Goal: Task Accomplishment & Management: Manage account settings

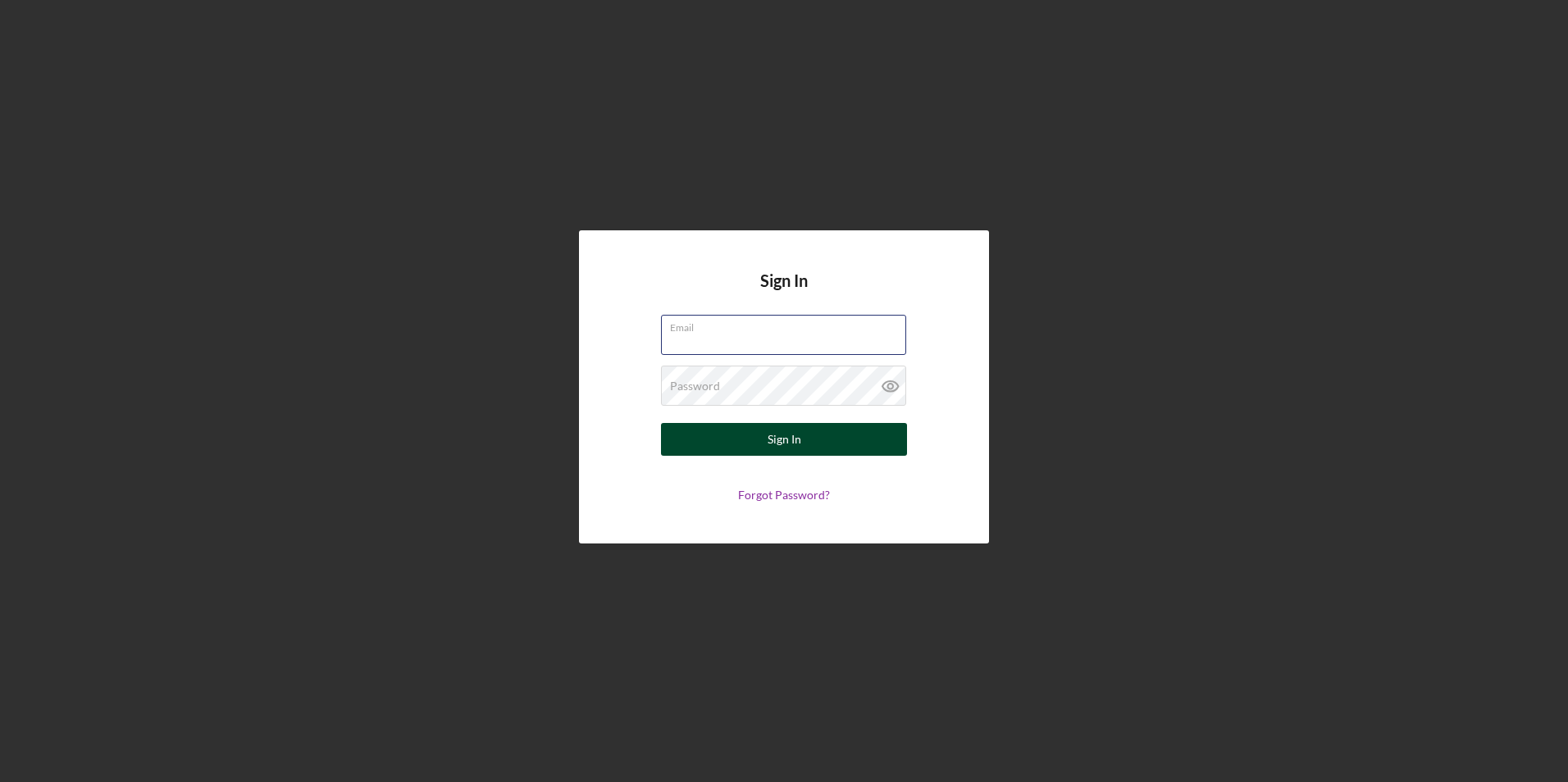
type input "[EMAIL_ADDRESS][DOMAIN_NAME]"
click at [749, 447] on button "Sign In" at bounding box center [784, 439] width 246 height 32
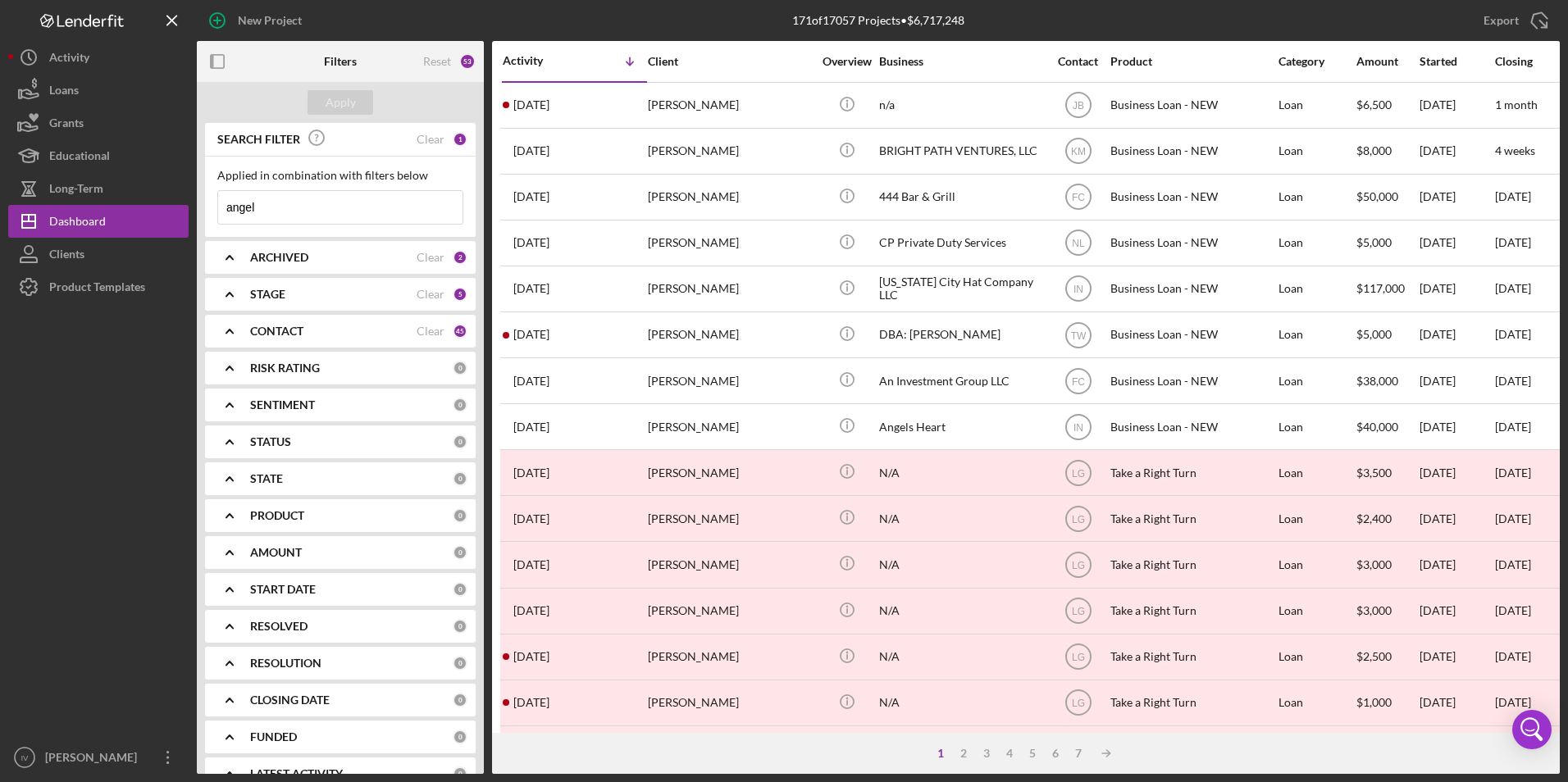
click at [645, 750] on div "1 2 3 4 5 6 7 Icon/Table Sort Arrow" at bounding box center [1026, 753] width 1068 height 41
click at [277, 209] on input "angel" at bounding box center [340, 207] width 244 height 32
drag, startPoint x: 286, startPoint y: 201, endPoint x: 0, endPoint y: 195, distance: 286.1
click at [0, 195] on div "New Project 171 of 17057 Projects • $6,717,248 angel Export Icon/Export Filters…" at bounding box center [784, 391] width 1568 height 782
click at [315, 205] on input "angel" at bounding box center [340, 207] width 244 height 32
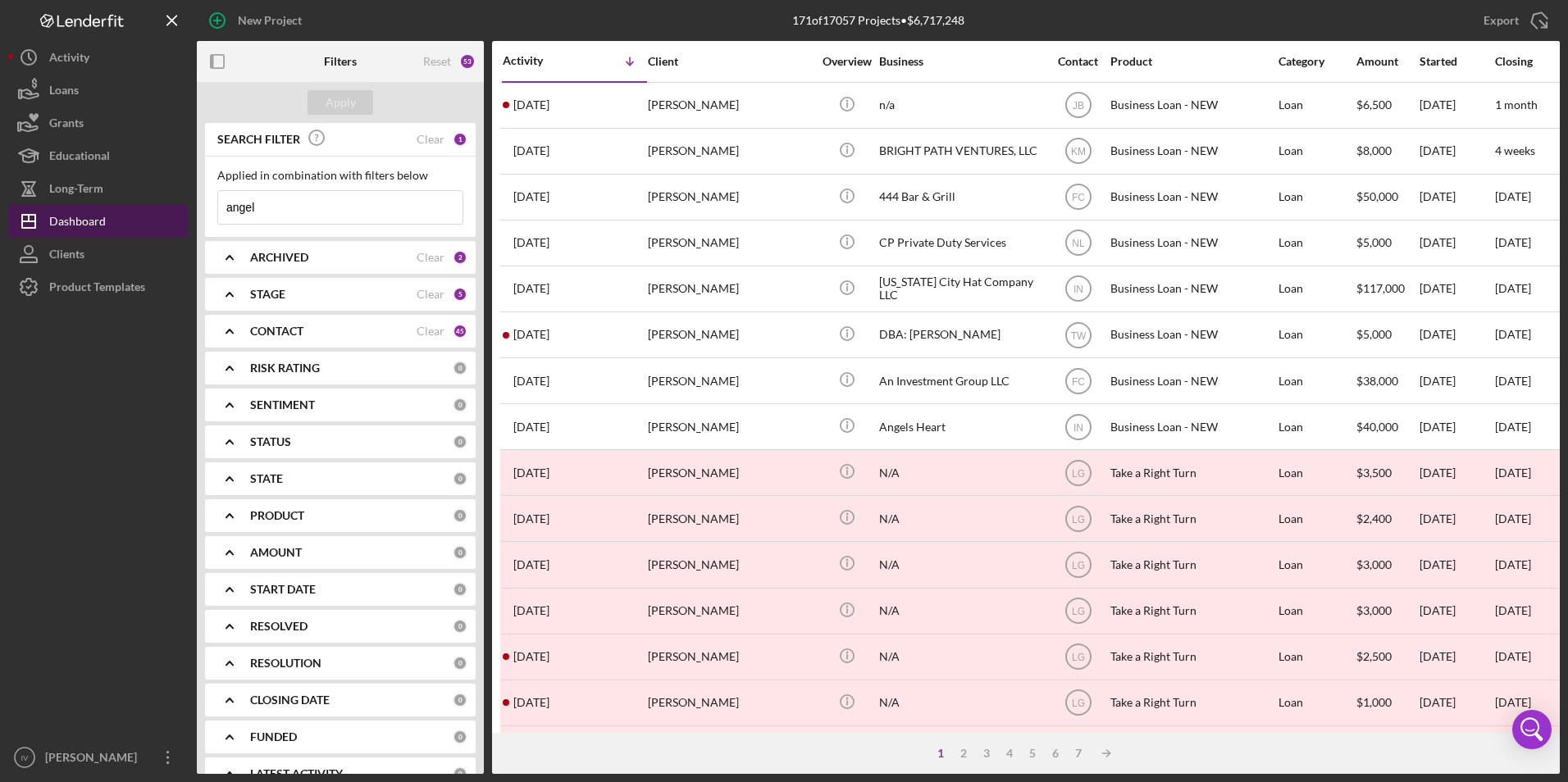
drag, startPoint x: 301, startPoint y: 208, endPoint x: 149, endPoint y: 218, distance: 152.3
click at [149, 219] on div "New Project 171 of 17057 Projects • $6,717,248 angel Export Icon/Export Filters…" at bounding box center [784, 387] width 1552 height 774
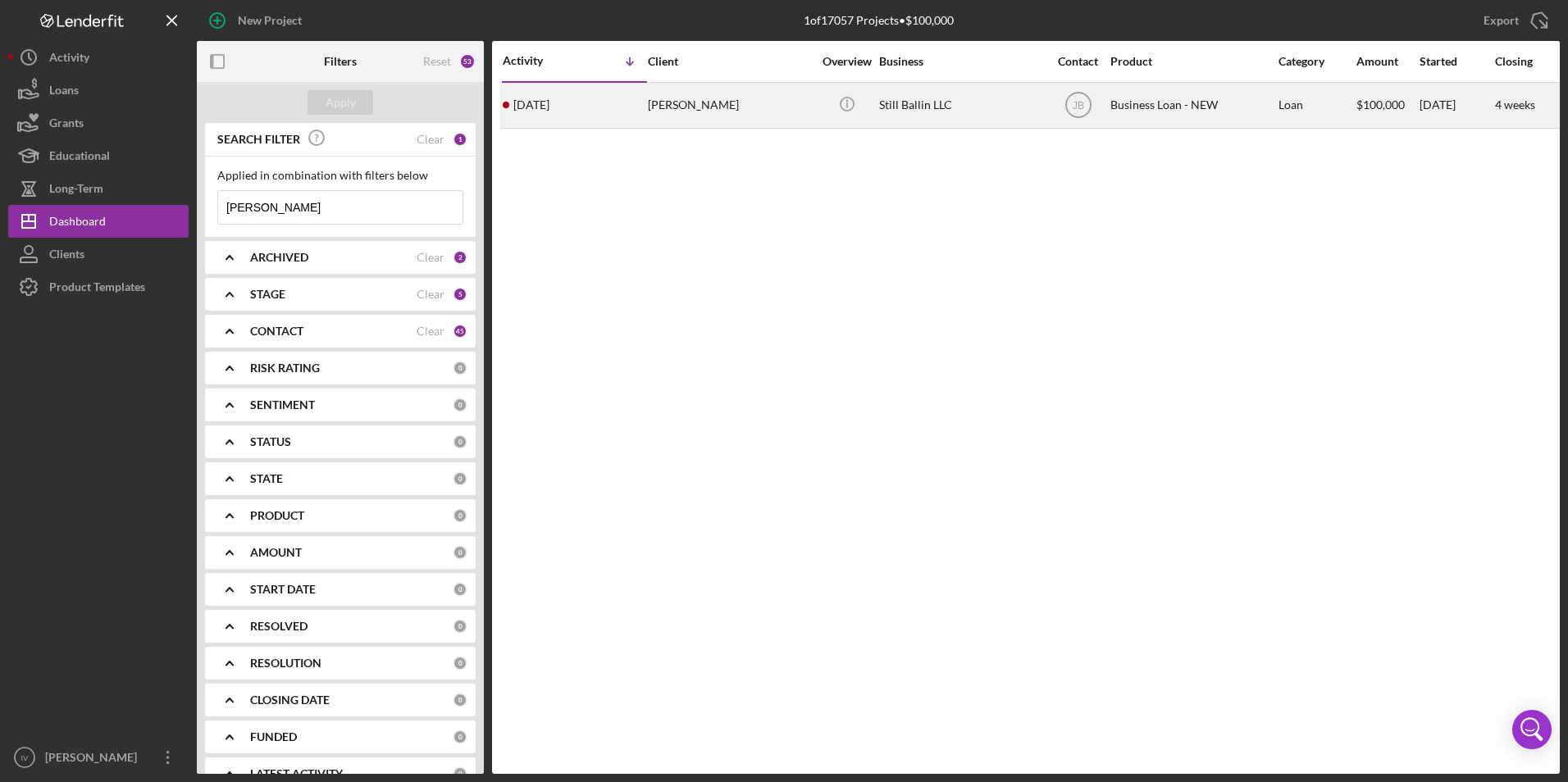
type input "[PERSON_NAME]"
click at [619, 99] on div "[DATE] [PERSON_NAME]" at bounding box center [575, 106] width 144 height 44
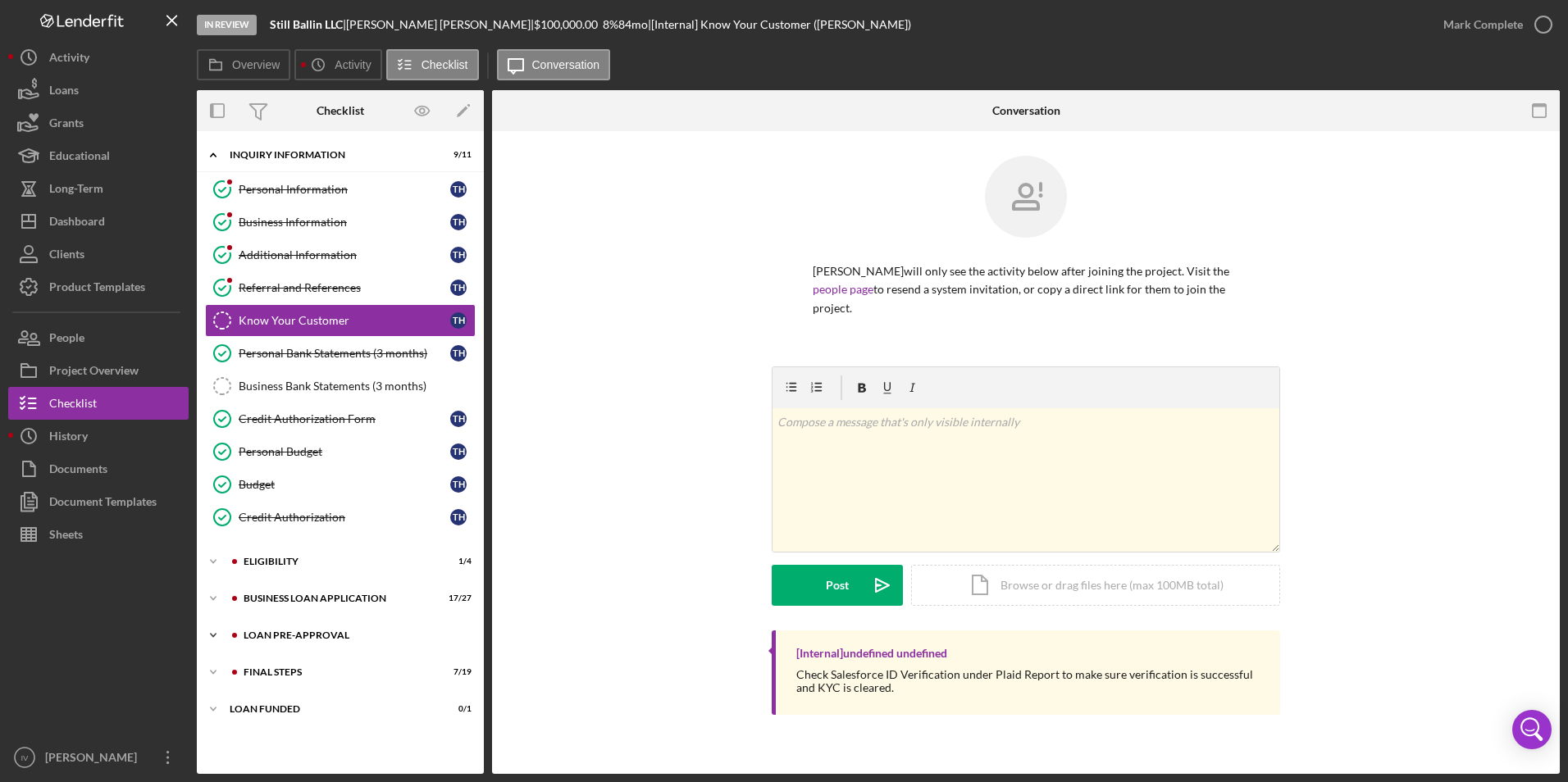
click at [291, 631] on div "LOAN PRE-APPROVAL" at bounding box center [353, 635] width 220 height 10
click at [312, 662] on link "Loan Approval Loan Approval" at bounding box center [340, 669] width 271 height 32
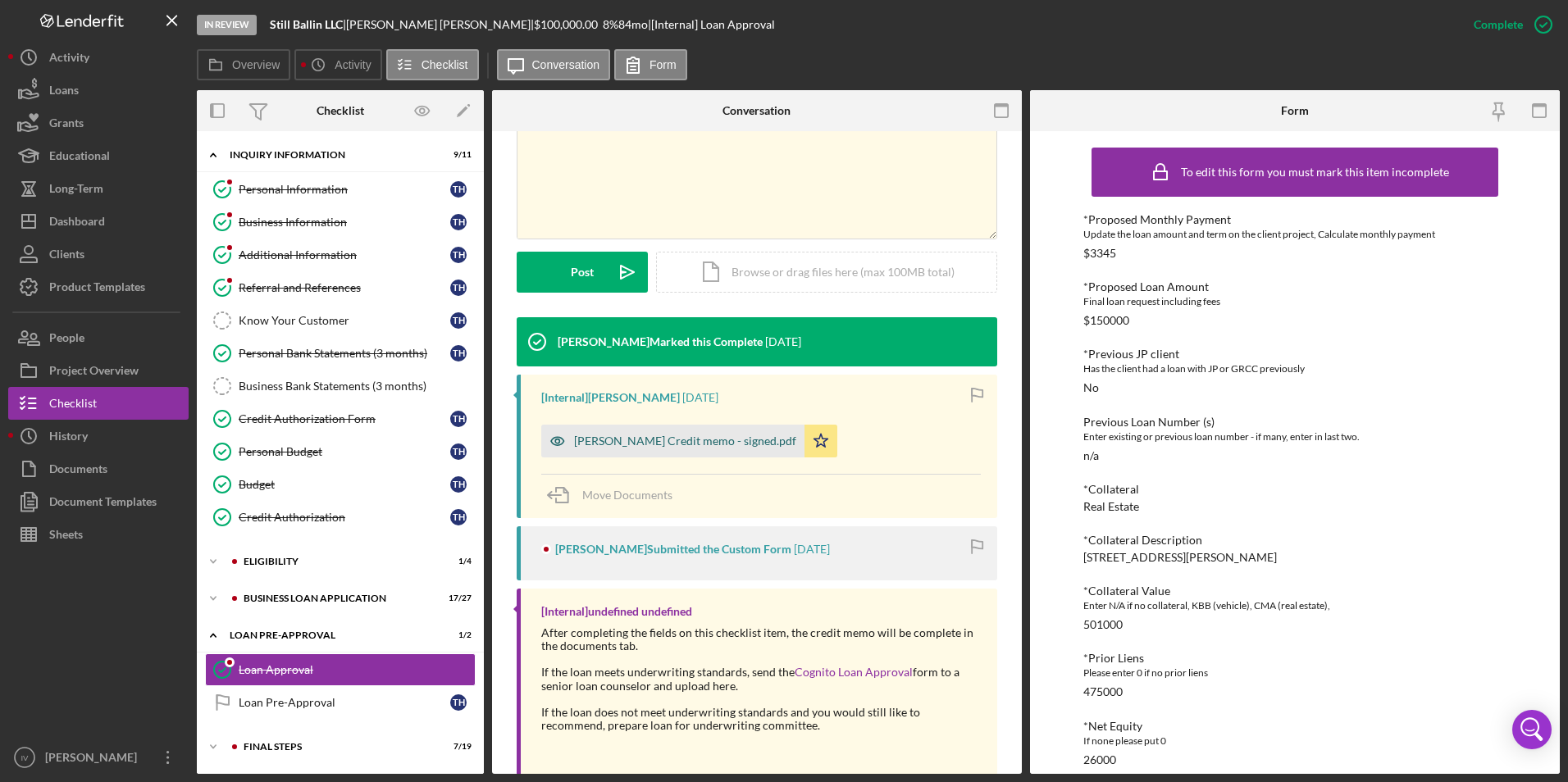
click at [735, 449] on div "[PERSON_NAME] Credit memo - signed.pdf" at bounding box center [673, 440] width 264 height 32
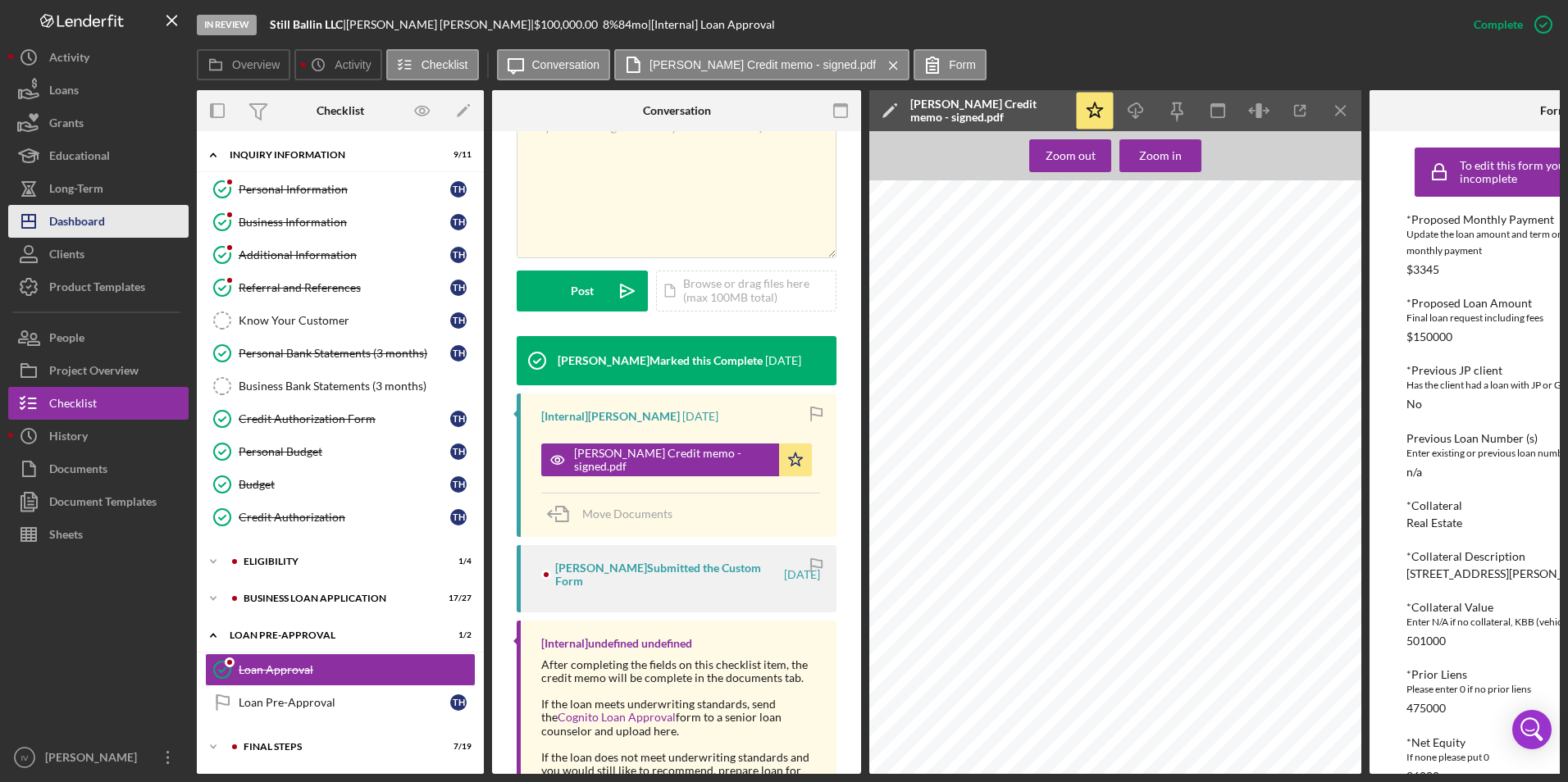
drag, startPoint x: 112, startPoint y: 211, endPoint x: 147, endPoint y: 216, distance: 35.4
click at [112, 211] on button "Icon/Dashboard Dashboard" at bounding box center [98, 221] width 180 height 32
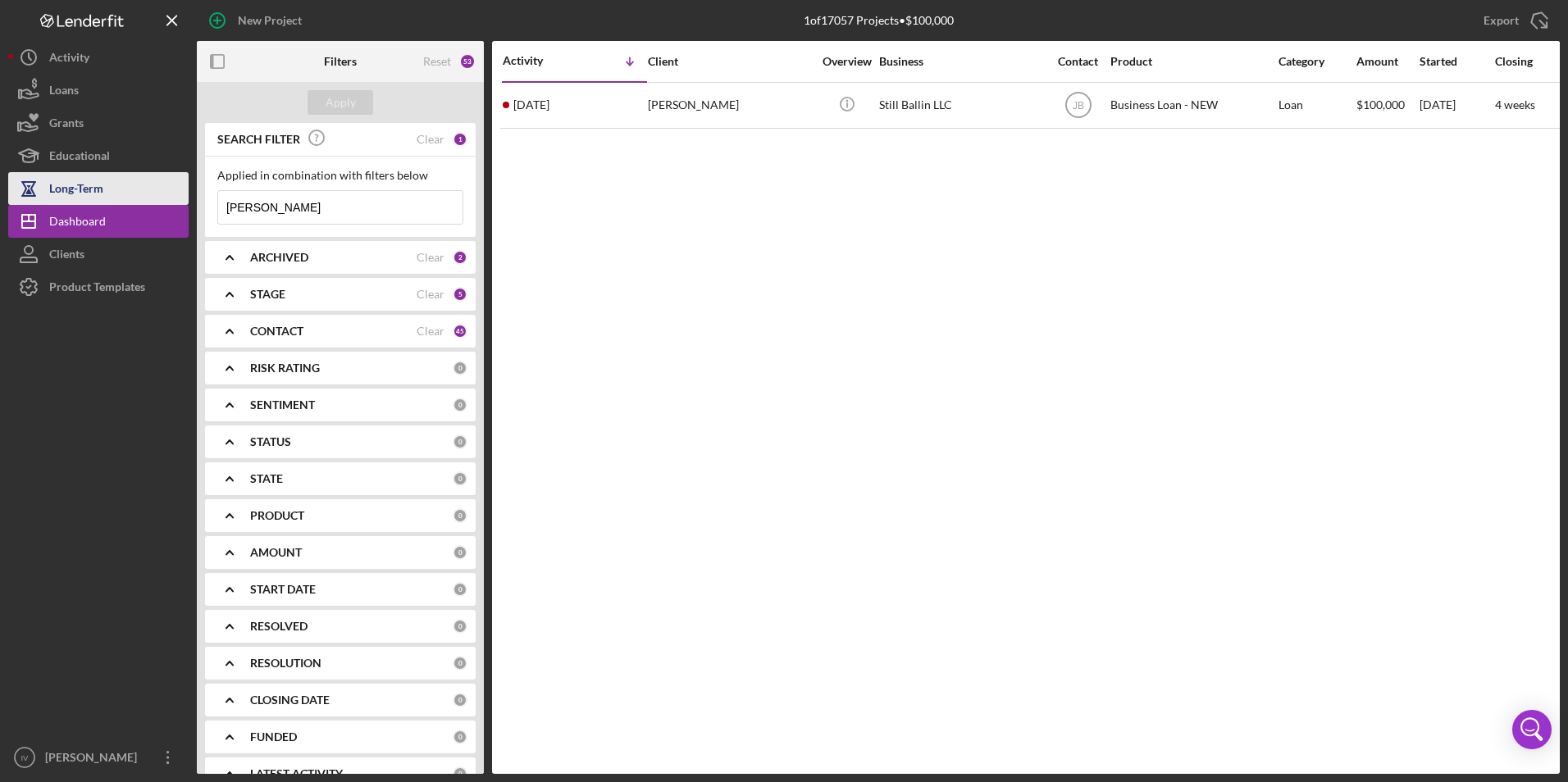
drag, startPoint x: 354, startPoint y: 212, endPoint x: 95, endPoint y: 194, distance: 259.6
click at [95, 194] on div "New Project 1 of 17057 Projects • $100,000 [PERSON_NAME] Export Icon/Export Fil…" at bounding box center [784, 387] width 1552 height 774
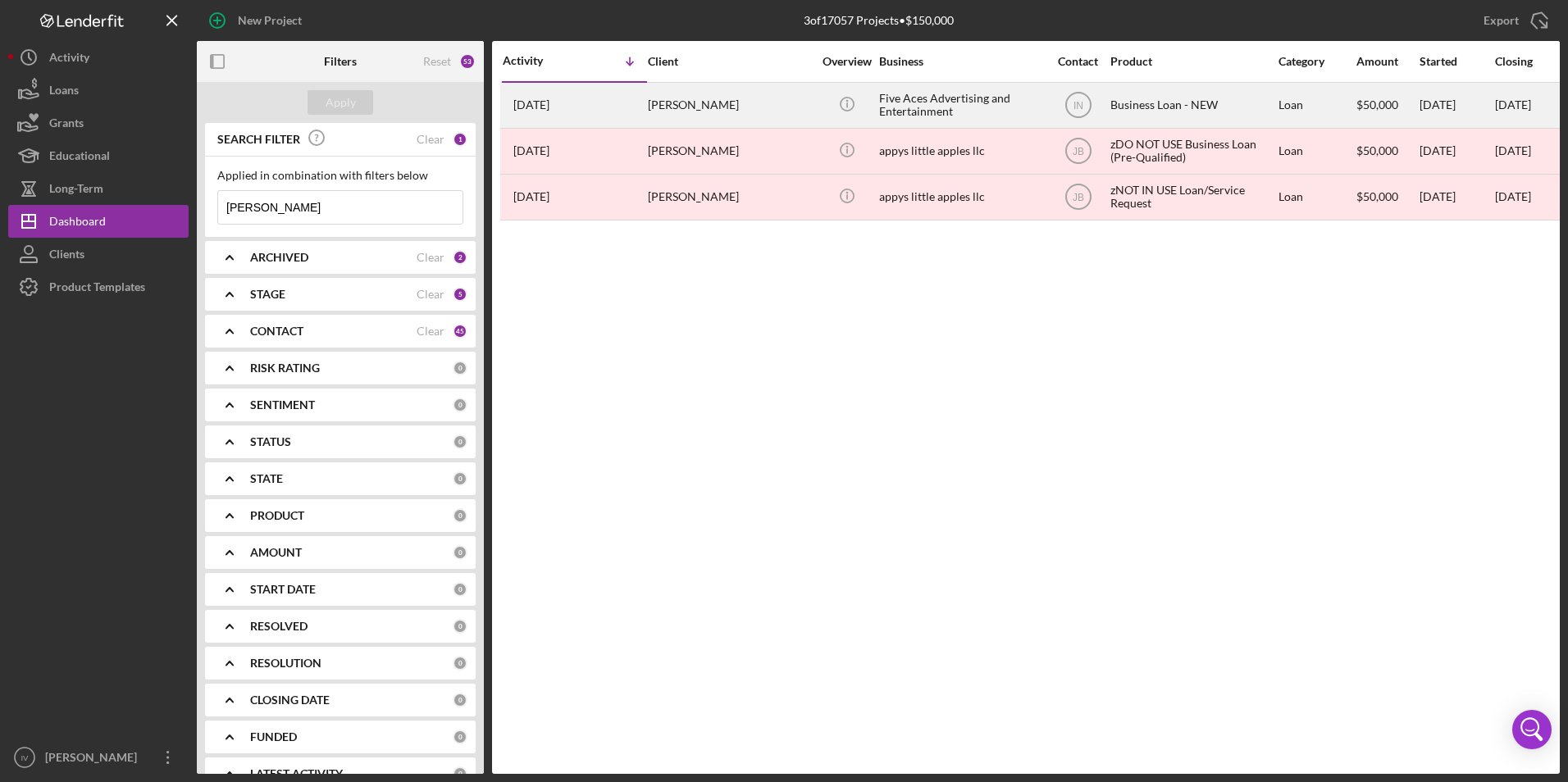
type input "[PERSON_NAME]"
click at [741, 118] on div "[PERSON_NAME]" at bounding box center [730, 106] width 164 height 44
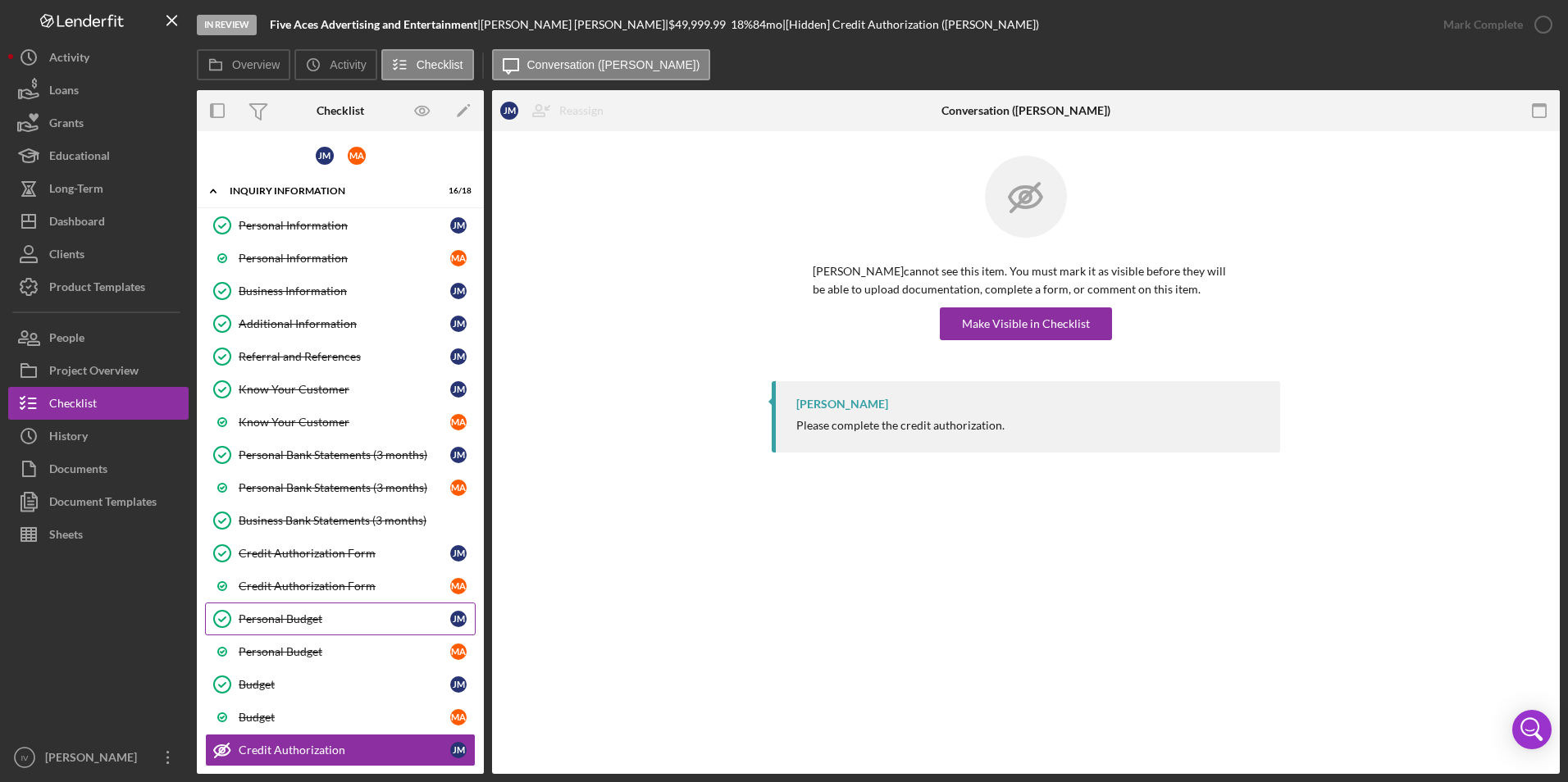
scroll to position [225, 0]
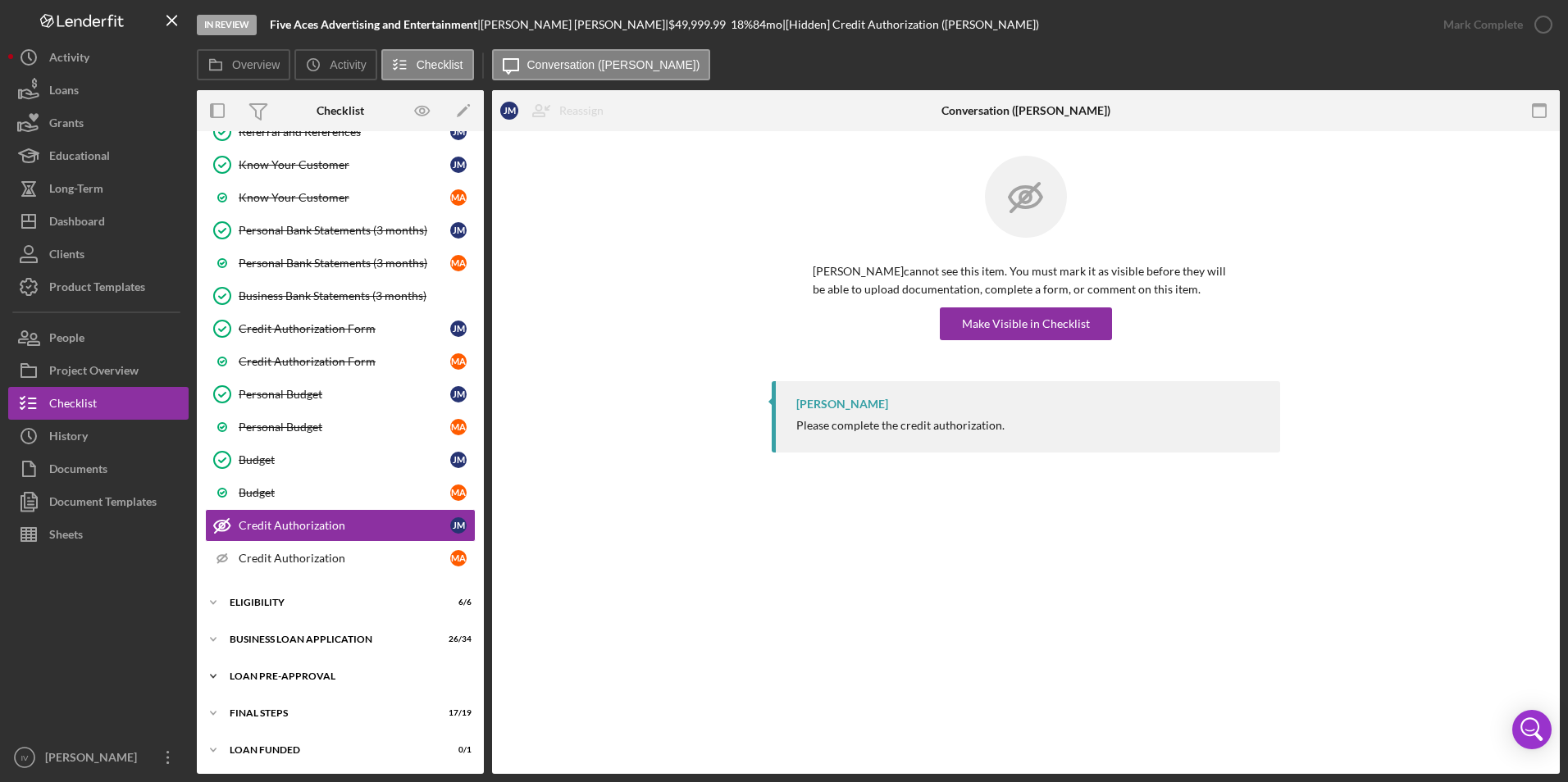
click at [274, 675] on div "LOAN PRE-APPROVAL" at bounding box center [346, 676] width 234 height 10
click at [280, 701] on link "Loan Approval Loan Approval" at bounding box center [340, 710] width 271 height 32
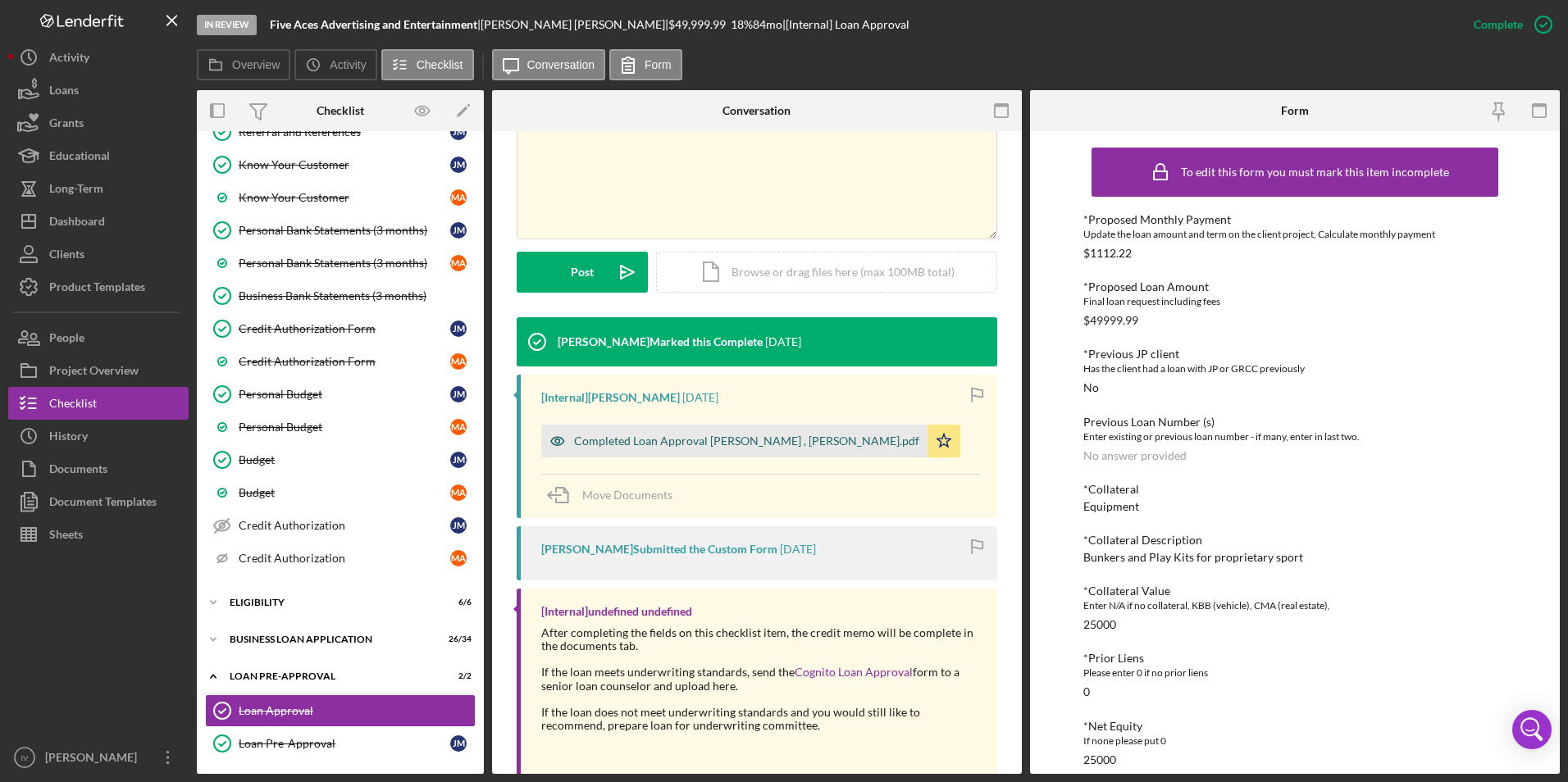
click at [777, 440] on div "Completed Loan Approval [PERSON_NAME] , [PERSON_NAME].pdf" at bounding box center [746, 440] width 345 height 13
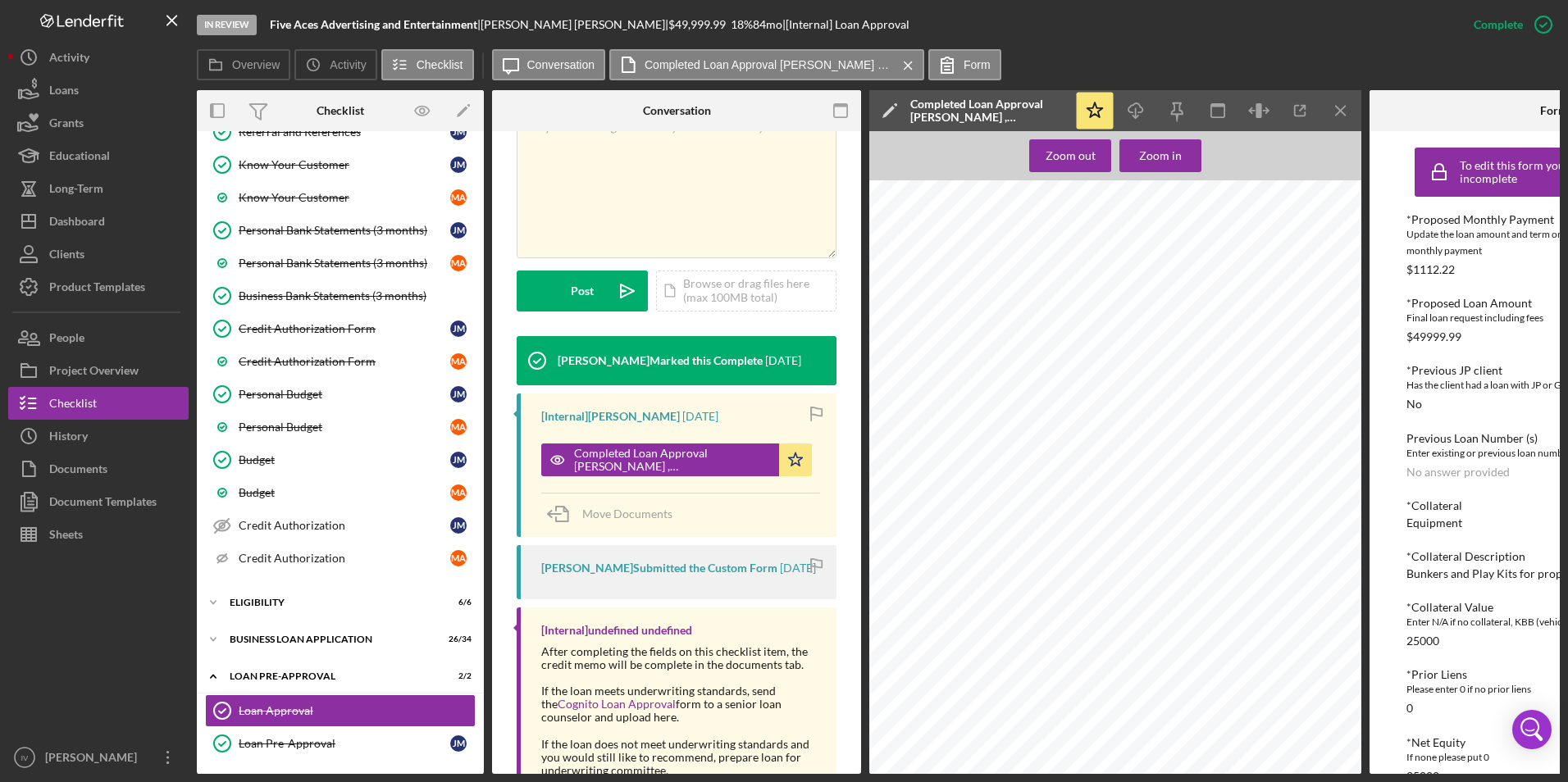
scroll to position [902, 0]
click at [121, 231] on button "Icon/Dashboard Dashboard" at bounding box center [98, 221] width 180 height 32
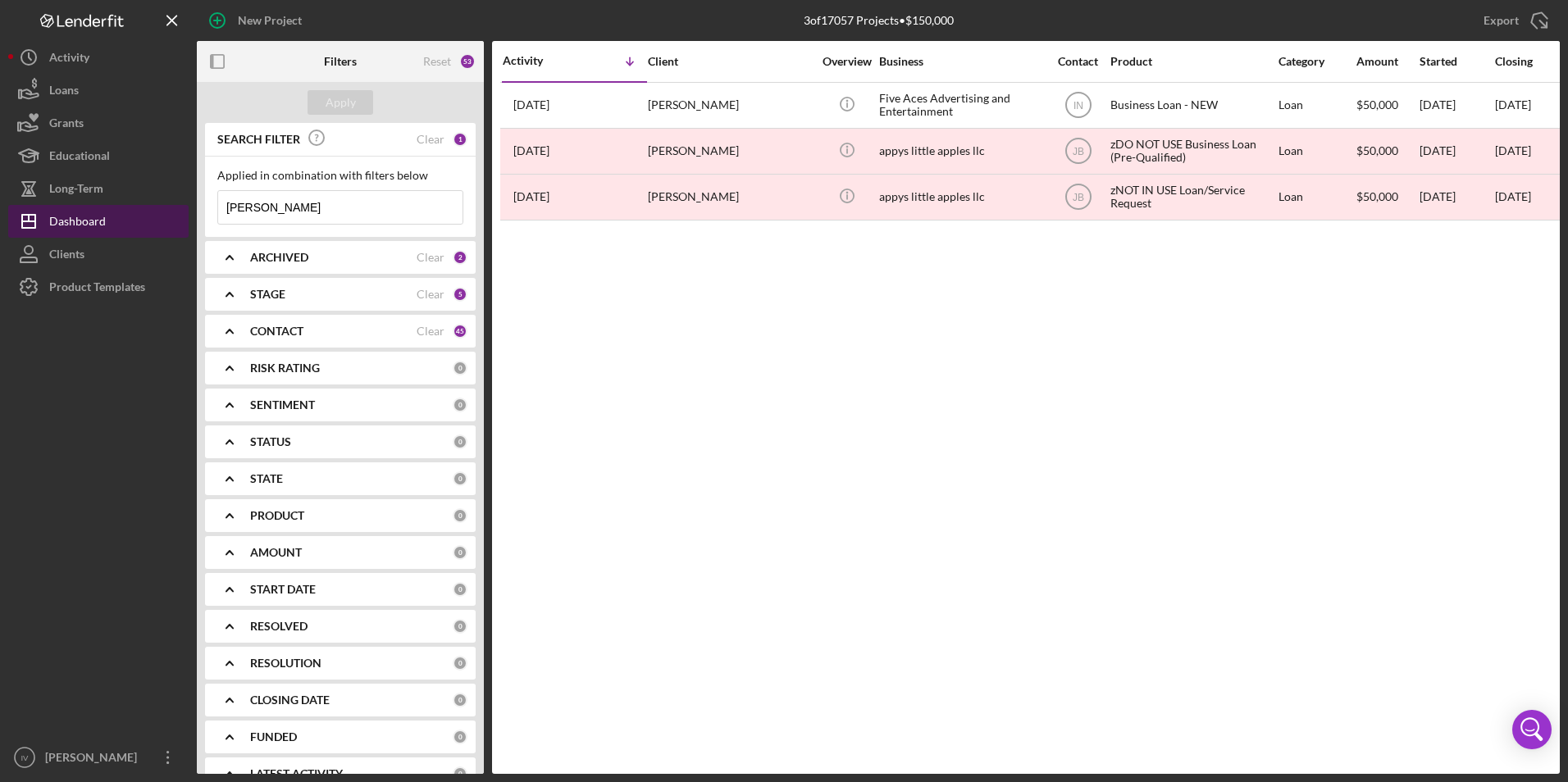
drag, startPoint x: 305, startPoint y: 217, endPoint x: 182, endPoint y: 225, distance: 123.3
click at [182, 225] on div "New Project 3 of 17057 Projects • $150,000 [PERSON_NAME] Export Icon/Export Fil…" at bounding box center [784, 387] width 1552 height 774
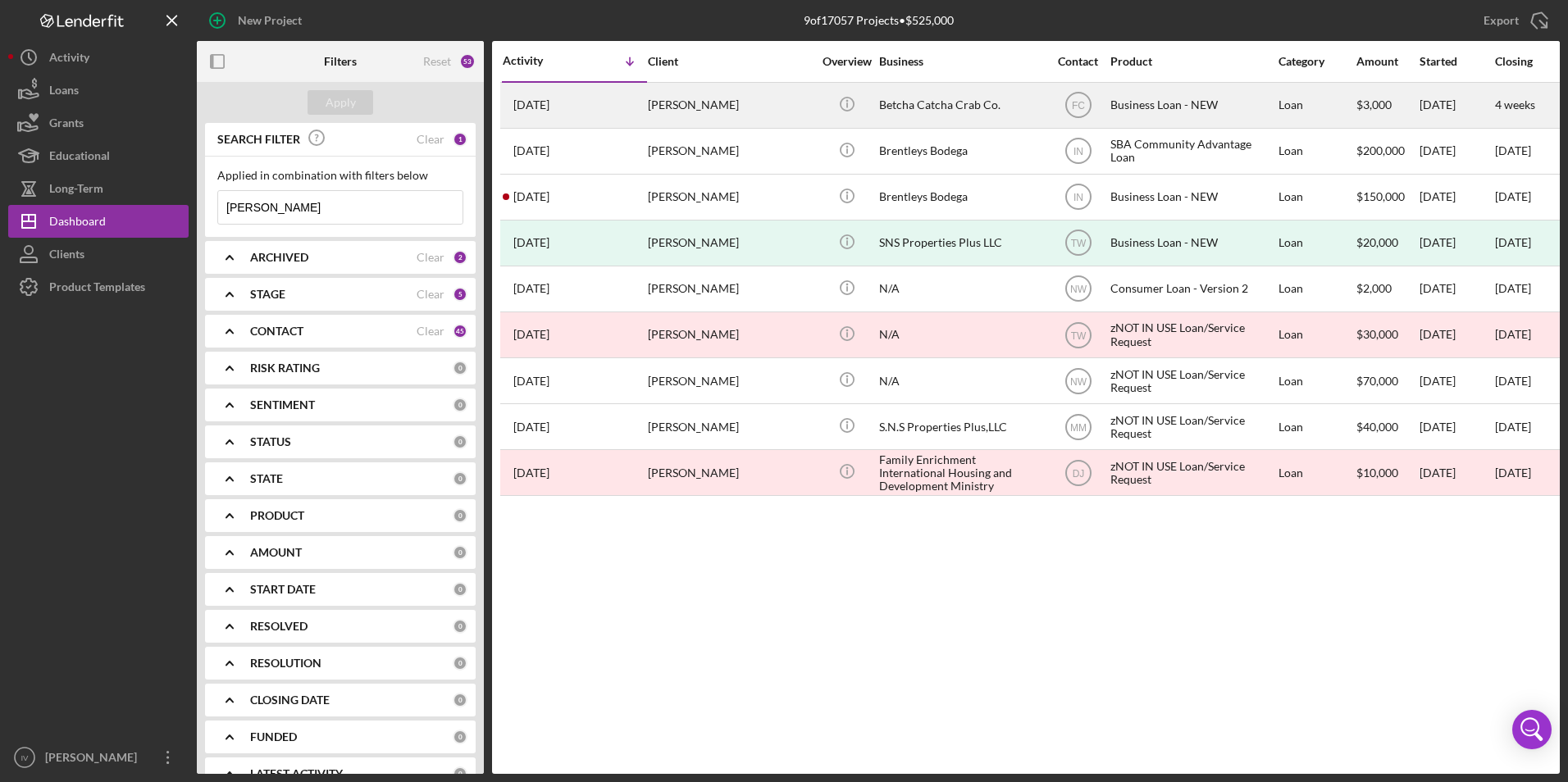
type input "[PERSON_NAME]"
click at [745, 100] on div "[PERSON_NAME]" at bounding box center [730, 106] width 164 height 44
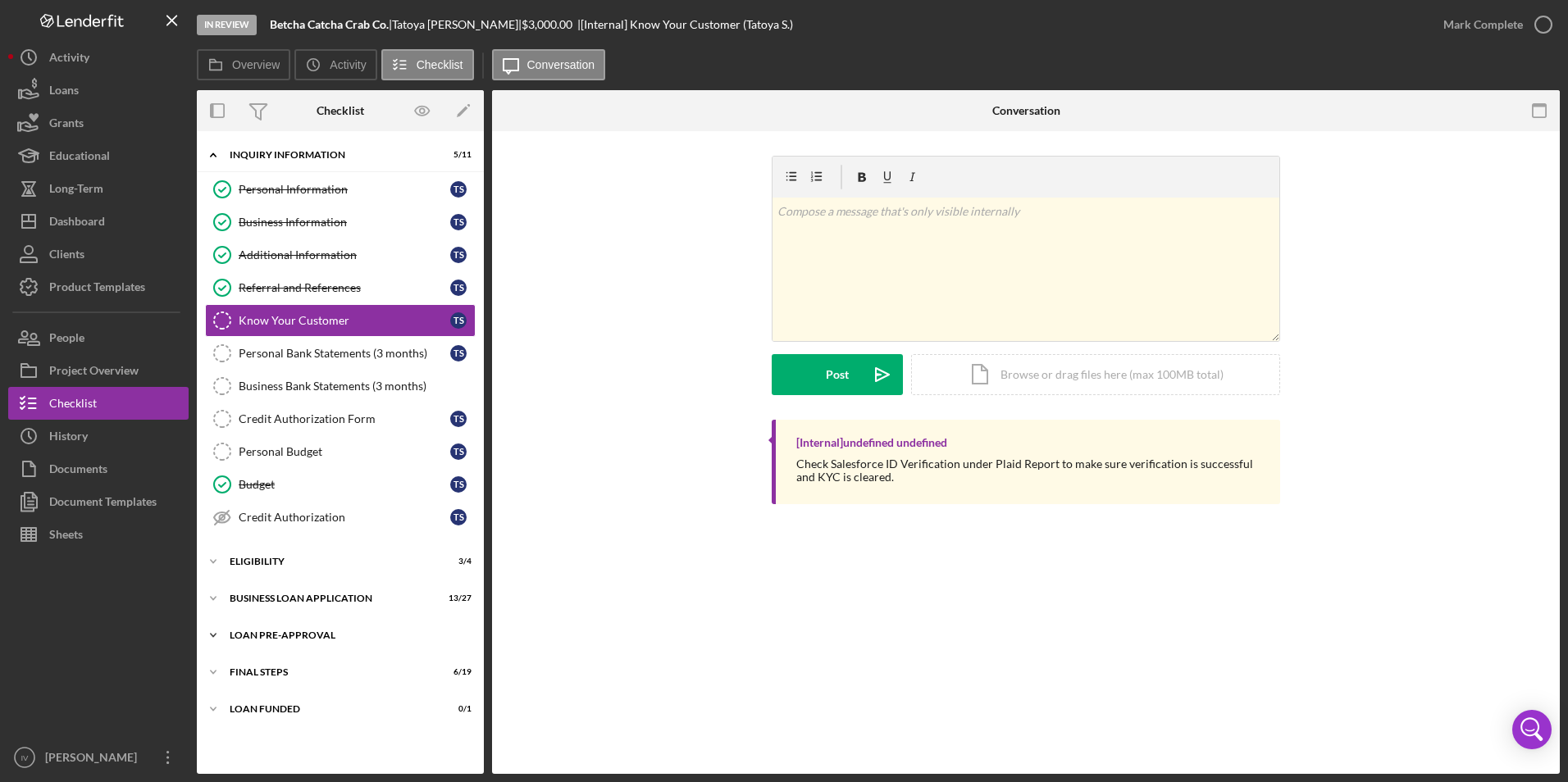
click at [384, 637] on div "LOAN PRE-APPROVAL" at bounding box center [346, 635] width 234 height 10
click at [354, 664] on div "Loan Approval" at bounding box center [357, 670] width 237 height 13
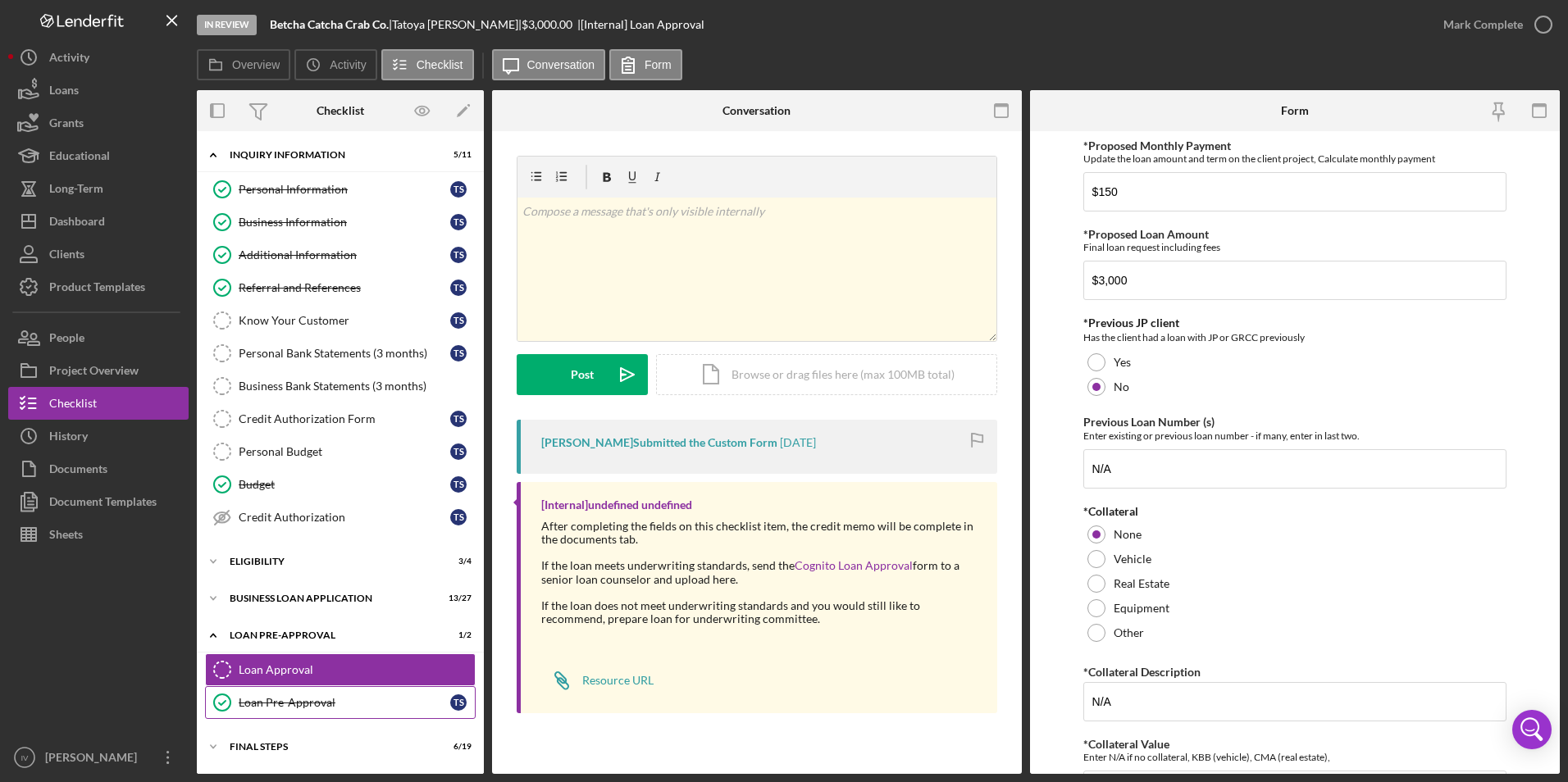
click at [300, 710] on link "Loan Pre-Approval Loan Pre-Approval T S" at bounding box center [340, 702] width 271 height 32
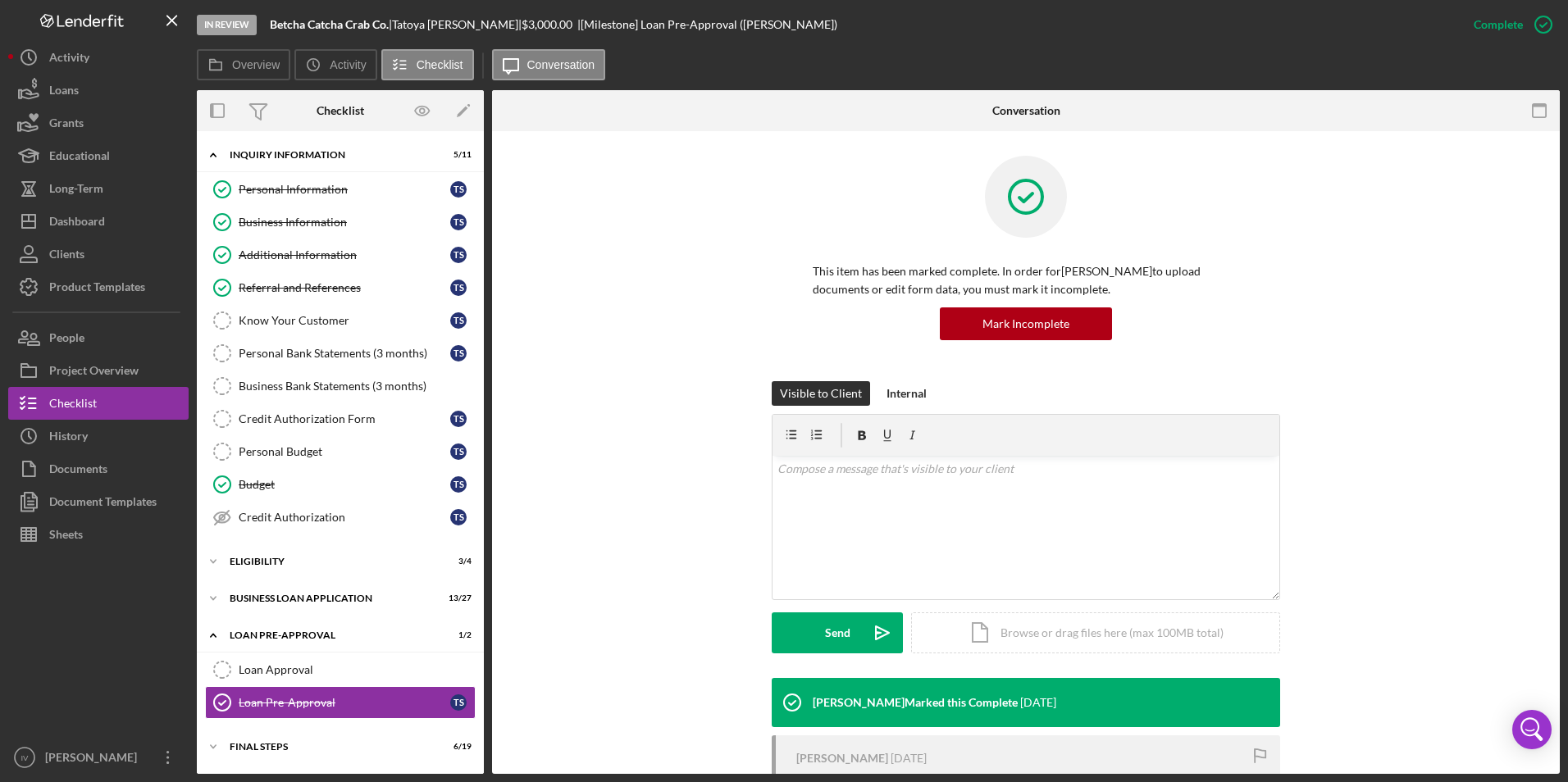
scroll to position [195, 0]
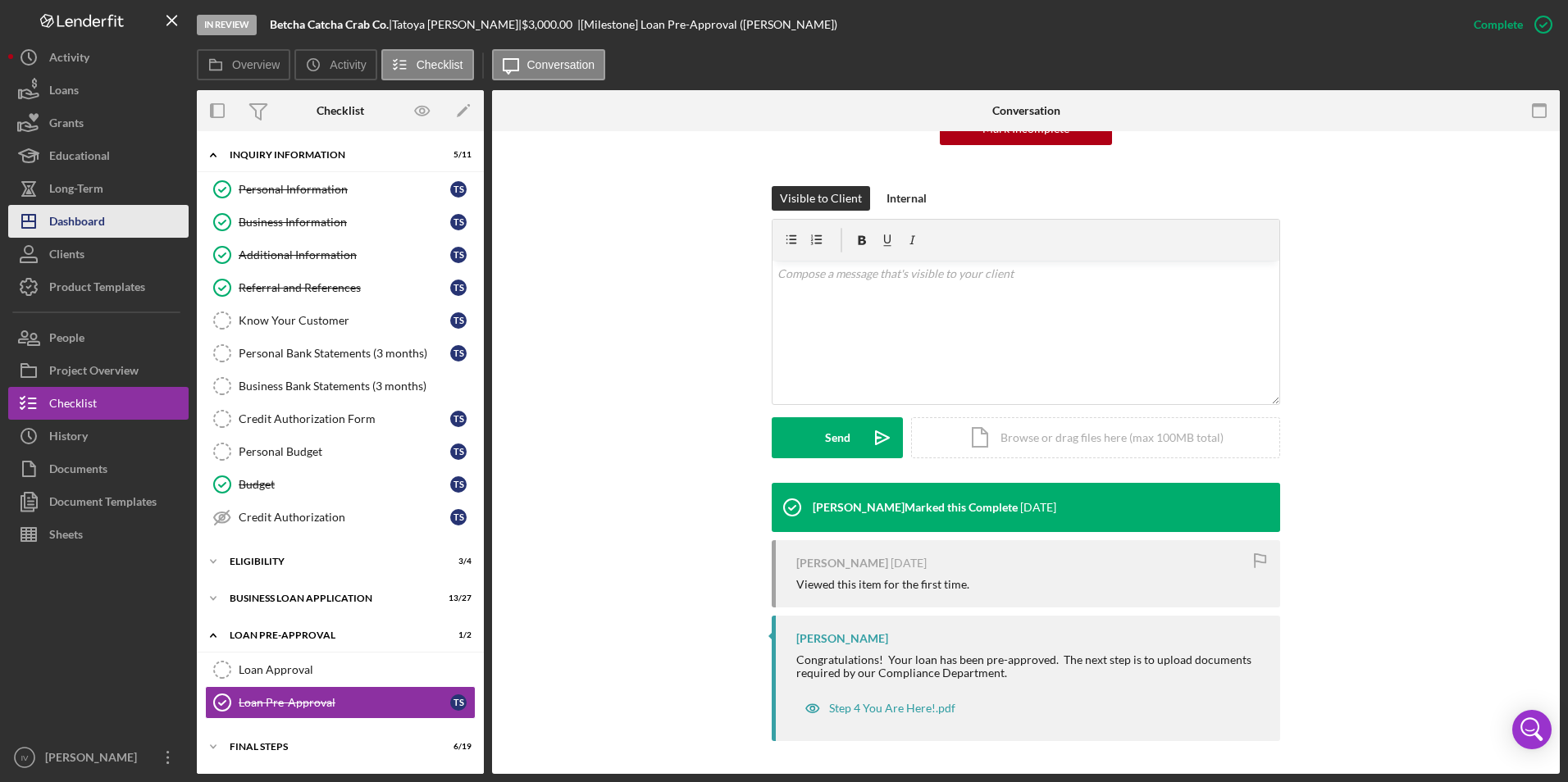
click at [90, 229] on div "Dashboard" at bounding box center [77, 223] width 56 height 37
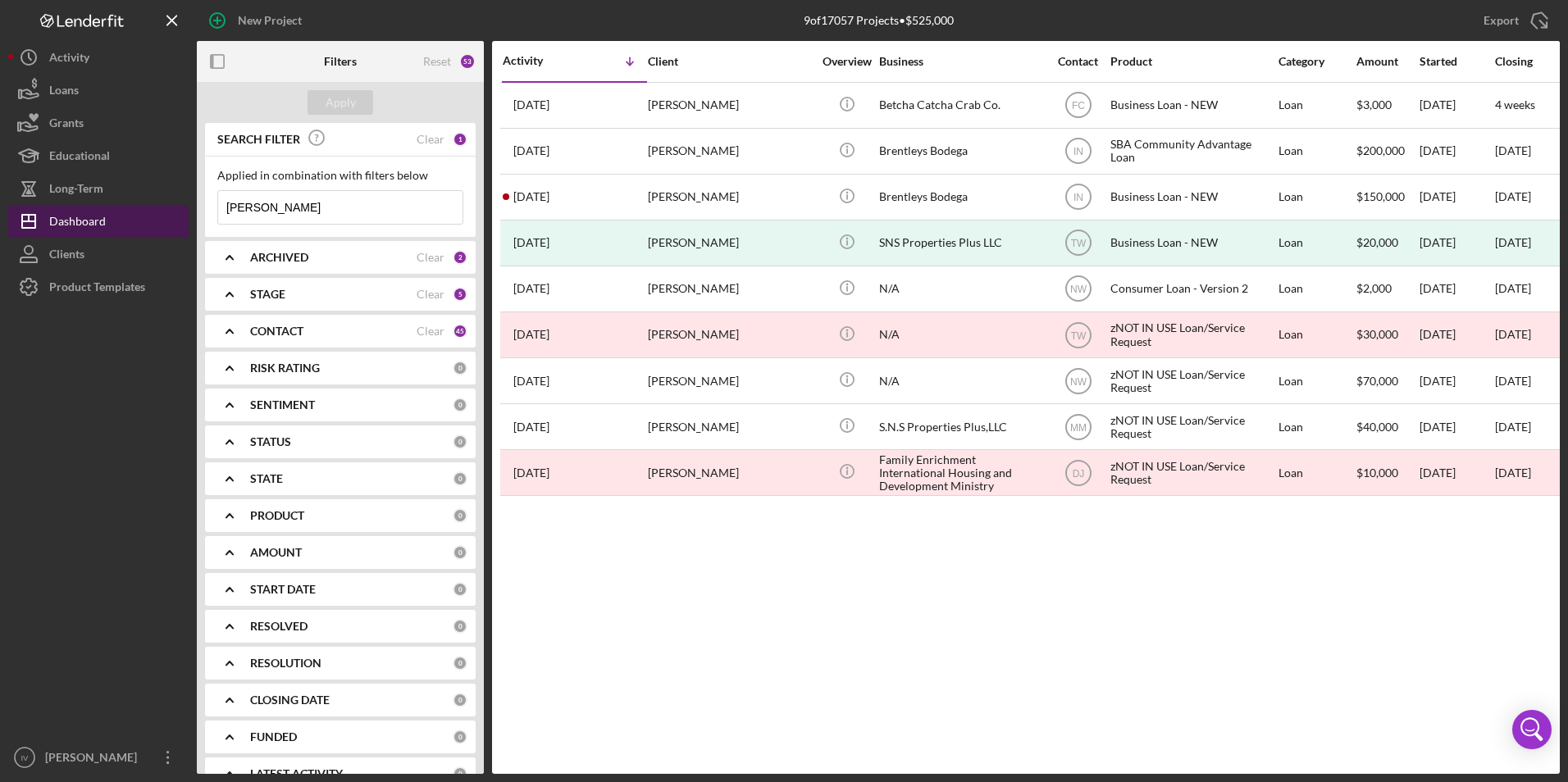
drag, startPoint x: 239, startPoint y: 211, endPoint x: 111, endPoint y: 211, distance: 128.0
click at [111, 211] on div "New Project 9 of 17057 Projects • $525,000 [PERSON_NAME] Export Icon/Export Fil…" at bounding box center [784, 387] width 1552 height 774
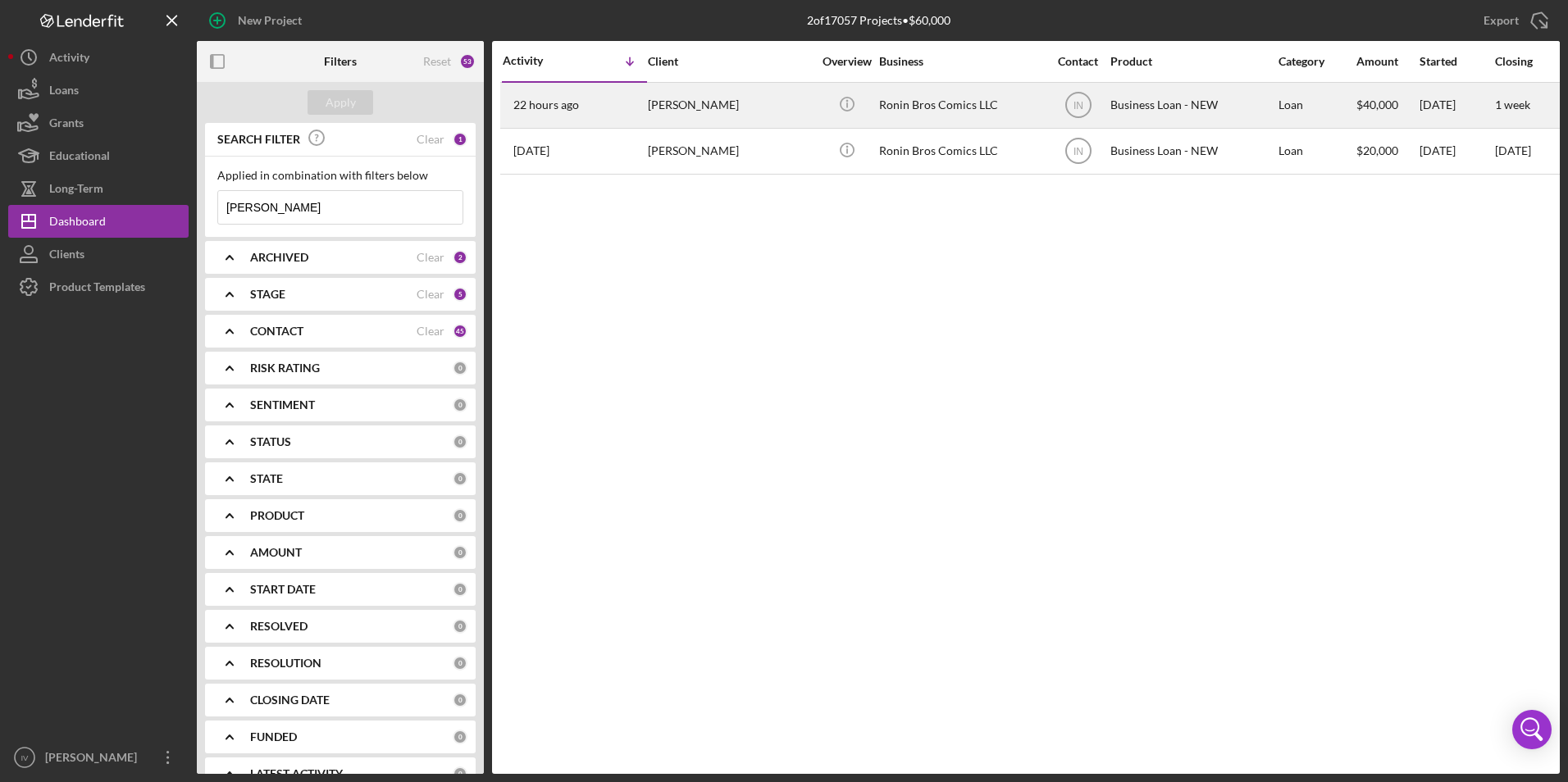
type input "[PERSON_NAME]"
click at [557, 105] on time "22 hours ago" at bounding box center [546, 104] width 66 height 13
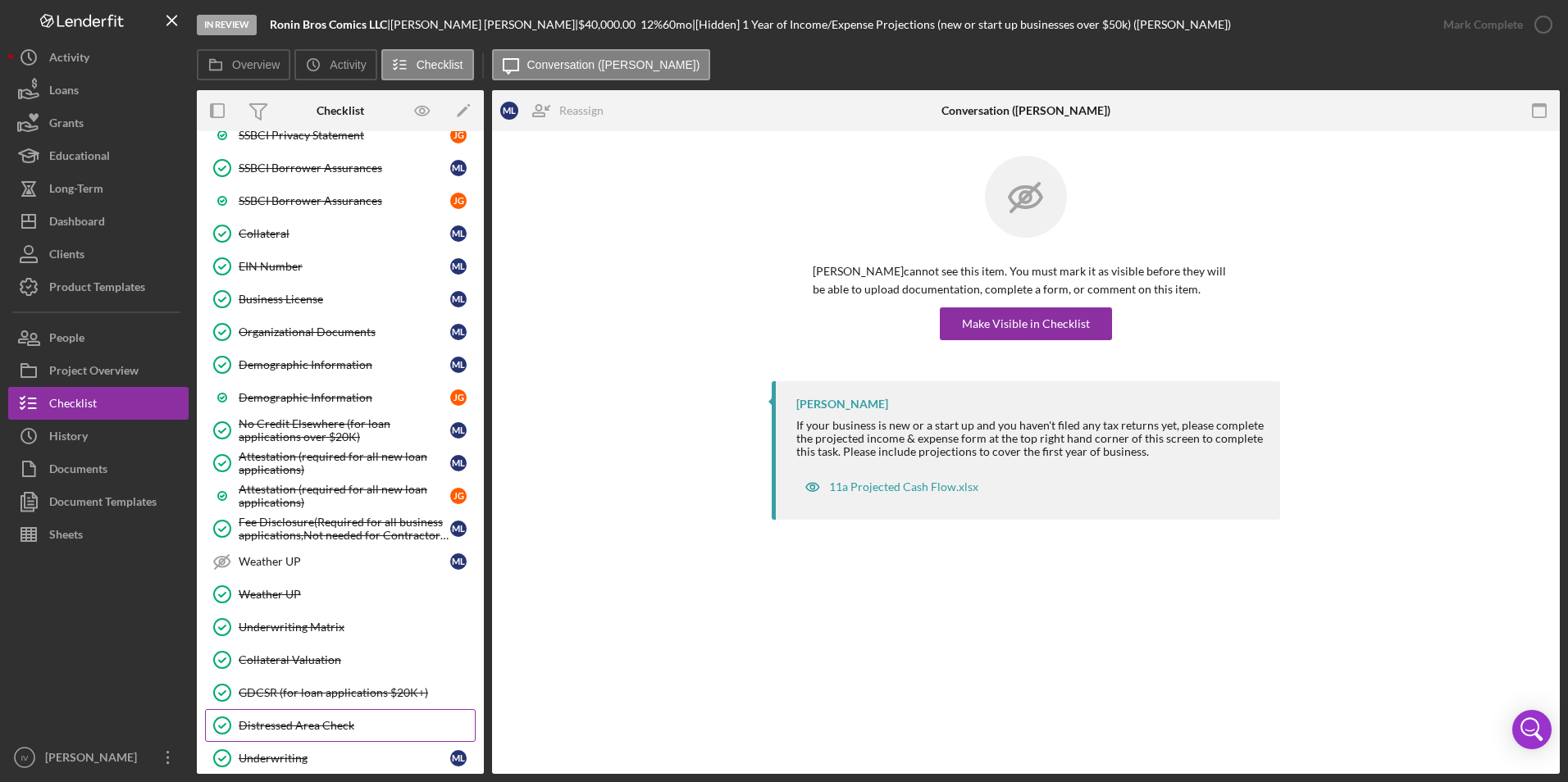
scroll to position [784, 0]
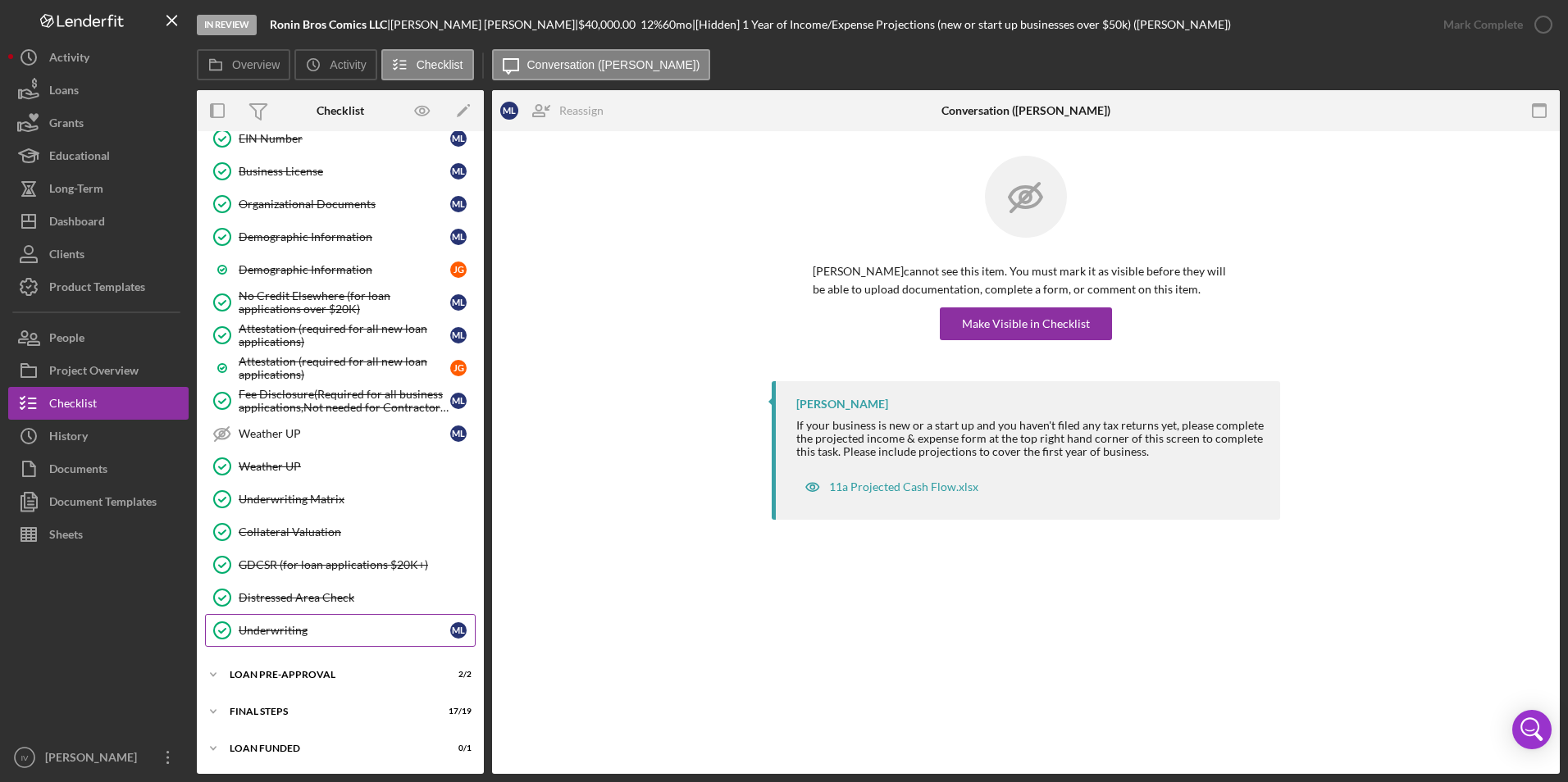
drag, startPoint x: 277, startPoint y: 666, endPoint x: 295, endPoint y: 644, distance: 28.4
click at [277, 666] on div "Icon/Expander LOAN PRE-APPROVAL 2 / 2" at bounding box center [341, 674] width 287 height 32
click at [328, 705] on div "Loan Approval" at bounding box center [357, 708] width 237 height 13
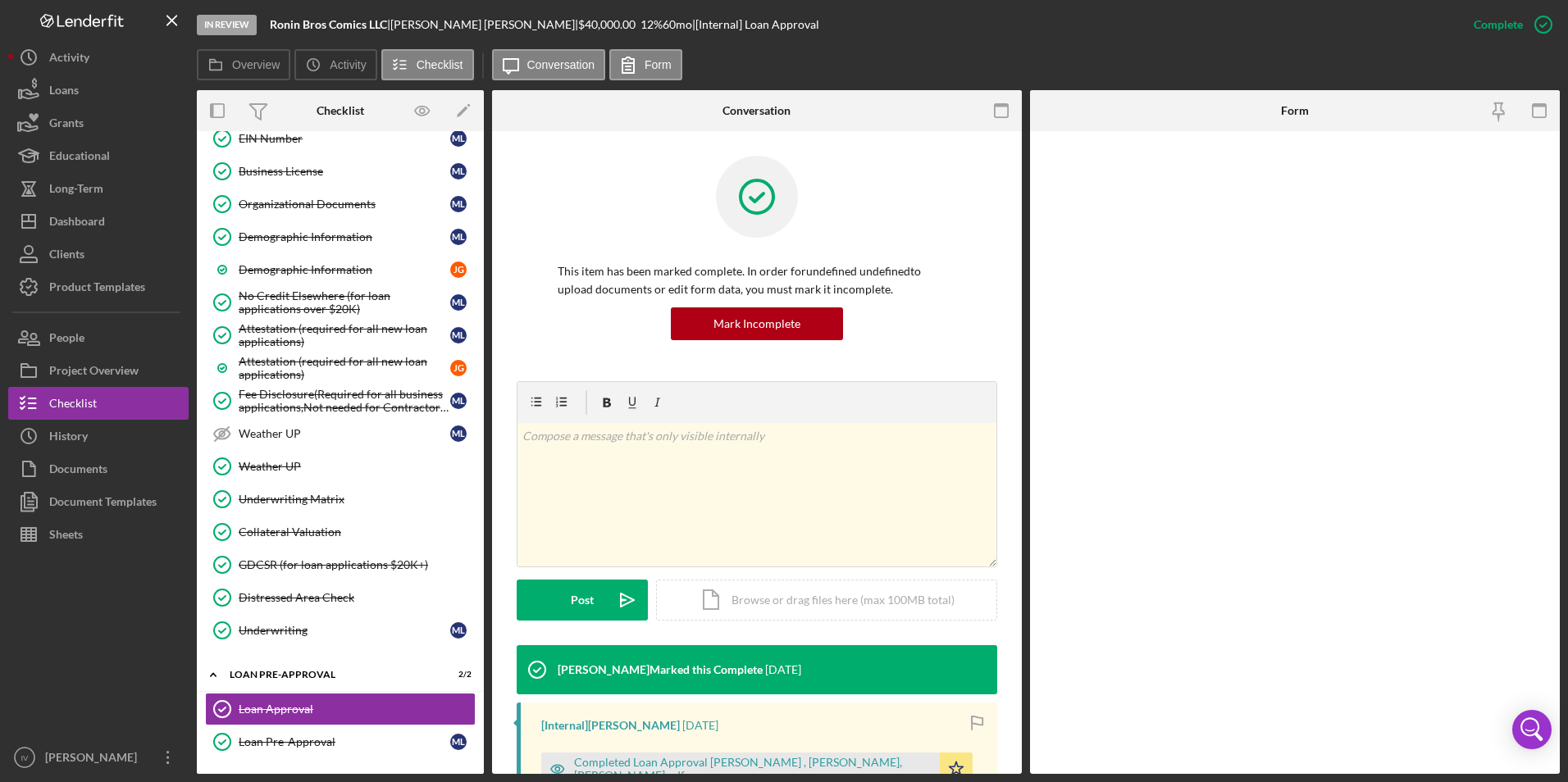
scroll to position [246, 0]
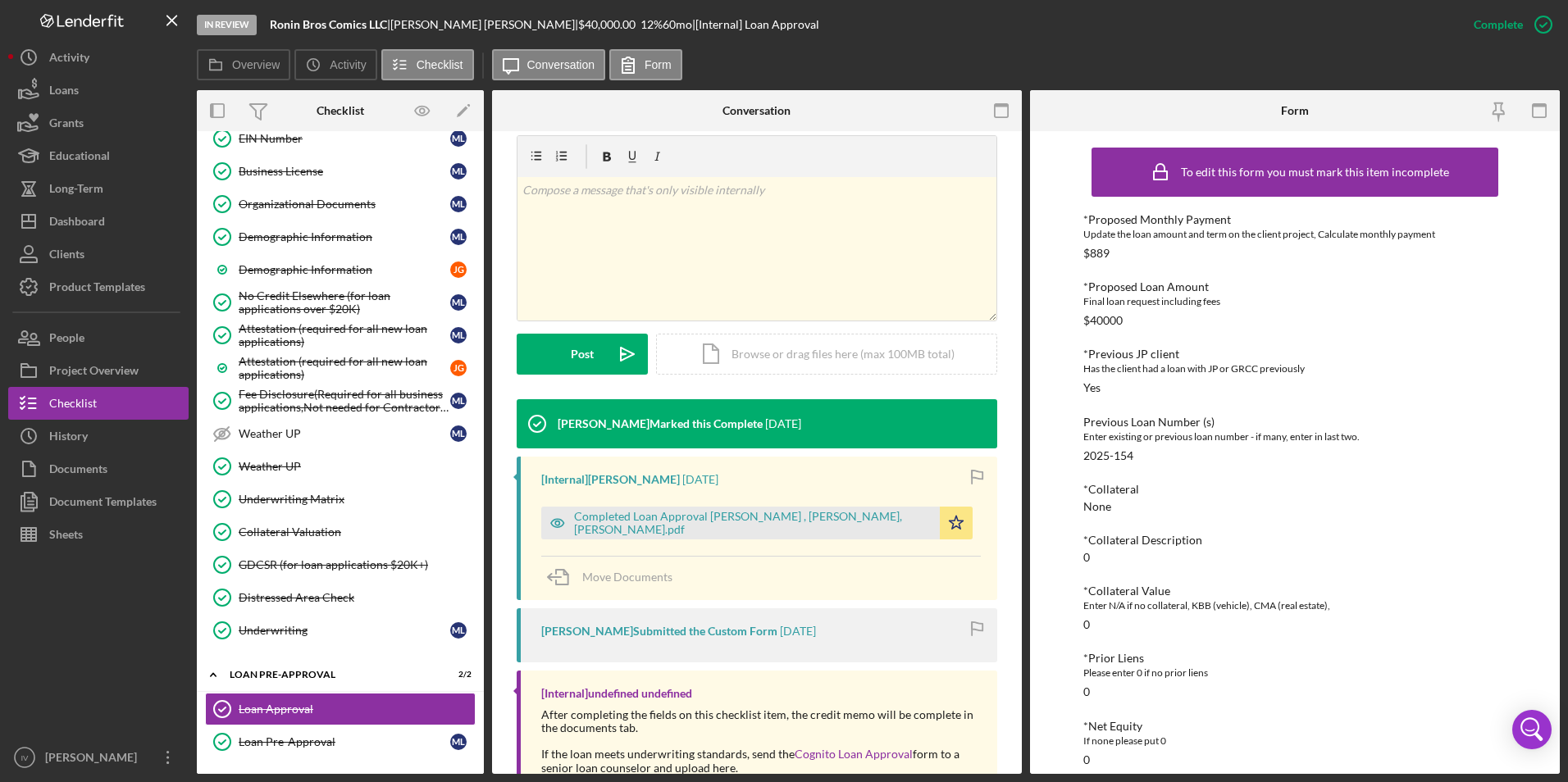
click at [813, 529] on div "Completed Loan Approval [PERSON_NAME] , [PERSON_NAME], [PERSON_NAME].pdf" at bounding box center [752, 523] width 357 height 26
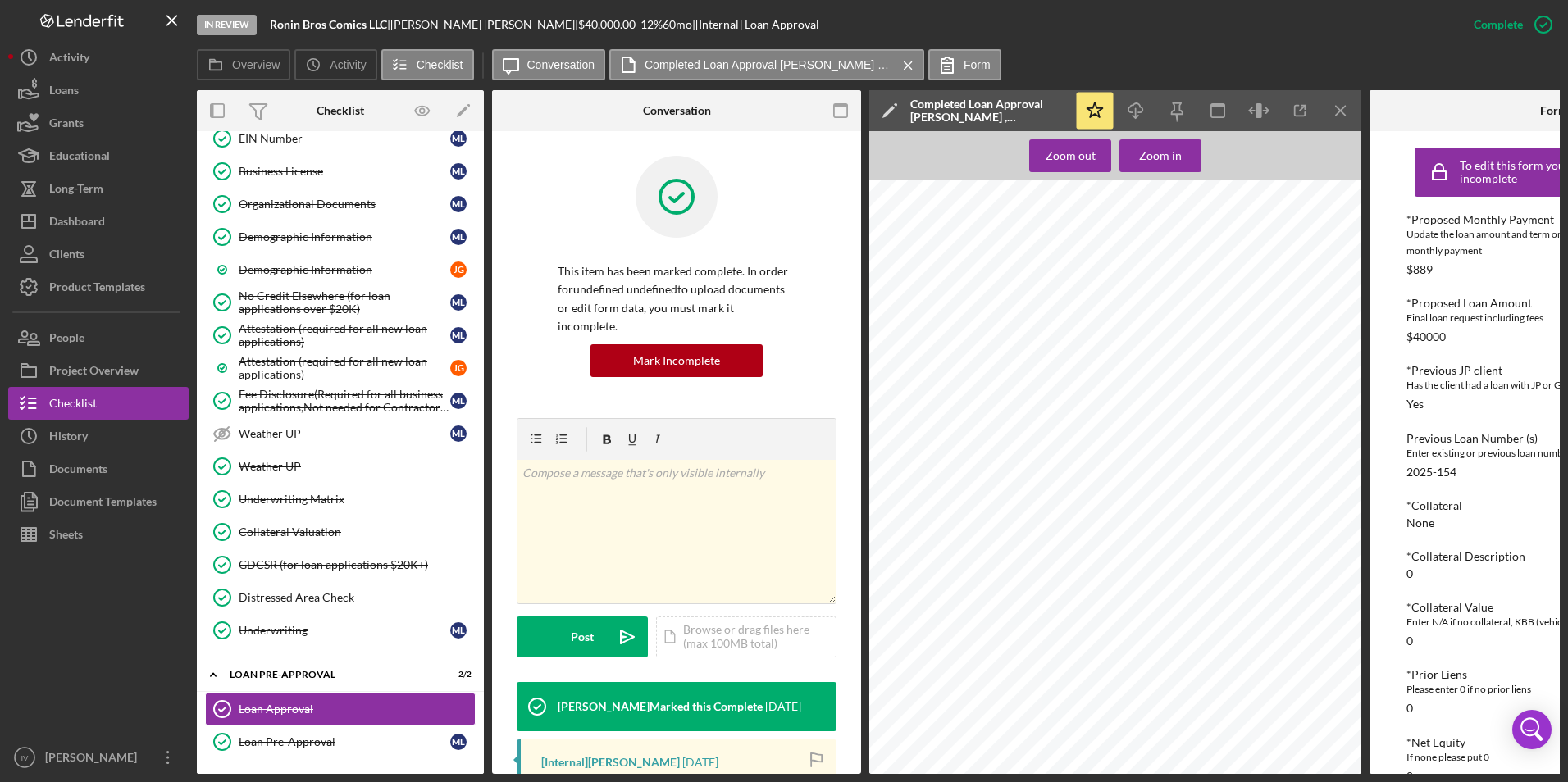
scroll to position [962, 0]
click at [81, 223] on div "Dashboard" at bounding box center [77, 223] width 56 height 37
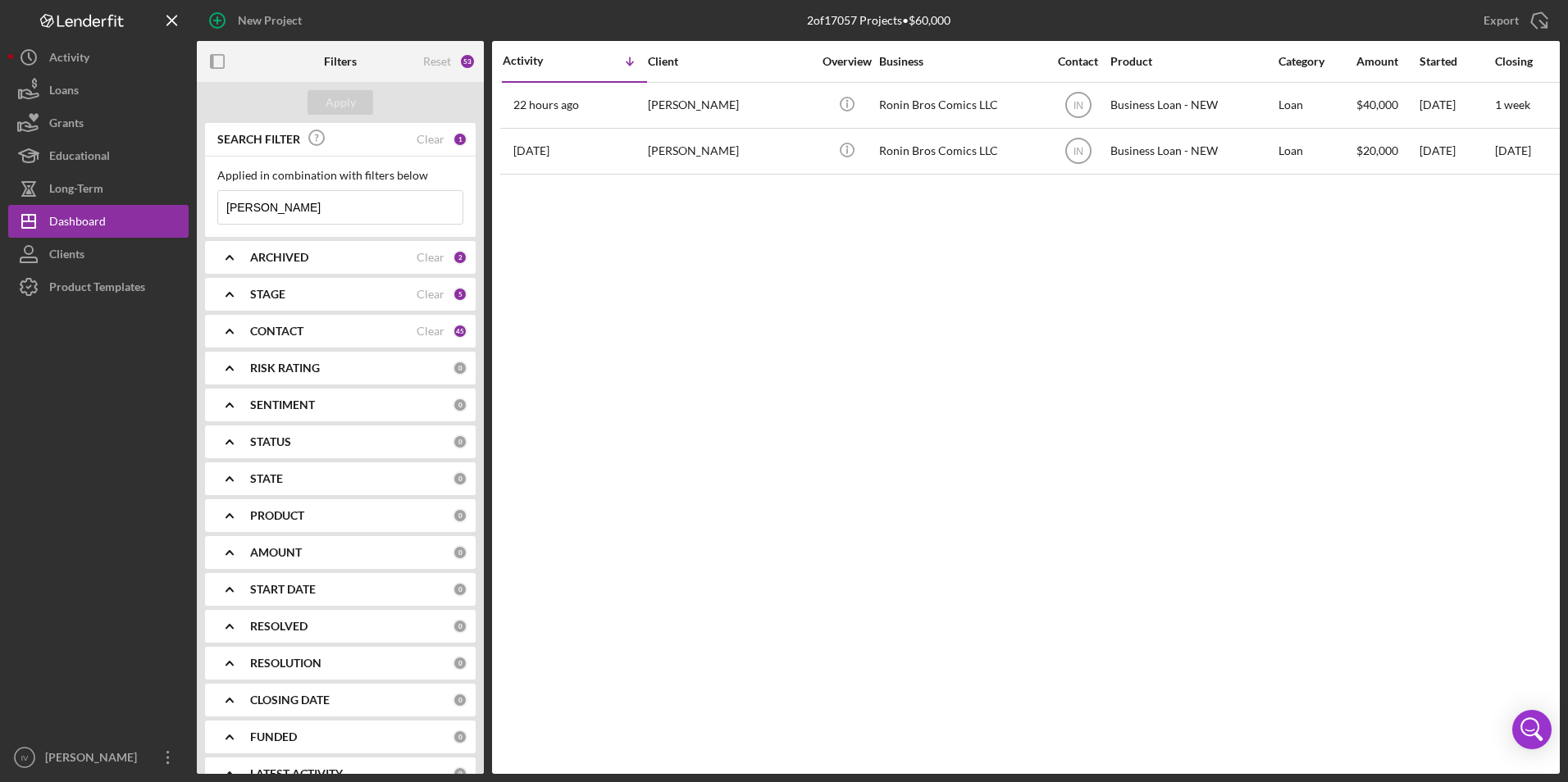
drag, startPoint x: 281, startPoint y: 213, endPoint x: 196, endPoint y: 221, distance: 85.4
click at [196, 221] on div "New Project 2 of 17057 Projects • $60,000 [PERSON_NAME] Export Icon/Export Filt…" at bounding box center [784, 387] width 1552 height 774
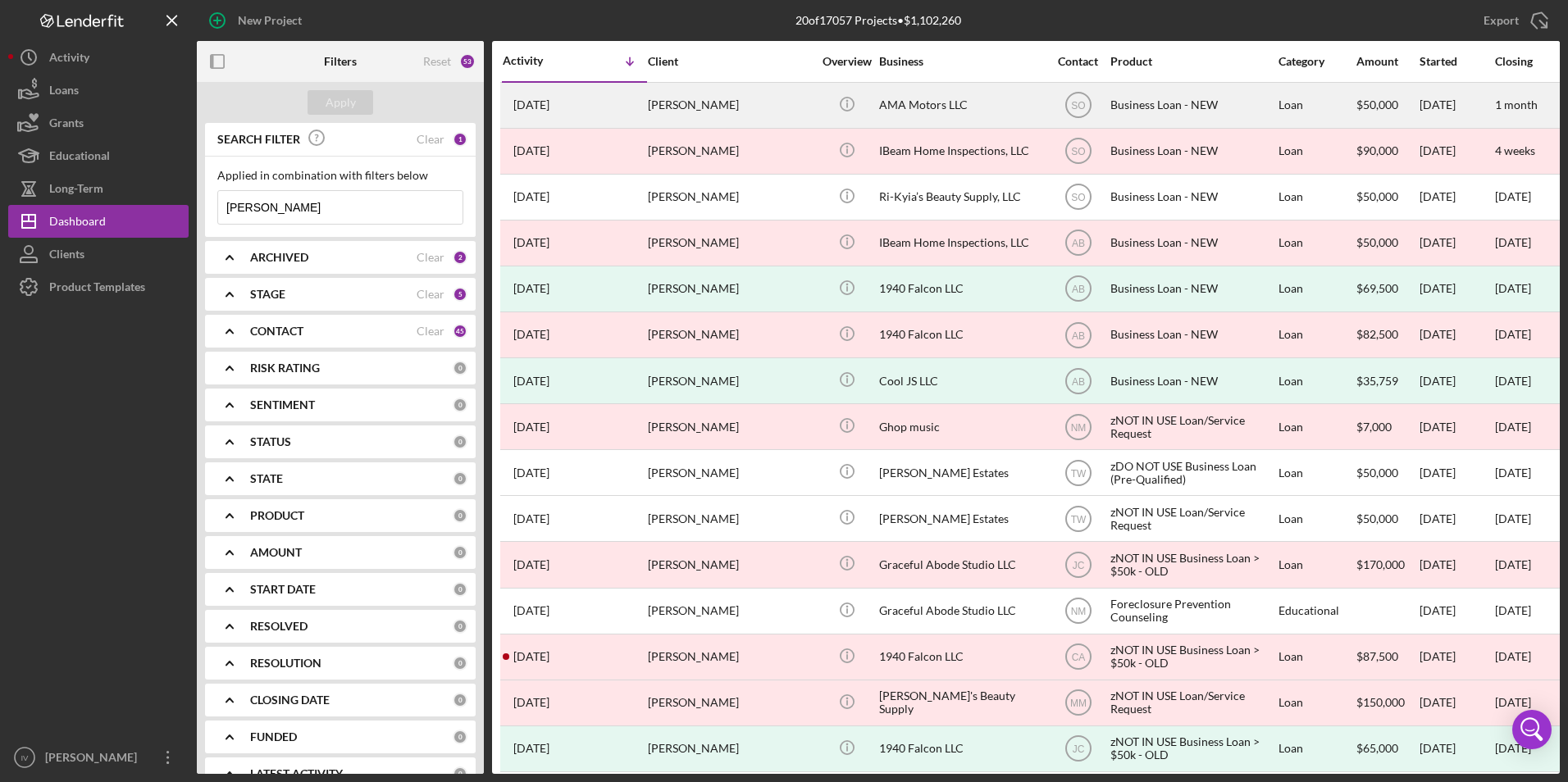
type input "[PERSON_NAME]"
click at [576, 105] on div "[DATE] [PERSON_NAME]" at bounding box center [575, 106] width 144 height 44
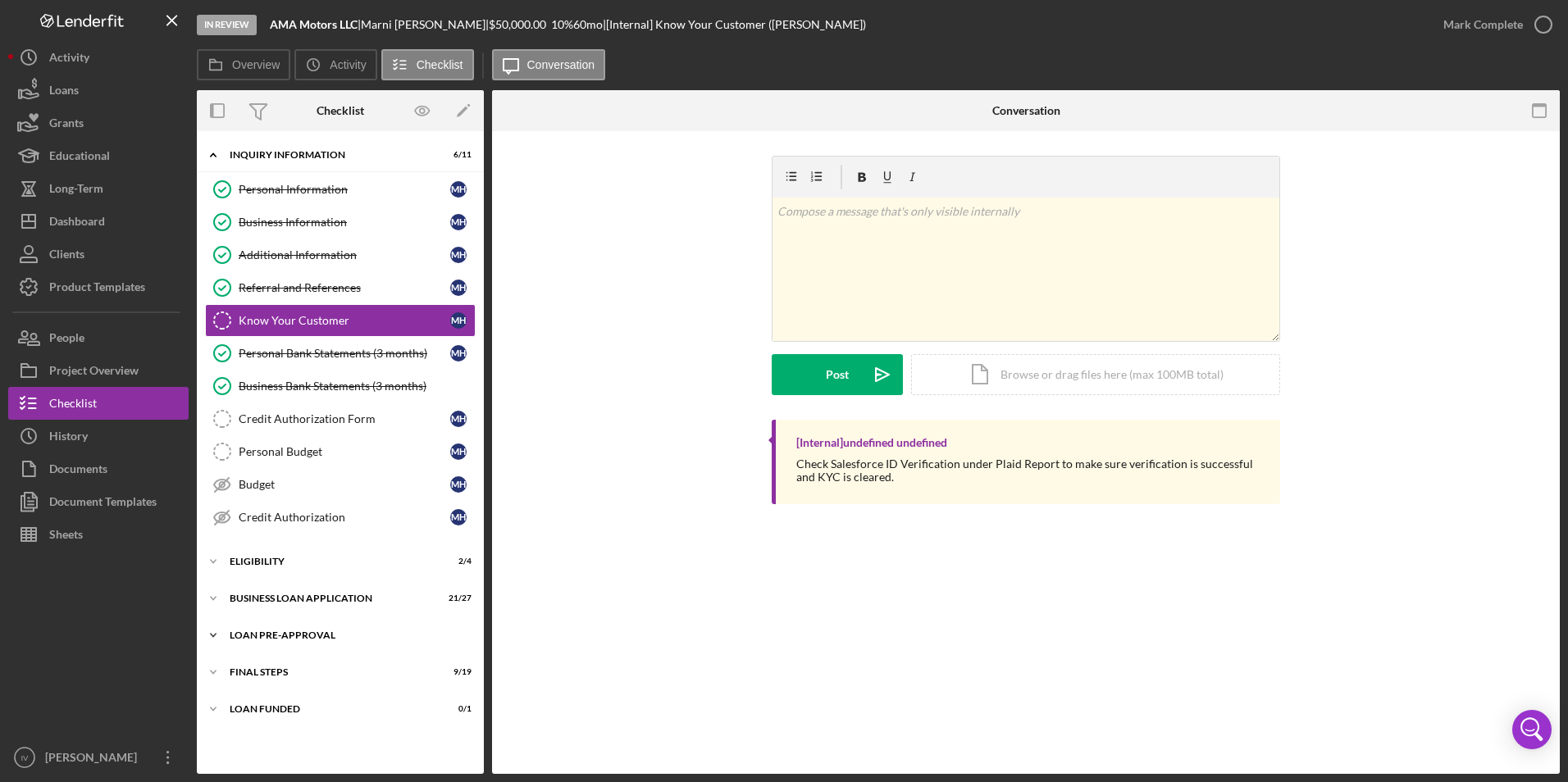
click at [279, 638] on div "LOAN PRE-APPROVAL" at bounding box center [346, 635] width 234 height 10
drag, startPoint x: 291, startPoint y: 659, endPoint x: 305, endPoint y: 659, distance: 14.0
click at [291, 659] on link "Loan Approval Loan Approval" at bounding box center [340, 669] width 271 height 32
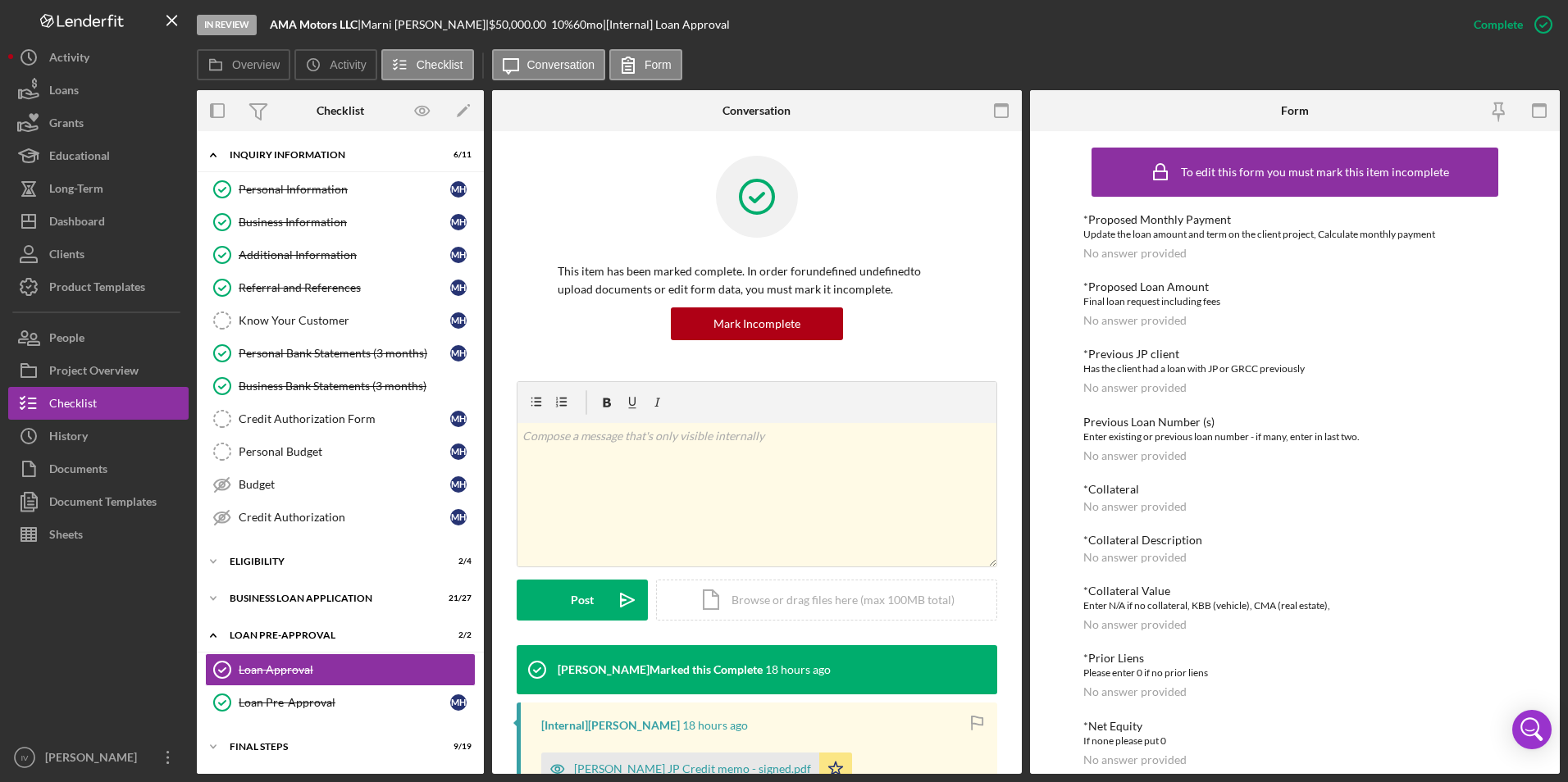
scroll to position [246, 0]
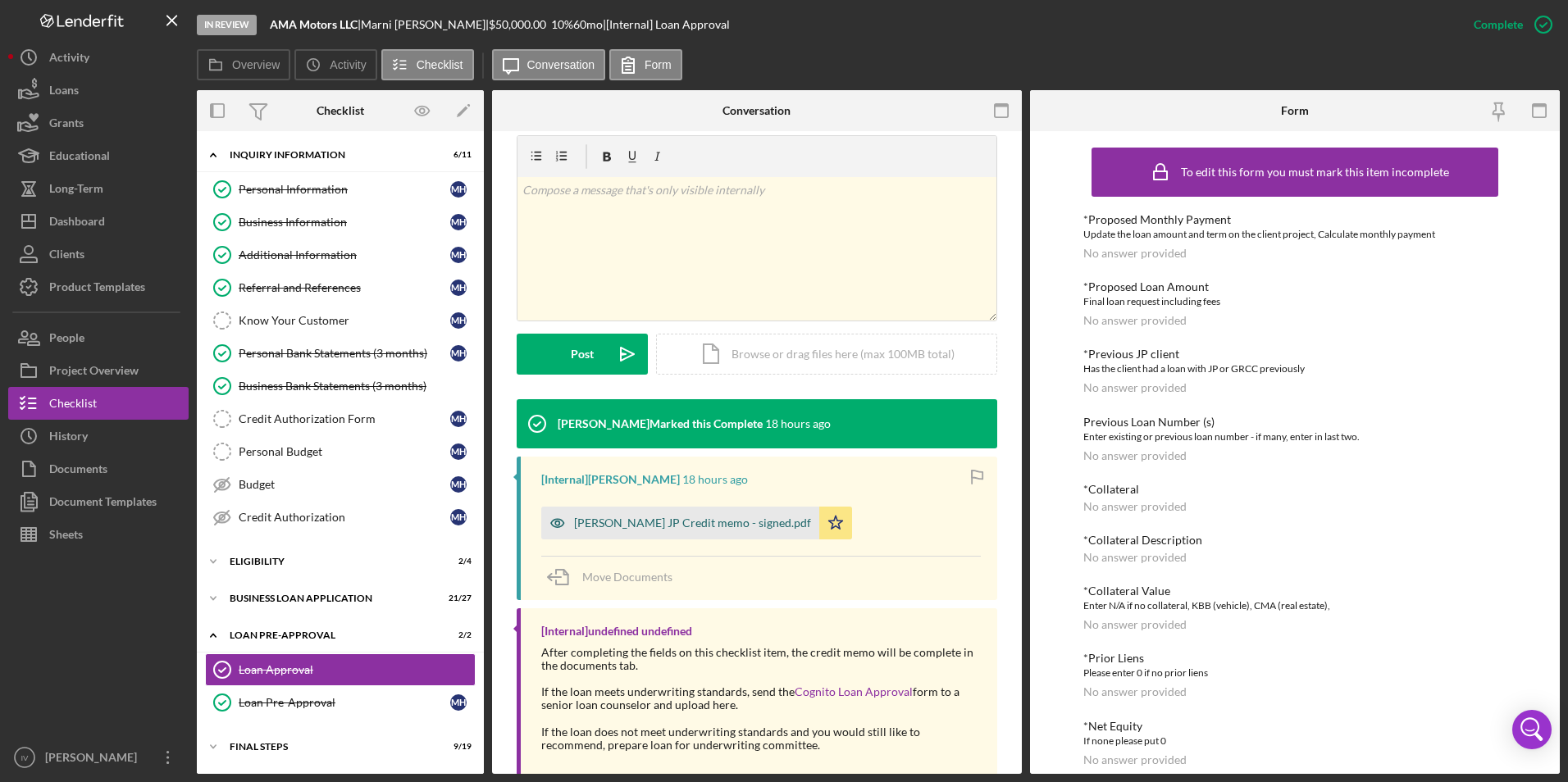
click at [715, 522] on div "[PERSON_NAME] JP Credit memo - signed.pdf" at bounding box center [692, 523] width 237 height 13
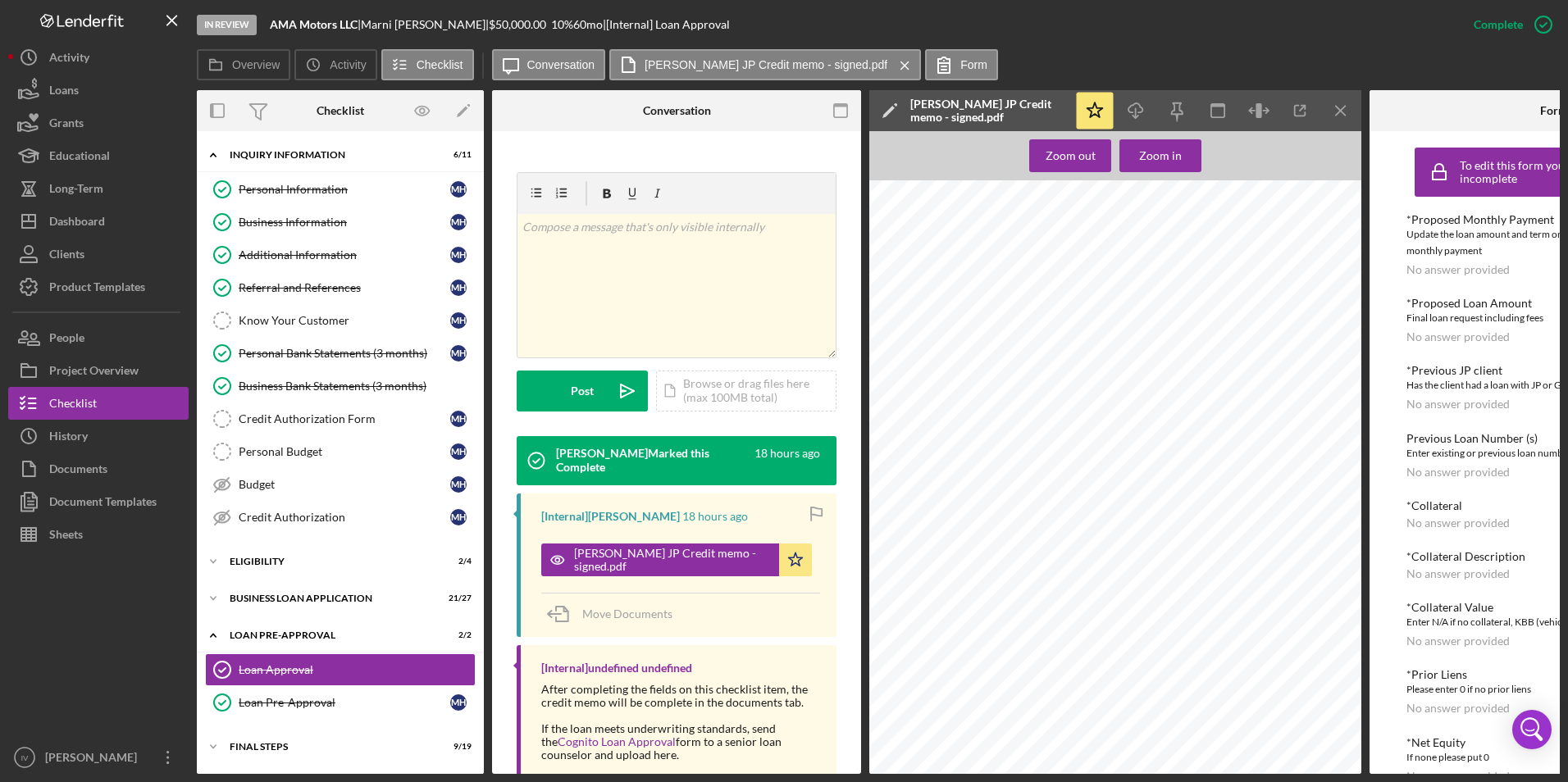
scroll to position [0, 0]
drag, startPoint x: 109, startPoint y: 218, endPoint x: 165, endPoint y: 226, distance: 56.6
click at [109, 218] on button "Icon/Dashboard Dashboard" at bounding box center [98, 221] width 180 height 32
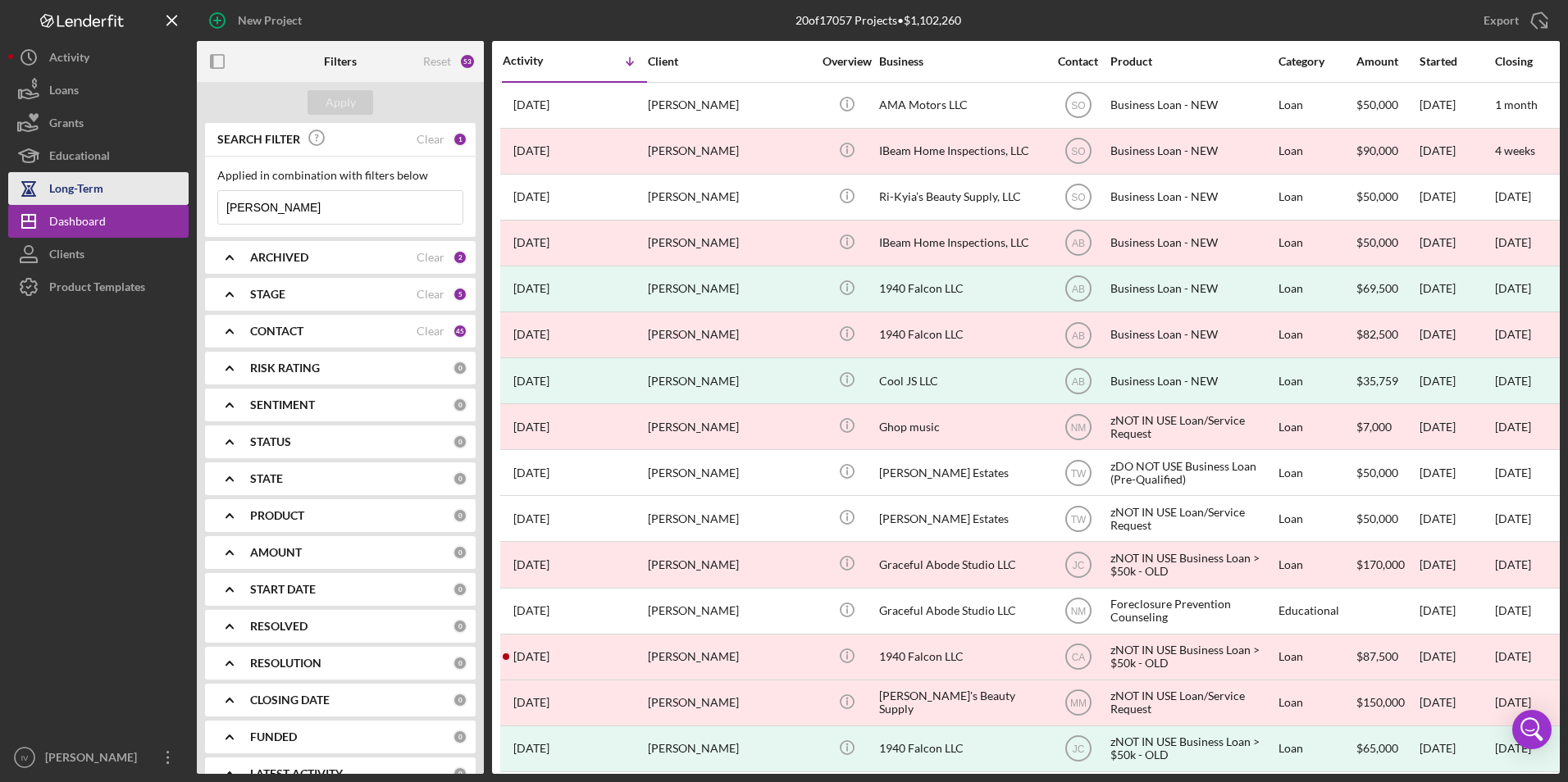
drag, startPoint x: 306, startPoint y: 213, endPoint x: 140, endPoint y: 201, distance: 166.4
click at [140, 201] on div "New Project 20 of 17057 Projects • $1,102,260 [PERSON_NAME] Export Icon/Export …" at bounding box center [784, 387] width 1552 height 774
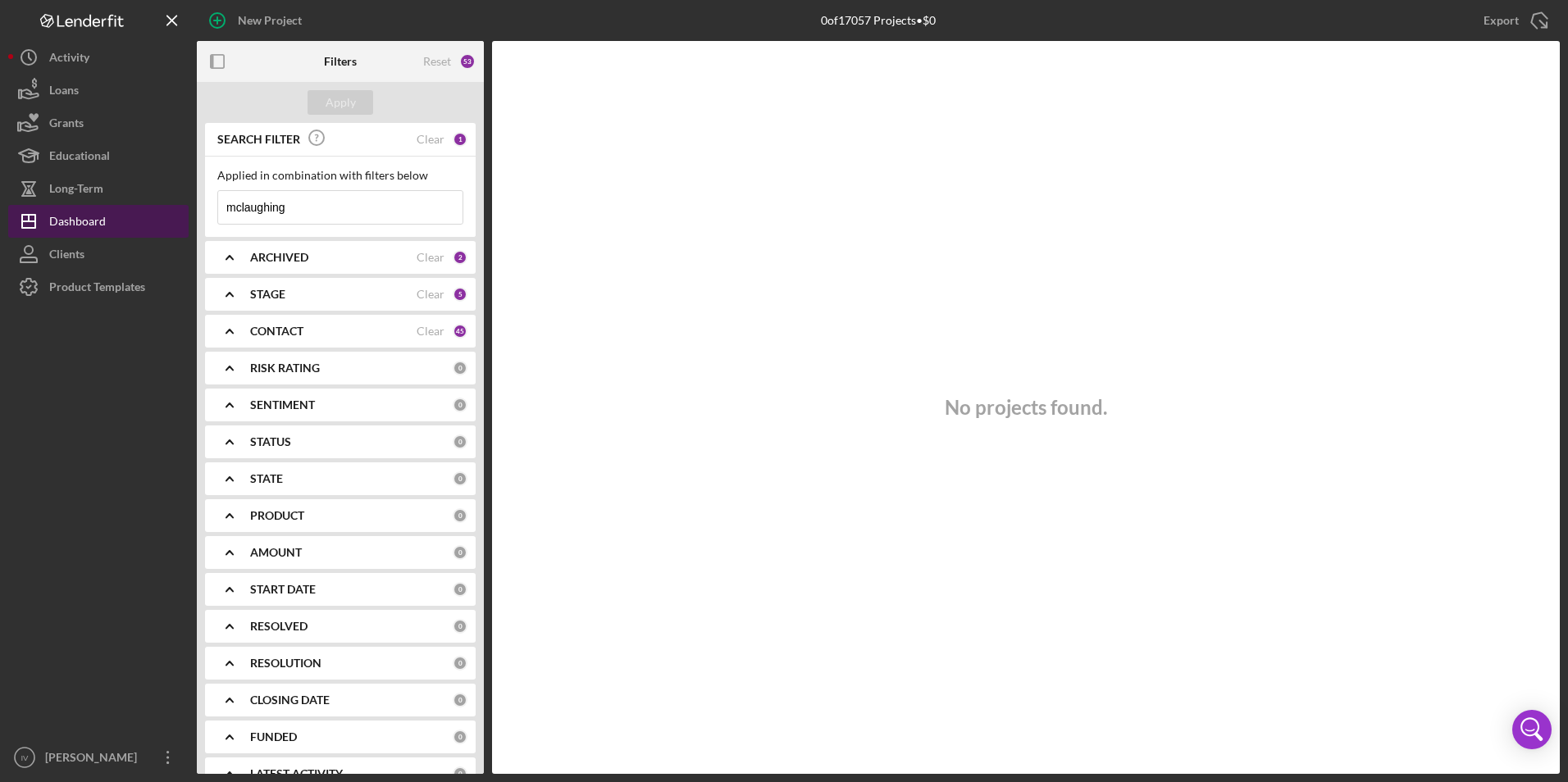
drag, startPoint x: 304, startPoint y: 211, endPoint x: 174, endPoint y: 213, distance: 130.0
click at [174, 213] on div "New Project 0 of 17057 Projects • $0 [PERSON_NAME] Export Icon/Export Filters R…" at bounding box center [784, 387] width 1552 height 774
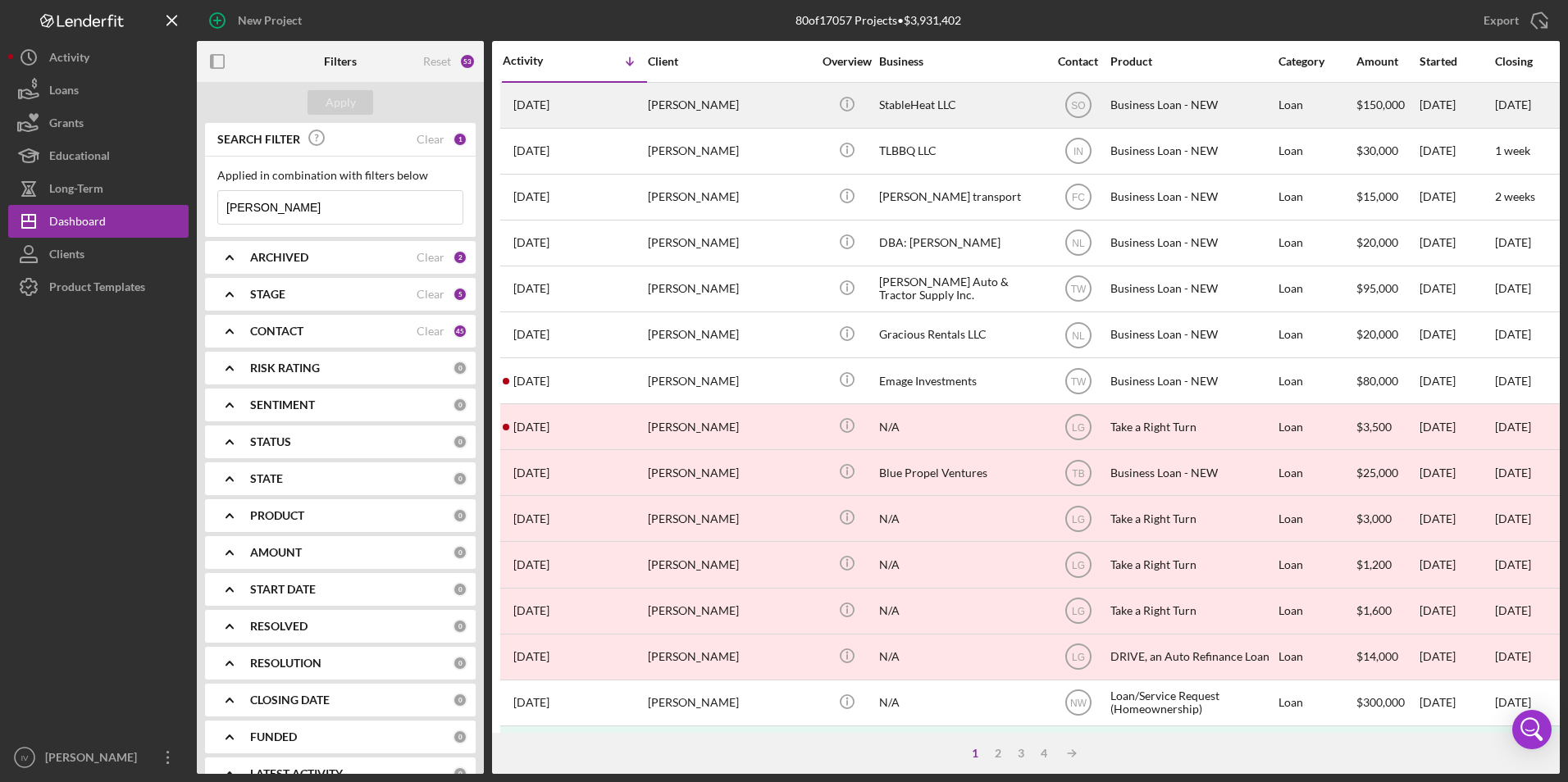
type input "[PERSON_NAME]"
click at [725, 91] on div "[PERSON_NAME]" at bounding box center [730, 106] width 164 height 44
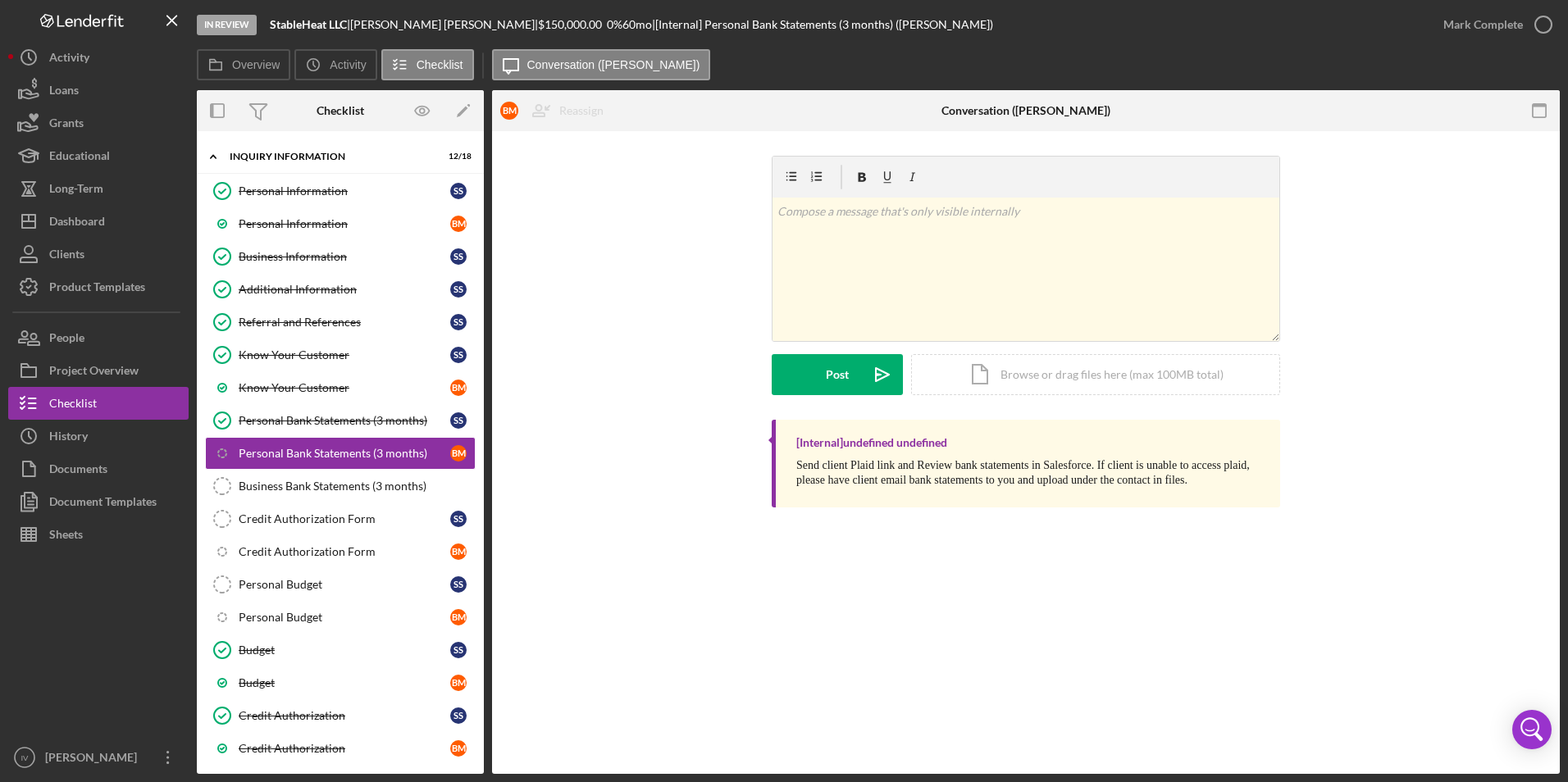
scroll to position [226, 0]
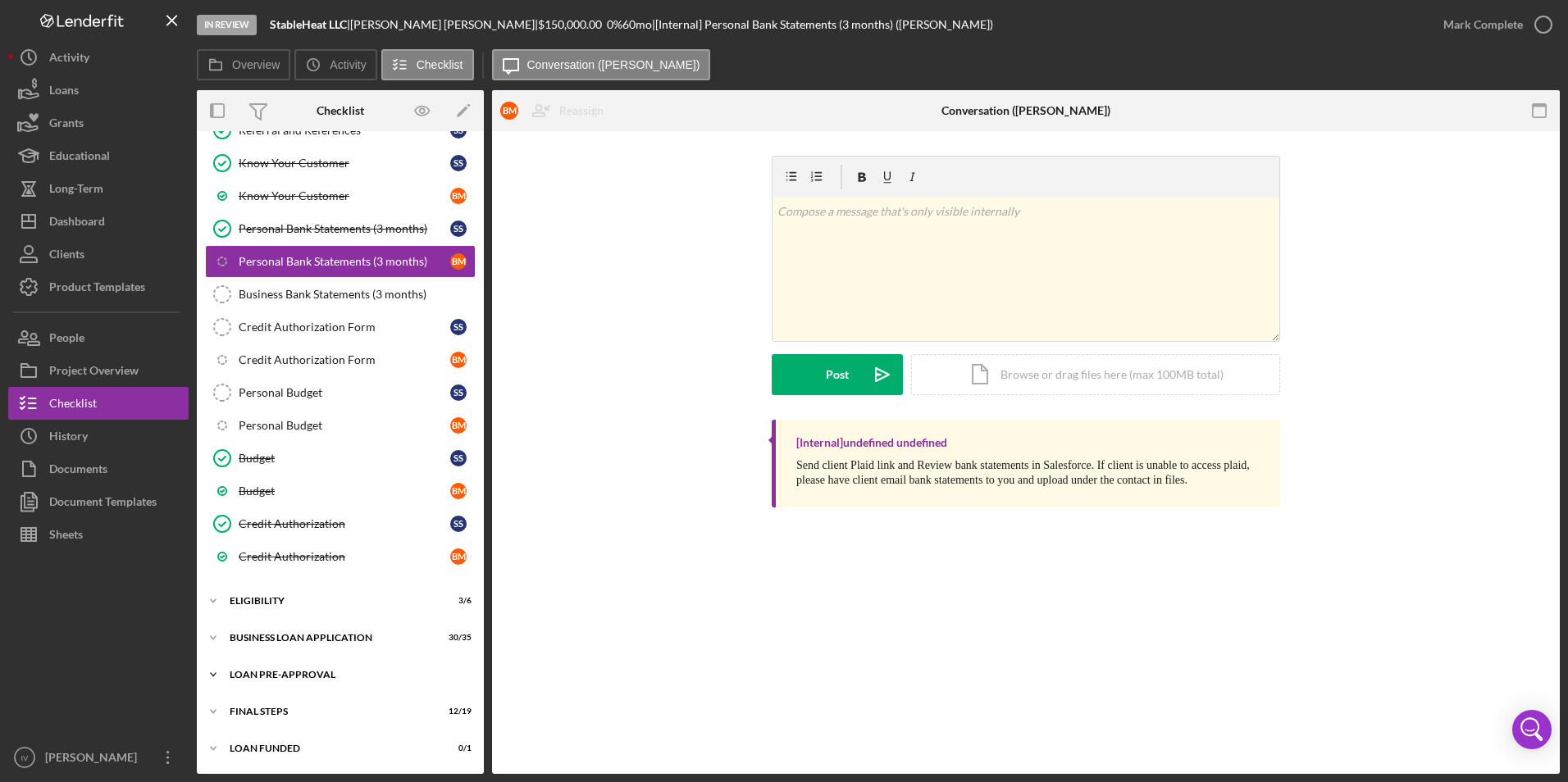
drag, startPoint x: 314, startPoint y: 670, endPoint x: 319, endPoint y: 687, distance: 17.7
click at [314, 670] on div "LOAN PRE-APPROVAL" at bounding box center [346, 674] width 234 height 10
click at [322, 707] on div "Loan Approval" at bounding box center [357, 708] width 237 height 13
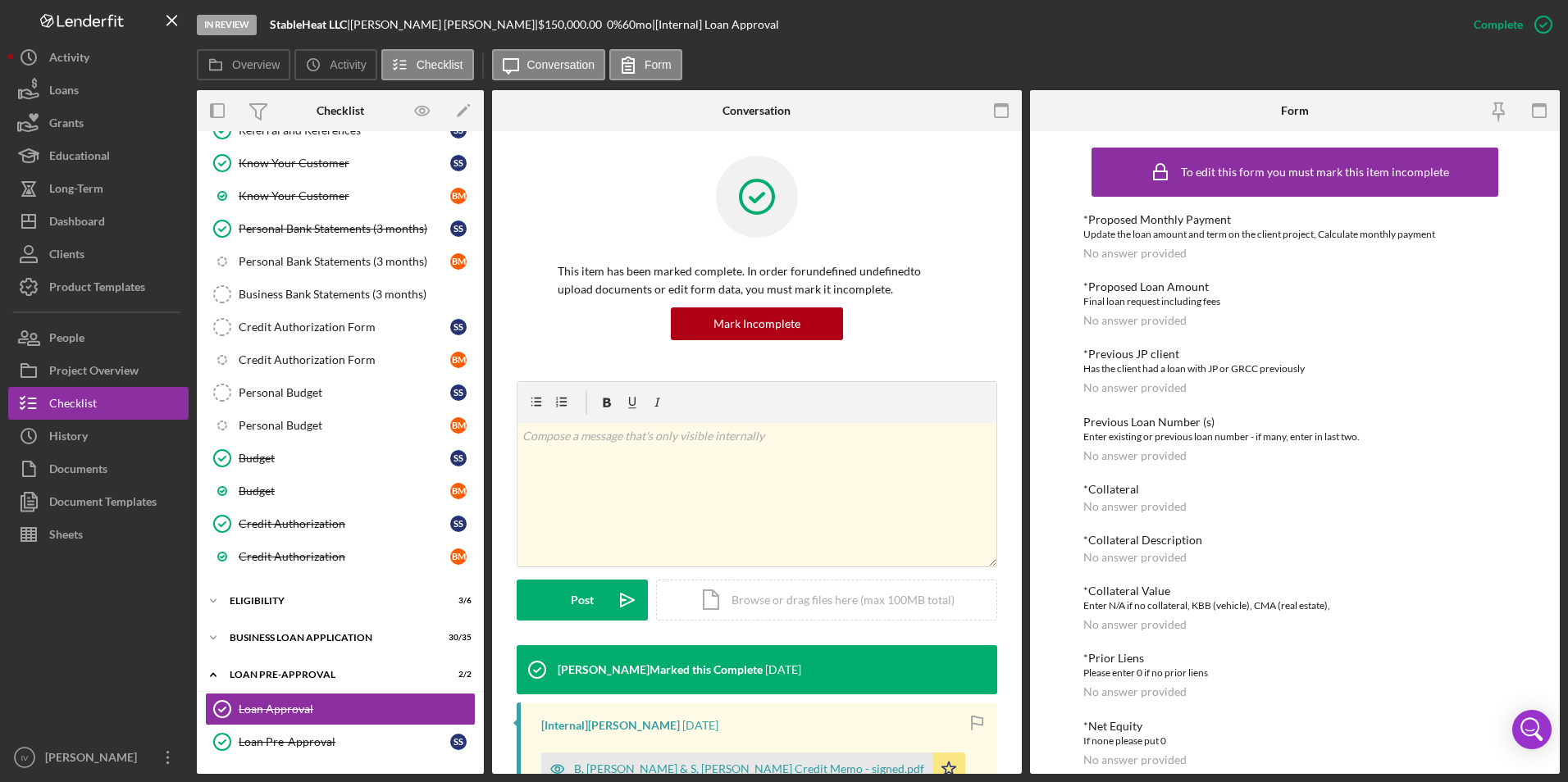
scroll to position [328, 0]
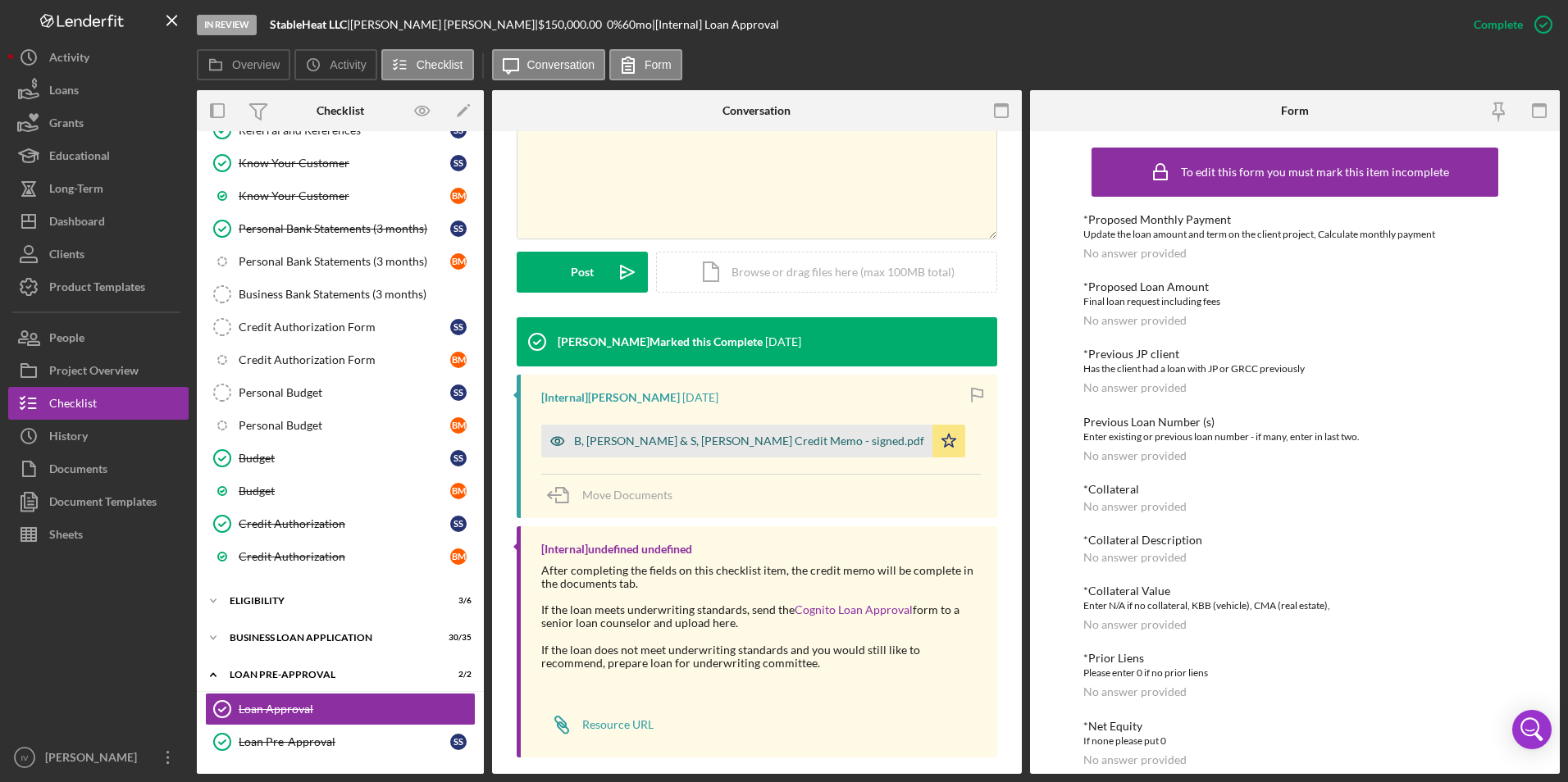
click at [803, 438] on div "B, [PERSON_NAME] & S, [PERSON_NAME] Credit Memo - signed.pdf" at bounding box center [749, 440] width 350 height 13
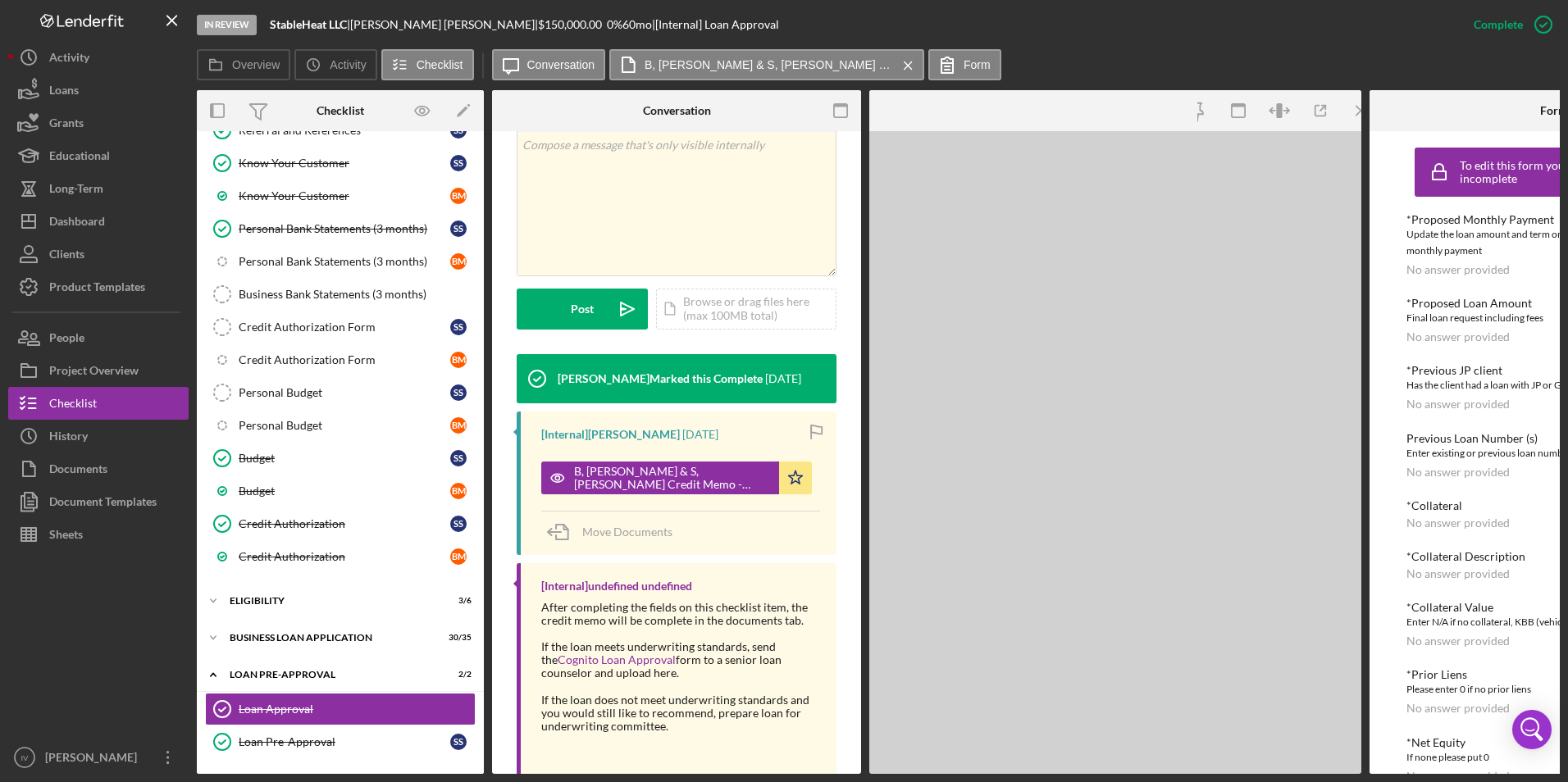
scroll to position [346, 0]
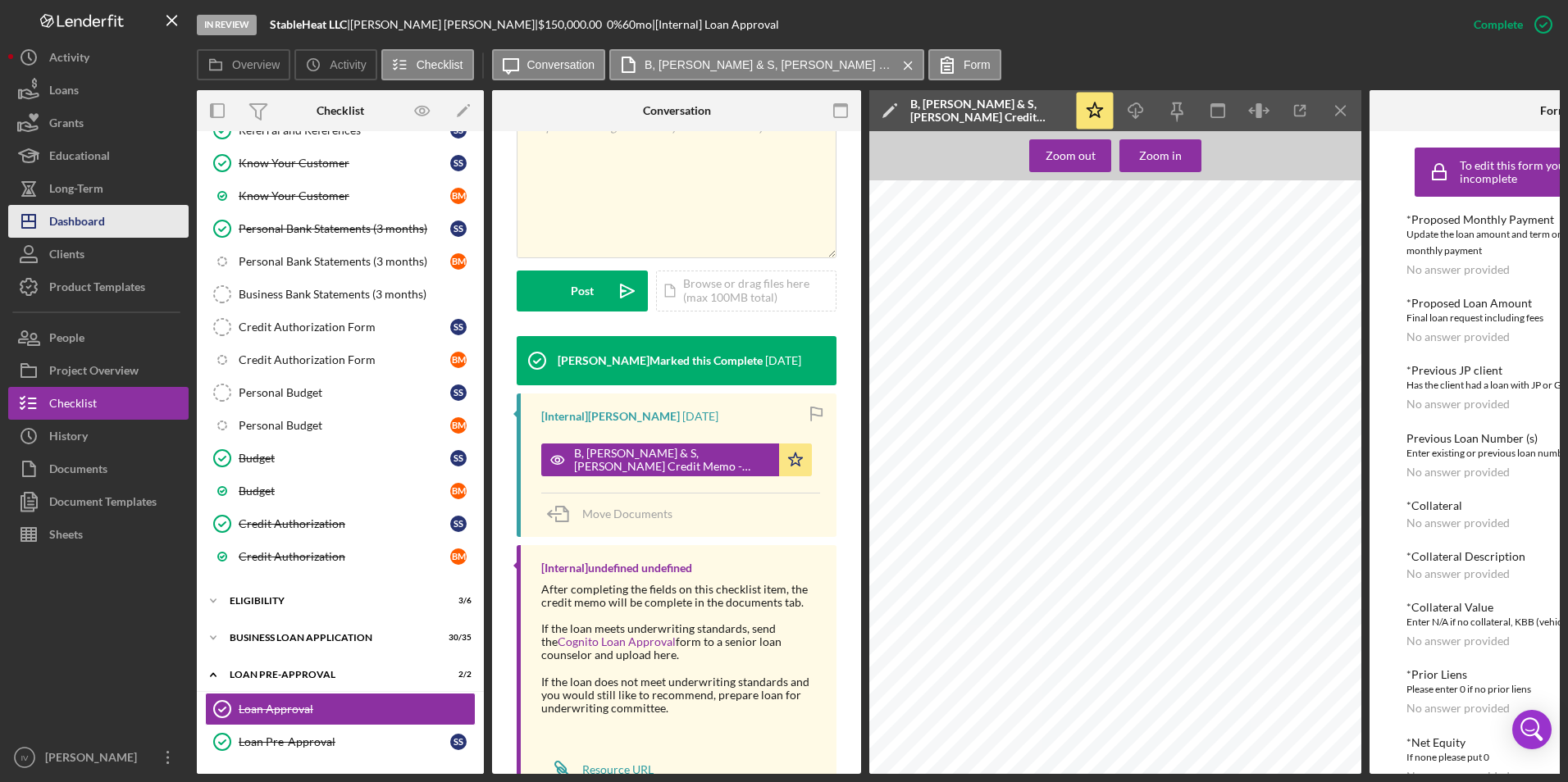
drag, startPoint x: 107, startPoint y: 209, endPoint x: 128, endPoint y: 227, distance: 27.7
click at [107, 209] on button "Icon/Dashboard Dashboard" at bounding box center [98, 221] width 180 height 32
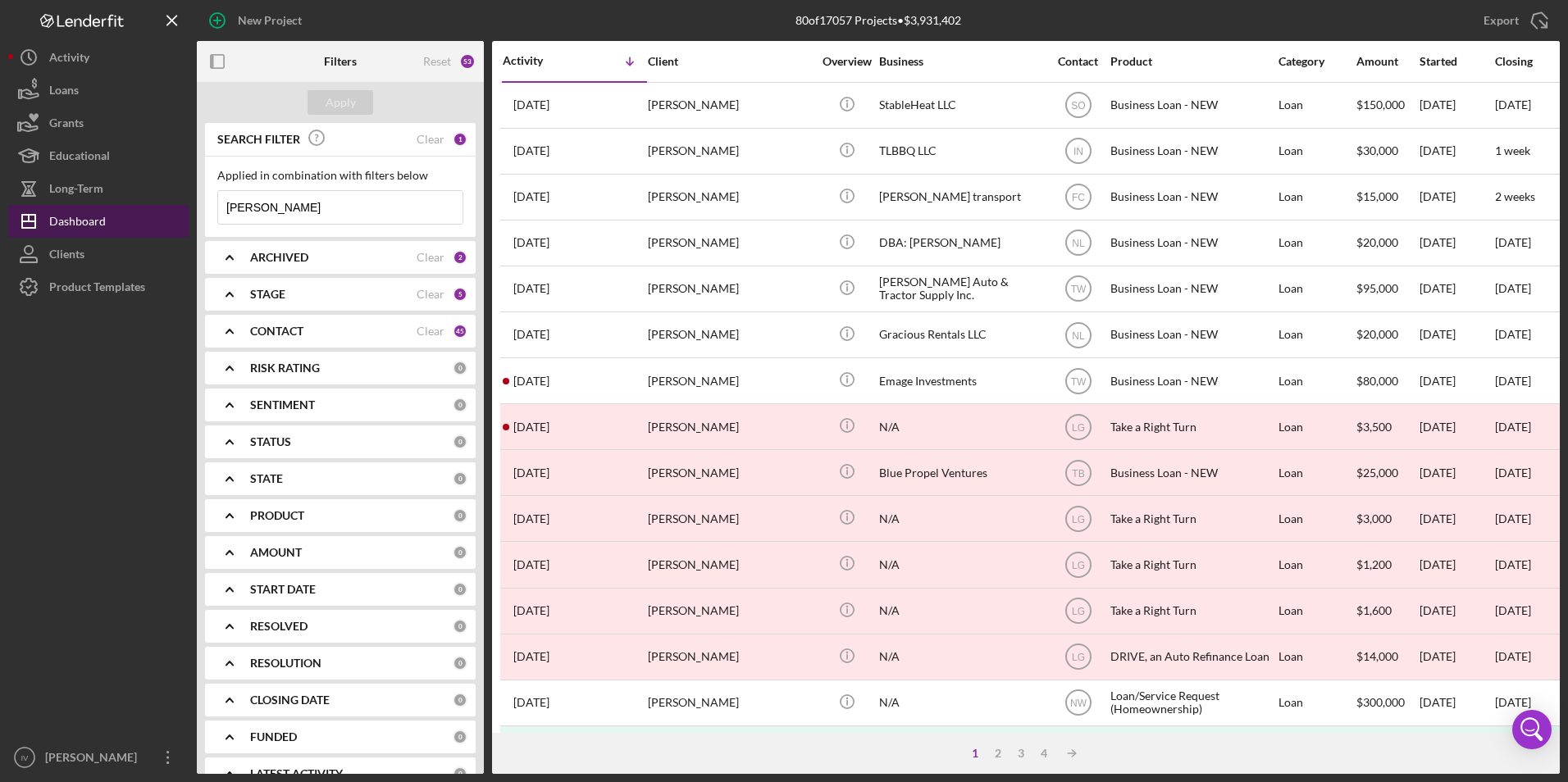
drag, startPoint x: 307, startPoint y: 209, endPoint x: 180, endPoint y: 225, distance: 128.0
click at [180, 225] on div "New Project 80 of 17057 Projects • $3,931,402 [PERSON_NAME] Export Icon/Export …" at bounding box center [784, 387] width 1552 height 774
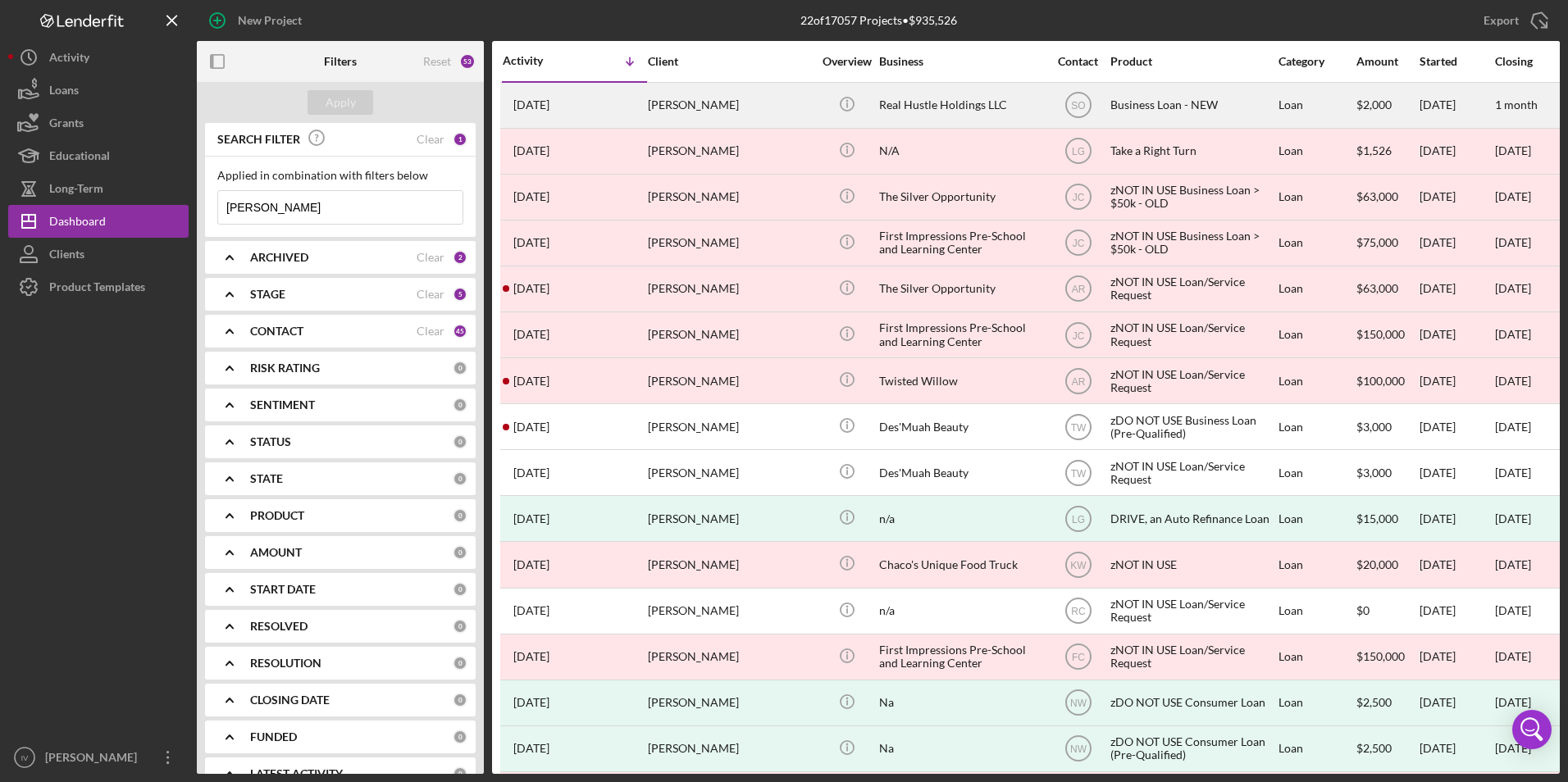
type input "[PERSON_NAME]"
click at [676, 101] on div "[PERSON_NAME]" at bounding box center [730, 106] width 164 height 44
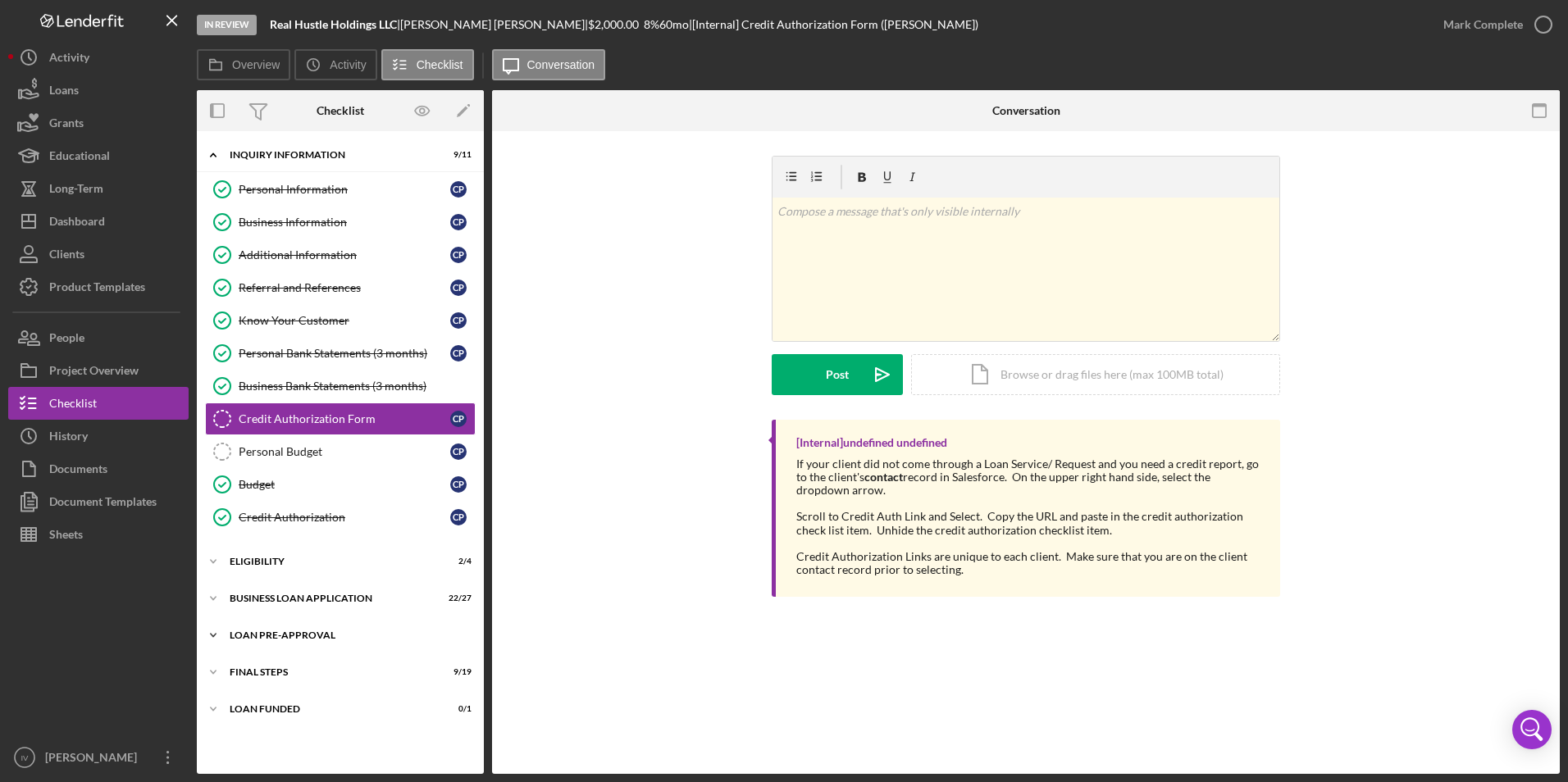
click at [277, 635] on div "LOAN PRE-APPROVAL" at bounding box center [346, 635] width 234 height 10
click at [281, 650] on div "Icon/Expander LOAN PRE-APPROVAL 2 / 2" at bounding box center [341, 636] width 287 height 33
drag, startPoint x: 284, startPoint y: 625, endPoint x: 284, endPoint y: 641, distance: 16.0
click at [284, 631] on div "Icon/Expander LOAN PRE-APPROVAL 2 / 2" at bounding box center [341, 635] width 287 height 32
click at [287, 681] on link "Loan Approval Loan Approval" at bounding box center [340, 669] width 271 height 32
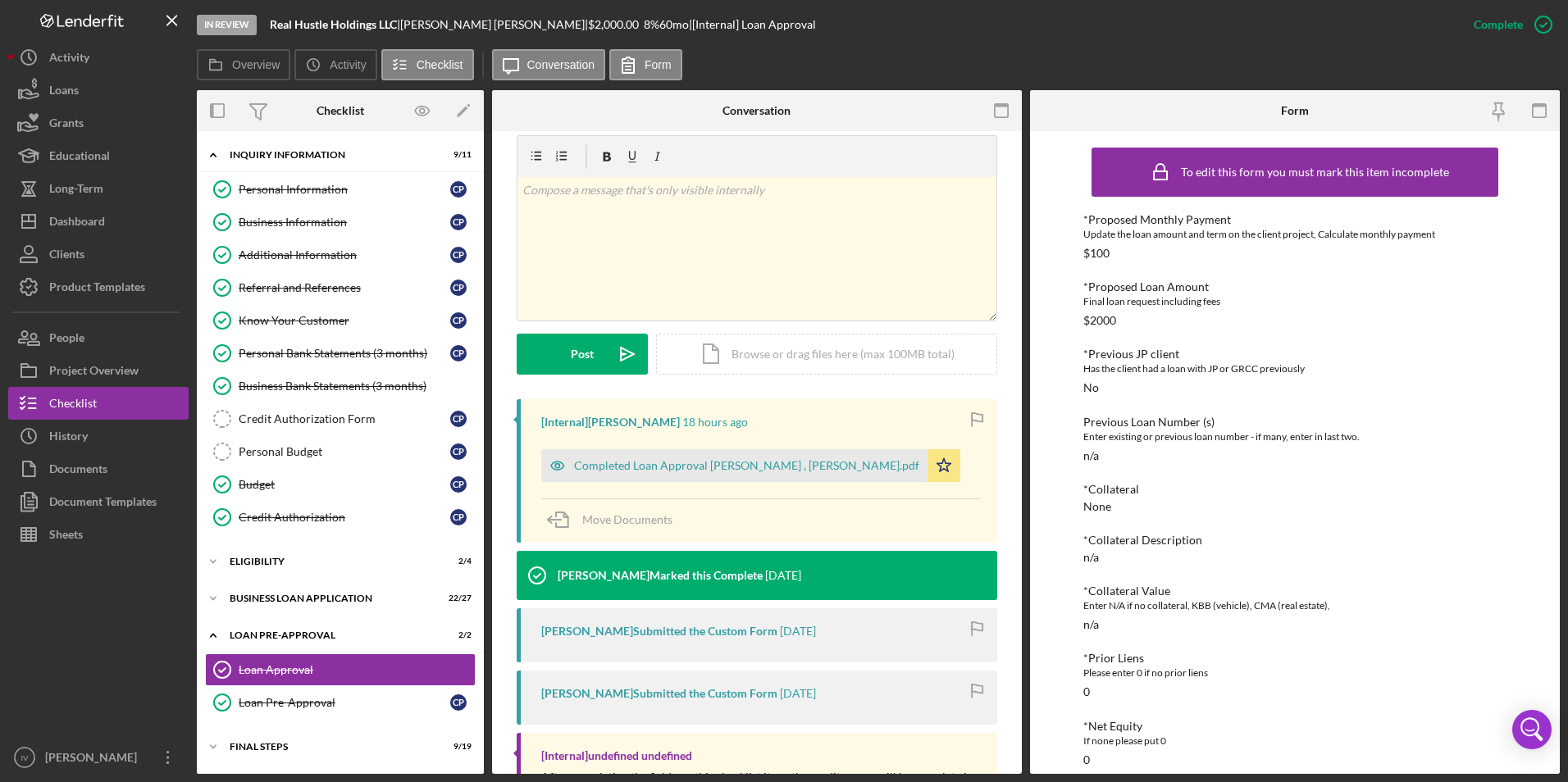
scroll to position [328, 0]
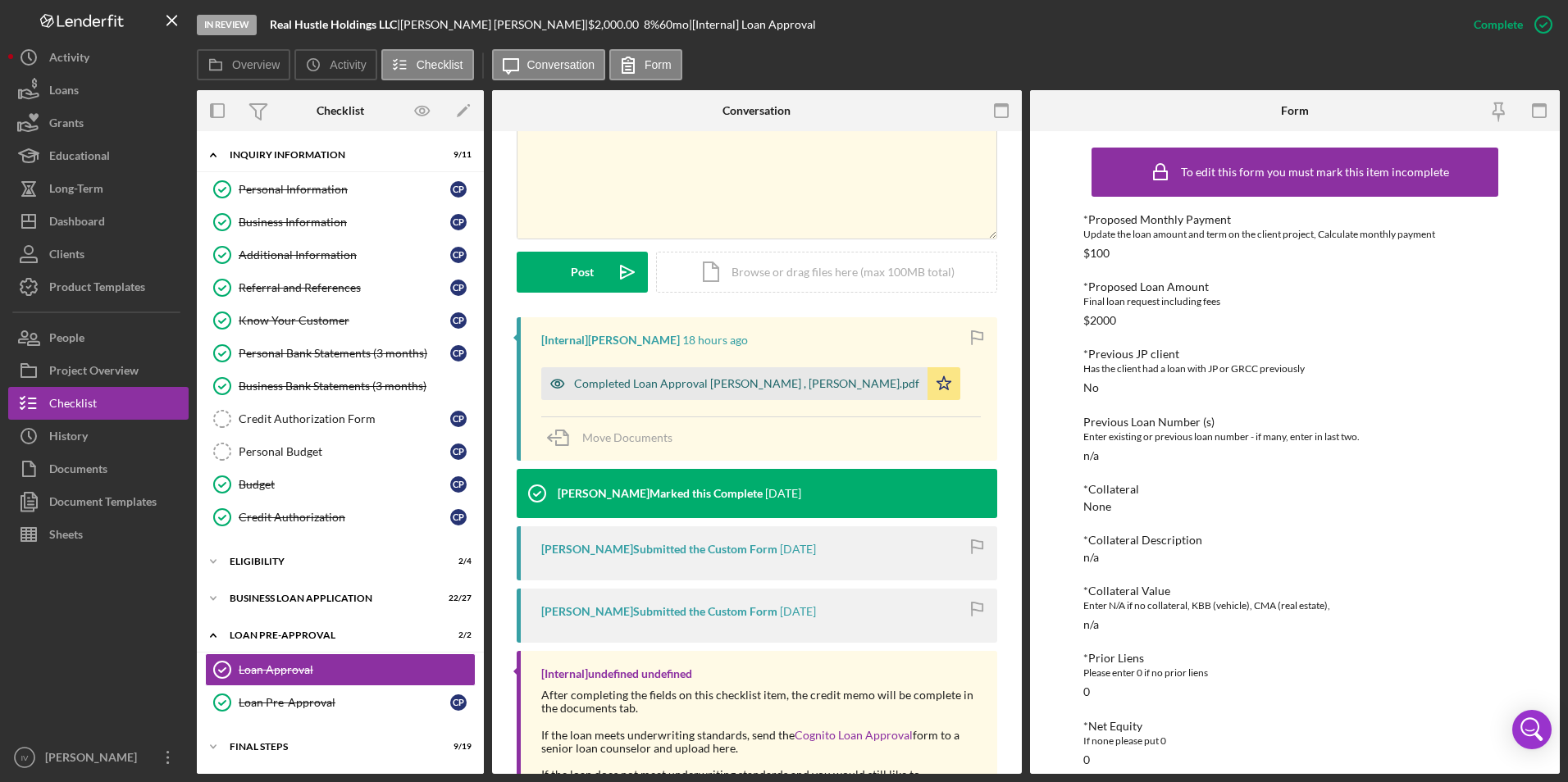
click at [738, 384] on div "Completed Loan Approval [PERSON_NAME] , [PERSON_NAME].pdf" at bounding box center [746, 384] width 345 height 13
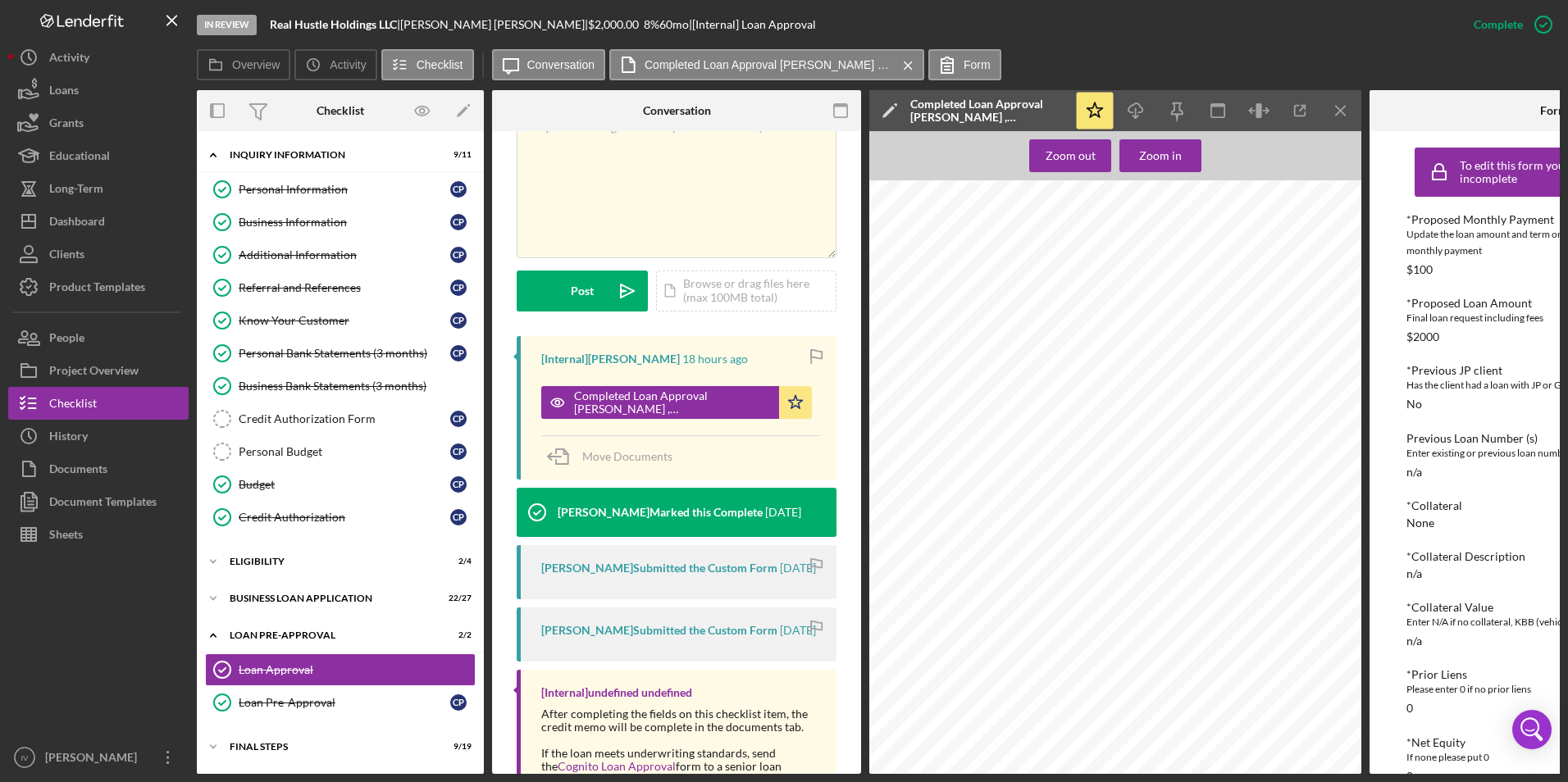
scroll to position [656, 0]
click at [112, 215] on button "Icon/Dashboard Dashboard" at bounding box center [98, 221] width 180 height 32
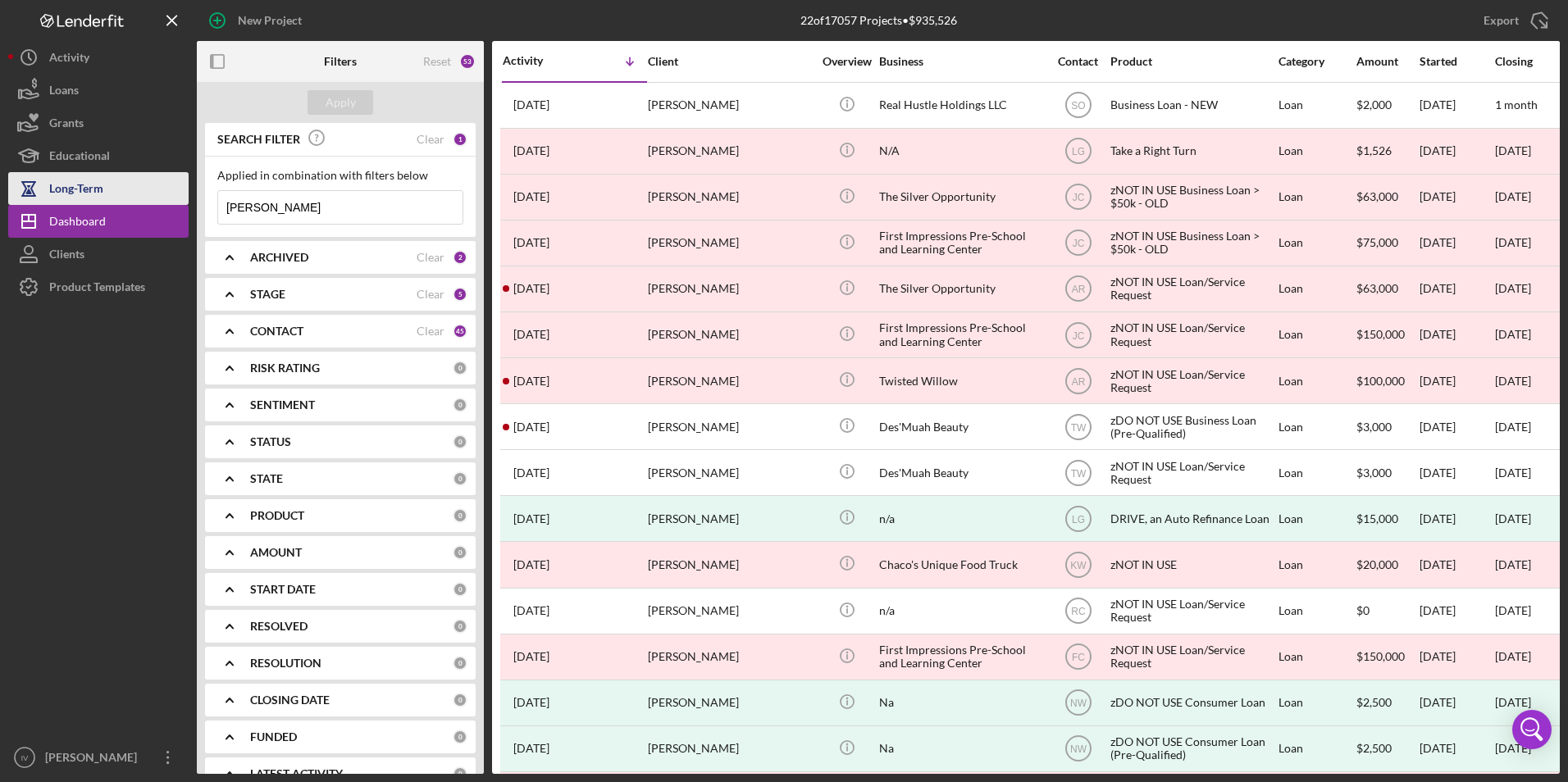
drag, startPoint x: 257, startPoint y: 213, endPoint x: 105, endPoint y: 199, distance: 152.6
click at [105, 215] on div "New Project 22 of 17057 Projects • $935,526 [PERSON_NAME] Export Icon/Export Fi…" at bounding box center [784, 387] width 1552 height 774
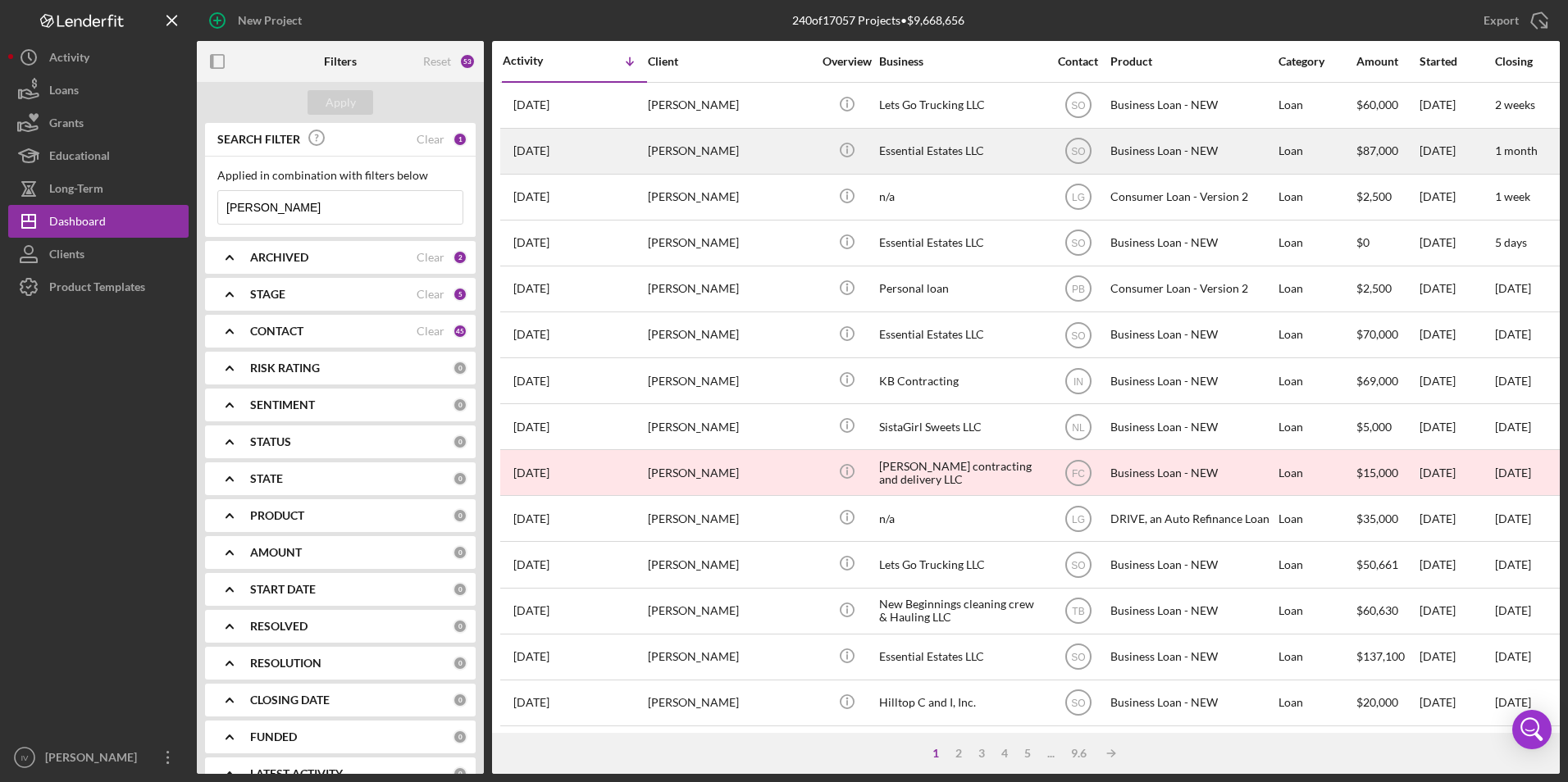
type input "[PERSON_NAME]"
click at [713, 159] on div "[PERSON_NAME]" at bounding box center [730, 151] width 164 height 44
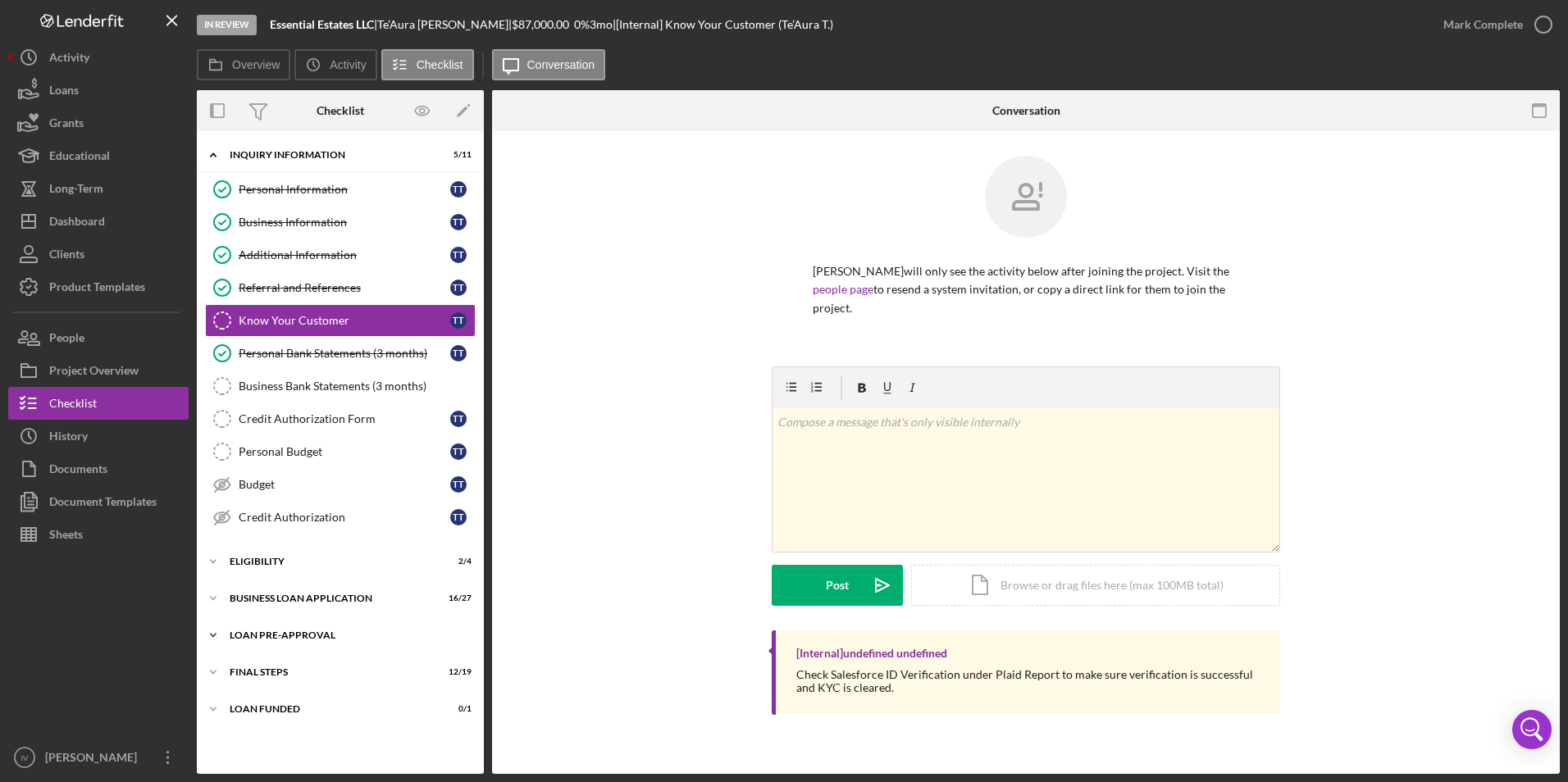
click at [285, 638] on div "LOAN PRE-APPROVAL" at bounding box center [346, 635] width 234 height 10
click at [288, 664] on div "Loan Approval" at bounding box center [357, 670] width 237 height 13
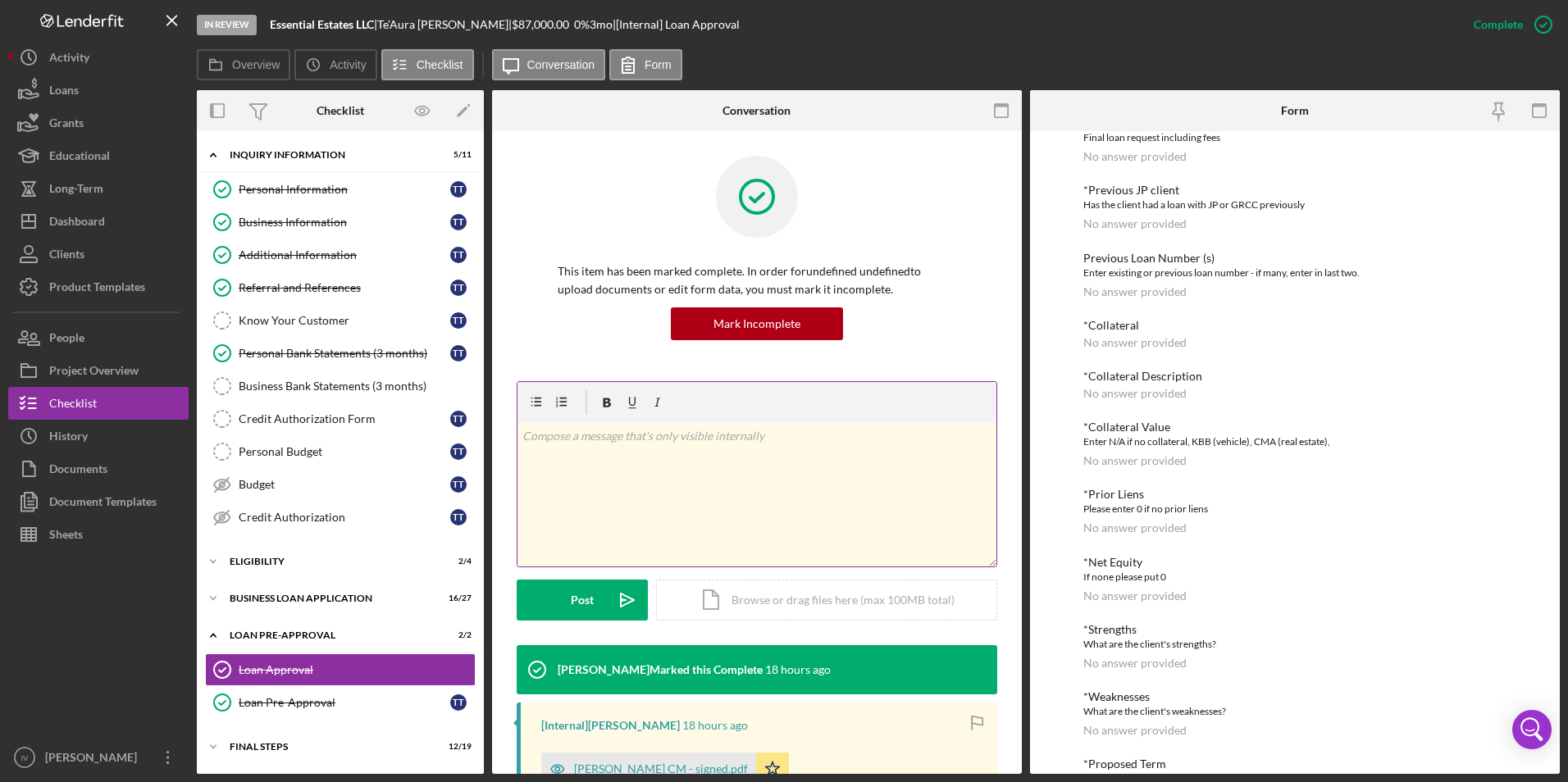
scroll to position [82, 0]
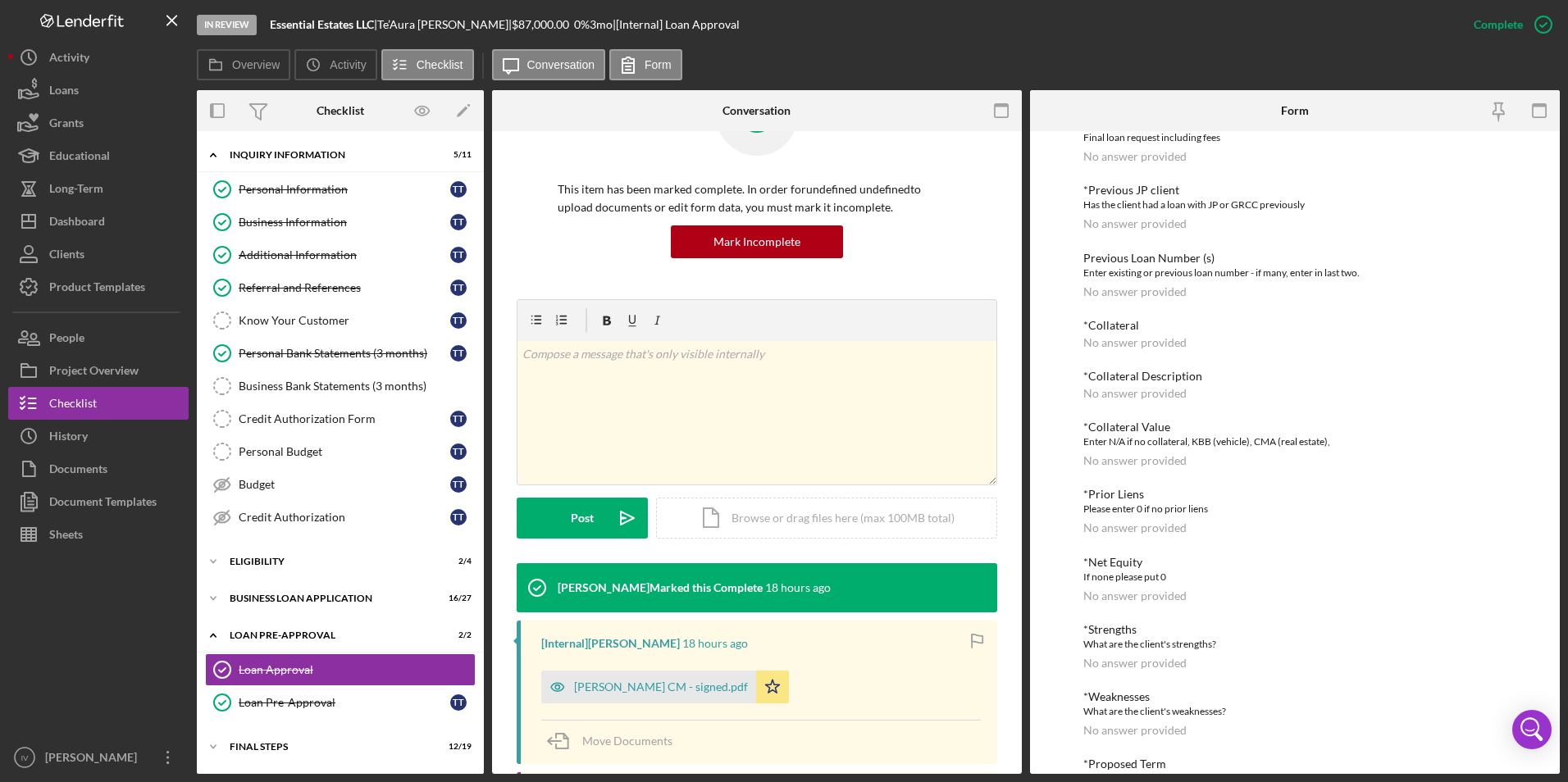
click at [658, 708] on div "[Internal] [PERSON_NAME] 18 hours ago [PERSON_NAME] CM - signed.pdf Icon/Star M…" at bounding box center [757, 693] width 481 height 144
click at [667, 694] on div "[PERSON_NAME] CM - signed.pdf" at bounding box center [648, 687] width 215 height 32
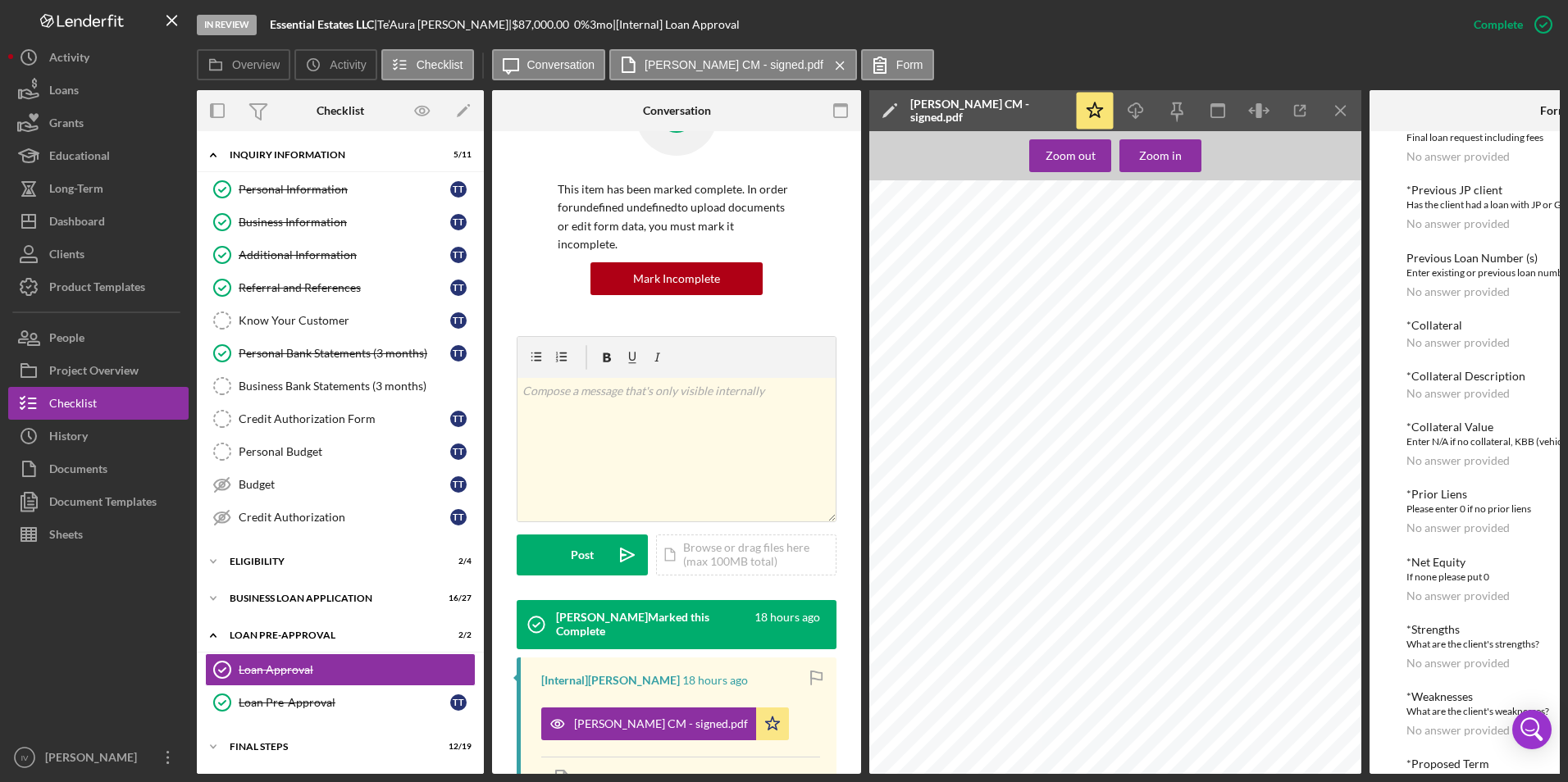
scroll to position [0, 0]
click at [91, 207] on div "Dashboard" at bounding box center [77, 223] width 56 height 37
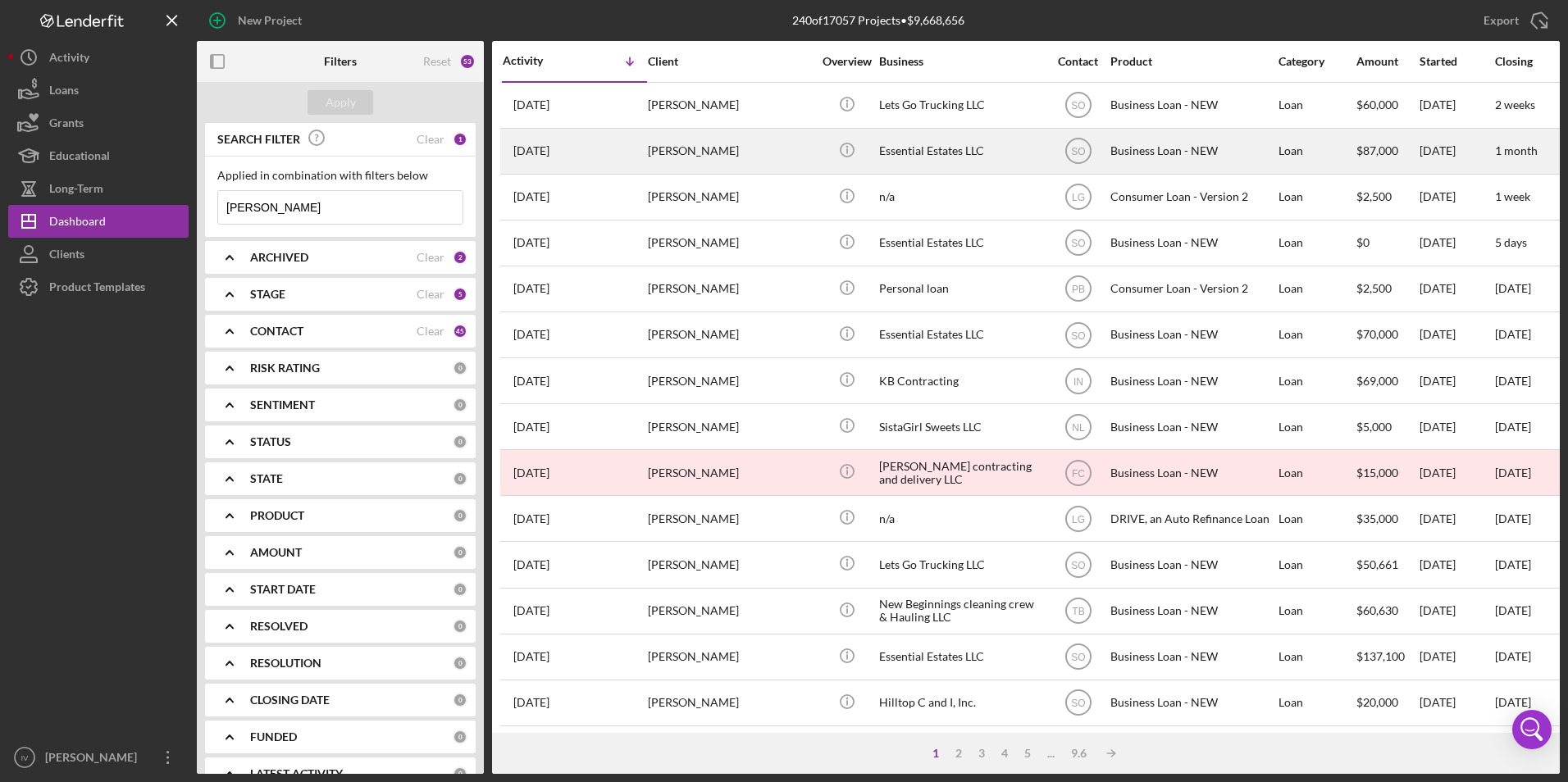
drag, startPoint x: 753, startPoint y: 152, endPoint x: 682, endPoint y: 152, distance: 71.0
click at [682, 152] on div "[PERSON_NAME]" at bounding box center [730, 151] width 164 height 44
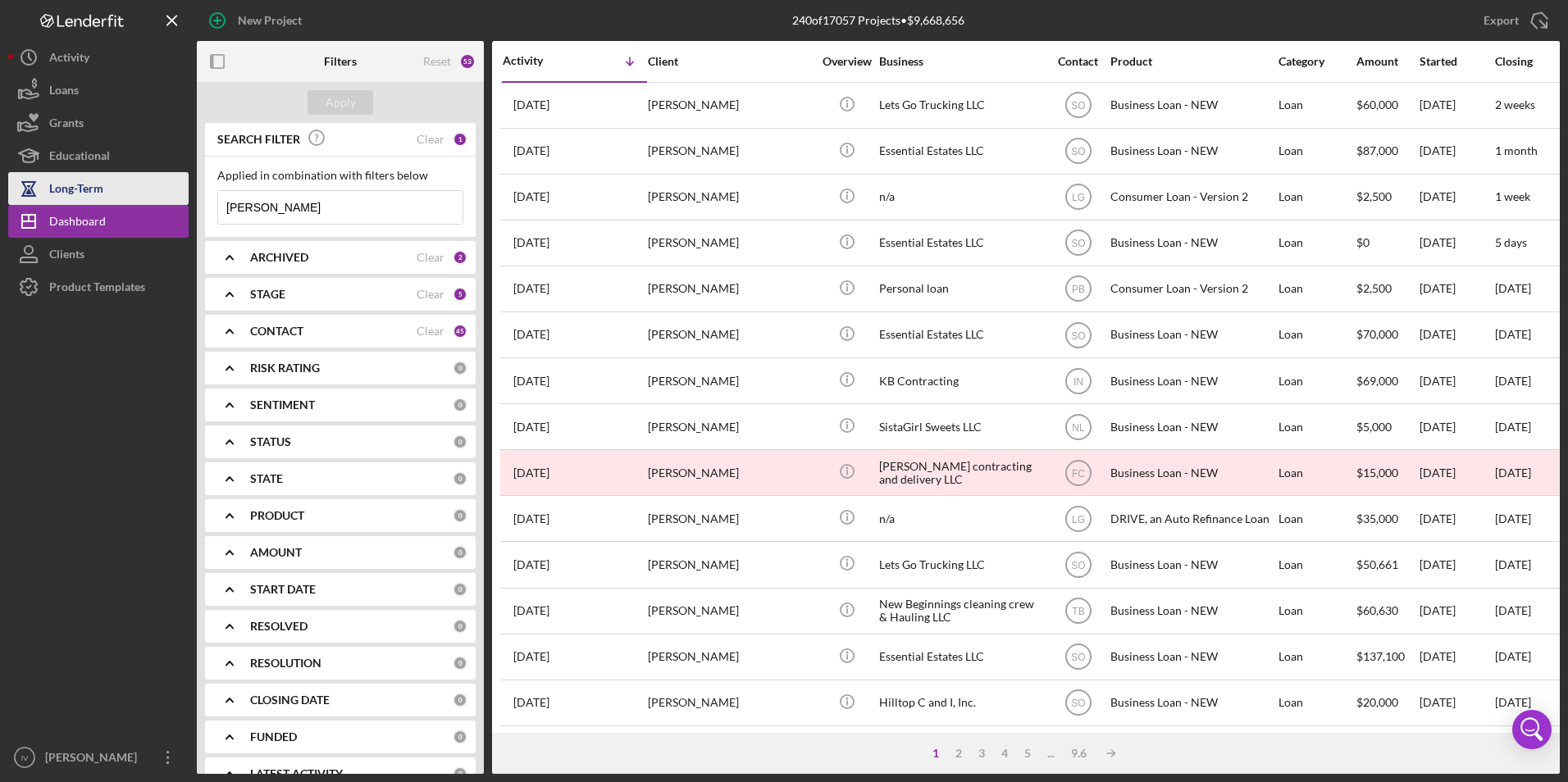
drag, startPoint x: 286, startPoint y: 211, endPoint x: 156, endPoint y: 200, distance: 130.5
click at [156, 200] on div "New Project 240 of 17057 Projects • $9,668,656 [PERSON_NAME] Export Icon/Export…" at bounding box center [784, 387] width 1552 height 774
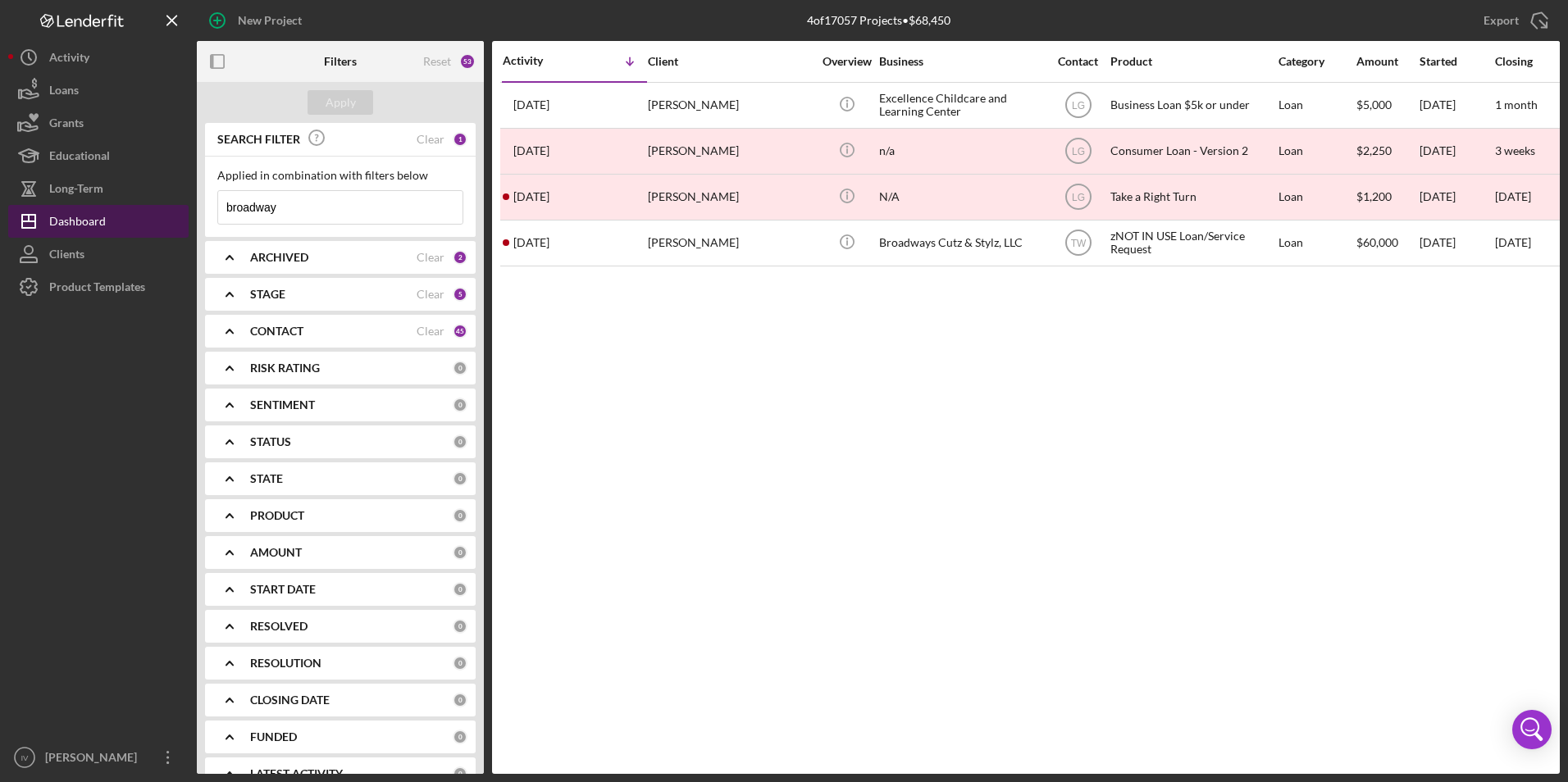
drag, startPoint x: 286, startPoint y: 209, endPoint x: 114, endPoint y: 231, distance: 173.4
click at [114, 231] on div "New Project 4 of 17057 Projects • $68,450 [PERSON_NAME] Export Icon/Export Filt…" at bounding box center [784, 387] width 1552 height 774
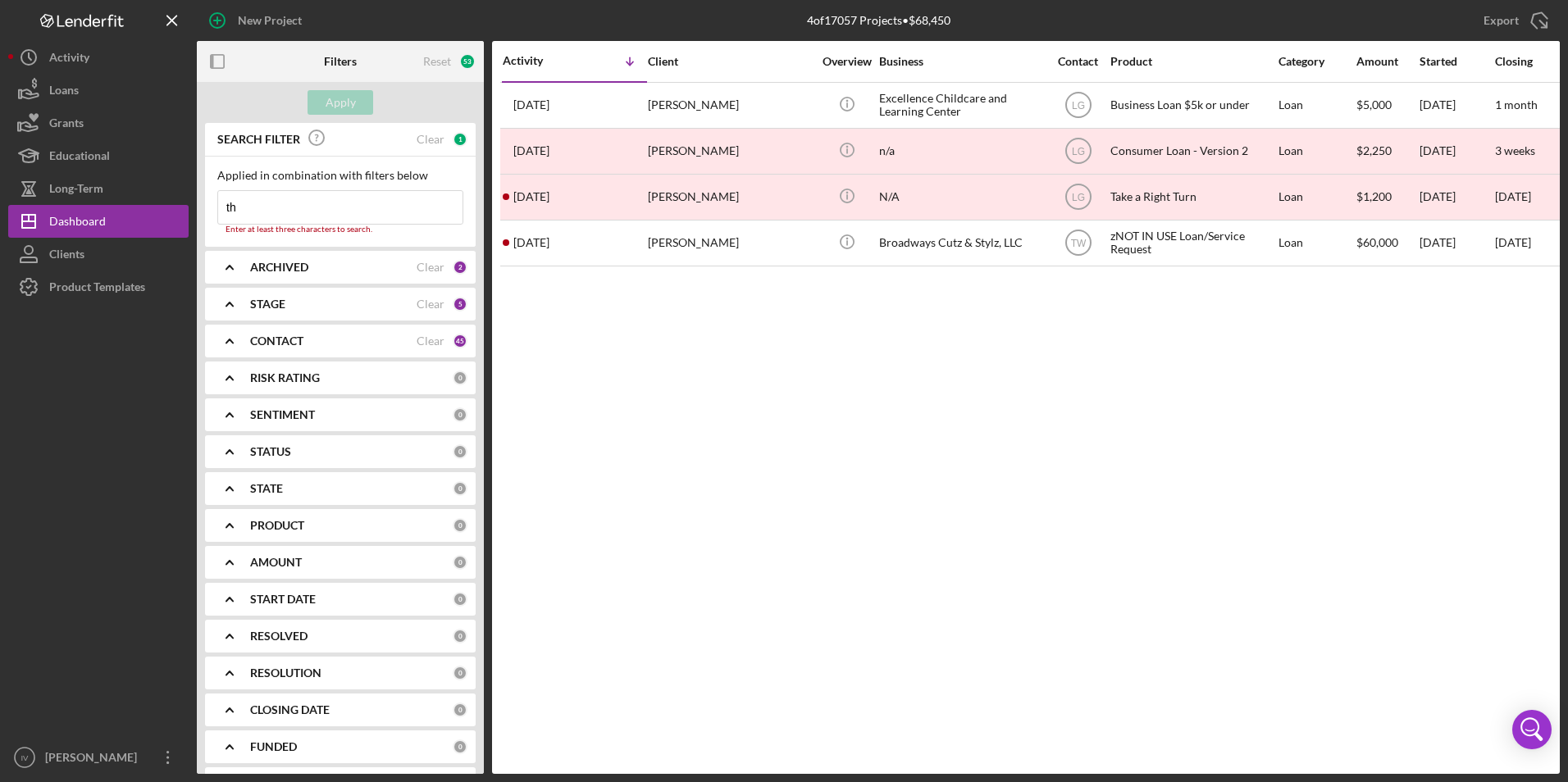
type input "[PERSON_NAME]"
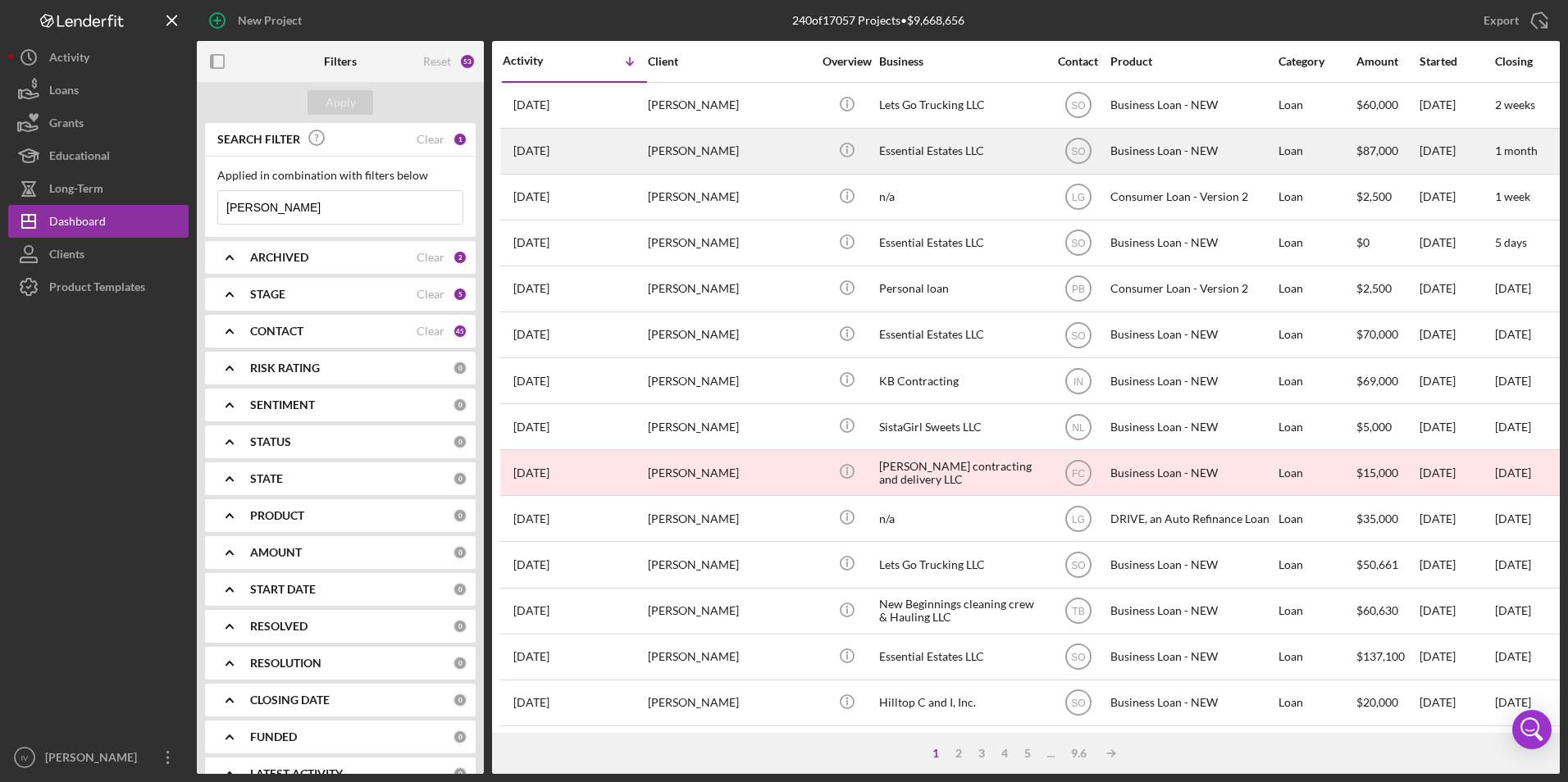
click at [660, 138] on div "[PERSON_NAME]" at bounding box center [730, 151] width 164 height 44
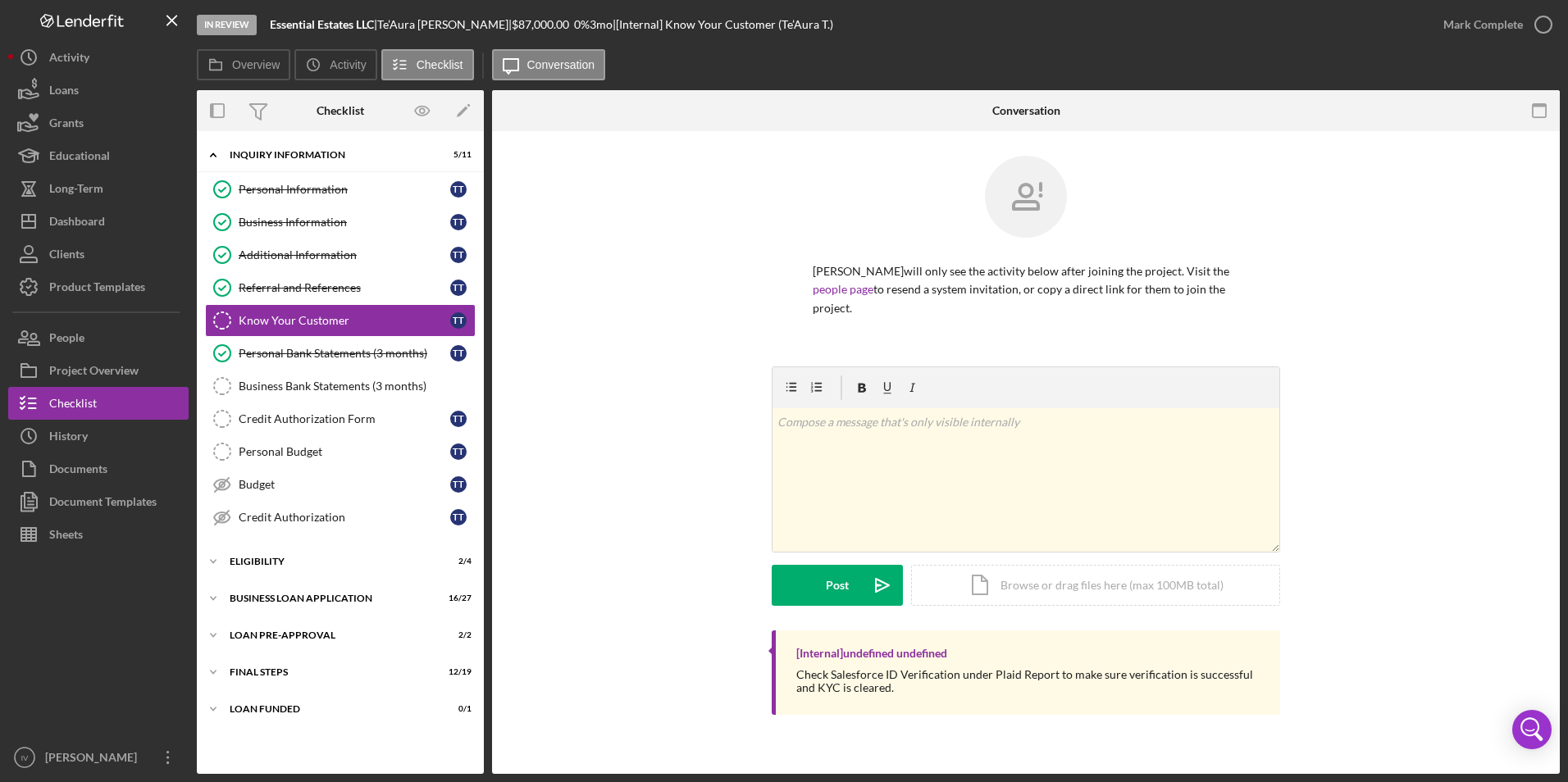
click at [717, 711] on div "[Internal] undefined undefined Check Salesforce ID Verification under Plaid Rep…" at bounding box center [1026, 677] width 1019 height 93
click at [300, 625] on div "Icon/Expander LOAN PRE-APPROVAL 2 / 2" at bounding box center [341, 635] width 287 height 32
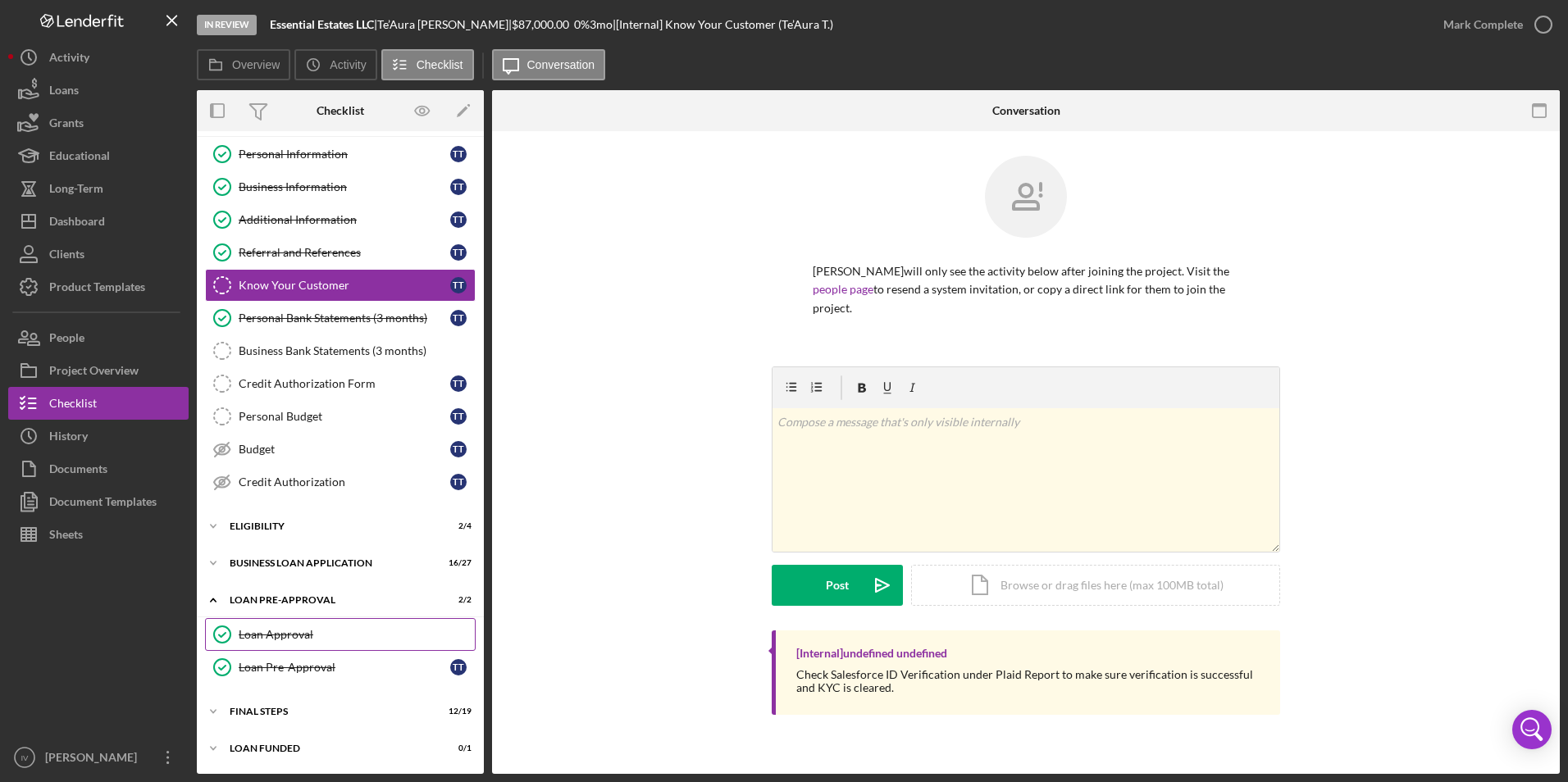
click at [312, 631] on div "Loan Approval" at bounding box center [357, 634] width 237 height 13
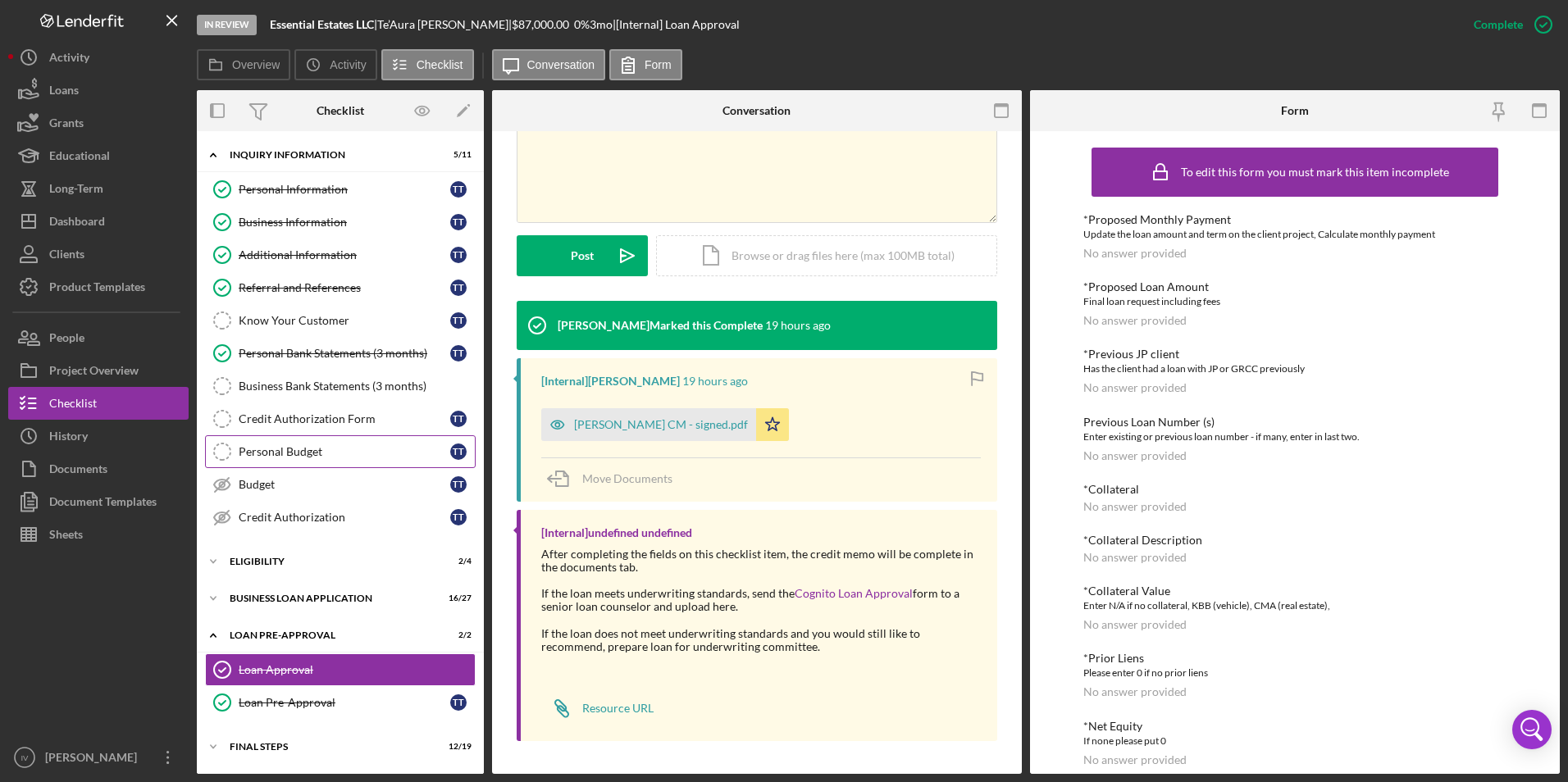
scroll to position [35, 0]
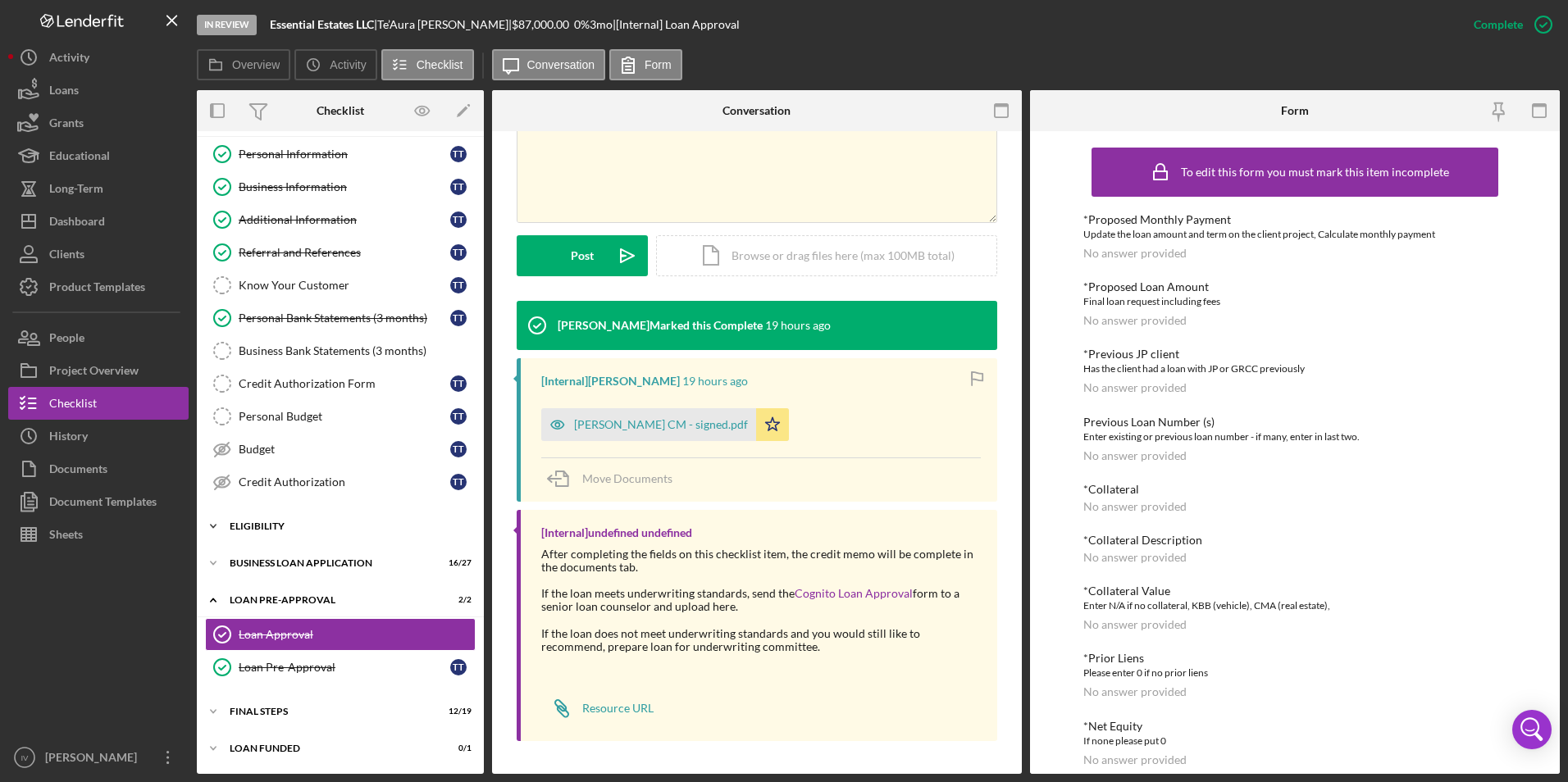
click at [218, 524] on icon "Icon/Expander" at bounding box center [213, 525] width 32 height 32
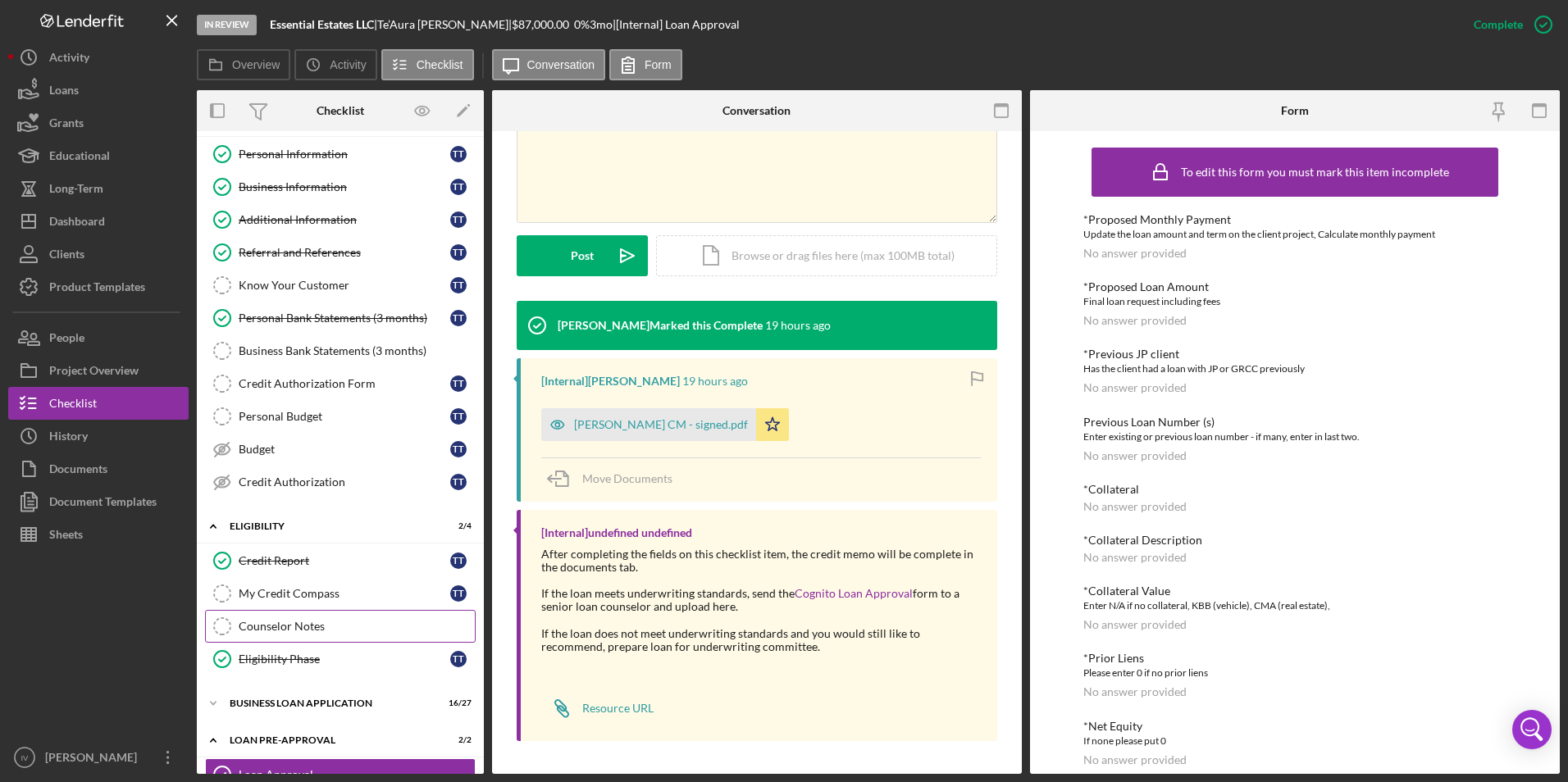
scroll to position [175, 0]
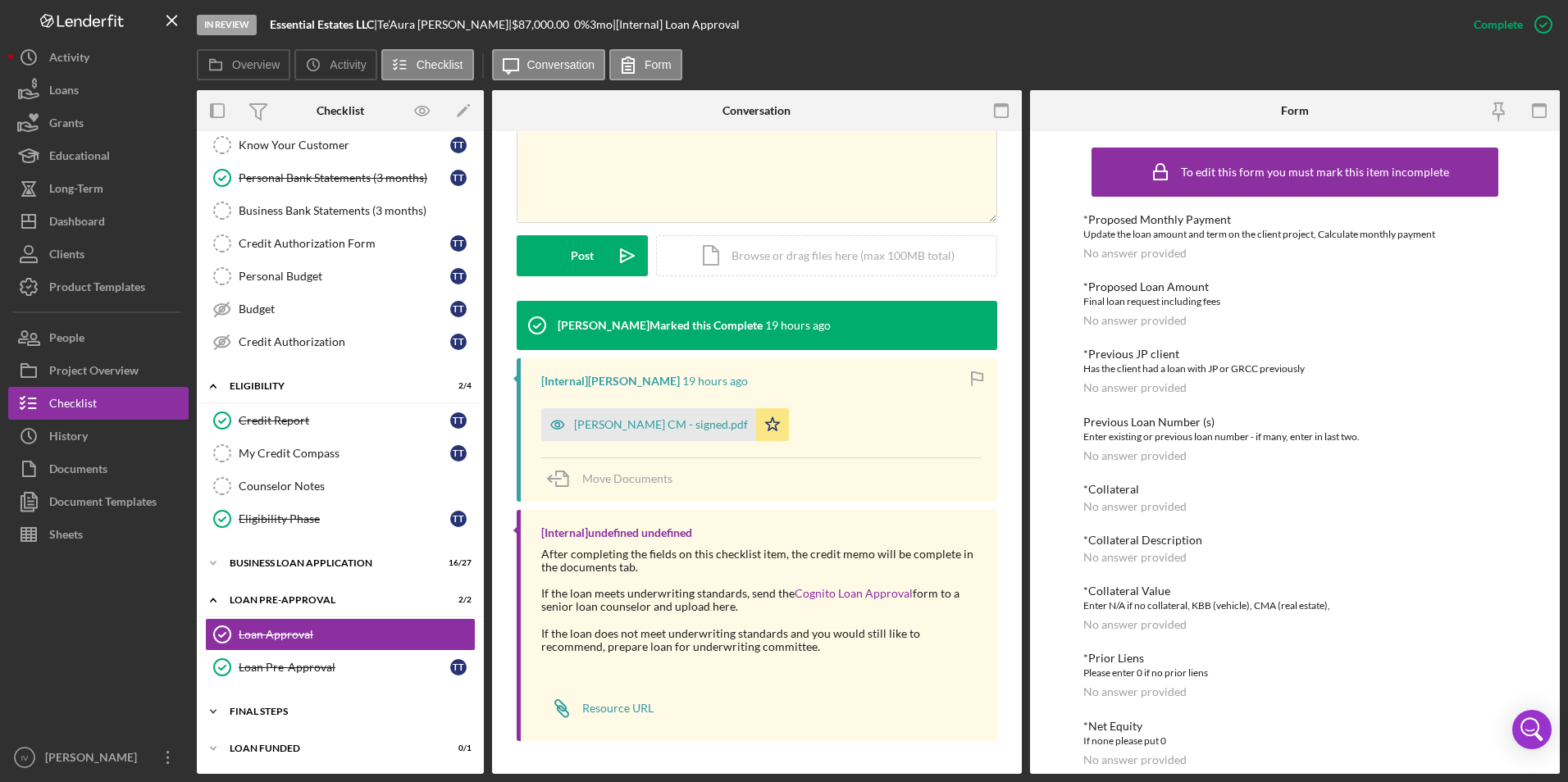
click at [272, 715] on div "FINAL STEPS" at bounding box center [346, 711] width 234 height 10
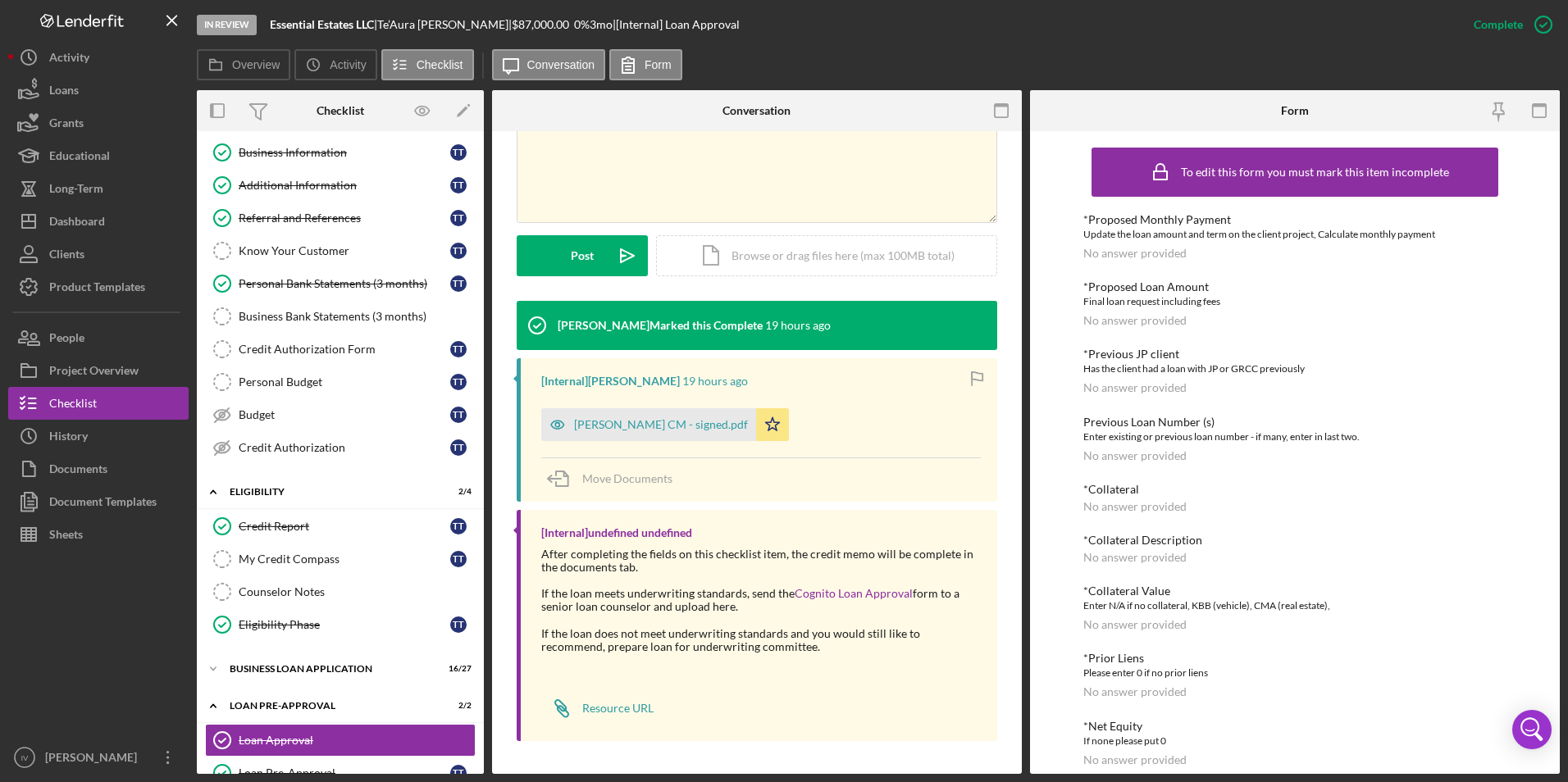
scroll to position [0, 0]
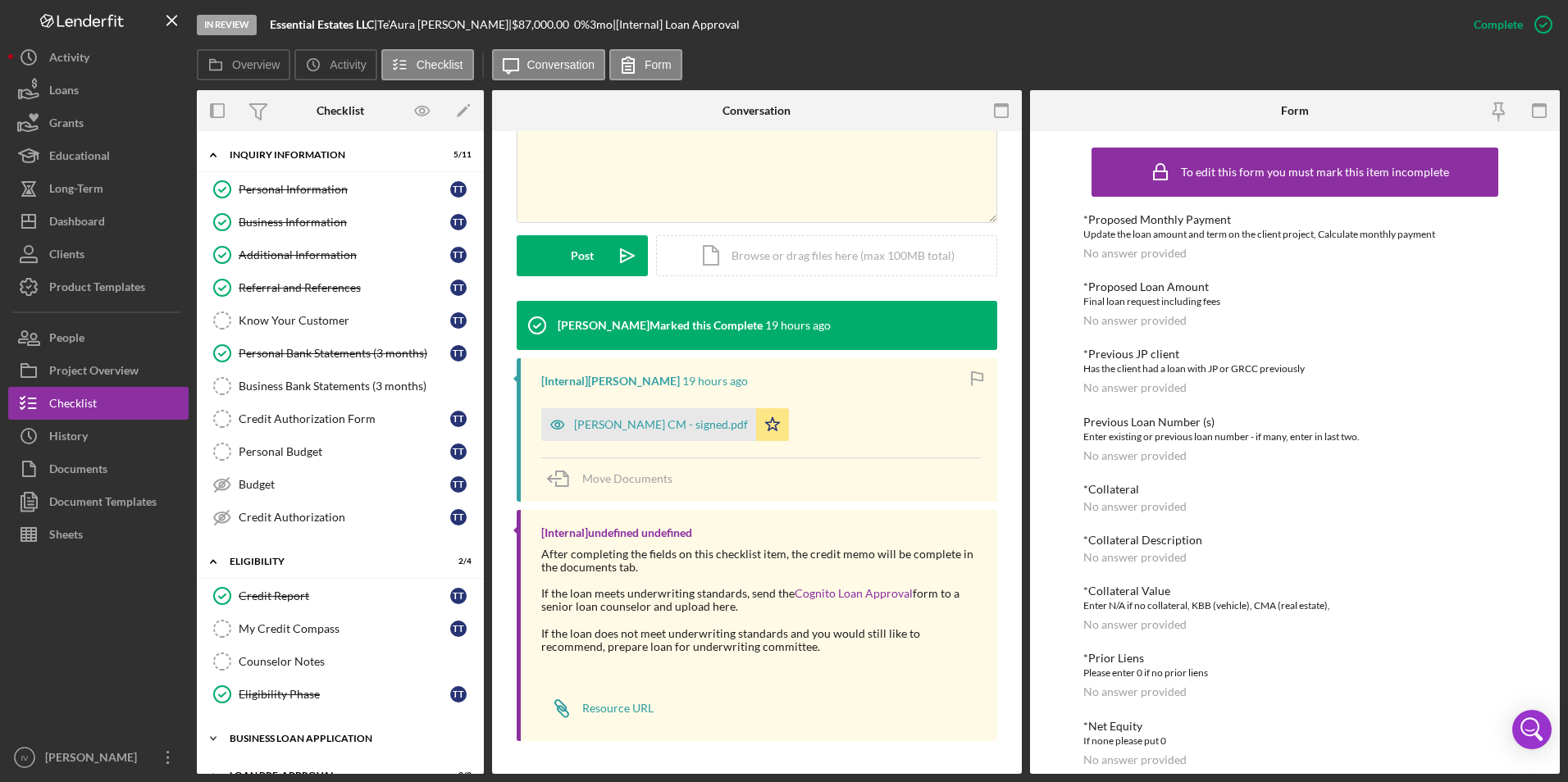
click at [259, 729] on div "Icon/Expander BUSINESS LOAN APPLICATION 16 / 27" at bounding box center [341, 738] width 287 height 32
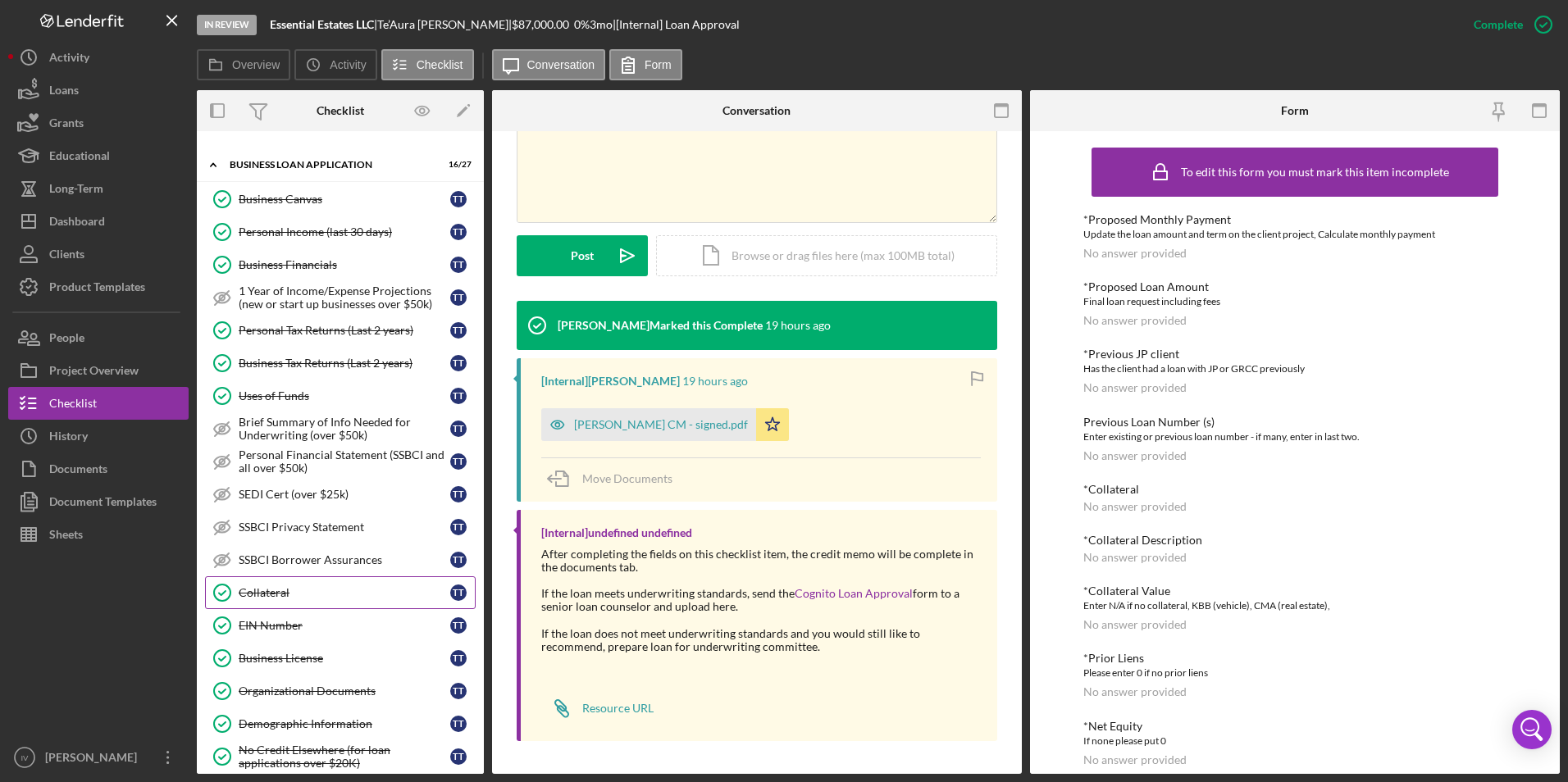
scroll to position [820, 0]
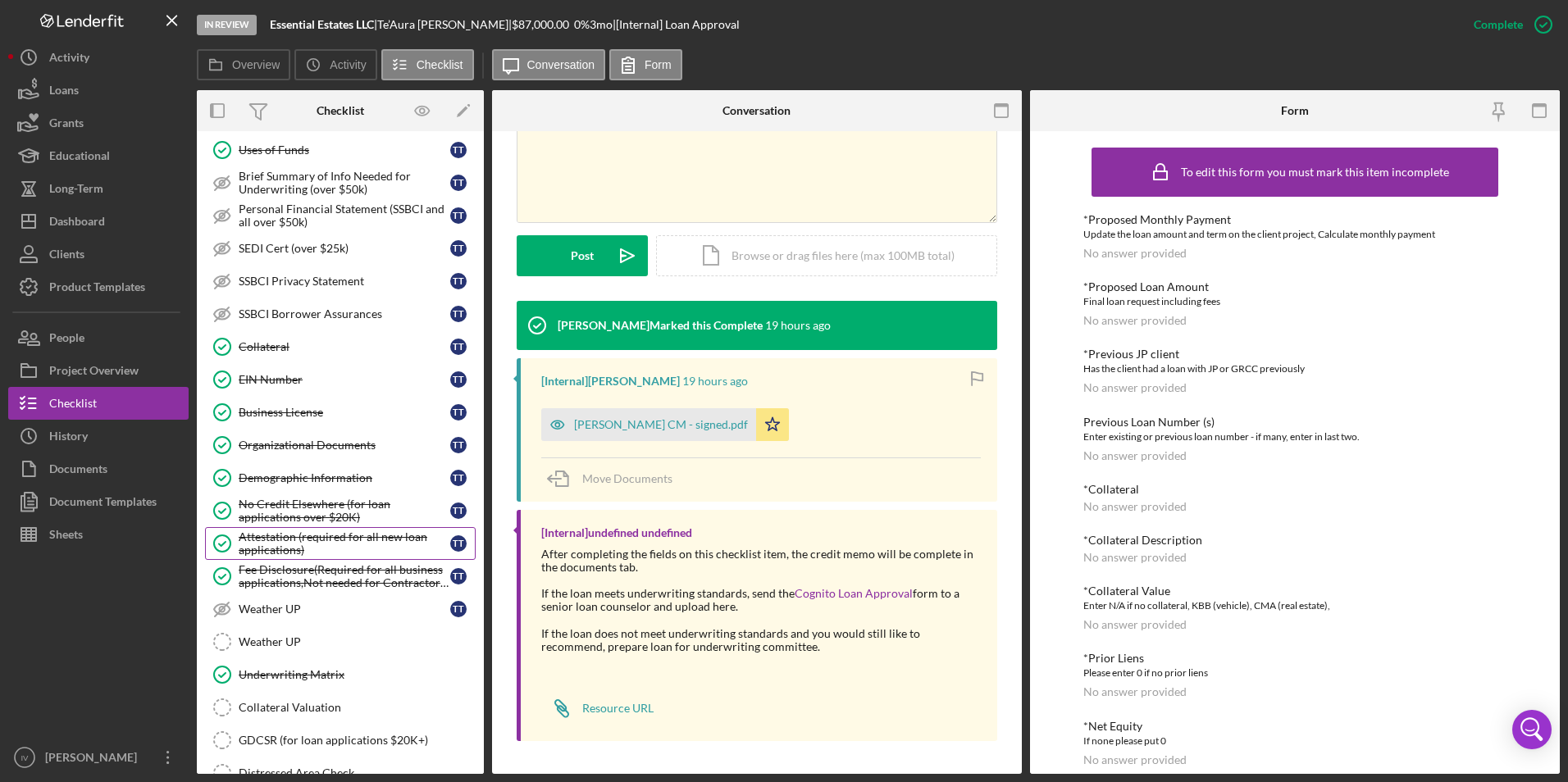
click at [334, 548] on div "Attestation (required for all new loan applications)" at bounding box center [344, 544] width 212 height 26
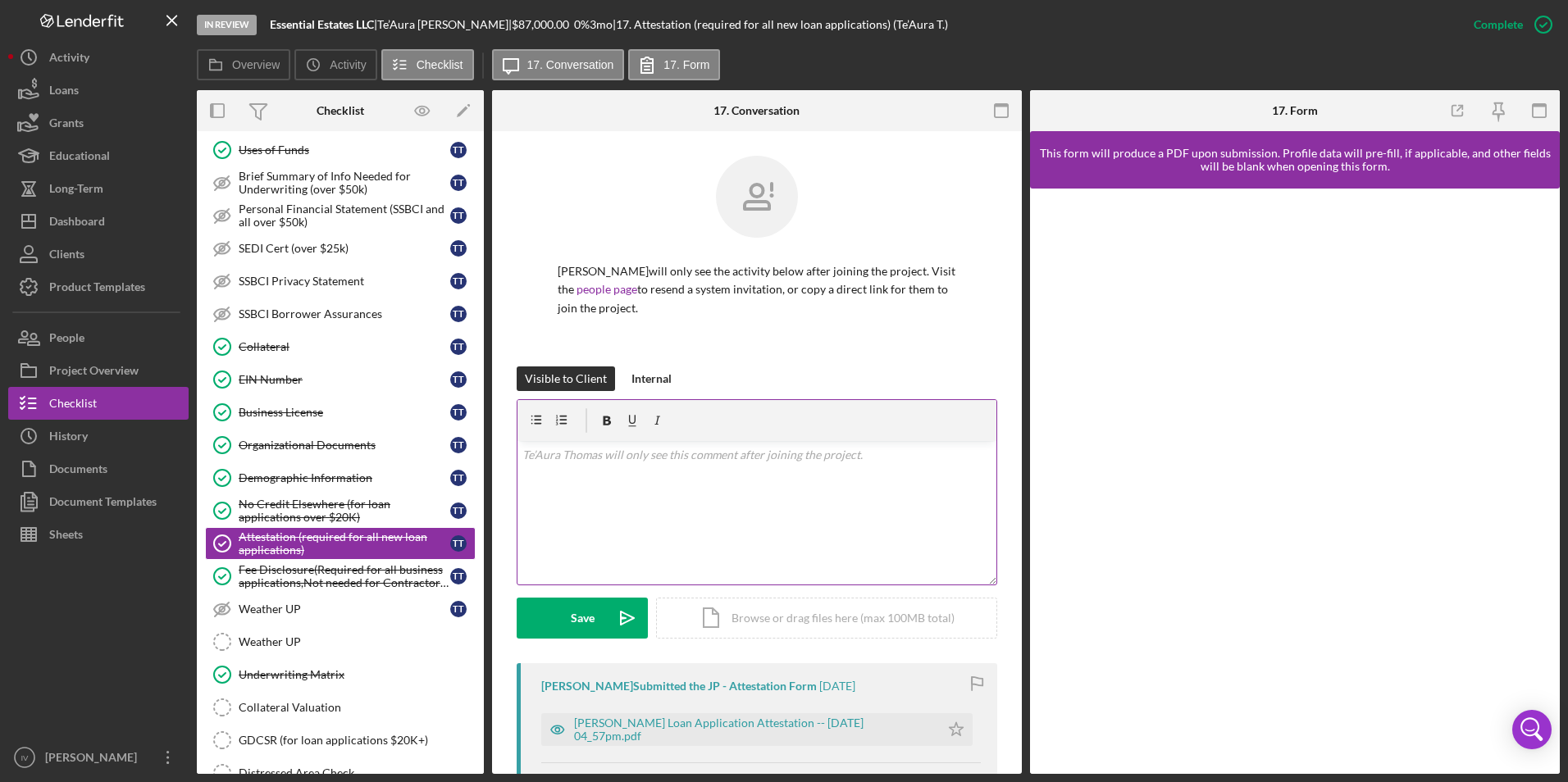
scroll to position [216, 0]
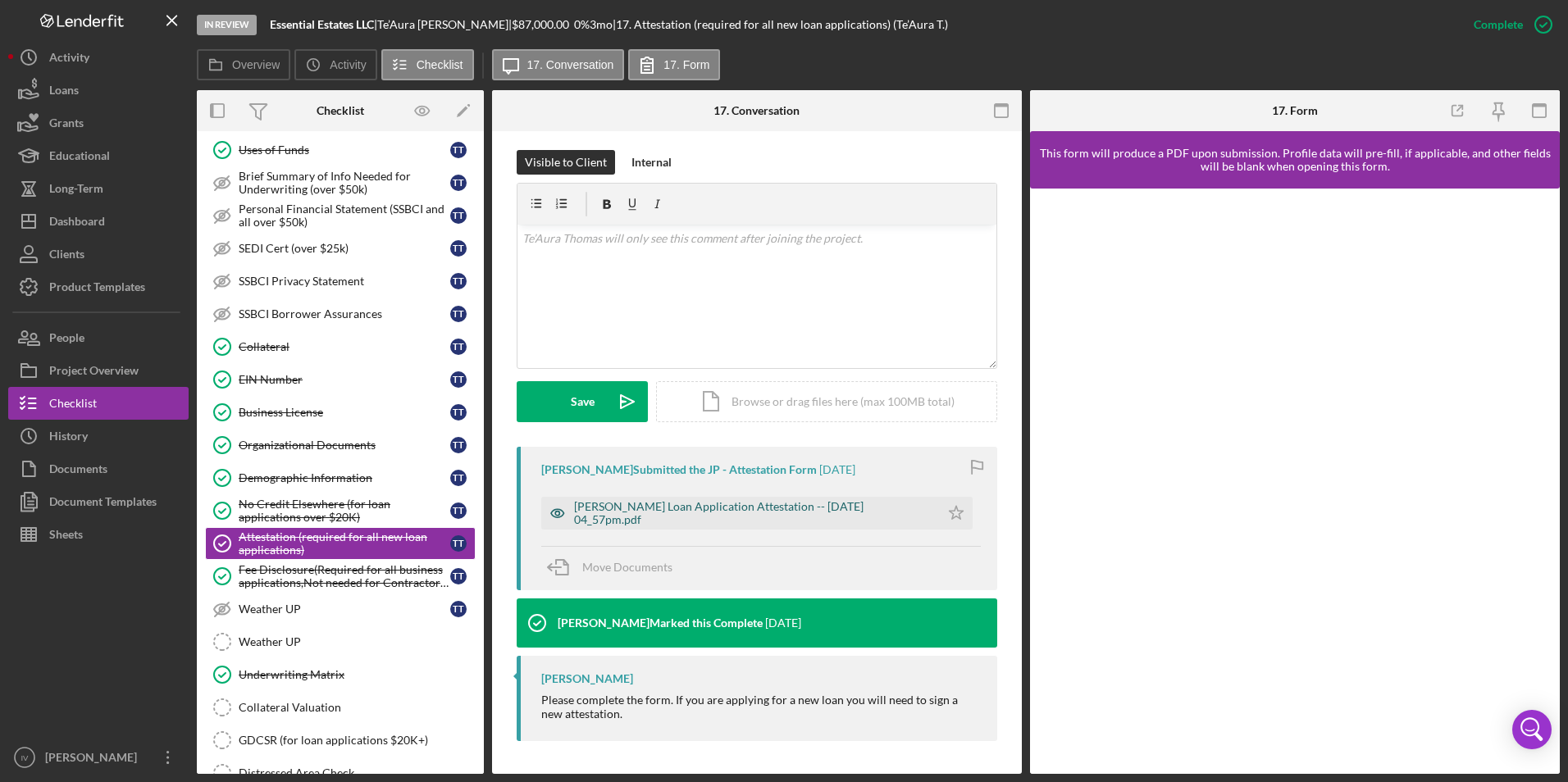
click at [713, 521] on div "[PERSON_NAME] Loan Application Attestation -- [DATE] 04_57pm.pdf" at bounding box center [752, 513] width 357 height 26
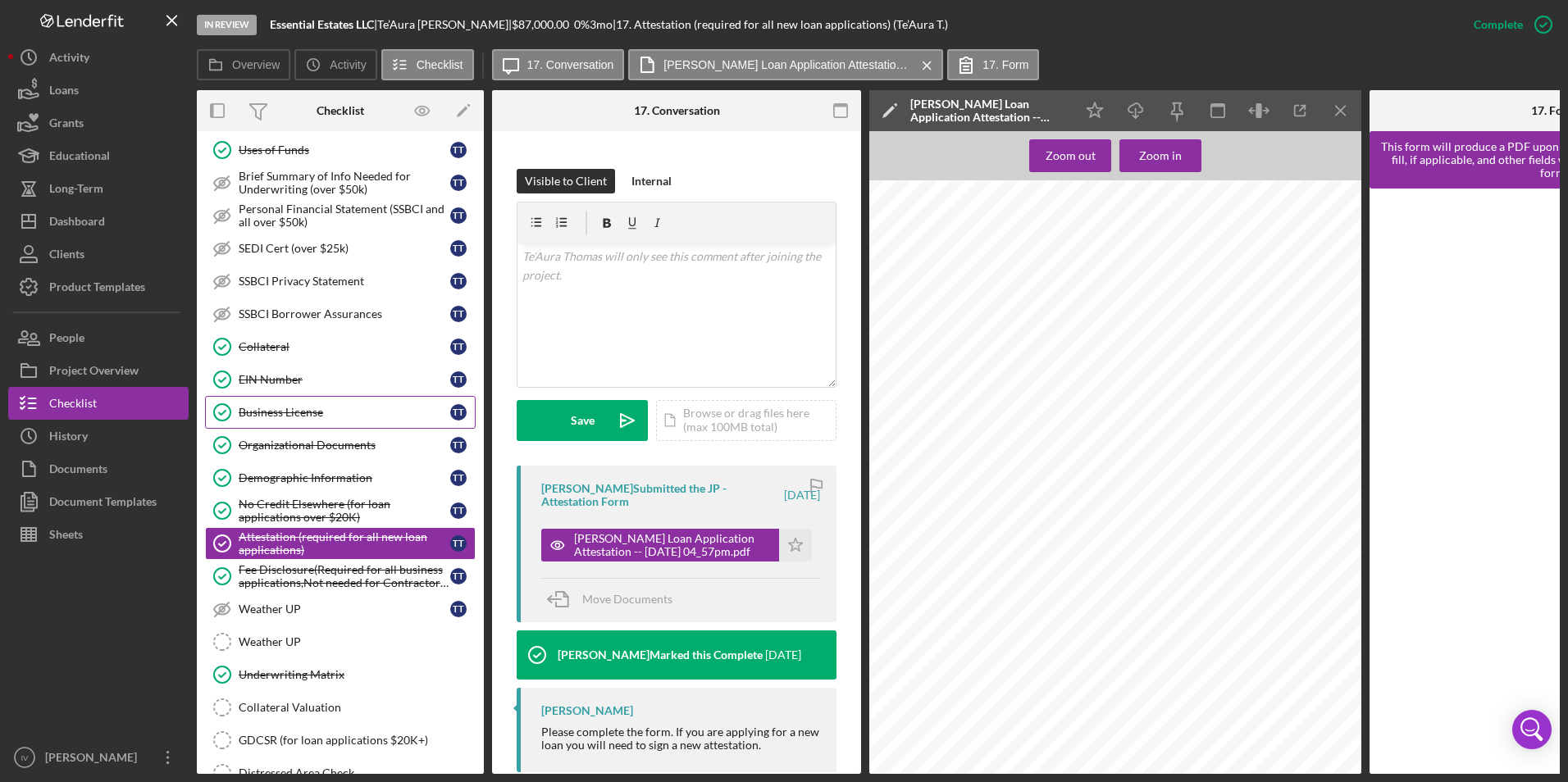
scroll to position [656, 0]
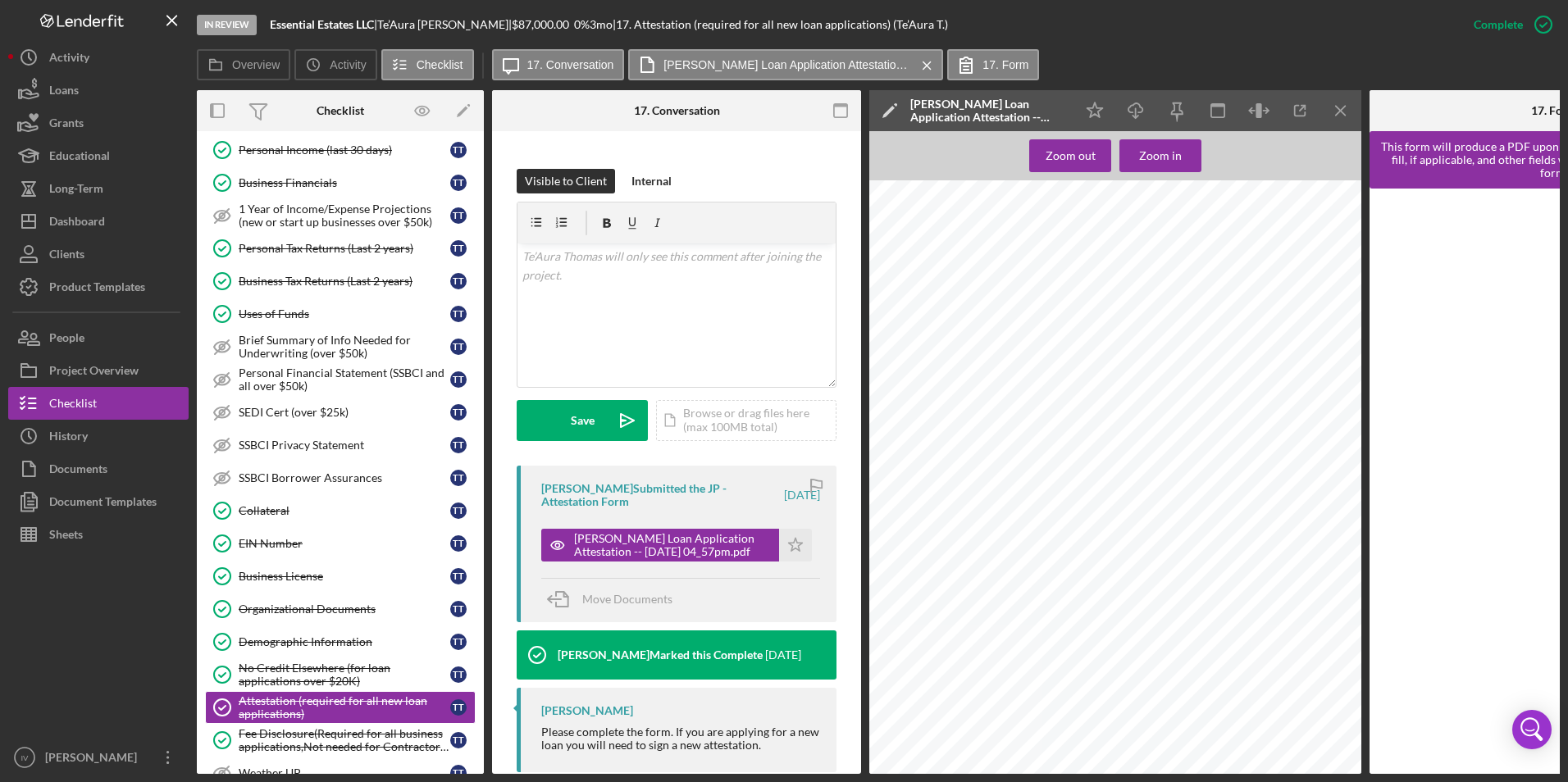
click at [308, 311] on div "Uses of Funds" at bounding box center [344, 314] width 212 height 13
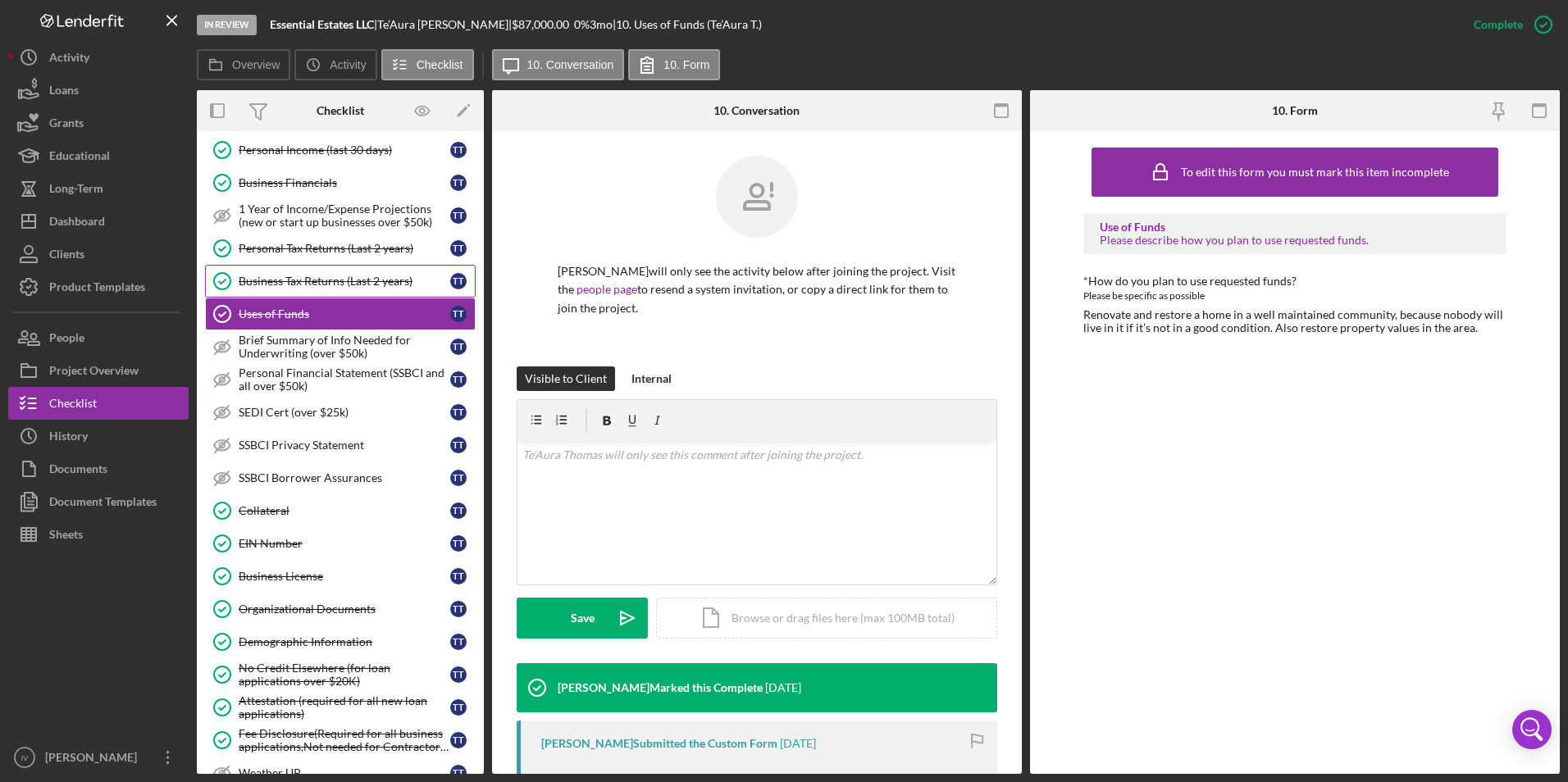
scroll to position [328, 0]
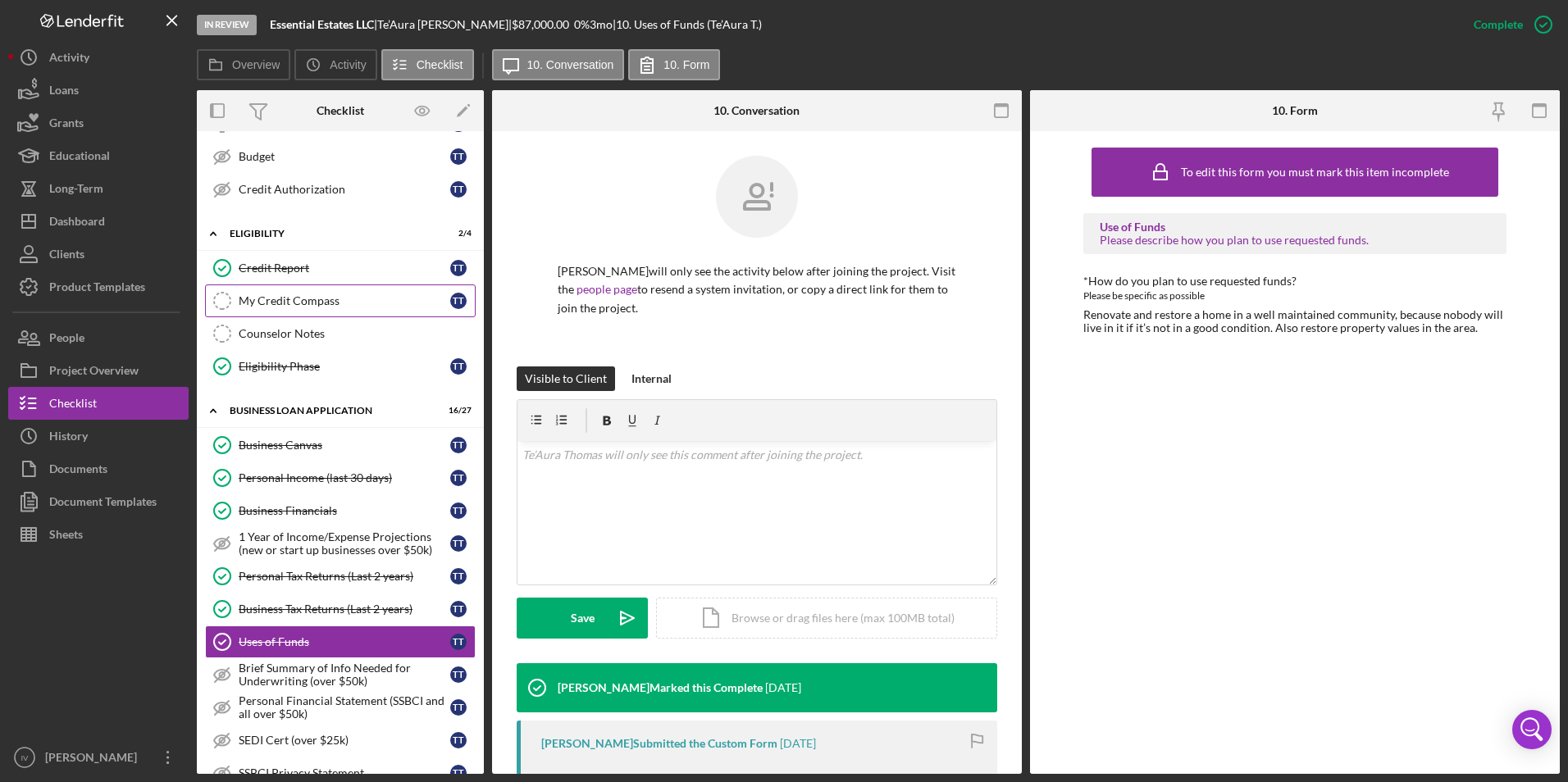
click at [279, 299] on div "My Credit Compass" at bounding box center [344, 300] width 212 height 13
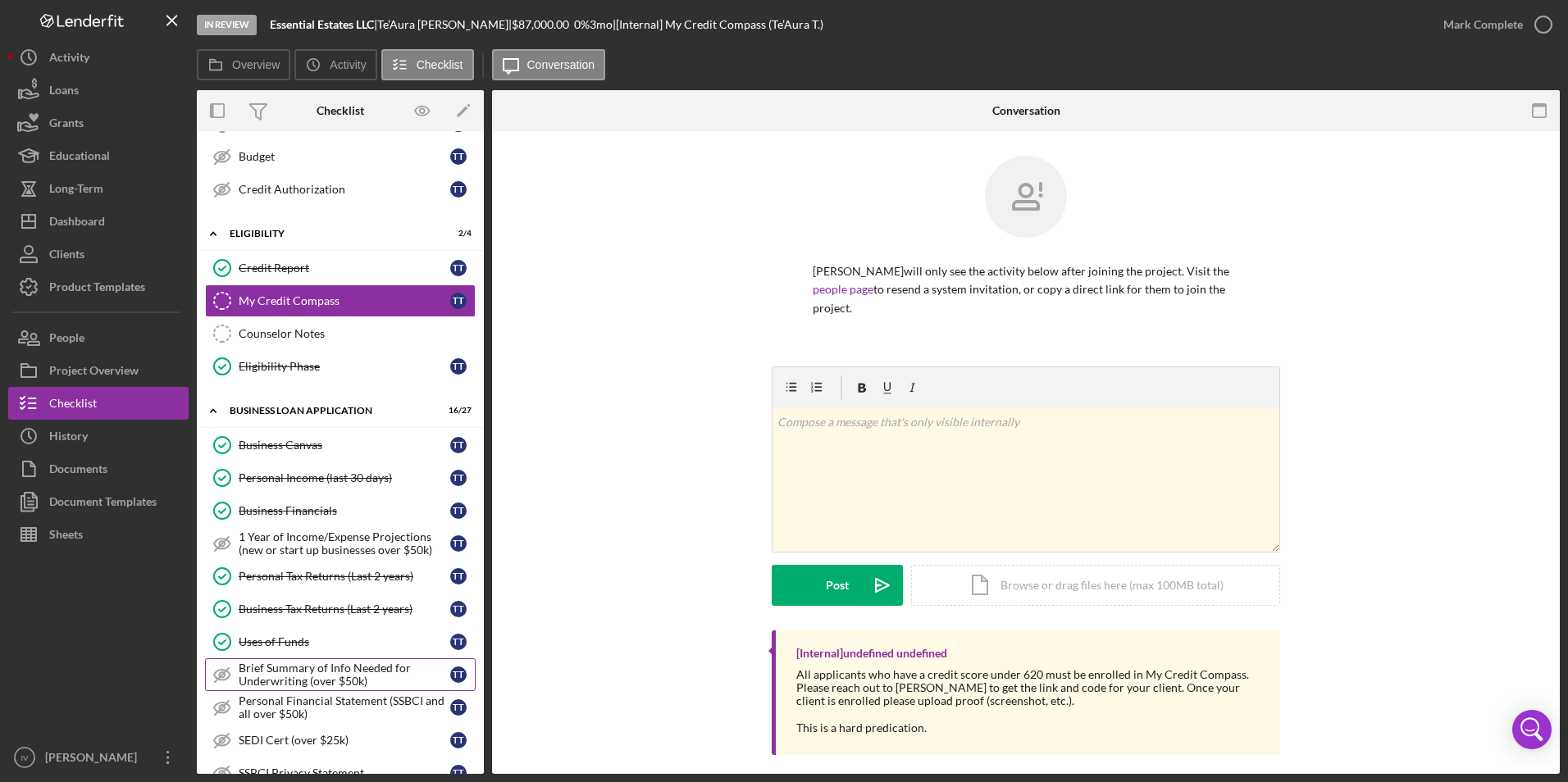
scroll to position [492, 0]
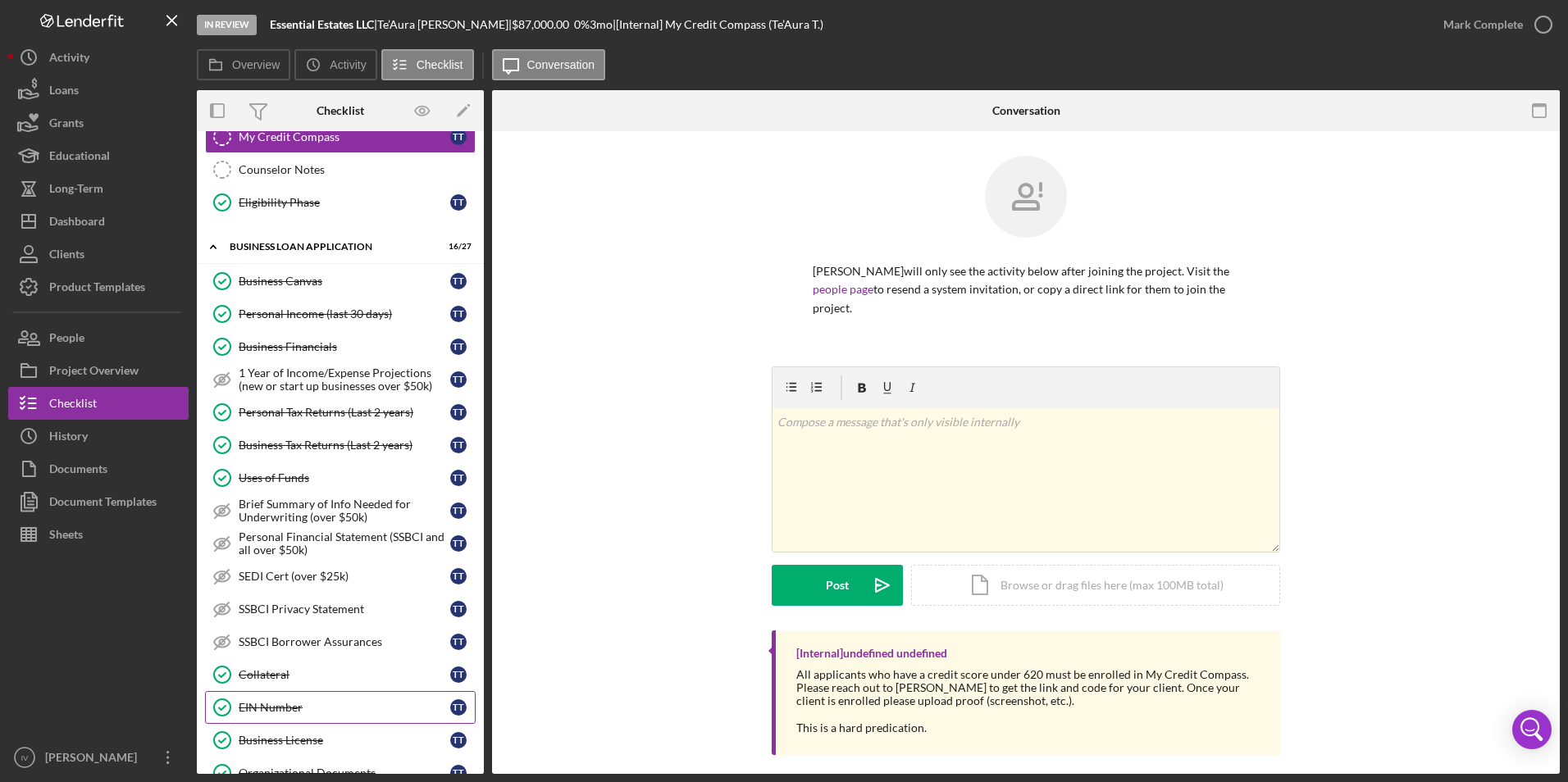
drag, startPoint x: 266, startPoint y: 708, endPoint x: 286, endPoint y: 693, distance: 25.0
click at [266, 708] on div "EIN Number" at bounding box center [344, 708] width 212 height 13
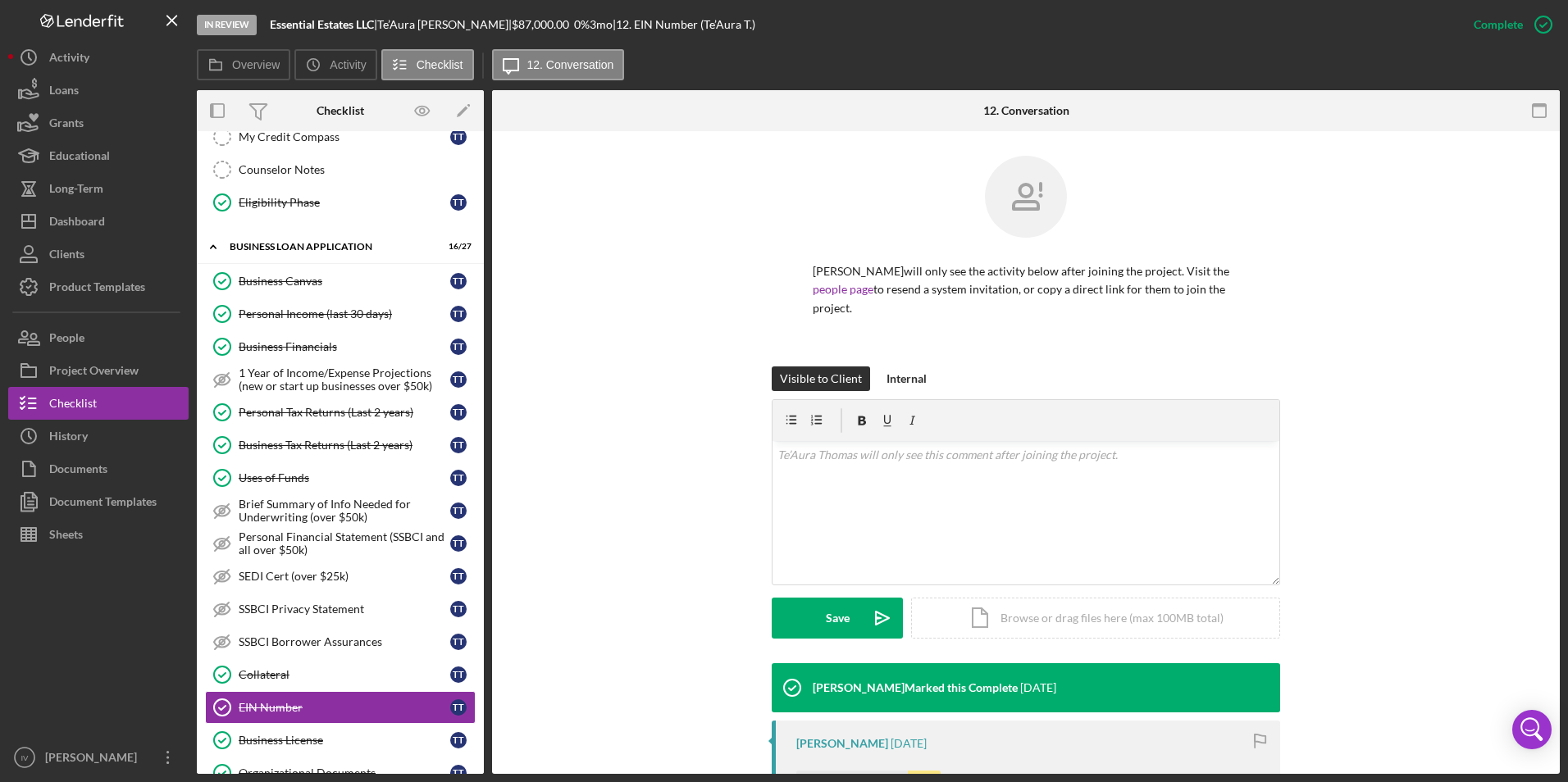
scroll to position [216, 0]
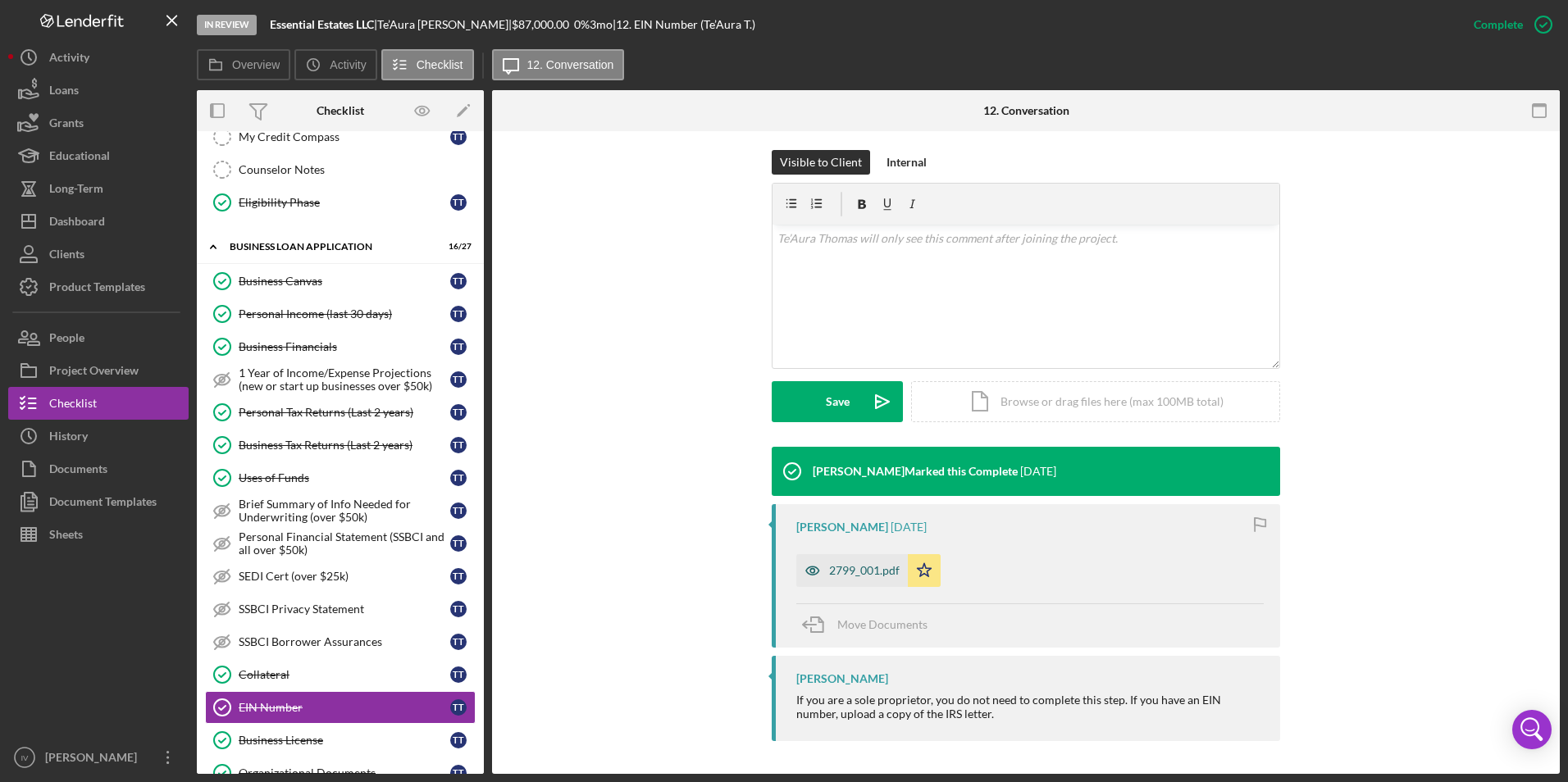
click at [871, 558] on div "2799_001.pdf" at bounding box center [851, 570] width 111 height 32
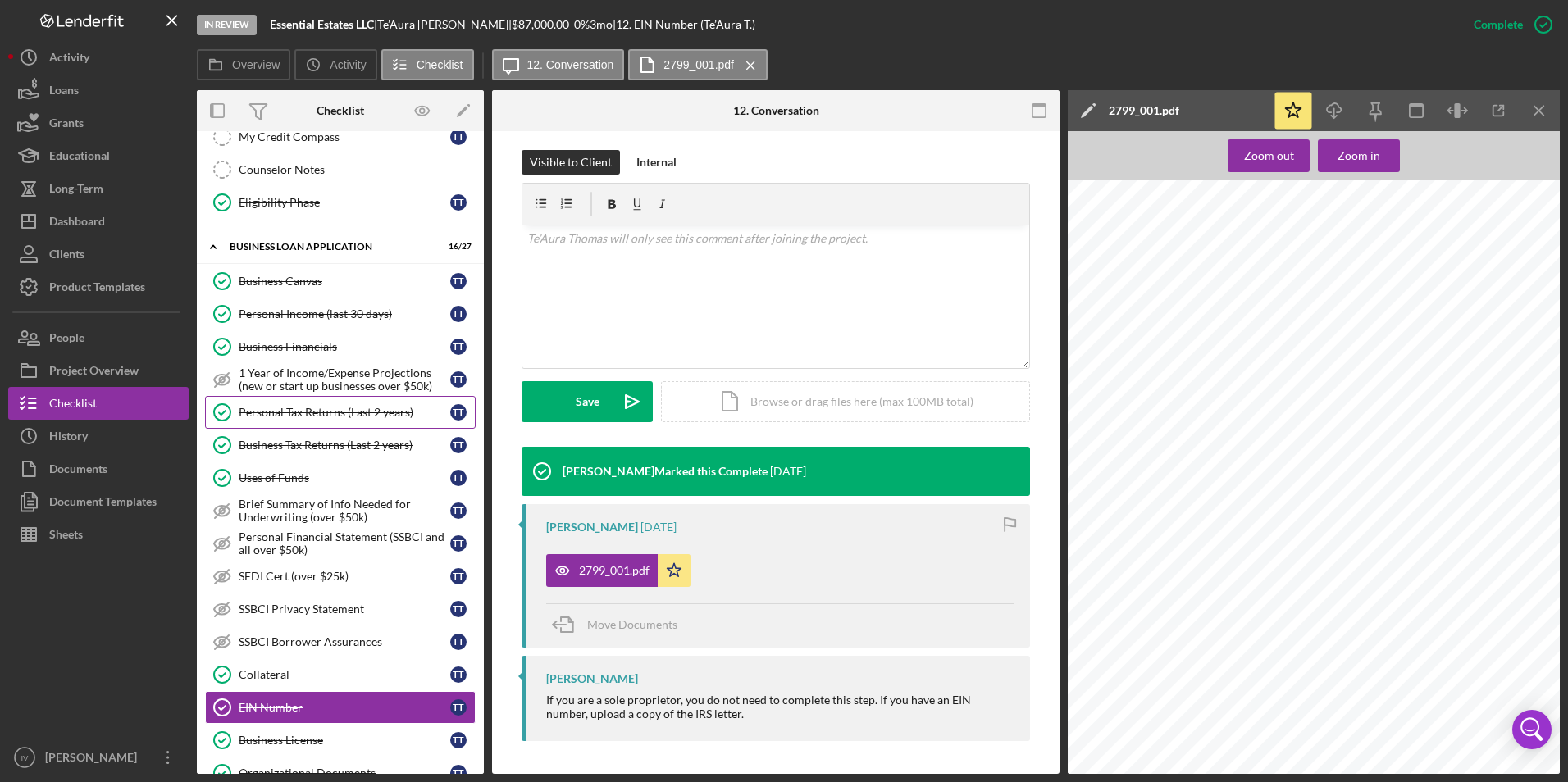
drag, startPoint x: 339, startPoint y: 399, endPoint x: 443, endPoint y: 406, distance: 104.2
click at [339, 399] on link "Personal Tax Returns (Last 2 years) Personal Tax Returns (Last 2 years) T T" at bounding box center [340, 412] width 271 height 32
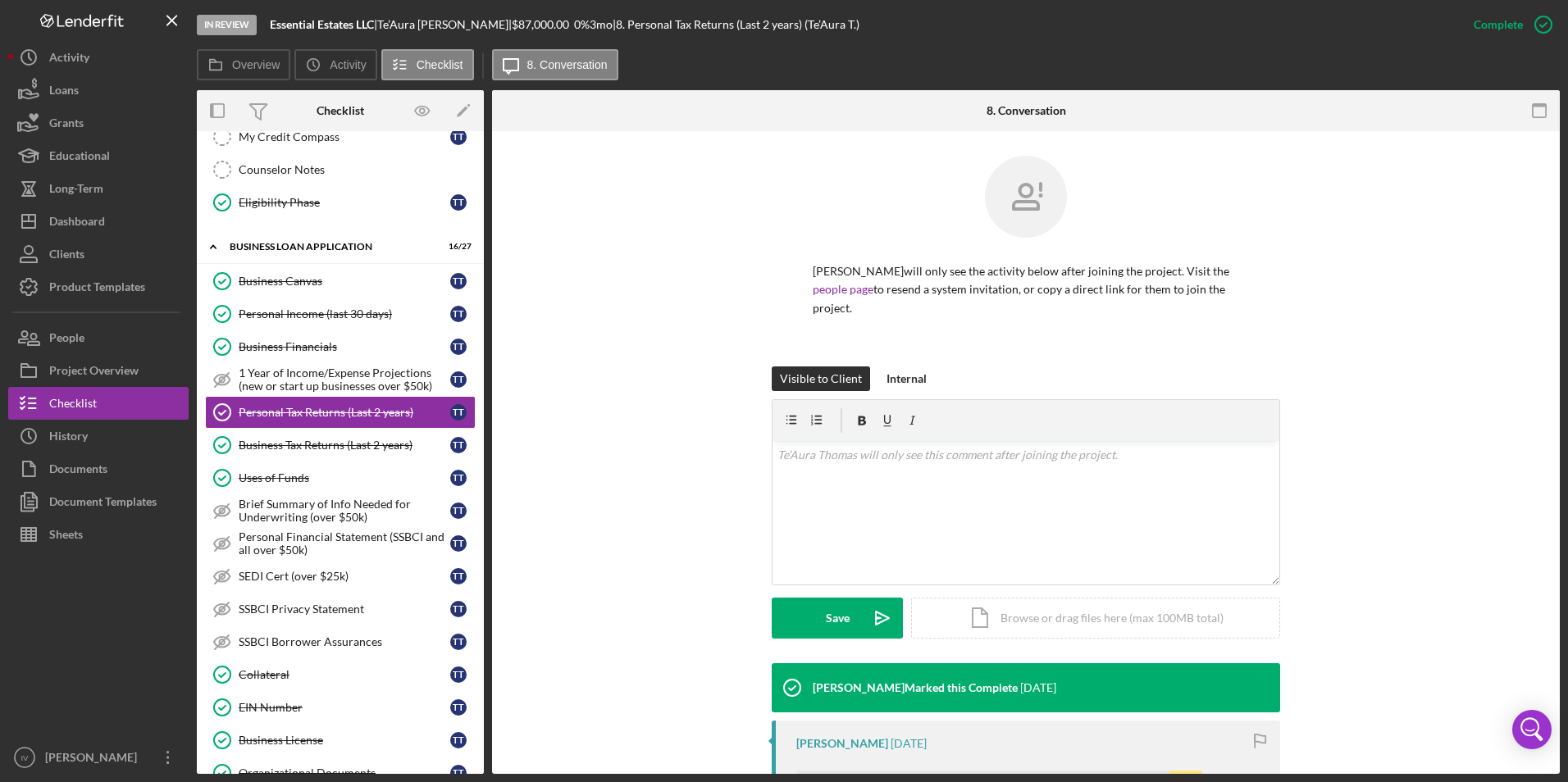
scroll to position [244, 0]
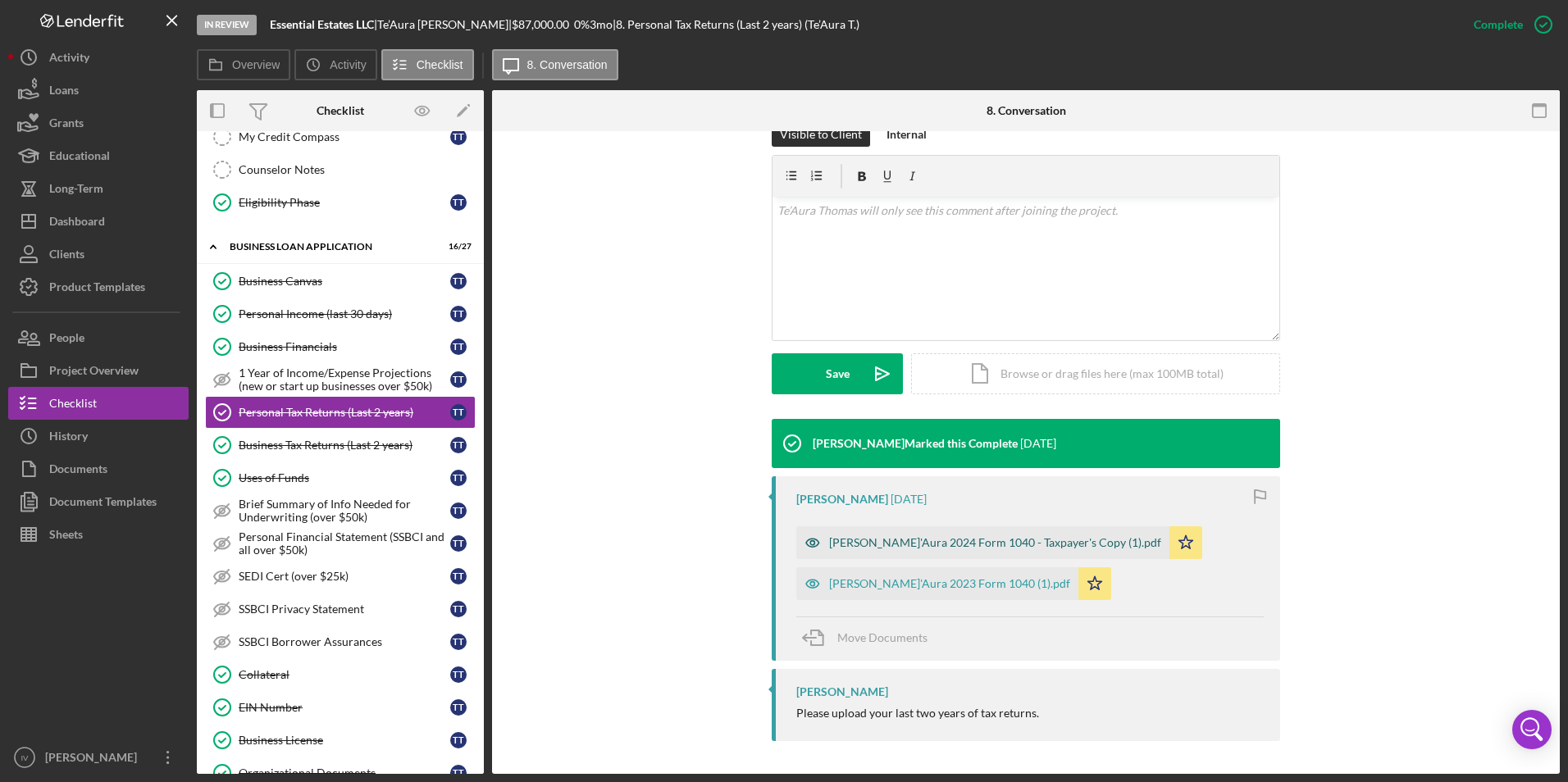
click at [964, 547] on div "[PERSON_NAME]'Aura 2024 Form 1040 - Taxpayer's Copy (1).pdf" at bounding box center [995, 542] width 332 height 13
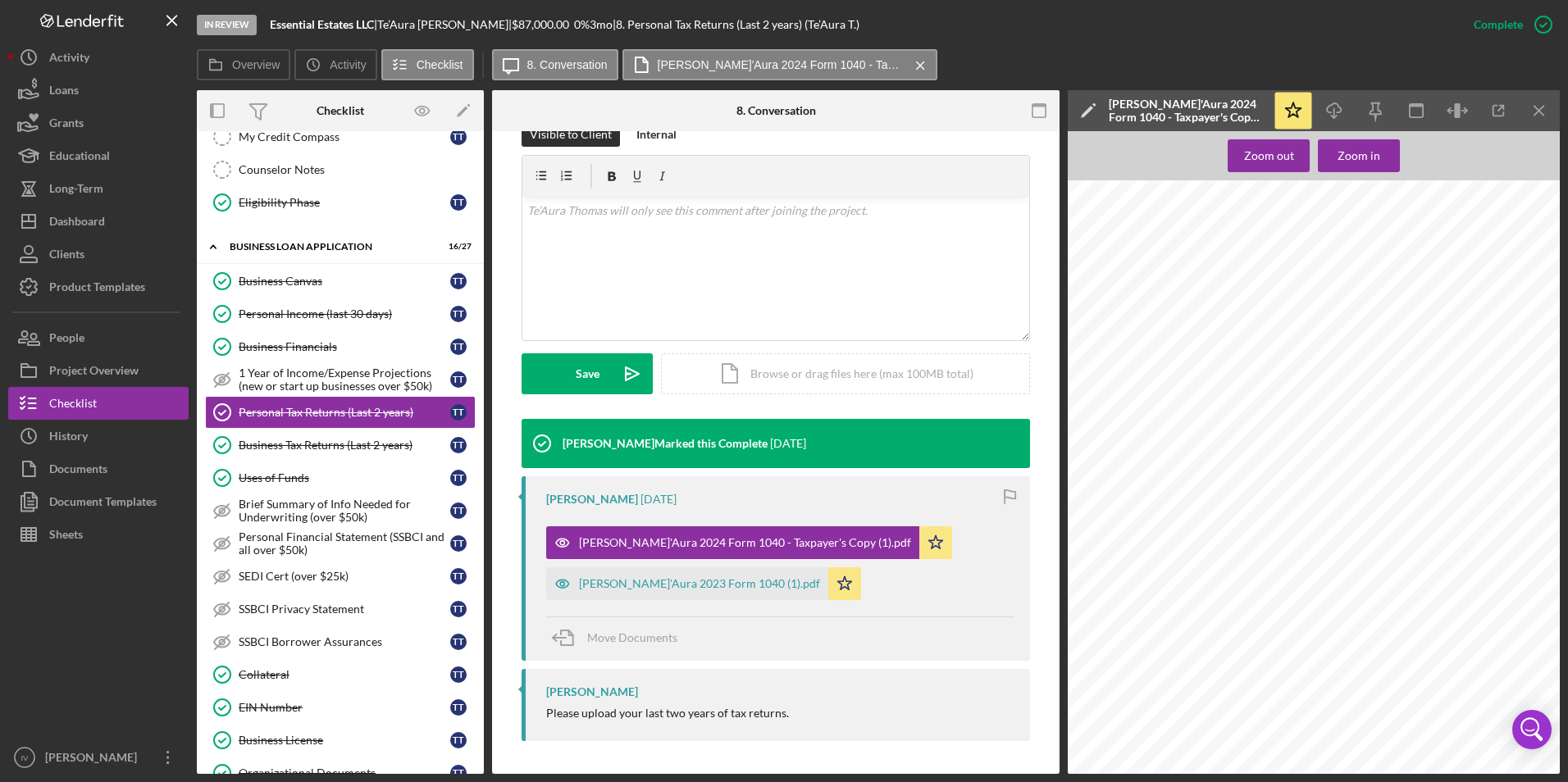
scroll to position [1462, 0]
click at [84, 497] on div "Document Templates" at bounding box center [102, 504] width 108 height 37
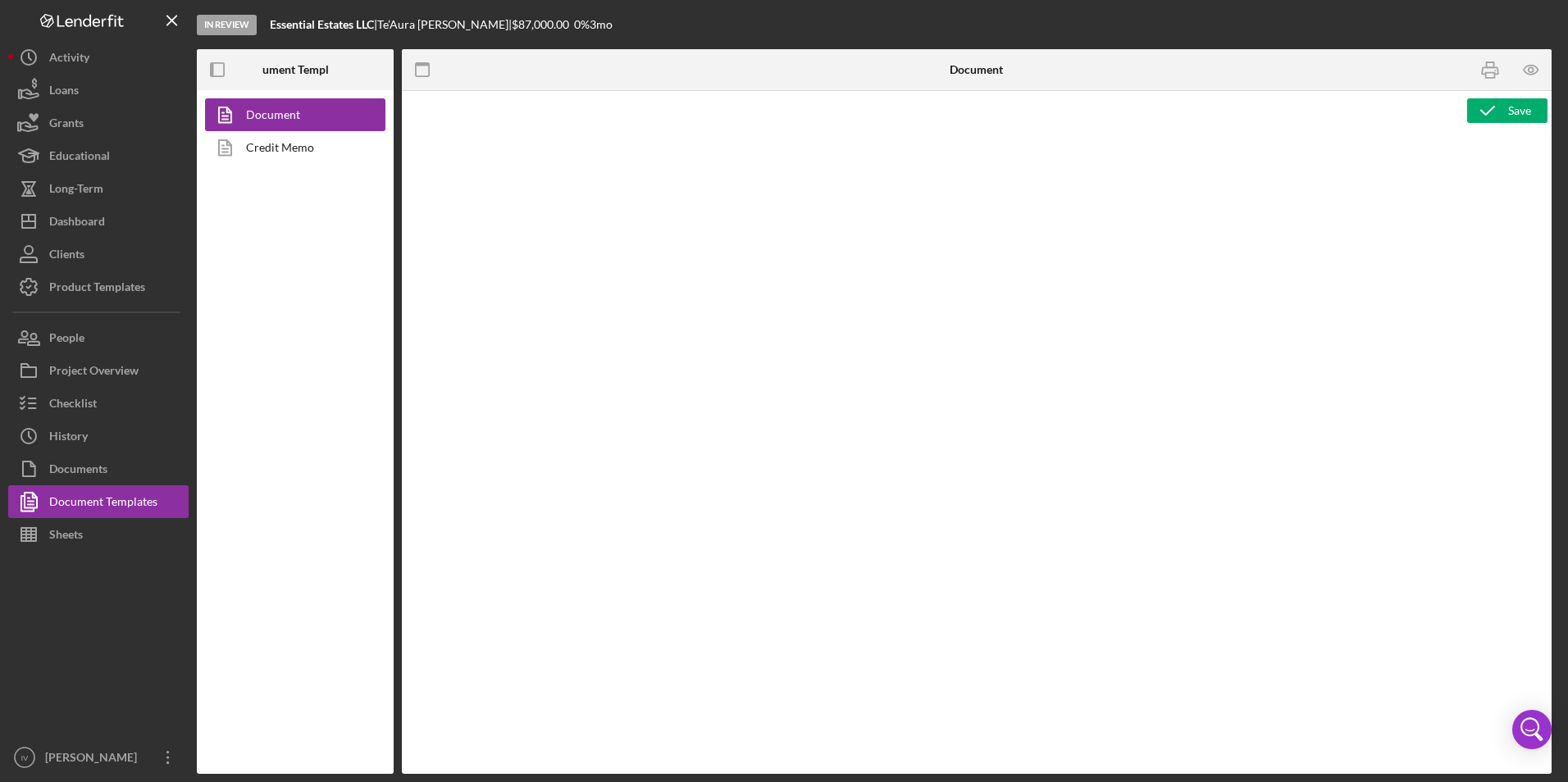
type textarea "Copy and paste, or create, your document template here."
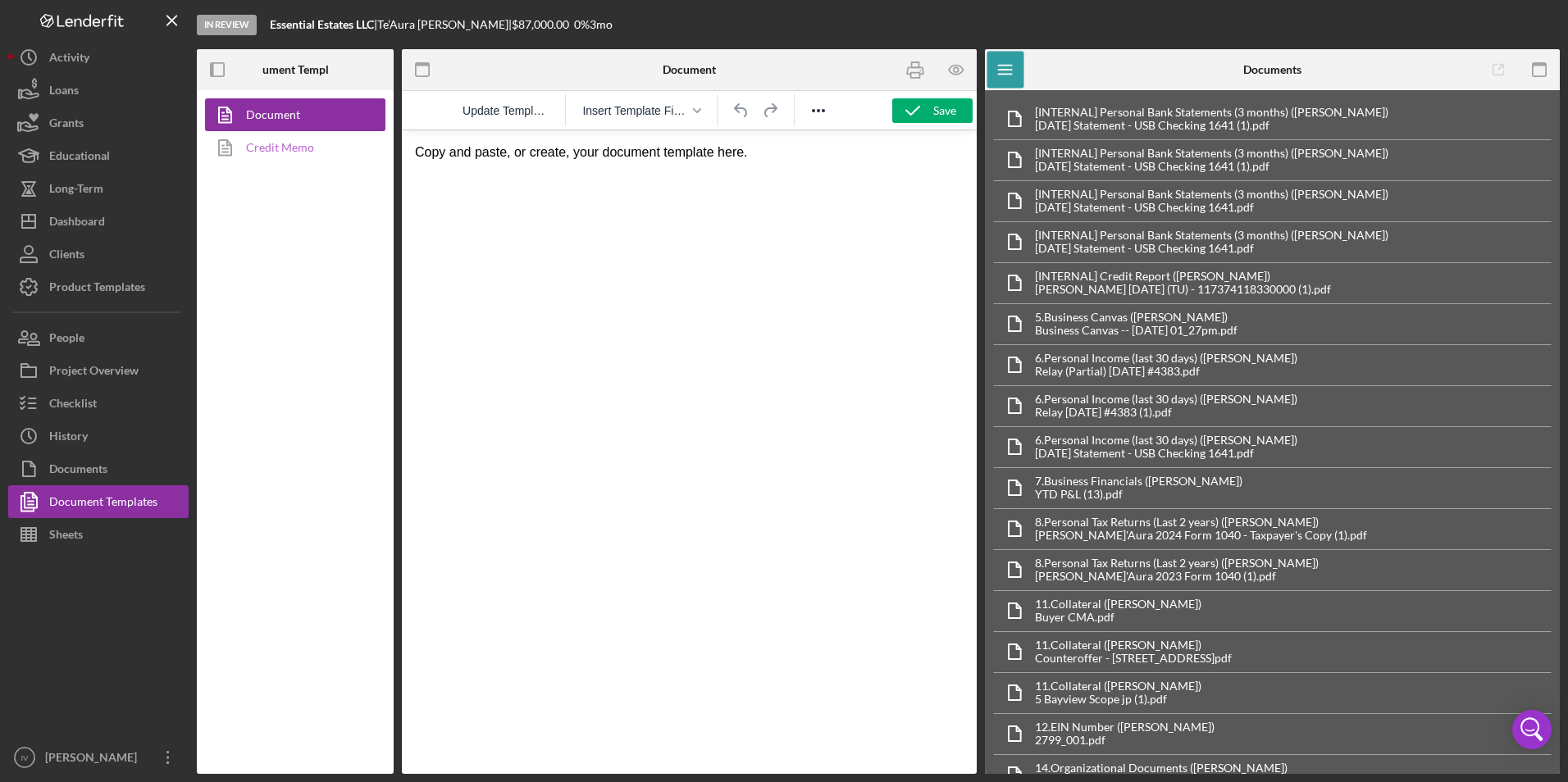
click at [305, 150] on link "Credit Memo" at bounding box center [291, 147] width 173 height 32
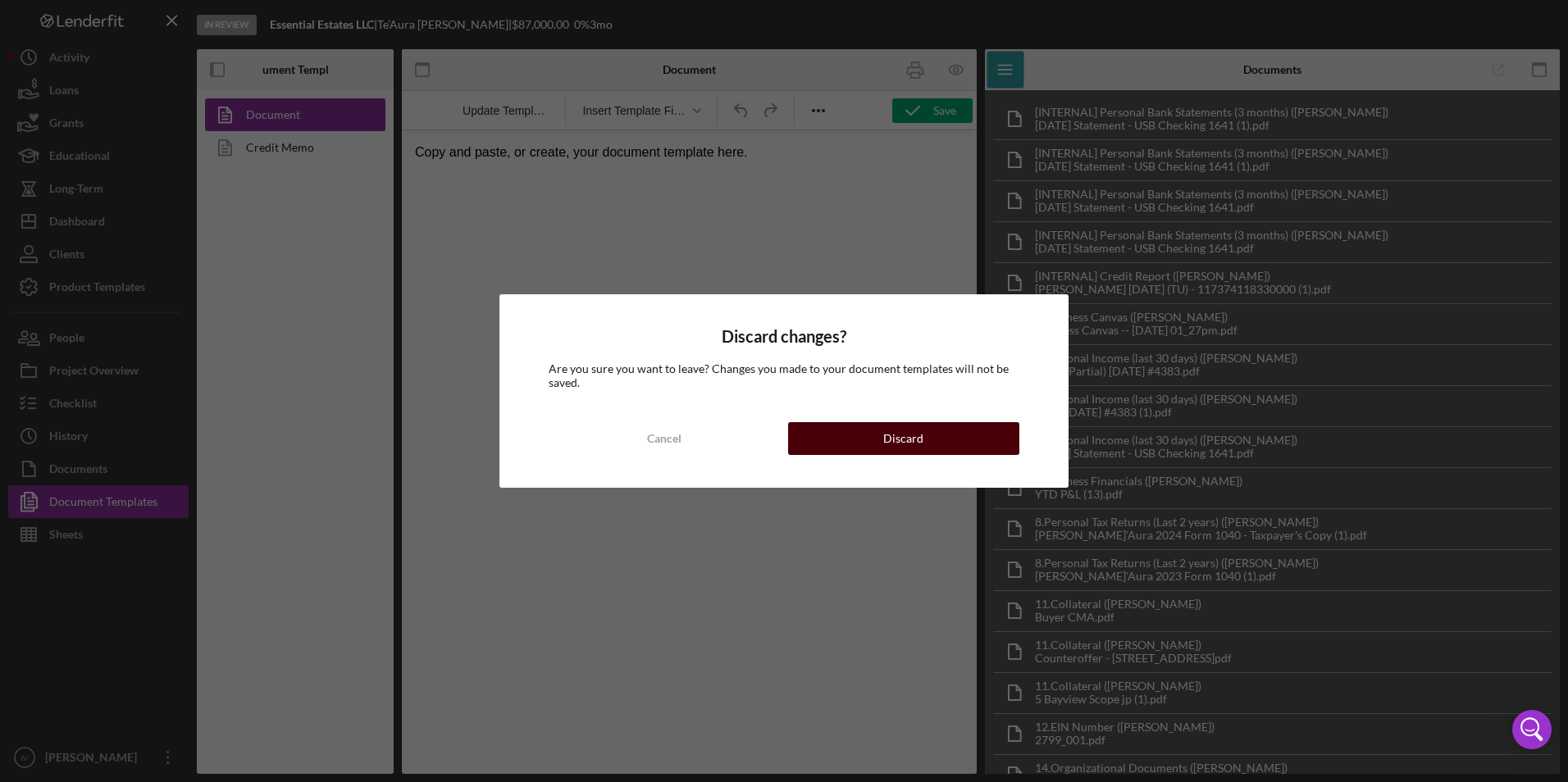
drag, startPoint x: 878, startPoint y: 439, endPoint x: 477, endPoint y: 299, distance: 424.7
click at [878, 439] on button "Discard" at bounding box center [904, 438] width 231 height 32
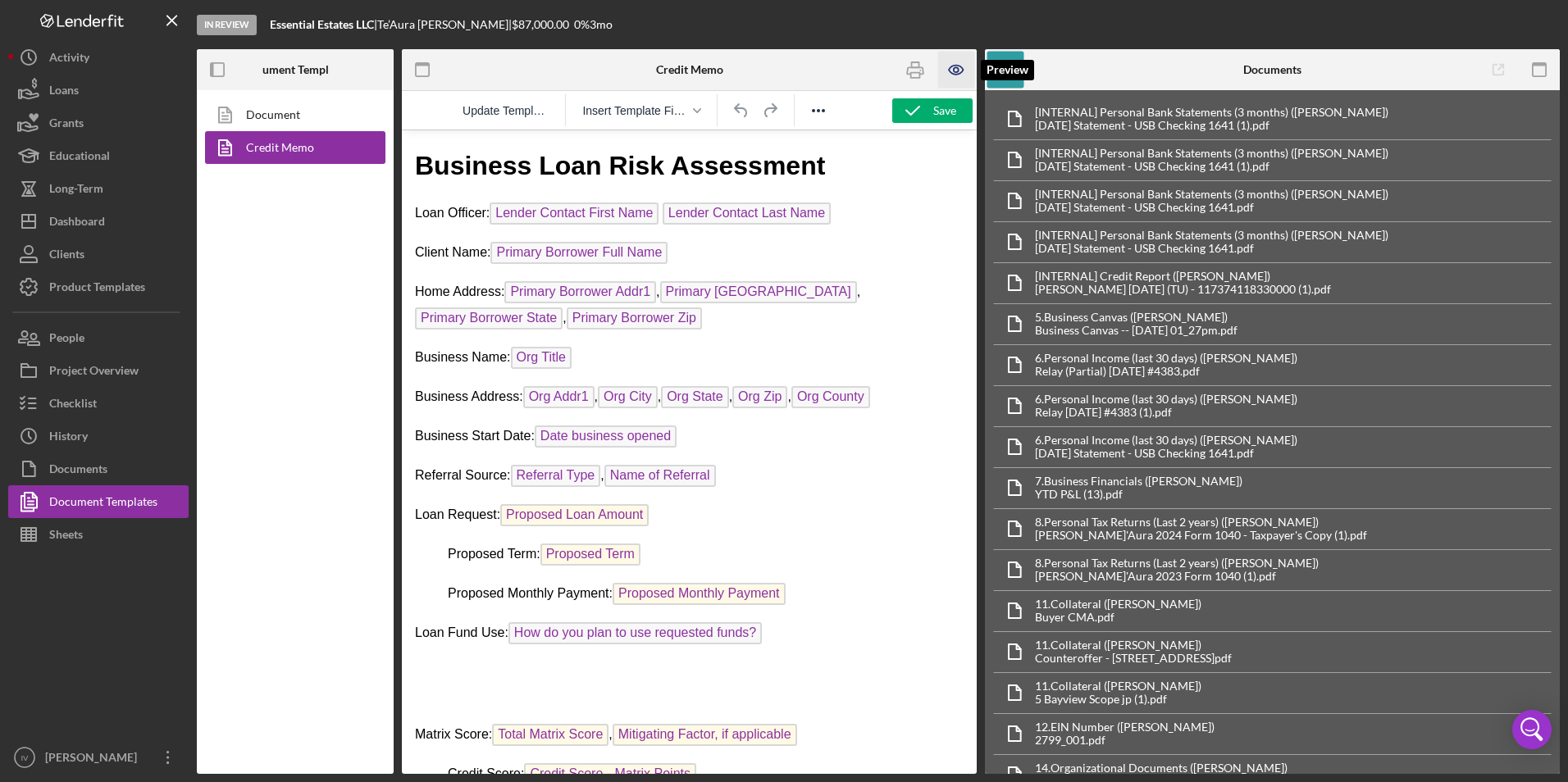
click at [950, 74] on icon "button" at bounding box center [957, 70] width 37 height 37
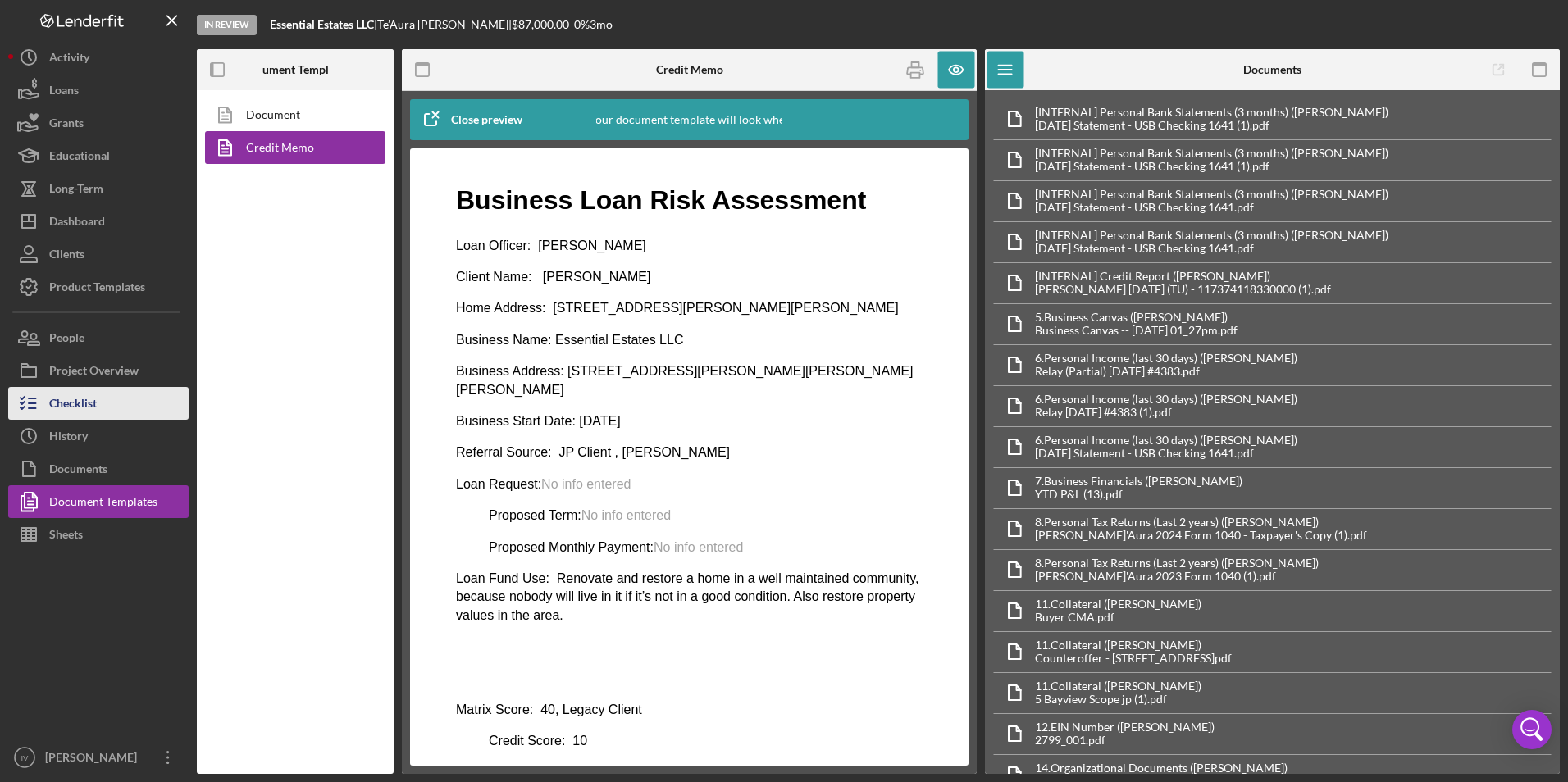
click at [100, 406] on button "Checklist" at bounding box center [98, 403] width 180 height 32
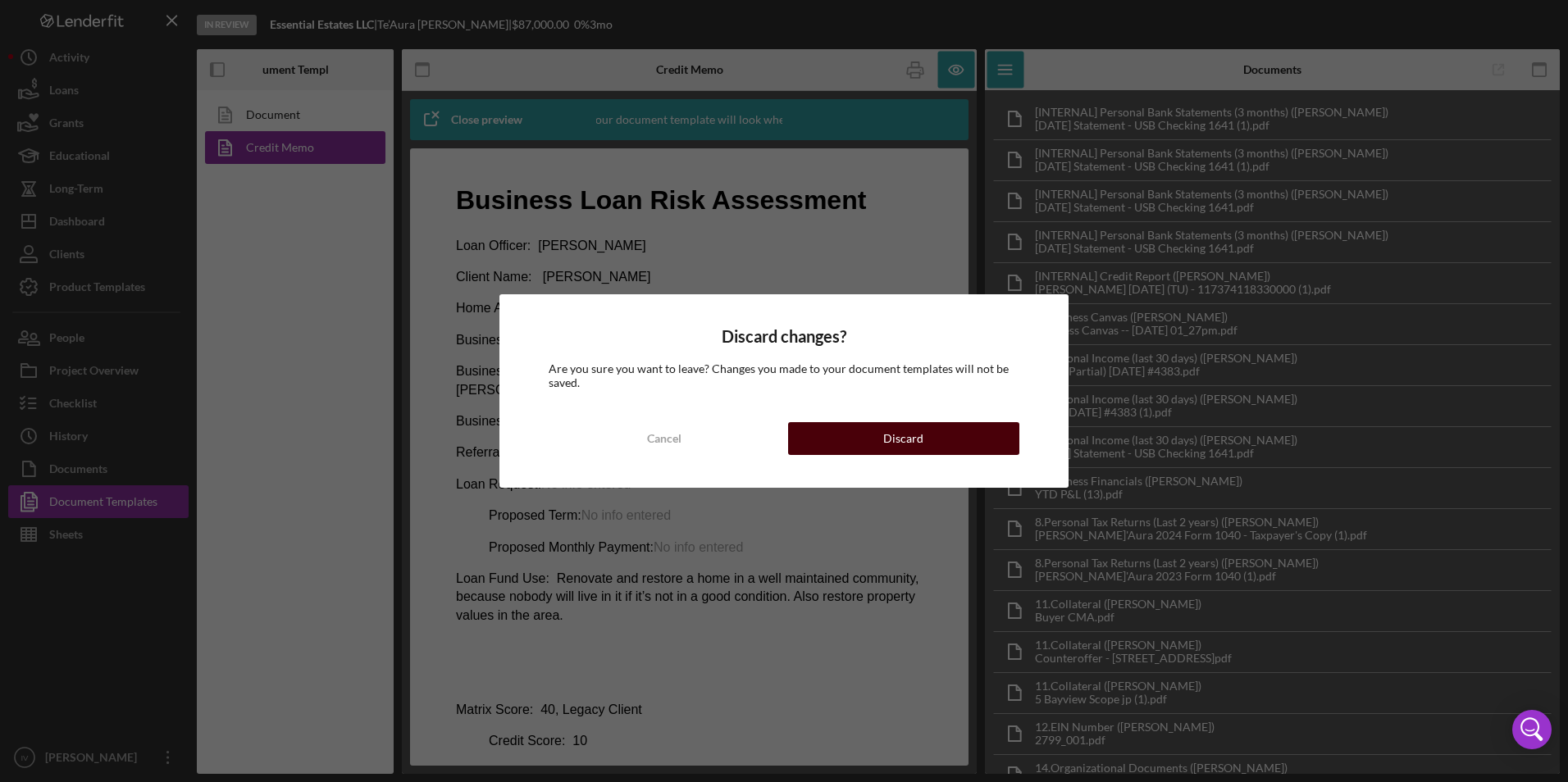
click at [920, 443] on div "Discard" at bounding box center [903, 438] width 40 height 32
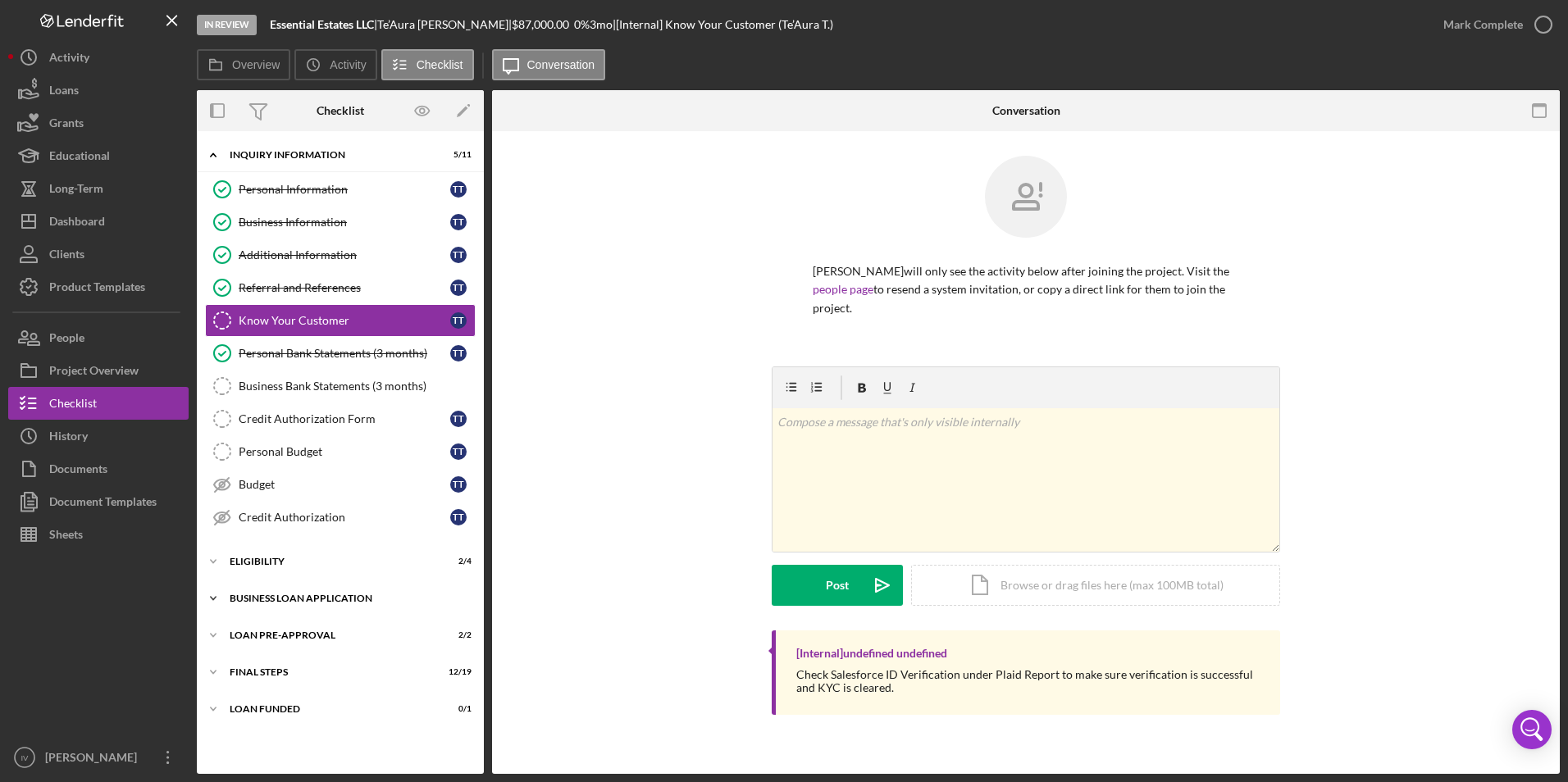
click at [262, 607] on div "Icon/Expander BUSINESS LOAN APPLICATION 16 / 27" at bounding box center [341, 598] width 287 height 32
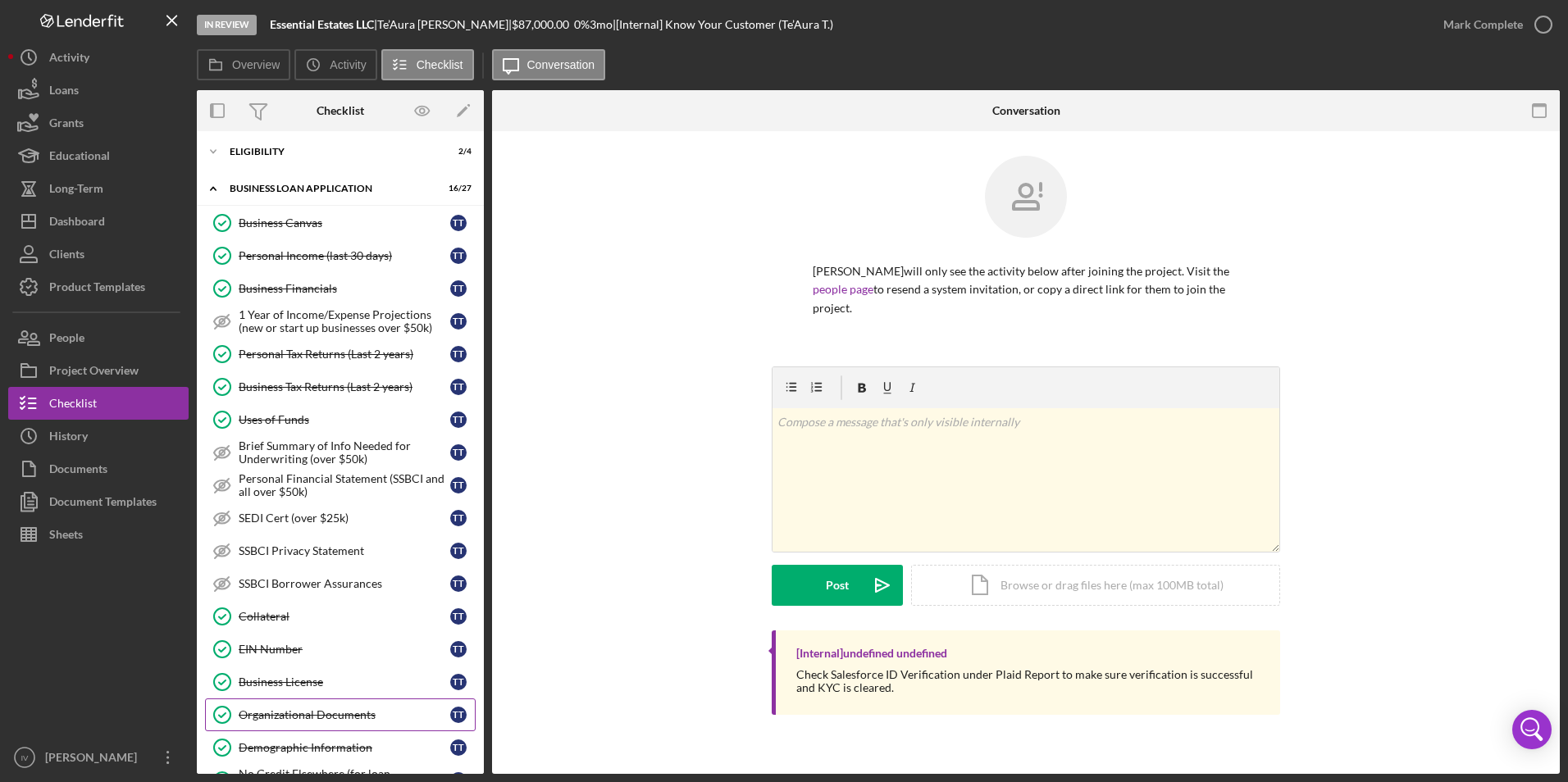
scroll to position [738, 0]
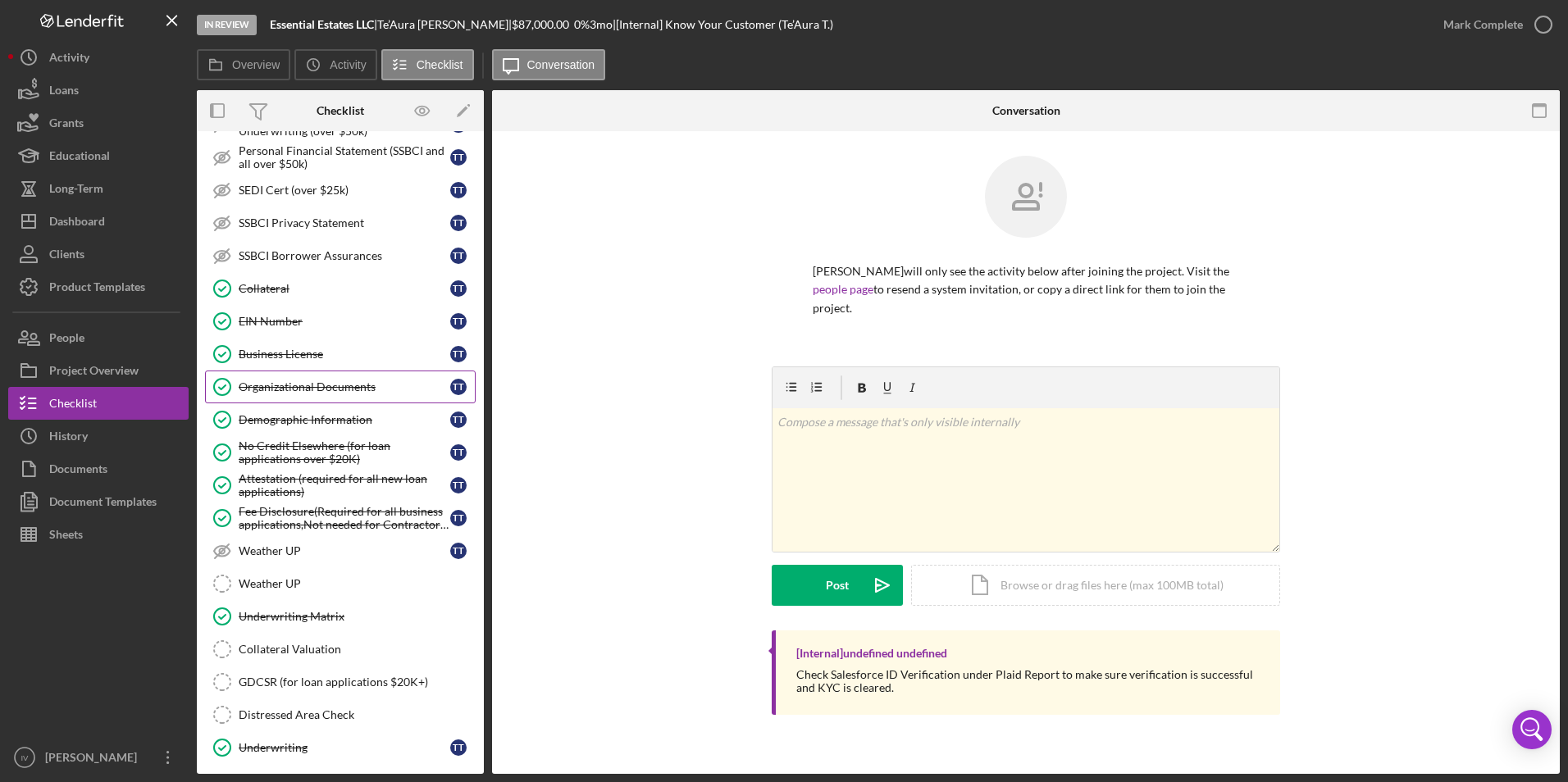
click at [302, 393] on div "Organizational Documents" at bounding box center [344, 386] width 212 height 13
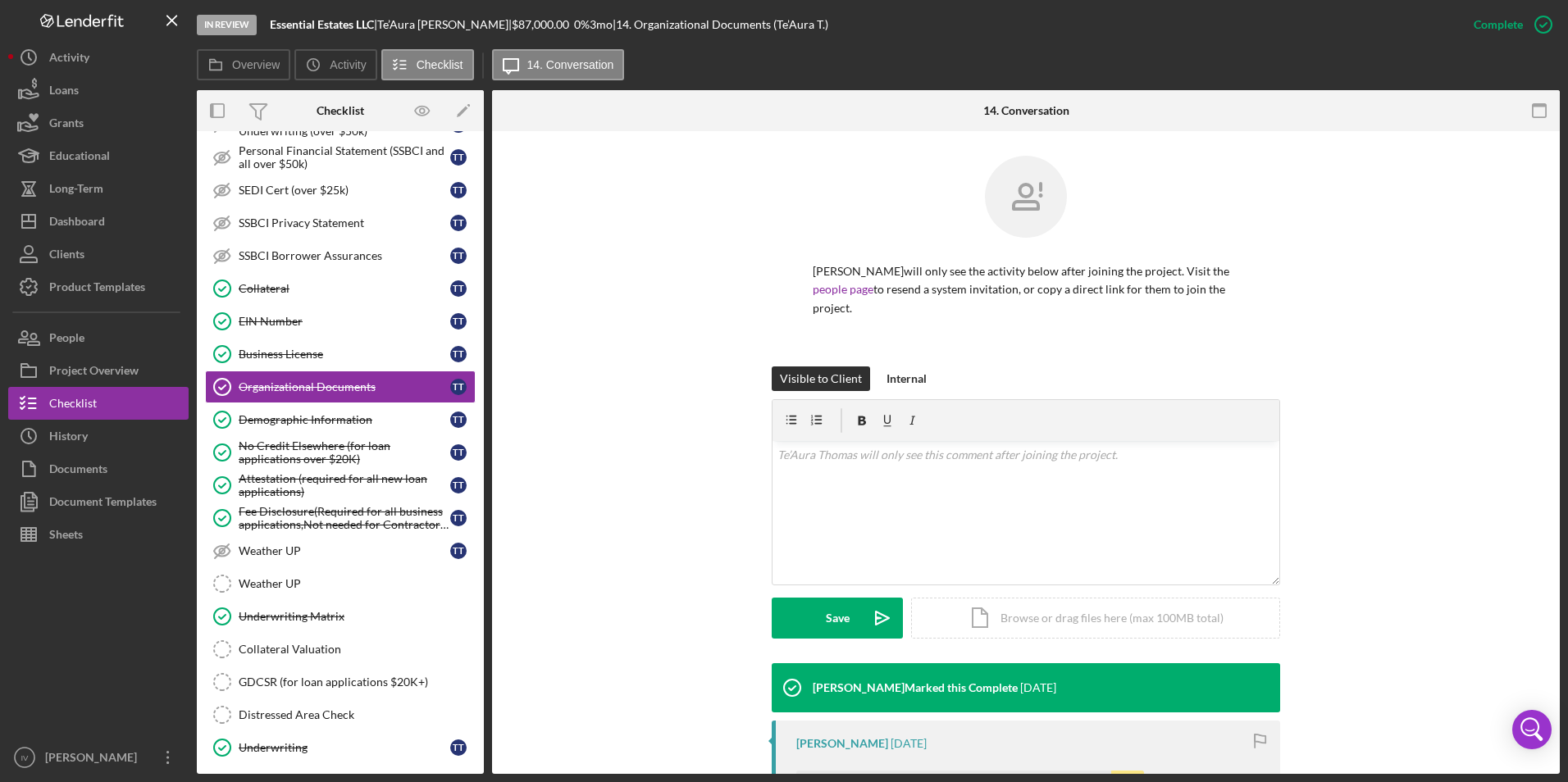
scroll to position [310, 0]
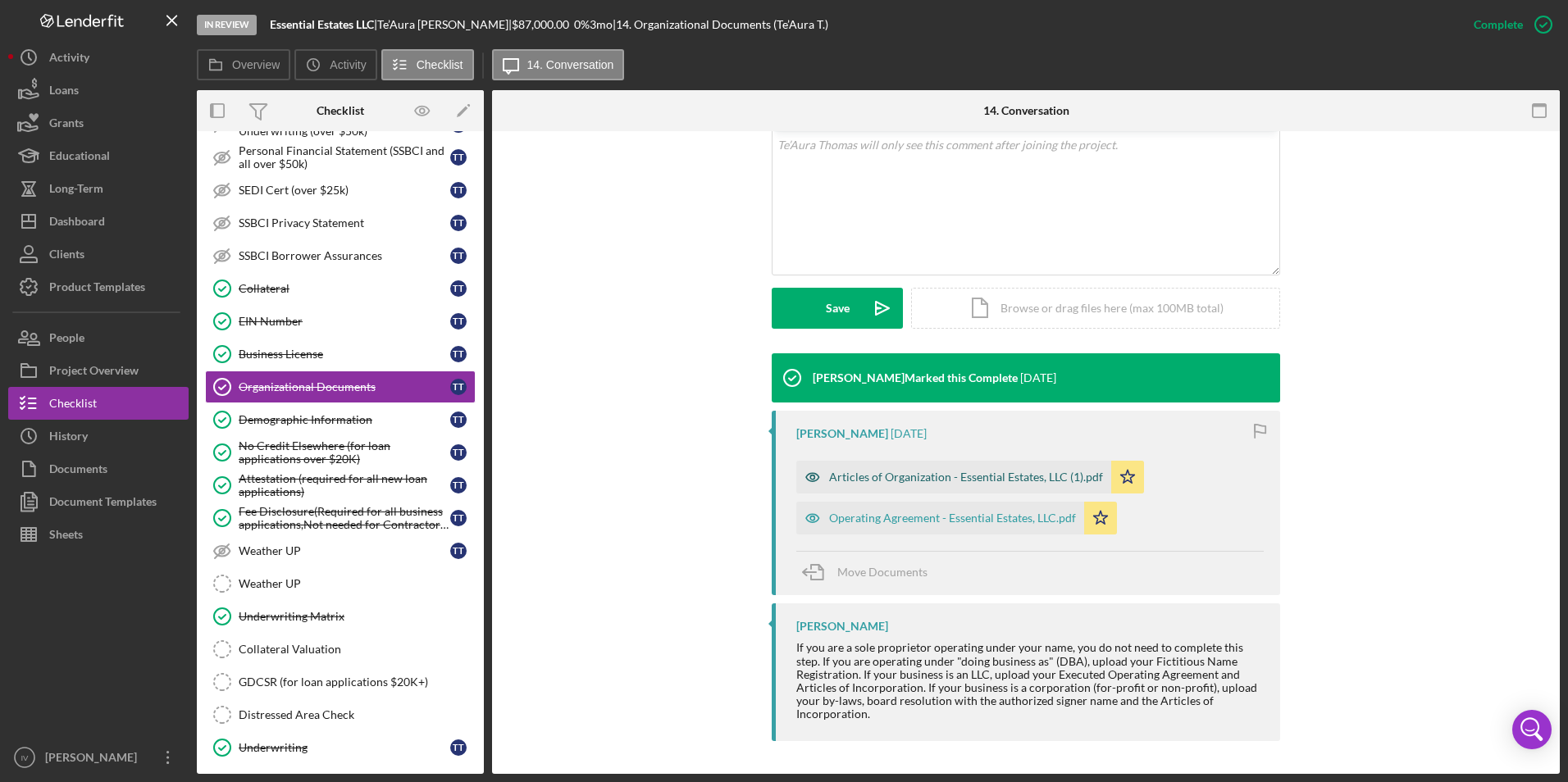
click at [943, 491] on div "Articles of Organization - Essential Estates, LLC (1).pdf" at bounding box center [954, 476] width 315 height 32
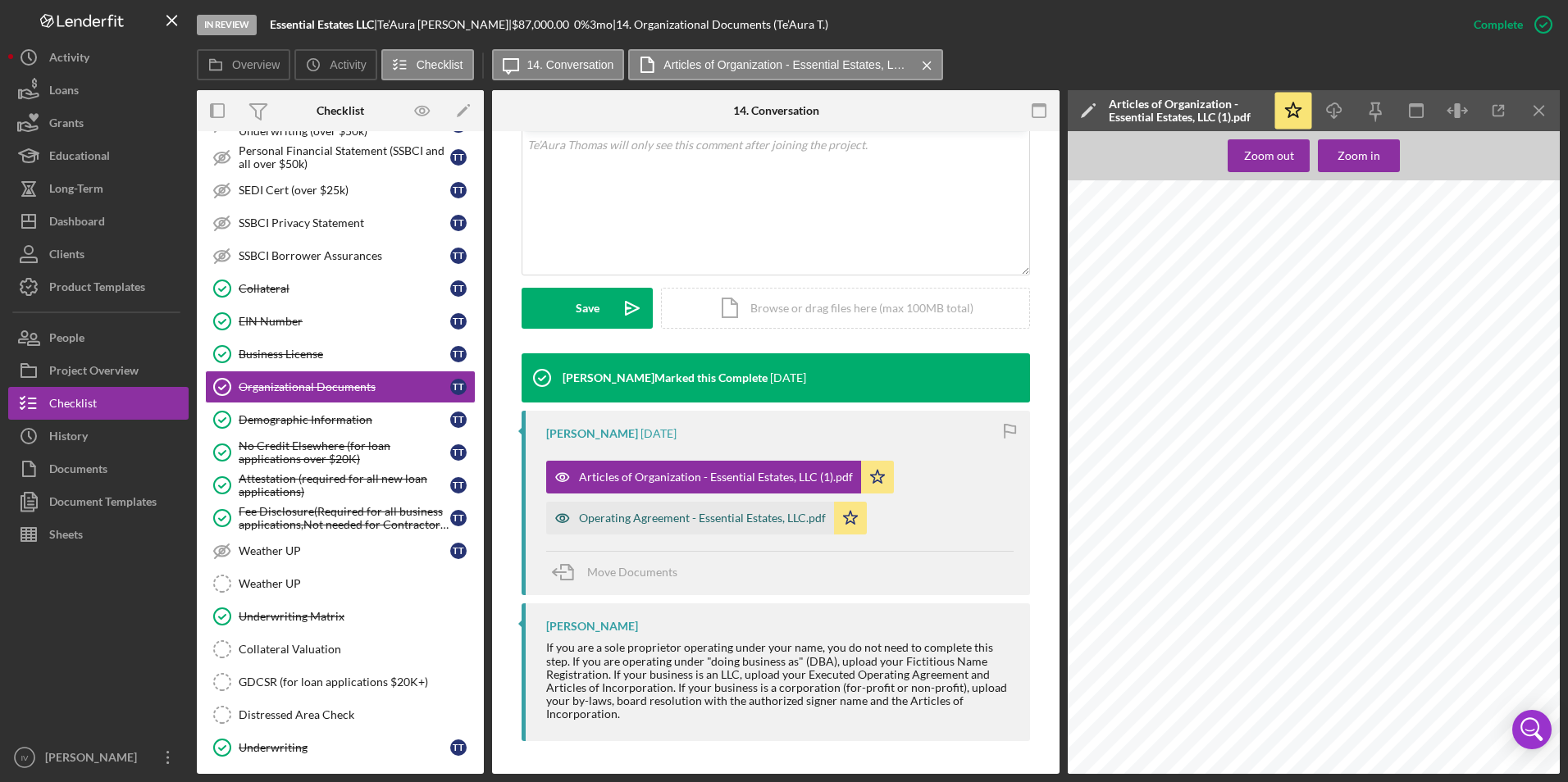
click at [740, 532] on div "Operating Agreement - Essential Estates, LLC.pdf" at bounding box center [690, 518] width 288 height 32
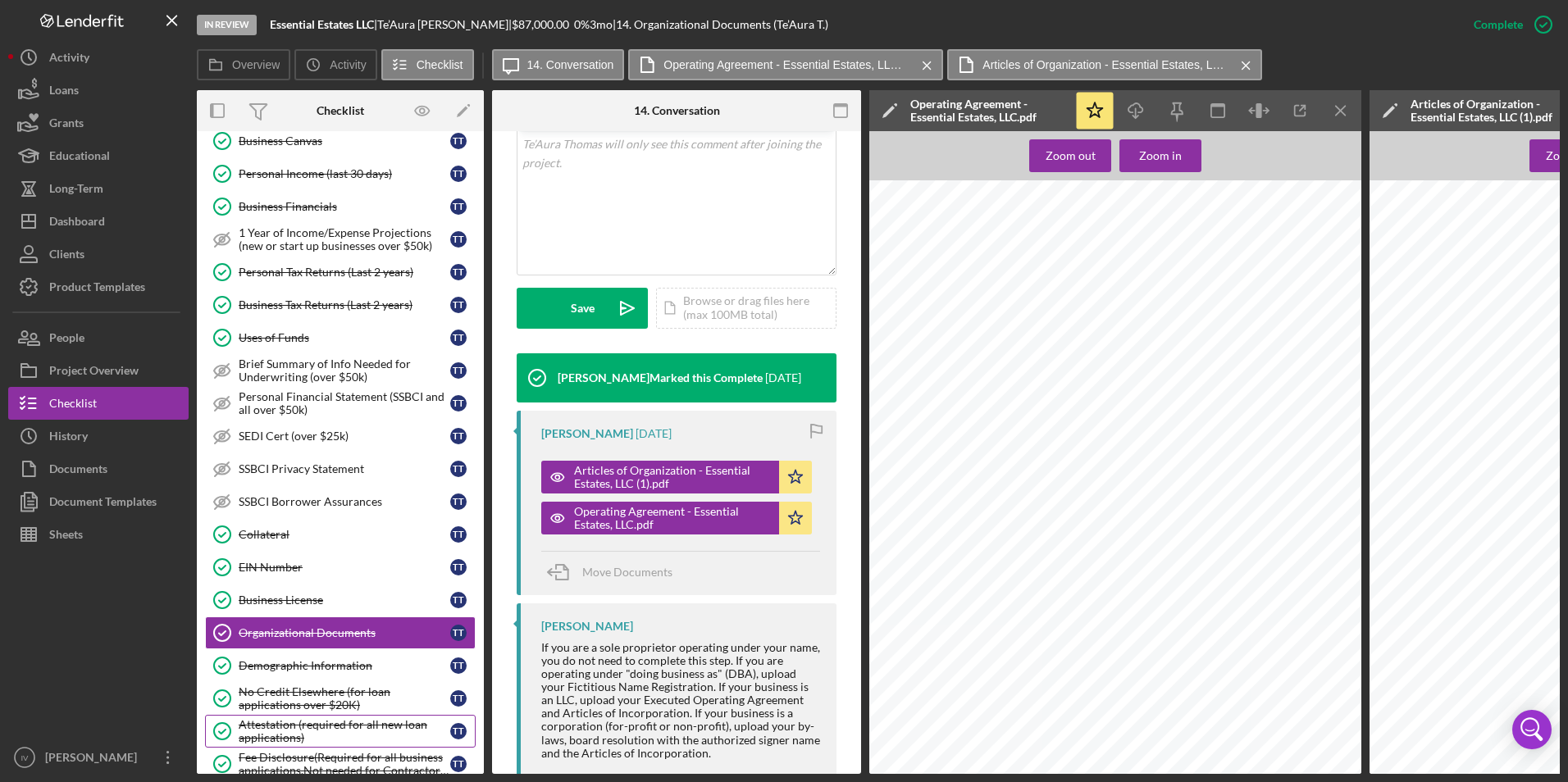
scroll to position [164, 0]
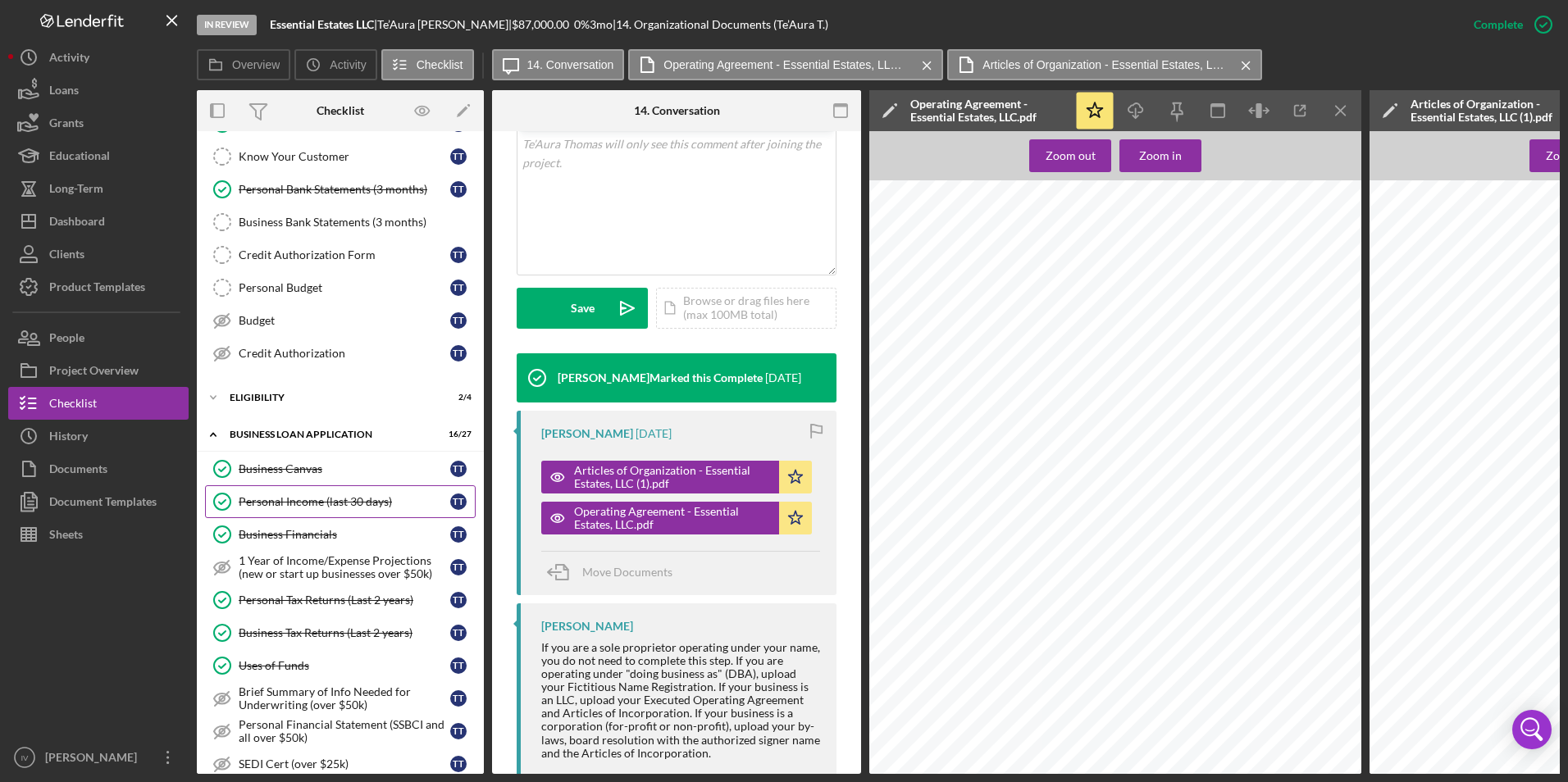
click at [296, 492] on link "Personal Income (last 30 days) Personal Income (last 30 days) T T" at bounding box center [340, 501] width 271 height 32
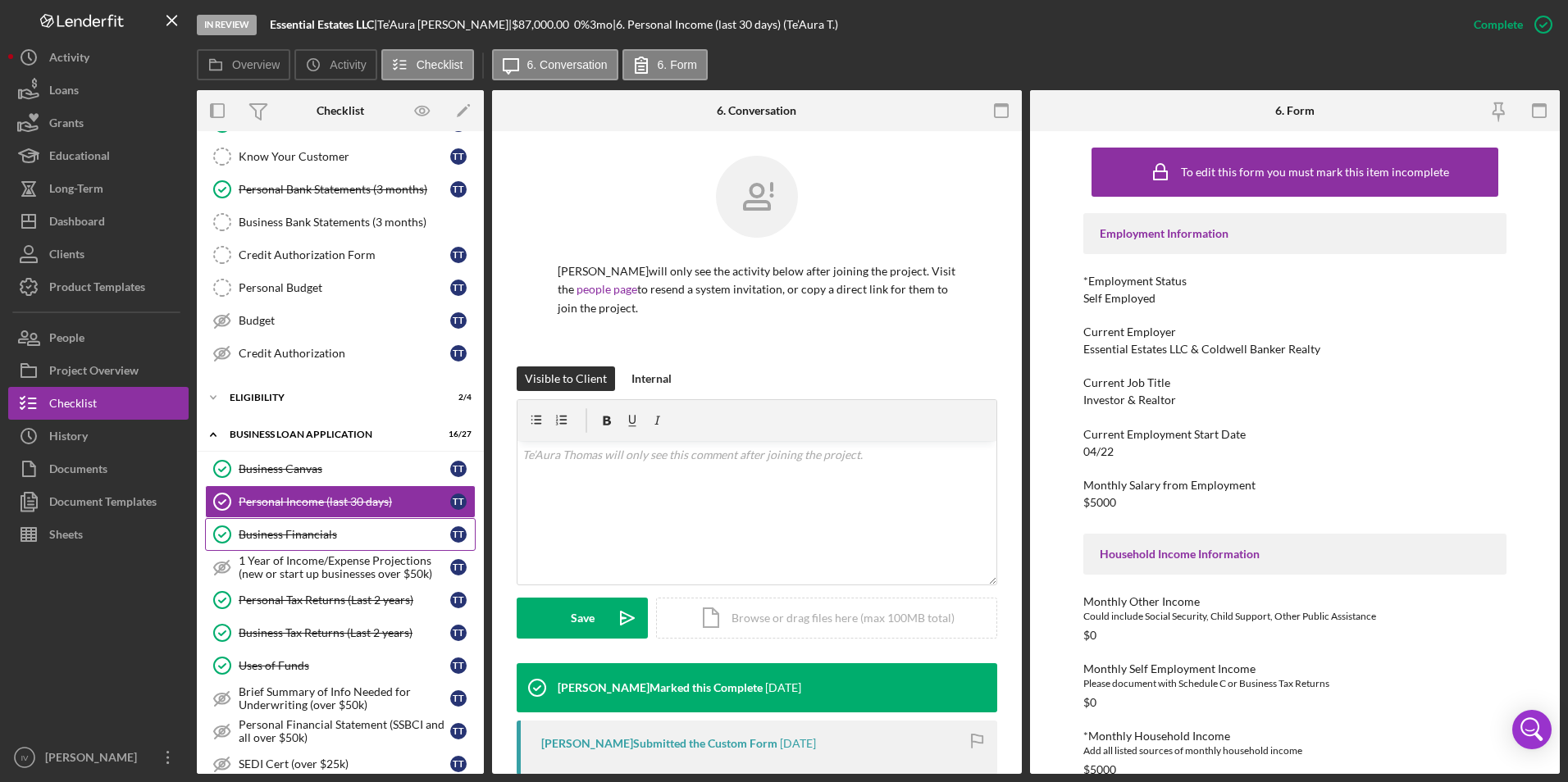
click at [332, 525] on link "Business Financials Business Financials T T" at bounding box center [340, 534] width 271 height 32
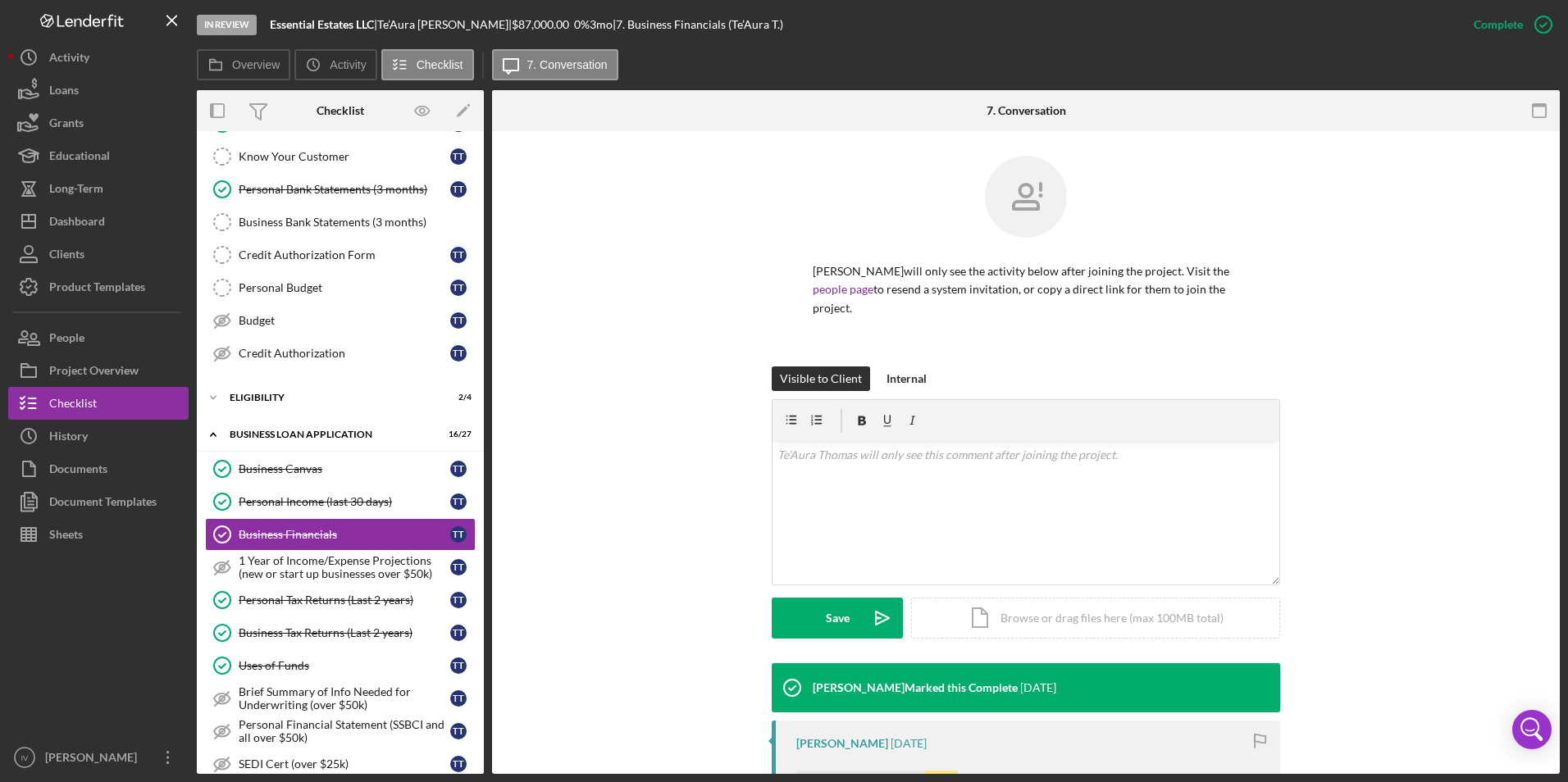
scroll to position [297, 0]
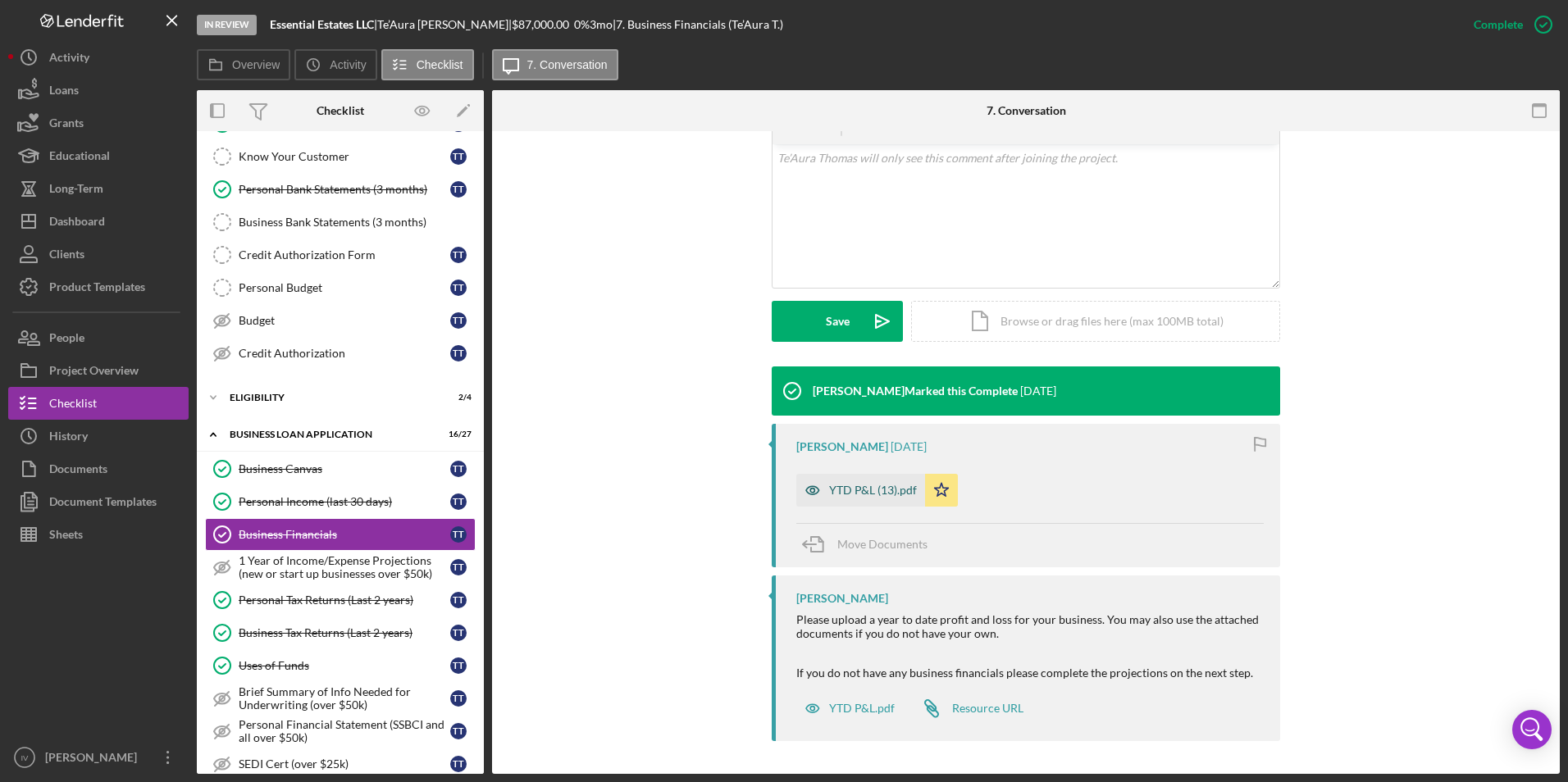
click at [887, 493] on div "YTD P&L (13).pdf" at bounding box center [873, 490] width 88 height 13
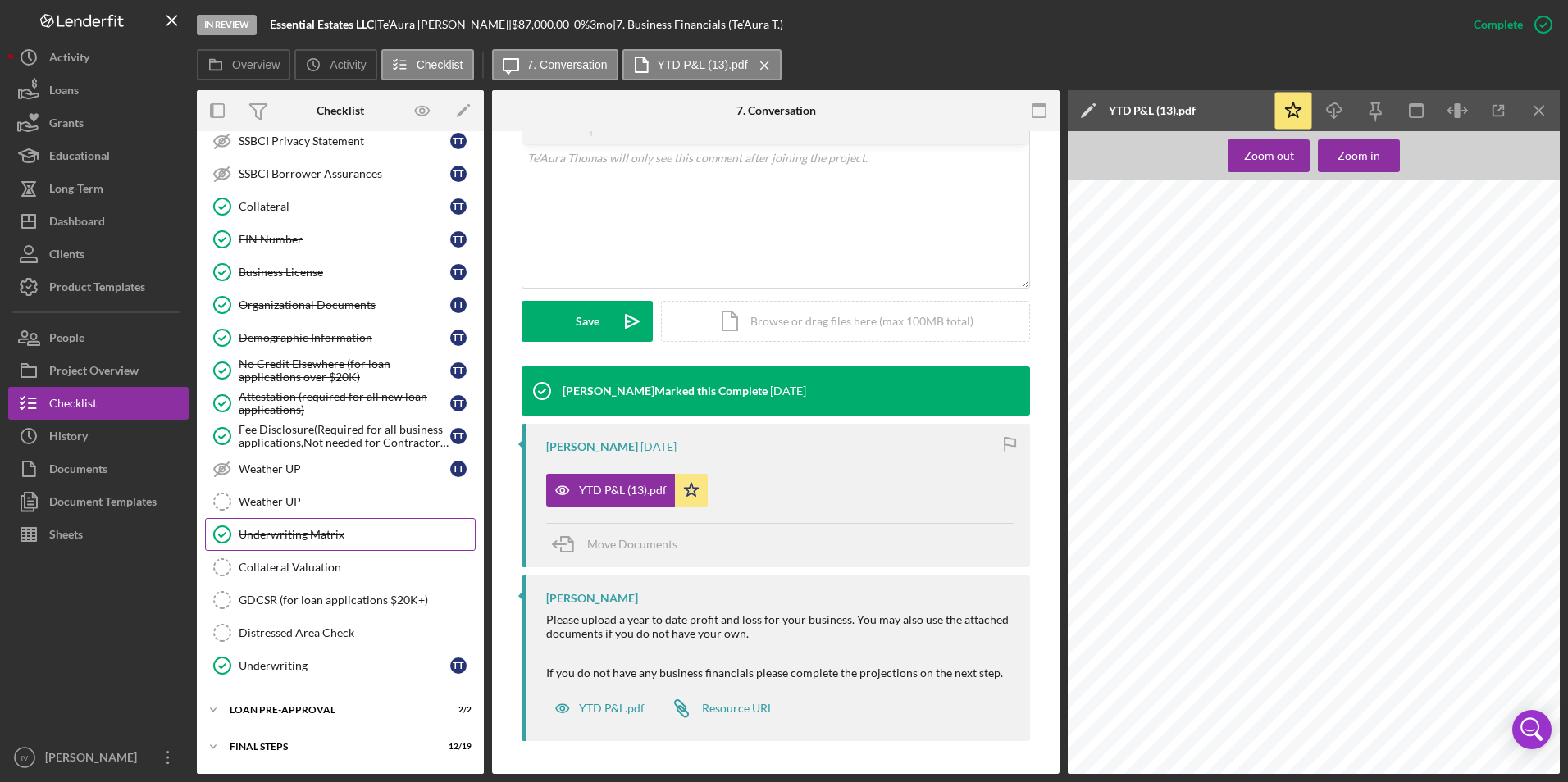
scroll to position [492, 0]
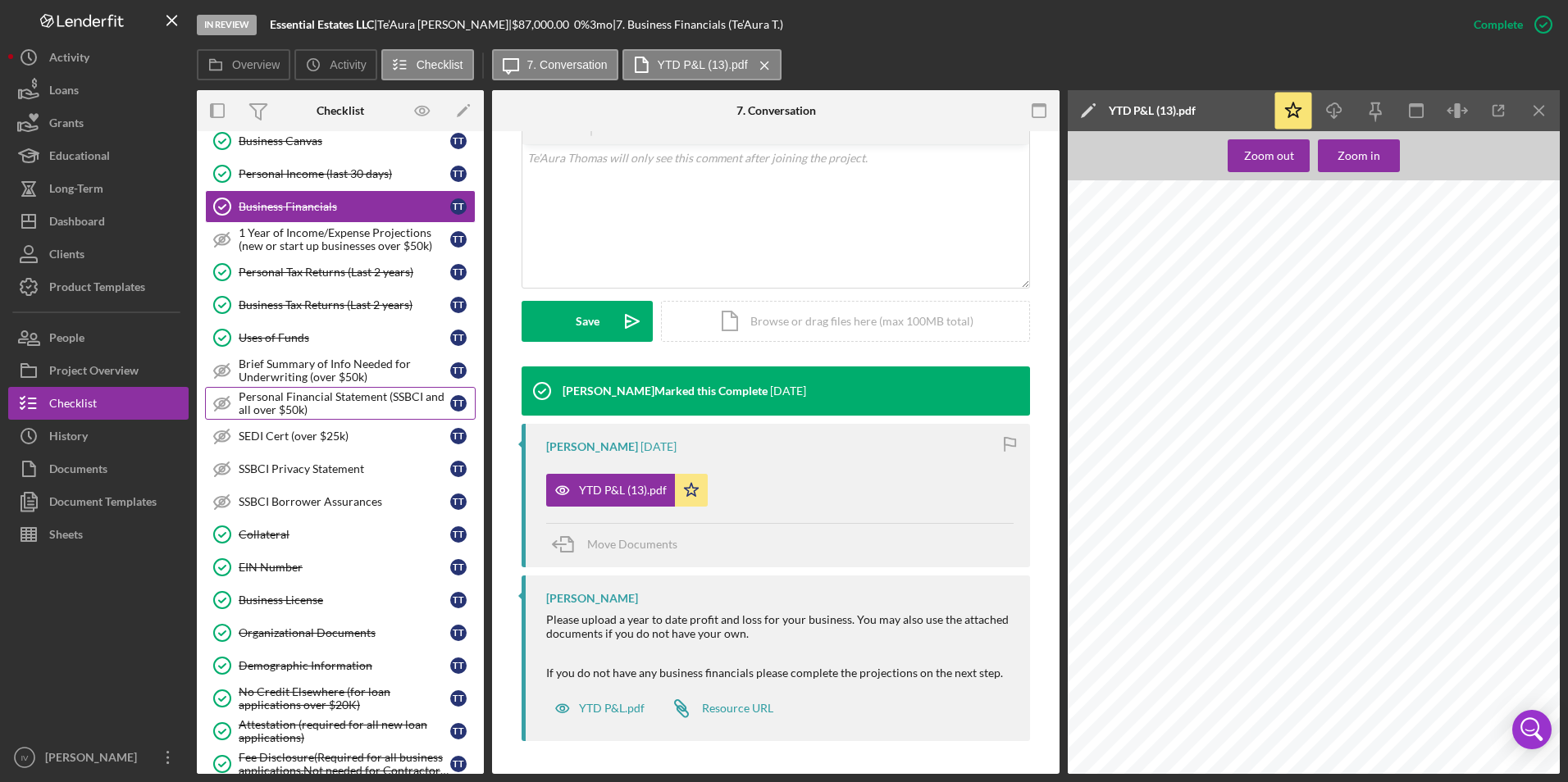
click at [371, 419] on link "Personal Financial Statement (SSBCI and all over $50k) Personal Financial State…" at bounding box center [340, 403] width 271 height 32
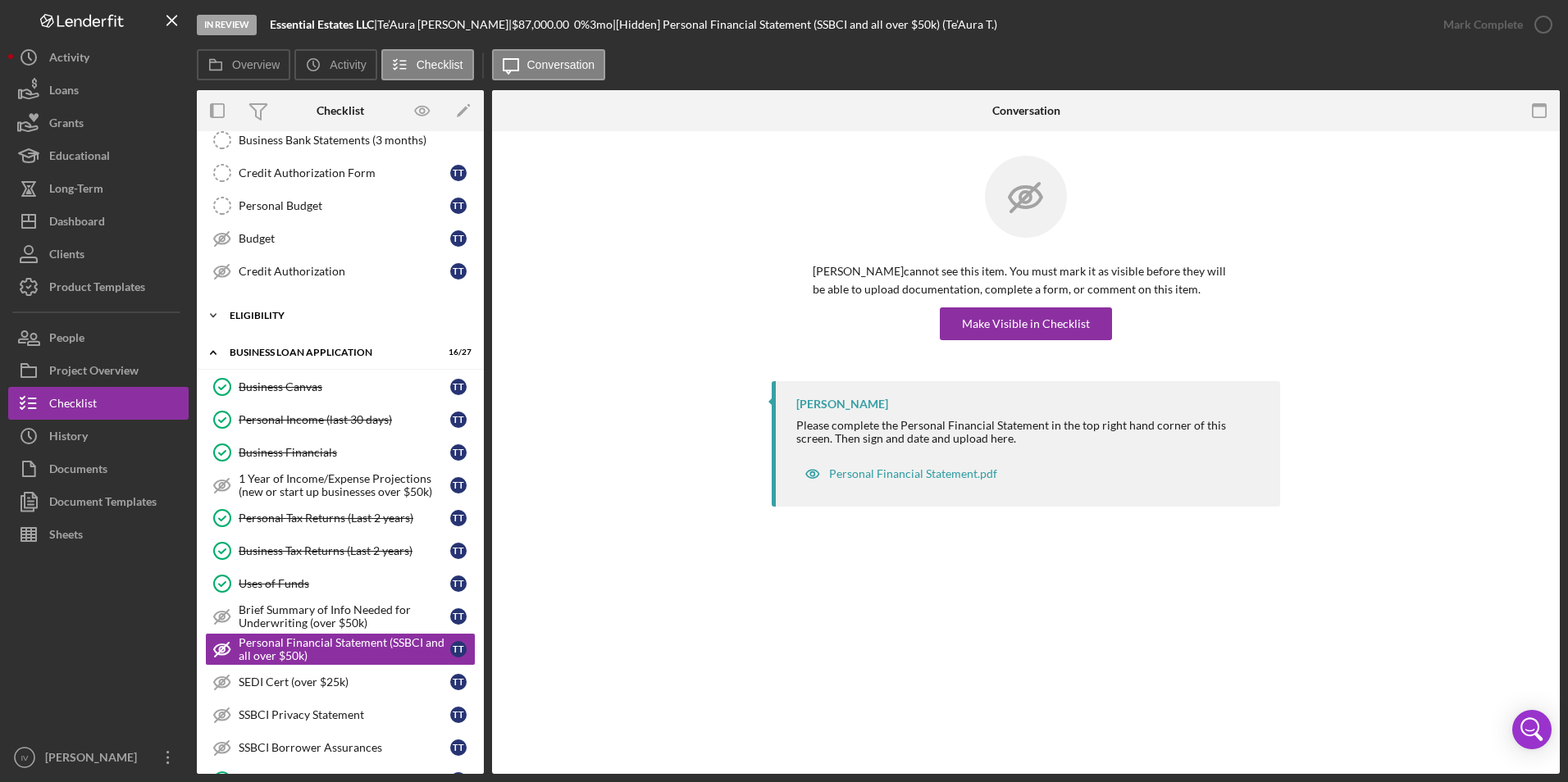
scroll to position [164, 0]
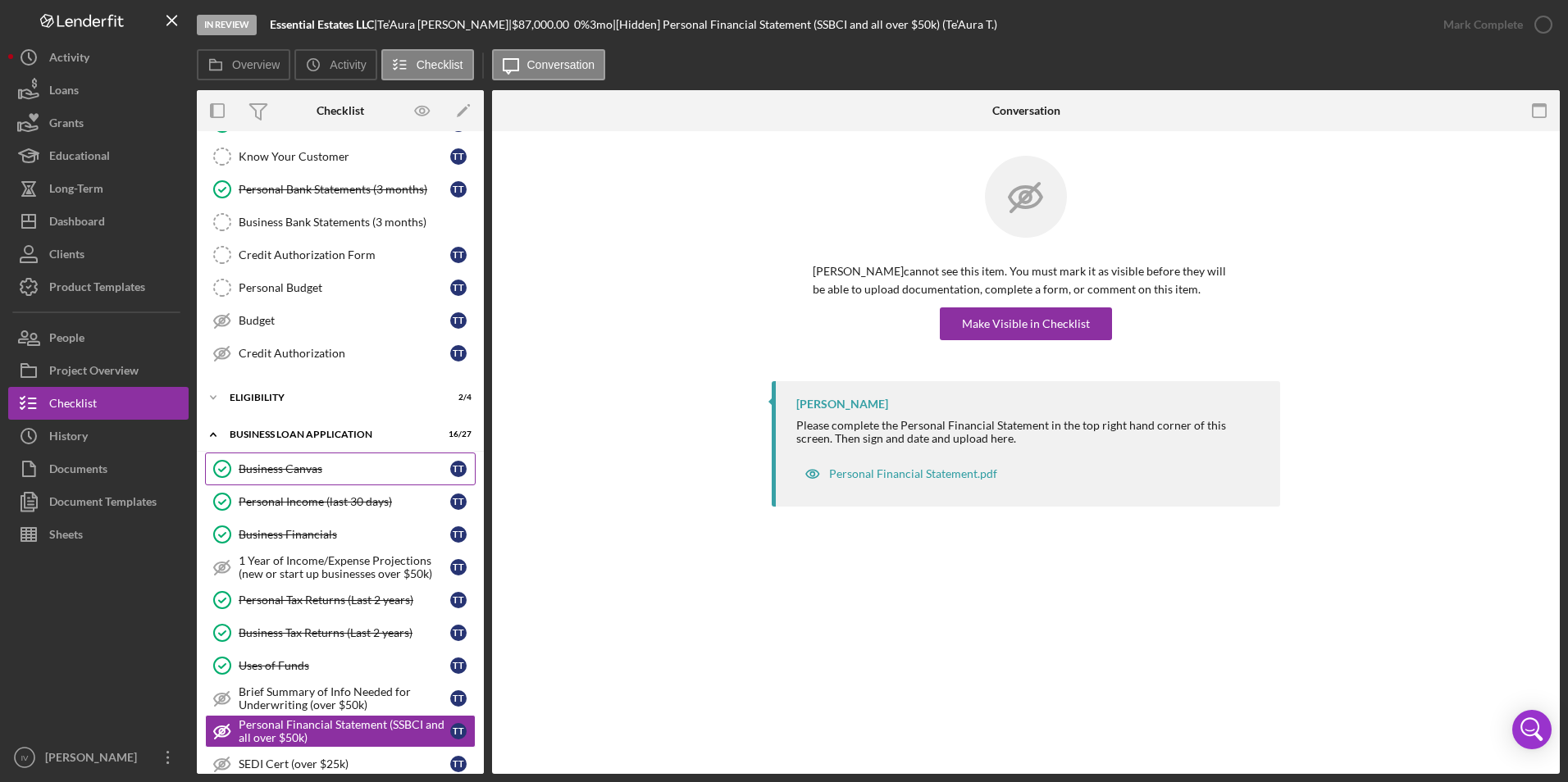
drag, startPoint x: 316, startPoint y: 468, endPoint x: 321, endPoint y: 457, distance: 12.1
click at [316, 468] on div "Business Canvas" at bounding box center [344, 468] width 212 height 13
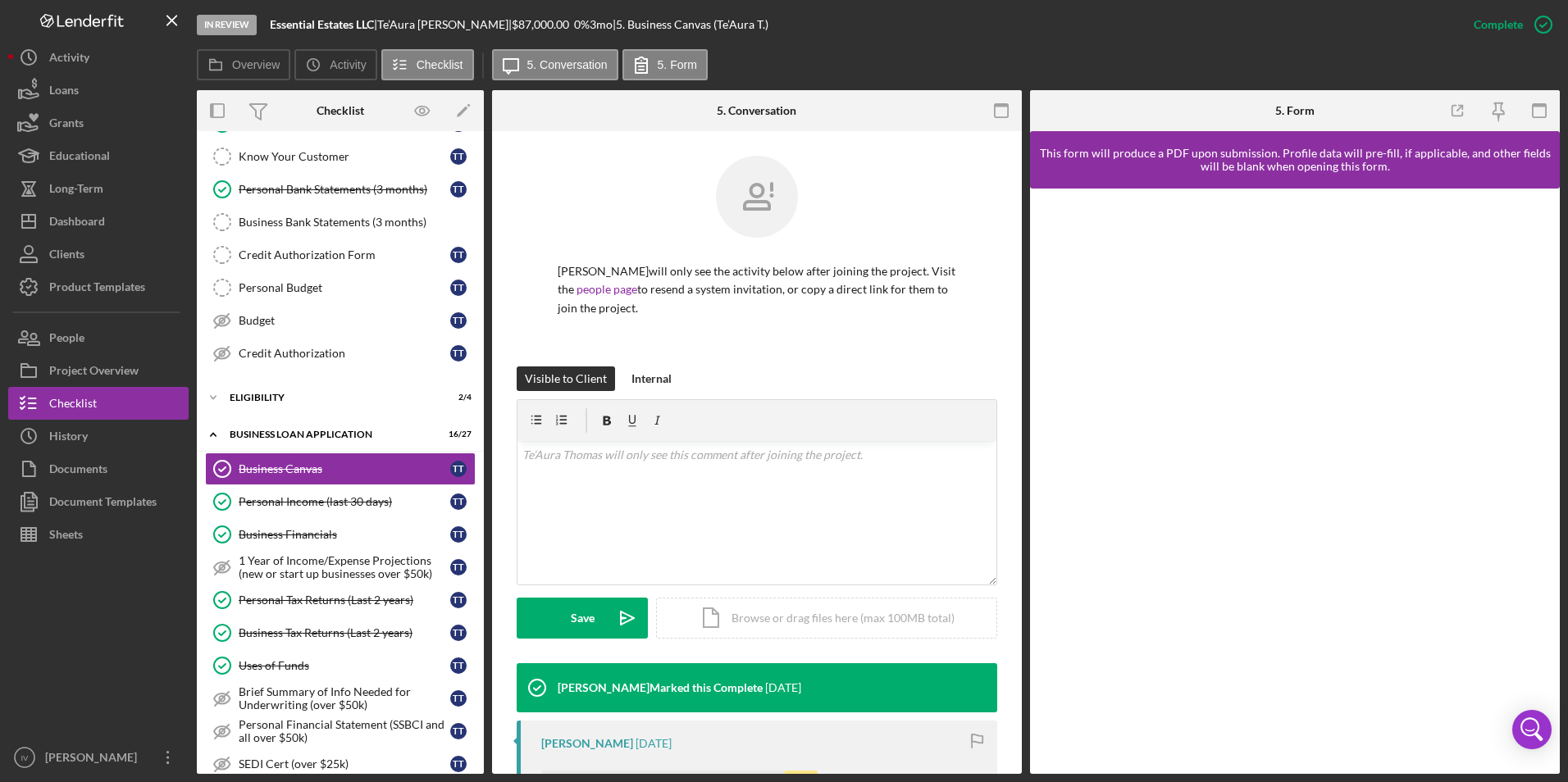
scroll to position [246, 0]
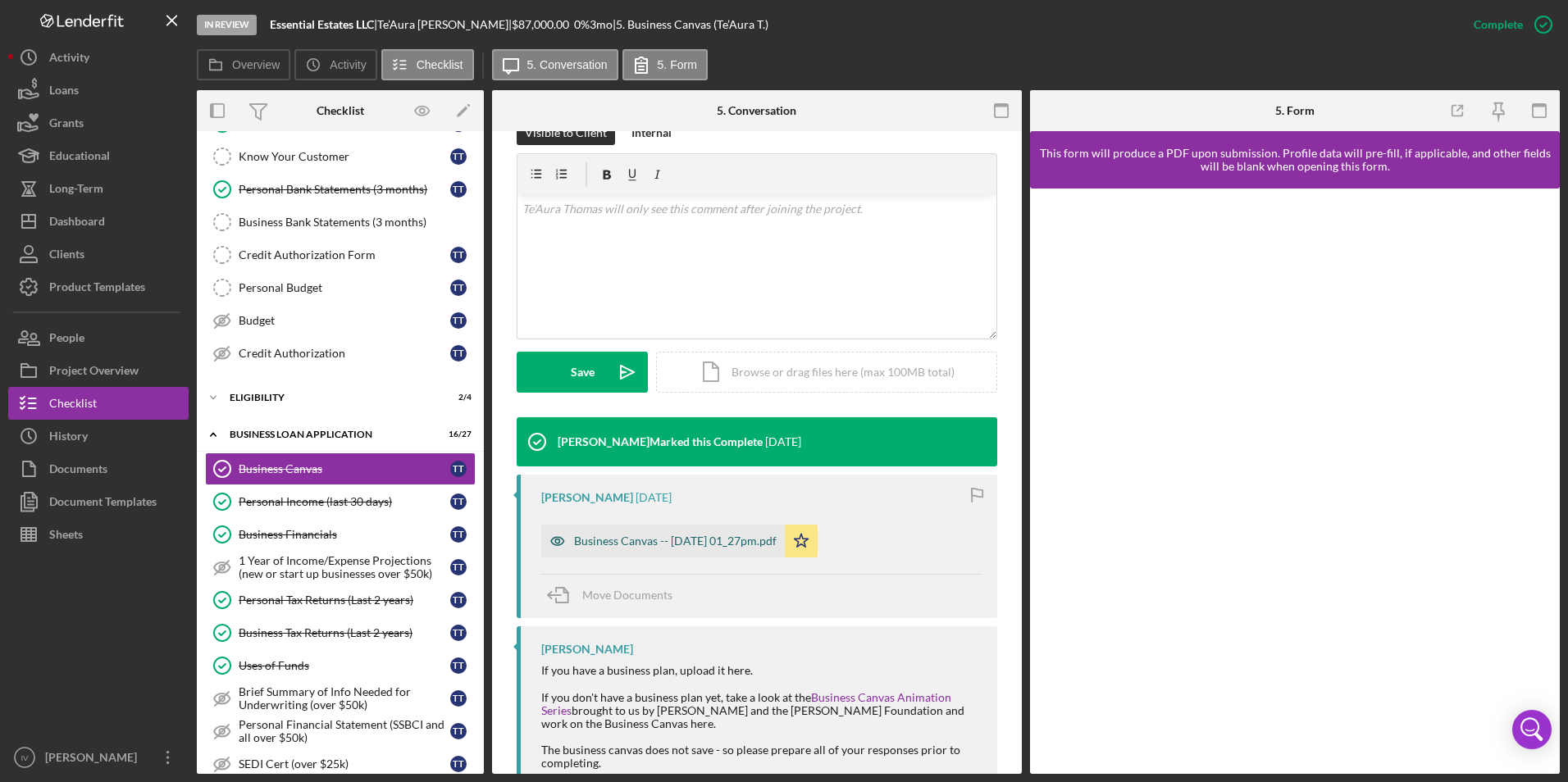
click at [736, 543] on div "Business Canvas -- [DATE] 01_27pm.pdf" at bounding box center [675, 541] width 202 height 13
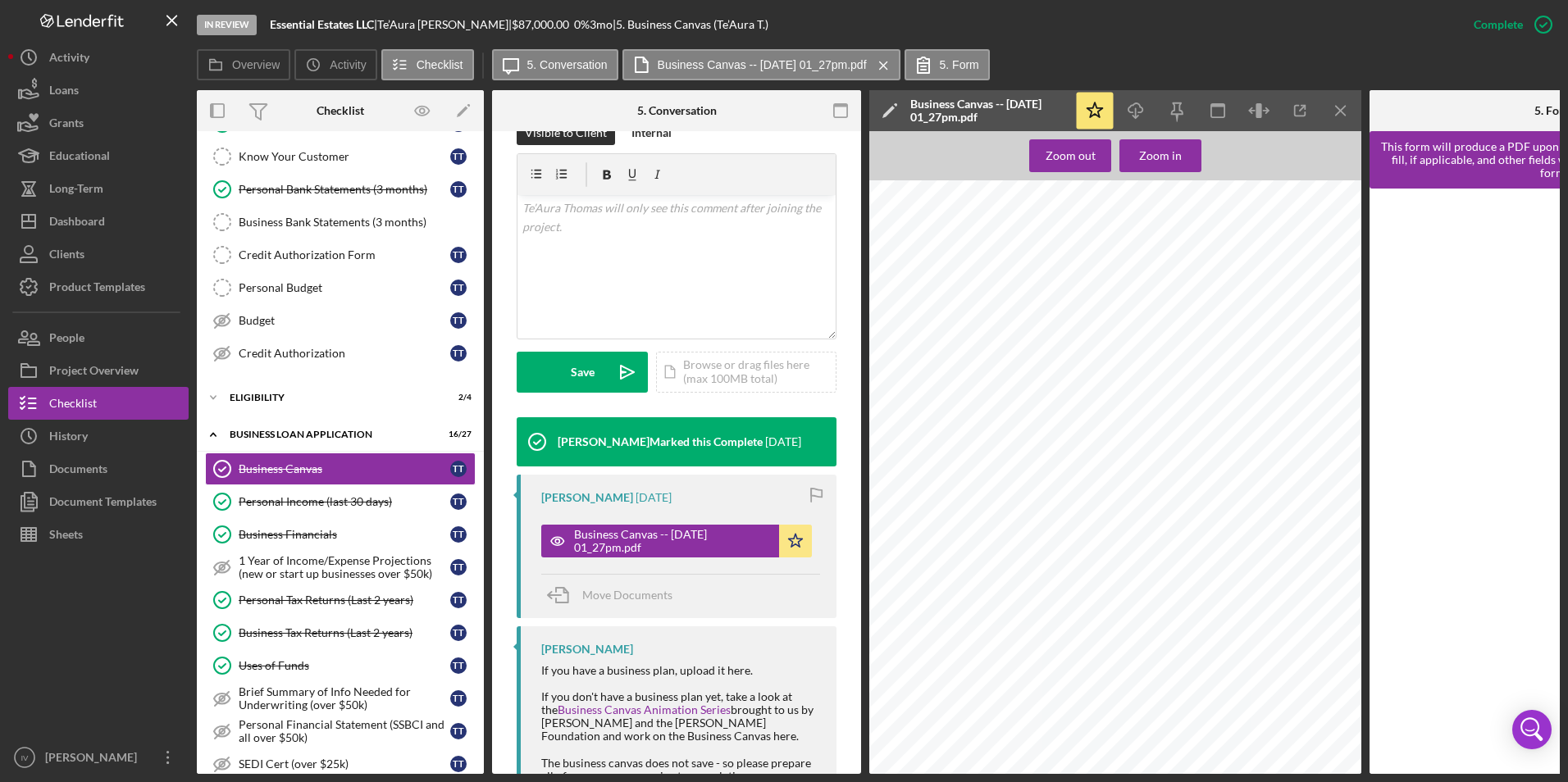
scroll to position [0, 0]
click at [109, 214] on button "Icon/Dashboard Dashboard" at bounding box center [98, 221] width 180 height 32
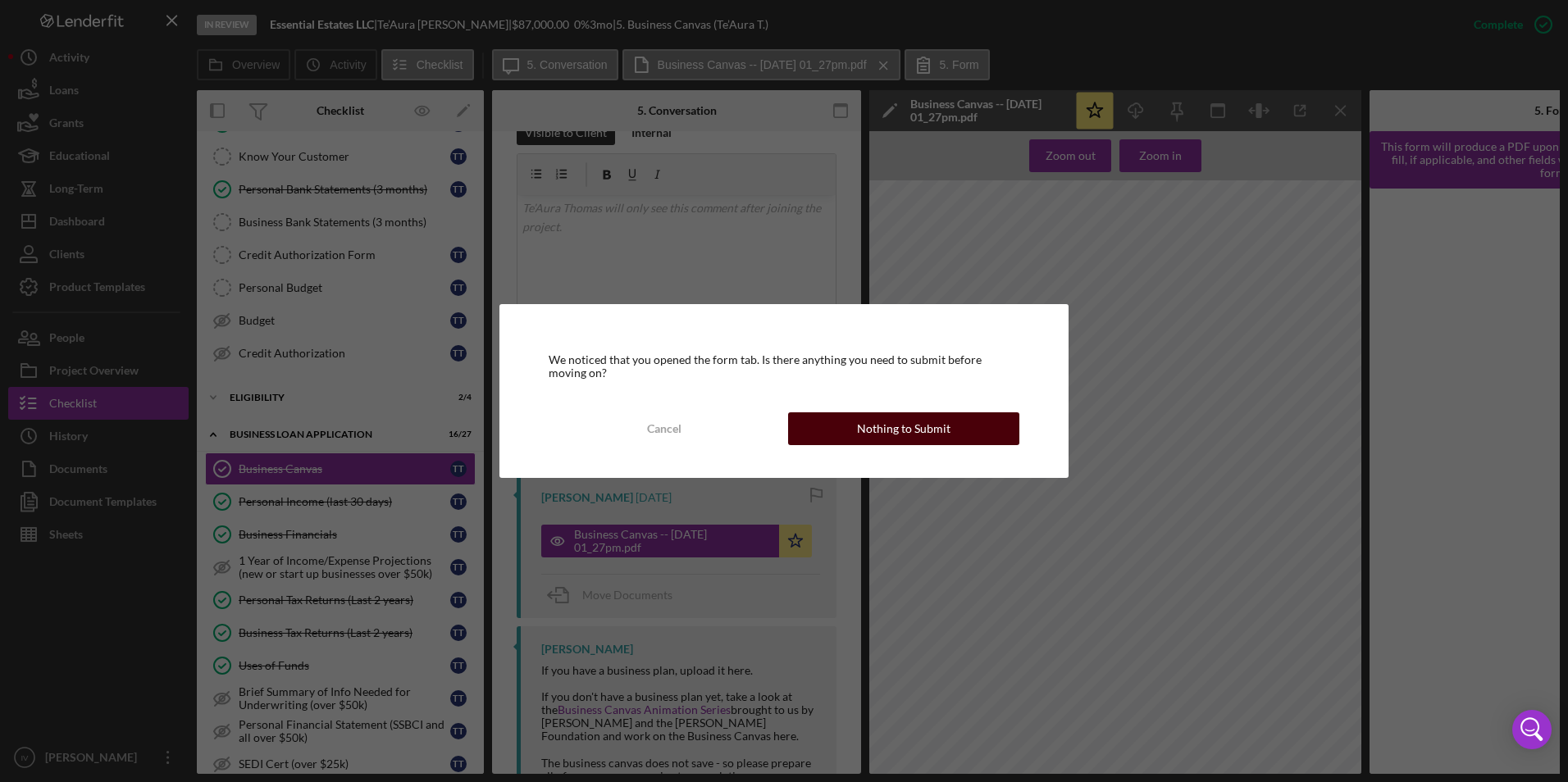
click at [941, 431] on div "Nothing to Submit" at bounding box center [904, 428] width 94 height 32
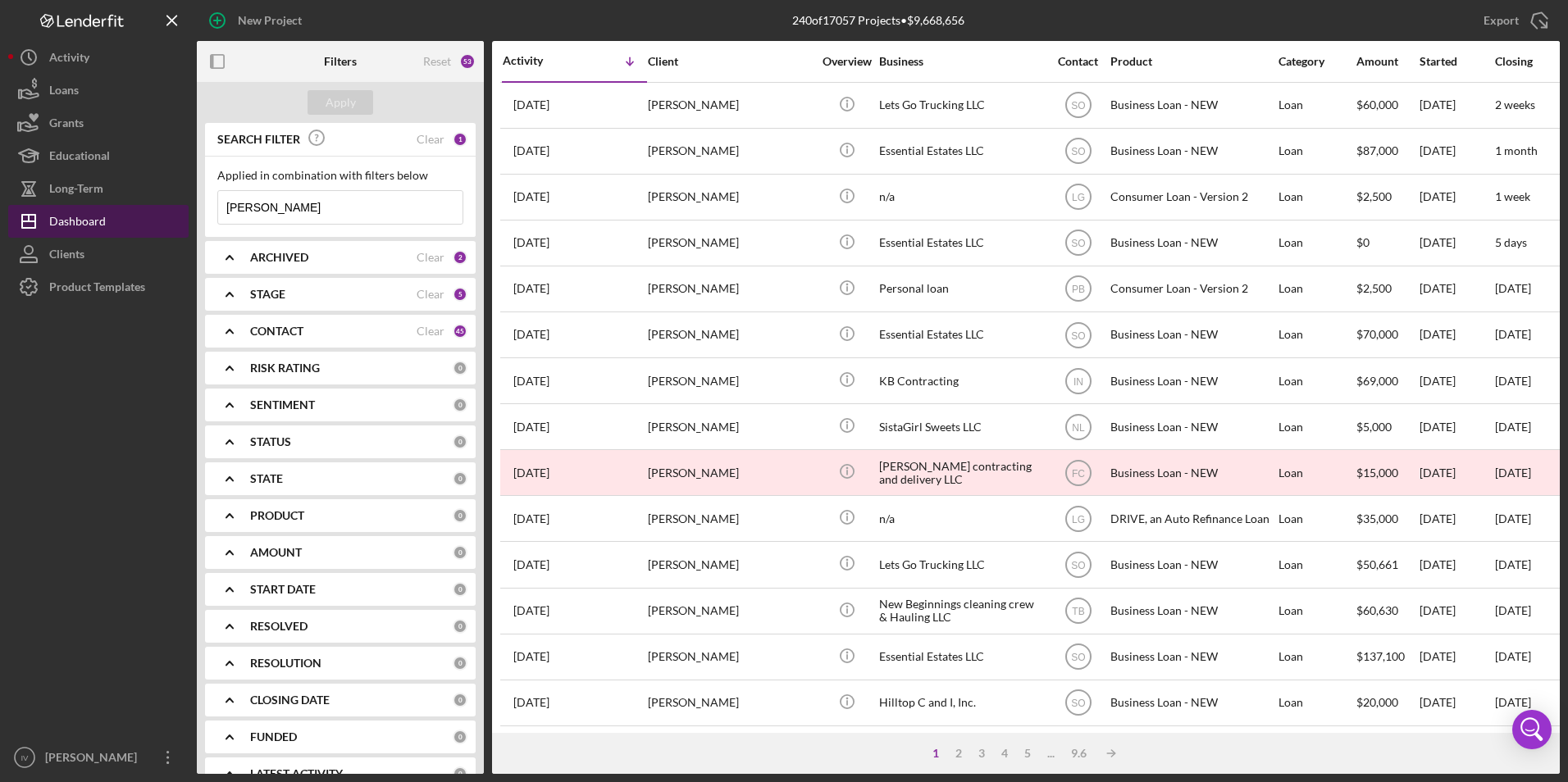
drag, startPoint x: 314, startPoint y: 210, endPoint x: 69, endPoint y: 213, distance: 245.0
click at [69, 213] on div "New Project 240 of 17057 Projects • $9,668,656 [PERSON_NAME] Export Icon/Export…" at bounding box center [784, 387] width 1552 height 774
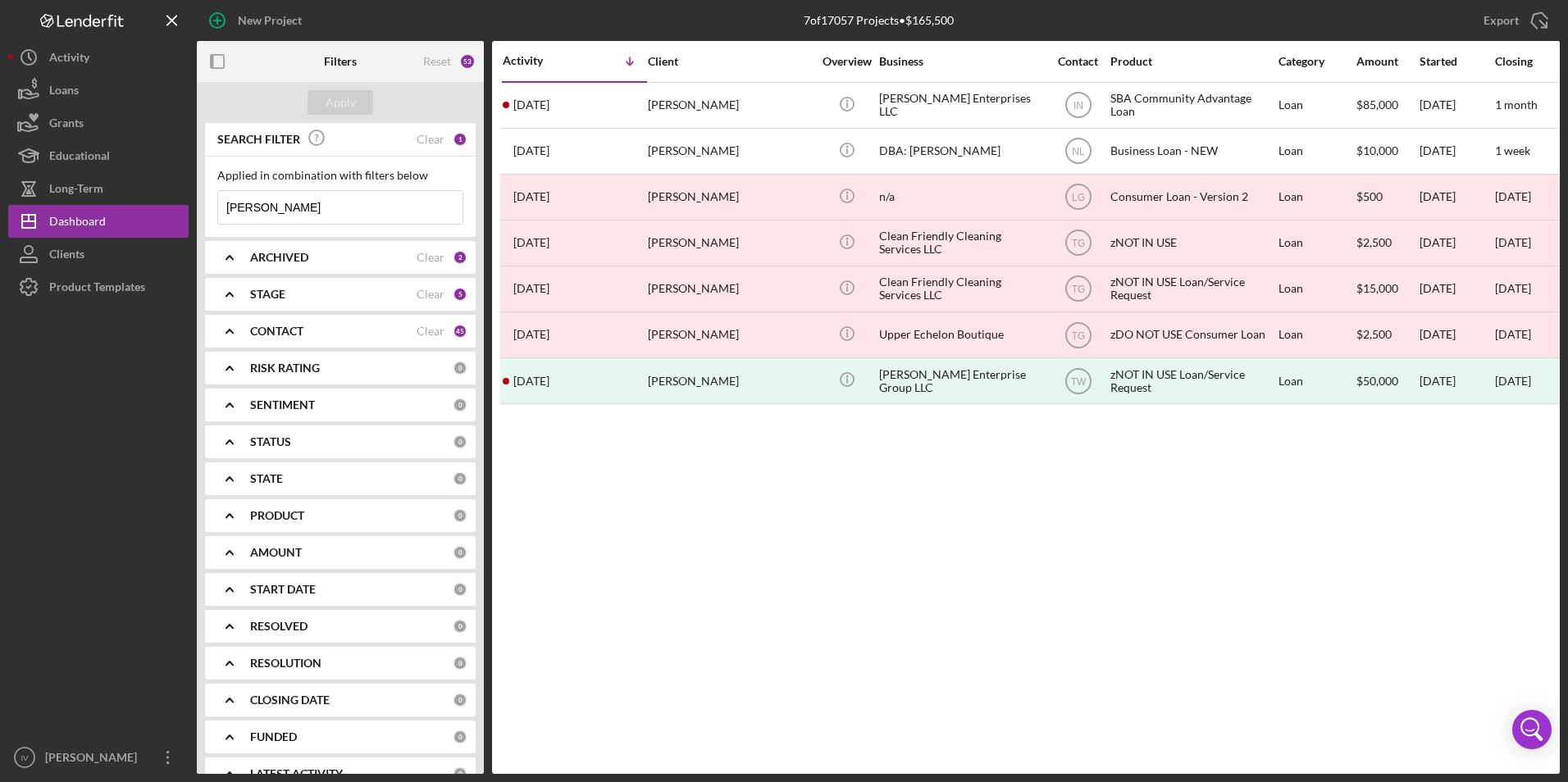
drag, startPoint x: 310, startPoint y: 211, endPoint x: 210, endPoint y: 230, distance: 101.8
click at [210, 230] on div "Applied in combination with filters below [PERSON_NAME] Icon/Menu Close" at bounding box center [340, 197] width 271 height 81
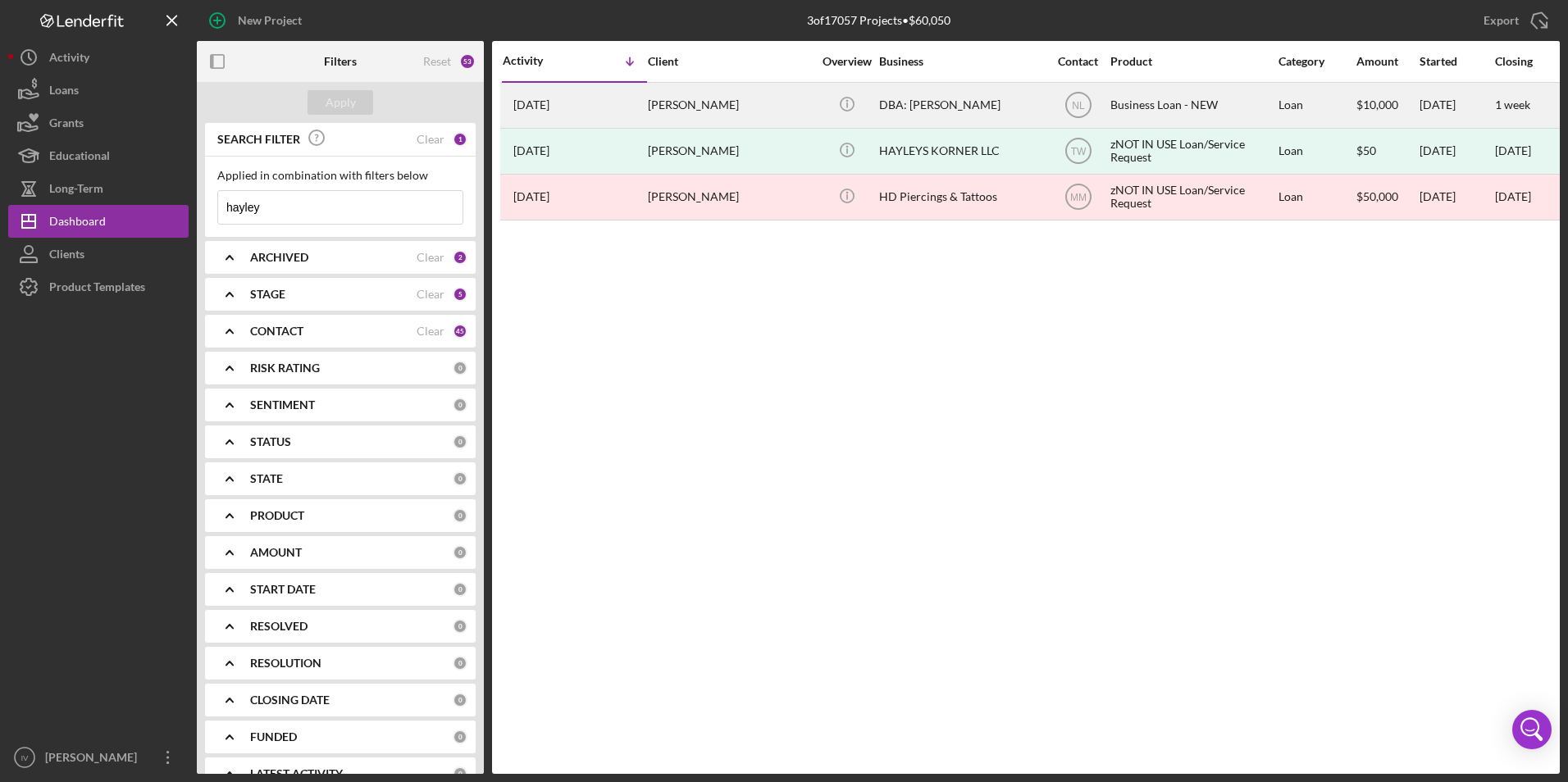
type input "hayley"
click at [741, 114] on div "[PERSON_NAME]" at bounding box center [730, 106] width 164 height 44
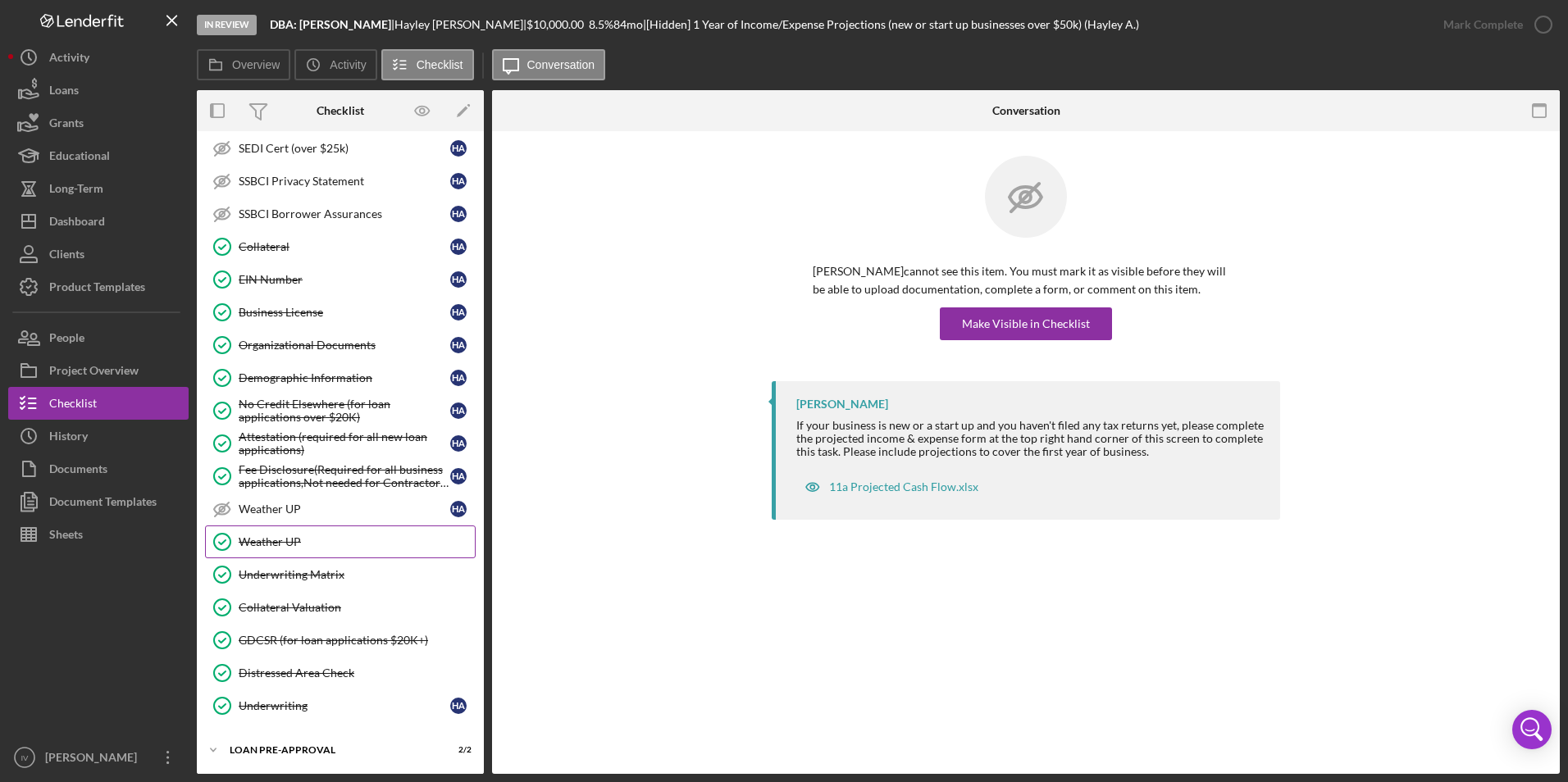
scroll to position [485, 0]
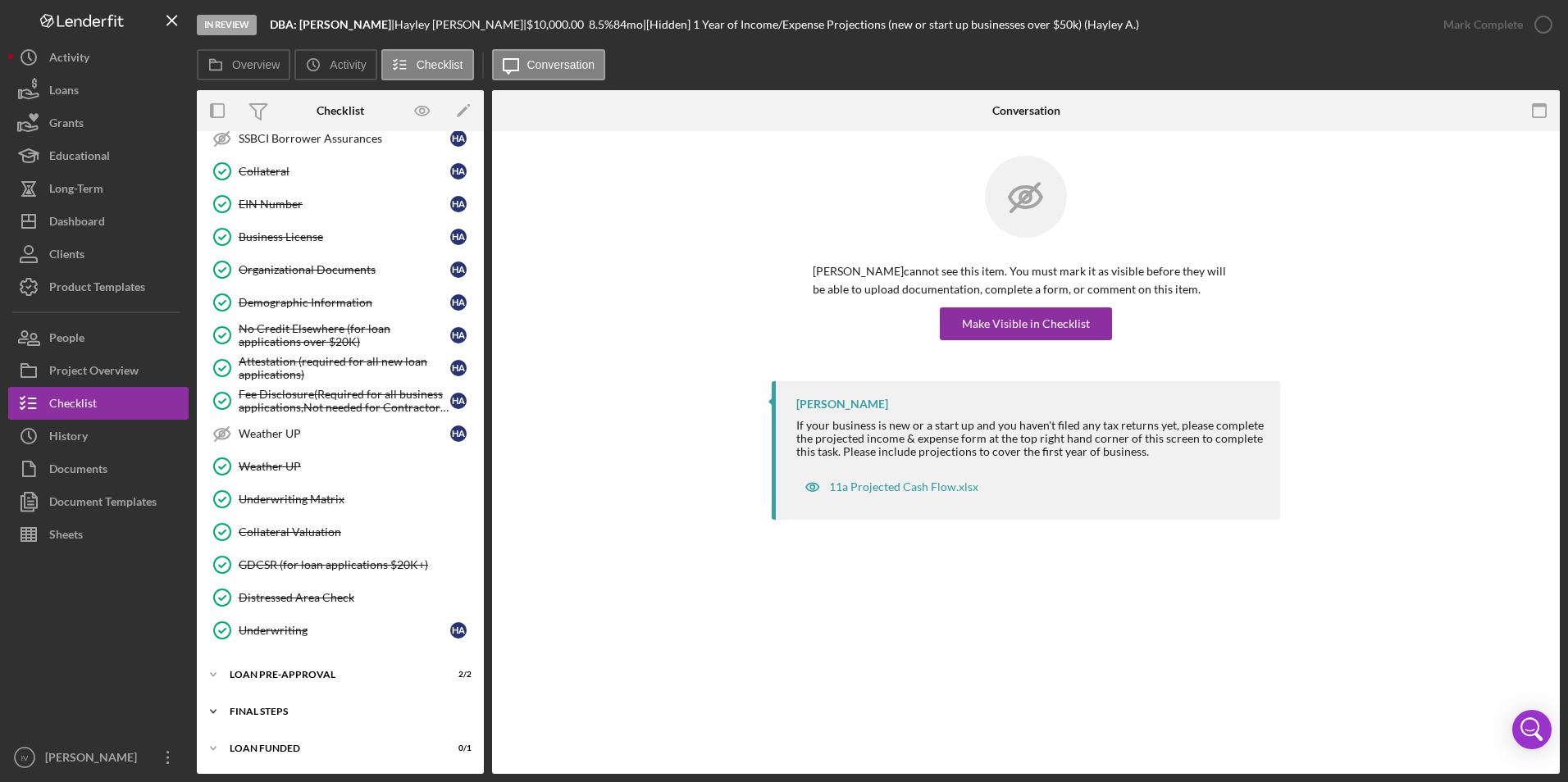
click at [240, 722] on div "Icon/Expander FINAL STEPS 9 / 19" at bounding box center [341, 711] width 287 height 32
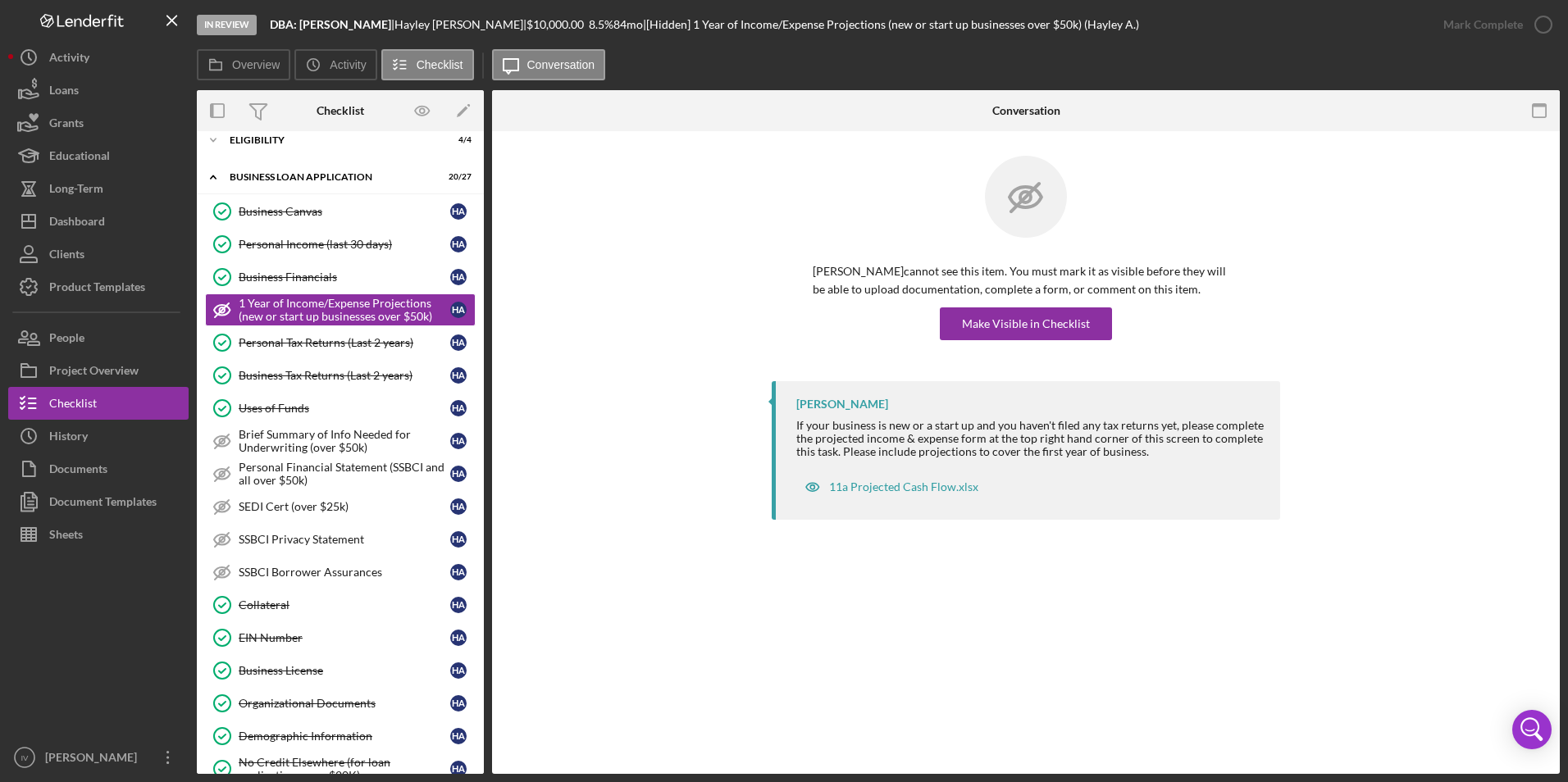
scroll to position [0, 0]
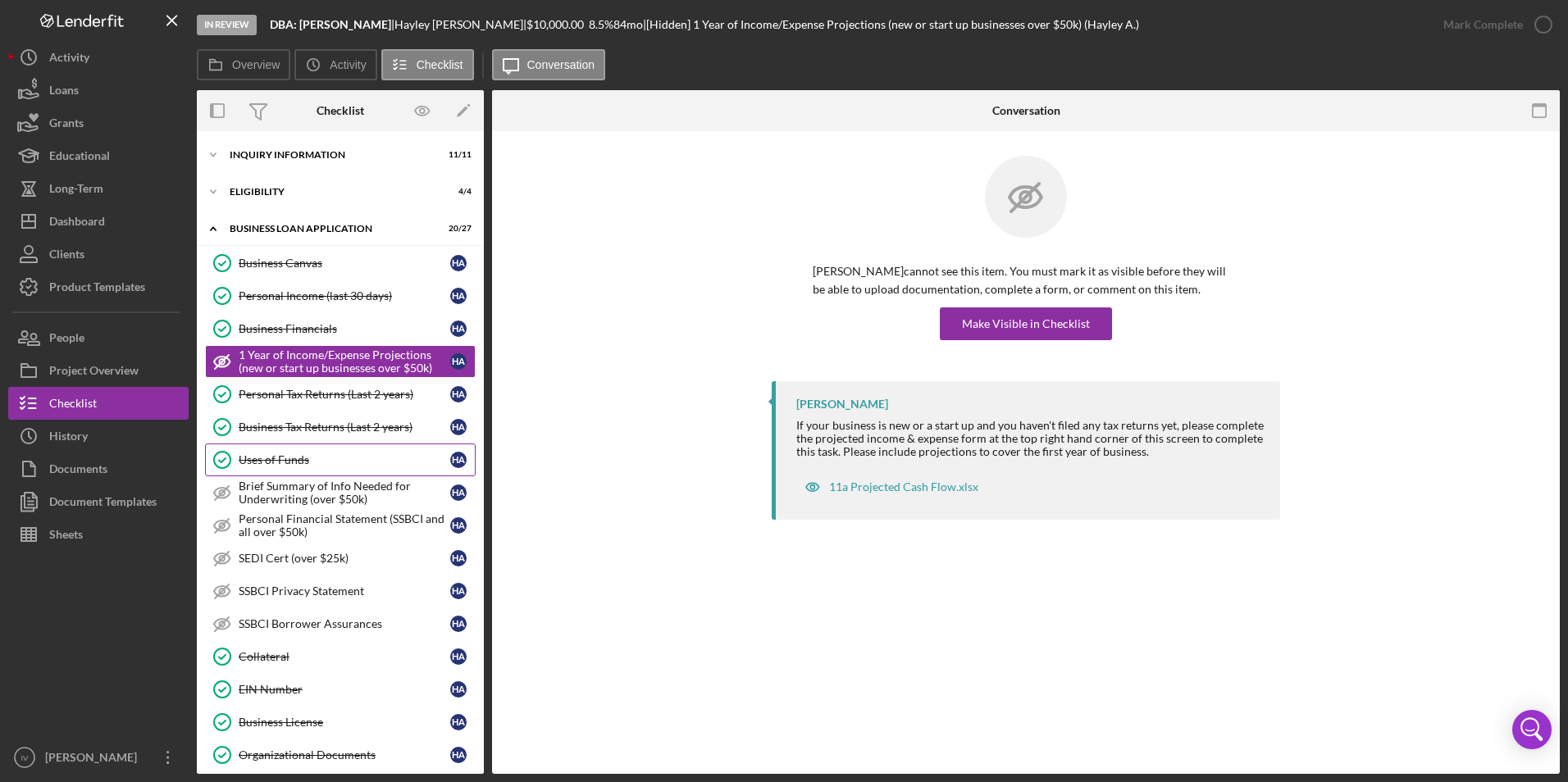
click at [326, 465] on div "Uses of Funds" at bounding box center [344, 460] width 212 height 13
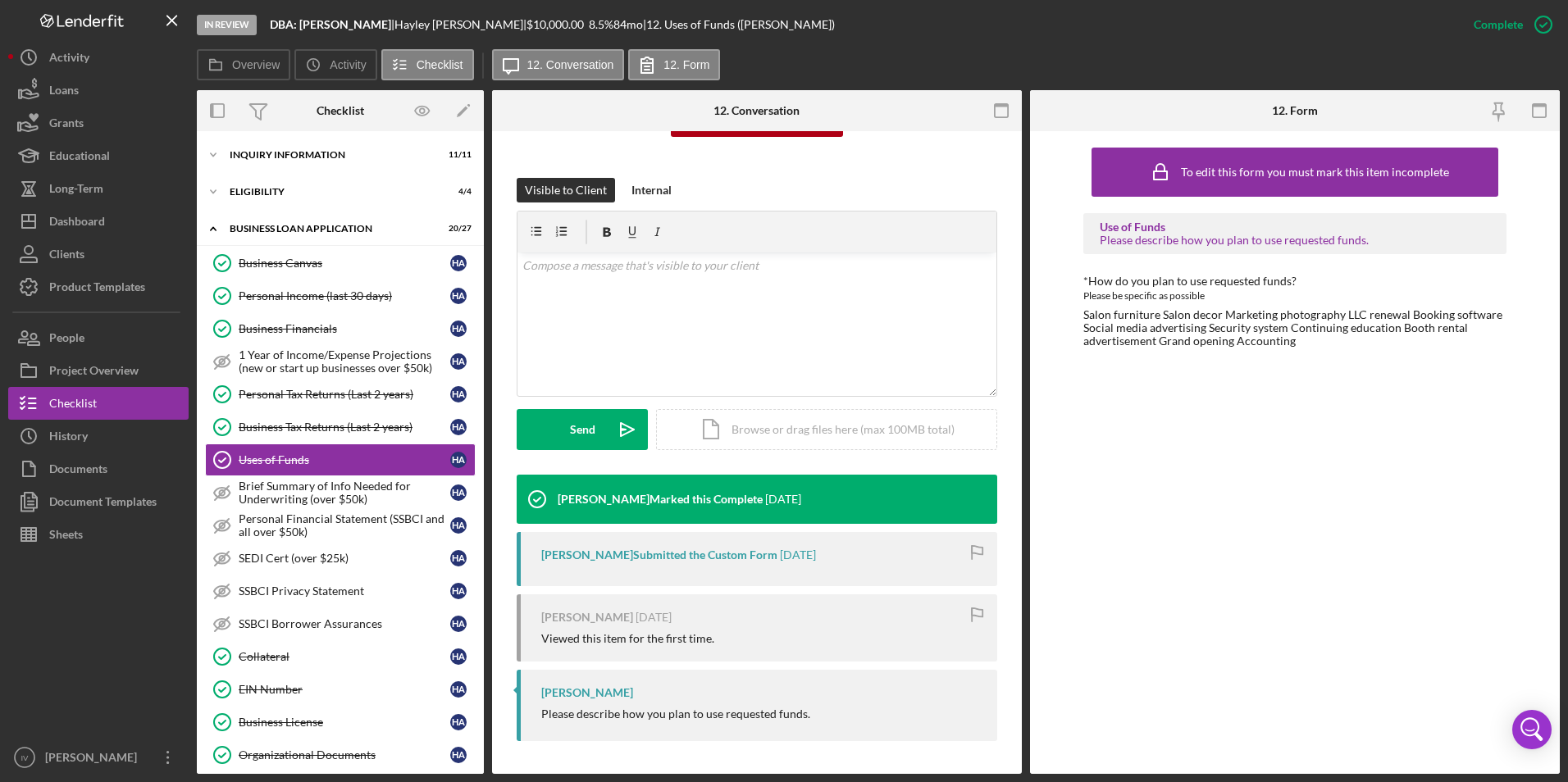
scroll to position [328, 0]
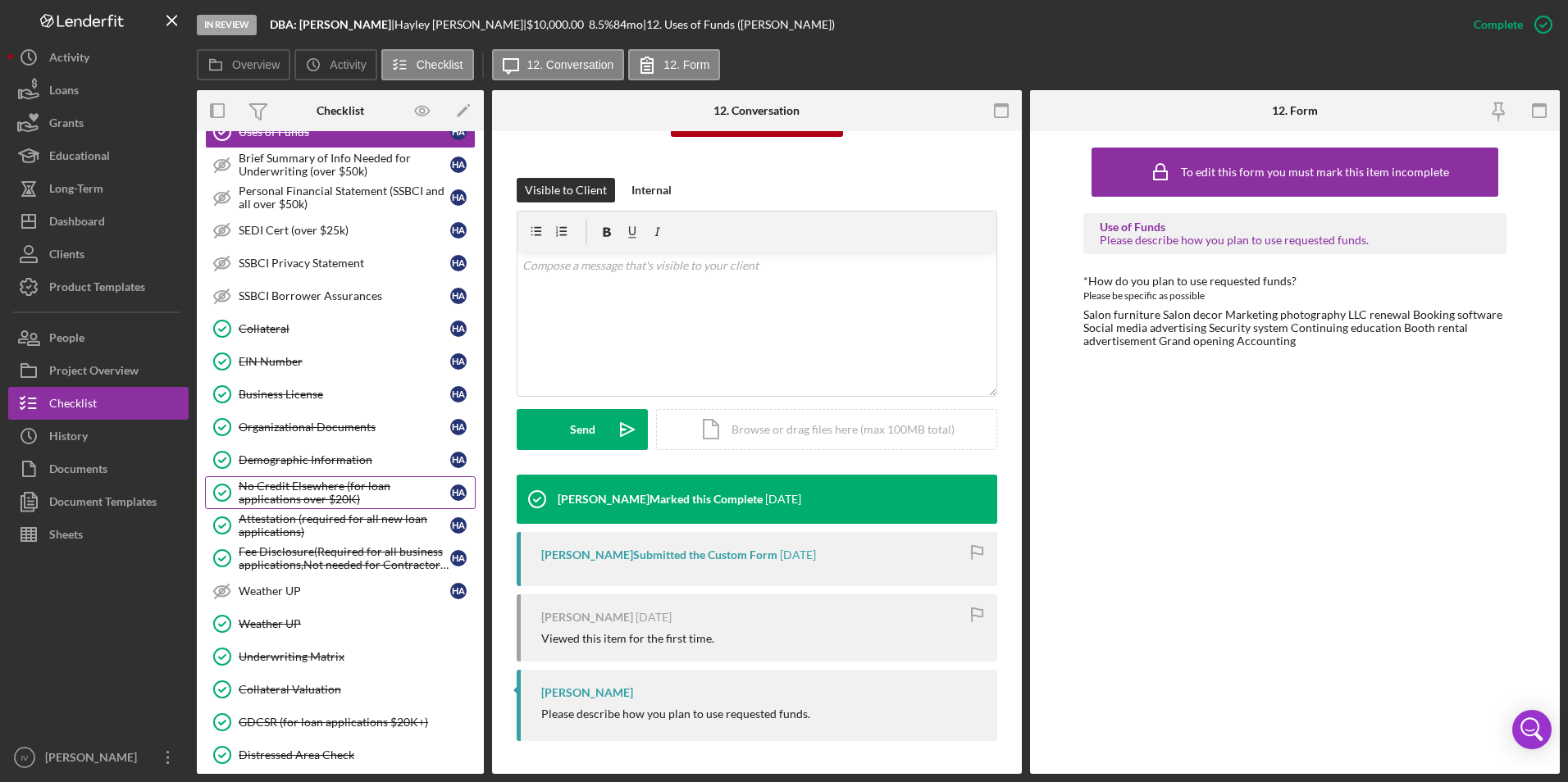
drag, startPoint x: 357, startPoint y: 521, endPoint x: 469, endPoint y: 496, distance: 114.8
click at [357, 521] on div "Attestation (required for all new loan applications)" at bounding box center [344, 525] width 212 height 26
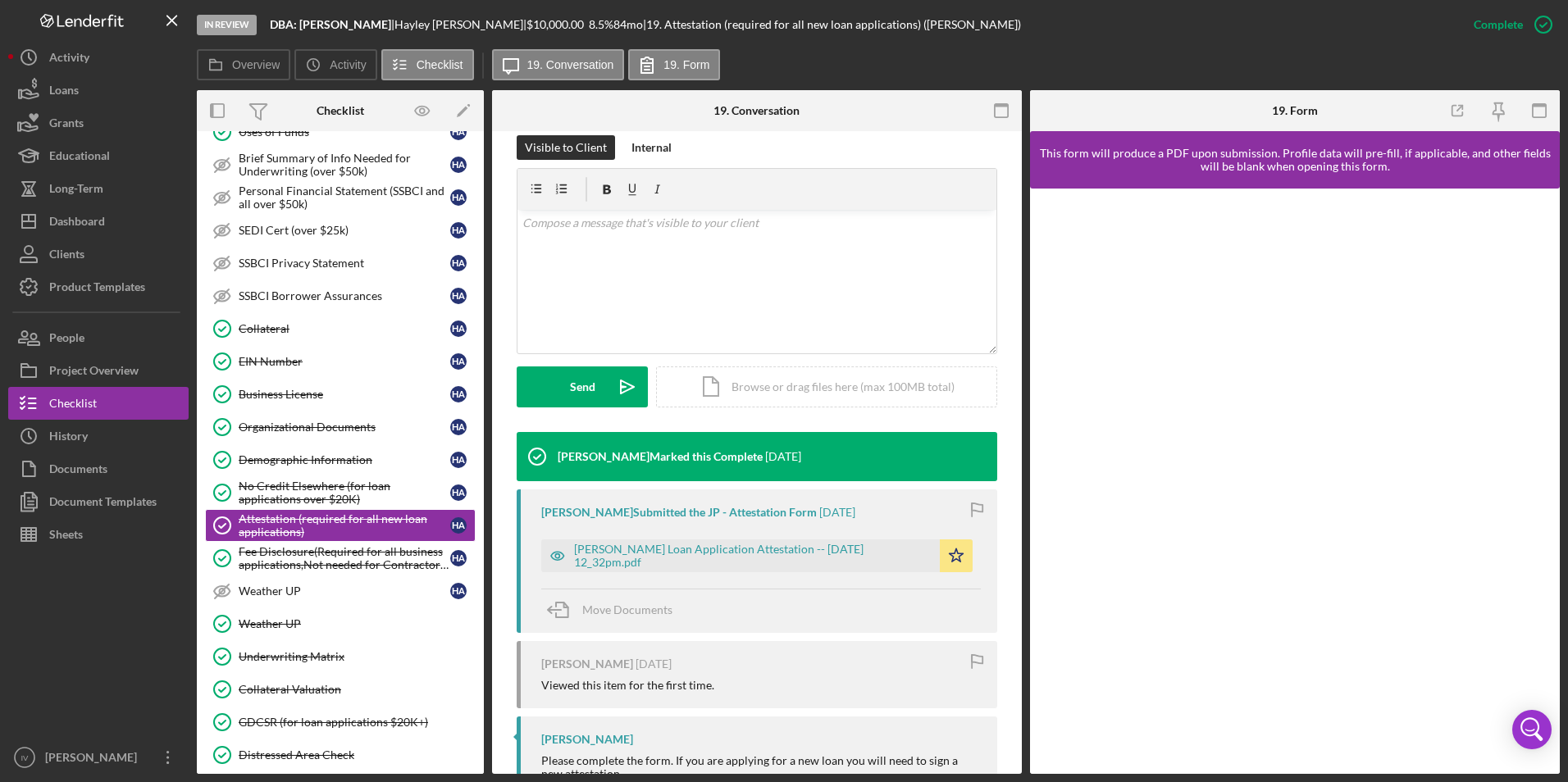
scroll to position [306, 0]
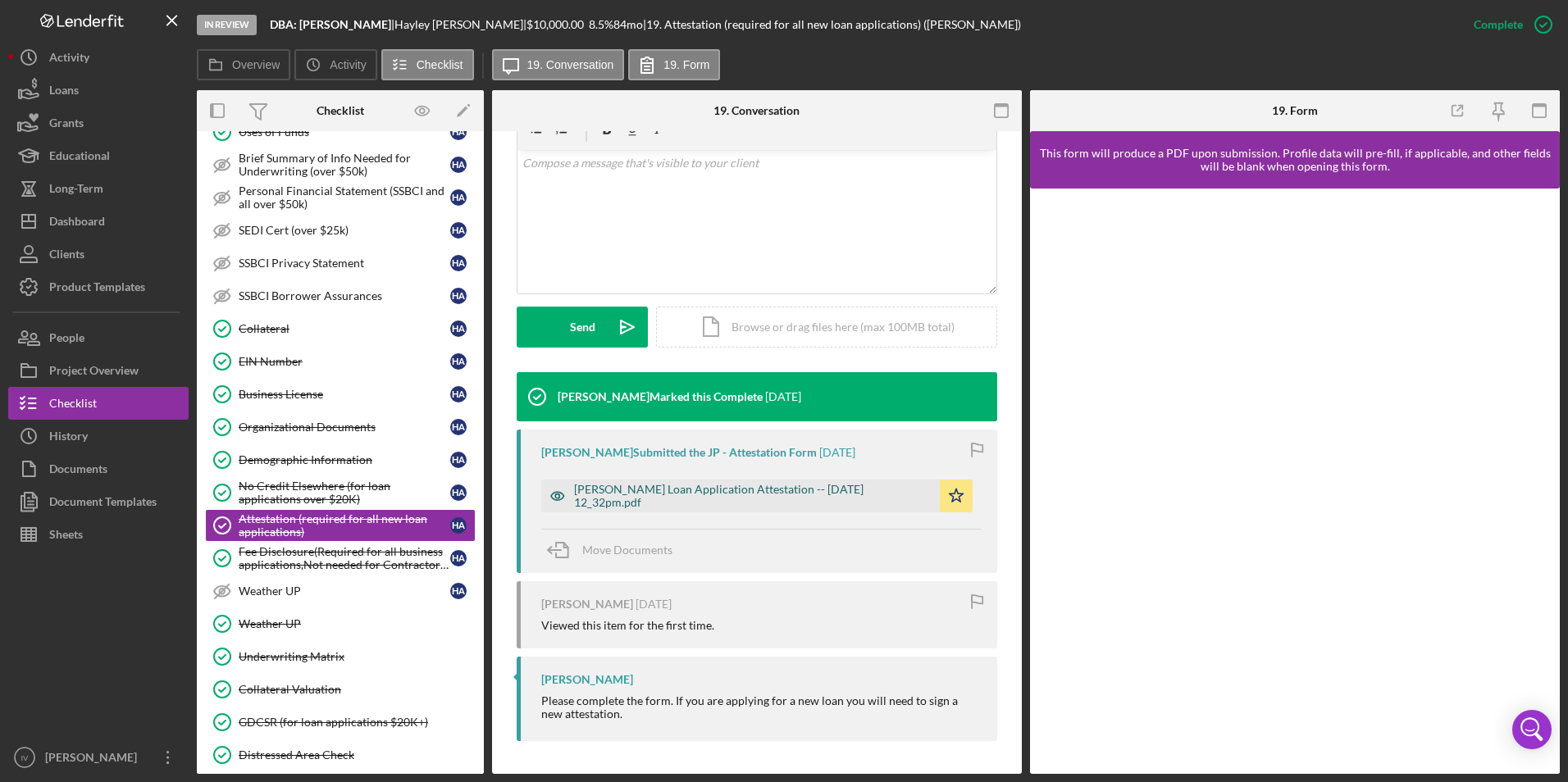
click at [780, 496] on div "[PERSON_NAME] Loan Application Attestation -- [DATE] 12_32pm.pdf" at bounding box center [752, 497] width 357 height 26
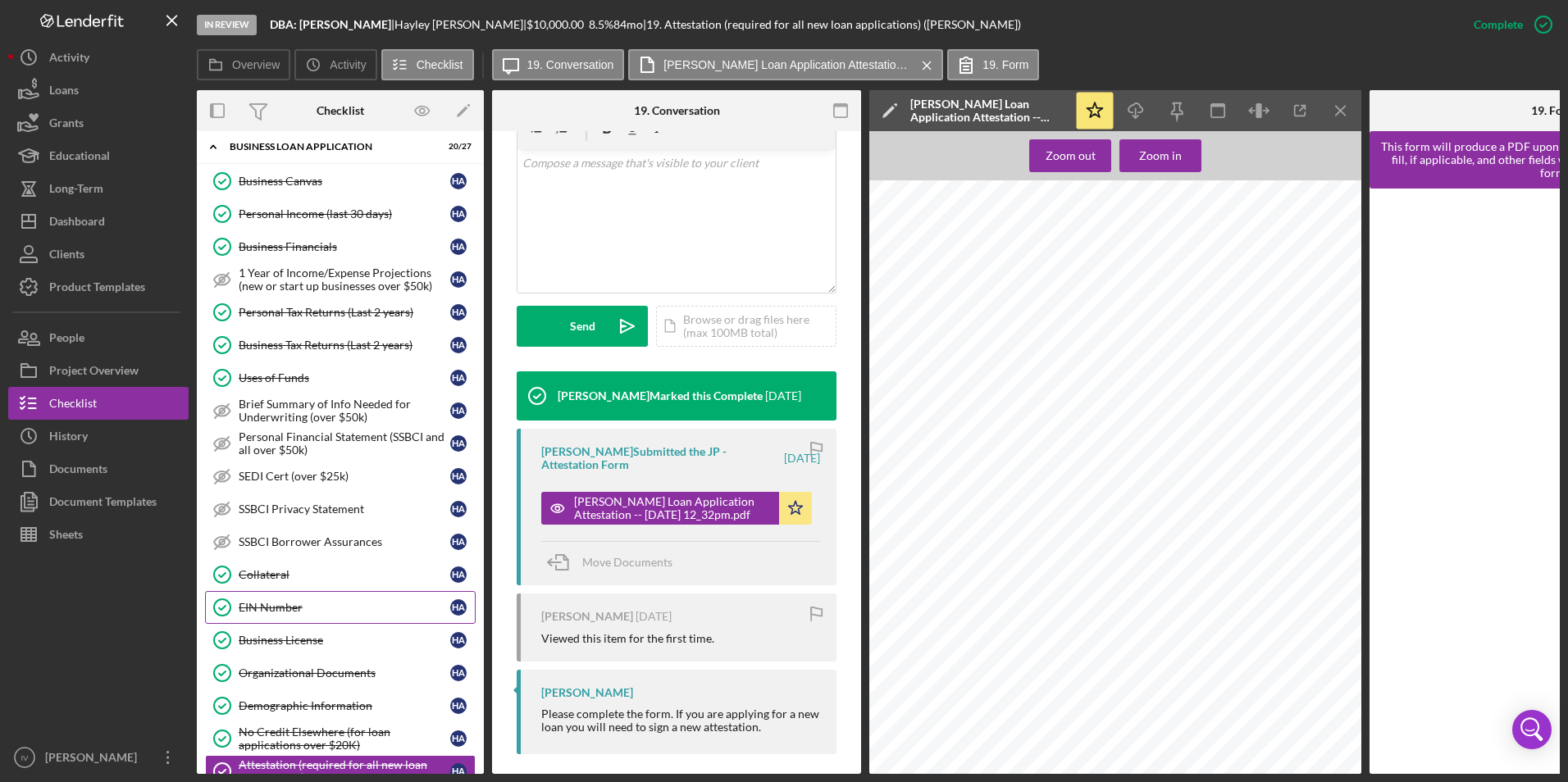
scroll to position [0, 0]
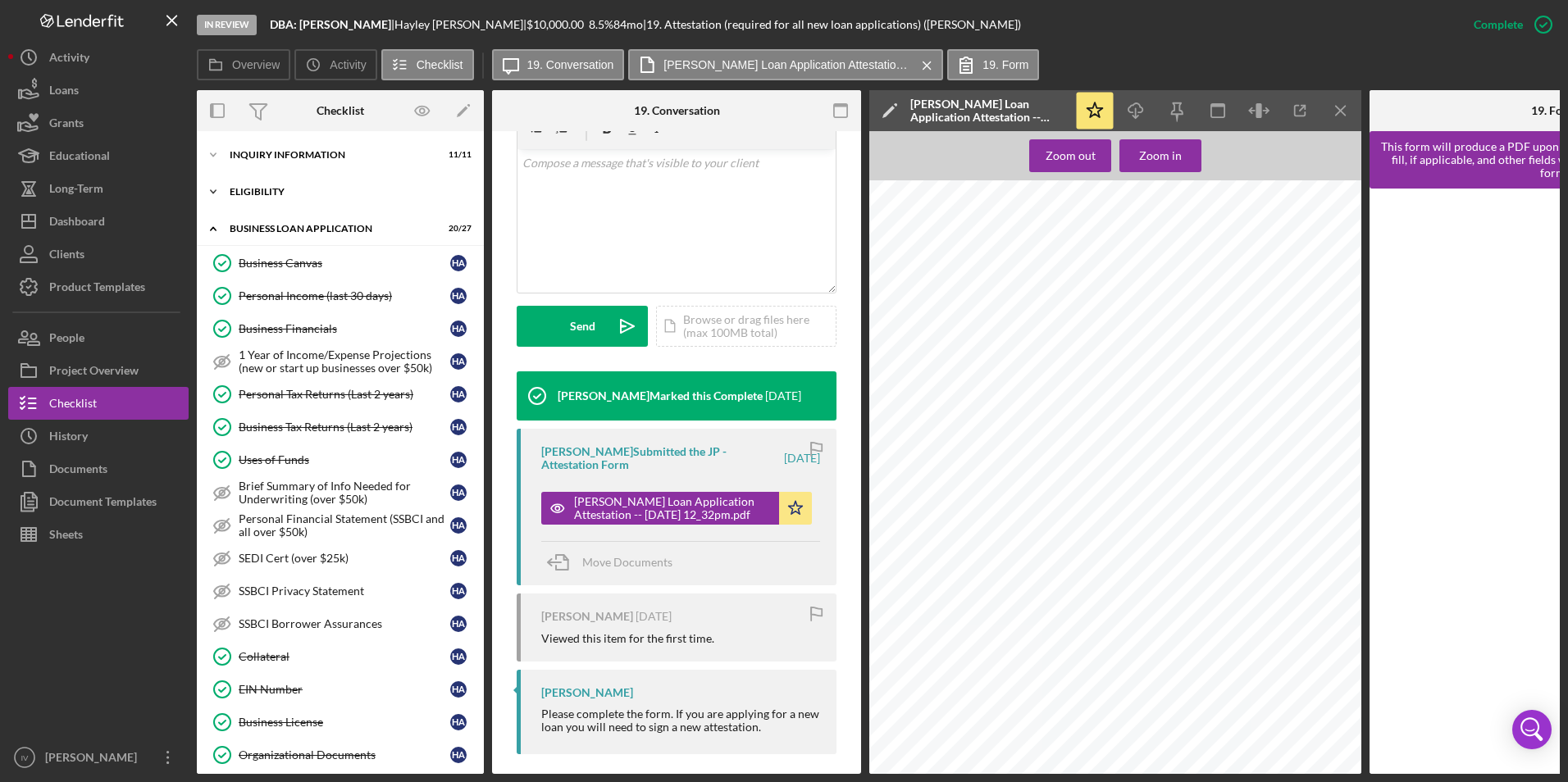
click at [266, 190] on div "ELIGIBILITY" at bounding box center [346, 191] width 234 height 10
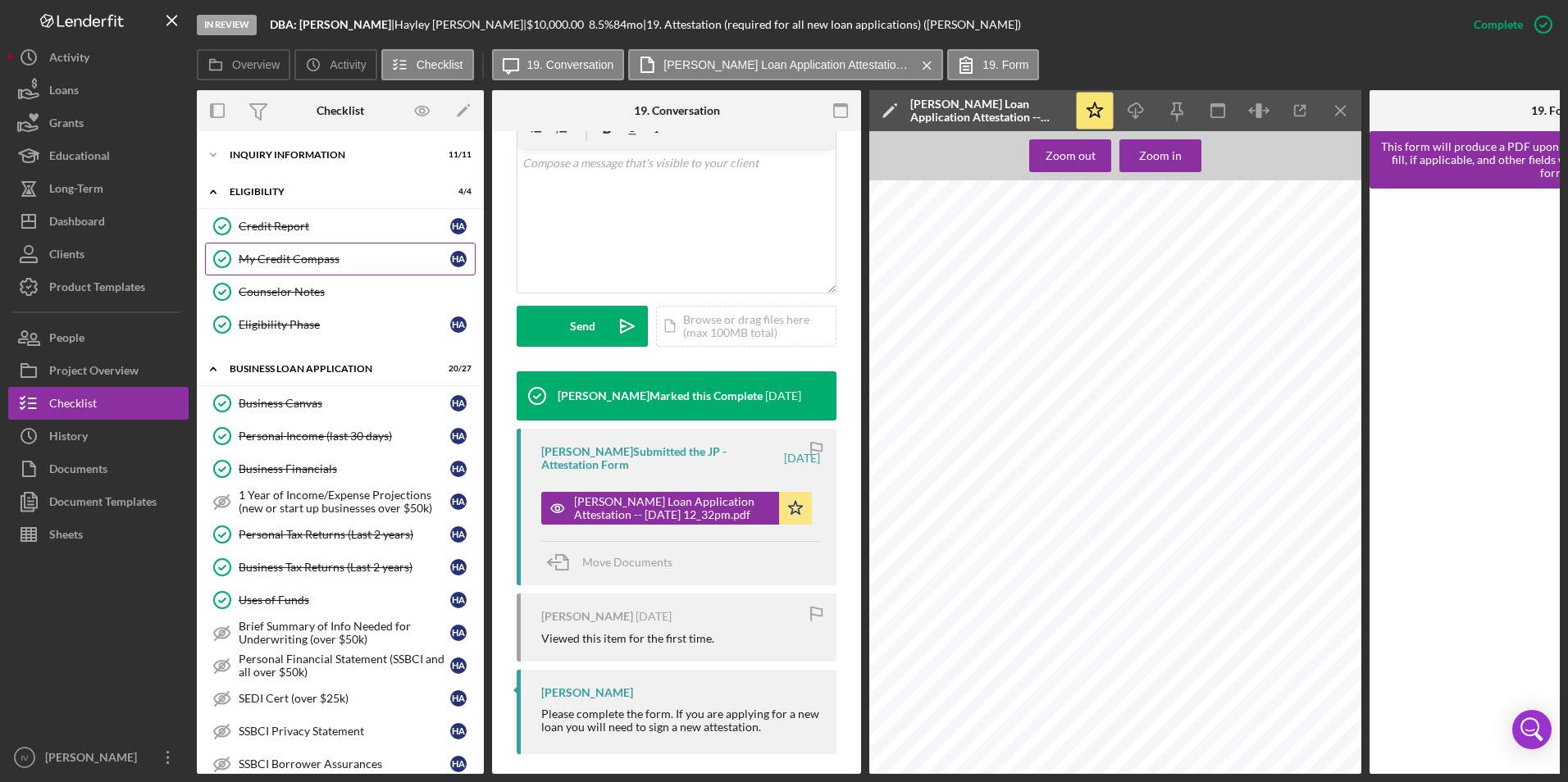
click at [314, 264] on div "My Credit Compass" at bounding box center [344, 258] width 212 height 13
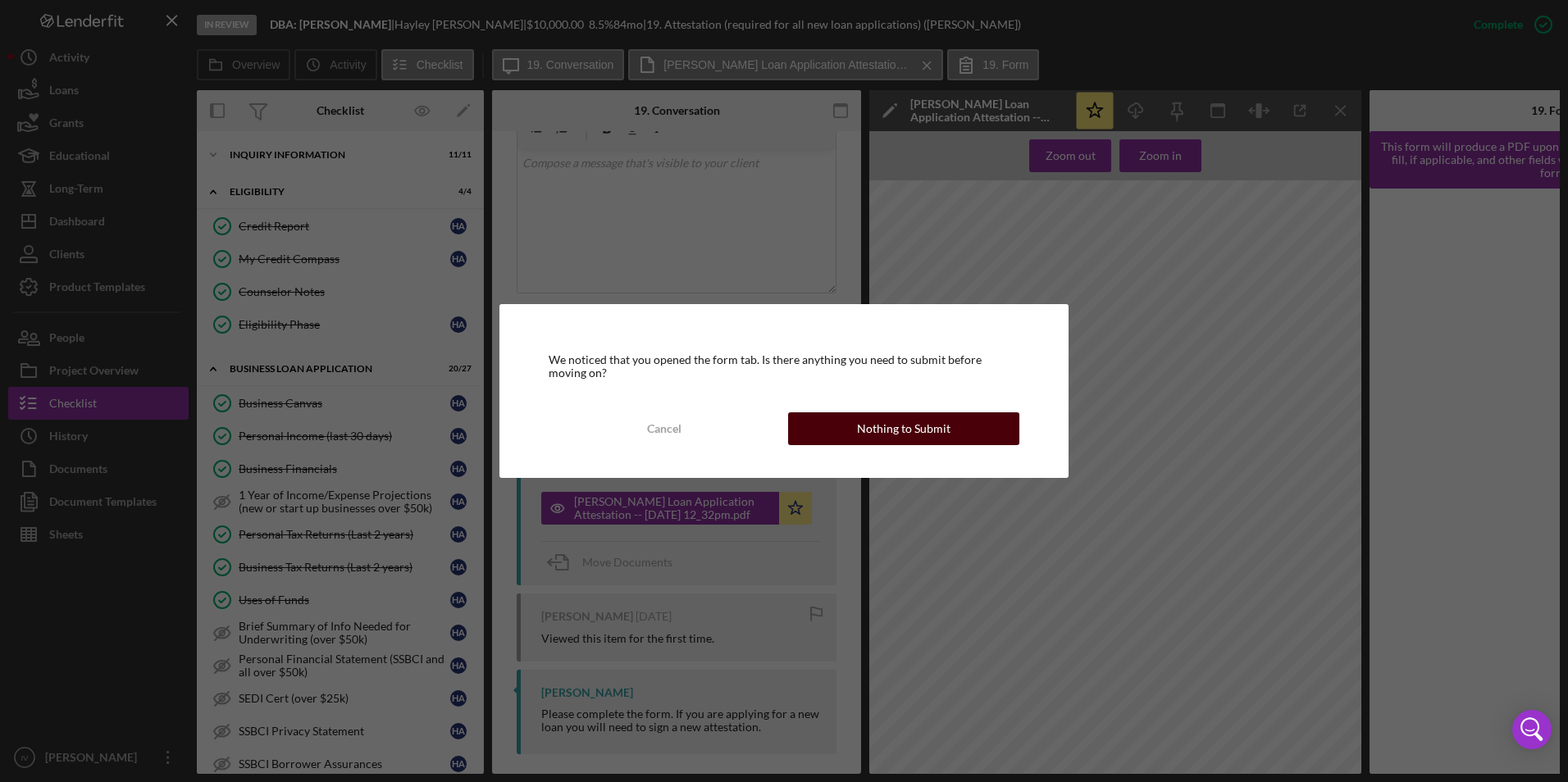
click at [830, 425] on button "Nothing to Submit" at bounding box center [904, 428] width 231 height 32
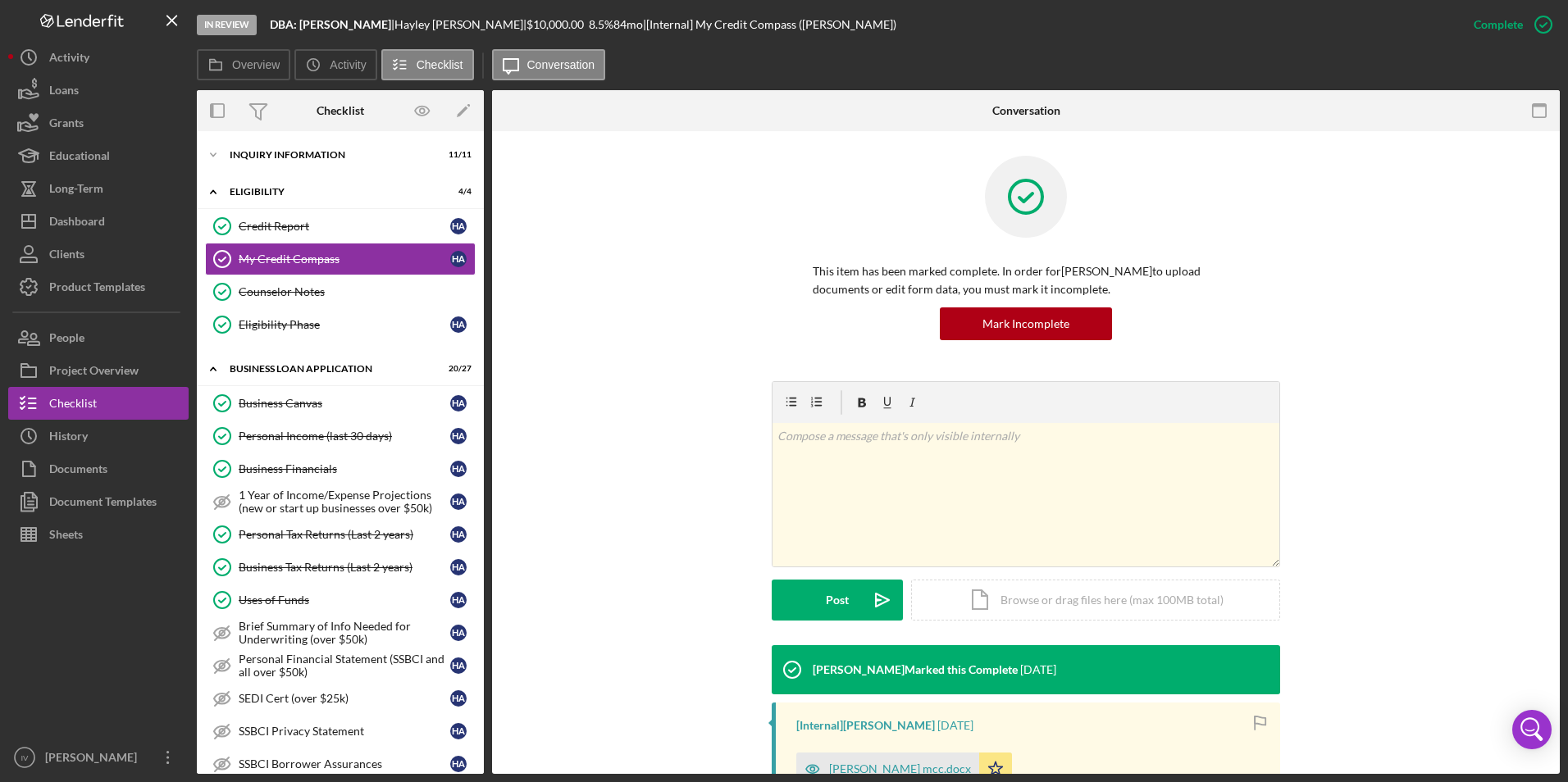
scroll to position [238, 0]
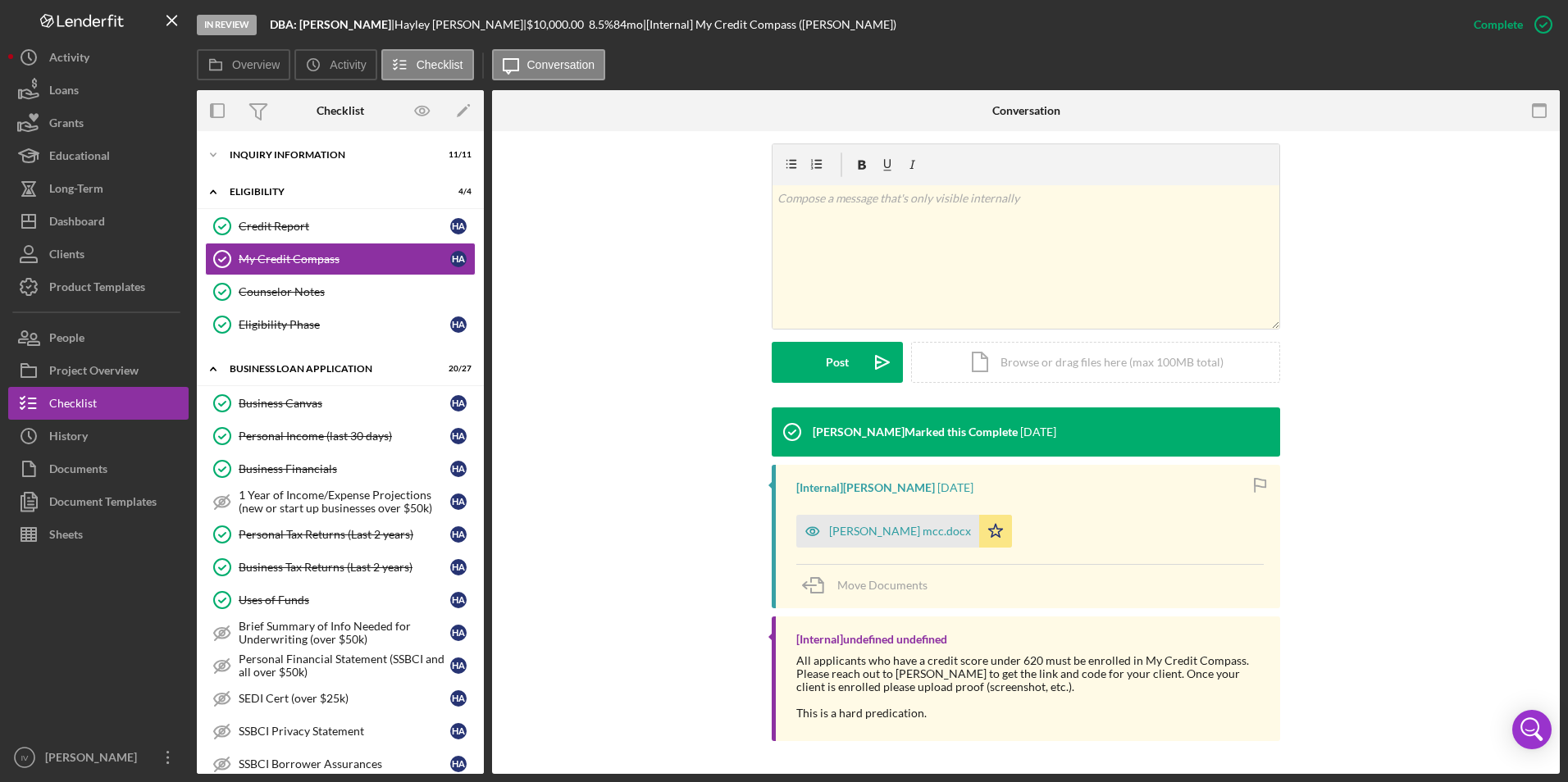
click at [858, 551] on div "[Internal] [PERSON_NAME] [DATE] [PERSON_NAME].docx Icon/Star Move Documents" at bounding box center [1026, 537] width 509 height 144
click at [881, 539] on div "[PERSON_NAME] mcc.docx" at bounding box center [887, 531] width 183 height 32
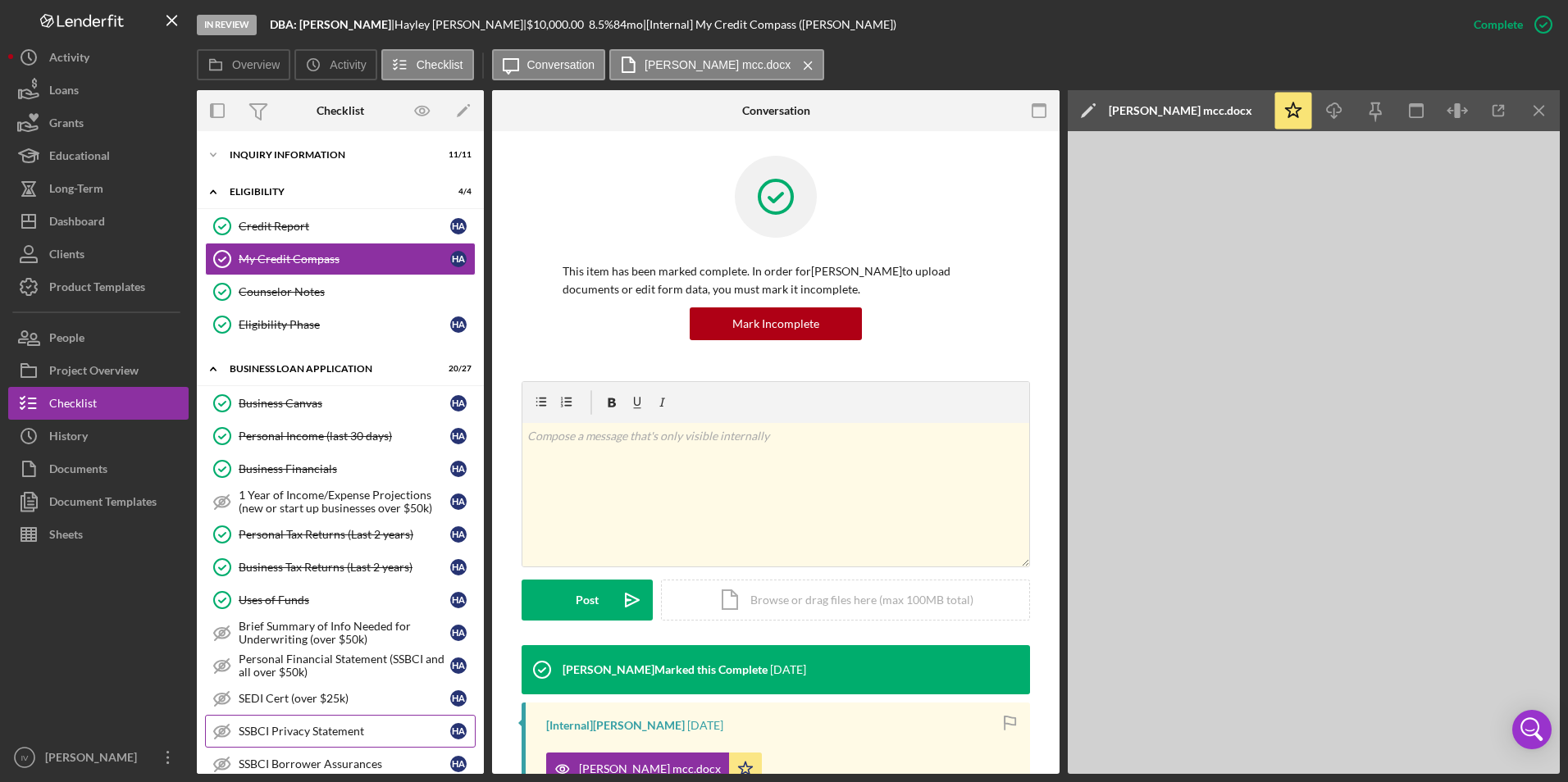
scroll to position [246, 0]
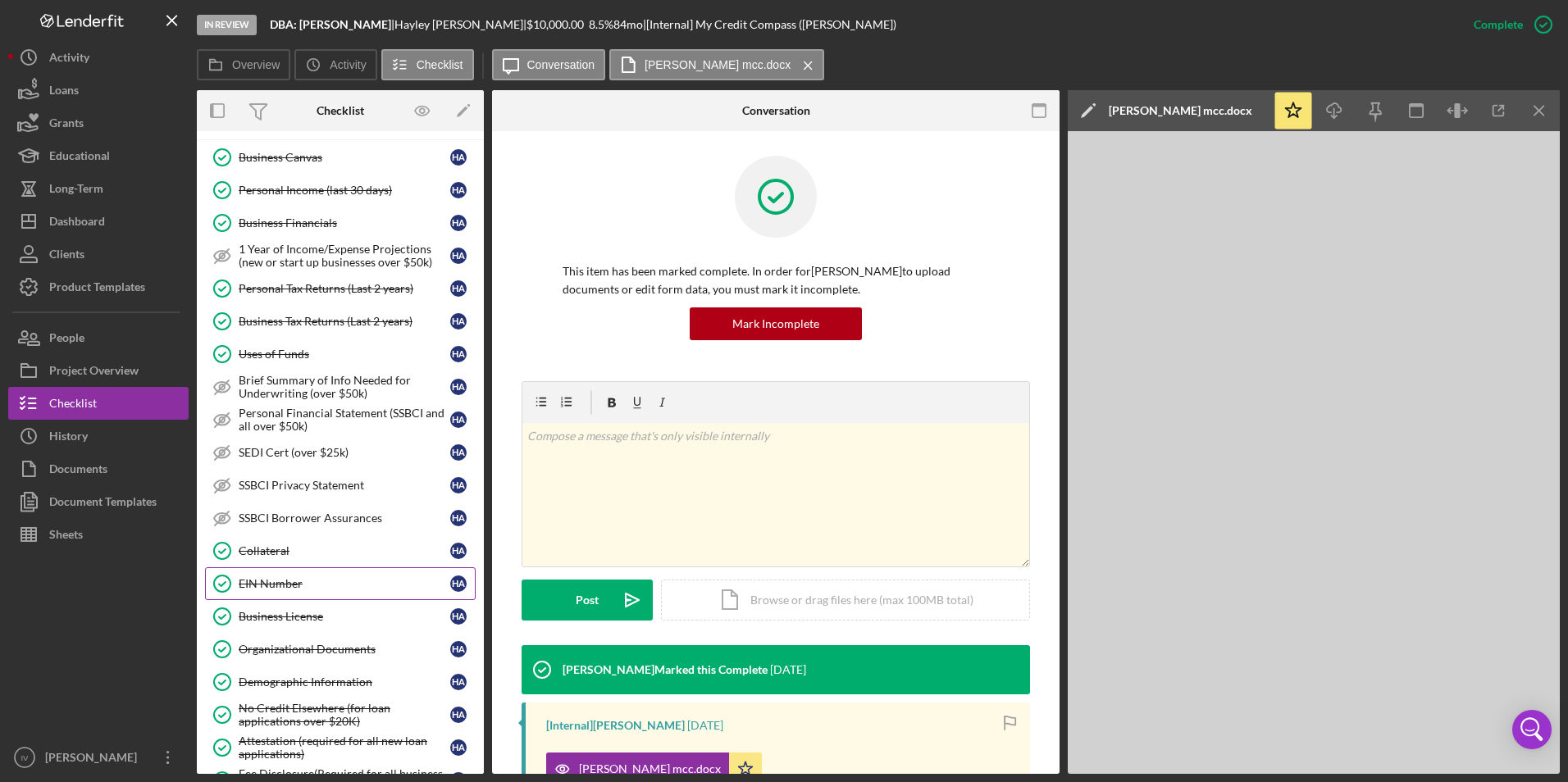
drag, startPoint x: 342, startPoint y: 680, endPoint x: 444, endPoint y: 581, distance: 142.1
click at [342, 680] on div "Demographic Information" at bounding box center [344, 682] width 212 height 13
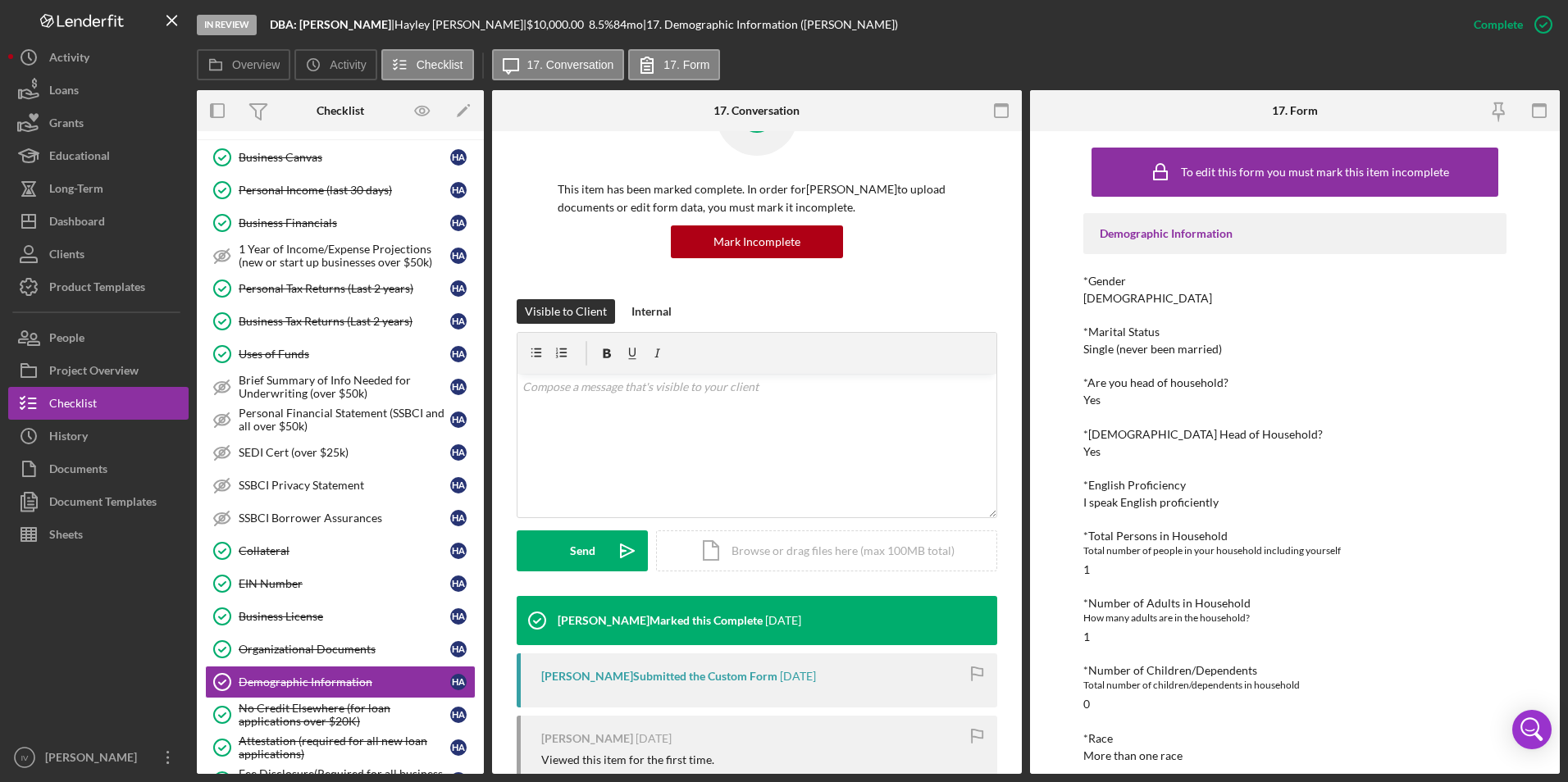
scroll to position [164, 0]
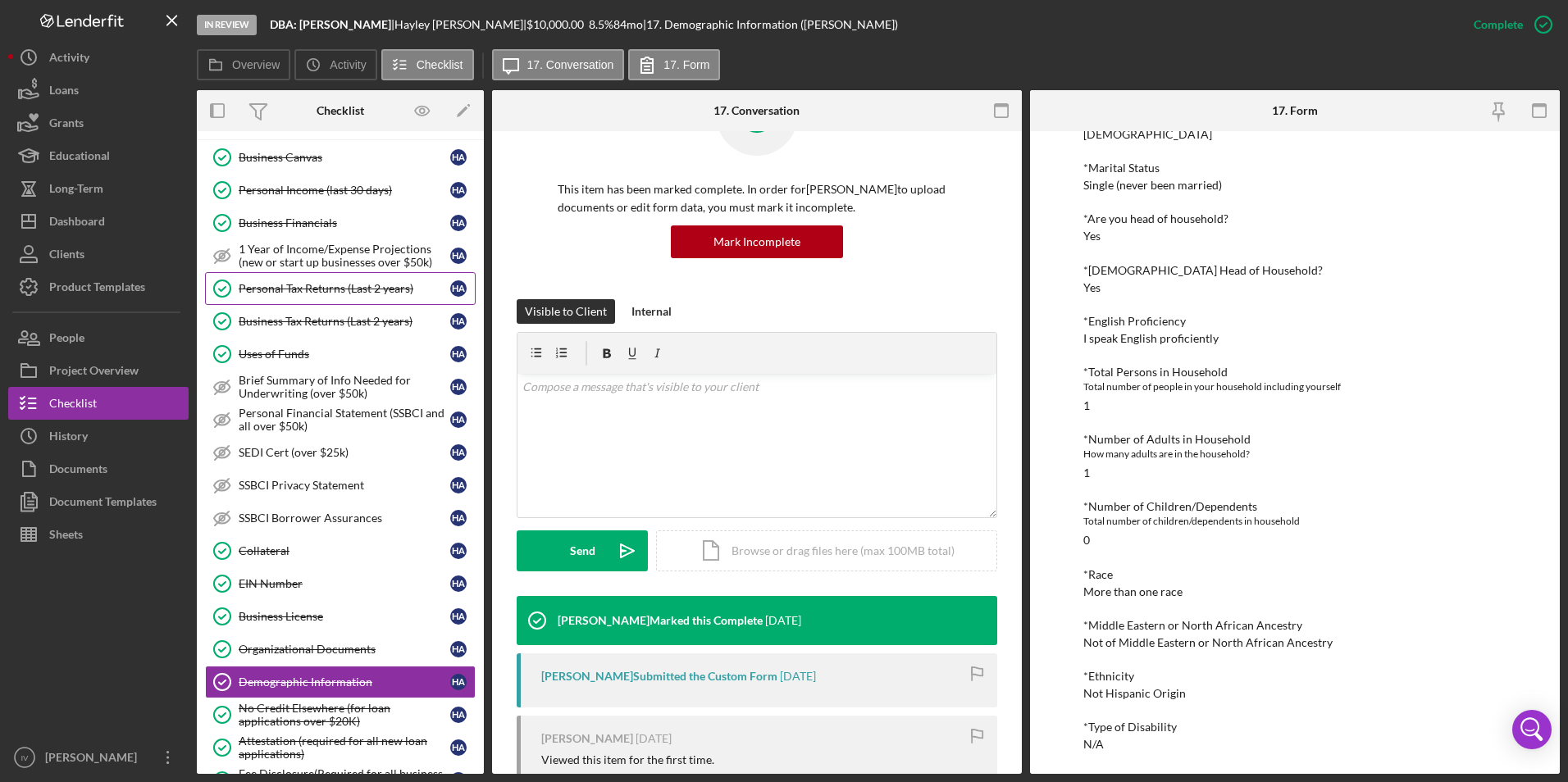
click at [326, 298] on link "Personal Tax Returns (Last 2 years) Personal Tax Returns (Last 2 years) H A" at bounding box center [340, 288] width 271 height 32
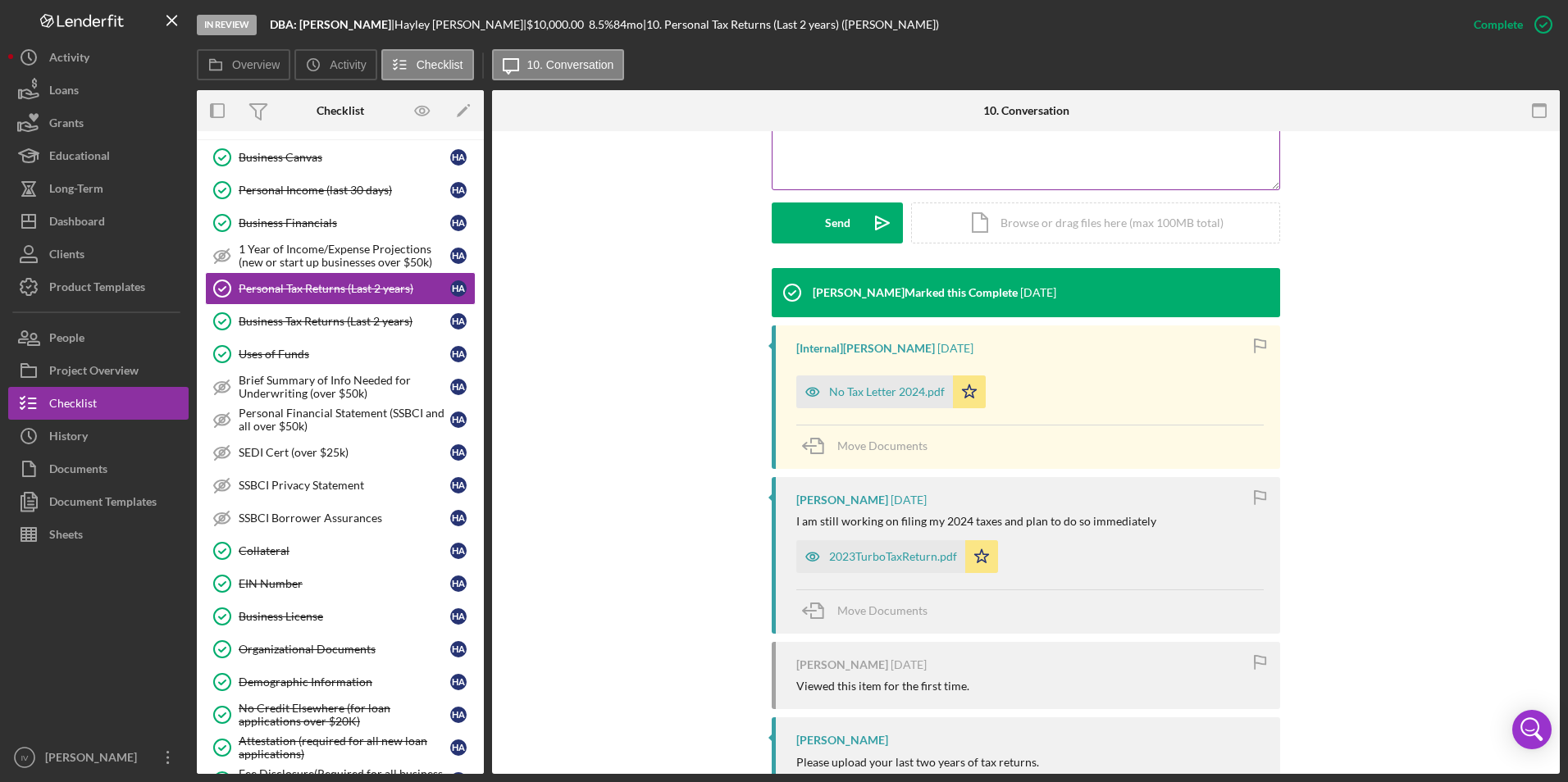
scroll to position [458, 0]
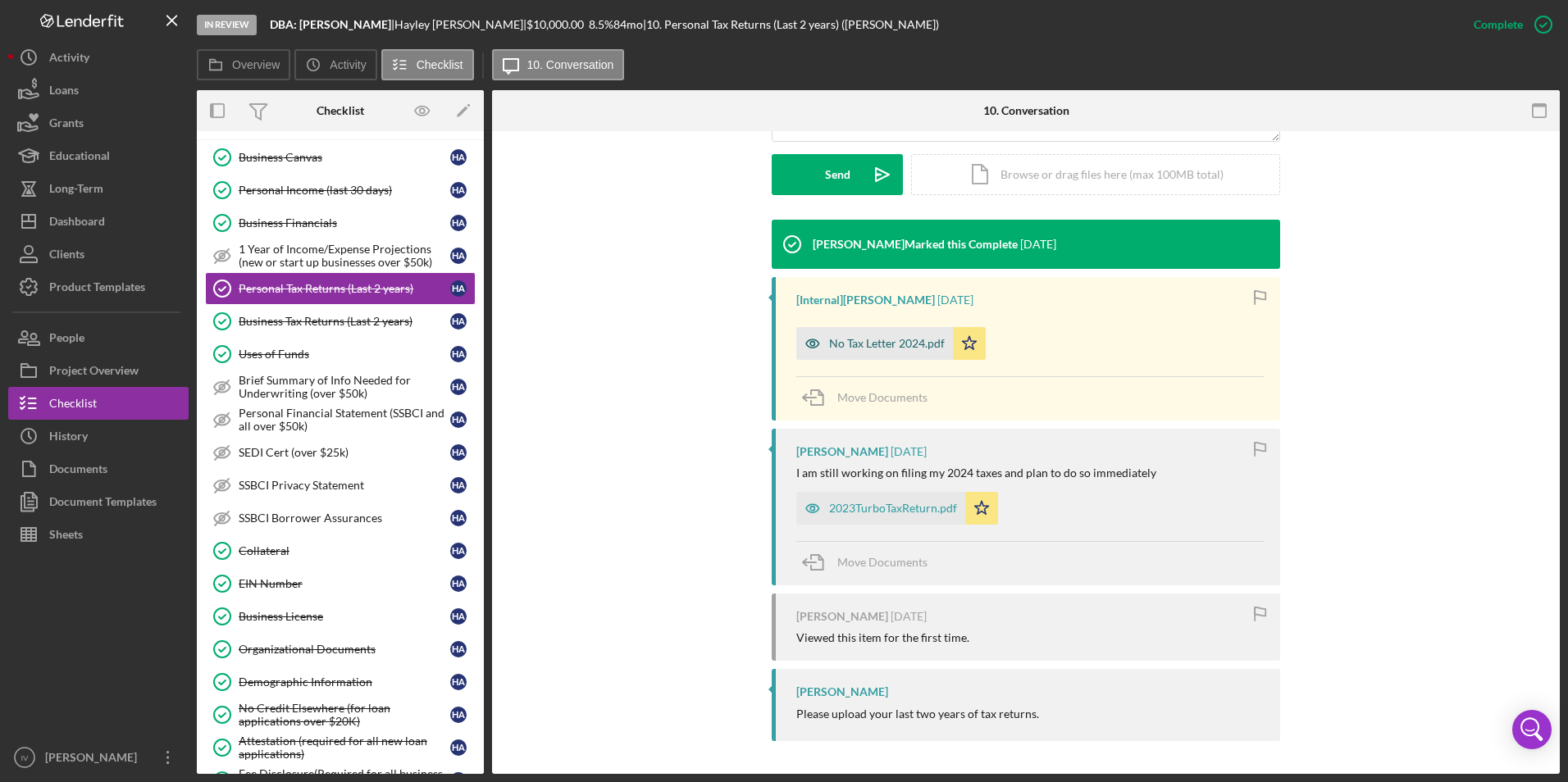
click at [894, 349] on div "No Tax Letter 2024.pdf" at bounding box center [887, 343] width 116 height 13
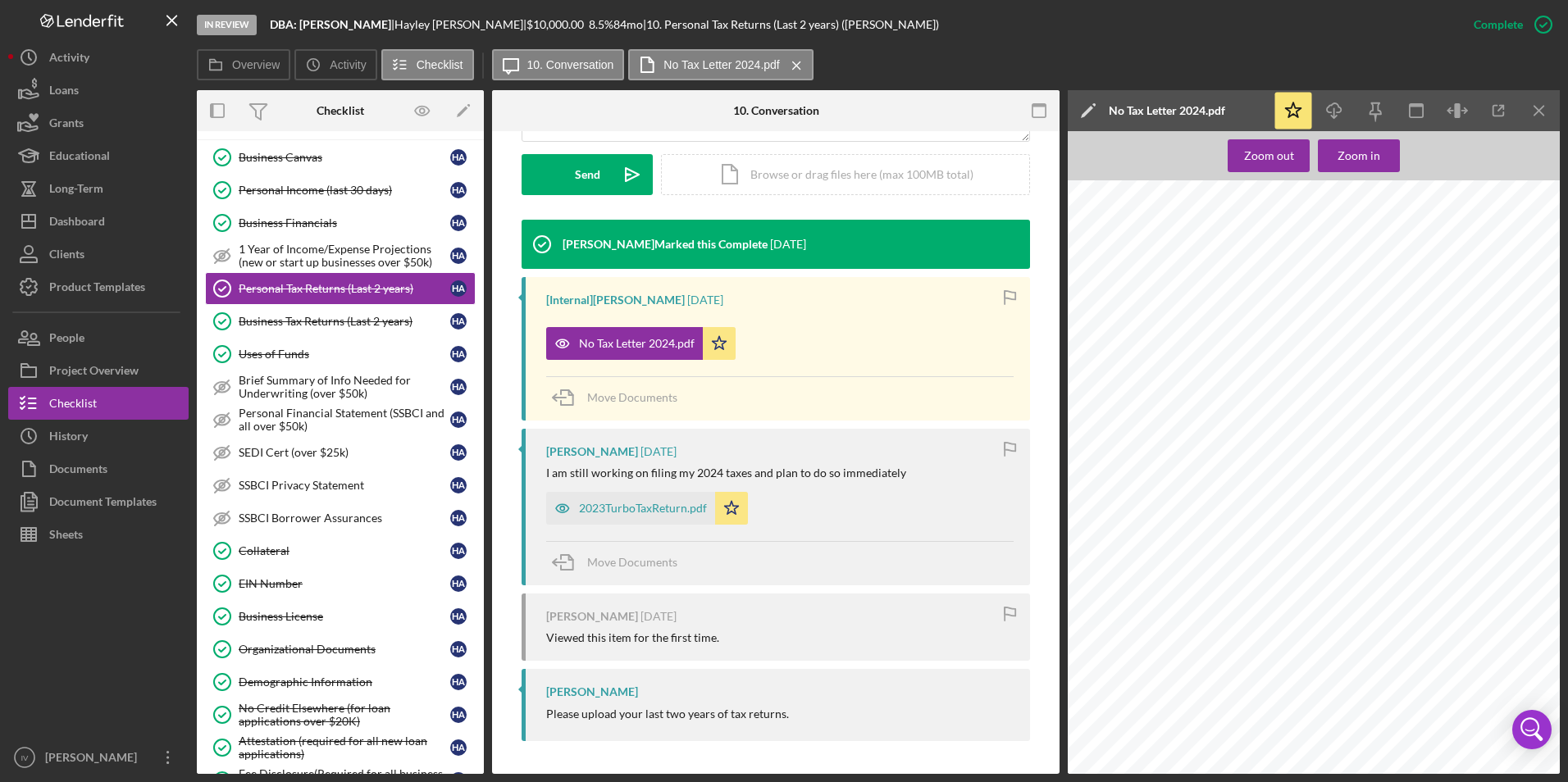
scroll to position [68, 0]
click at [629, 514] on div "2023TurboTaxReturn.pdf" at bounding box center [643, 508] width 128 height 13
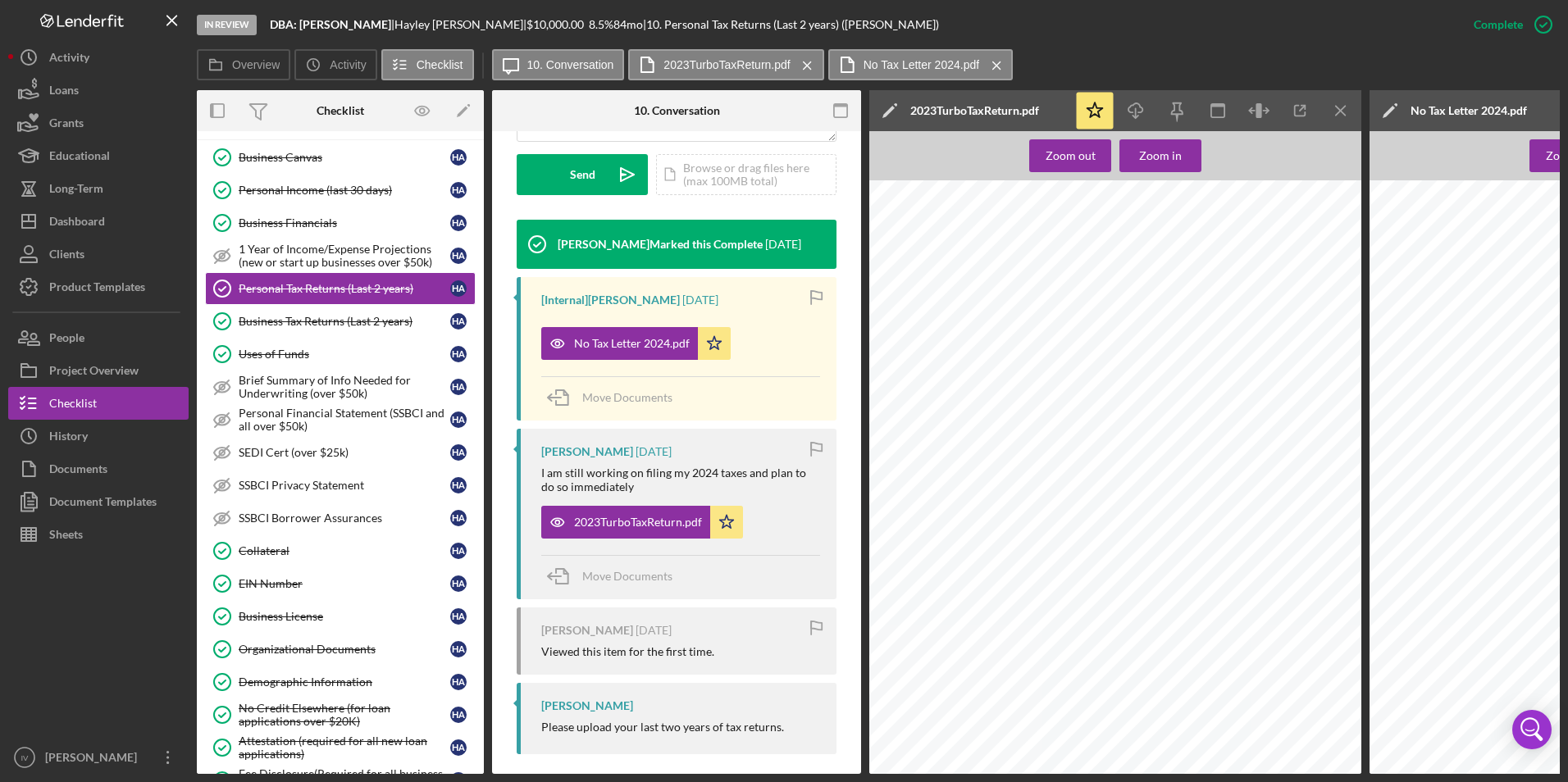
scroll to position [328, 0]
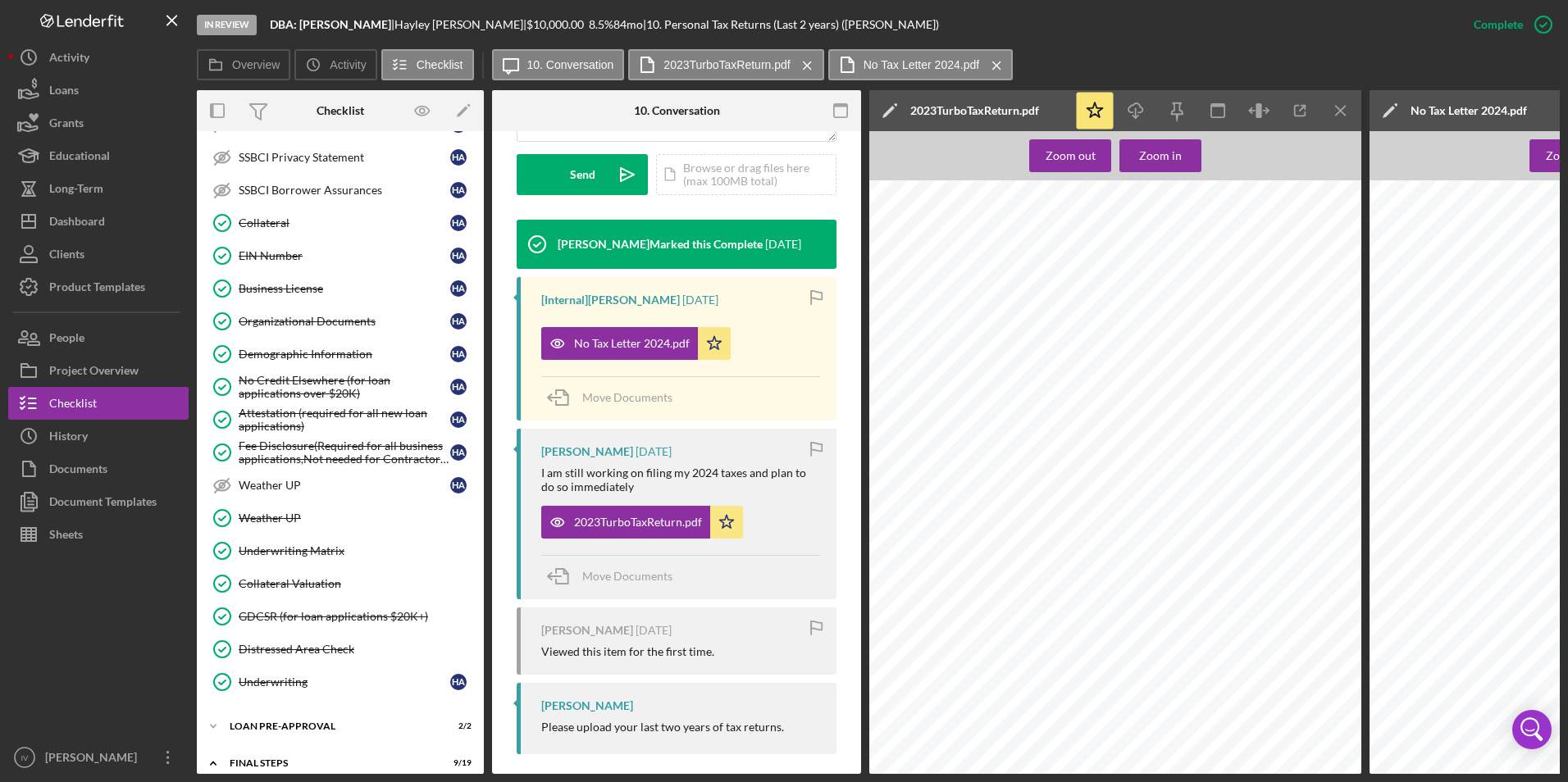
scroll to position [164, 0]
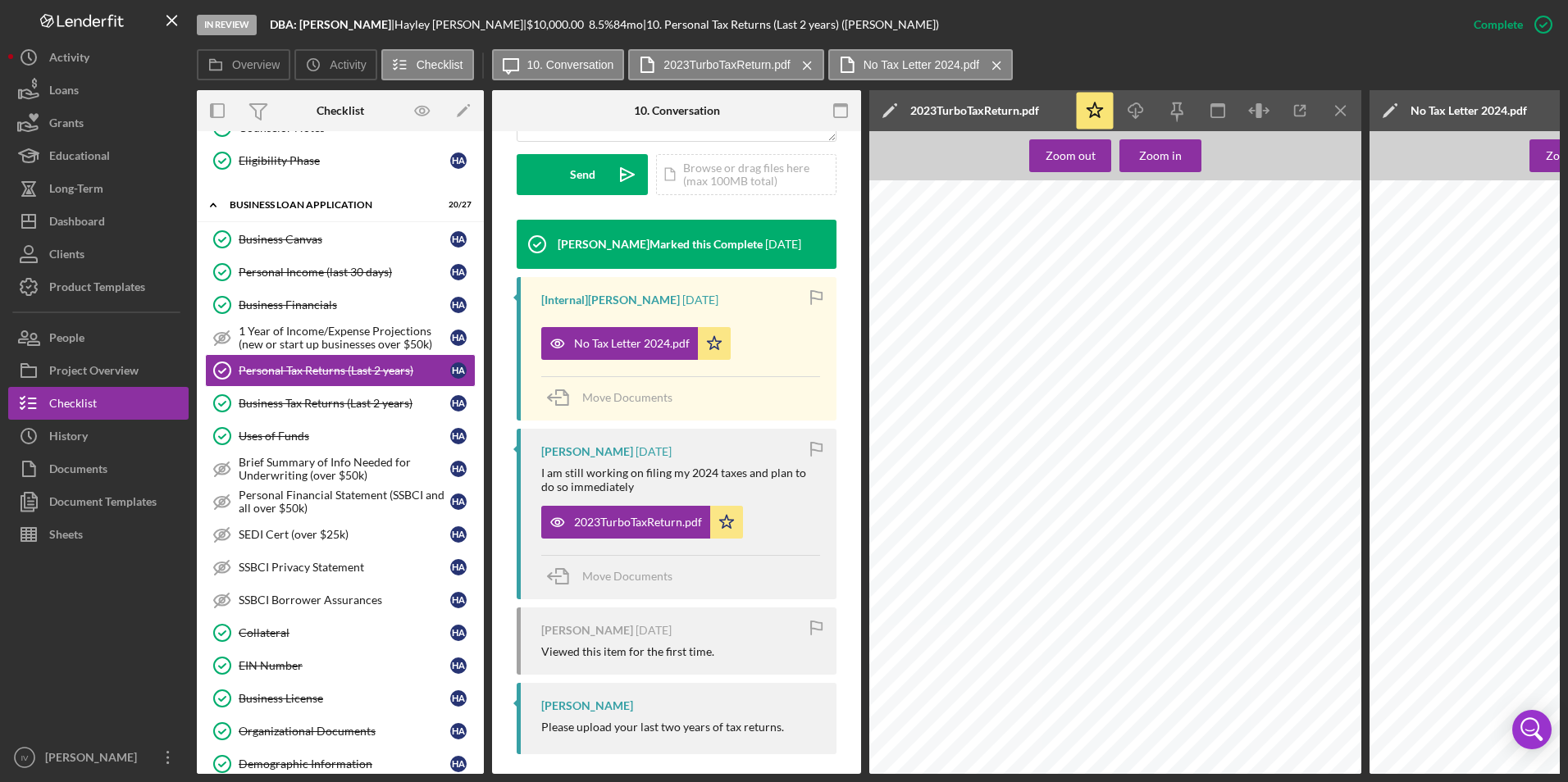
drag, startPoint x: 382, startPoint y: 281, endPoint x: 806, endPoint y: 367, distance: 432.6
click at [382, 281] on link "Personal Income (last 30 days) Personal Income (last 30 days) H A" at bounding box center [340, 271] width 271 height 32
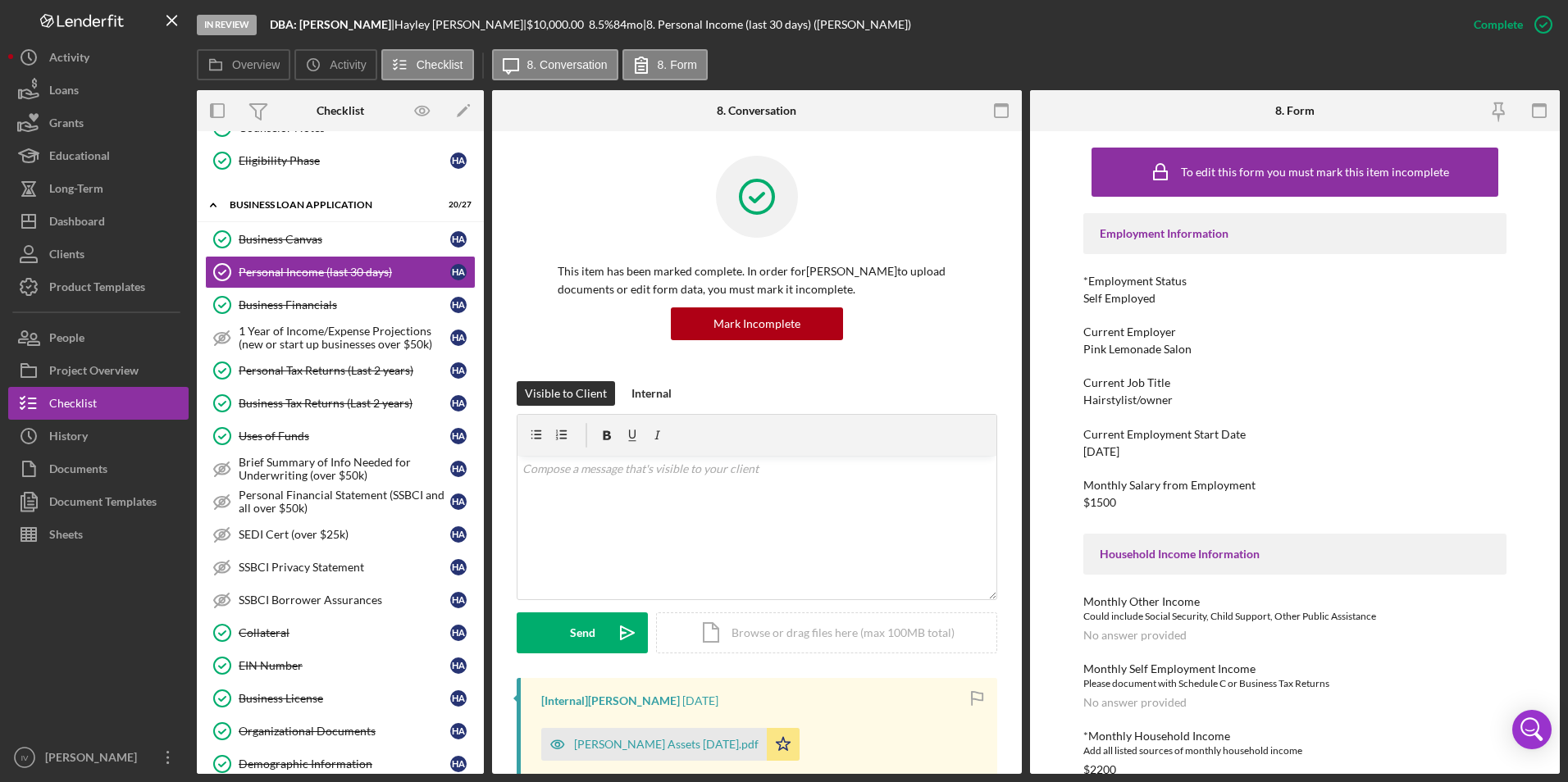
scroll to position [246, 0]
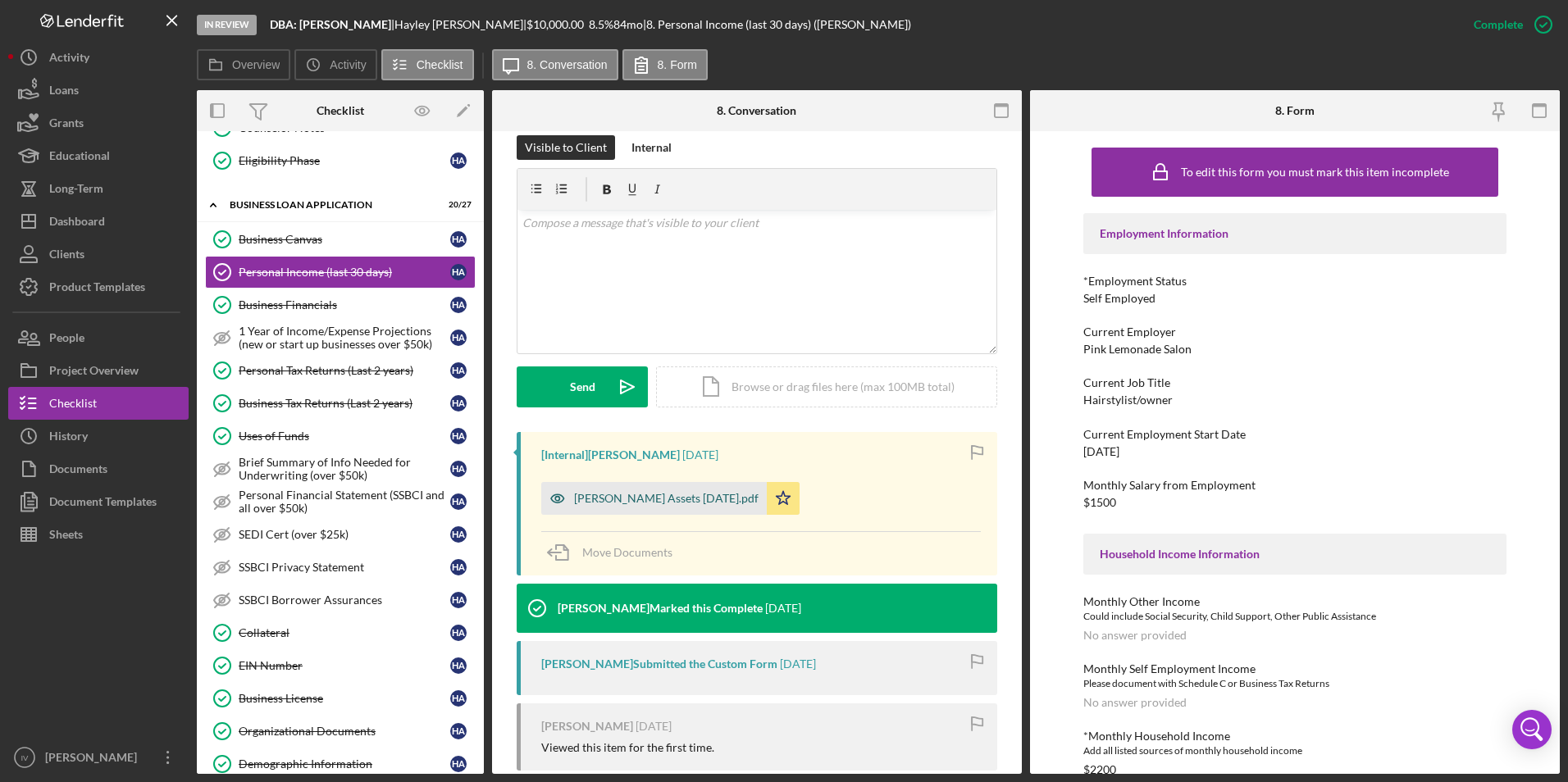
click at [707, 508] on div "Hayley Andrews Assets 2025-08-11.pdf" at bounding box center [654, 498] width 226 height 32
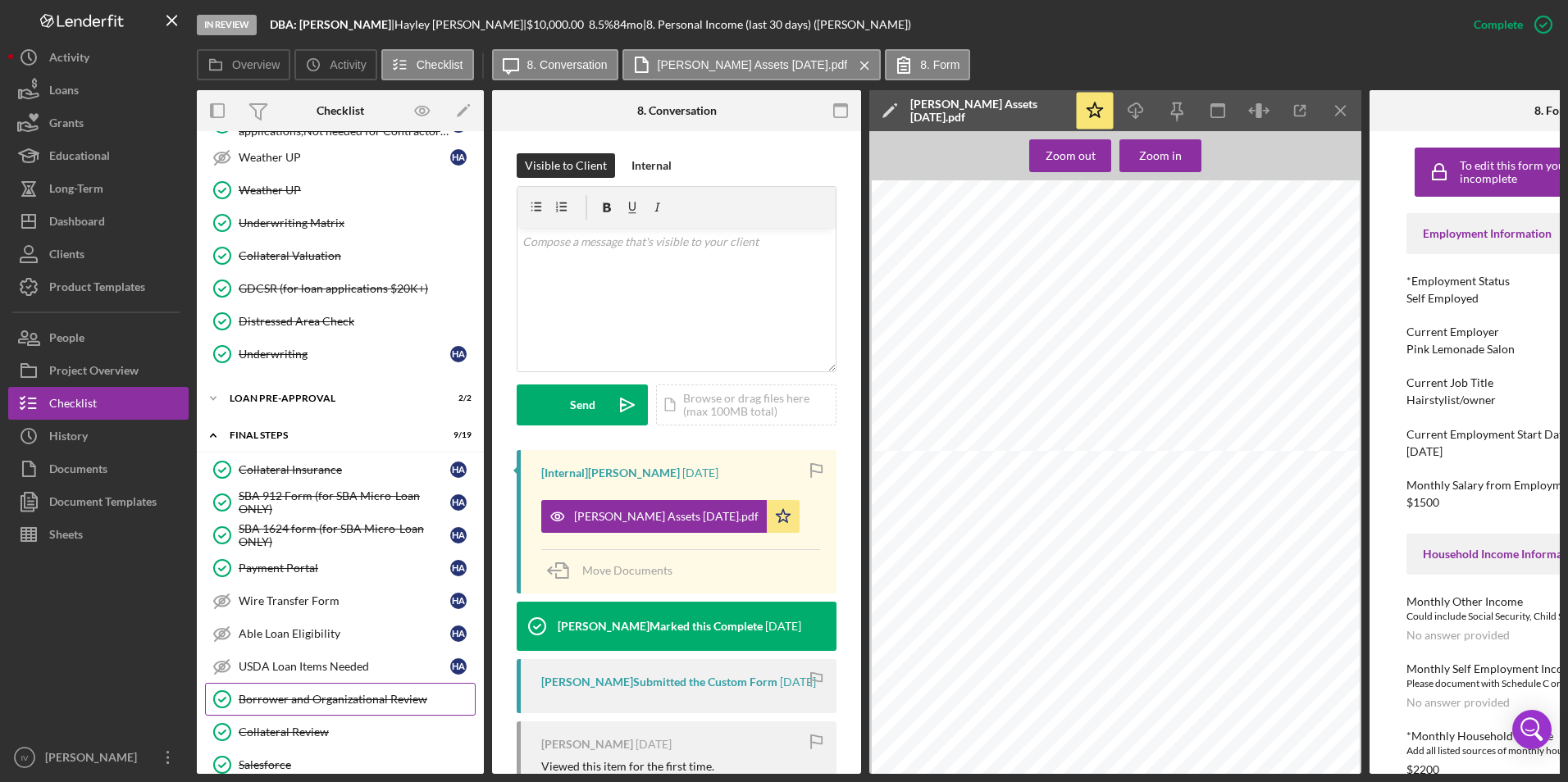
scroll to position [984, 0]
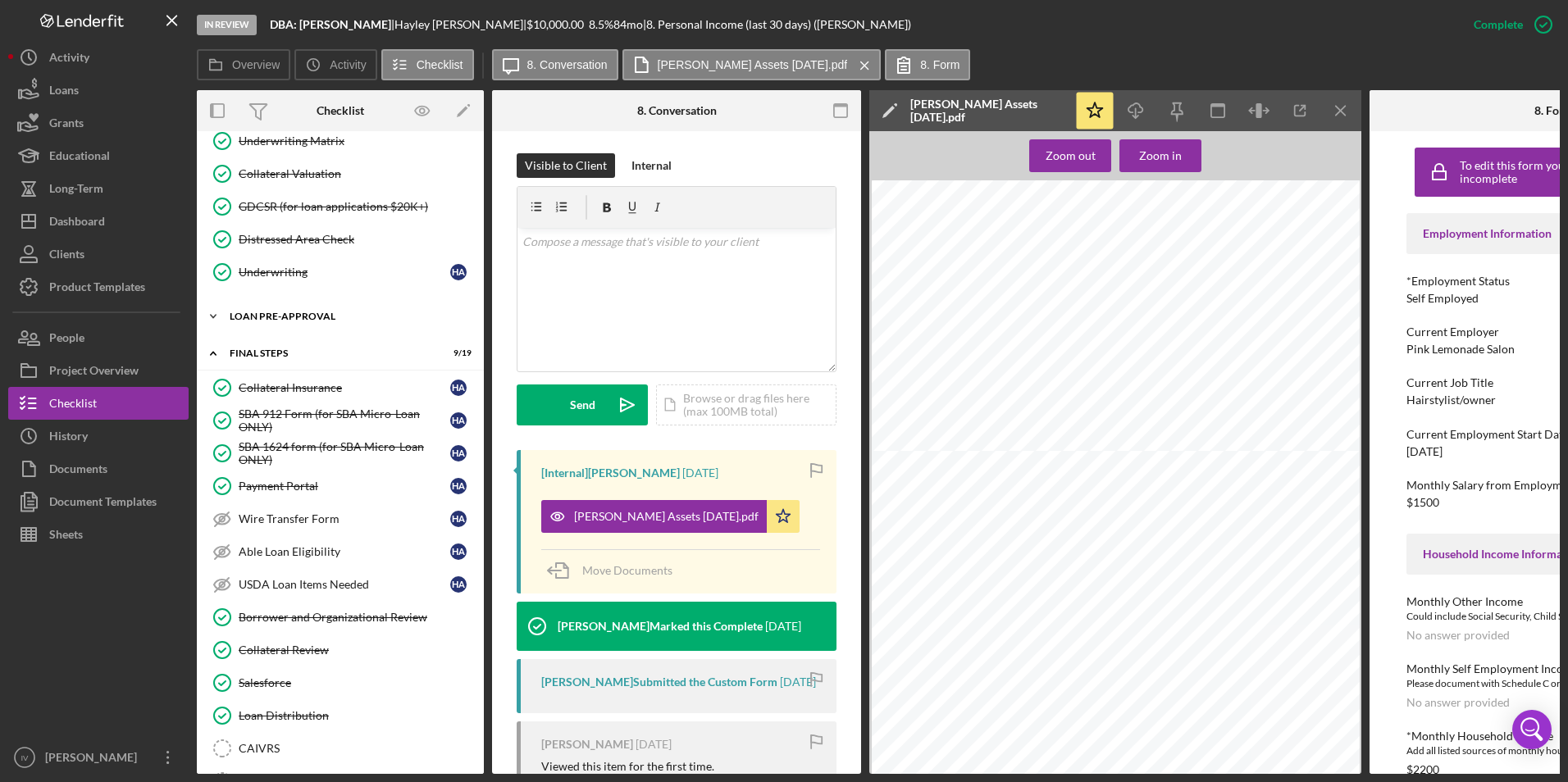
click at [356, 324] on div "Icon/Expander LOAN PRE-APPROVAL 2 / 2" at bounding box center [341, 316] width 287 height 32
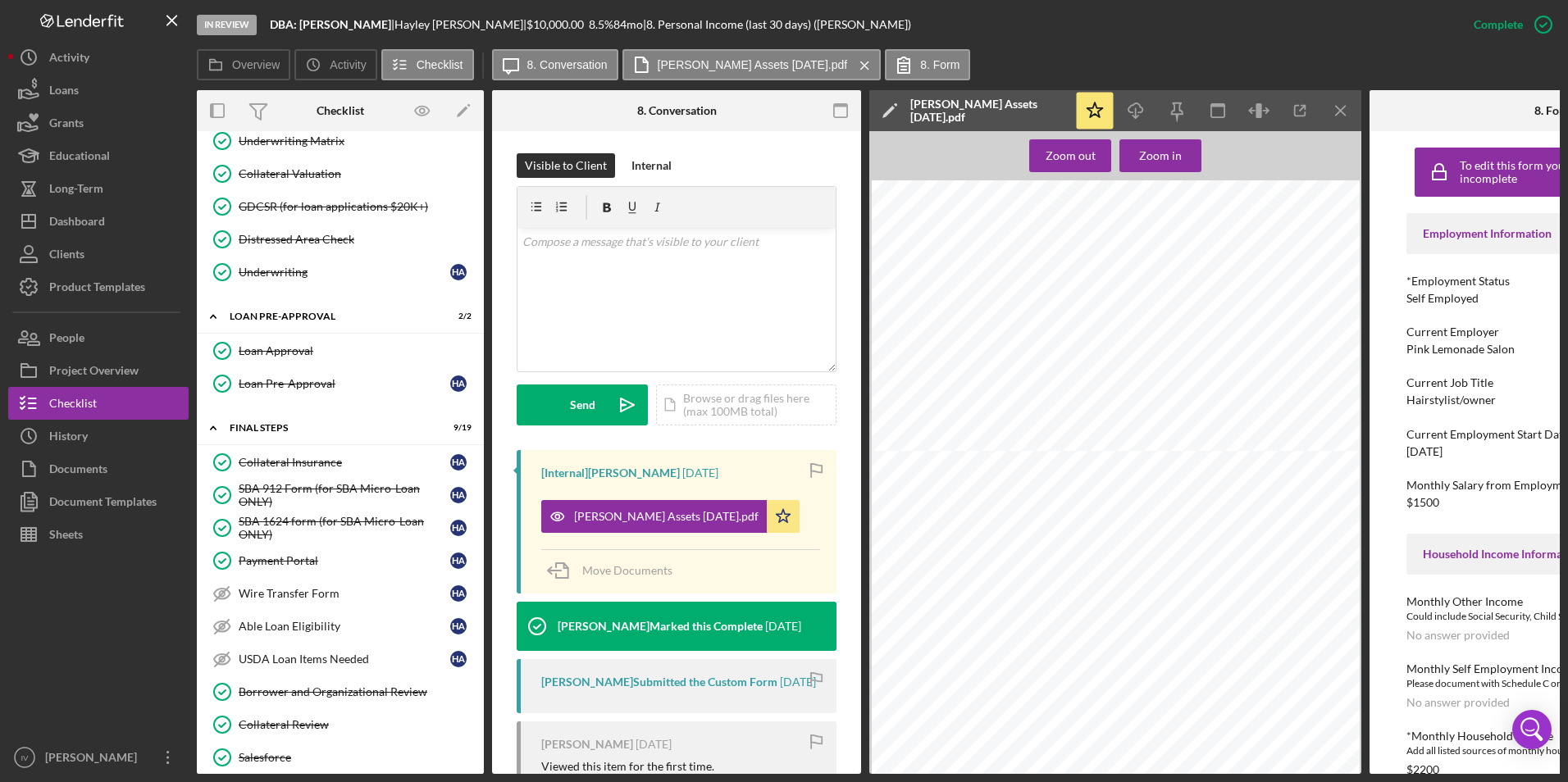
click at [334, 355] on div "Loan Approval" at bounding box center [357, 350] width 237 height 13
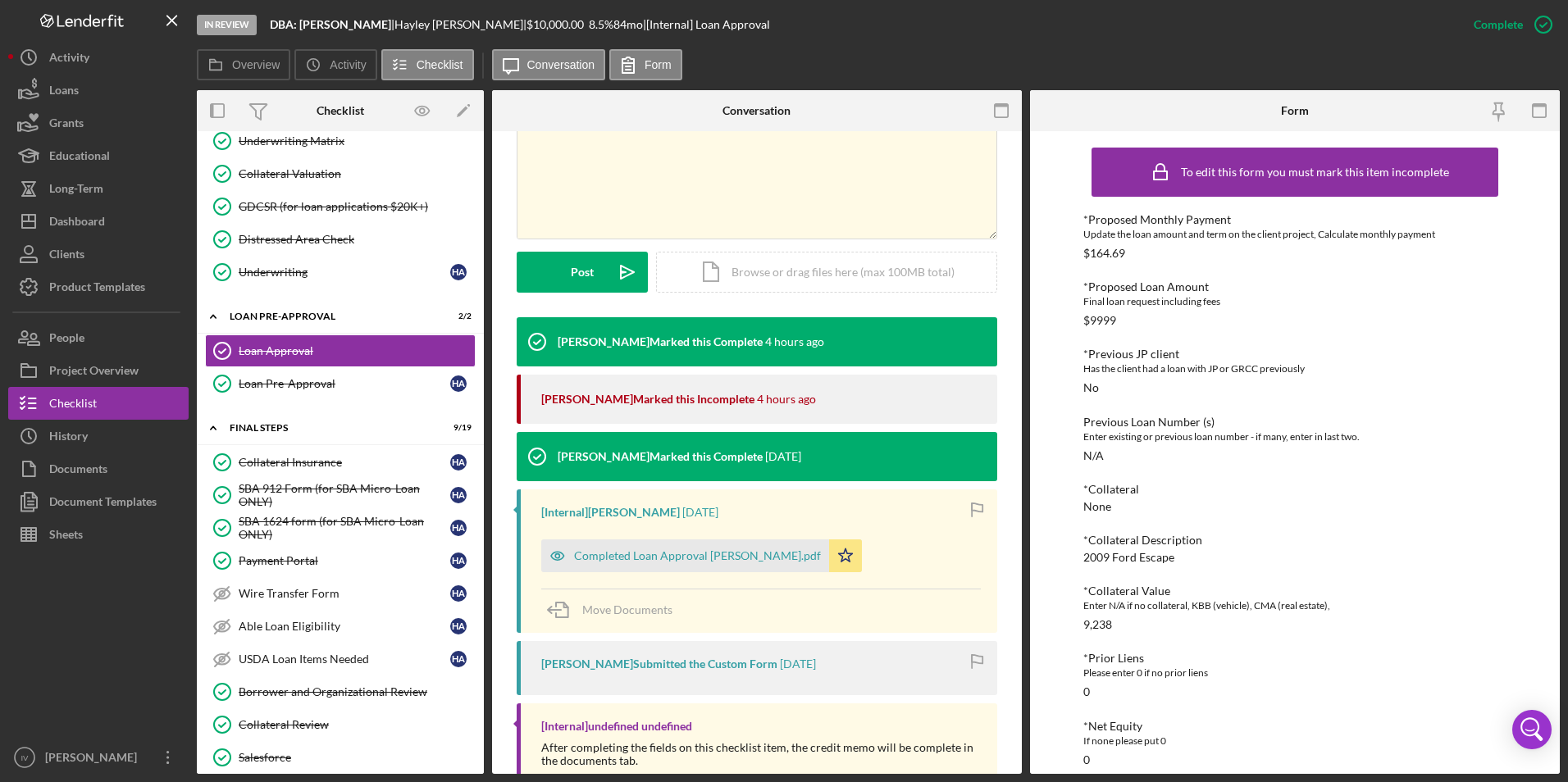
scroll to position [522, 0]
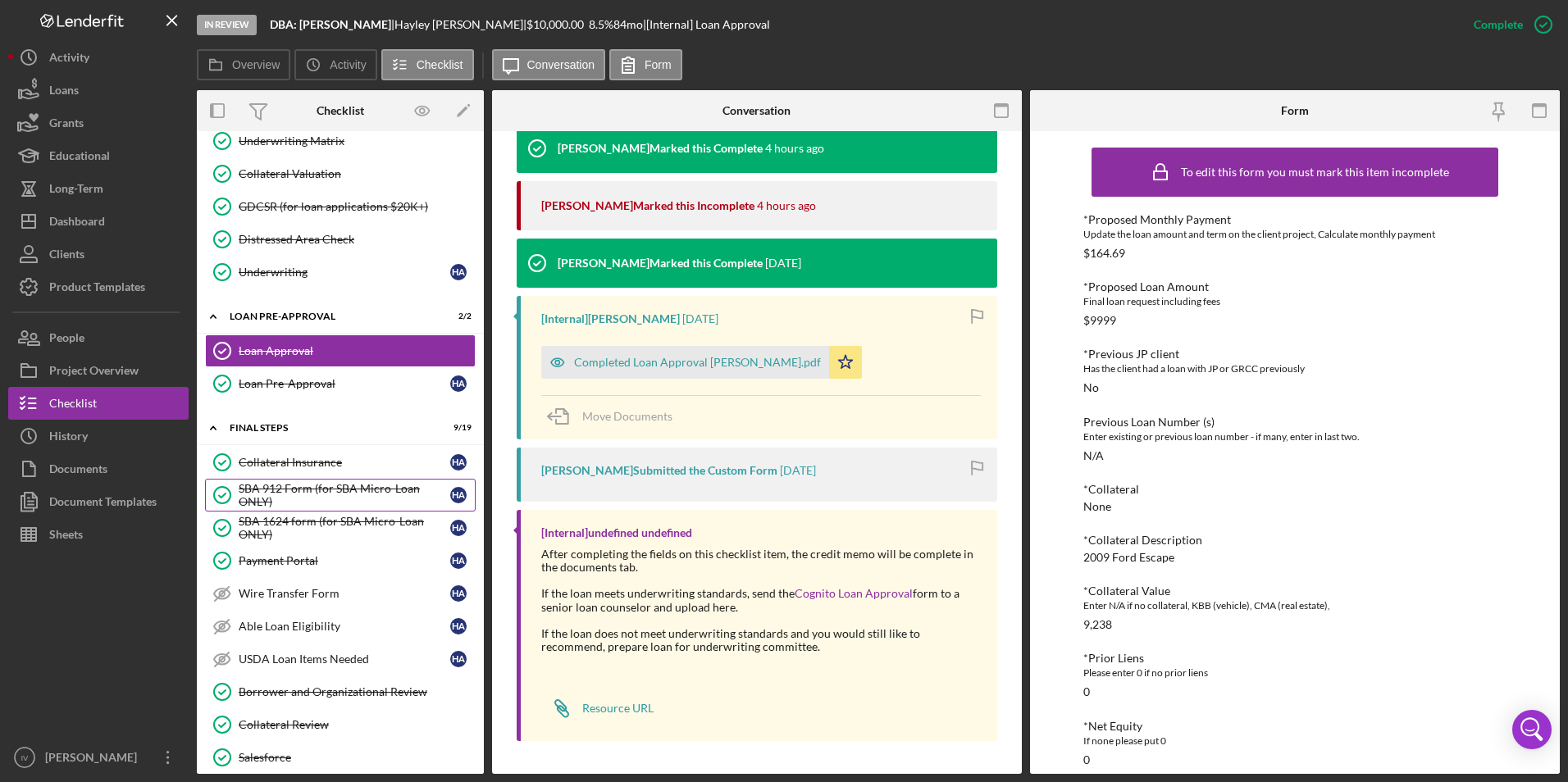
click at [349, 497] on div "SBA 912 Form (for SBA Micro-Loan ONLY)" at bounding box center [344, 496] width 212 height 26
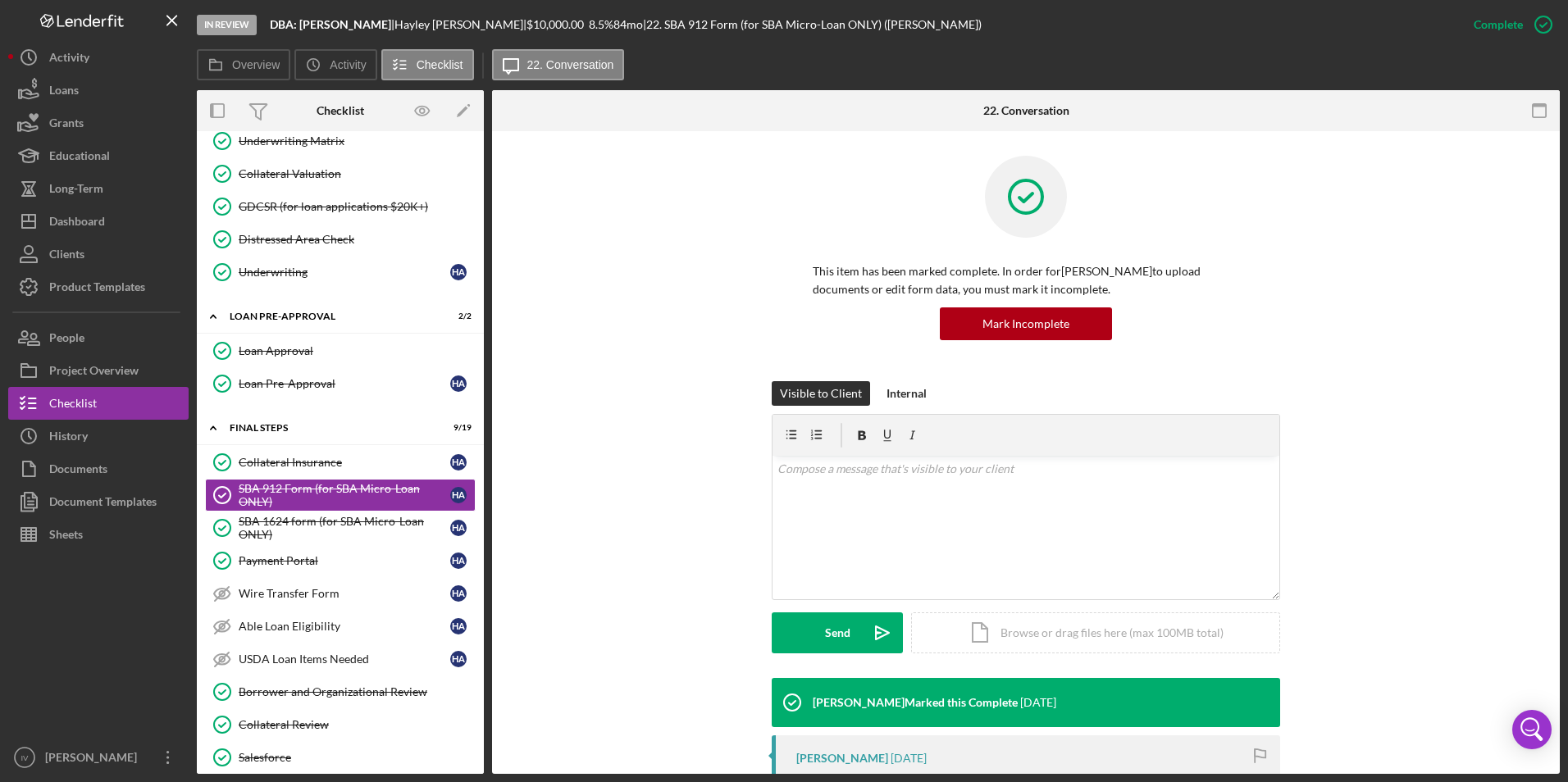
scroll to position [328, 0]
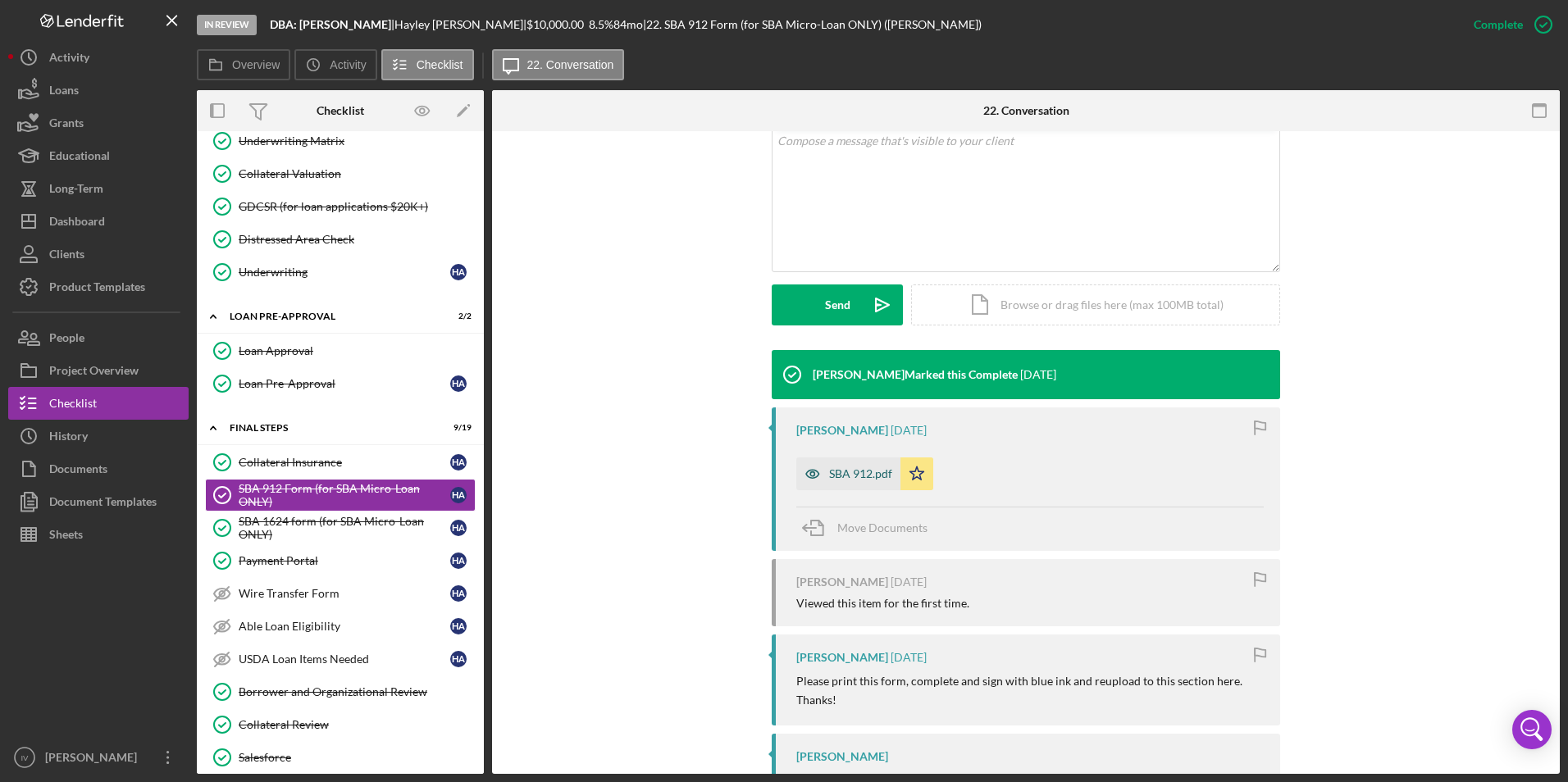
click at [860, 482] on div "SBA 912.pdf" at bounding box center [848, 473] width 104 height 32
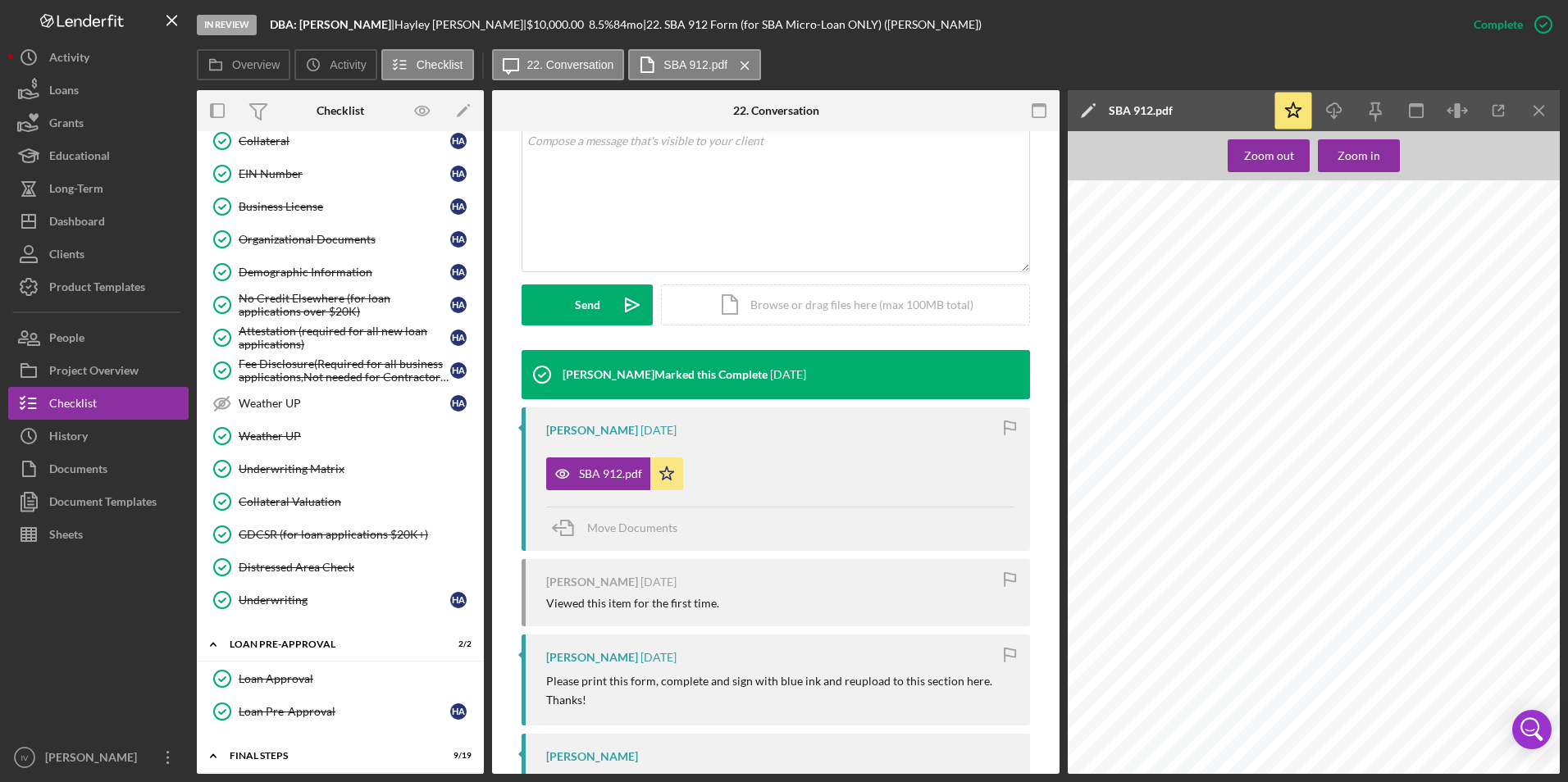
scroll to position [410, 0]
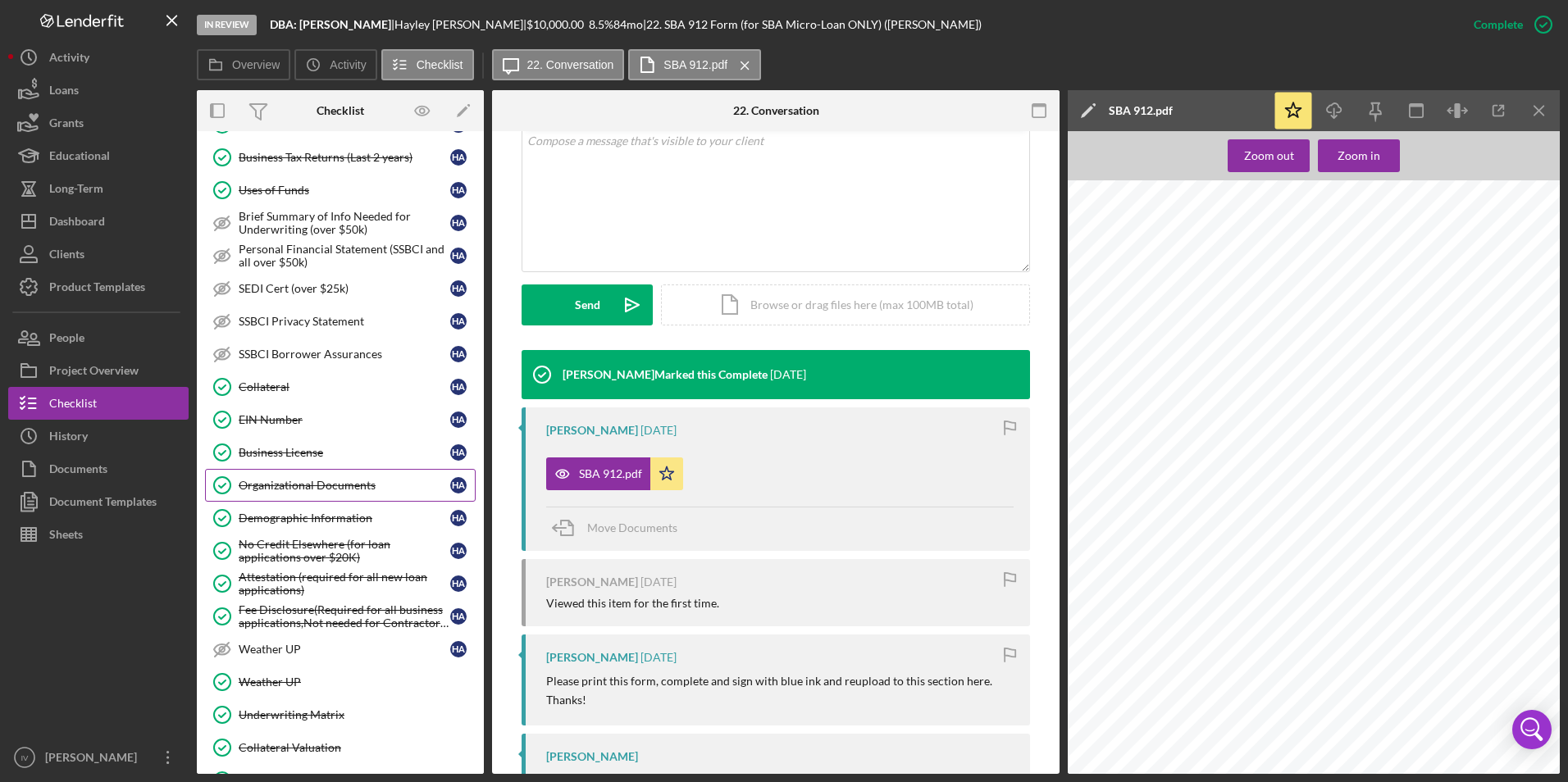
click at [364, 490] on div "Organizational Documents" at bounding box center [344, 485] width 212 height 13
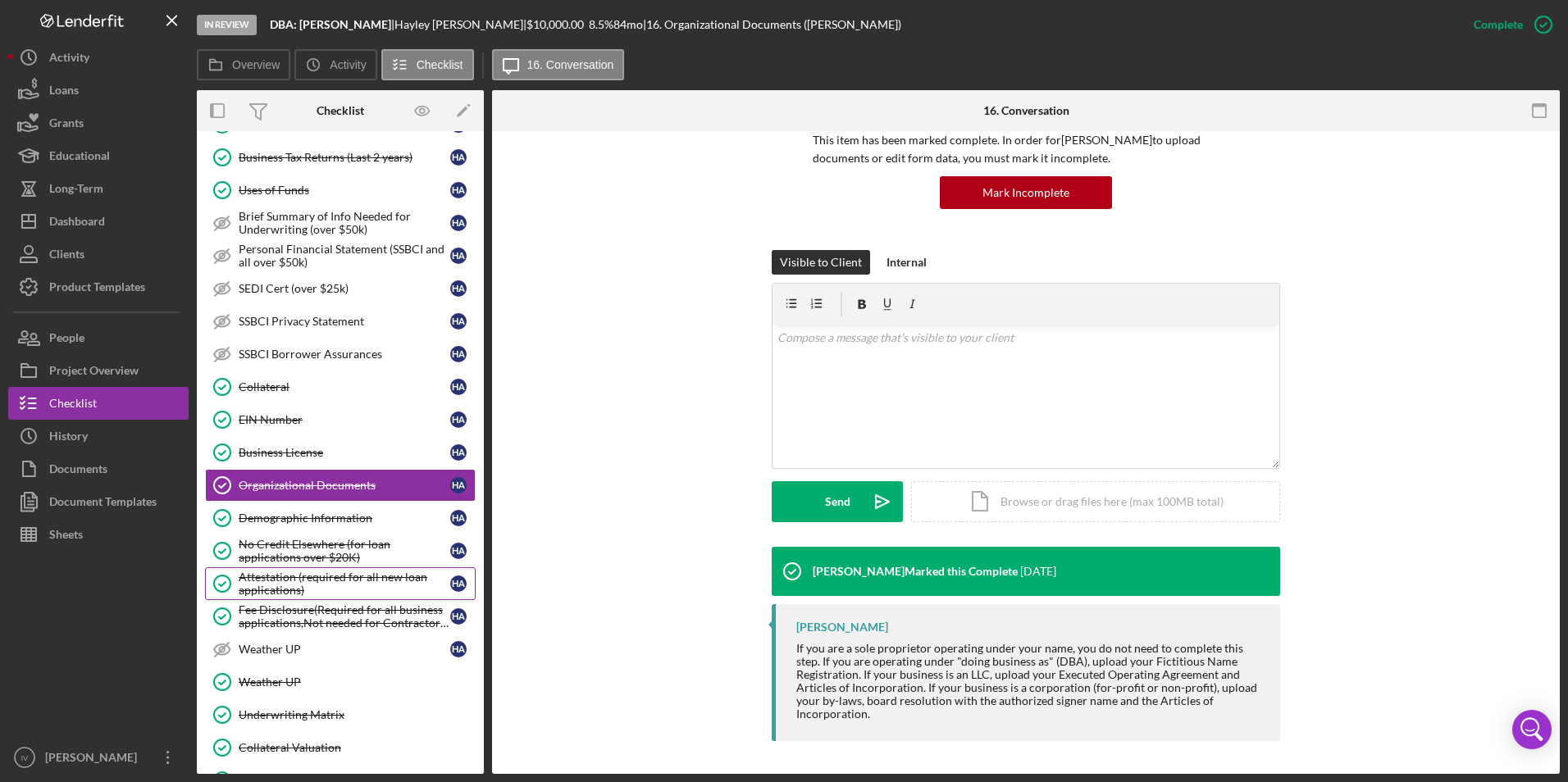
scroll to position [246, 0]
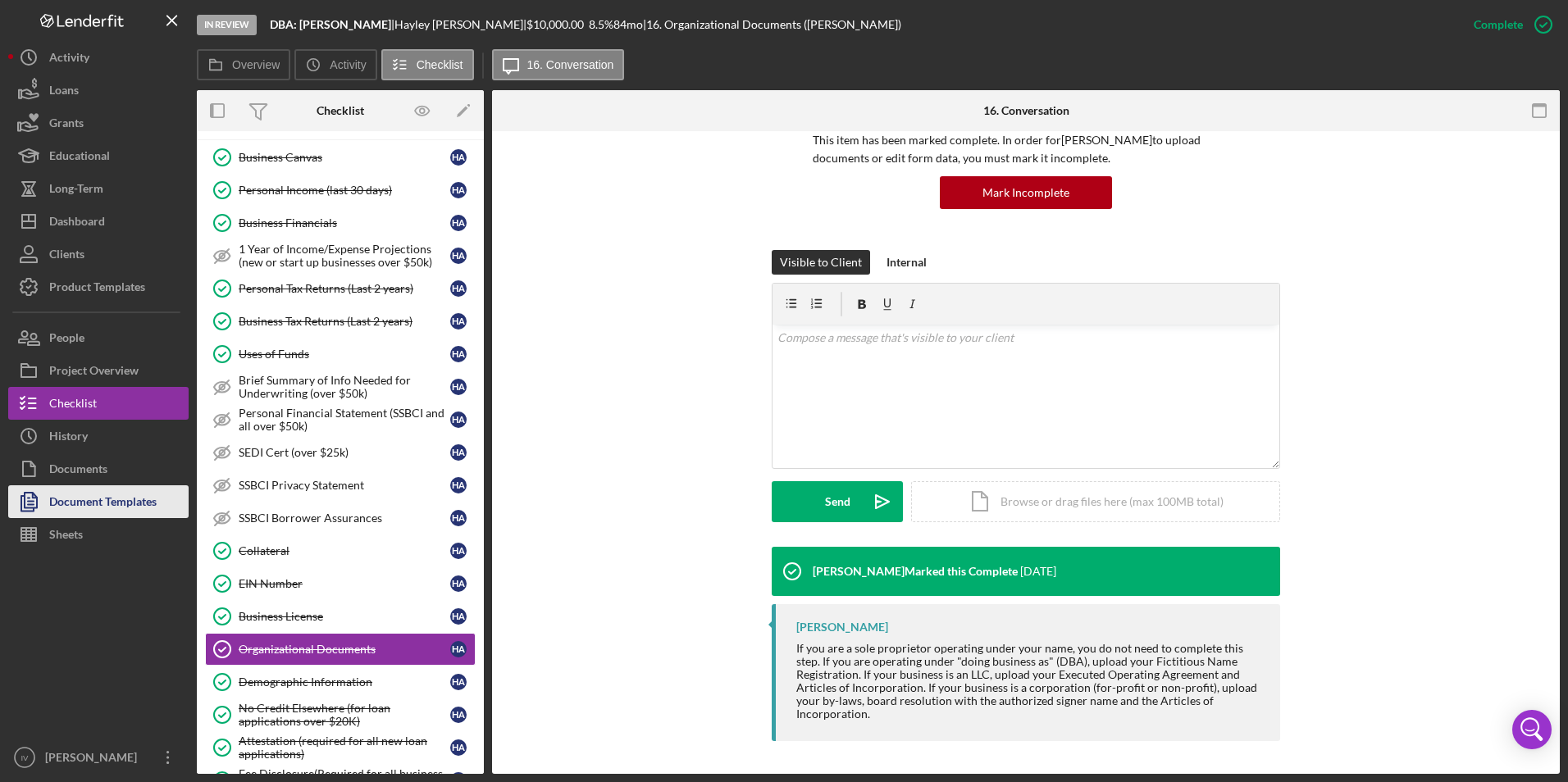
click at [141, 509] on div "Document Templates" at bounding box center [102, 504] width 108 height 37
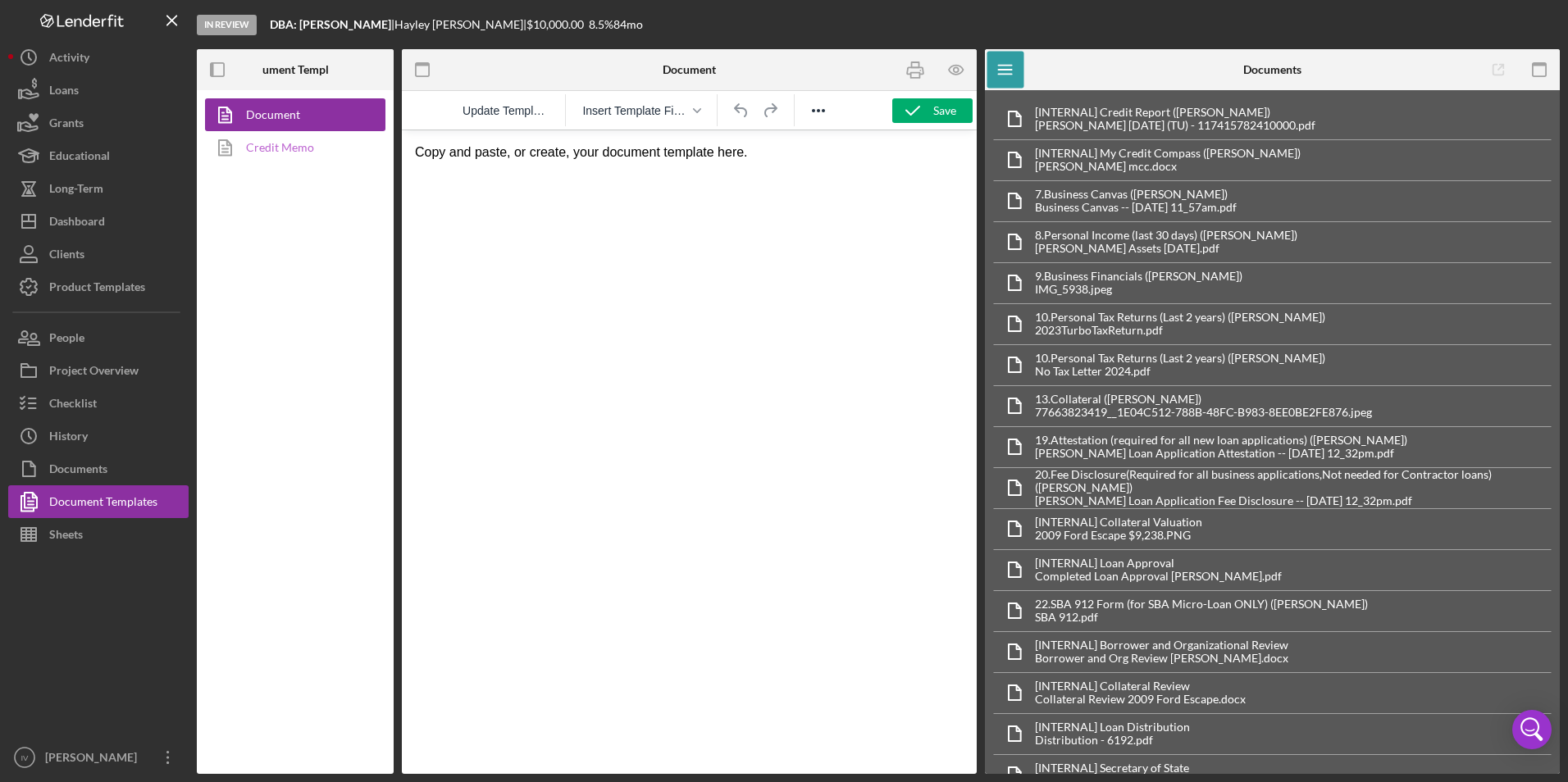
click at [307, 142] on link "Credit Memo" at bounding box center [291, 147] width 173 height 32
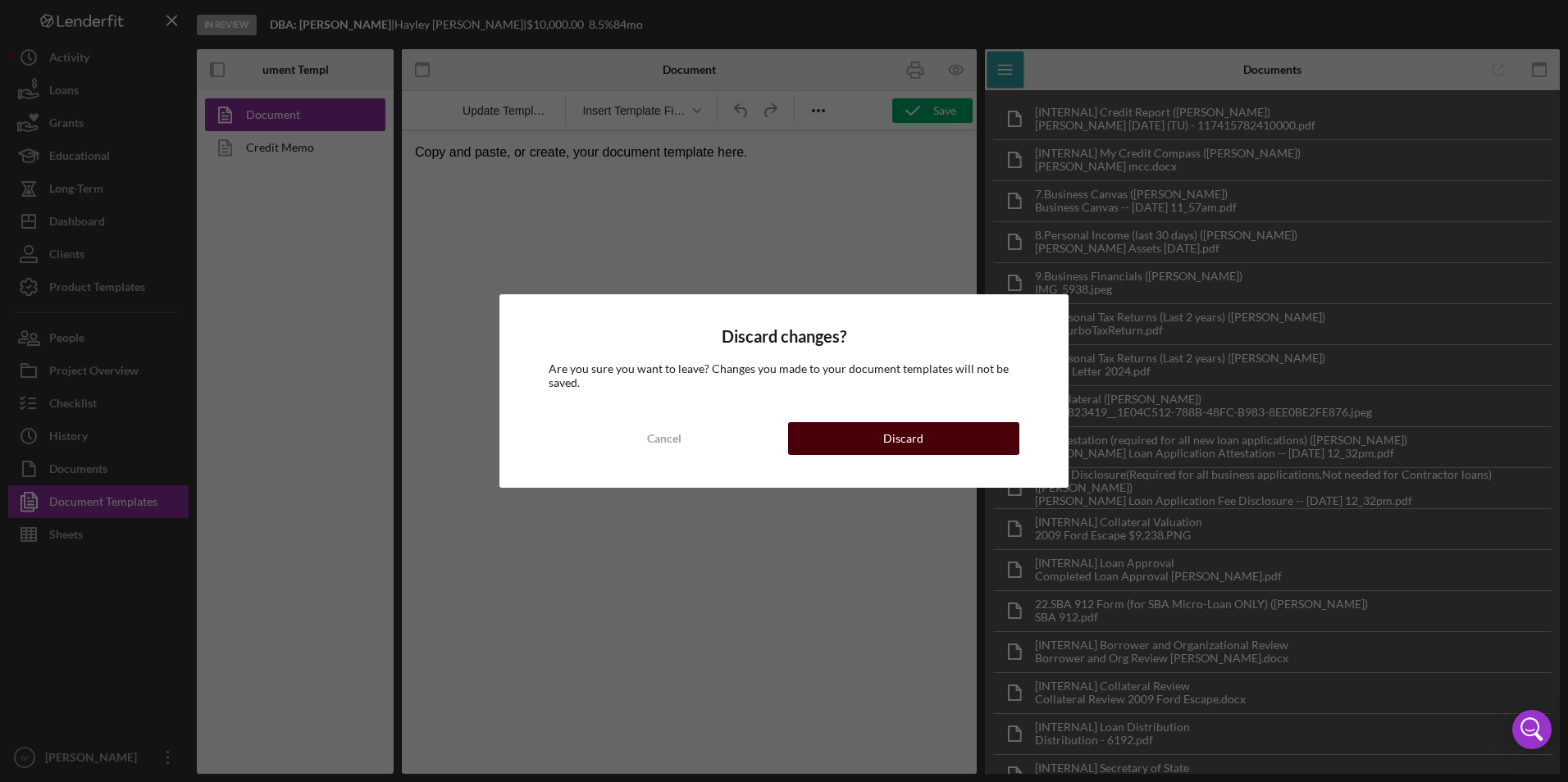
click at [873, 446] on button "Discard" at bounding box center [904, 438] width 231 height 32
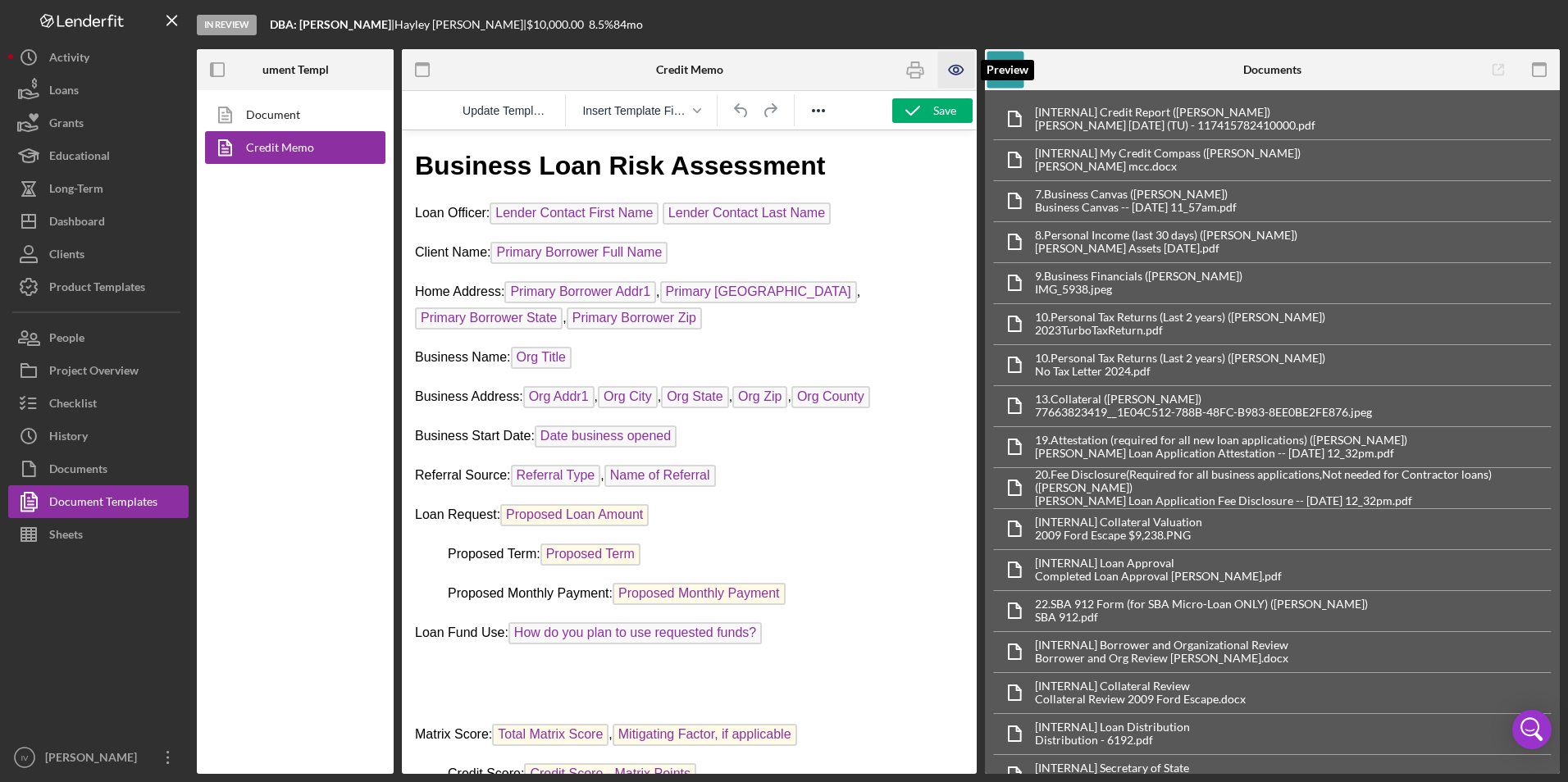
click at [950, 68] on icon "button" at bounding box center [956, 70] width 14 height 9
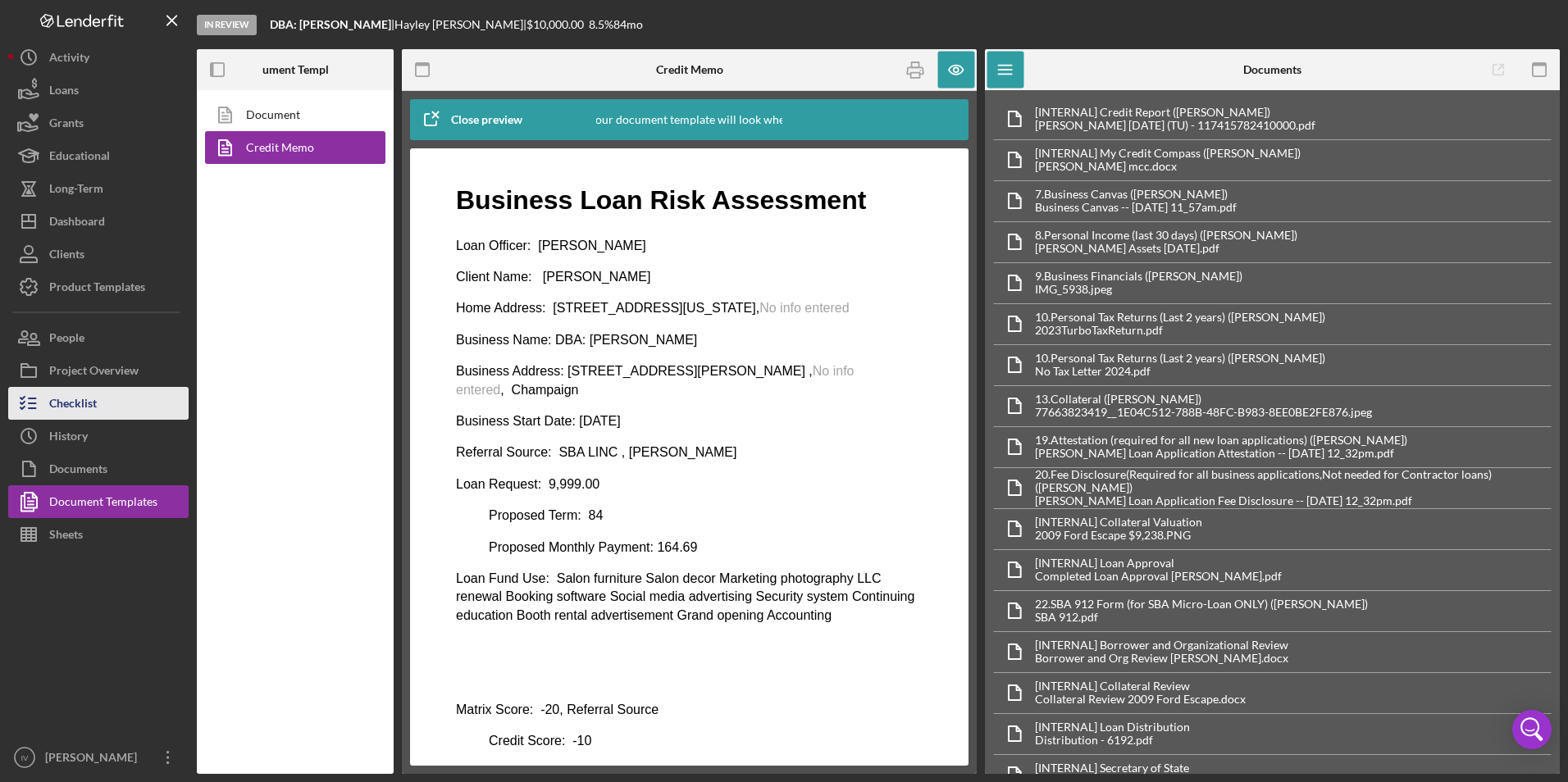
click at [121, 407] on button "Checklist" at bounding box center [98, 403] width 180 height 32
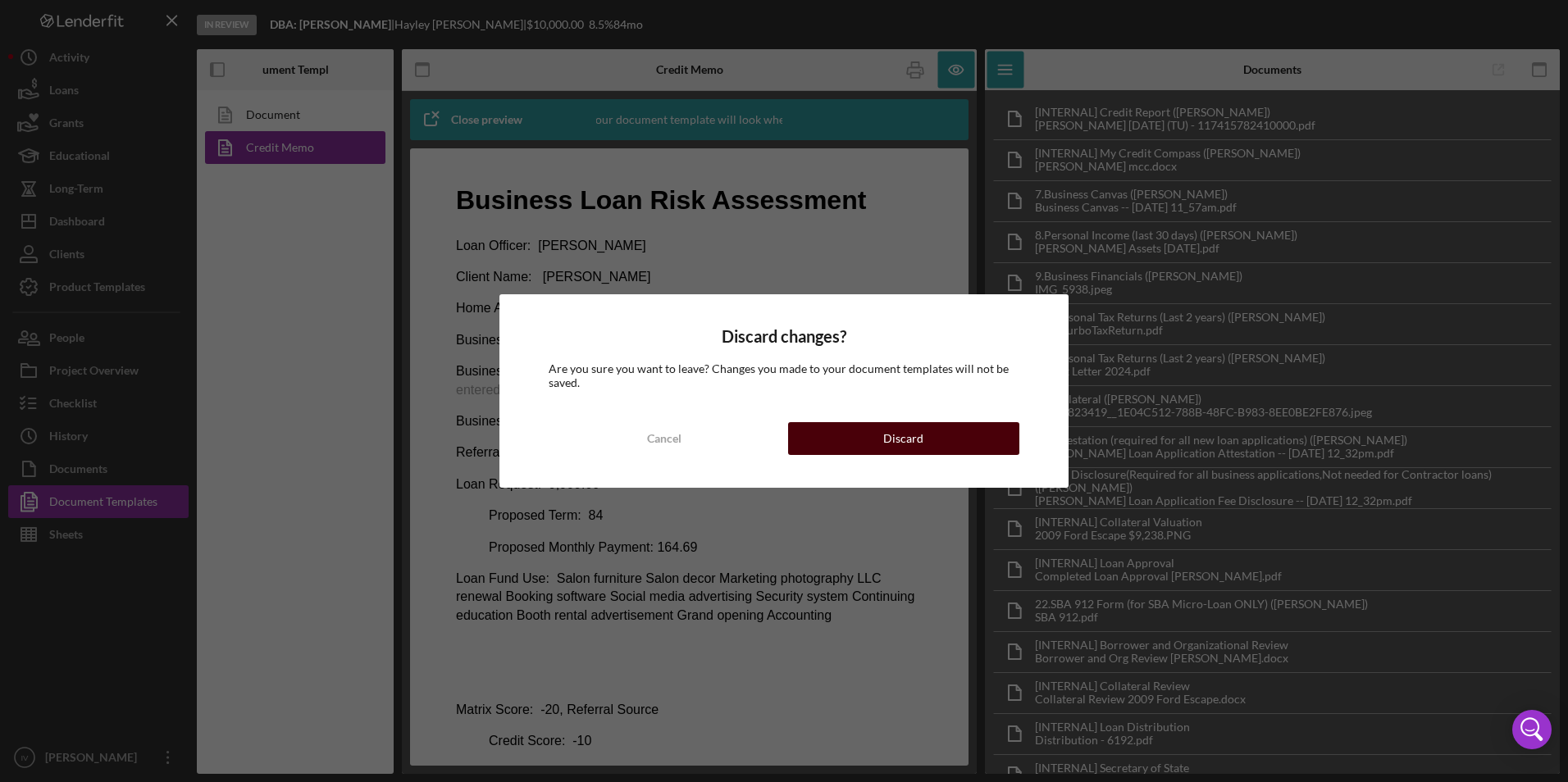
click at [858, 427] on button "Discard" at bounding box center [904, 438] width 231 height 32
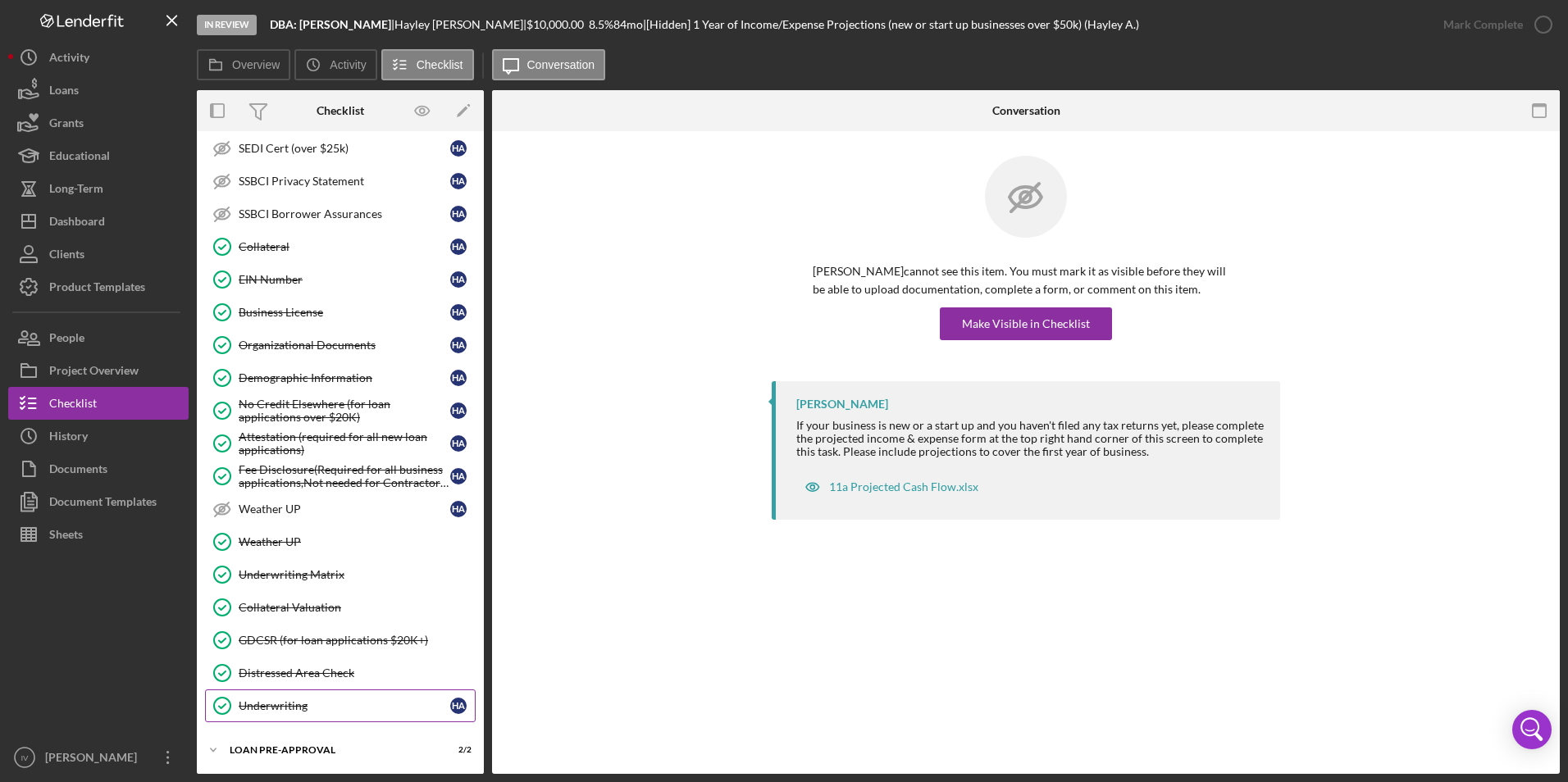
scroll to position [485, 0]
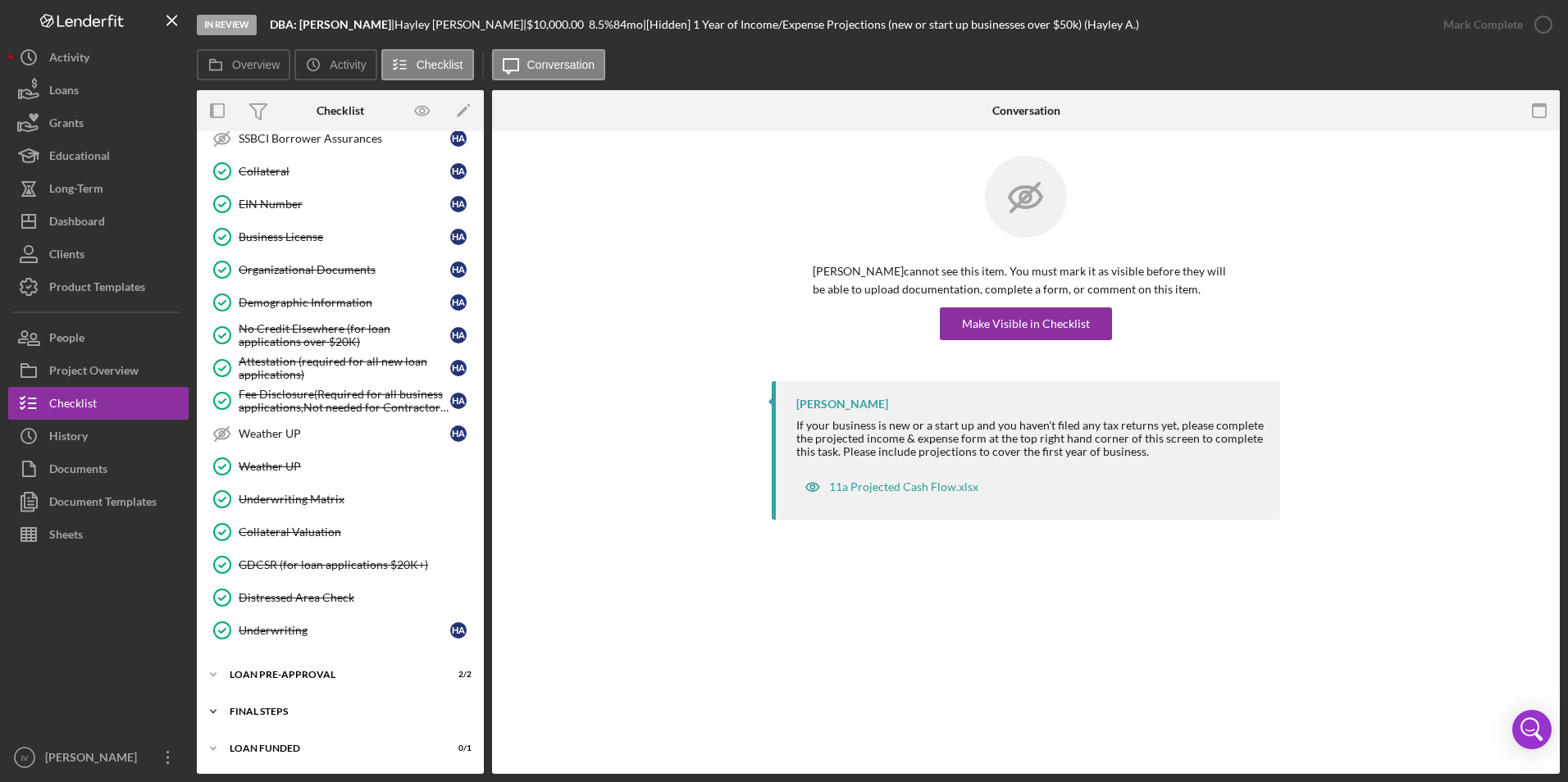
click at [282, 722] on div "Icon/Expander FINAL STEPS 9 / 19" at bounding box center [341, 711] width 287 height 32
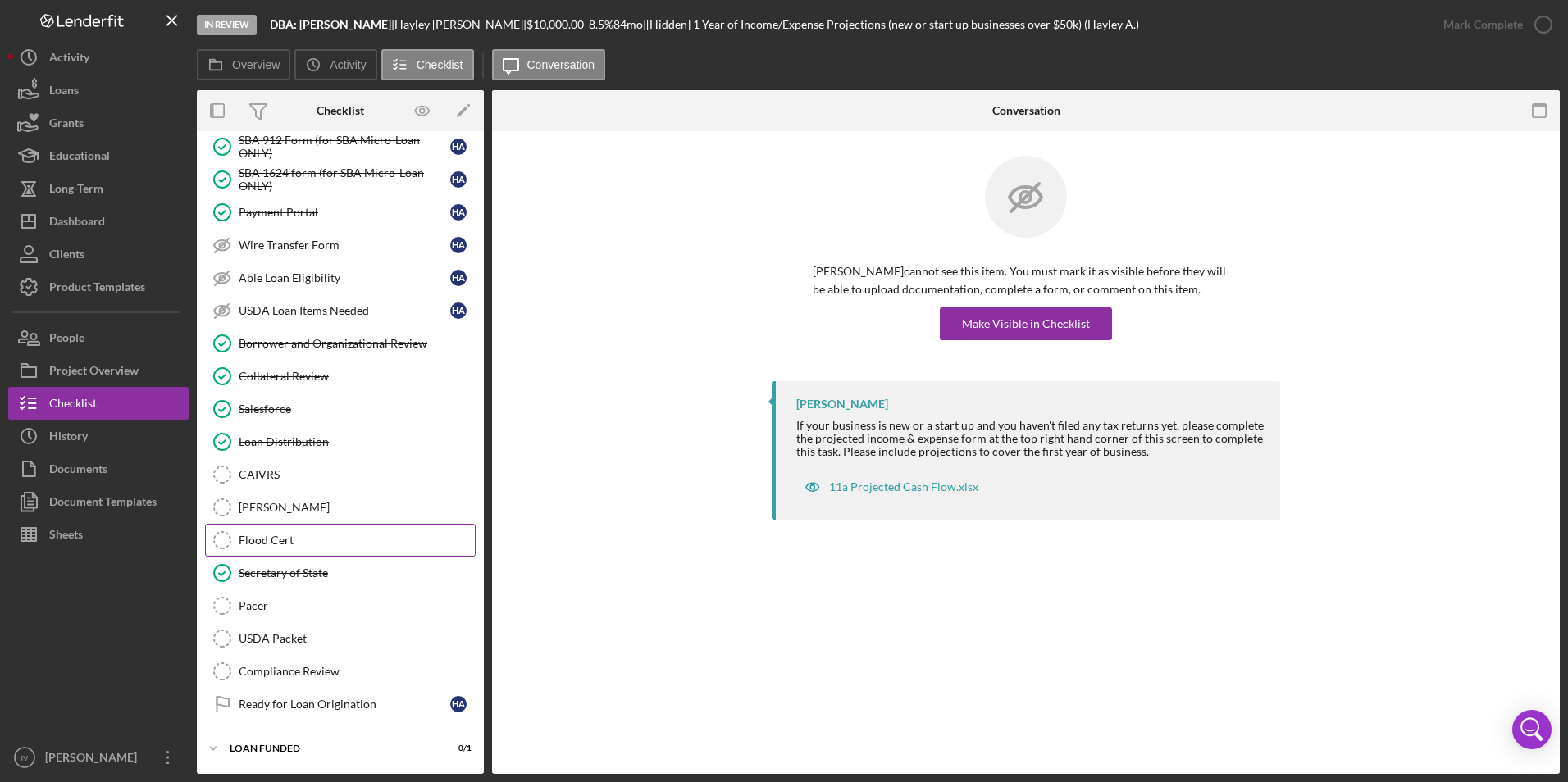
scroll to position [871, 0]
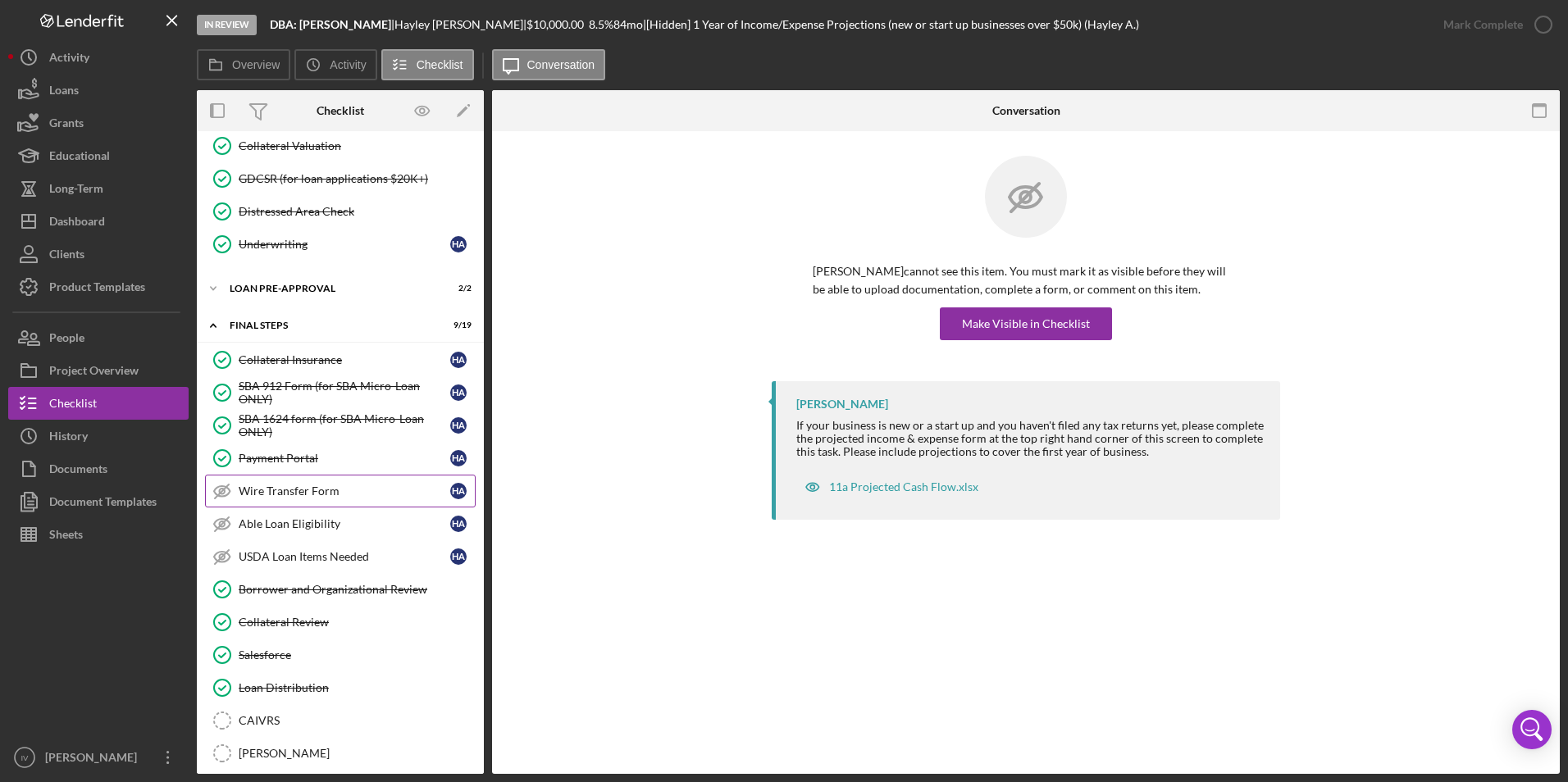
click at [290, 488] on div "Wire Transfer Form" at bounding box center [344, 490] width 212 height 13
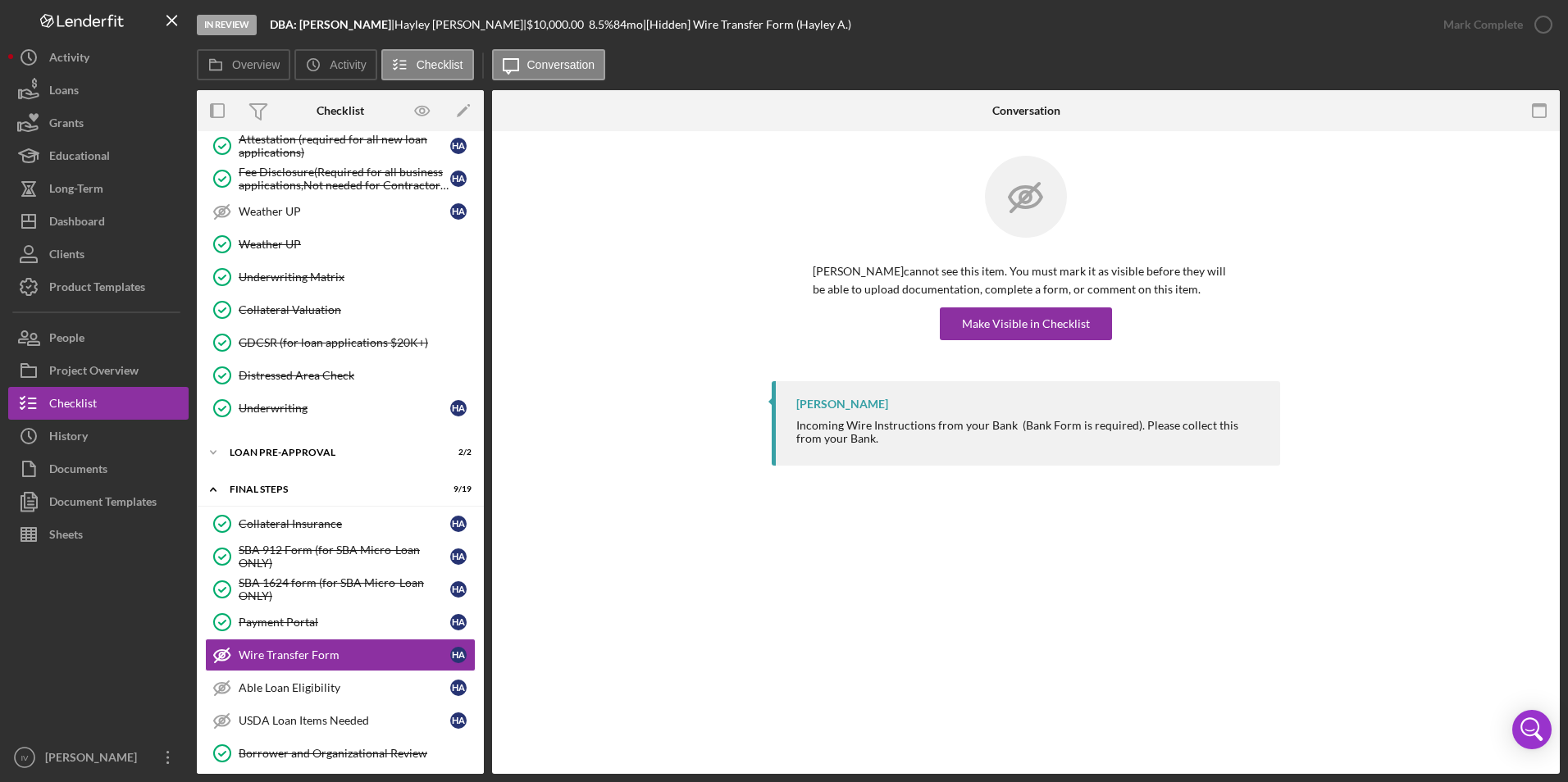
scroll to position [954, 0]
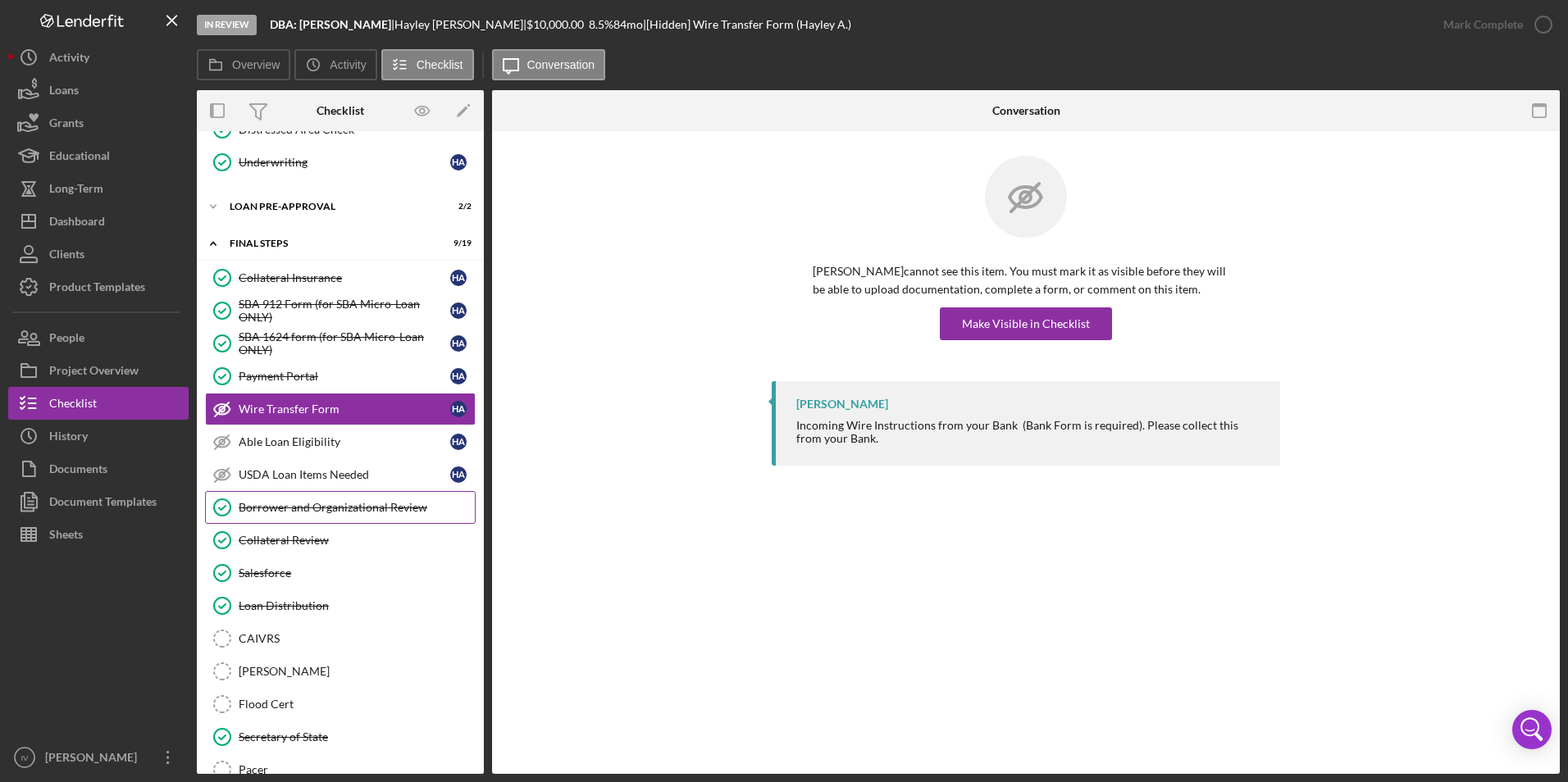
click at [403, 494] on link "Borrower and Organizational Review Borrower and Organizational Review" at bounding box center [340, 507] width 271 height 32
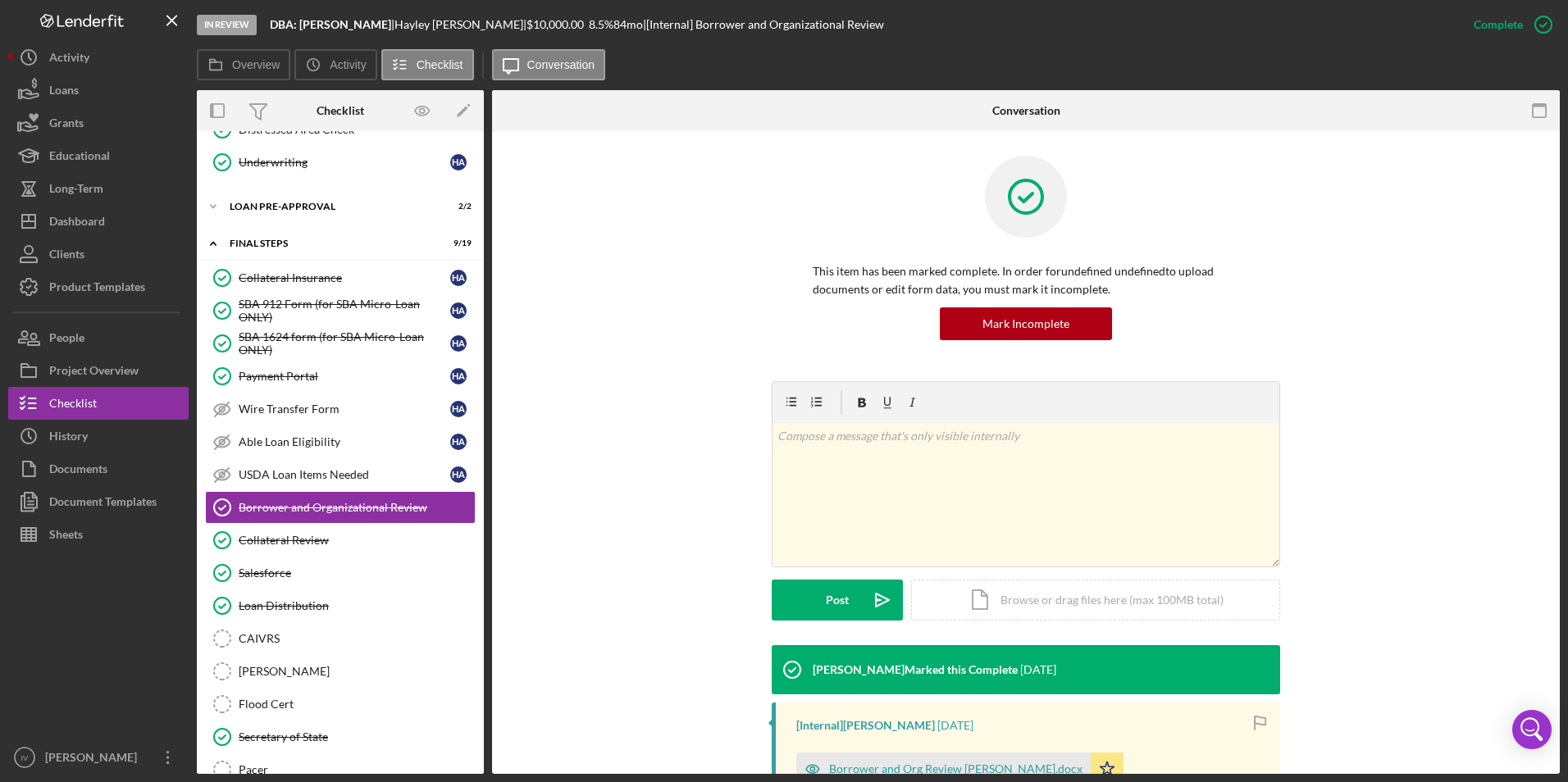
scroll to position [264, 0]
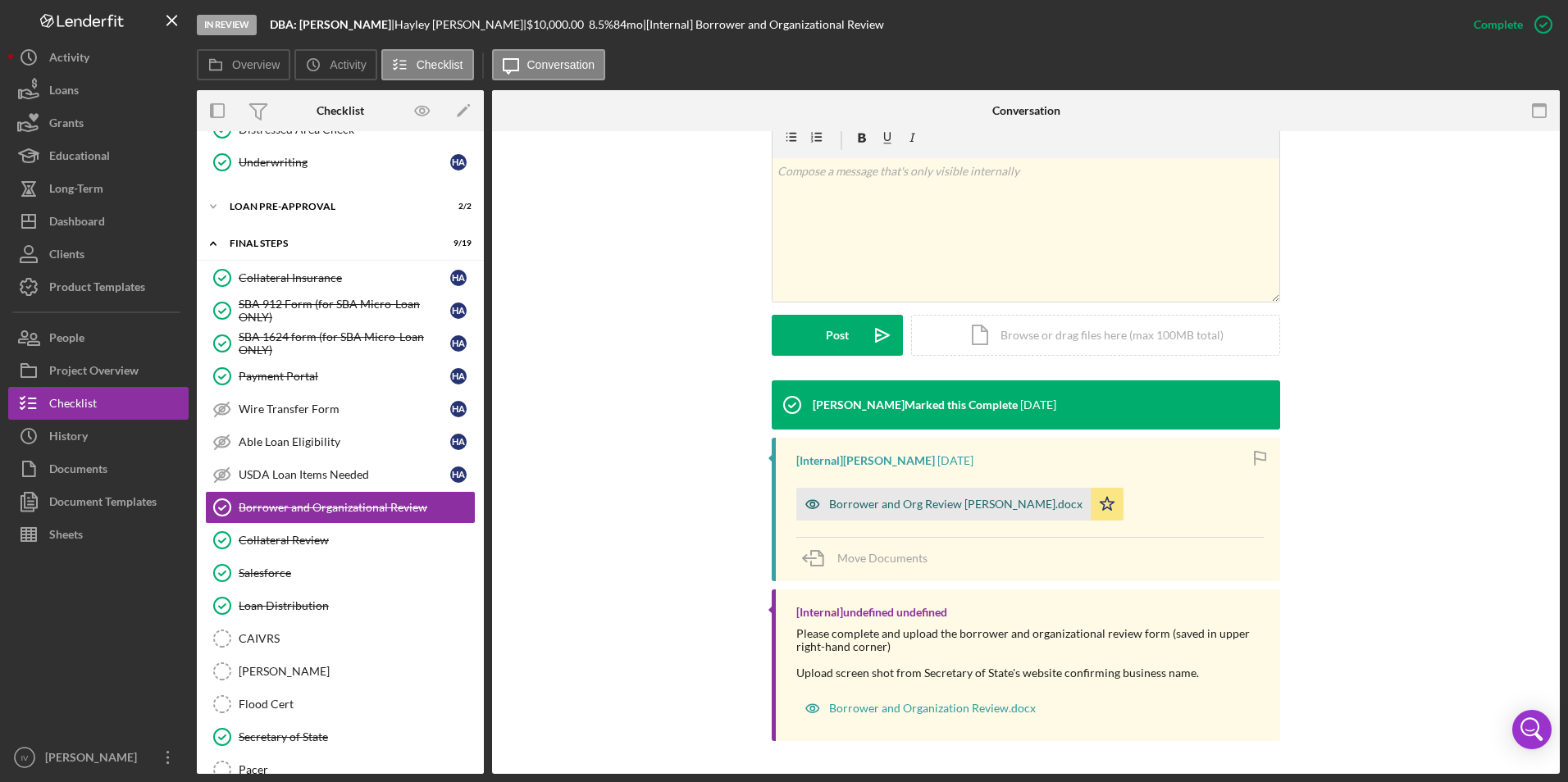
click at [902, 512] on div "Borrower and Org Review Hayley Andrews.docx" at bounding box center [943, 504] width 294 height 32
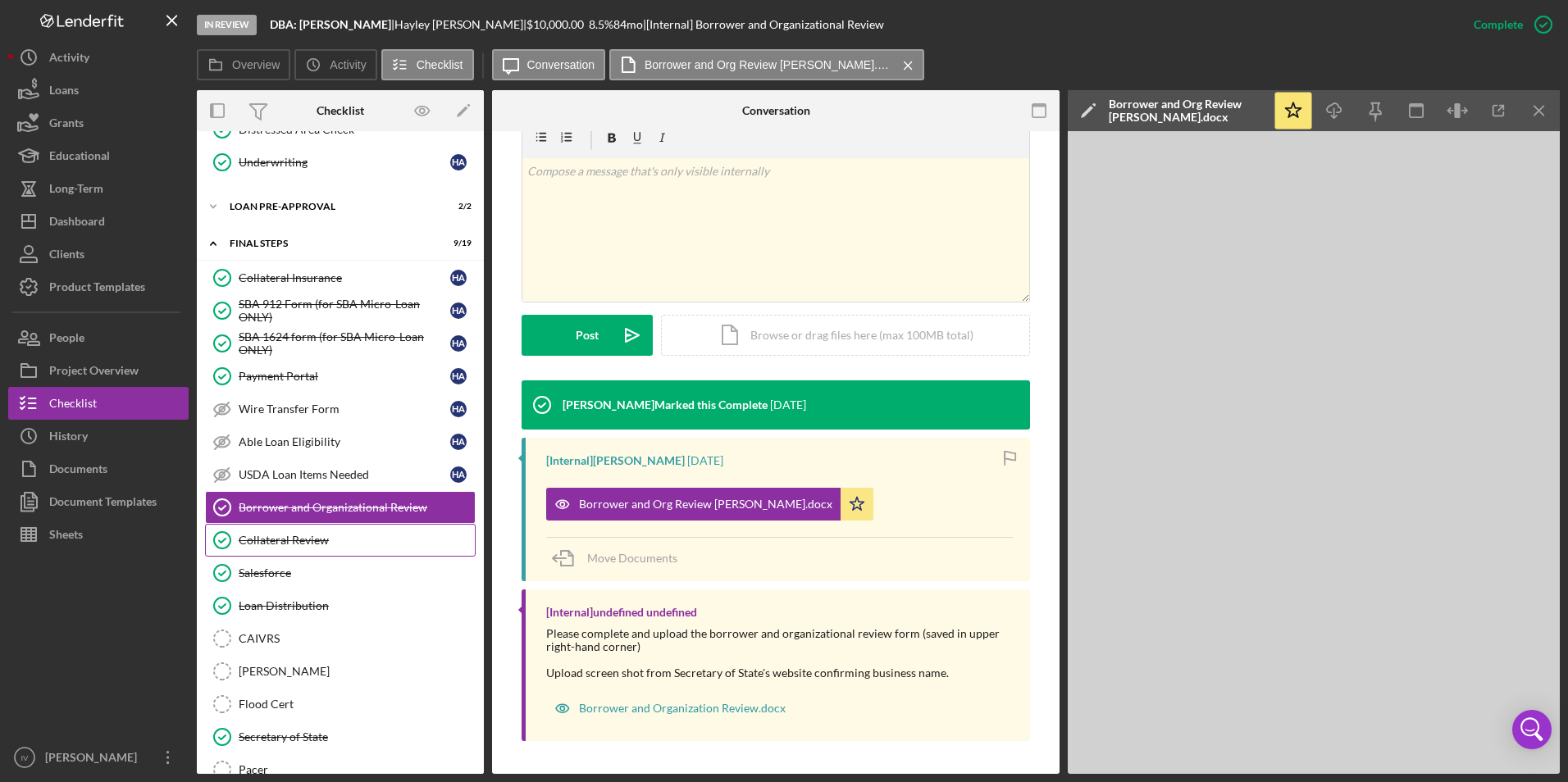
click at [342, 542] on div "Collateral Review" at bounding box center [357, 540] width 237 height 13
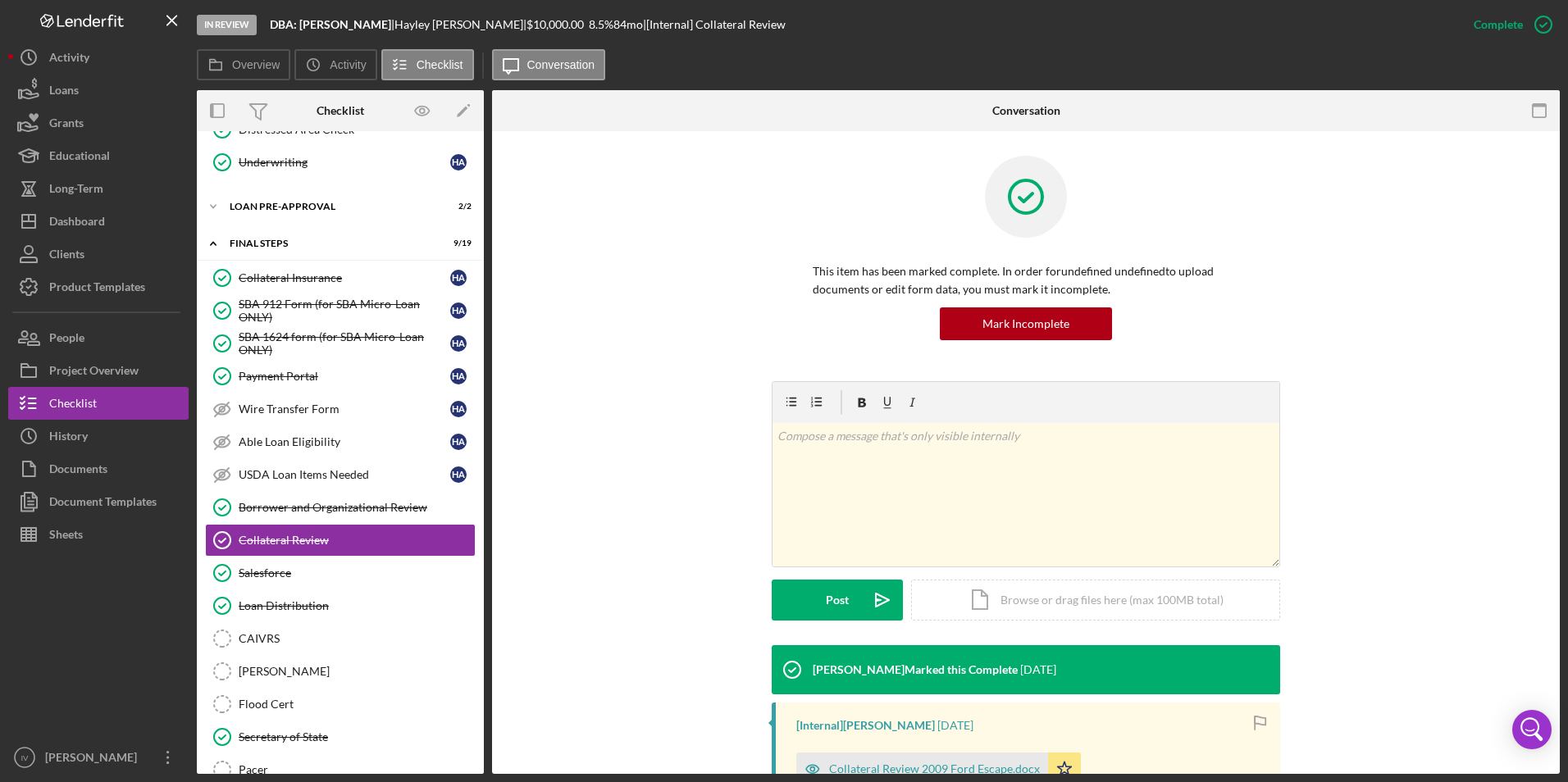
scroll to position [226, 0]
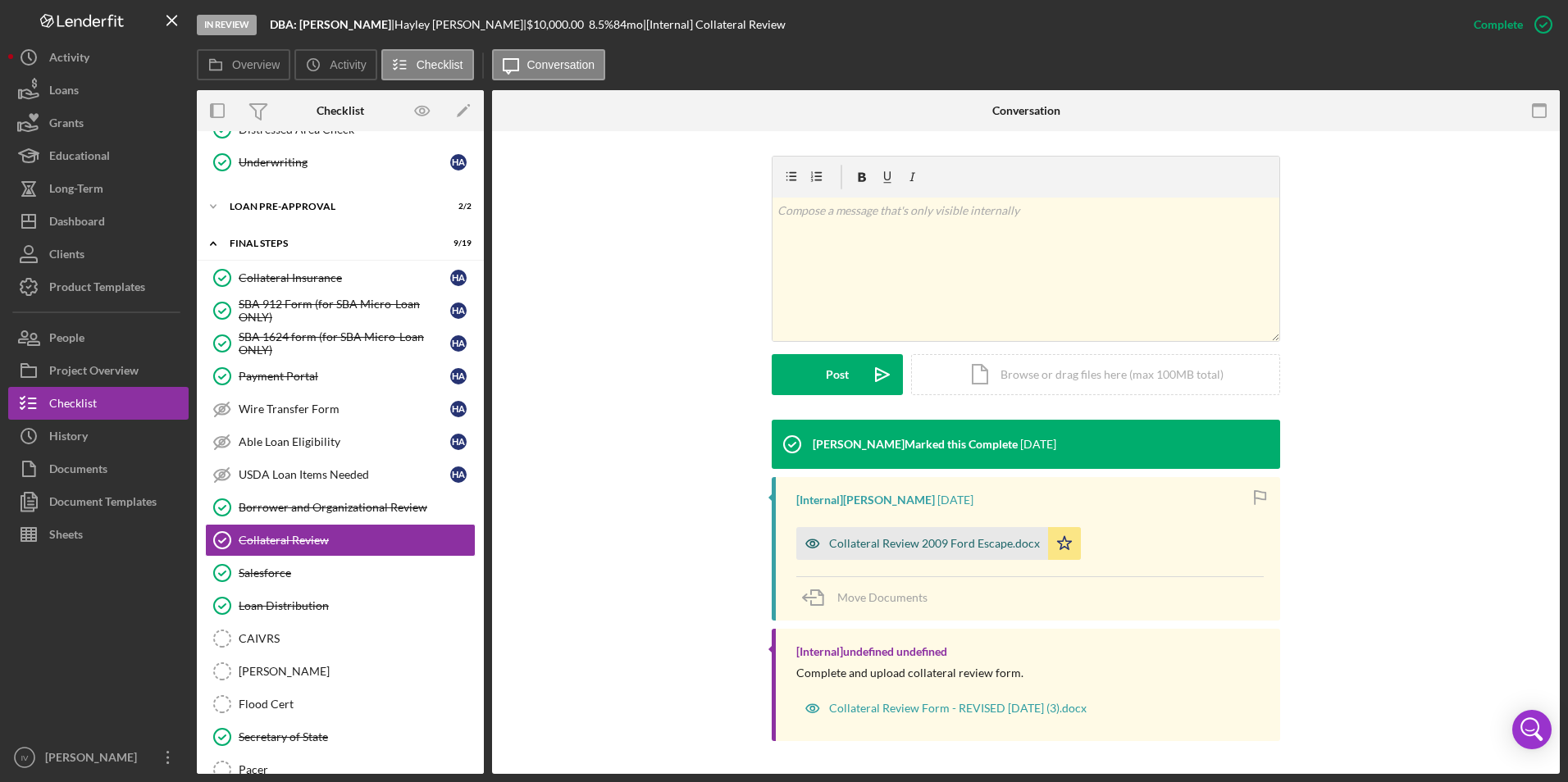
click at [896, 533] on div "Collateral Review 2009 Ford Escape.docx" at bounding box center [922, 543] width 251 height 32
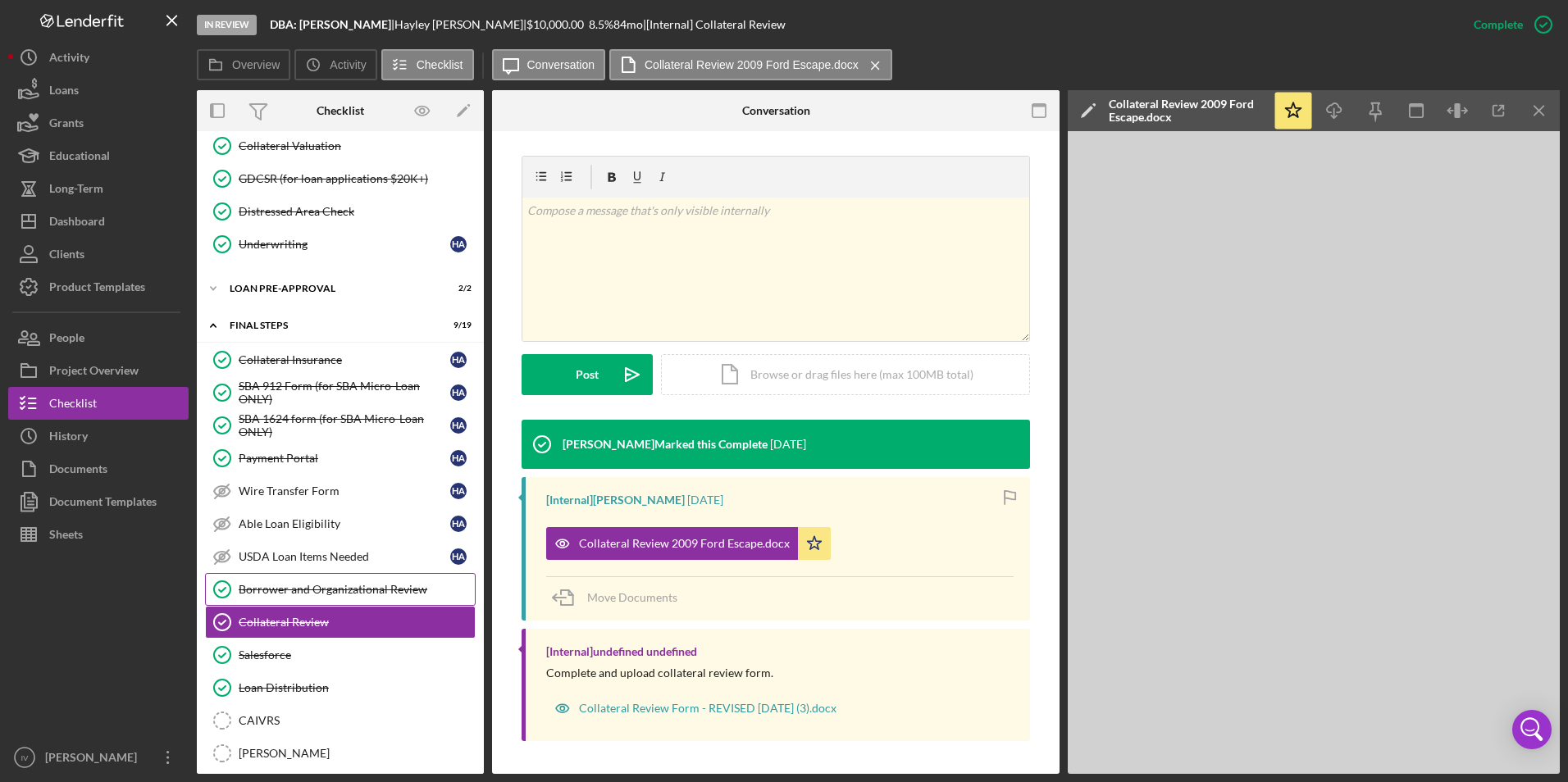
scroll to position [790, 0]
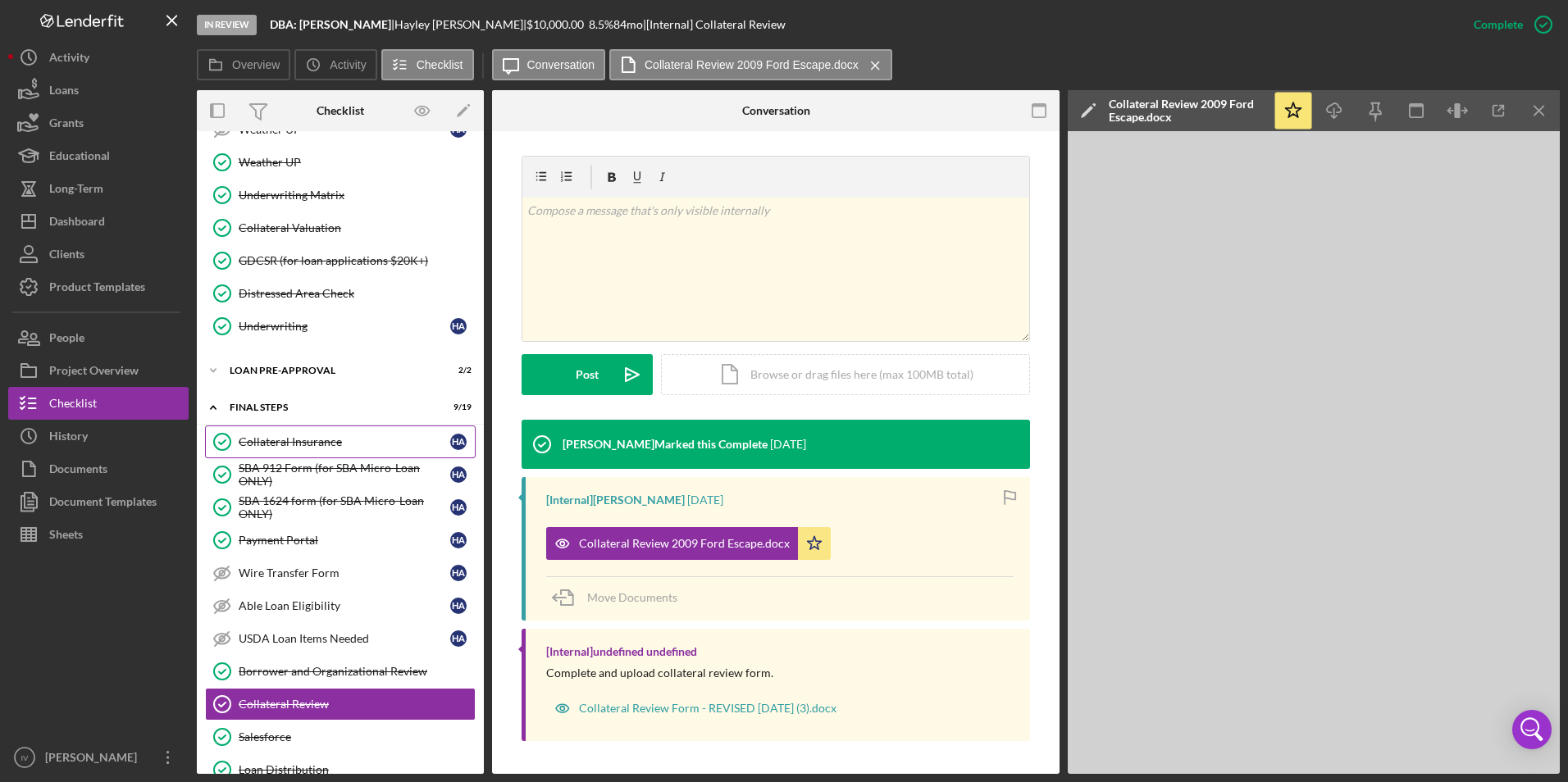
click at [292, 439] on div "Collateral Insurance" at bounding box center [344, 441] width 212 height 13
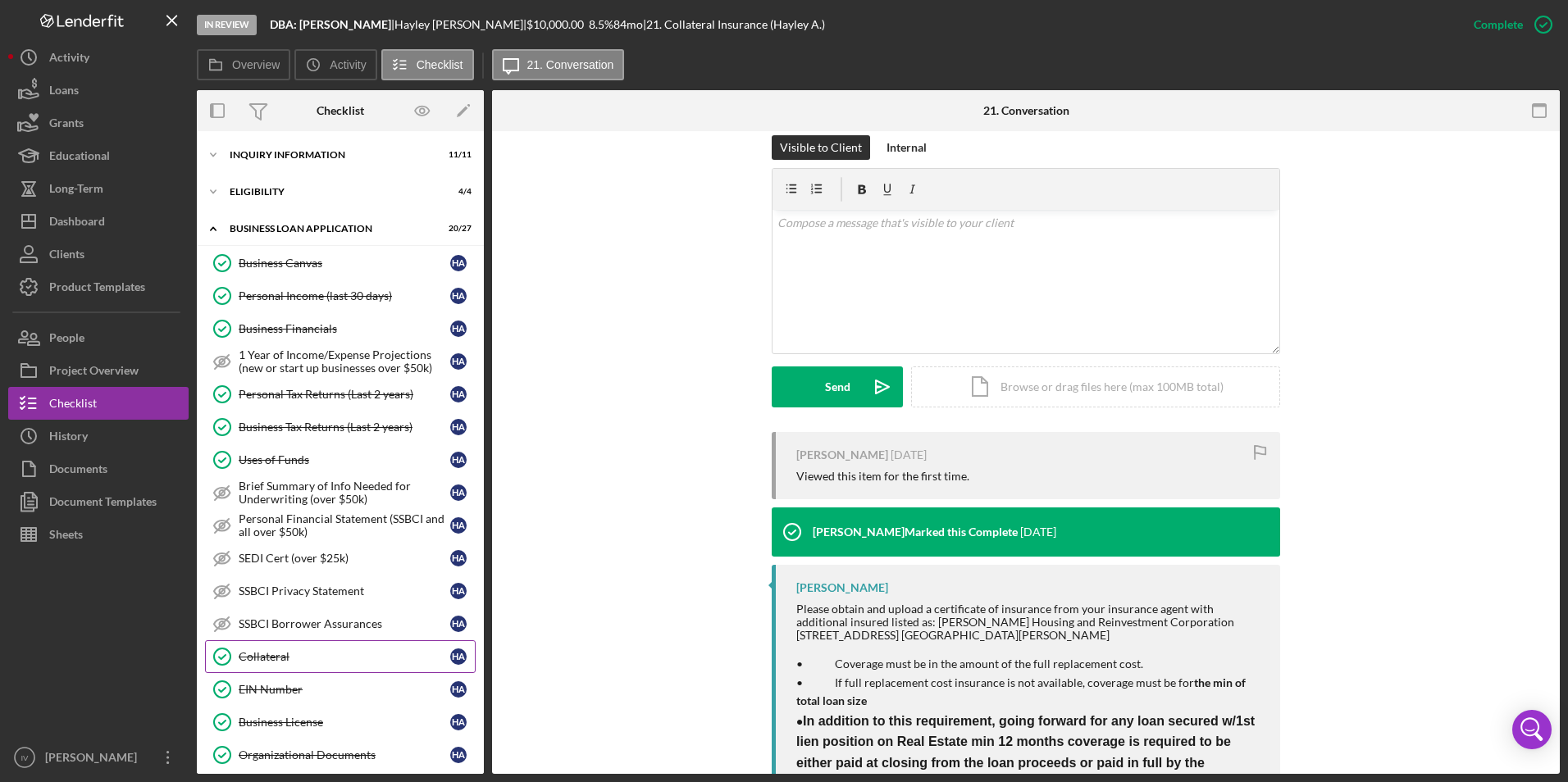
click at [298, 661] on div "Collateral" at bounding box center [344, 657] width 212 height 13
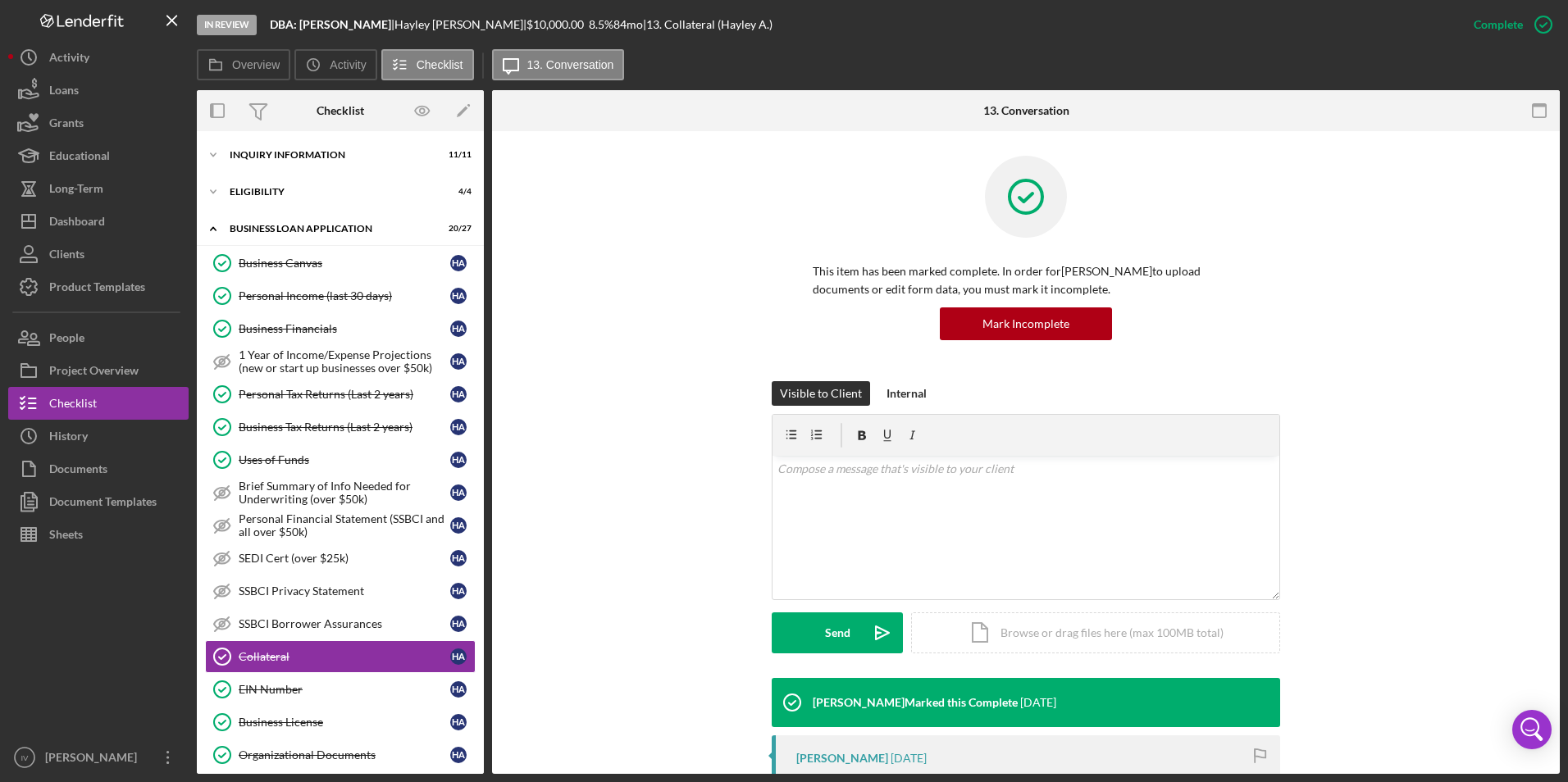
scroll to position [328, 0]
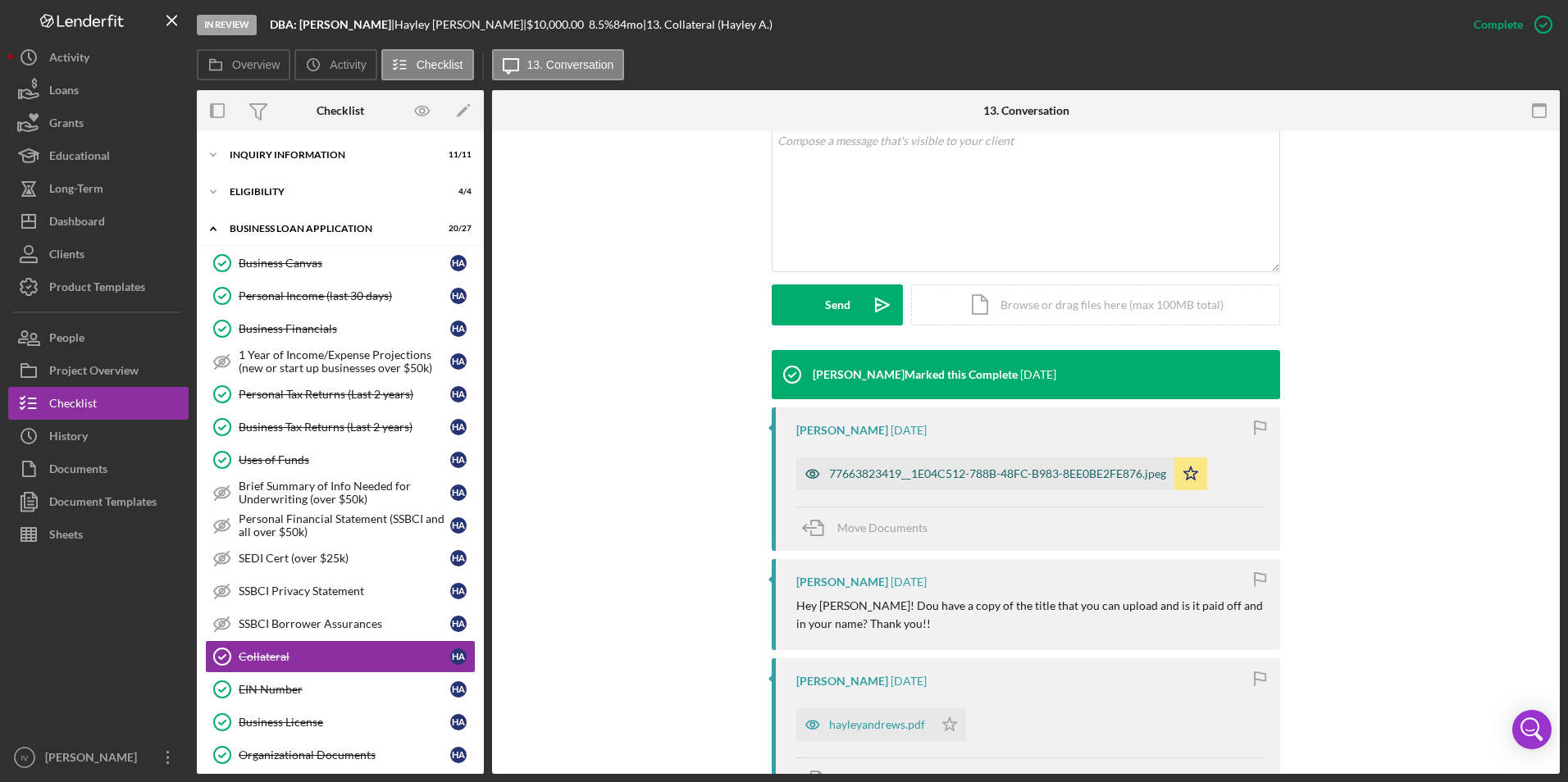
click at [879, 480] on div "77663823419__1E04C512-788B-48FC-B983-8EE0BE2FE876.jpeg" at bounding box center [998, 474] width 337 height 13
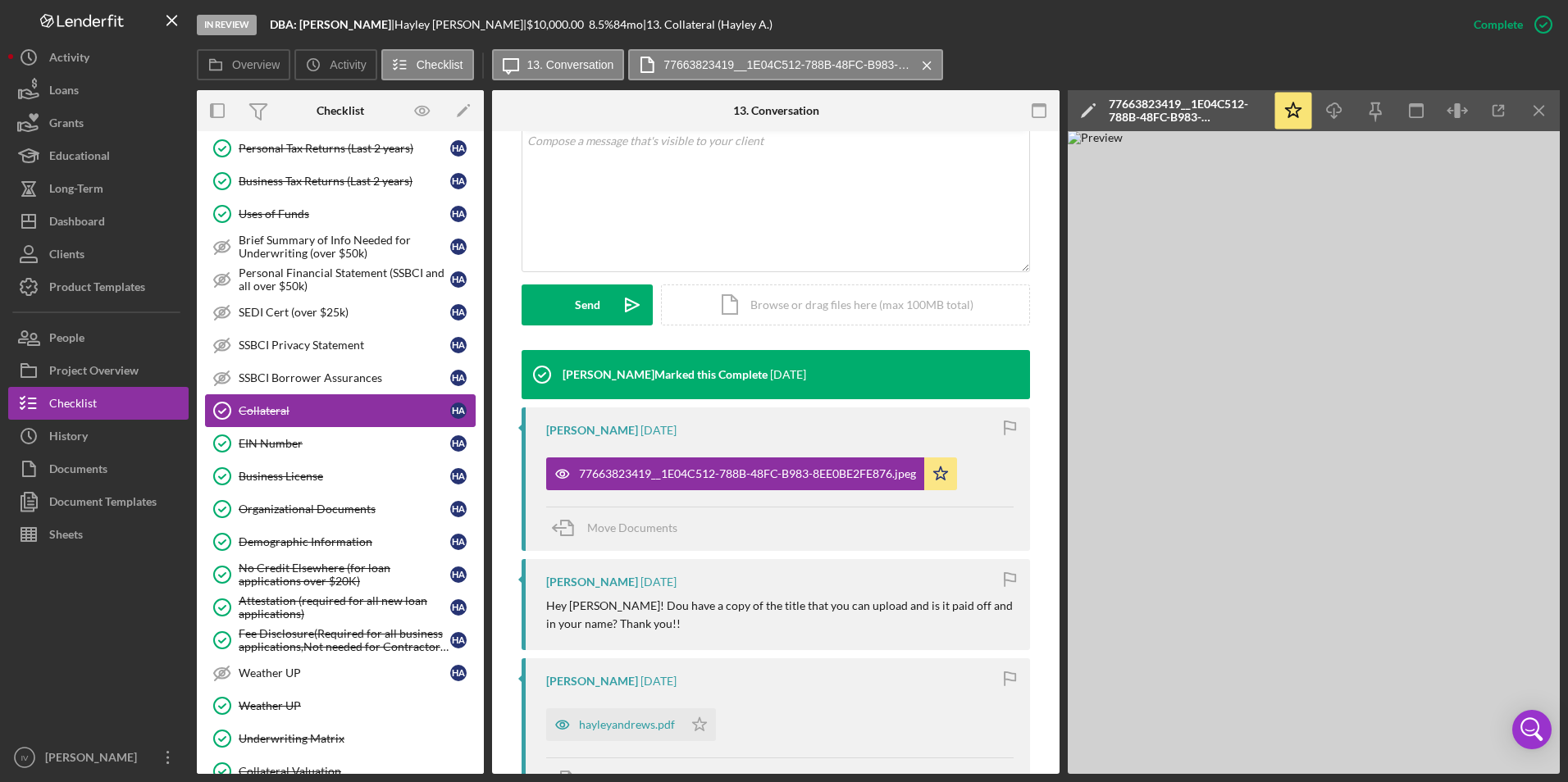
scroll to position [410, 0]
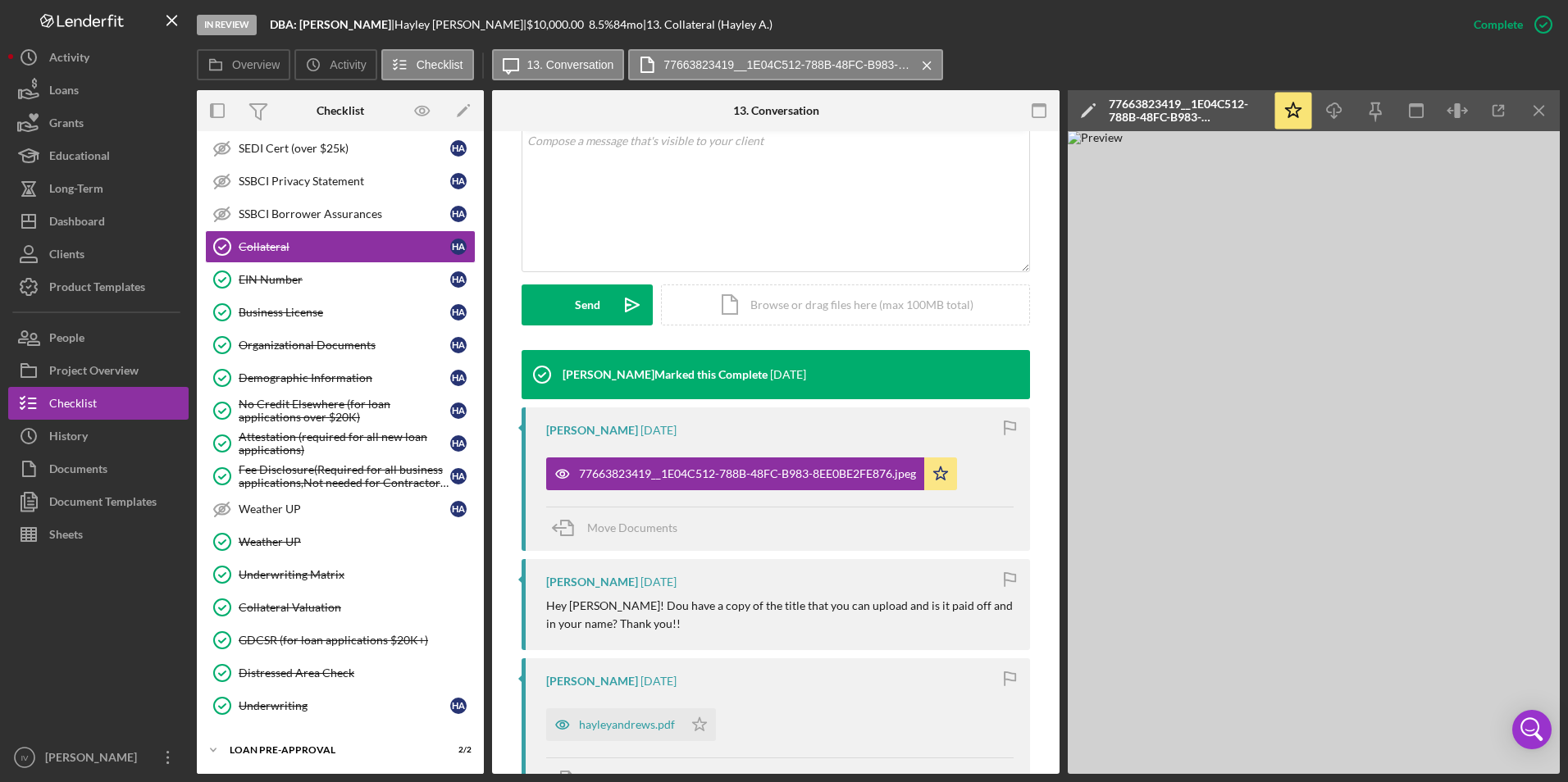
drag, startPoint x: 330, startPoint y: 601, endPoint x: 493, endPoint y: 546, distance: 172.0
click at [330, 601] on div "Collateral Valuation" at bounding box center [357, 607] width 237 height 13
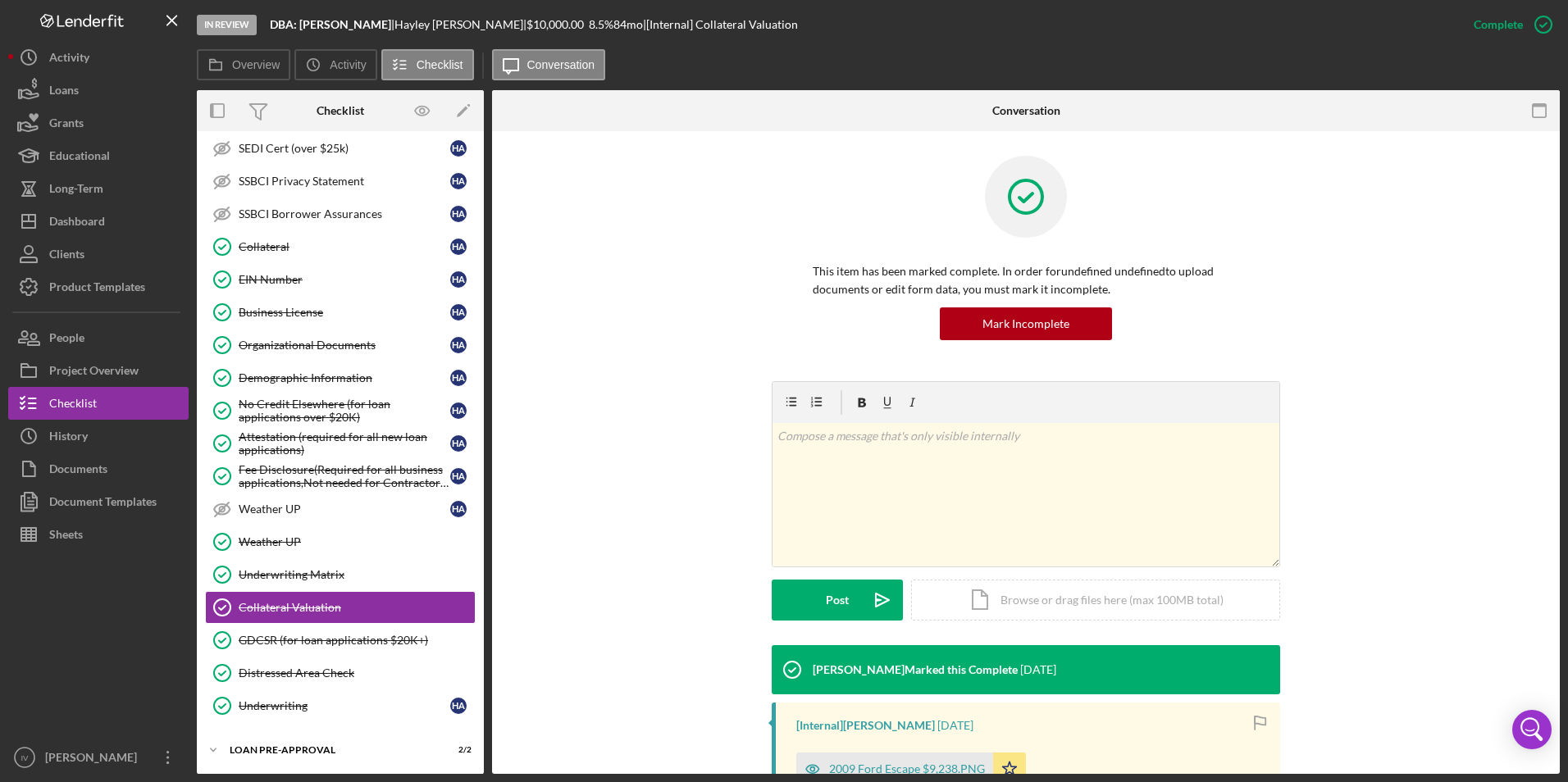
scroll to position [224, 0]
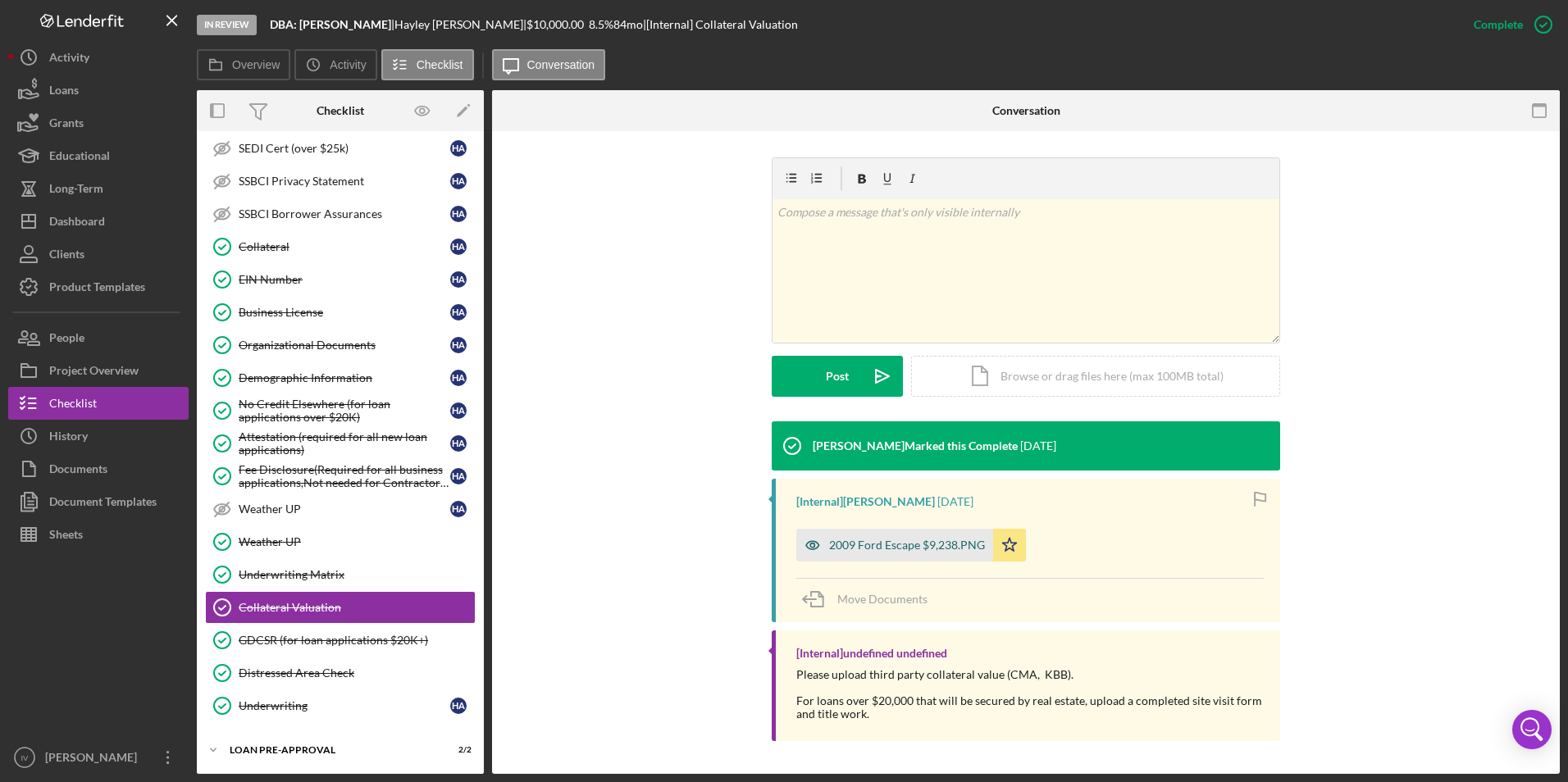
click at [920, 539] on div "2009 Ford Escape $9,238.PNG" at bounding box center [908, 545] width 156 height 13
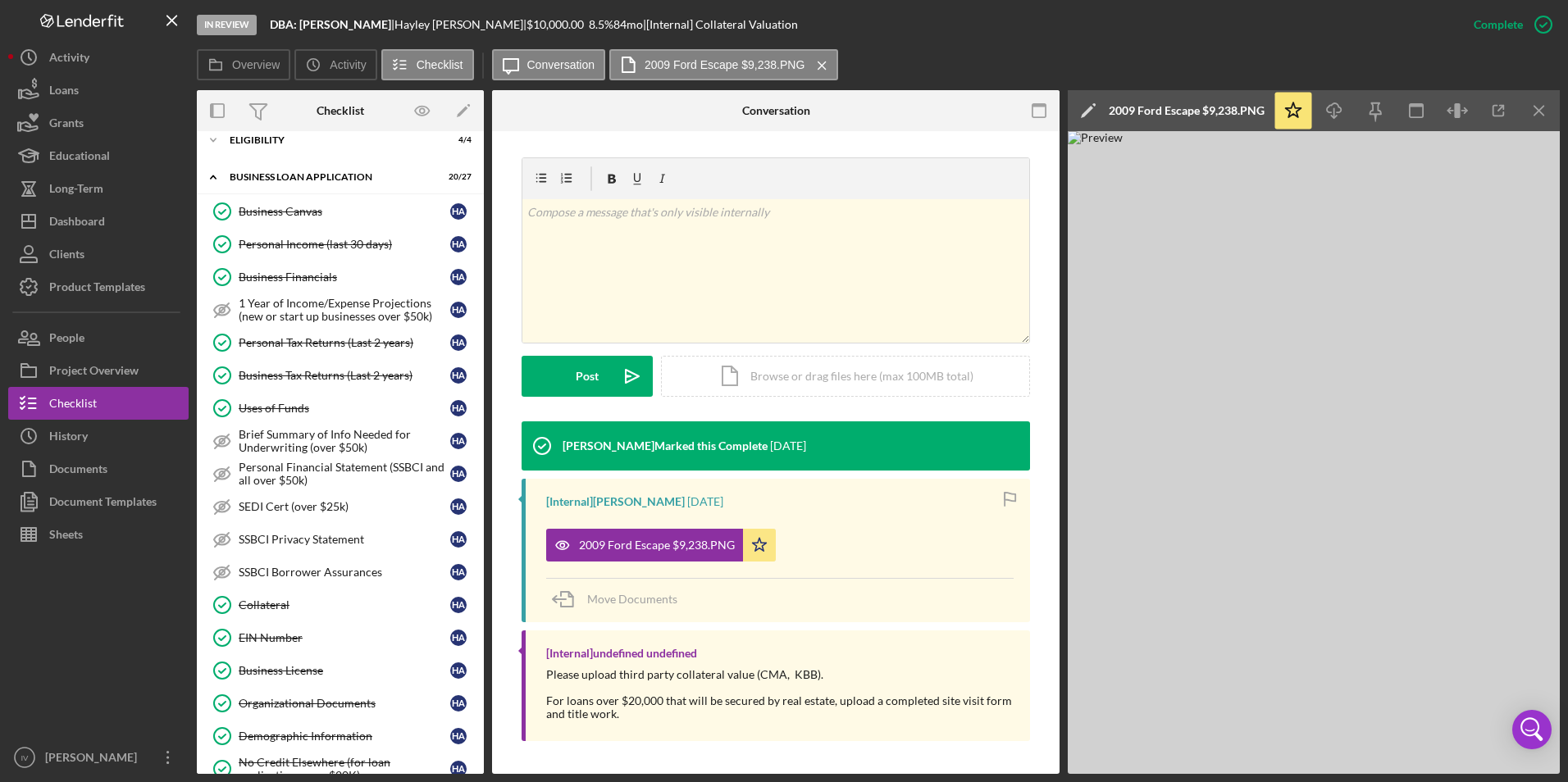
scroll to position [0, 0]
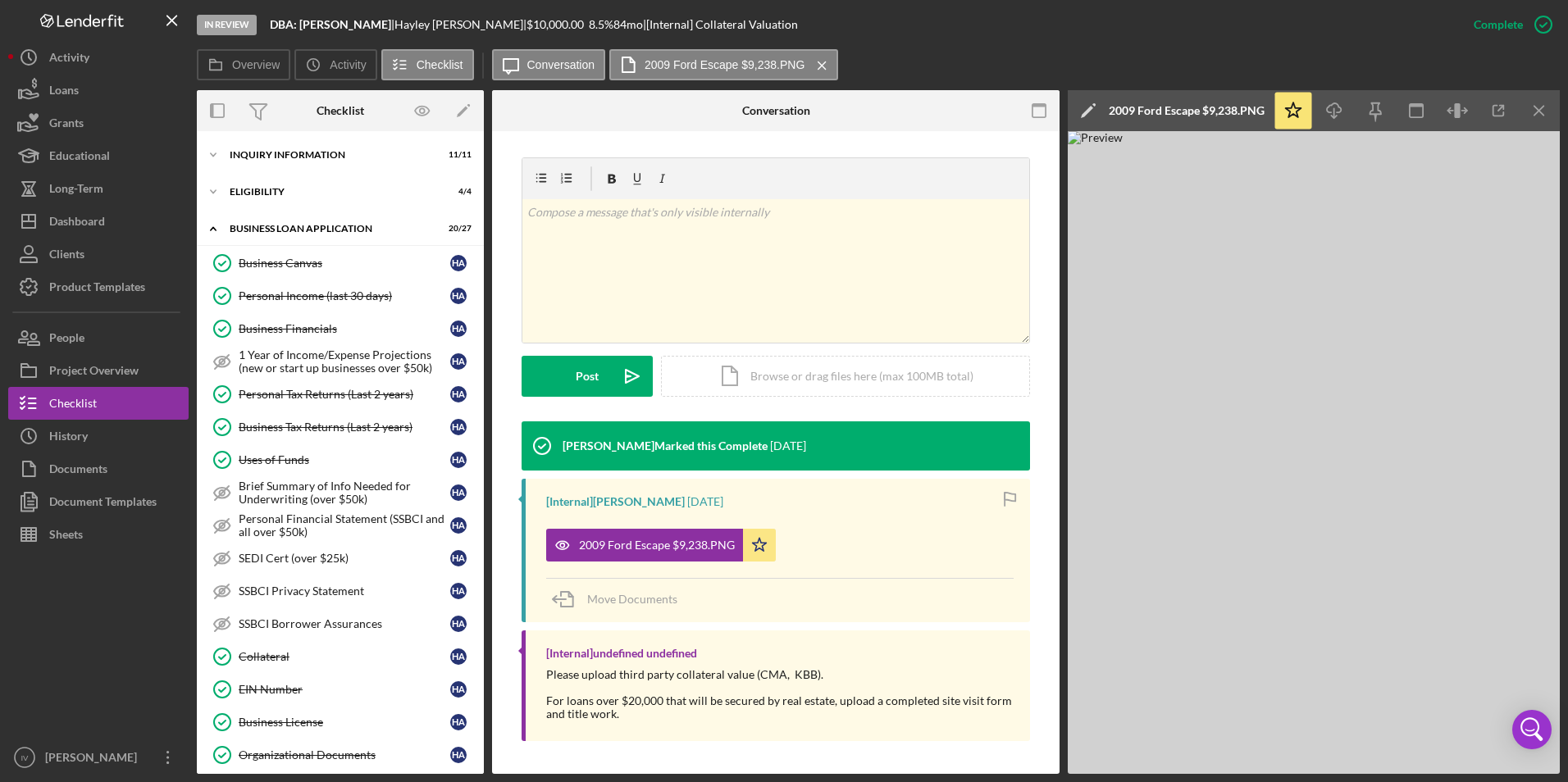
drag, startPoint x: 323, startPoint y: 750, endPoint x: 837, endPoint y: 420, distance: 610.8
click at [323, 750] on div "Organizational Documents" at bounding box center [344, 755] width 212 height 13
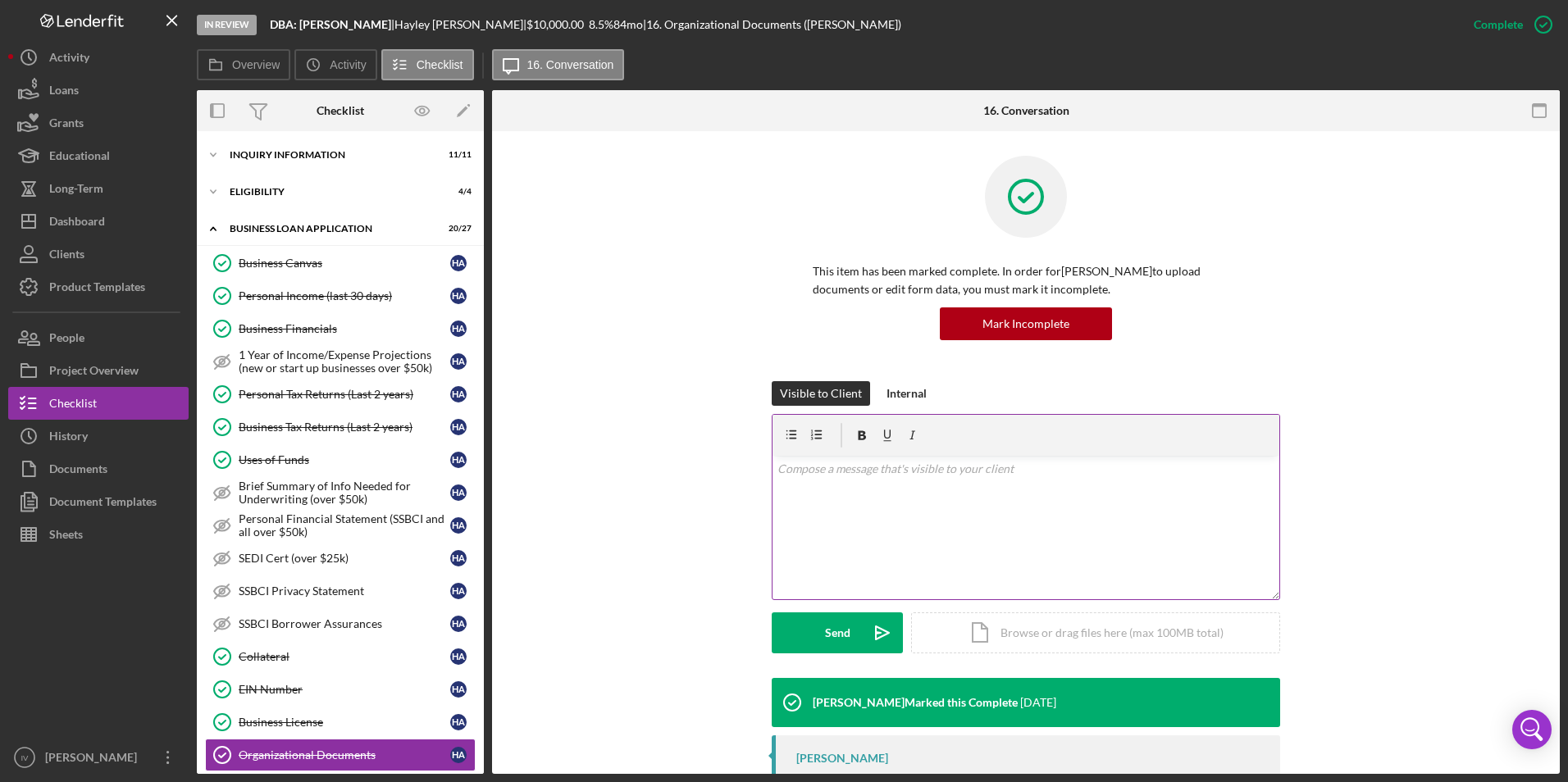
scroll to position [131, 0]
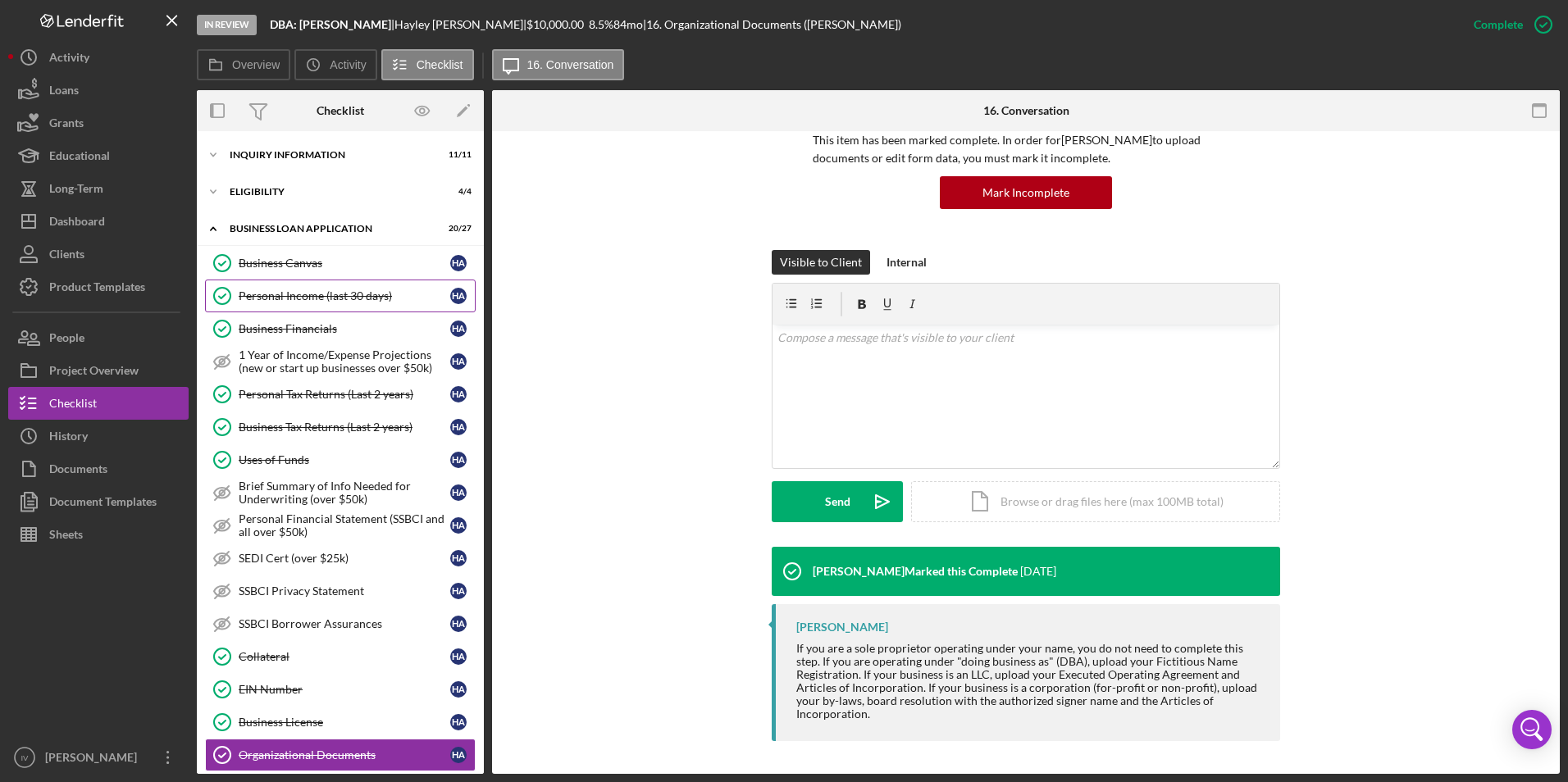
click at [343, 285] on link "Personal Income (last 30 days) Personal Income (last 30 days) H A" at bounding box center [340, 295] width 271 height 32
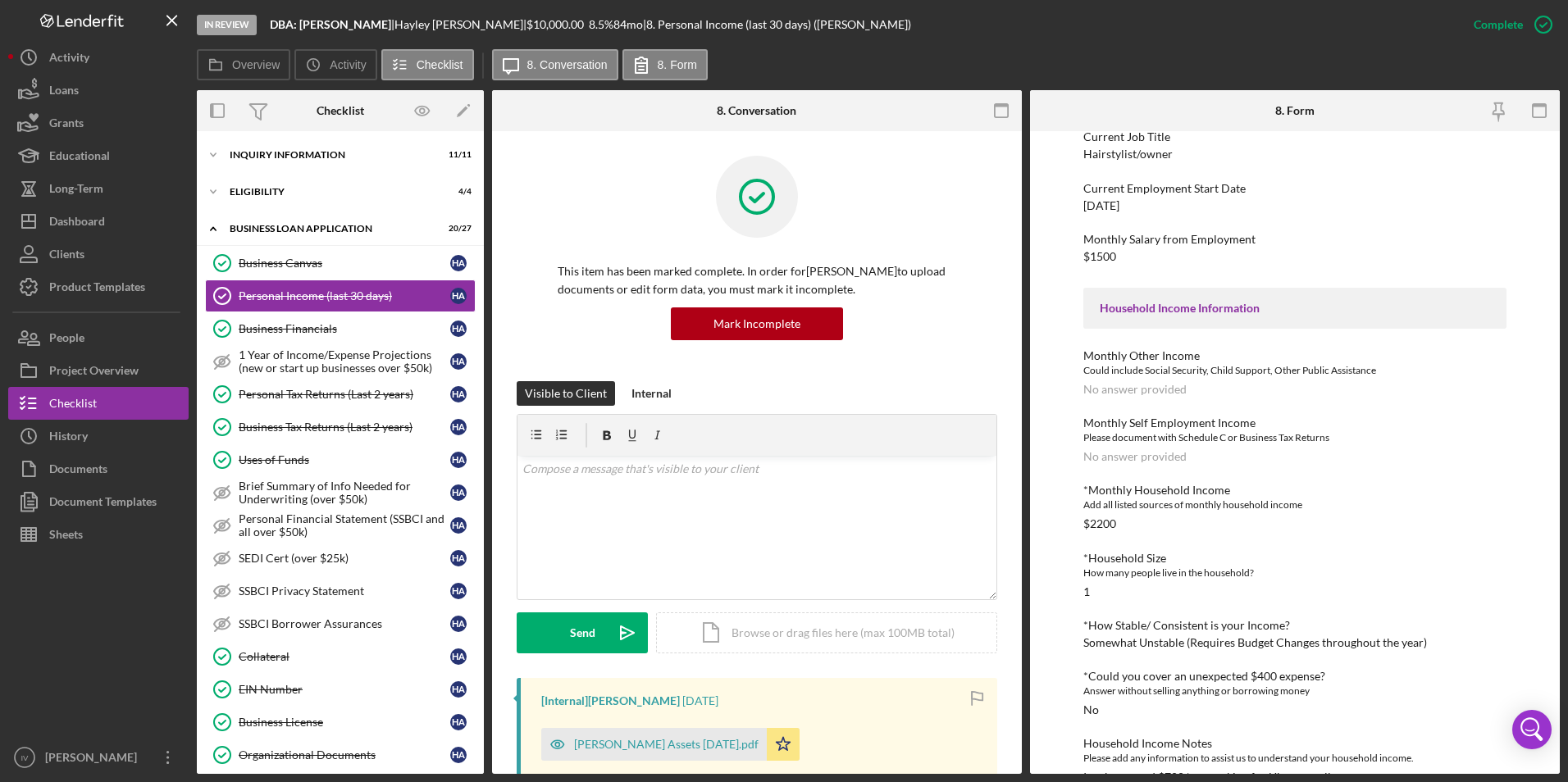
scroll to position [246, 0]
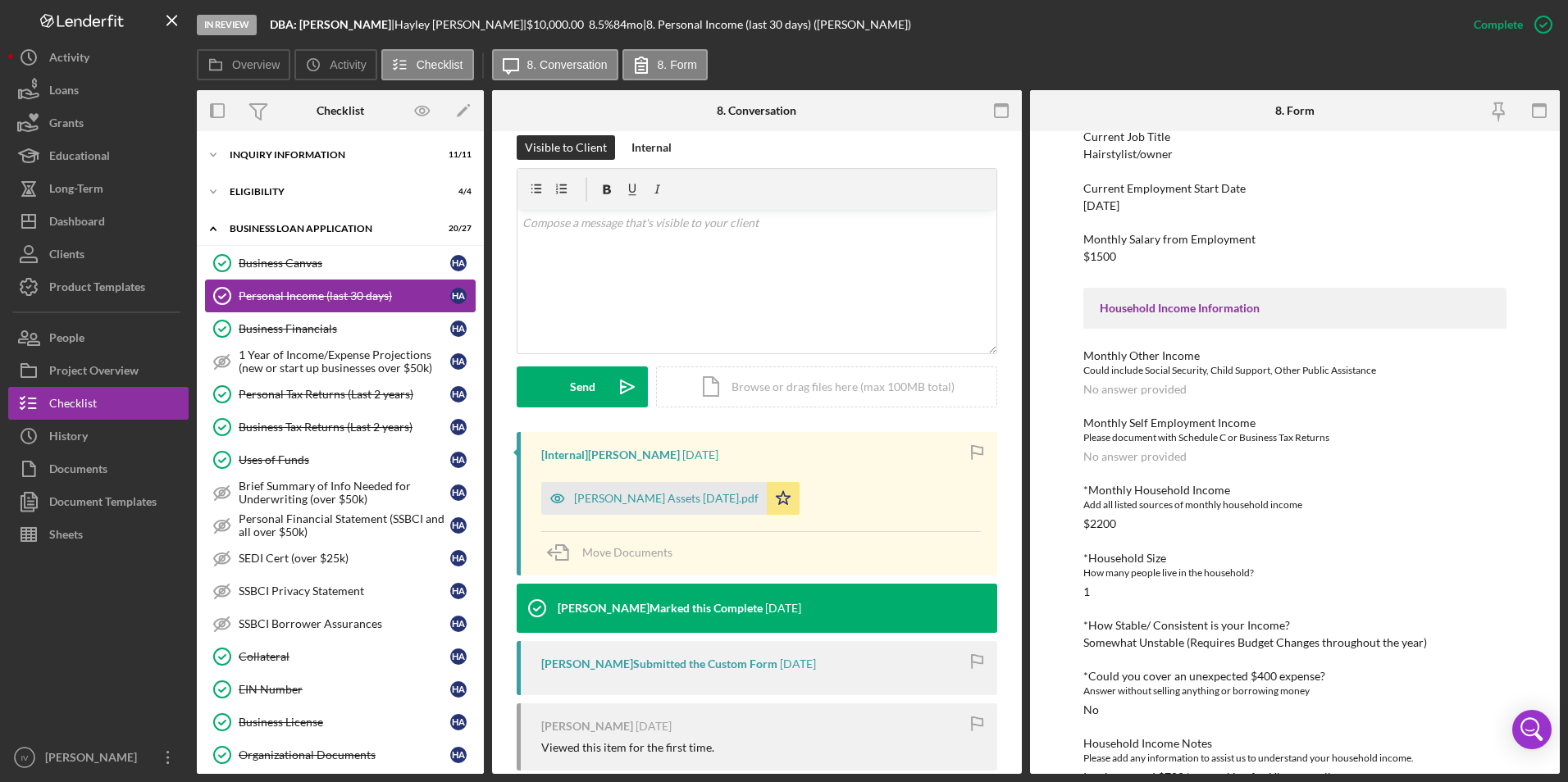
drag, startPoint x: 303, startPoint y: 257, endPoint x: 333, endPoint y: 290, distance: 44.6
click at [303, 257] on div "Business Canvas" at bounding box center [344, 263] width 212 height 13
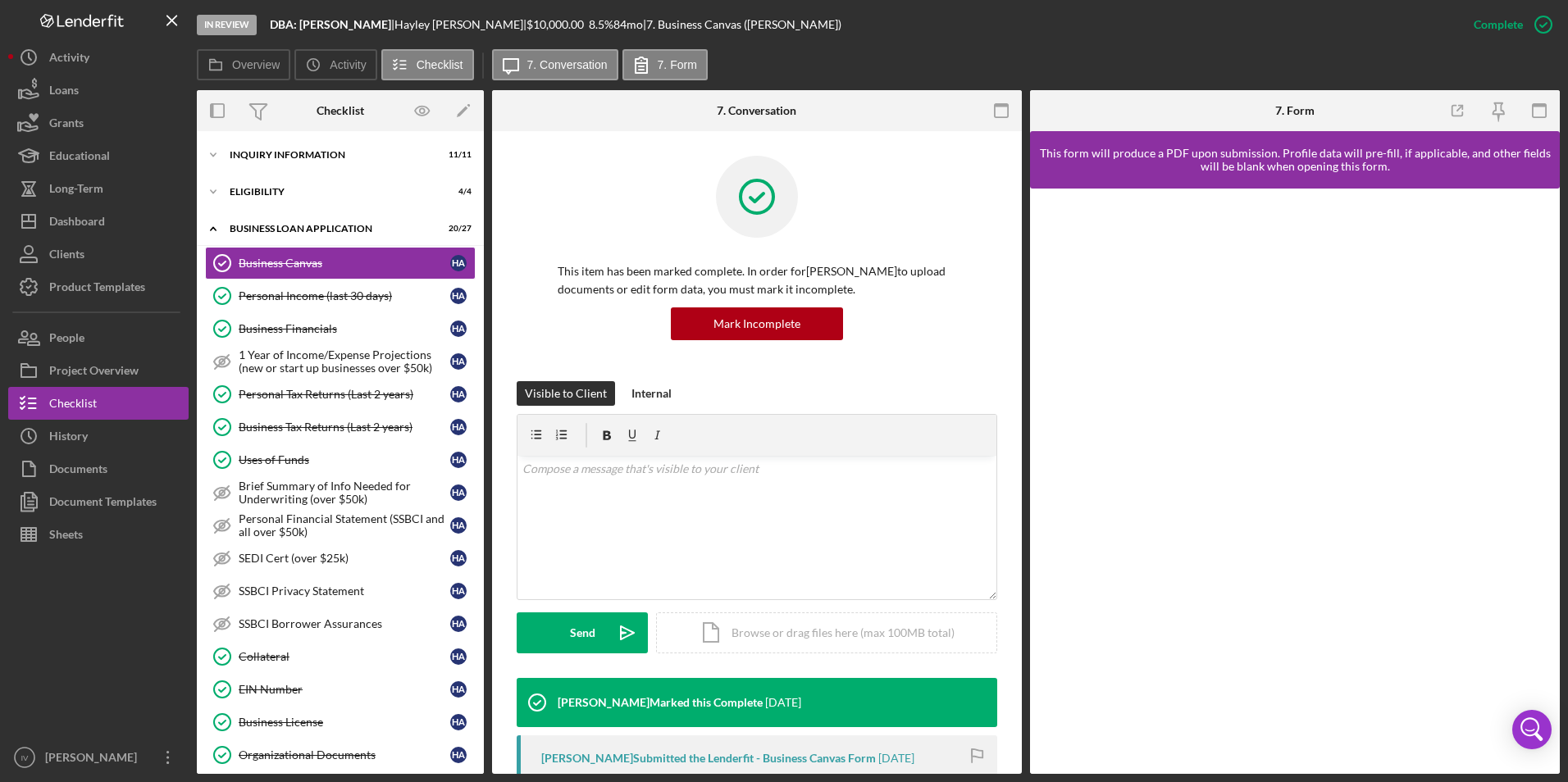
scroll to position [246, 0]
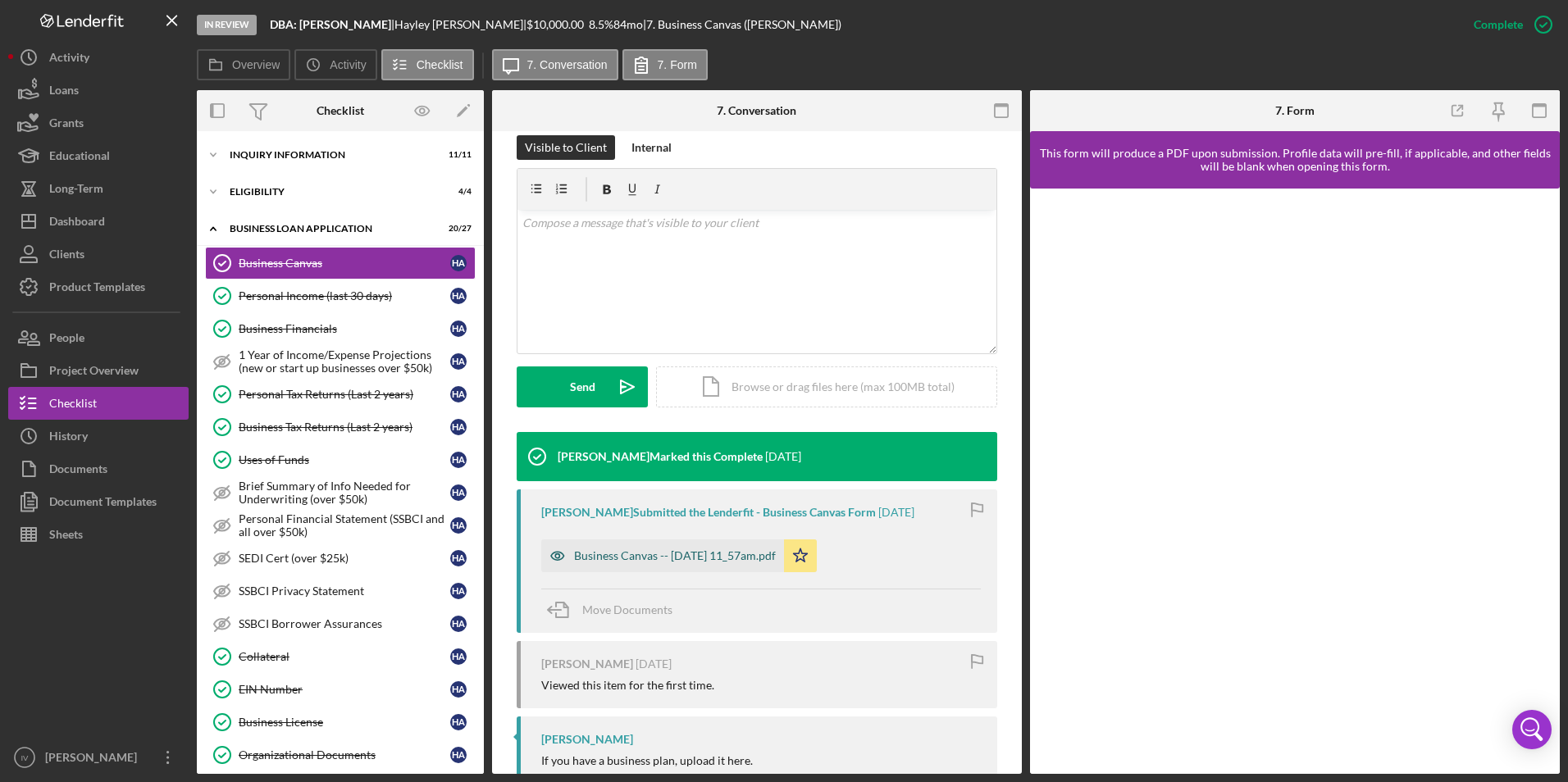
click at [703, 544] on div "Business Canvas -- 2025-08-08 11_57am.pdf" at bounding box center [662, 555] width 243 height 32
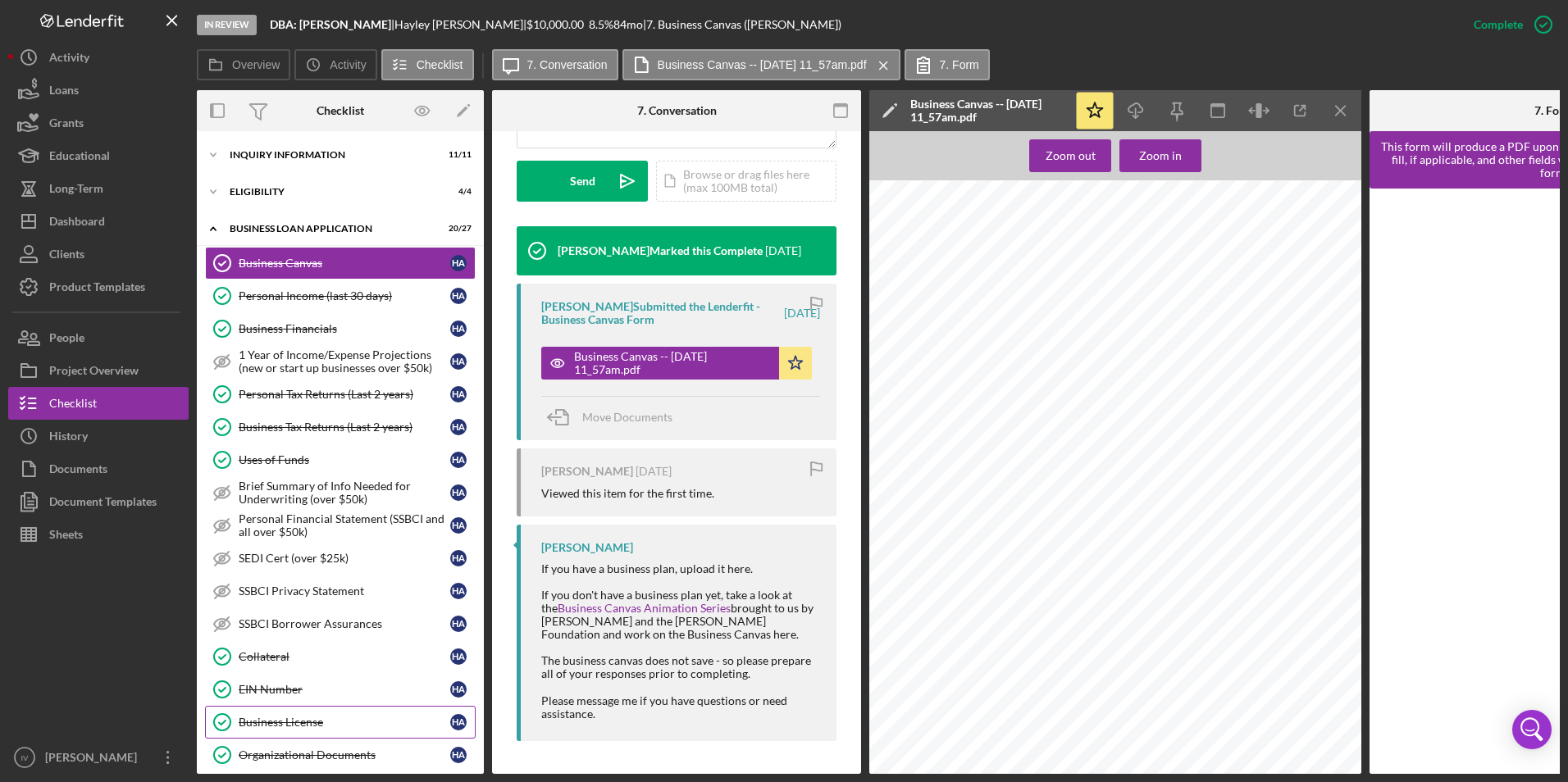
scroll to position [164, 0]
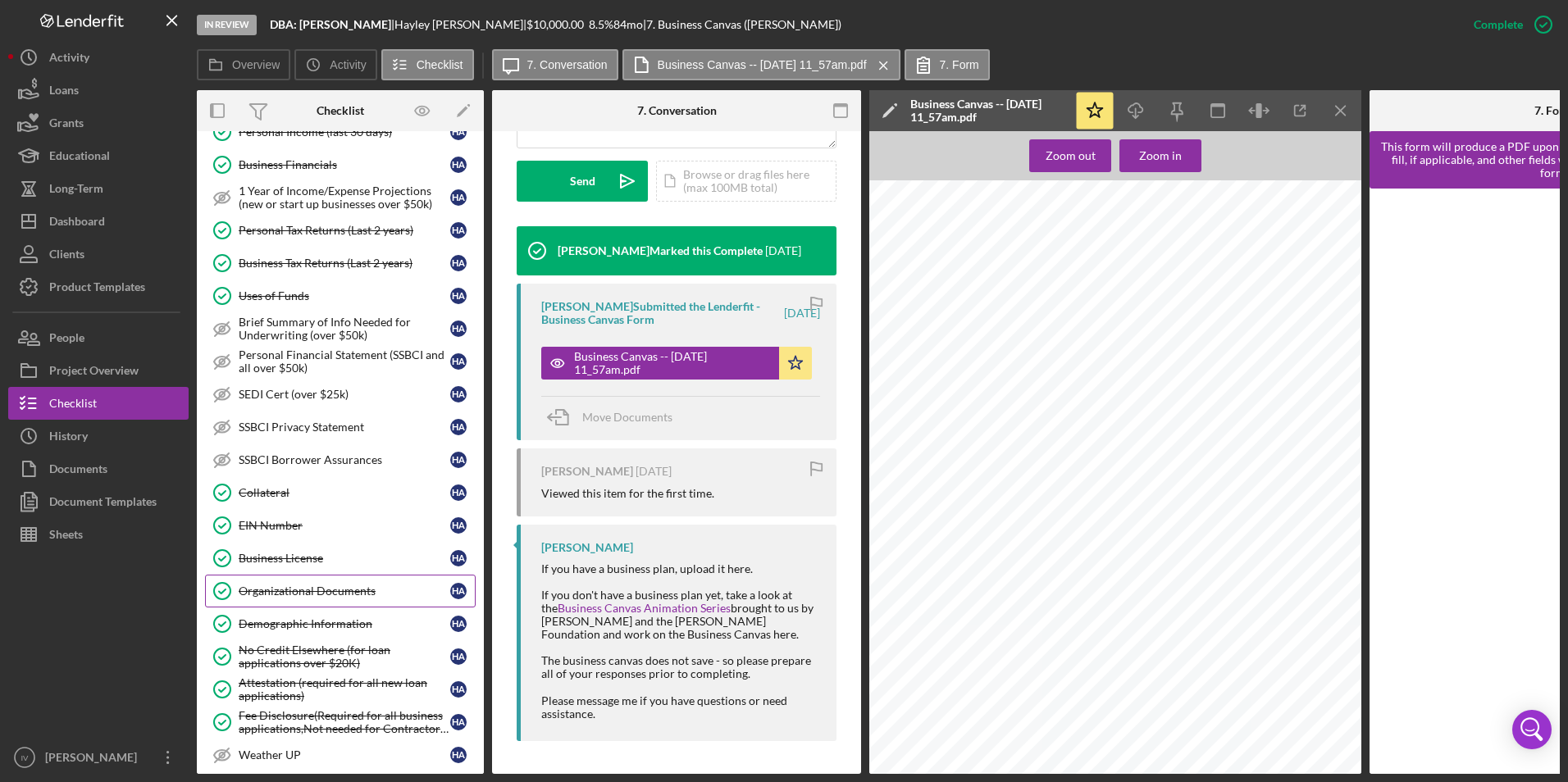
click at [328, 581] on link "Organizational Documents Organizational Documents H A" at bounding box center [340, 590] width 271 height 32
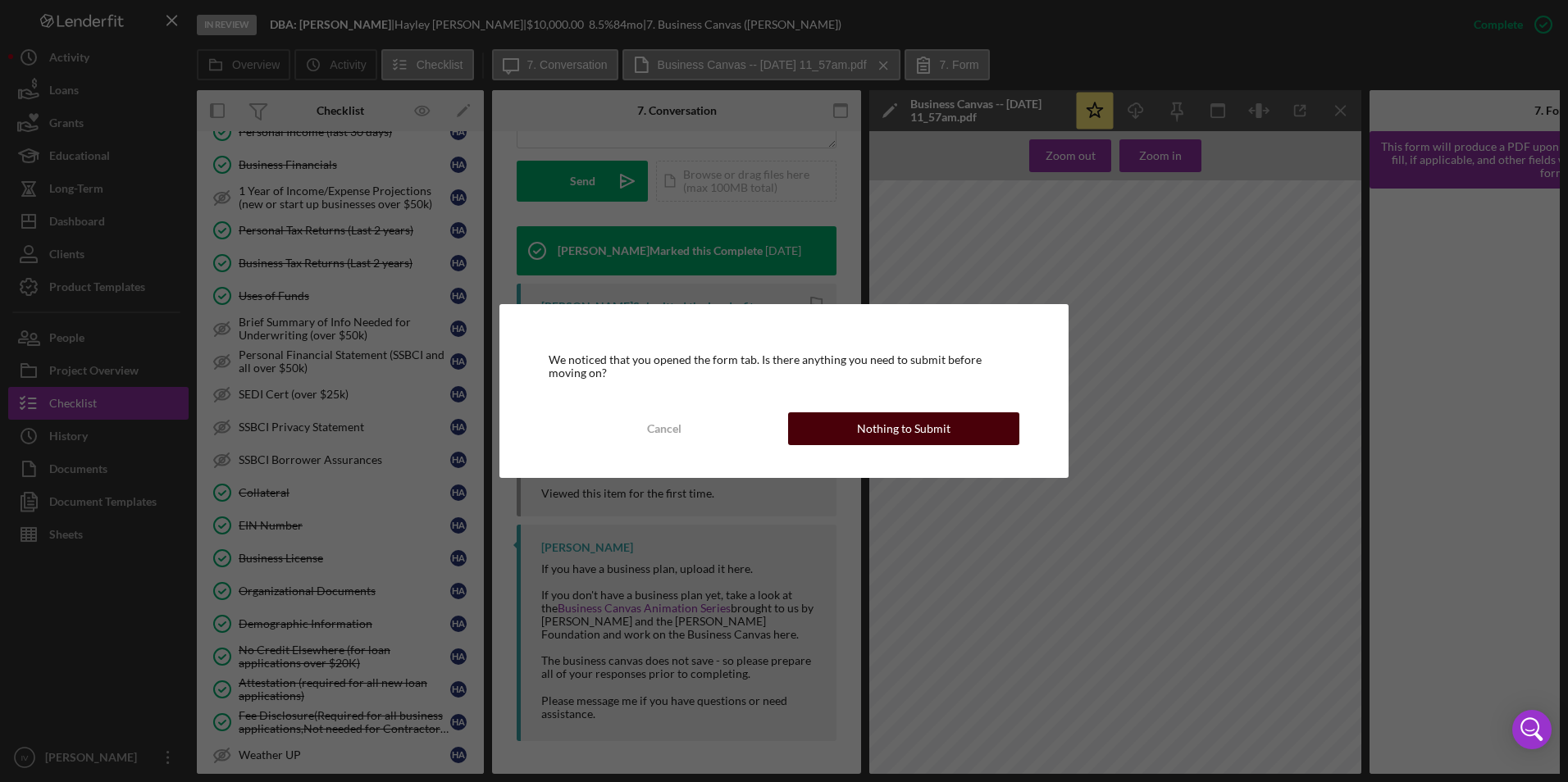
click at [886, 435] on div "Nothing to Submit" at bounding box center [904, 428] width 94 height 32
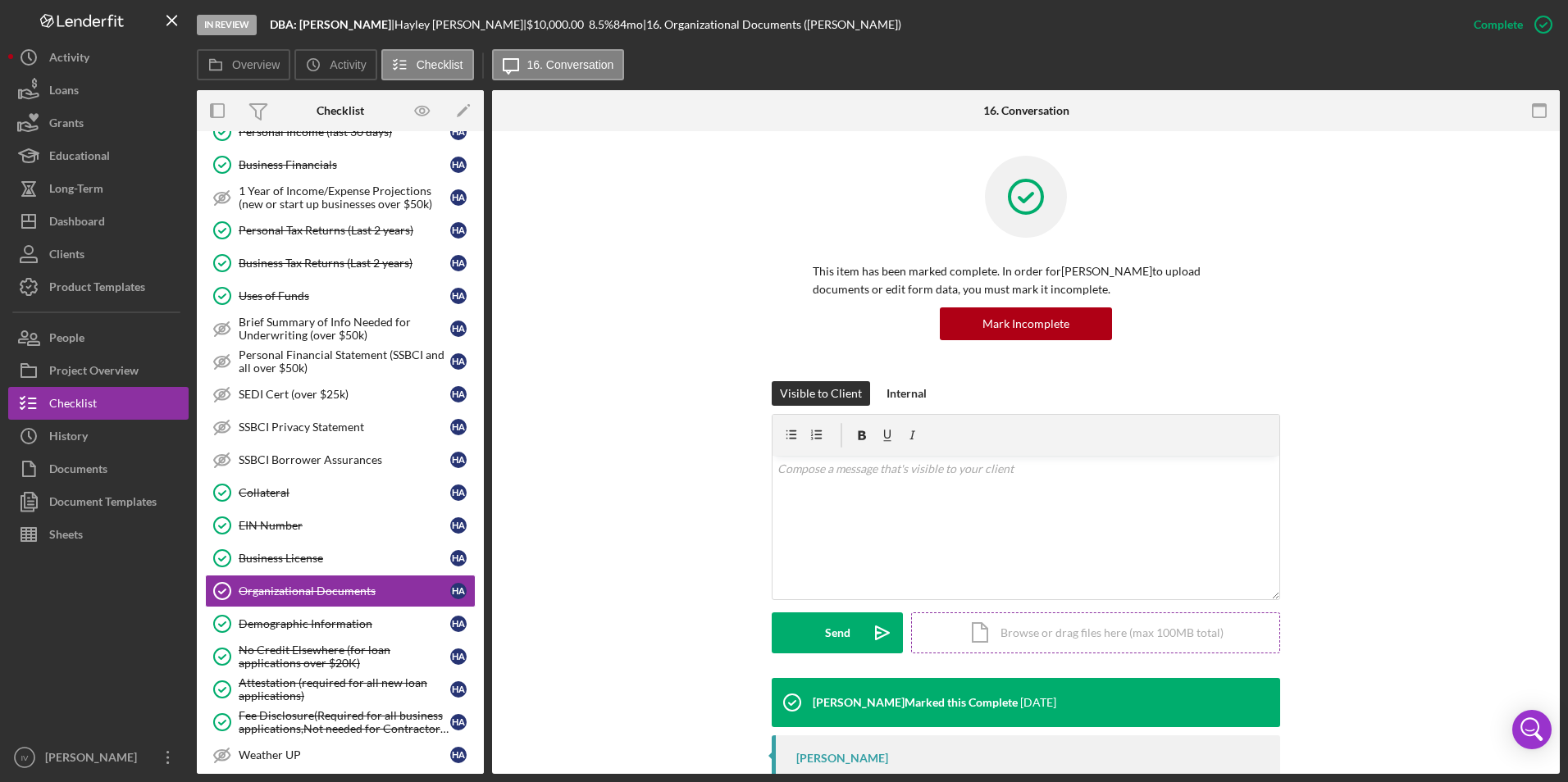
scroll to position [131, 0]
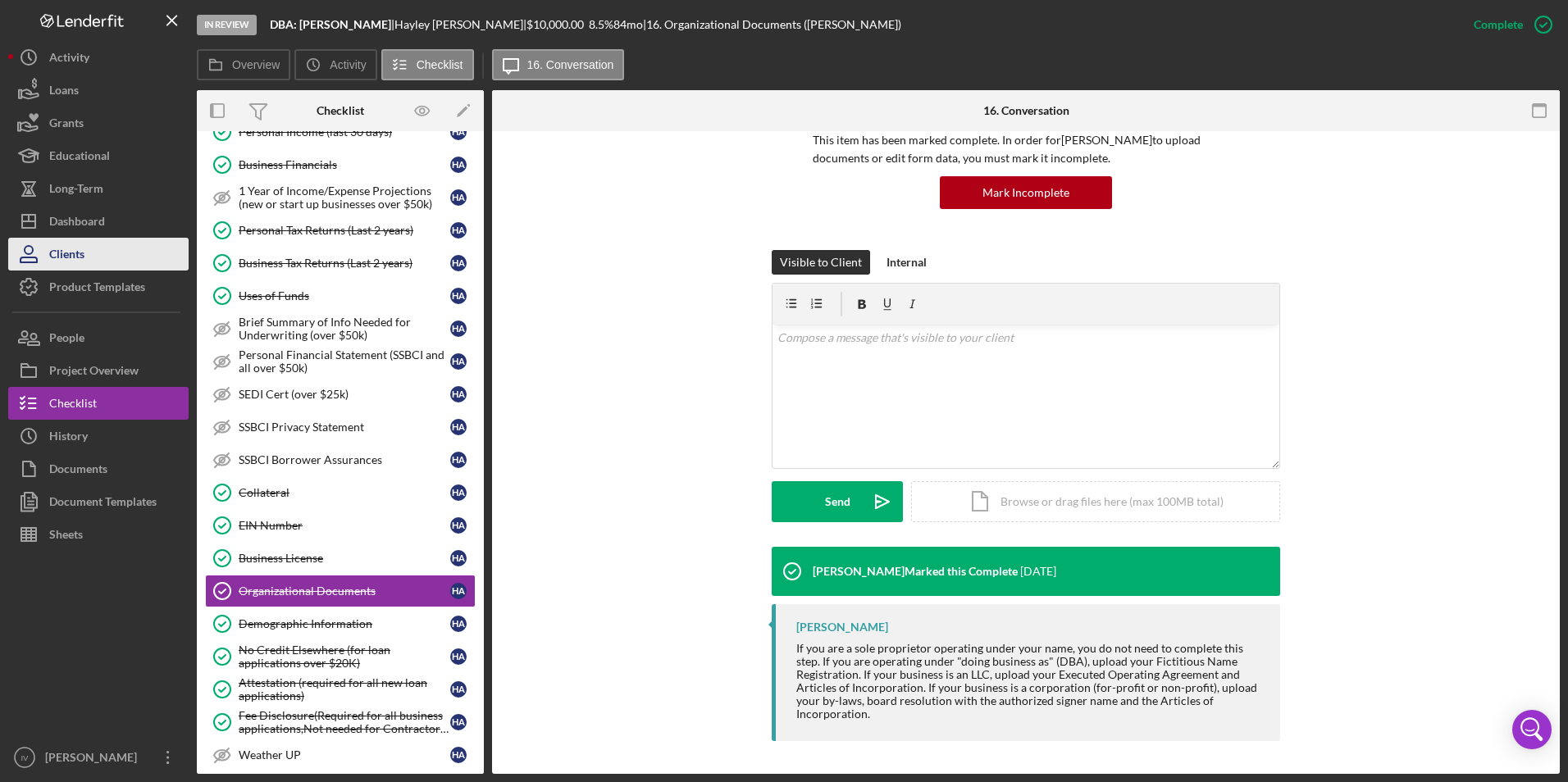
drag, startPoint x: 81, startPoint y: 222, endPoint x: 117, endPoint y: 250, distance: 45.6
click at [81, 222] on div "Dashboard" at bounding box center [77, 223] width 56 height 37
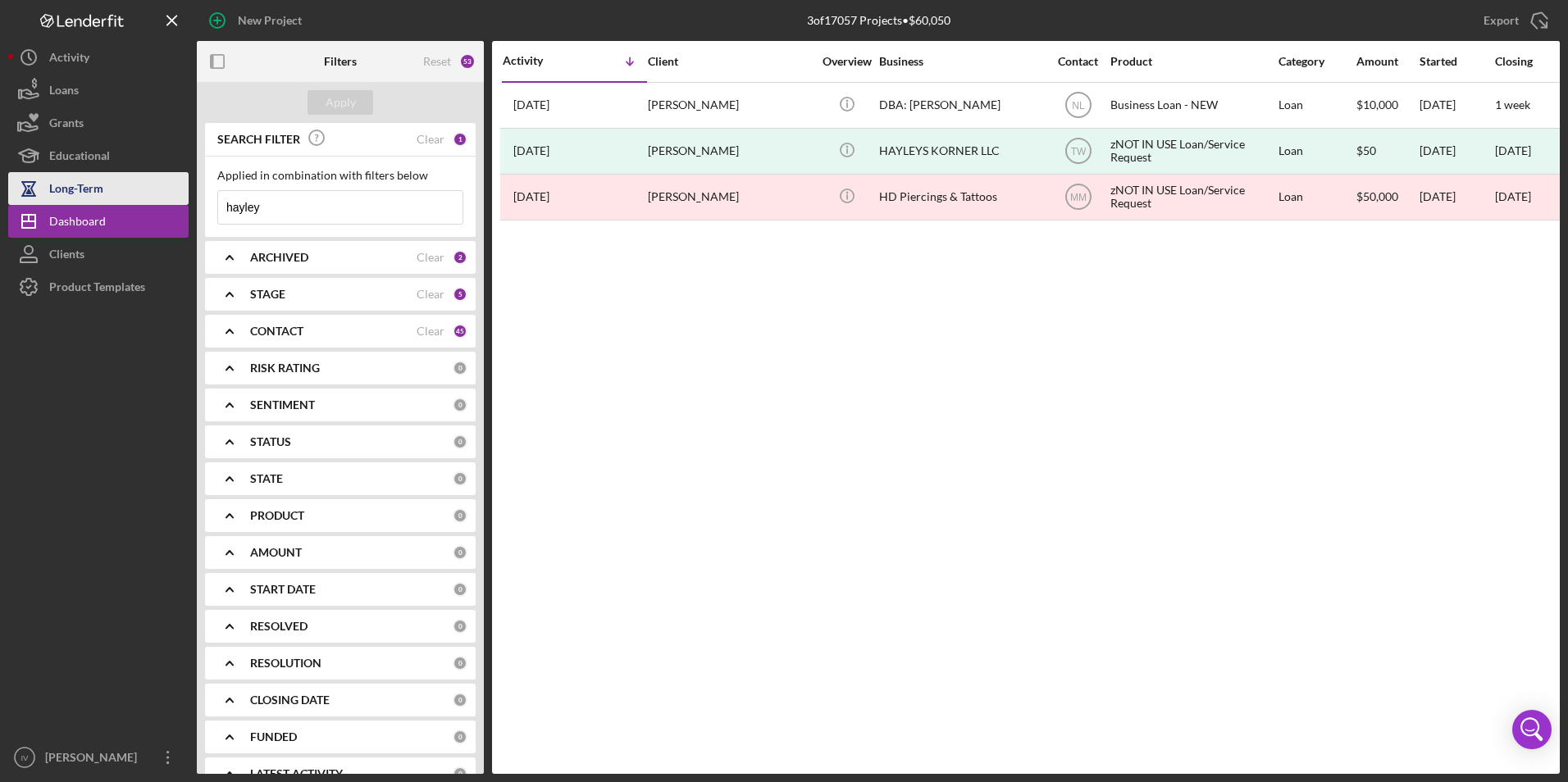
drag, startPoint x: 278, startPoint y: 205, endPoint x: 154, endPoint y: 187, distance: 125.3
click at [154, 187] on div "New Project 3 of 17057 Projects • $60,050 hayley Export Icon/Export Filters Res…" at bounding box center [784, 387] width 1552 height 774
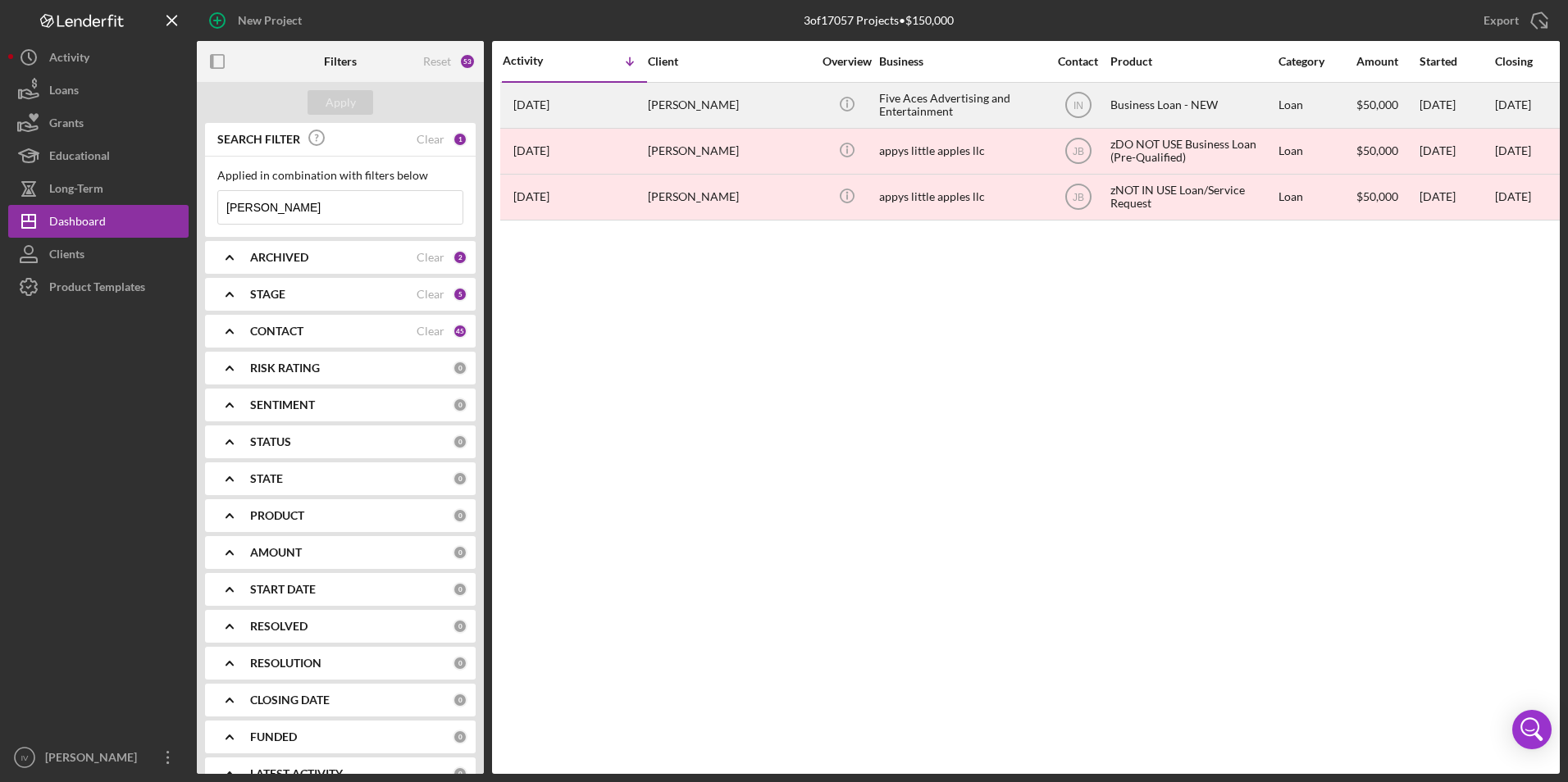
type input "[PERSON_NAME]"
click at [623, 115] on div "1 week ago Jason McCarthy" at bounding box center [575, 106] width 144 height 44
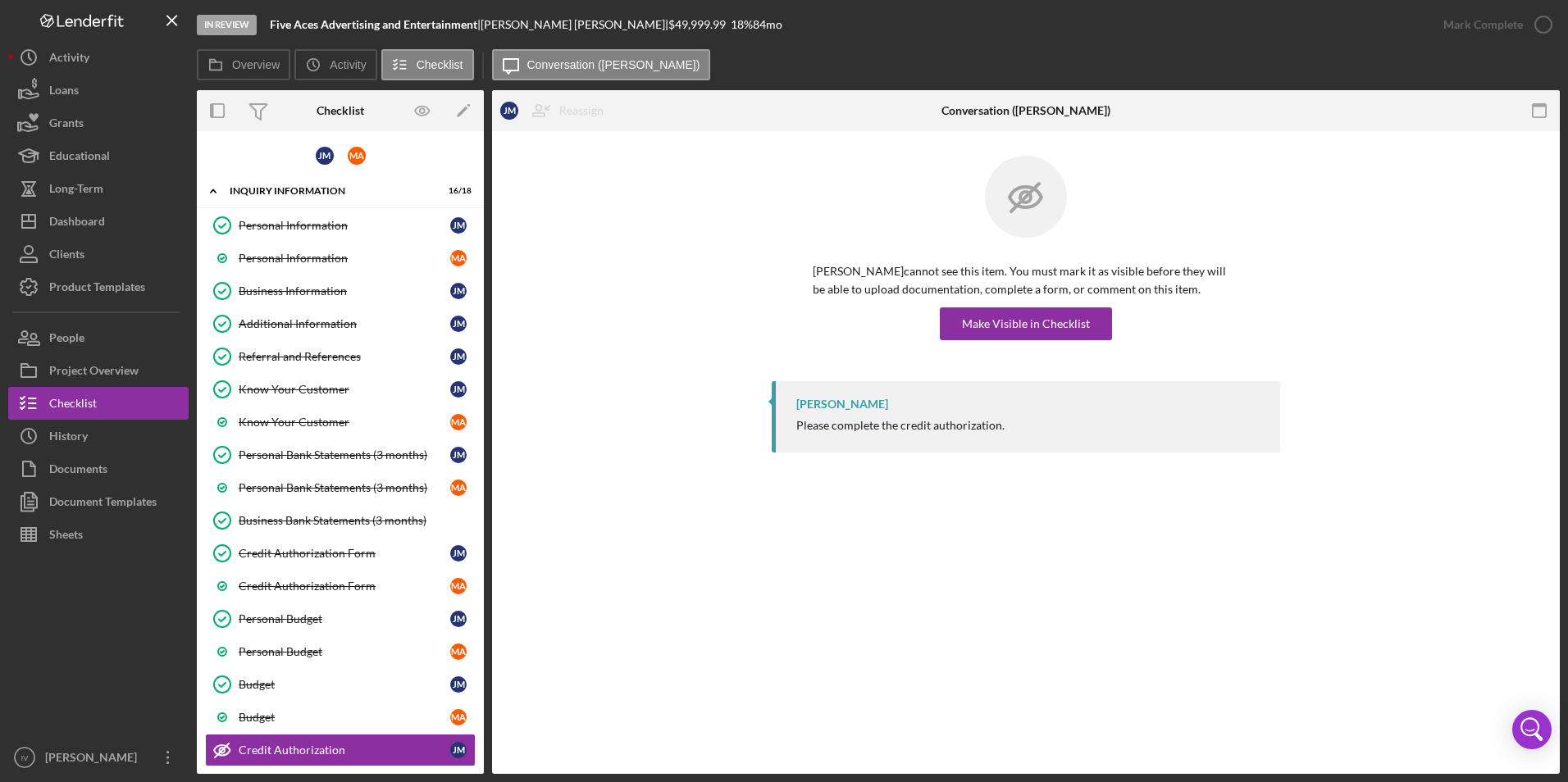
scroll to position [226, 0]
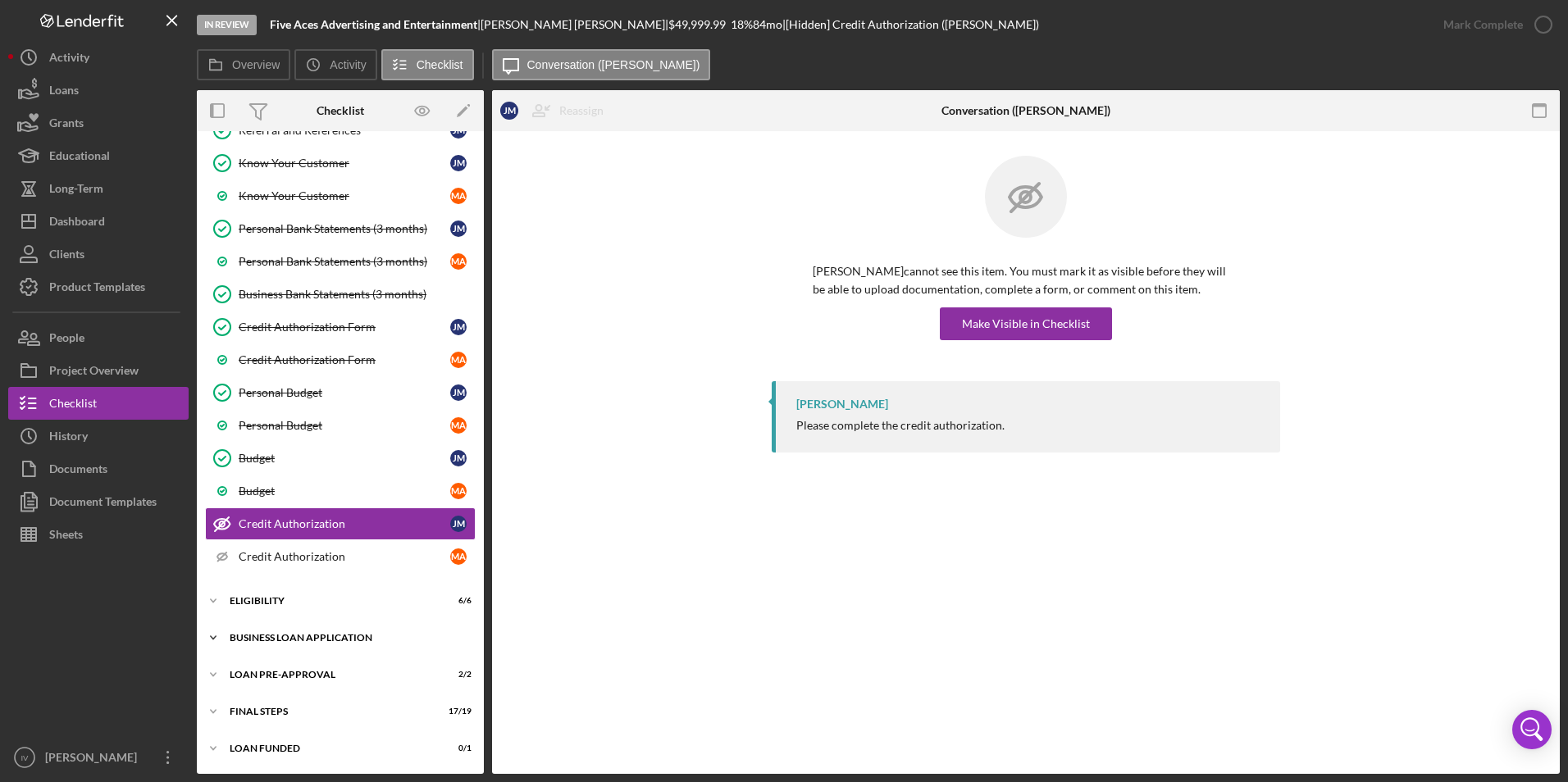
click at [272, 633] on div "BUSINESS LOAN APPLICATION" at bounding box center [346, 638] width 234 height 10
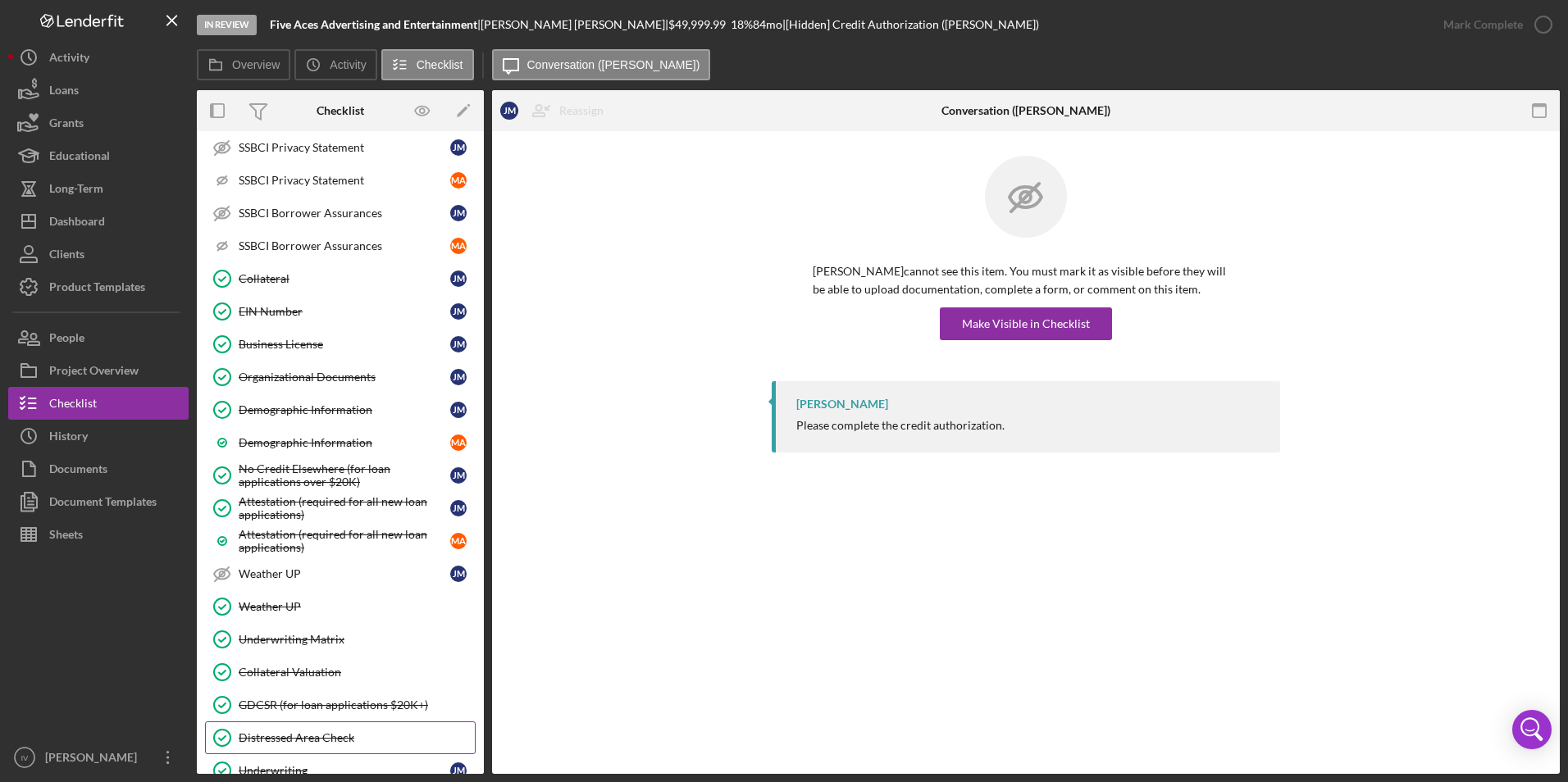
scroll to position [1350, 0]
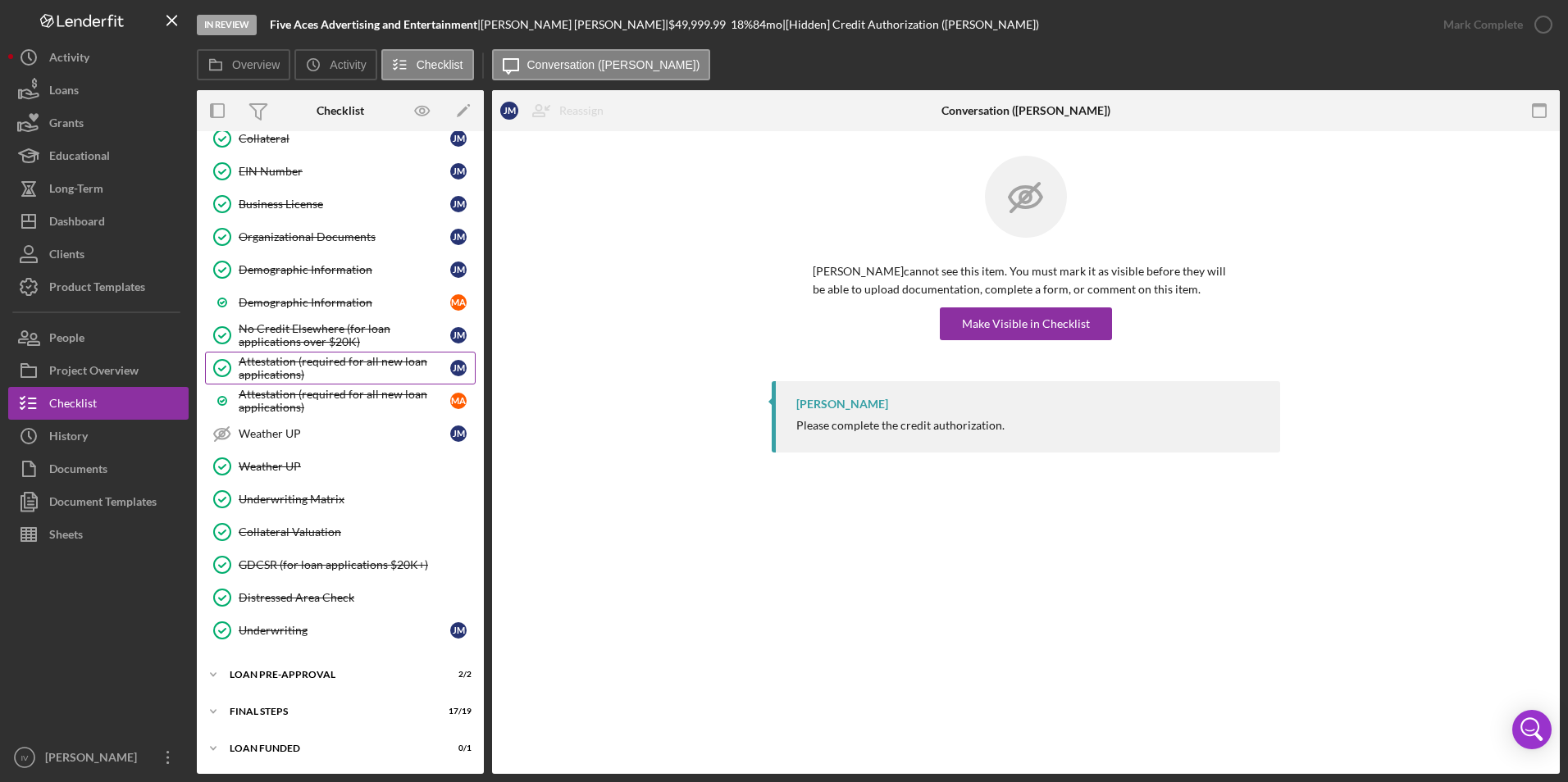
click at [281, 362] on div "Attestation (required for all new loan applications)" at bounding box center [344, 368] width 212 height 26
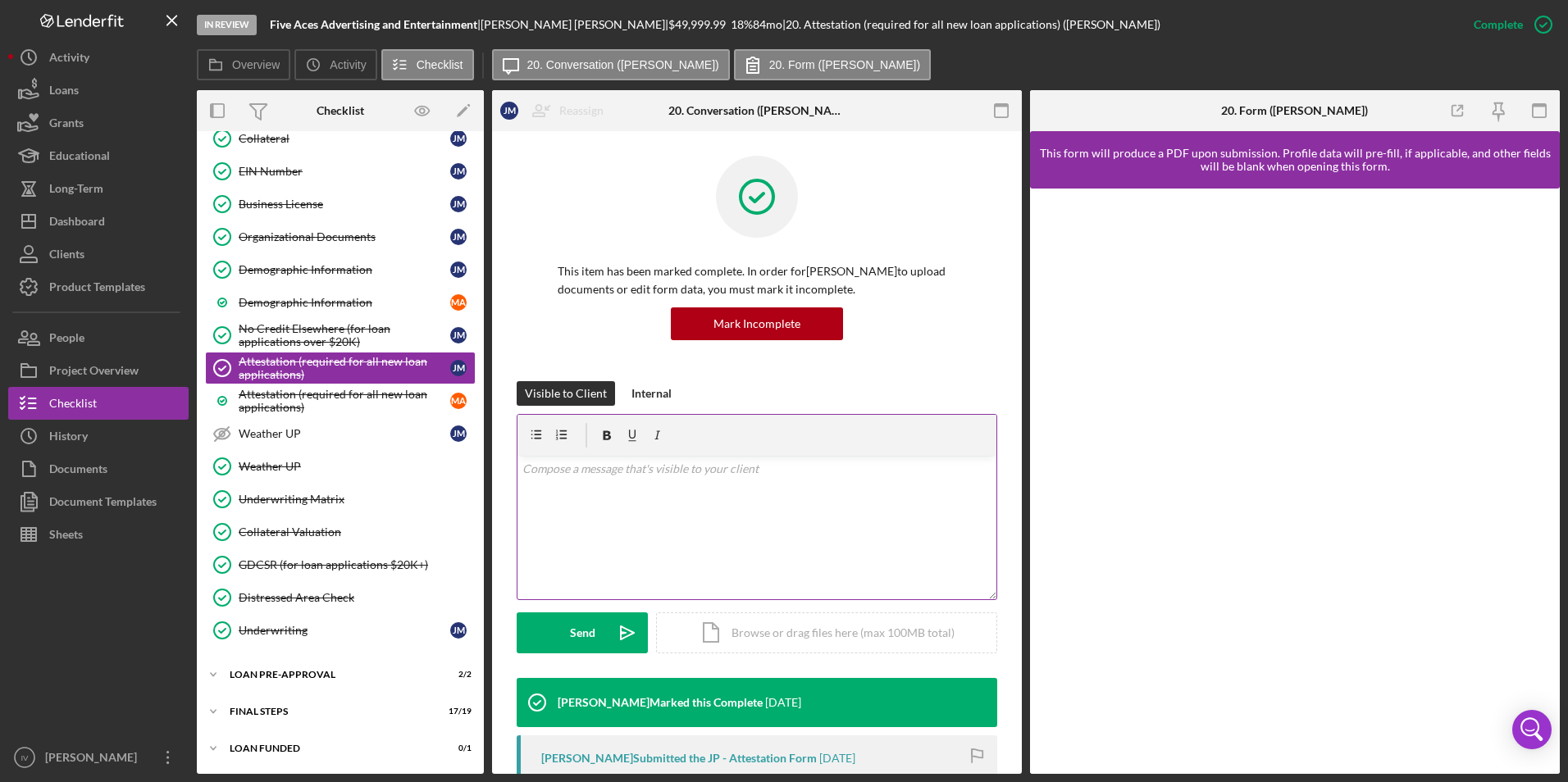
scroll to position [164, 0]
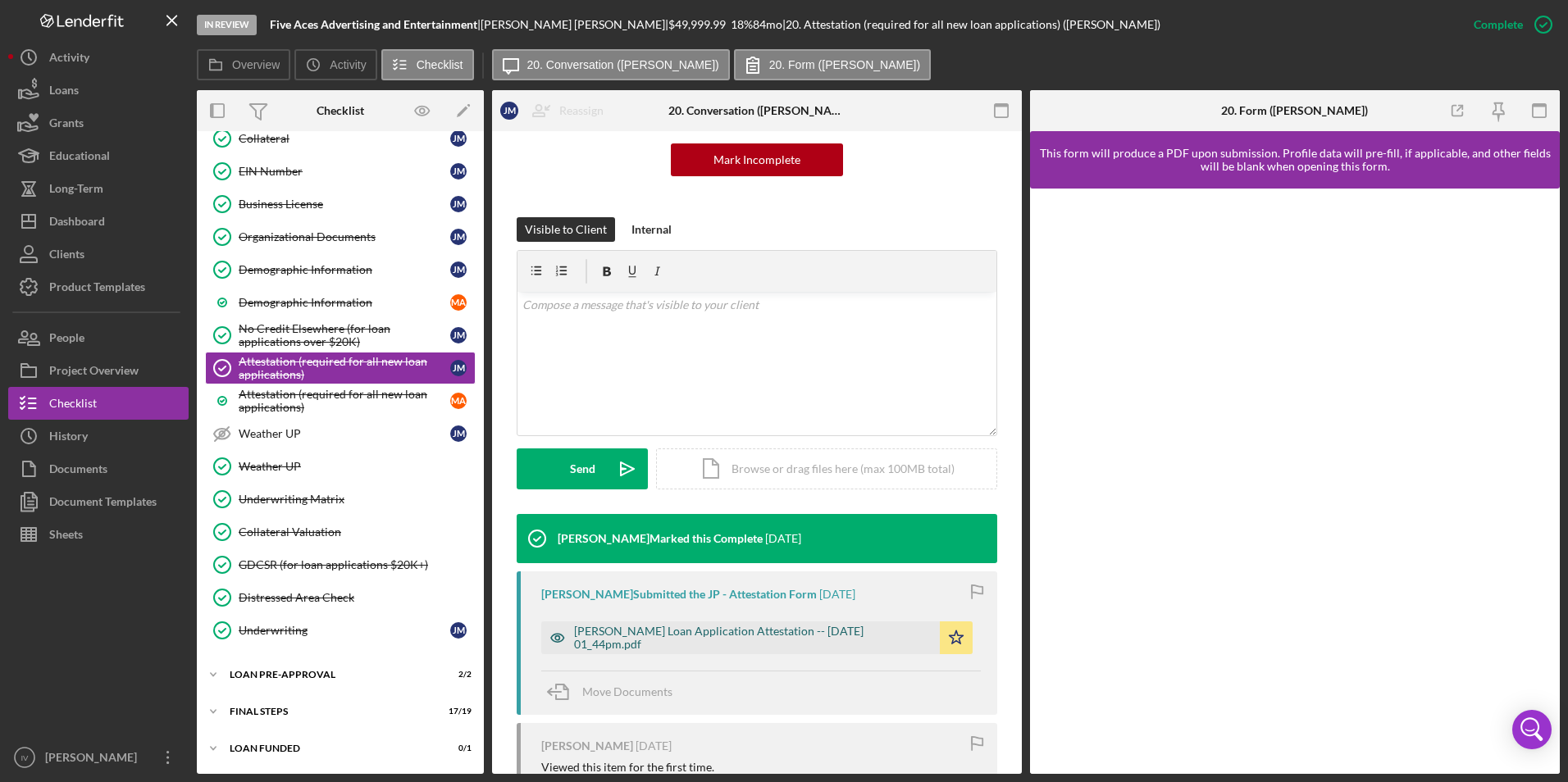
click at [682, 635] on div "Justine Petersen Loan Application Attestation -- 2025-06-09 01_44pm.pdf" at bounding box center [752, 638] width 357 height 26
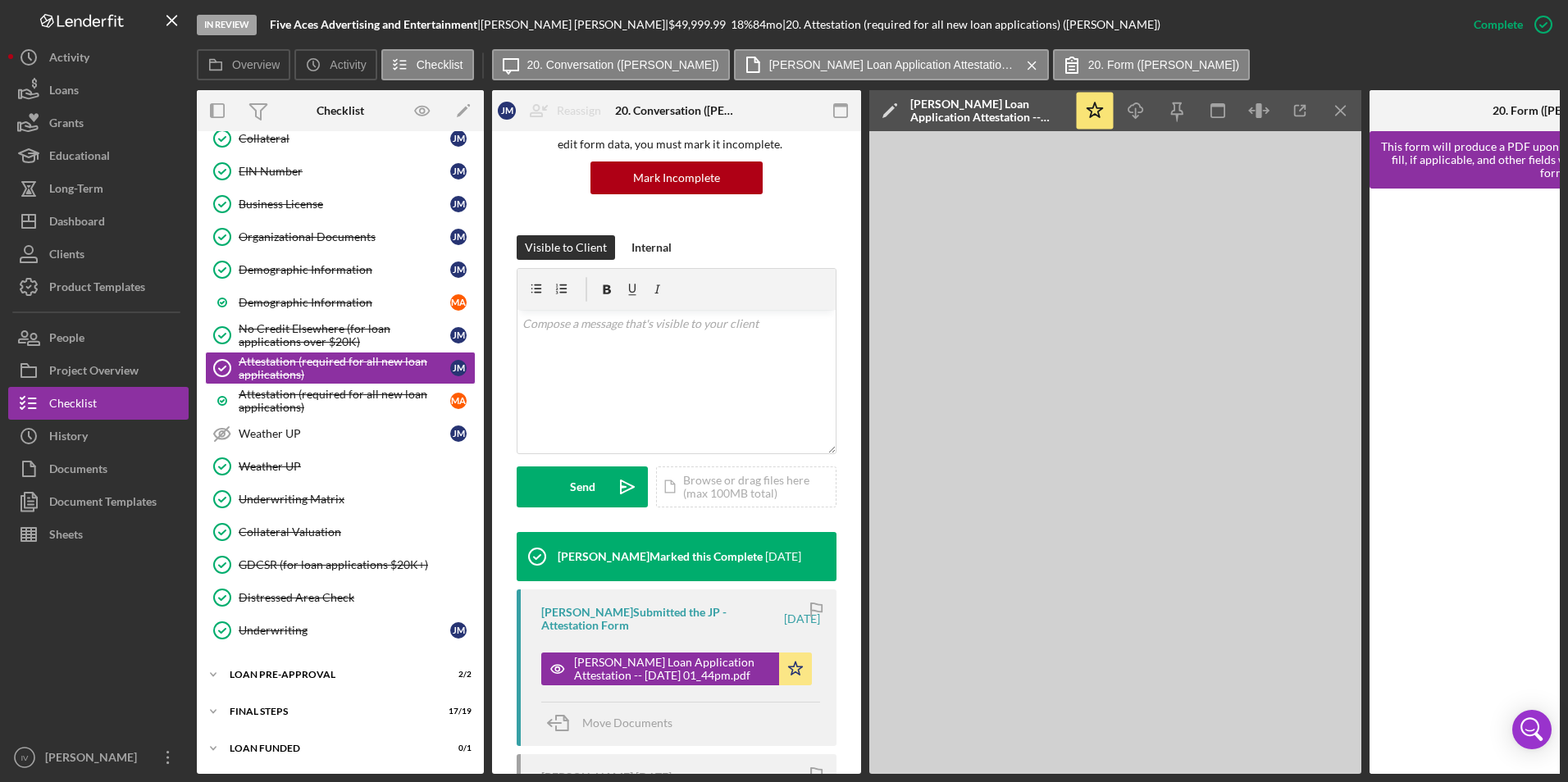
scroll to position [182, 0]
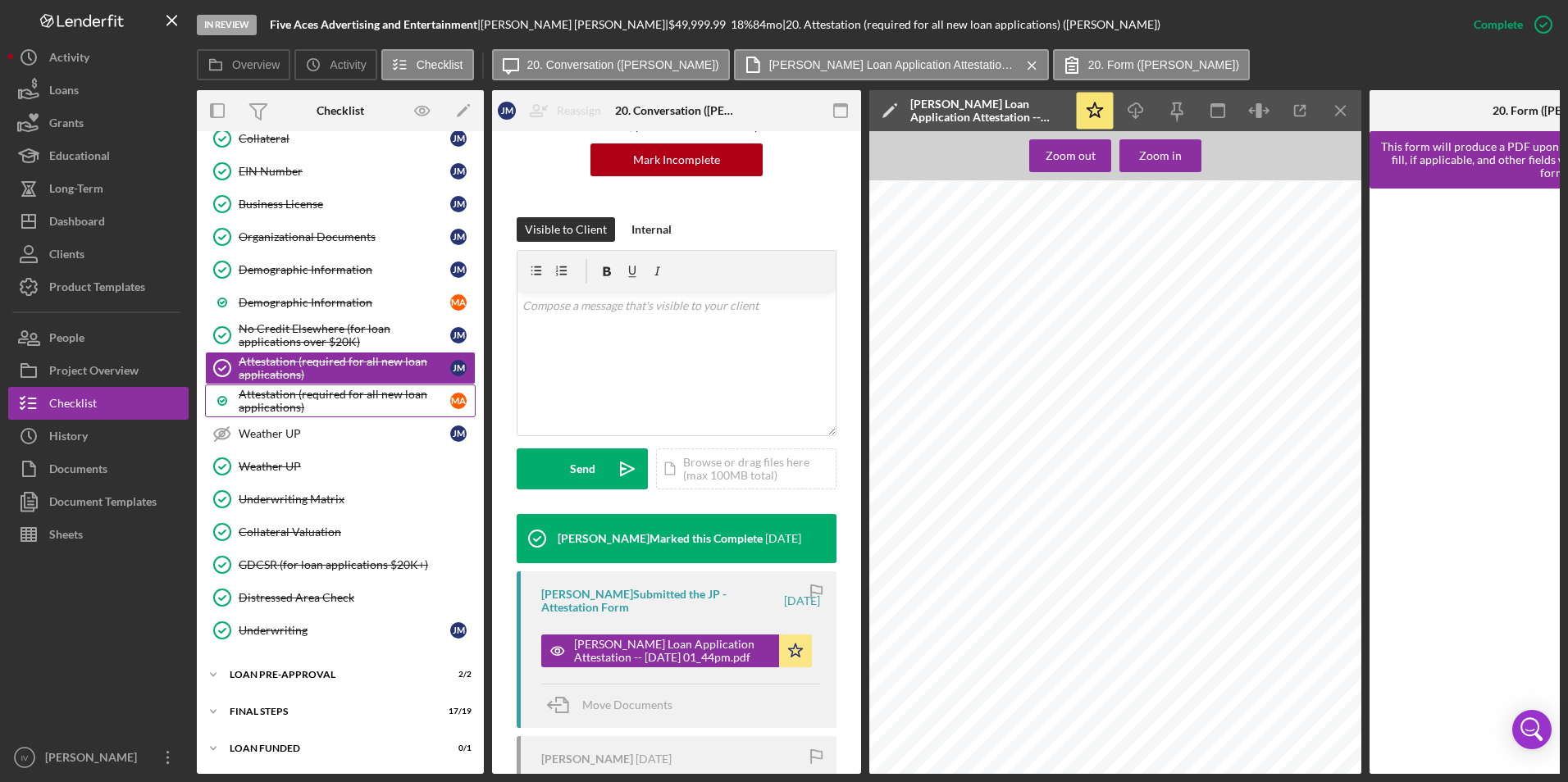
click at [281, 398] on div "Attestation (required for all new loan applications)" at bounding box center [344, 401] width 212 height 26
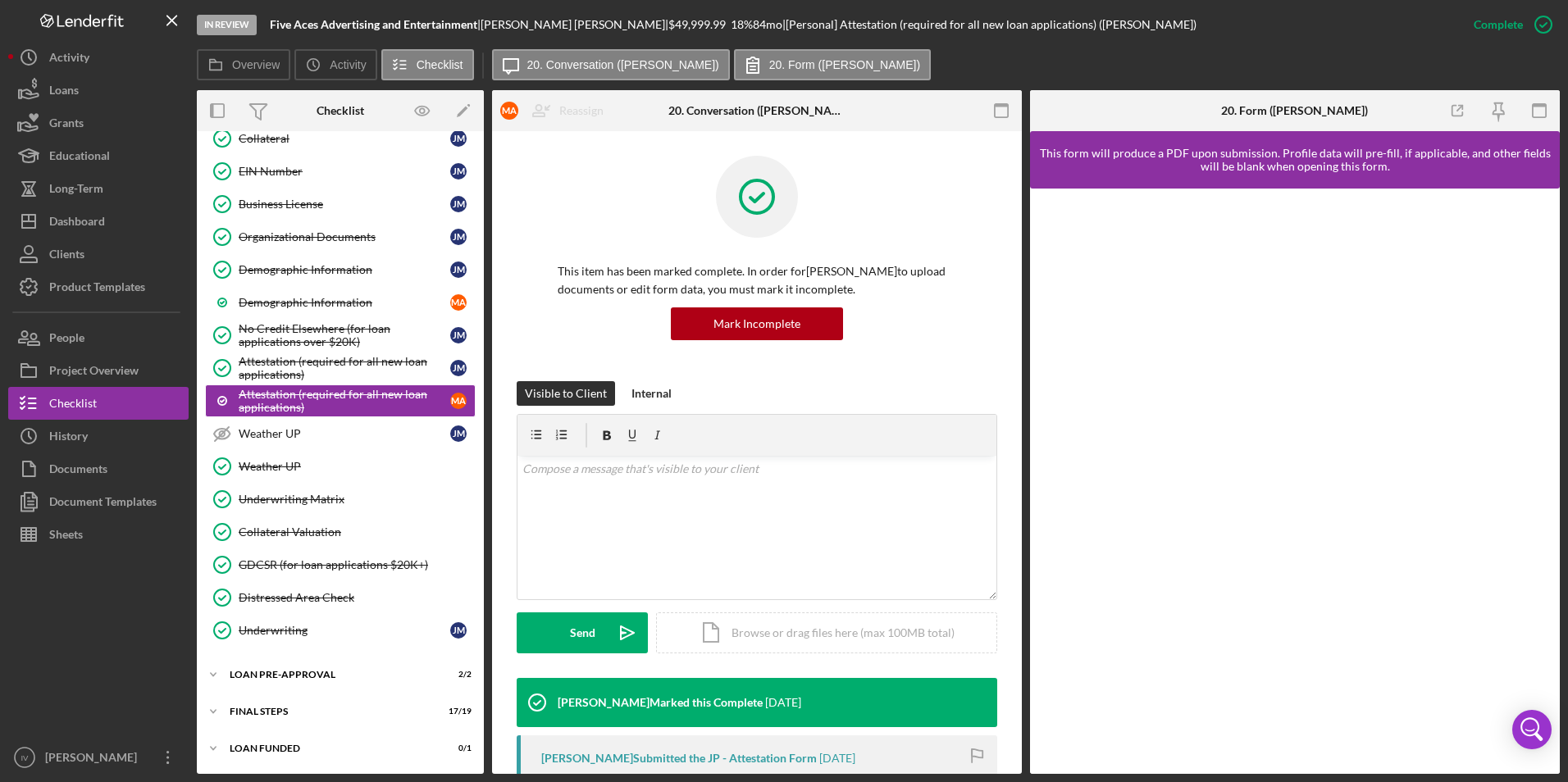
scroll to position [246, 0]
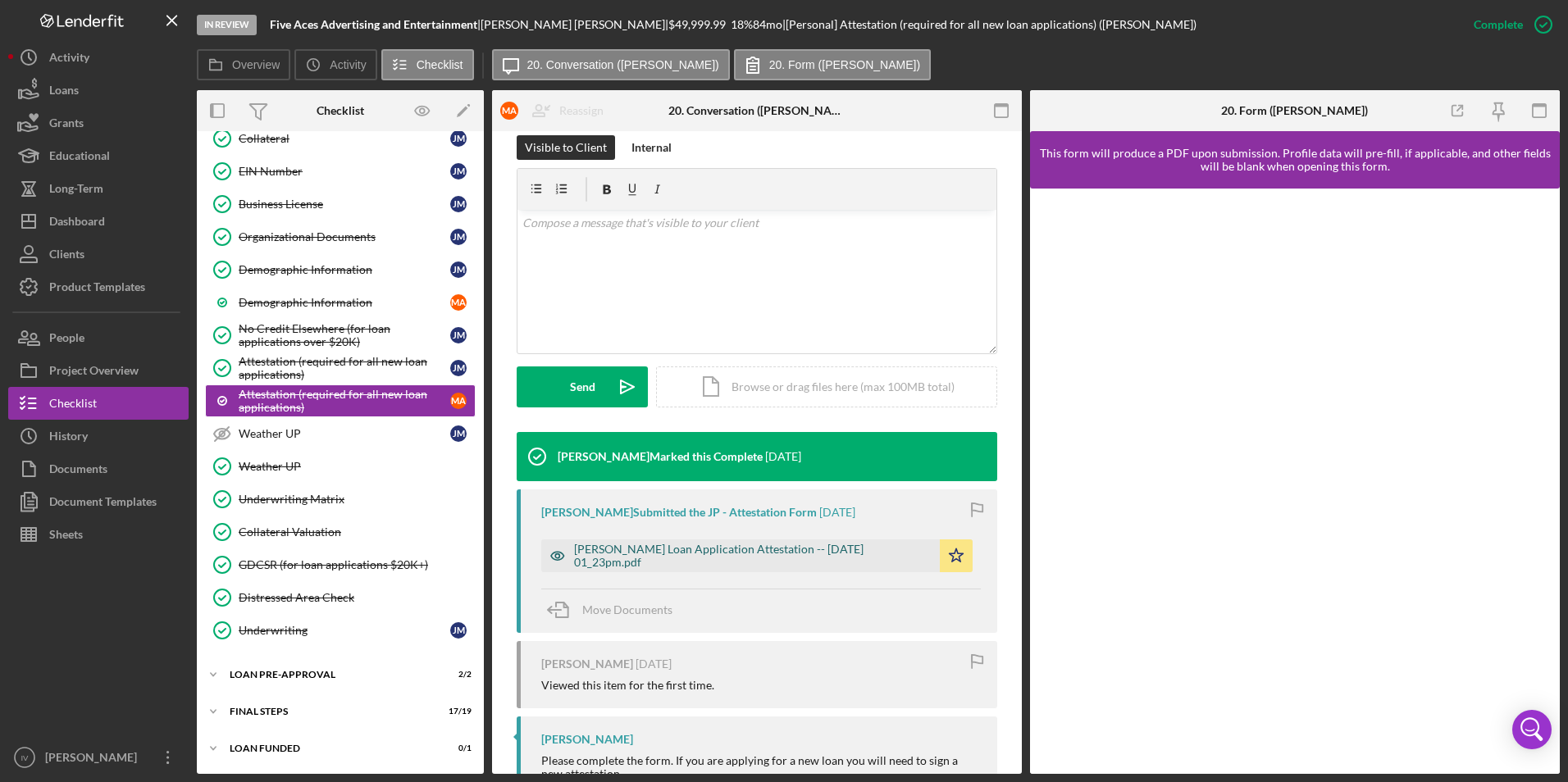
click at [610, 565] on div "Justine Petersen Loan Application Attestation -- 2025-06-11 01_23pm.pdf" at bounding box center [752, 556] width 357 height 26
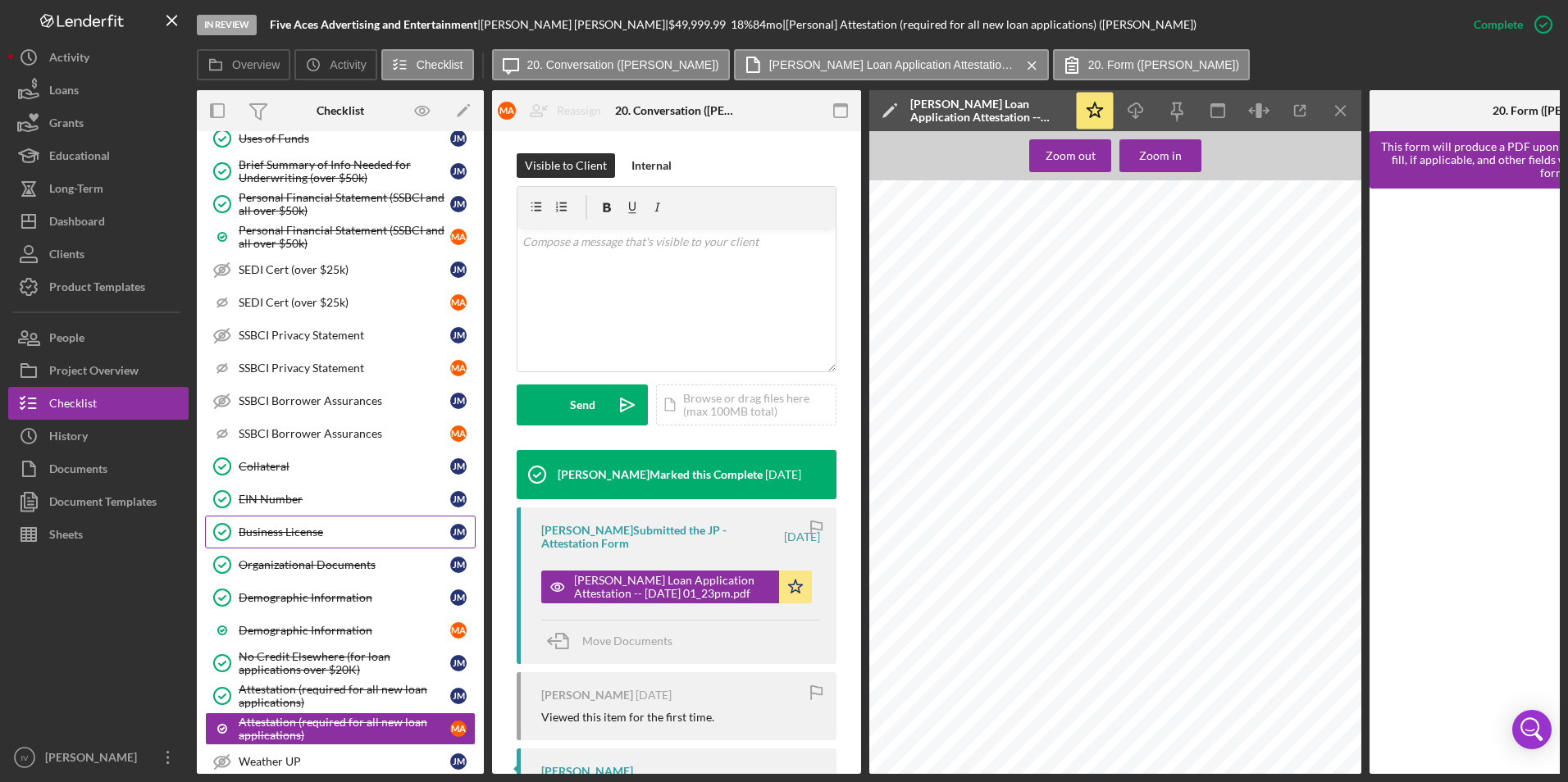
scroll to position [777, 0]
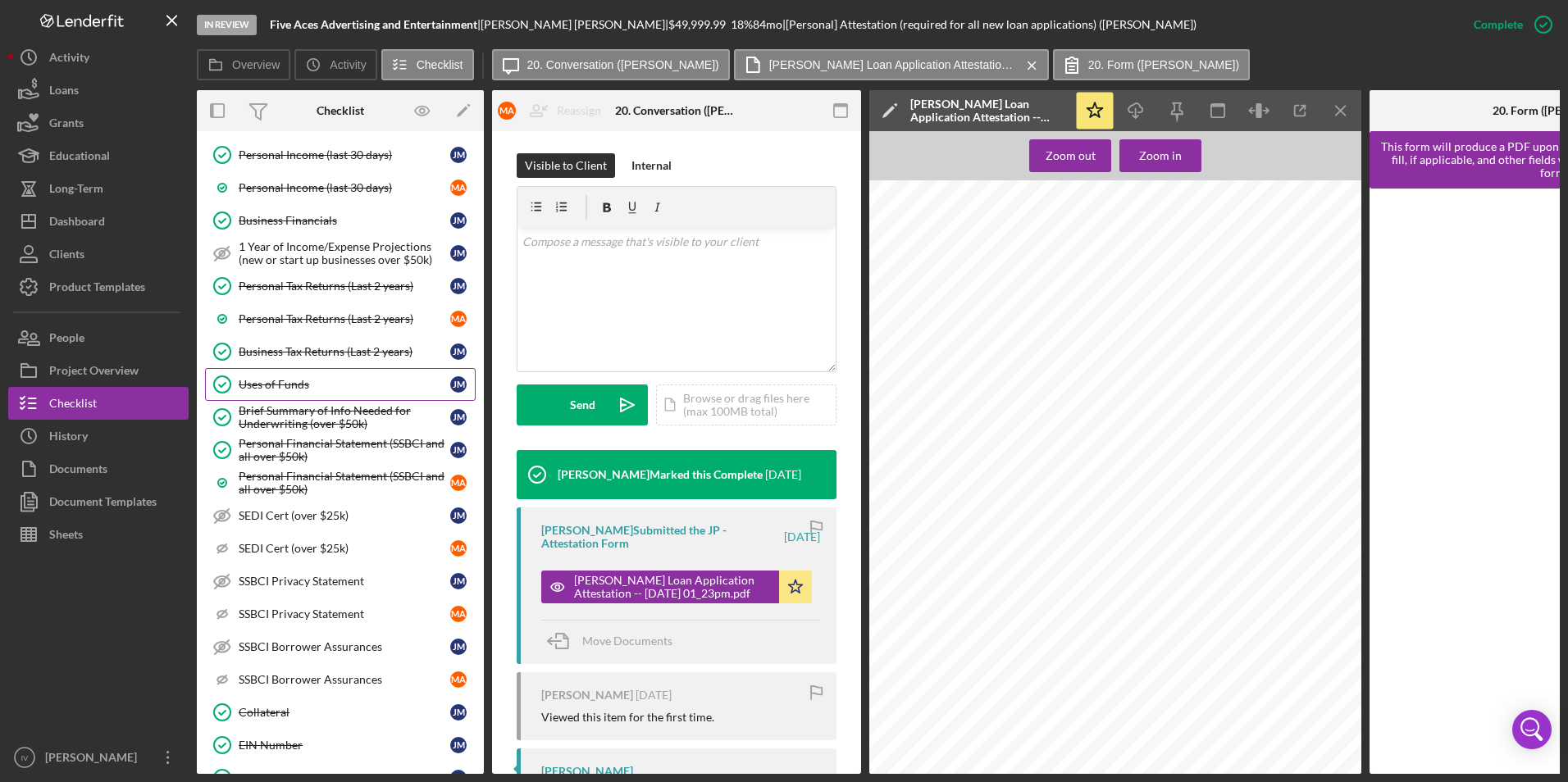
click at [293, 387] on div "Uses of Funds" at bounding box center [344, 384] width 212 height 13
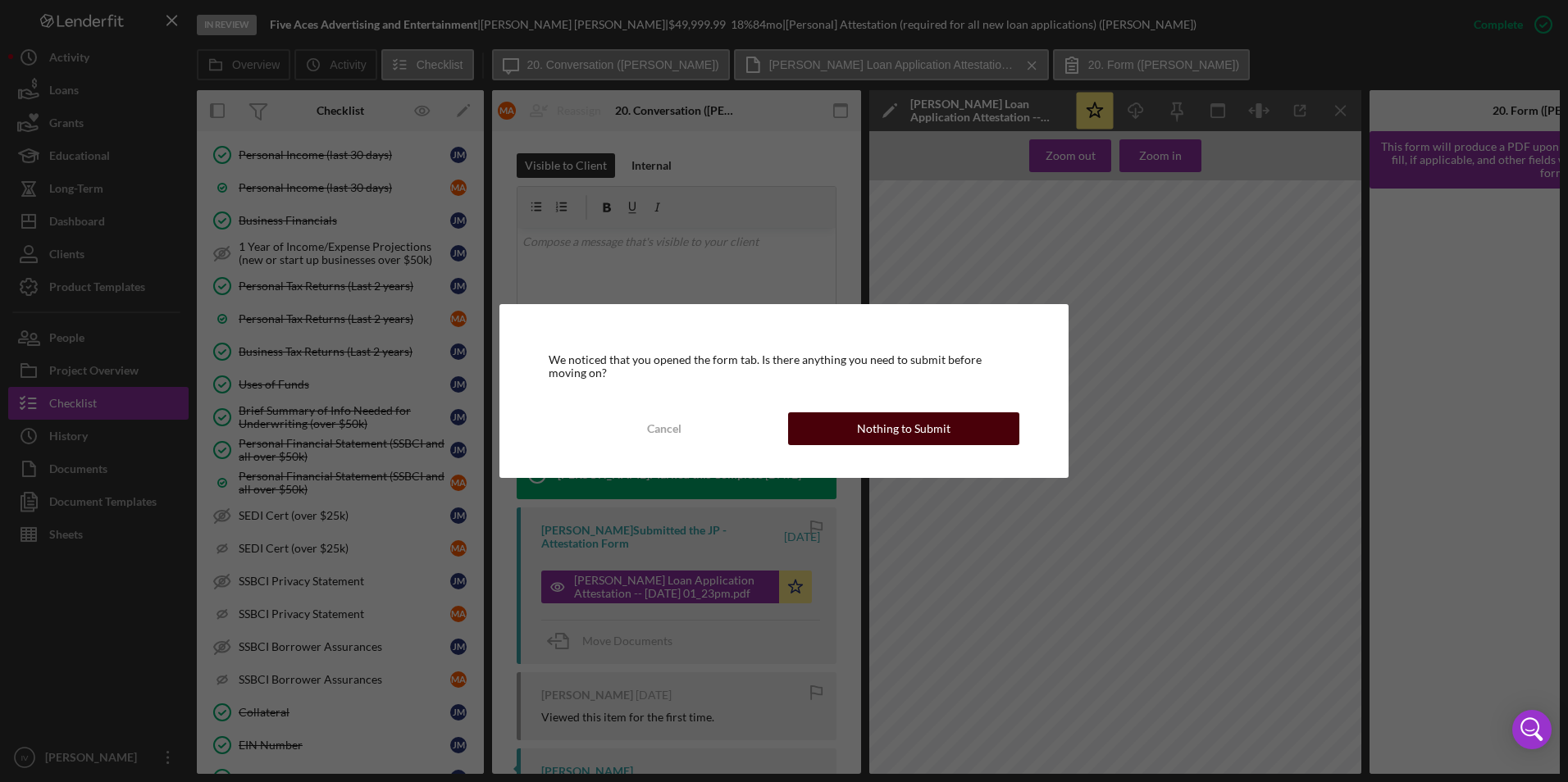
click at [790, 429] on div "Cancel Nothing to Submit" at bounding box center [783, 428] width 470 height 32
click at [861, 440] on div "Nothing to Submit" at bounding box center [904, 428] width 94 height 32
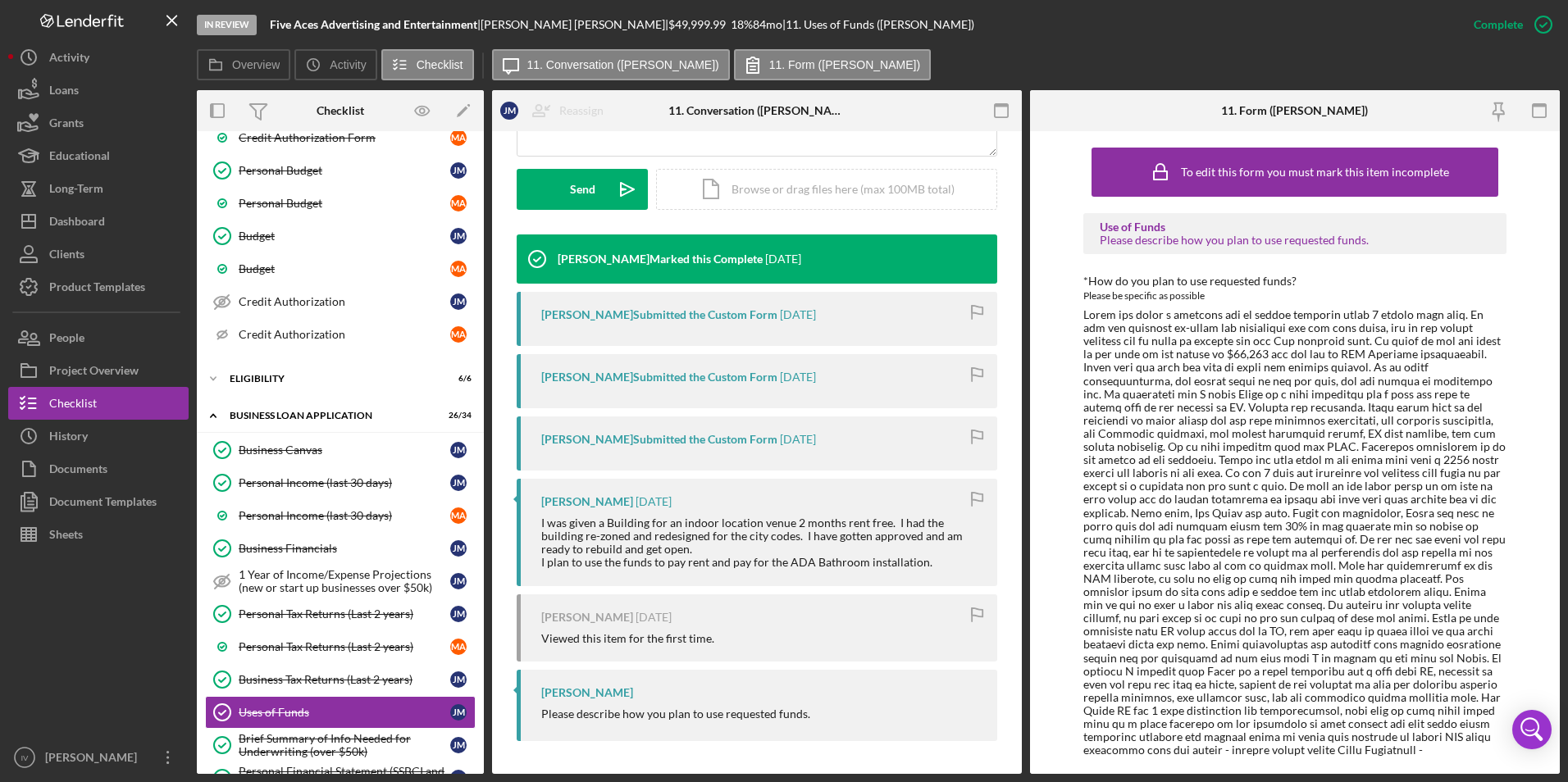
scroll to position [285, 0]
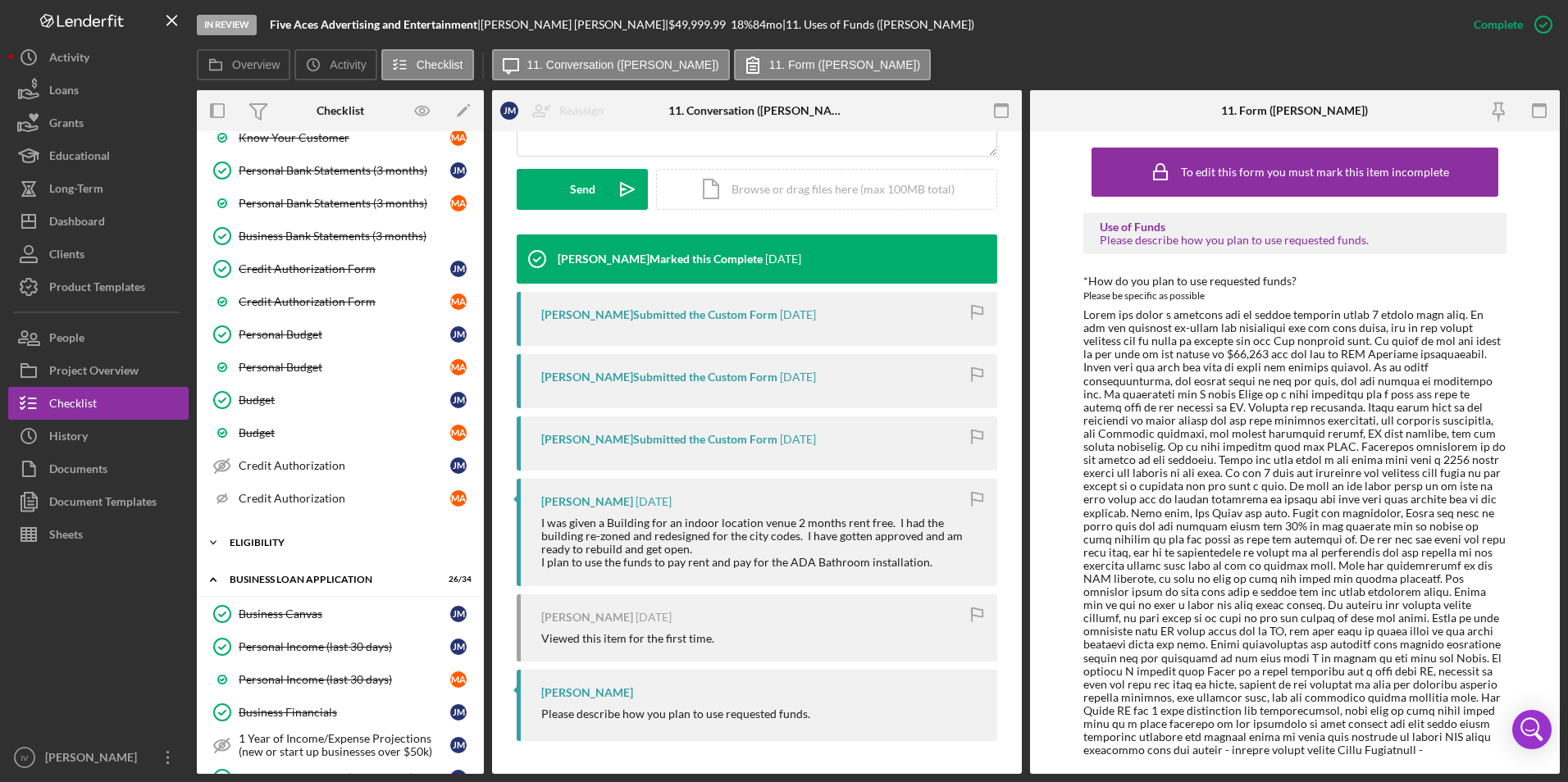
click at [274, 556] on div "Icon/Expander ELIGIBILITY 6 / 6" at bounding box center [341, 542] width 287 height 32
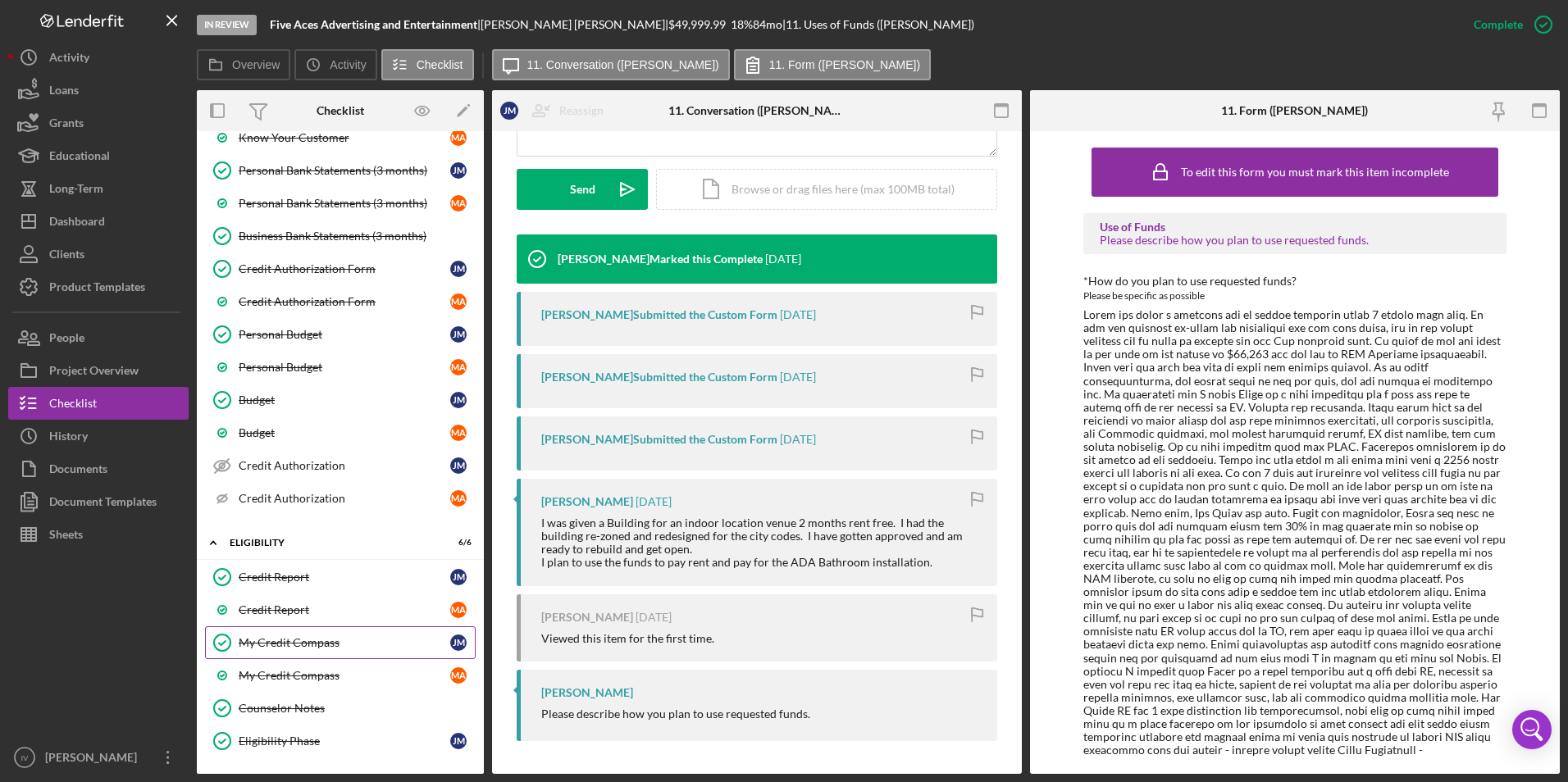
click at [302, 654] on link "My Credit Compass My Credit Compass J M" at bounding box center [340, 642] width 271 height 32
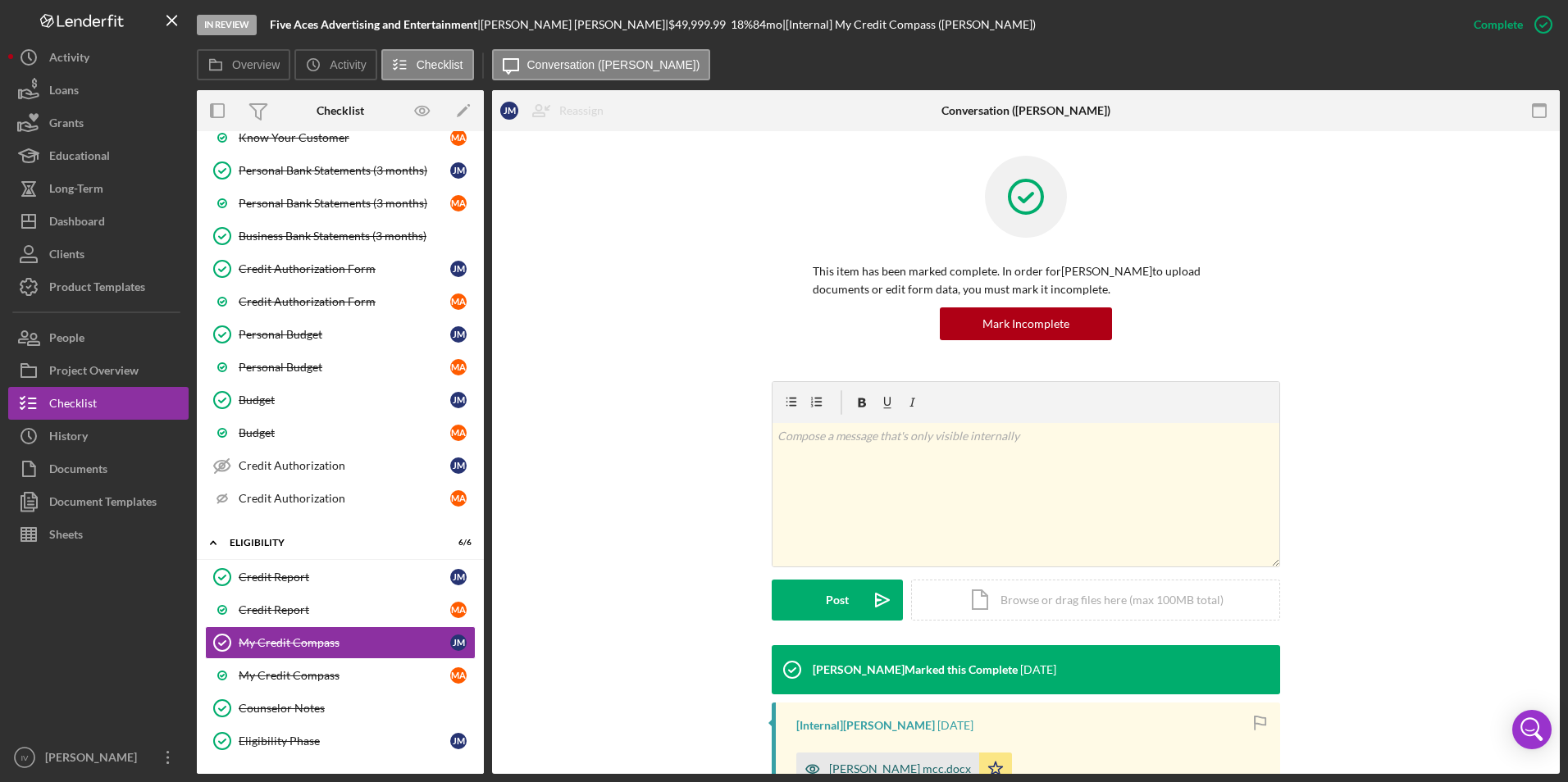
scroll to position [238, 0]
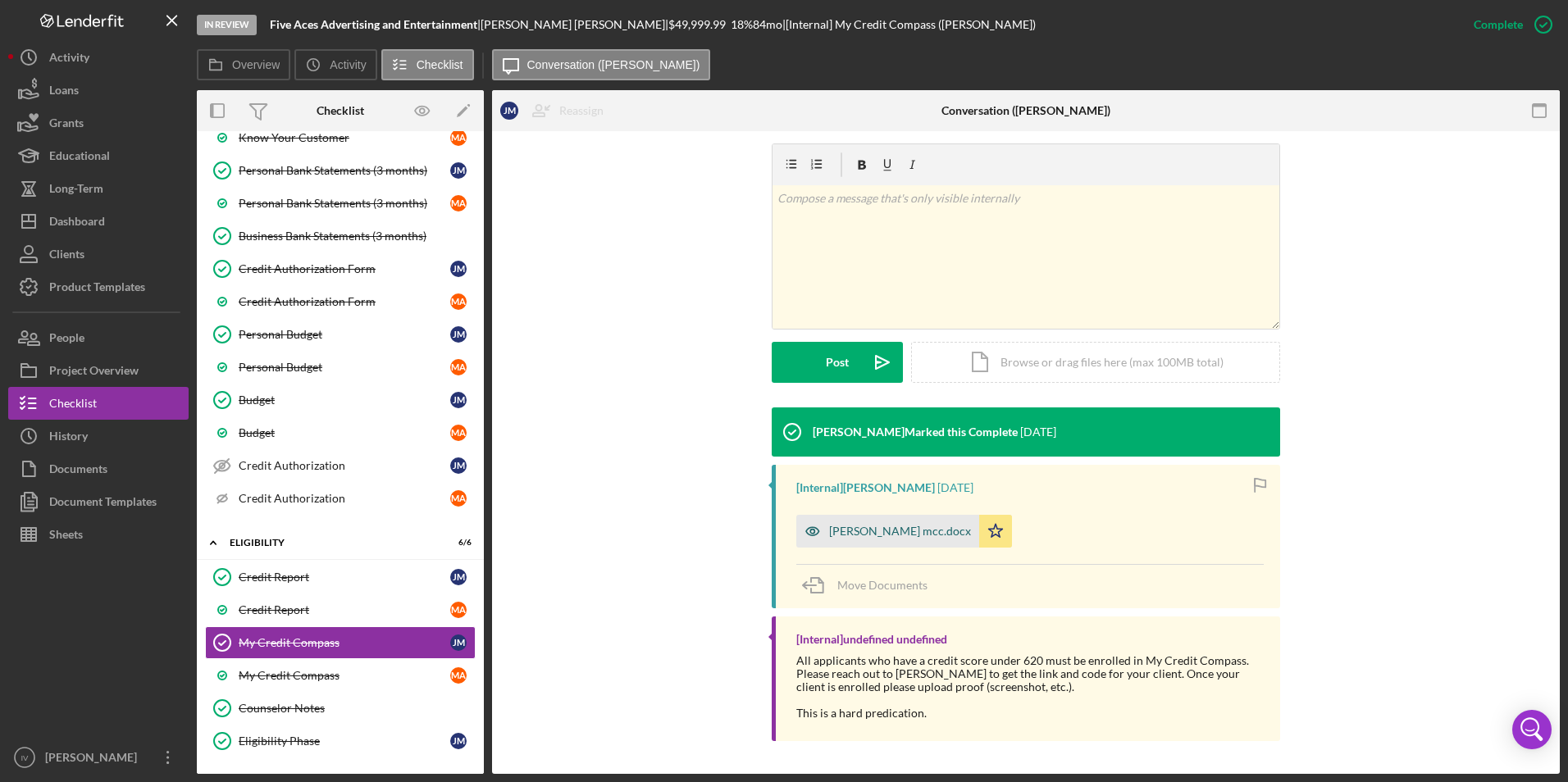
click at [887, 518] on div "Jason McCarthy mcc.docx" at bounding box center [887, 531] width 183 height 32
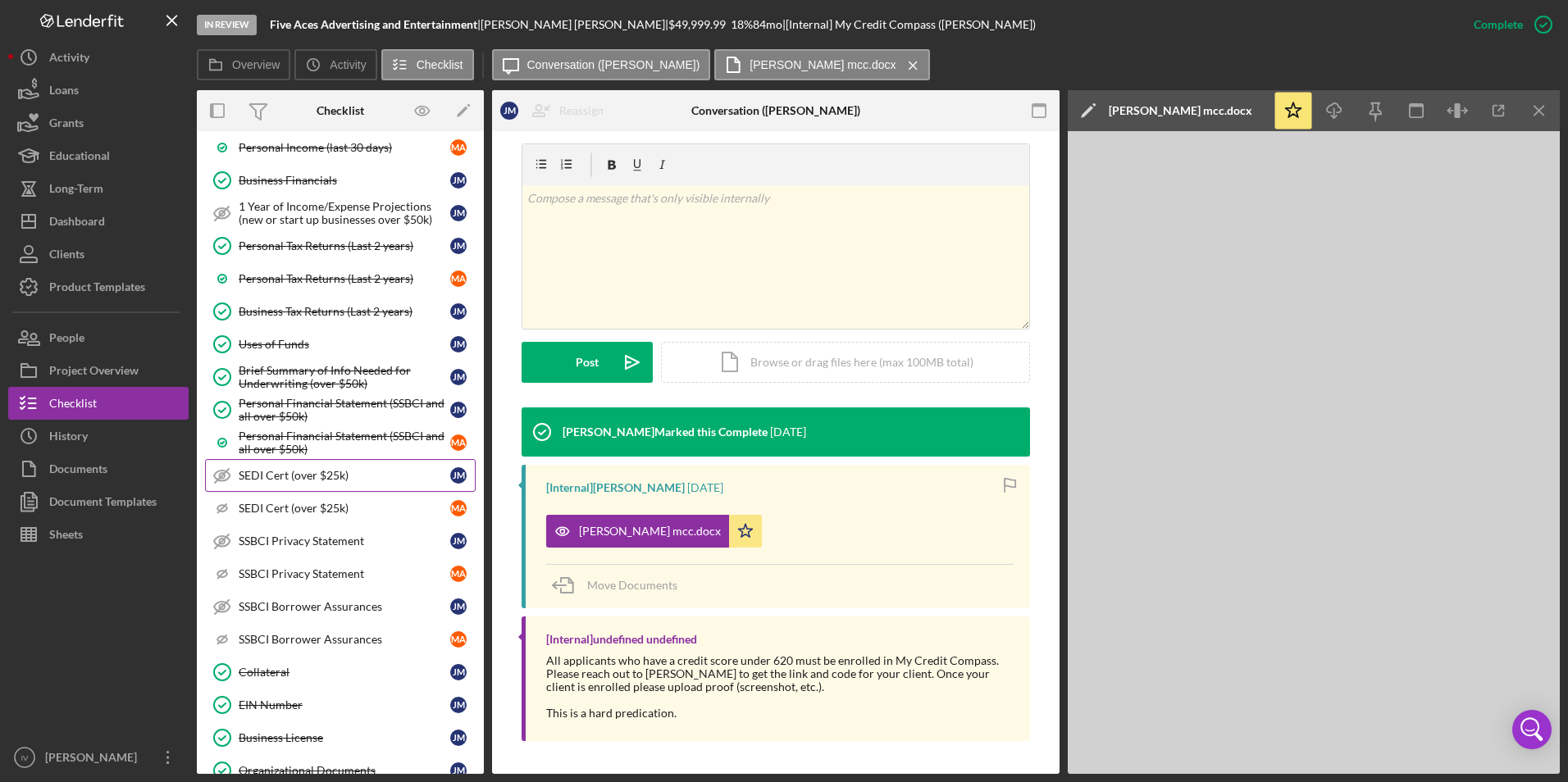
scroll to position [1187, 0]
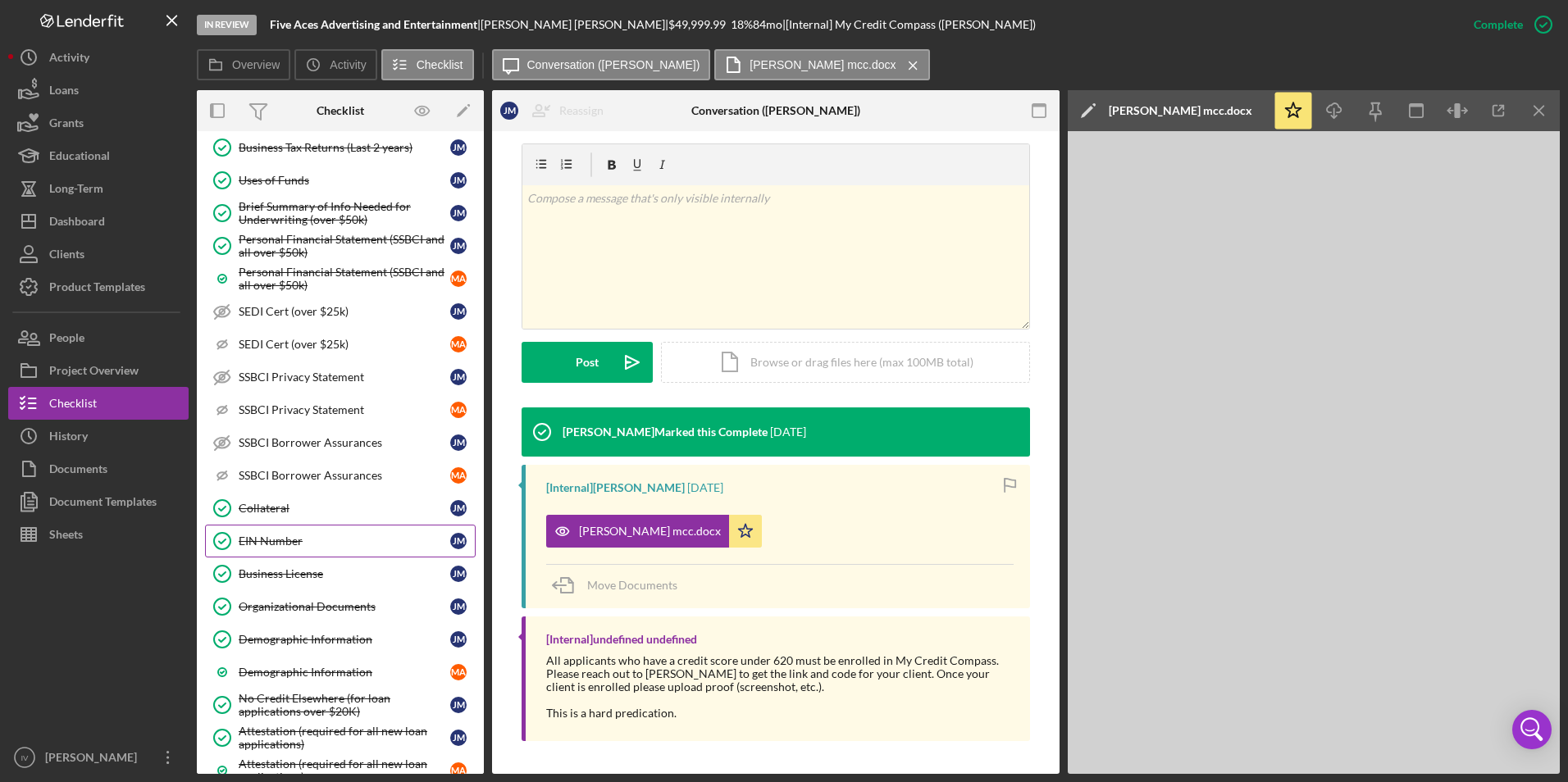
click at [299, 545] on div "EIN Number" at bounding box center [344, 541] width 212 height 13
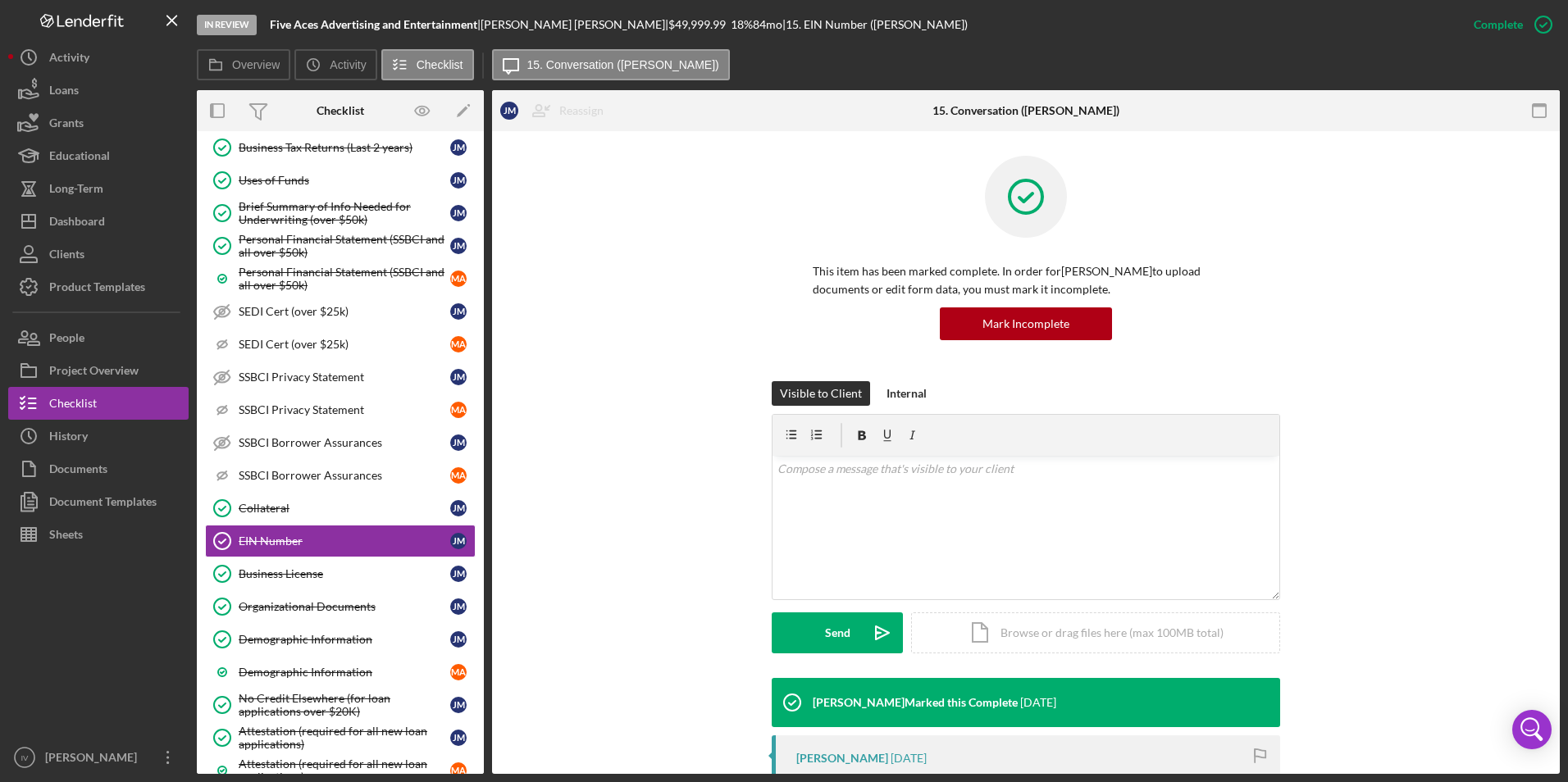
scroll to position [306, 0]
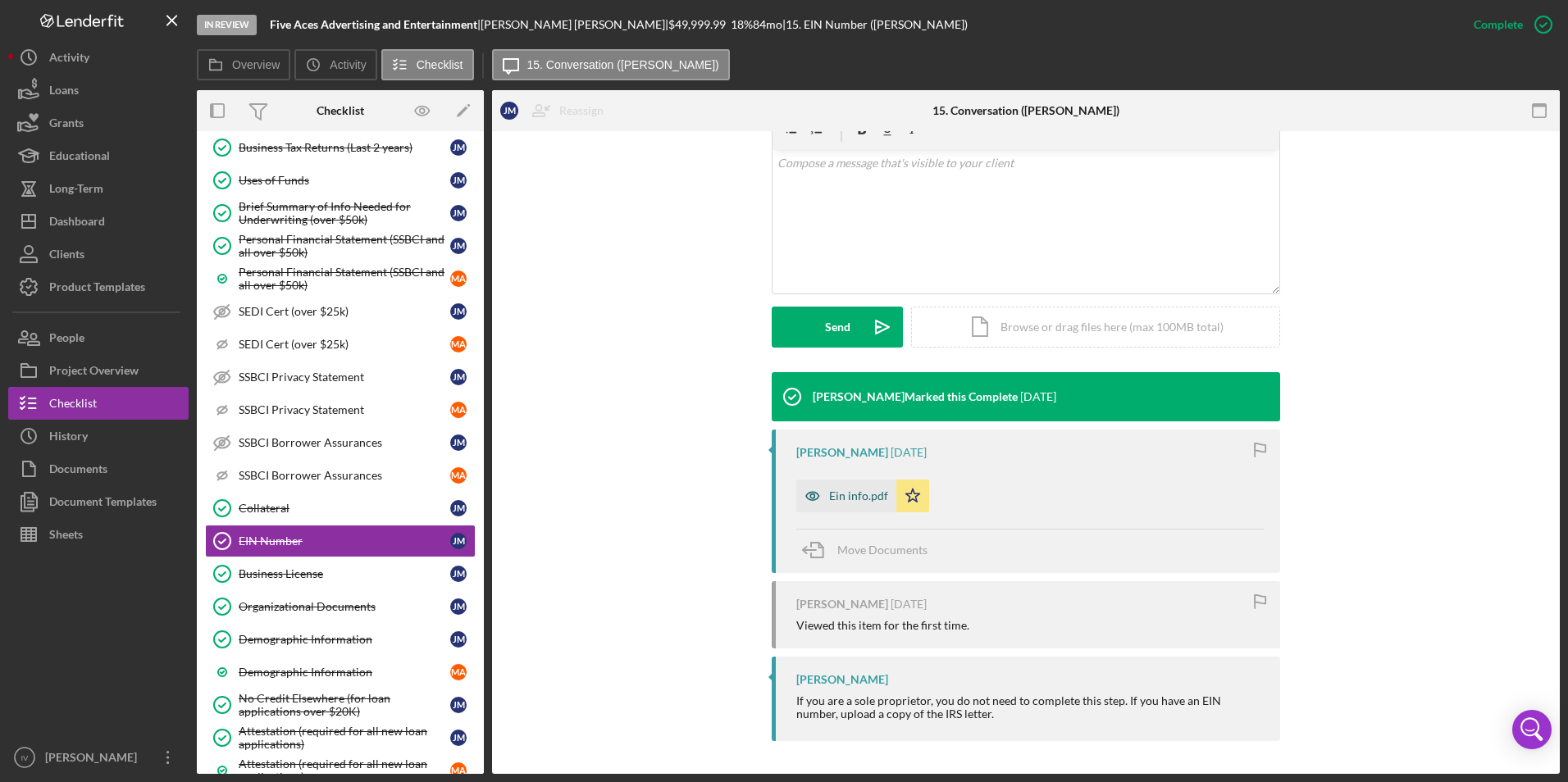
click at [865, 497] on div "Ein info.pdf" at bounding box center [858, 496] width 59 height 13
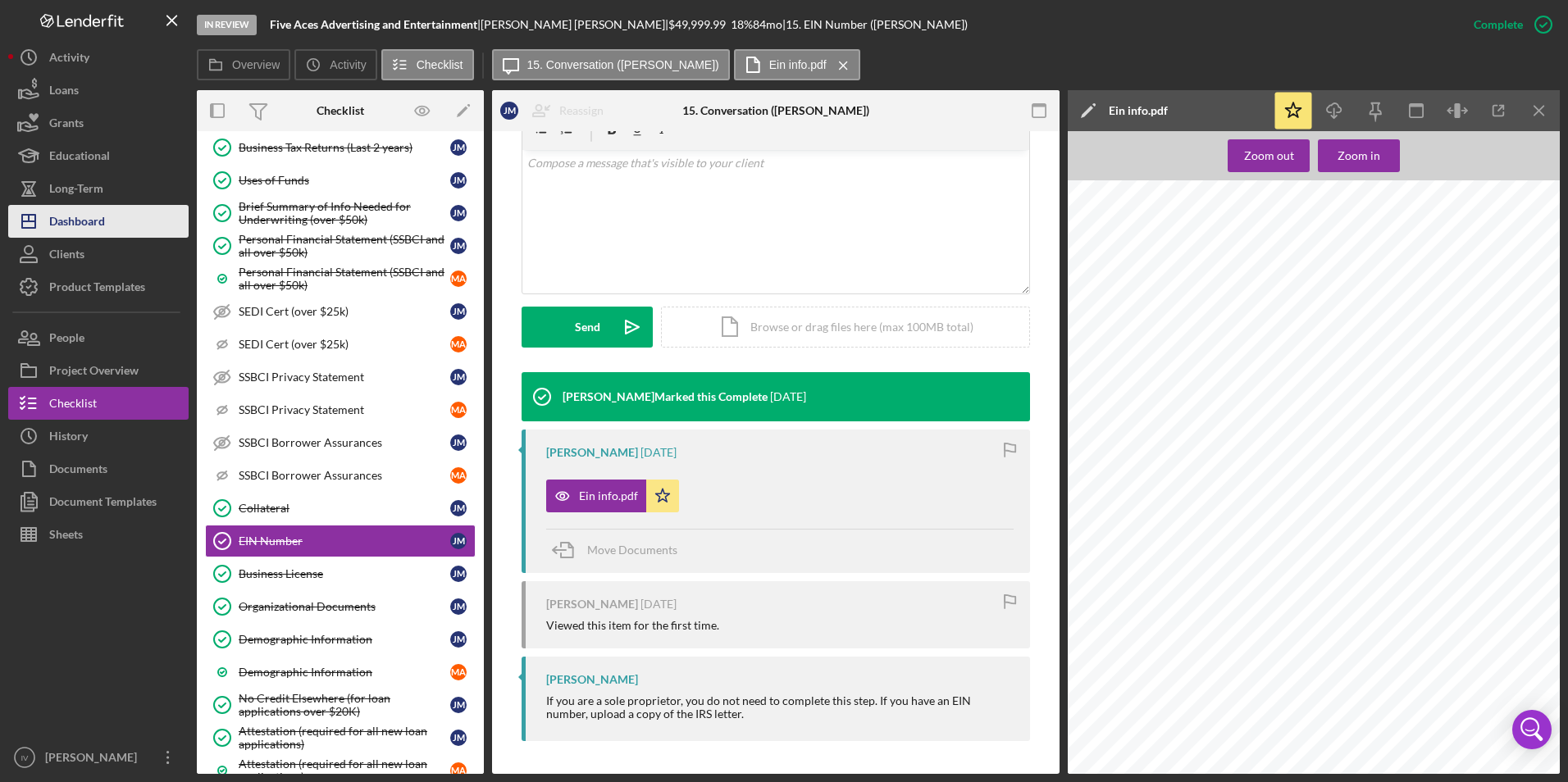
click at [55, 211] on div "Dashboard" at bounding box center [77, 223] width 56 height 37
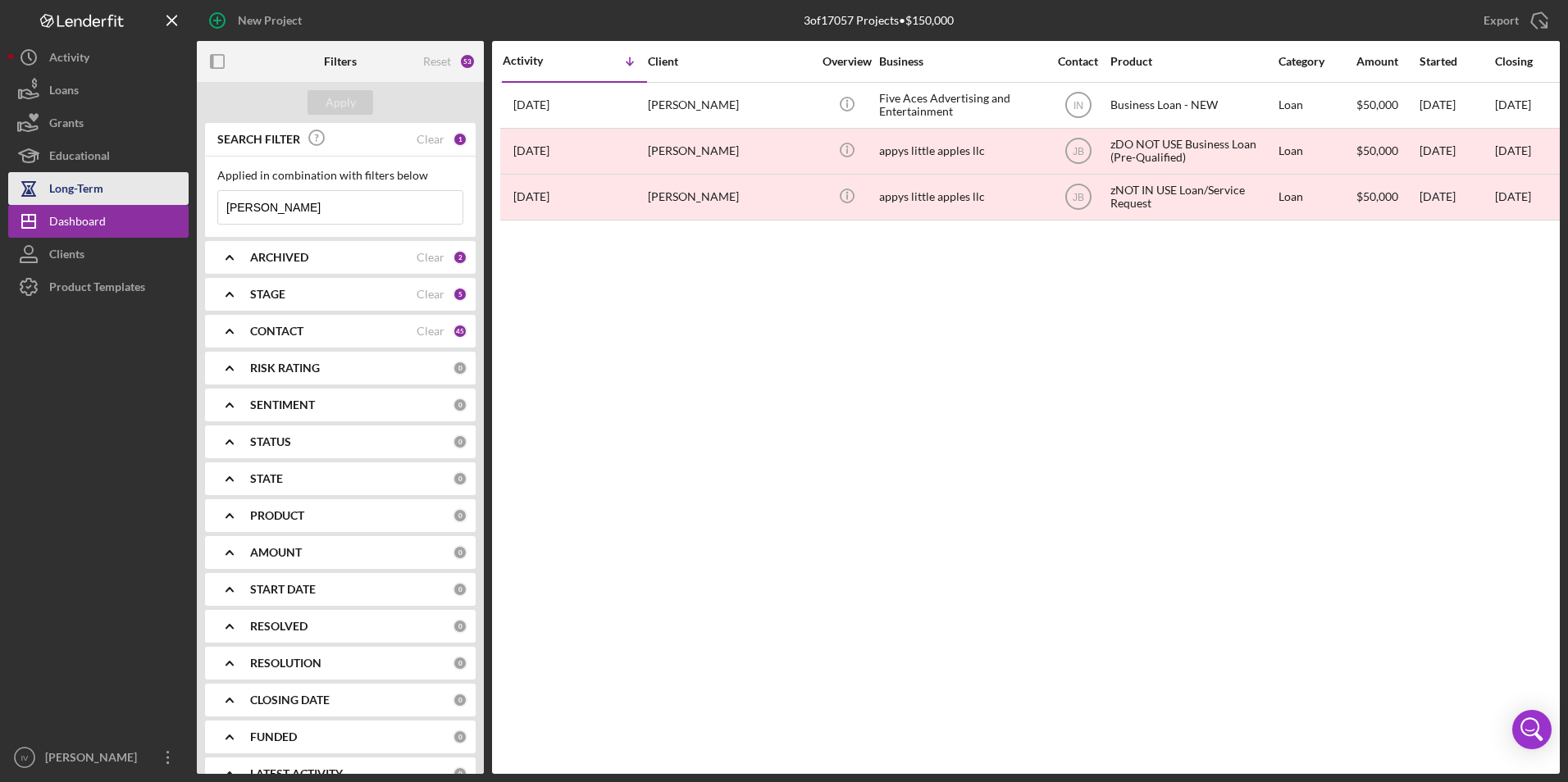
drag, startPoint x: 305, startPoint y: 206, endPoint x: 179, endPoint y: 198, distance: 126.3
click at [173, 200] on div "New Project 3 of 17057 Projects • $150,000 [PERSON_NAME] Export Icon/Export Fil…" at bounding box center [784, 387] width 1552 height 774
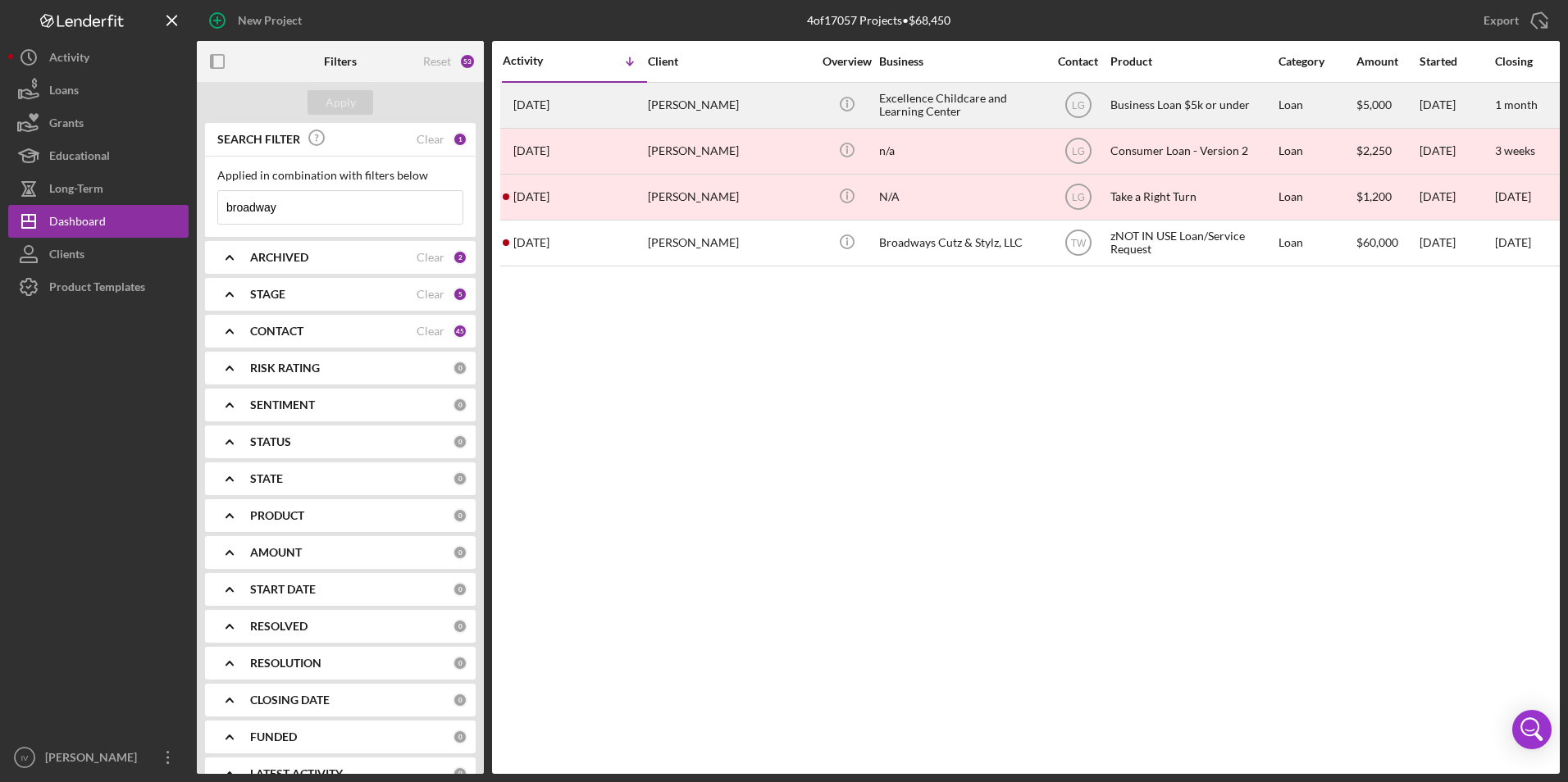
type input "broadway"
click at [719, 109] on div "[PERSON_NAME]" at bounding box center [730, 106] width 164 height 44
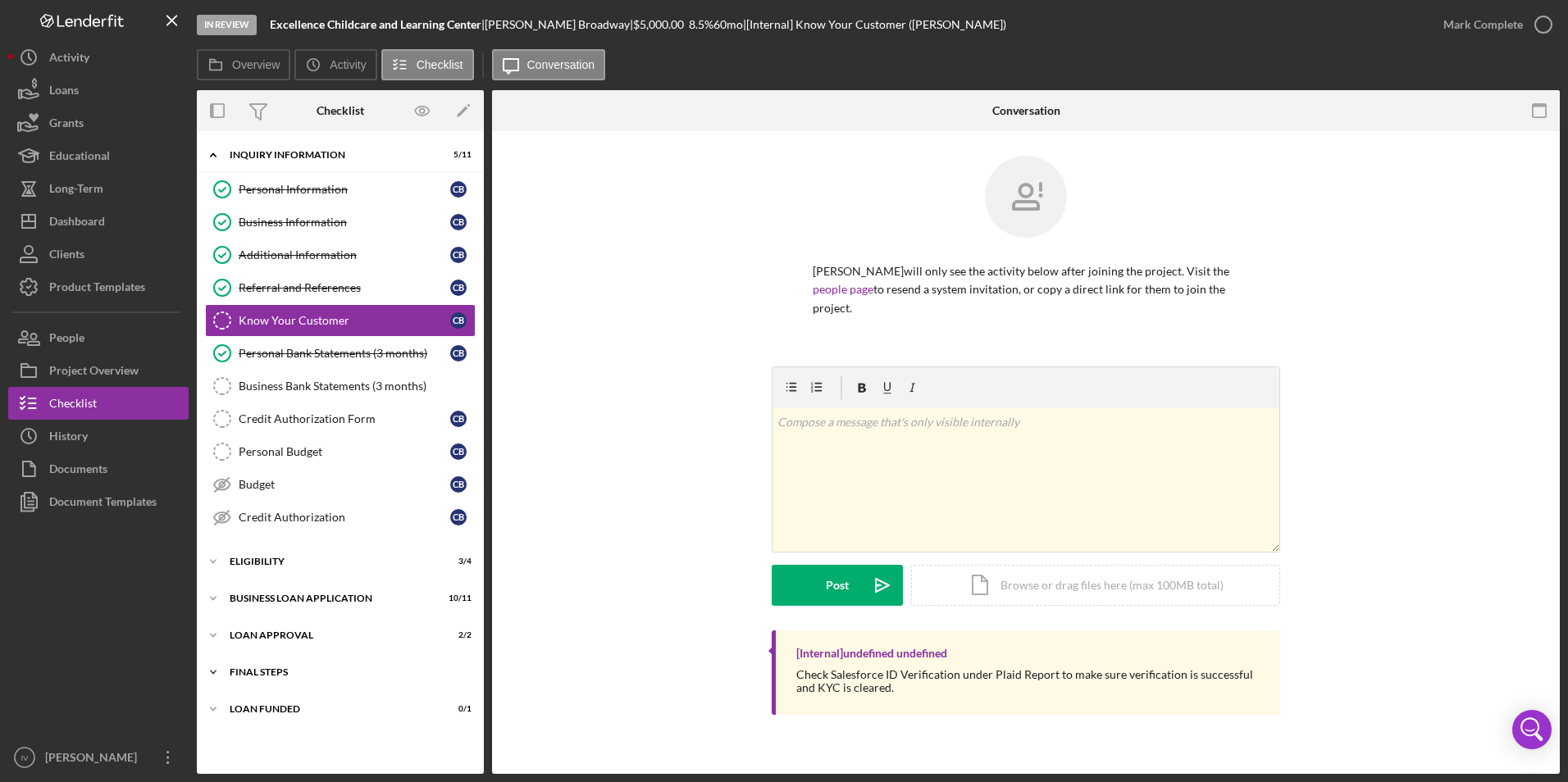
click at [223, 682] on icon "Icon/Expander" at bounding box center [213, 672] width 32 height 32
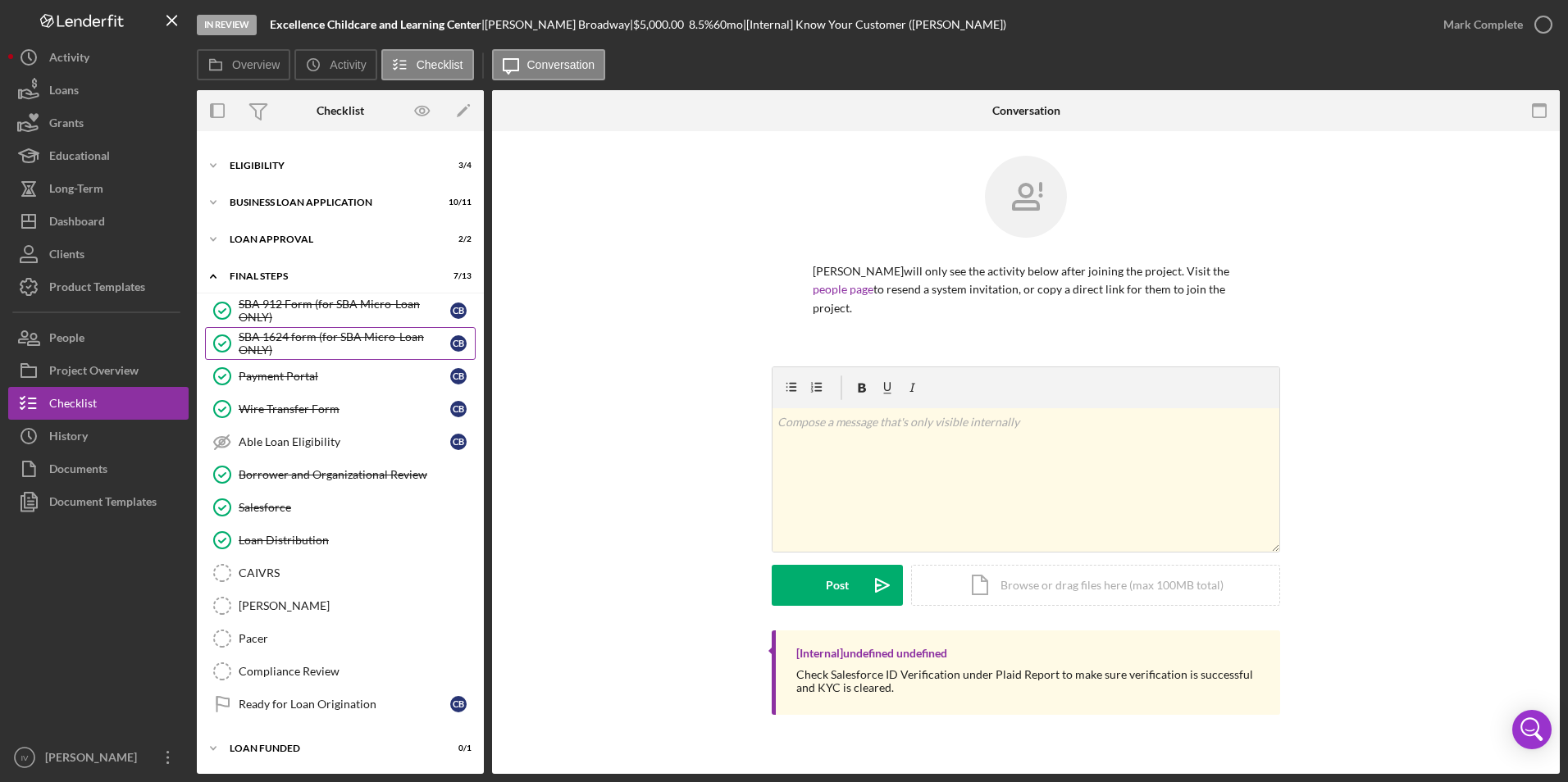
scroll to position [68, 0]
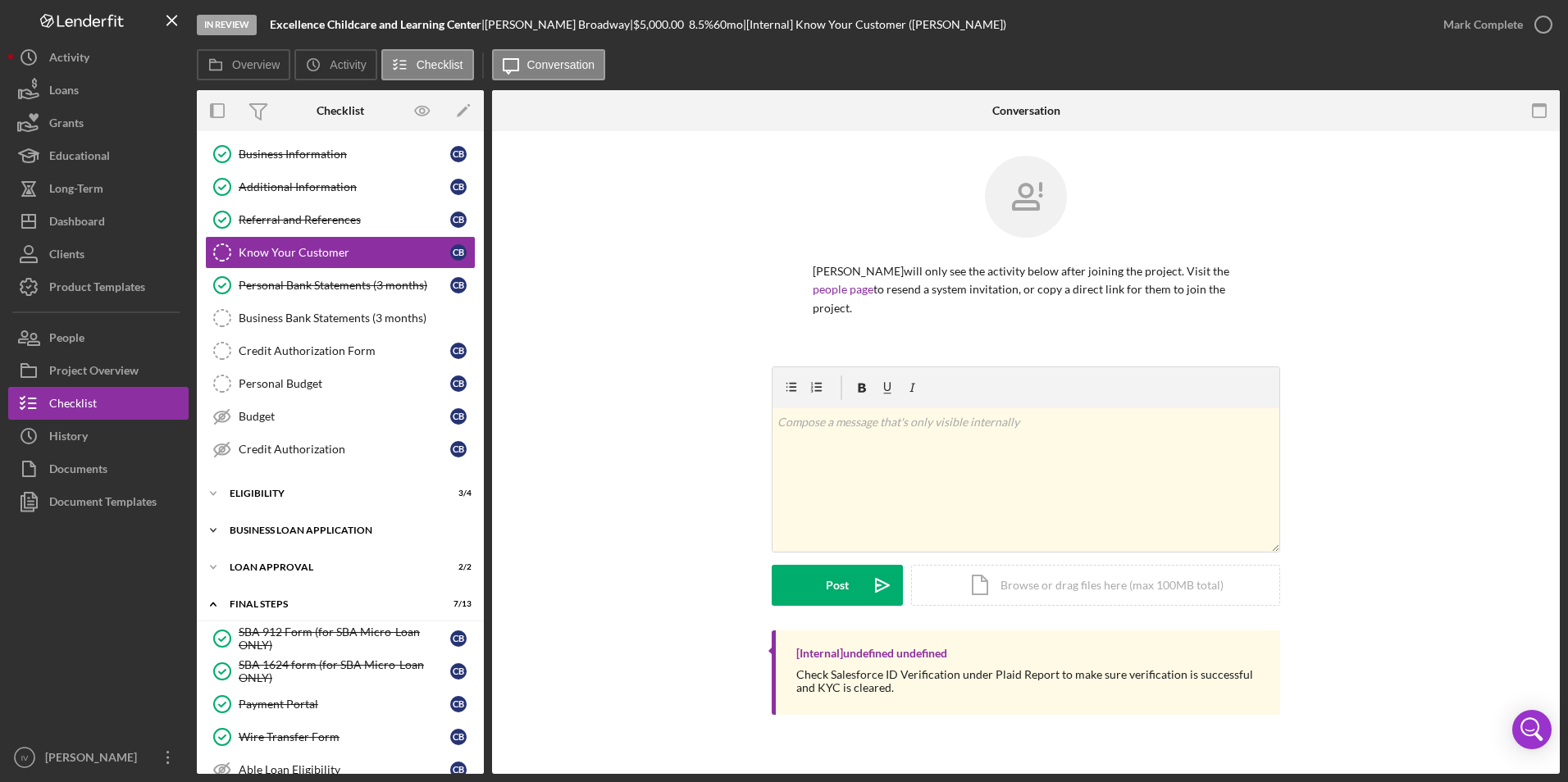
drag, startPoint x: 274, startPoint y: 527, endPoint x: 292, endPoint y: 527, distance: 18.0
click at [274, 527] on div "BUSINESS LOAN APPLICATION" at bounding box center [346, 530] width 234 height 10
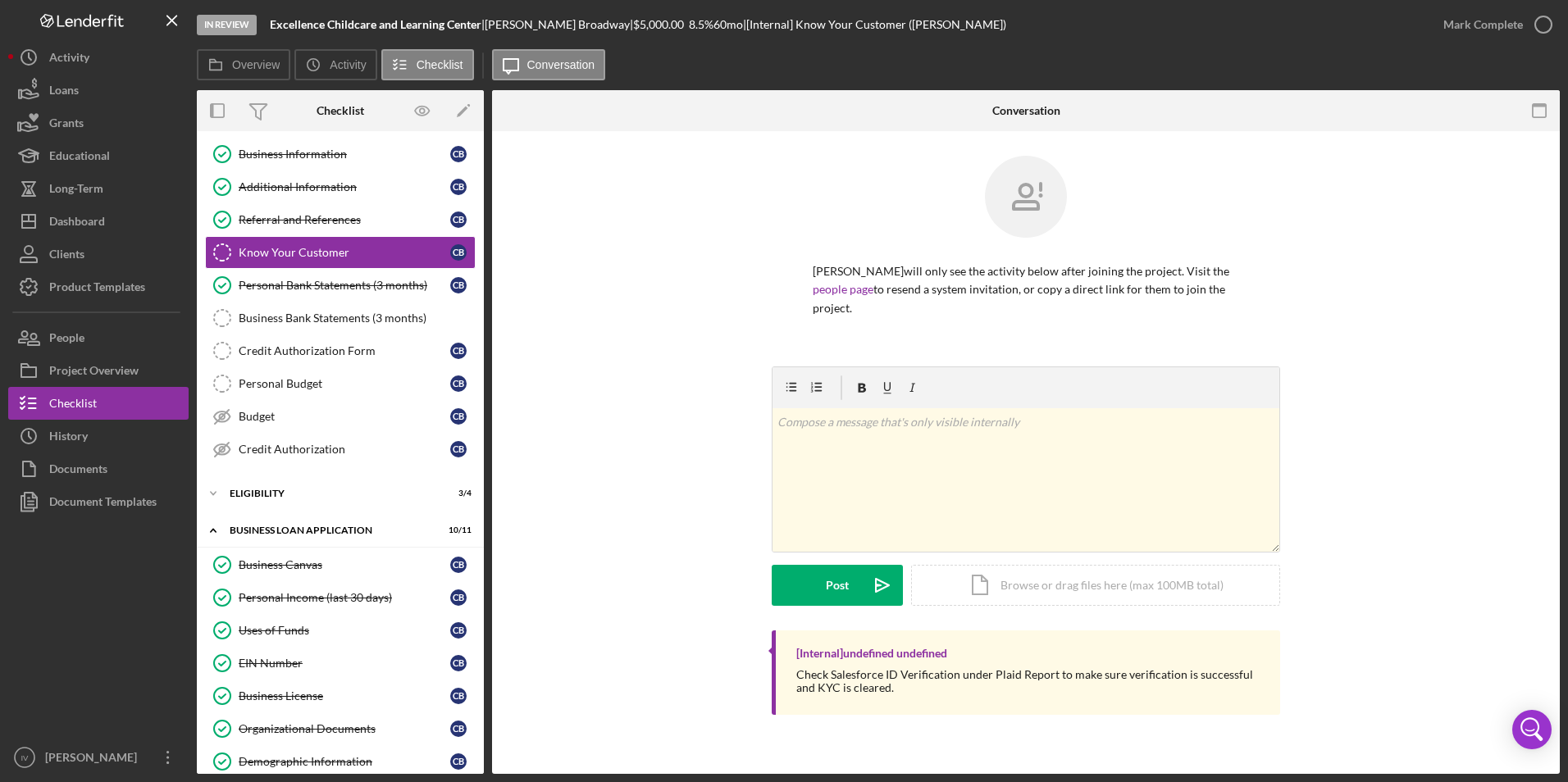
scroll to position [396, 0]
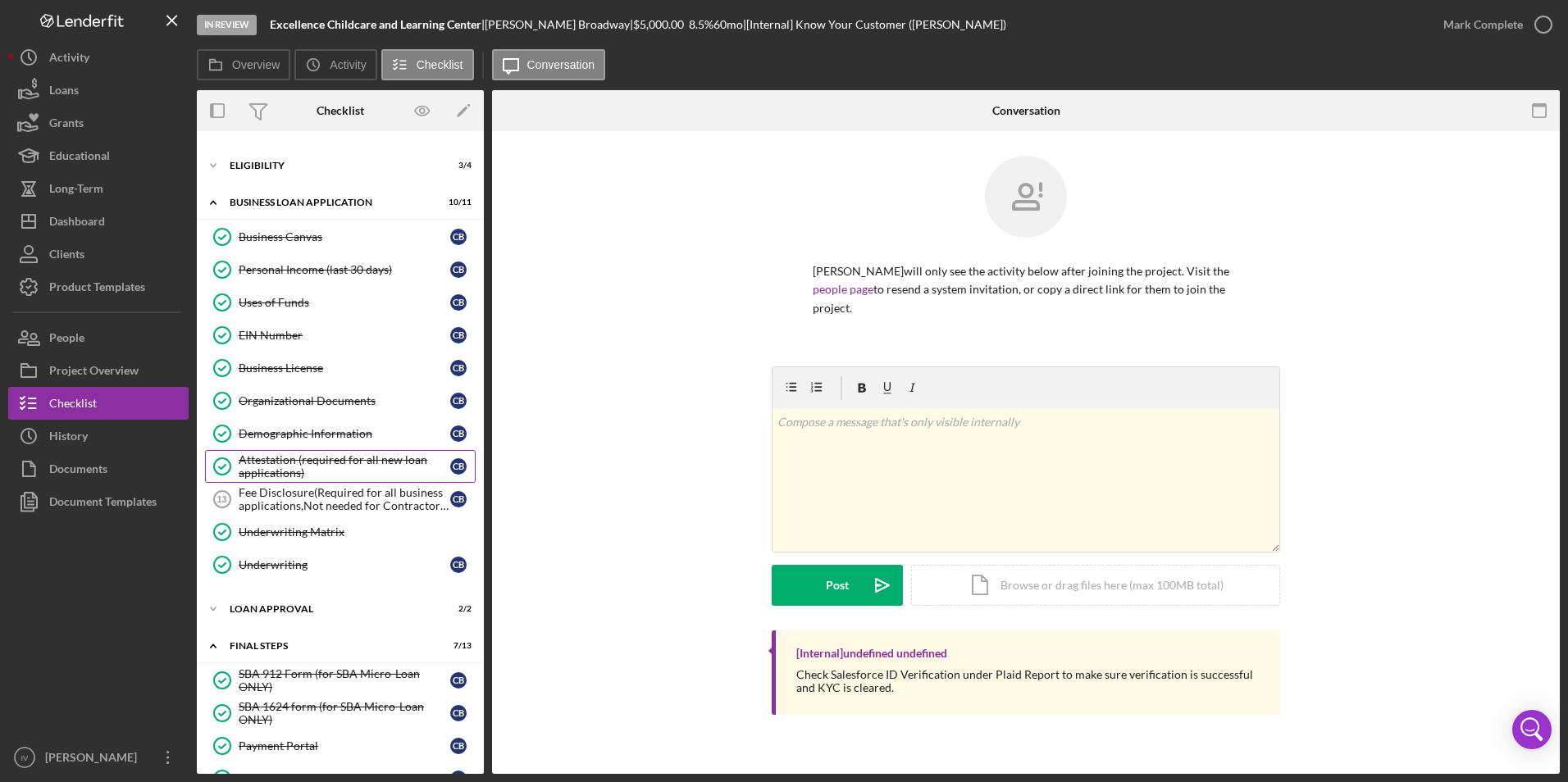
click at [298, 475] on div "Attestation (required for all new loan applications)" at bounding box center [344, 467] width 212 height 26
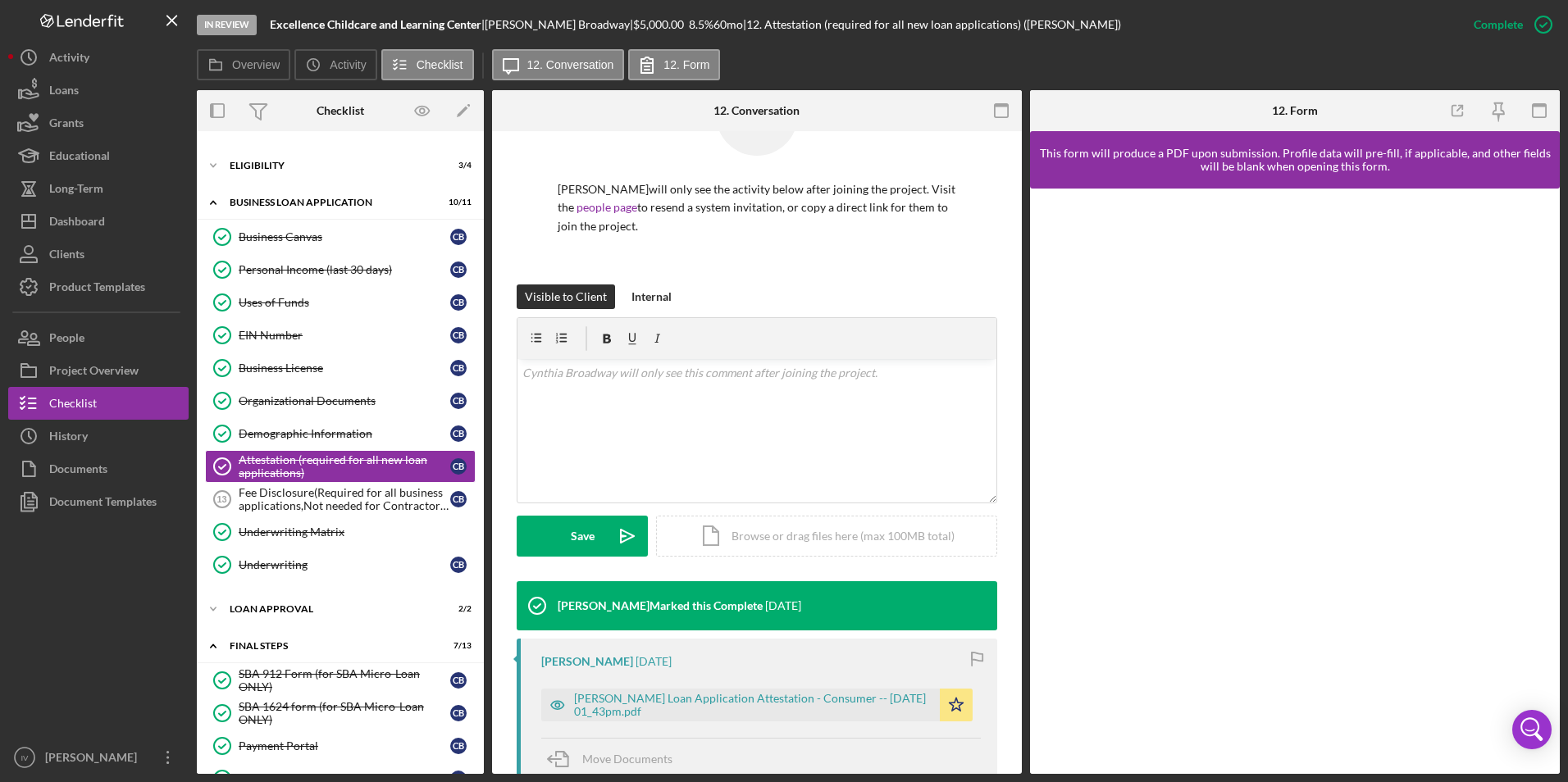
scroll to position [164, 0]
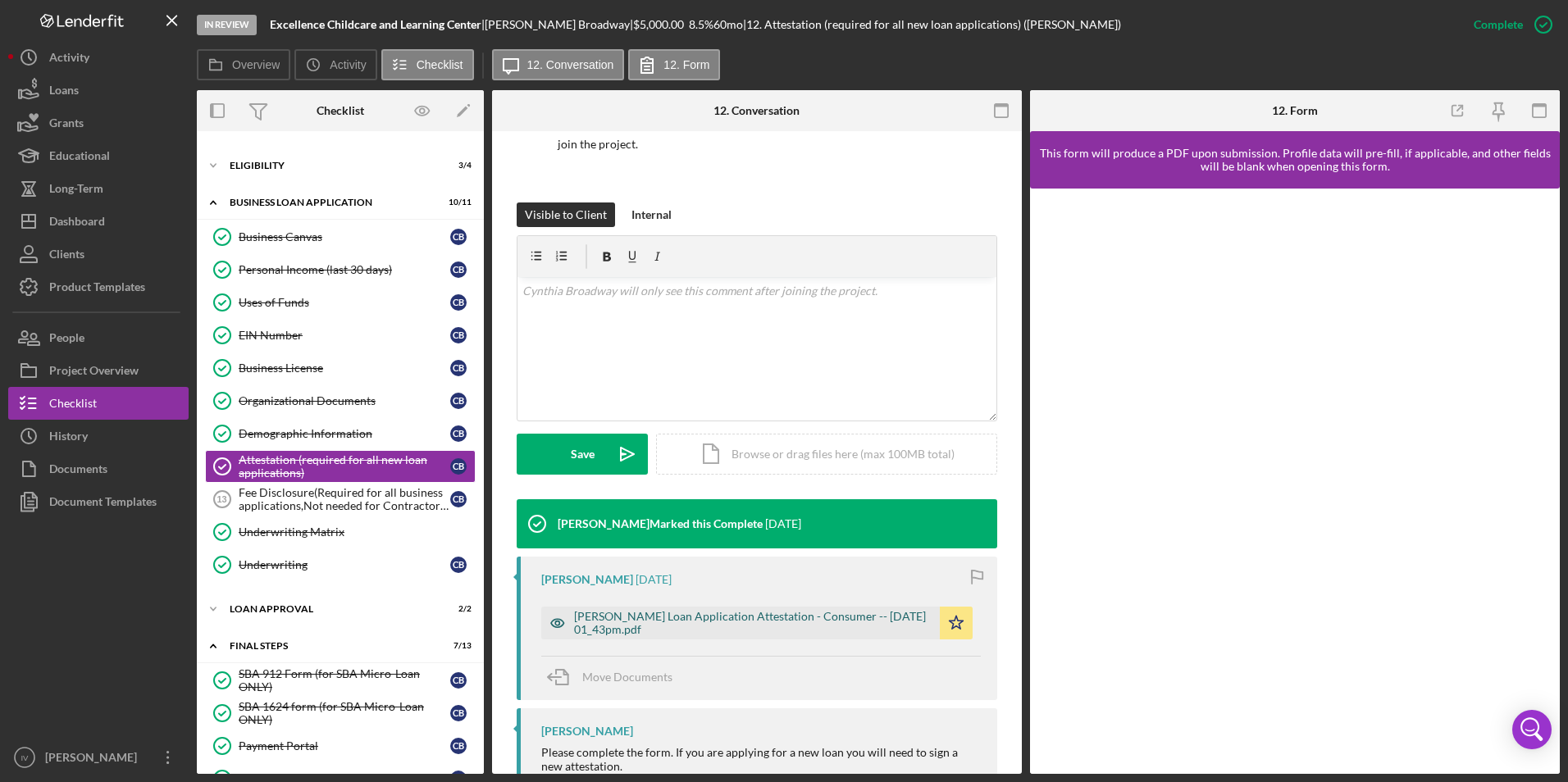
click at [702, 617] on div "Justine Petersen Loan Application Attestation - Consumer -- 2025-08-08 01_43pm.…" at bounding box center [752, 623] width 357 height 26
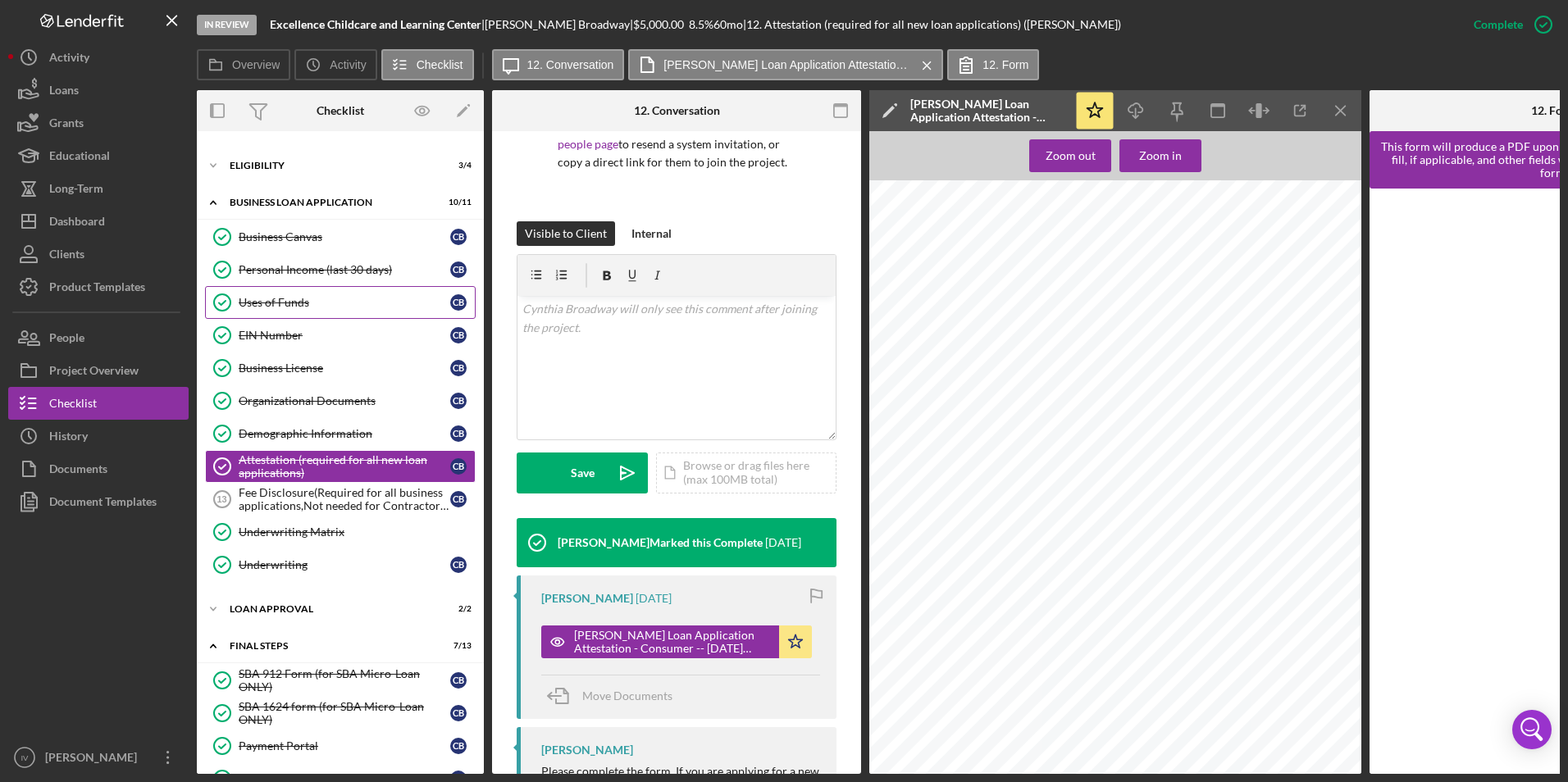
click at [279, 309] on div "Uses of Funds" at bounding box center [344, 302] width 212 height 13
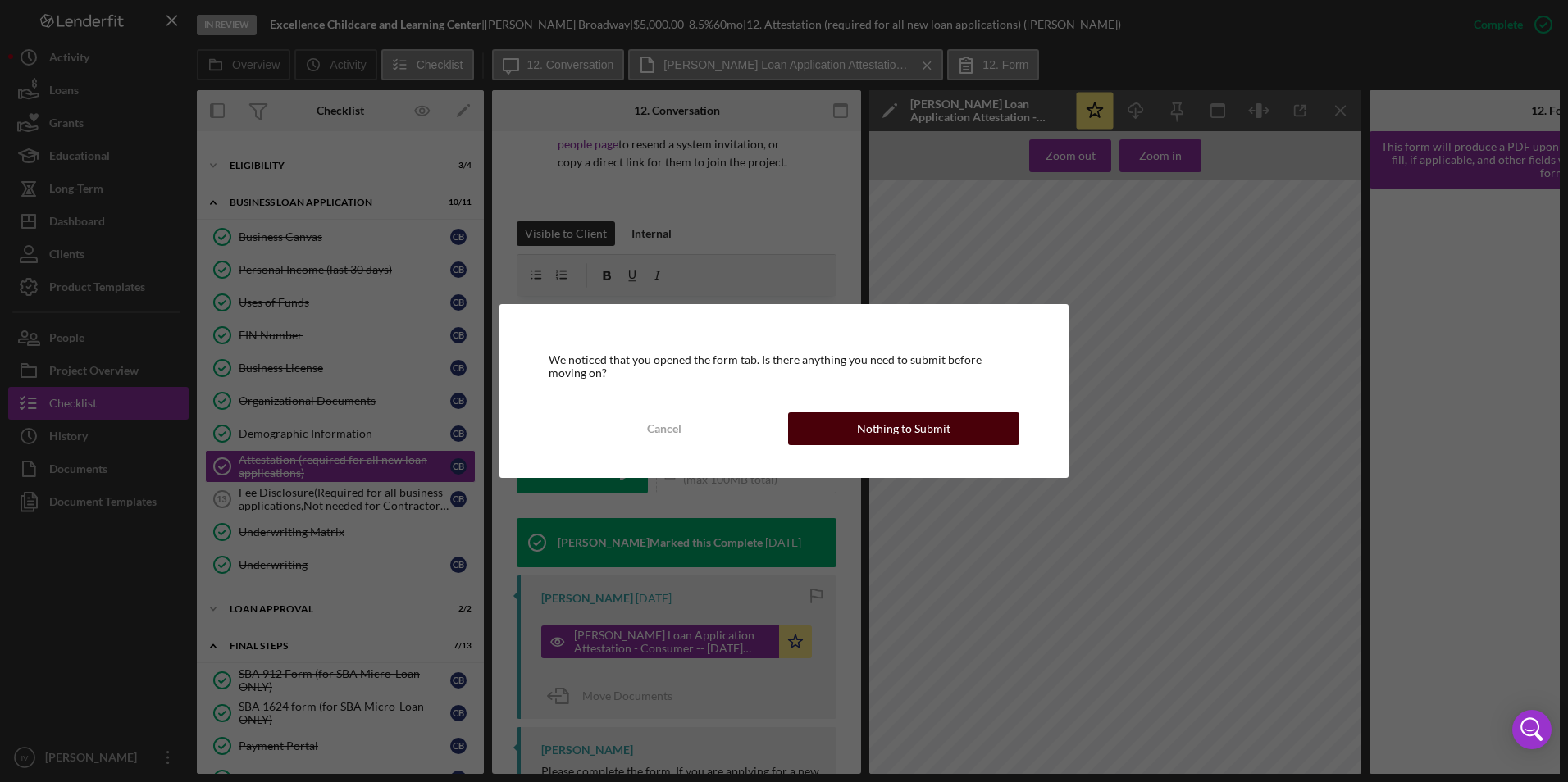
click at [841, 419] on button "Nothing to Submit" at bounding box center [904, 428] width 231 height 32
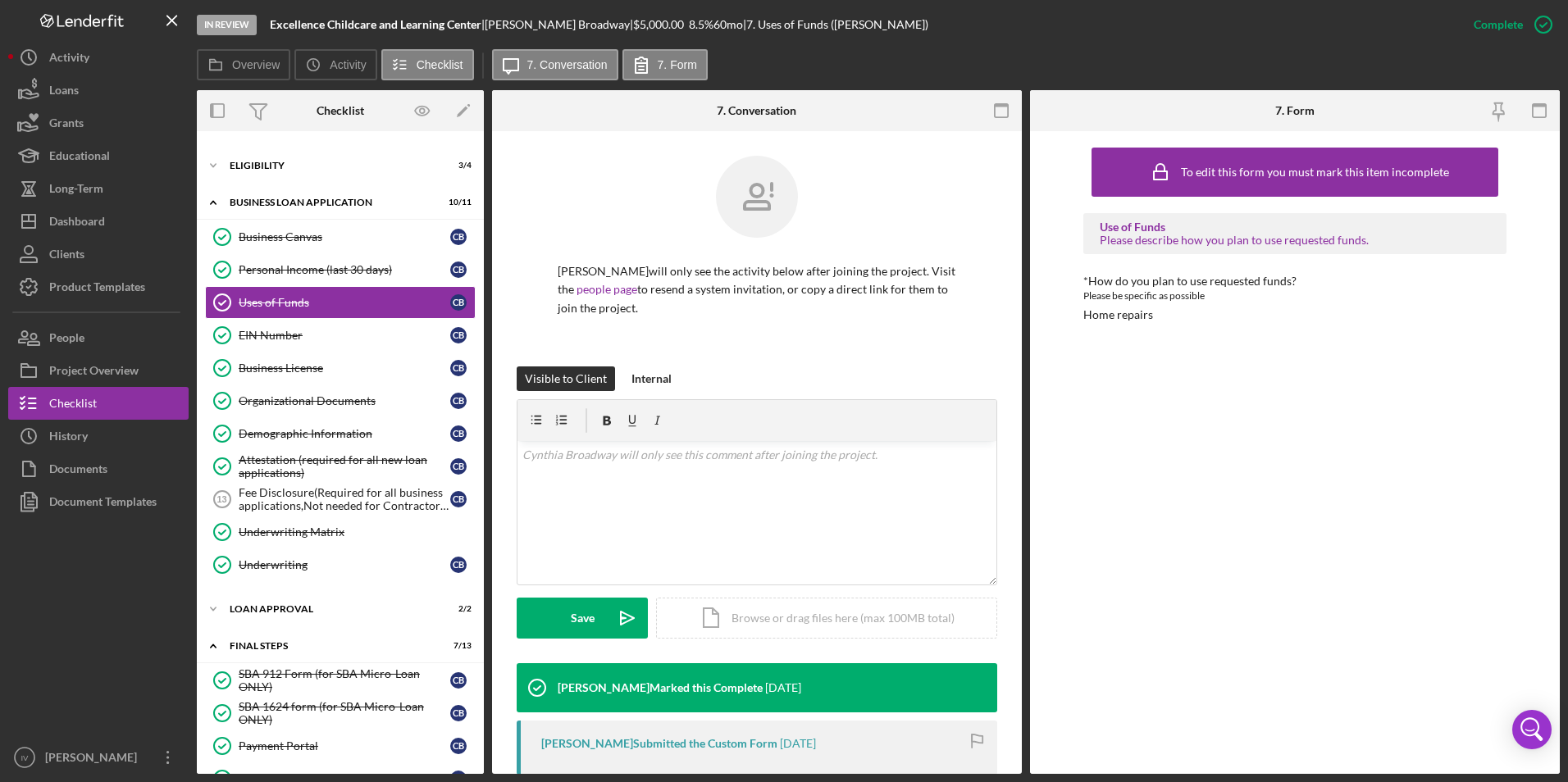
drag, startPoint x: 307, startPoint y: 673, endPoint x: 817, endPoint y: 411, distance: 573.4
click at [307, 673] on div "SBA 912 Form (for SBA Micro-Loan ONLY)" at bounding box center [344, 680] width 212 height 26
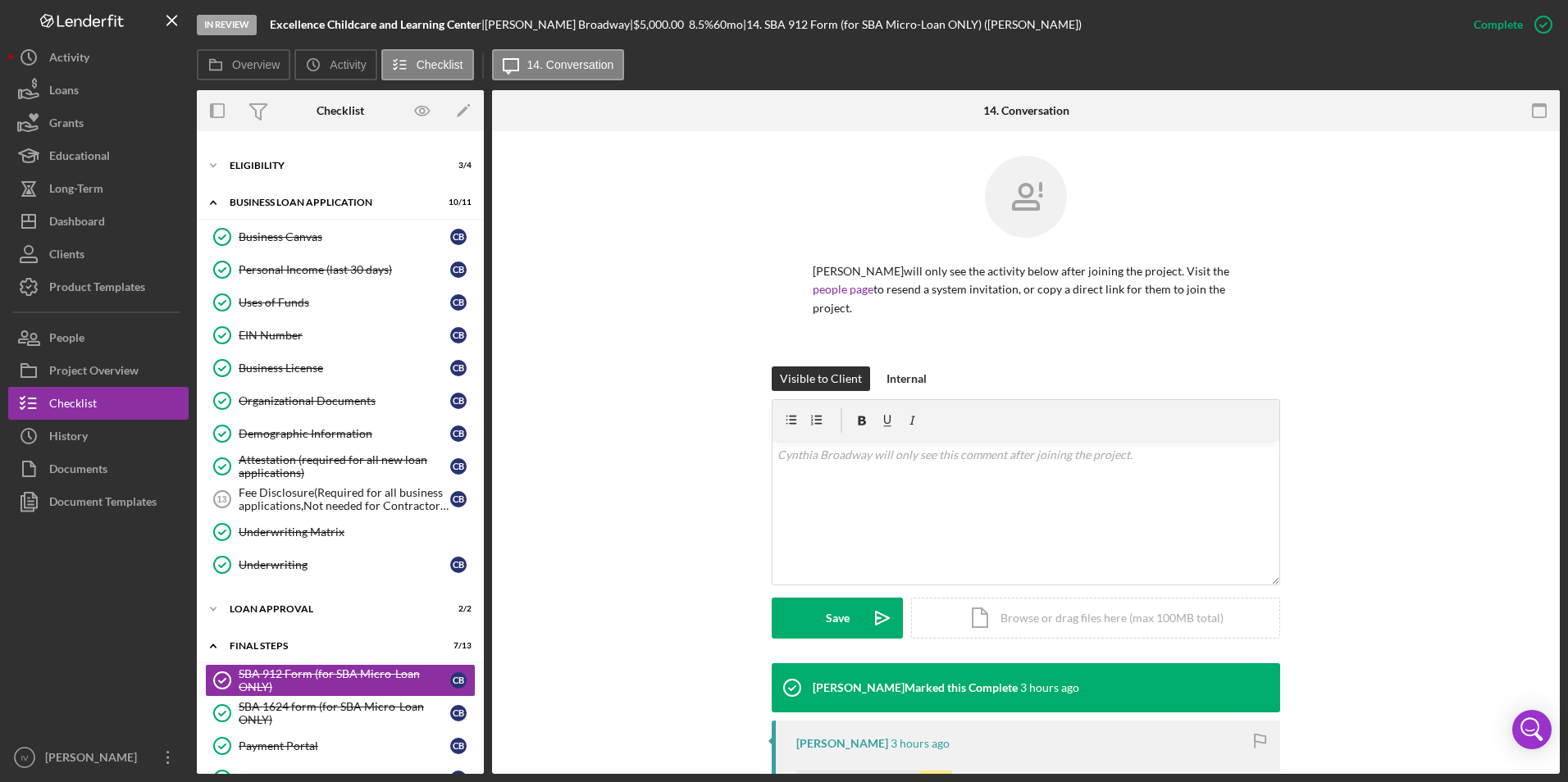
scroll to position [244, 0]
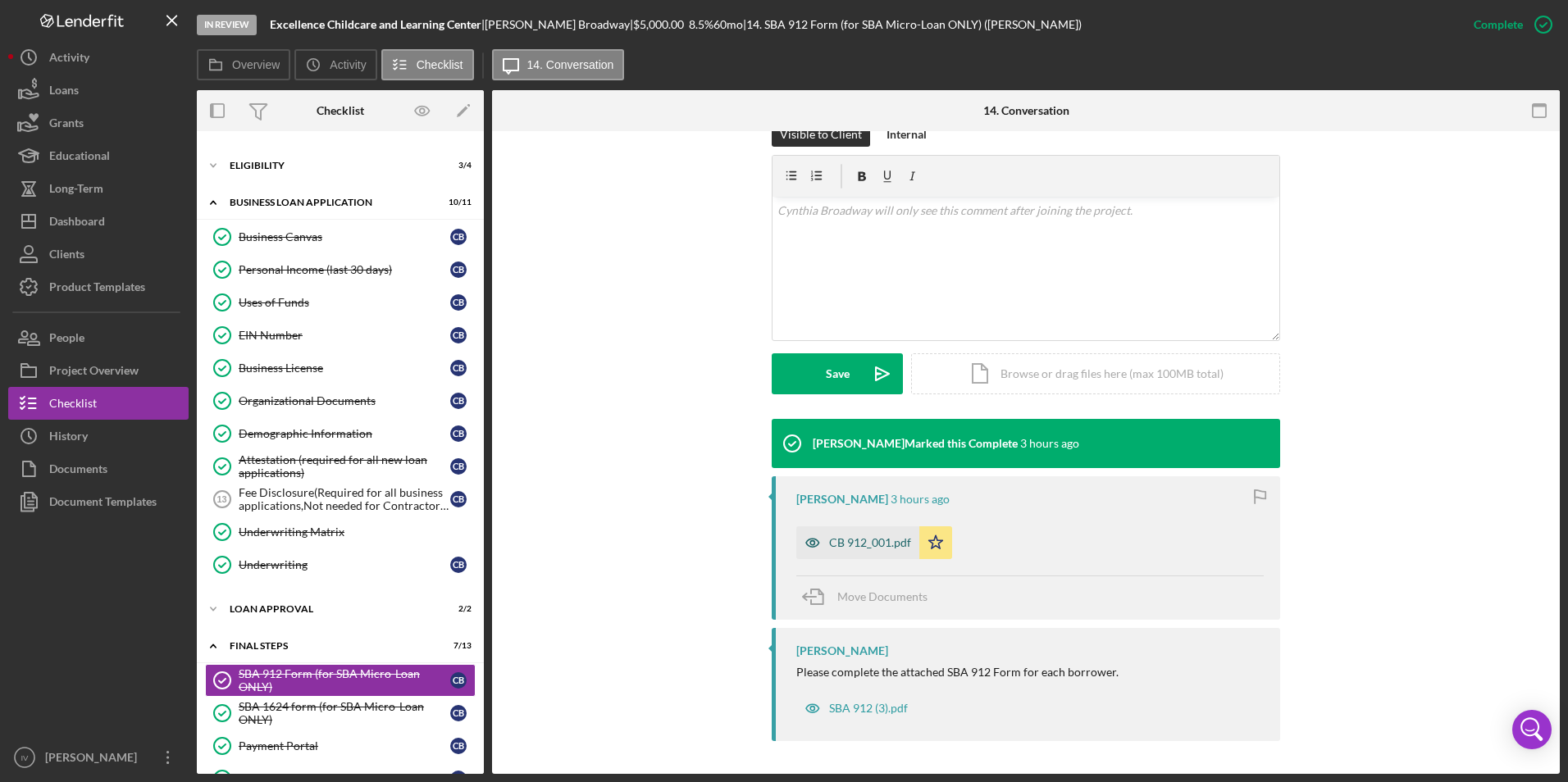
click at [844, 546] on div "CB 912_001.pdf" at bounding box center [871, 542] width 82 height 13
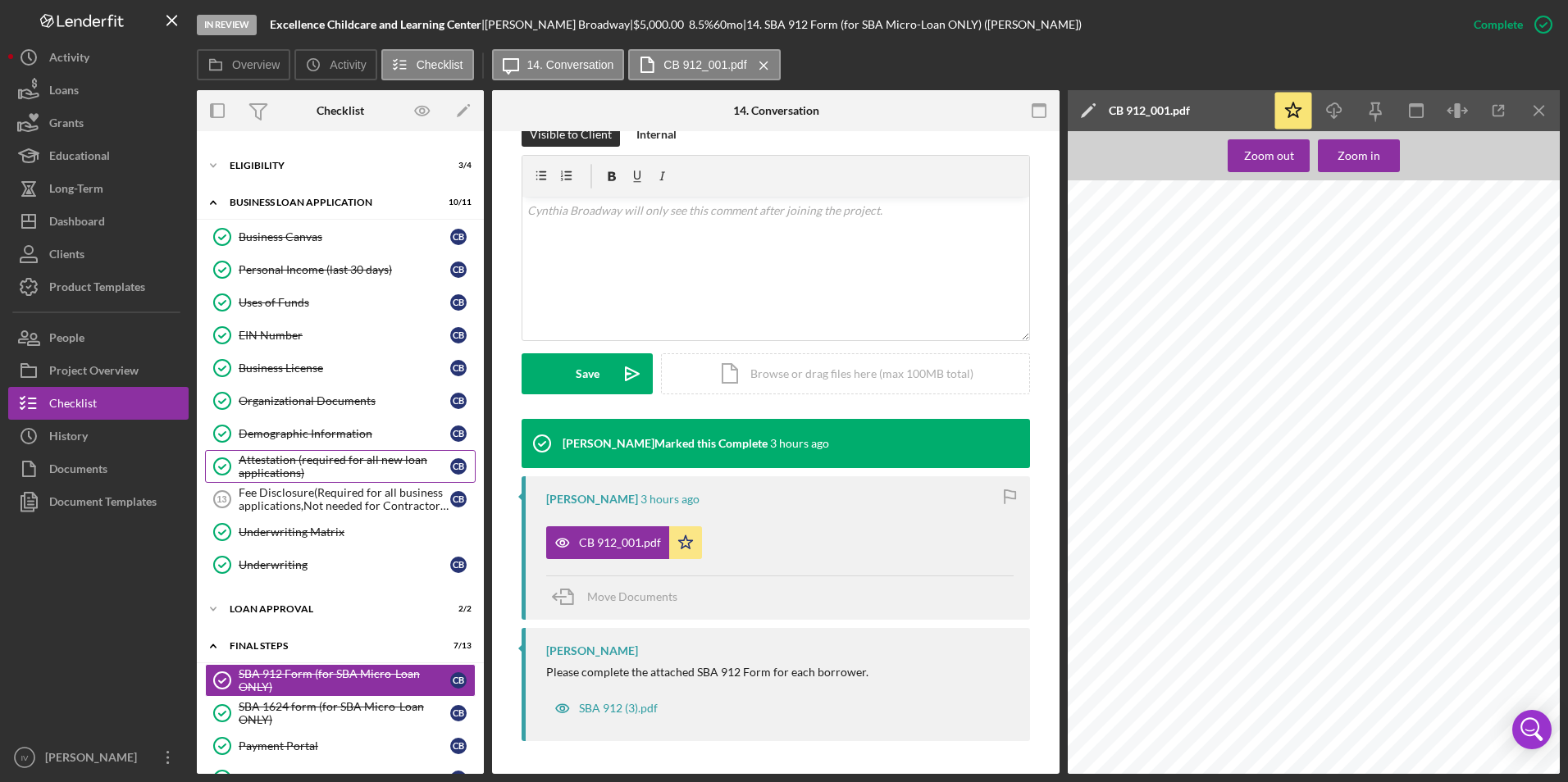
scroll to position [232, 0]
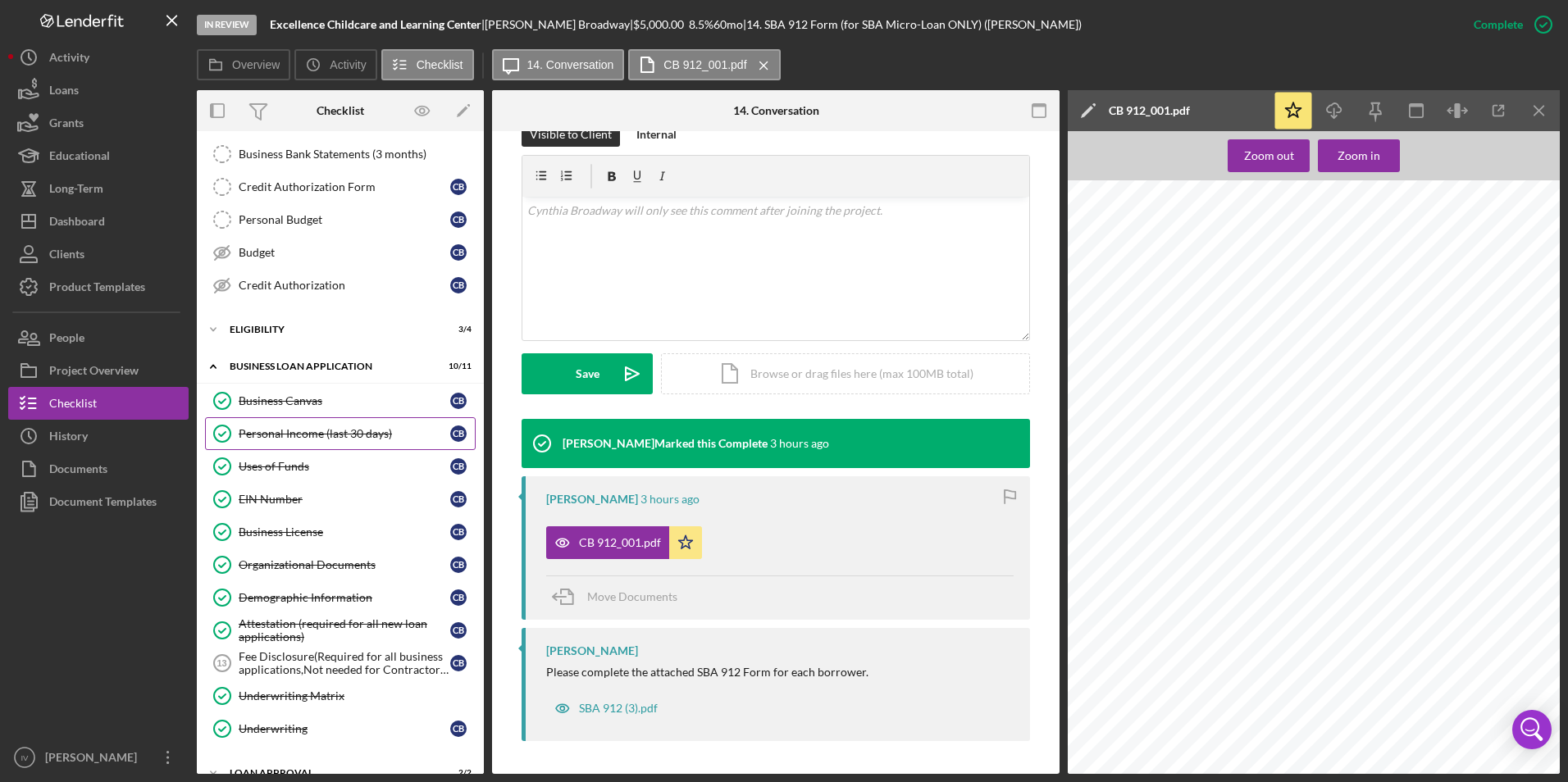
click at [328, 432] on div "Personal Income (last 30 days)" at bounding box center [344, 433] width 212 height 13
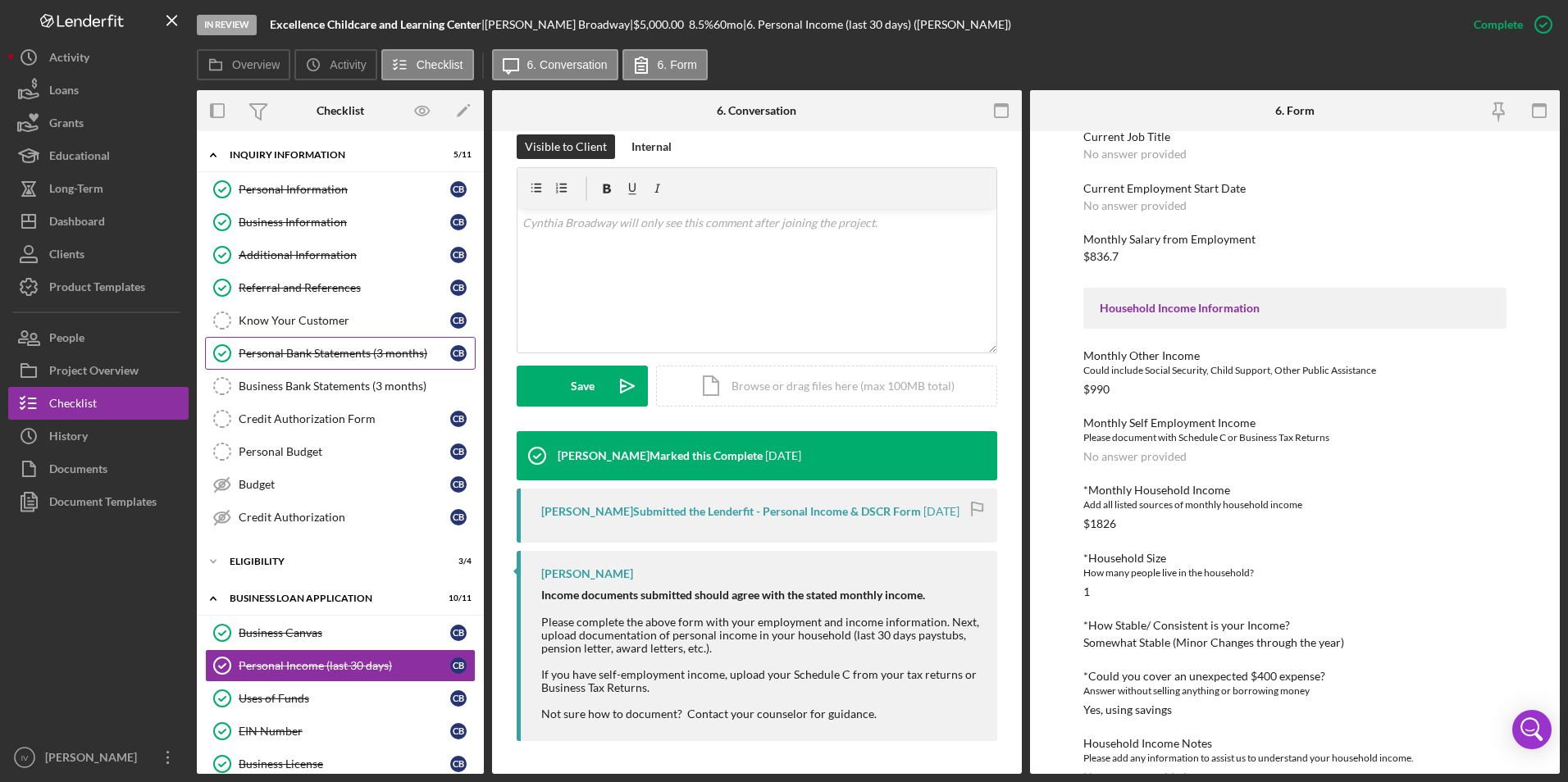
click at [367, 349] on div "Personal Bank Statements (3 months)" at bounding box center [344, 353] width 212 height 13
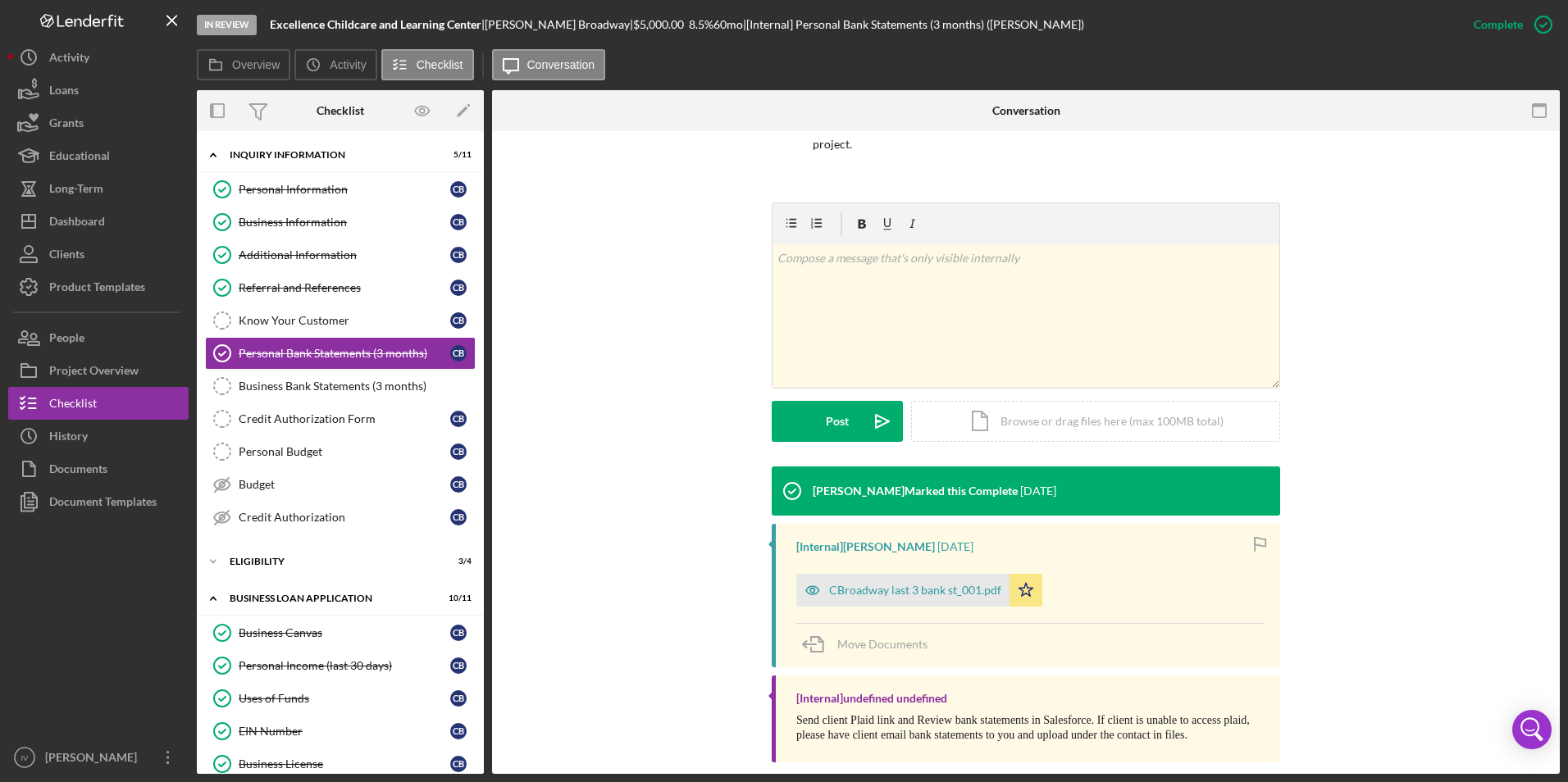
scroll to position [186, 0]
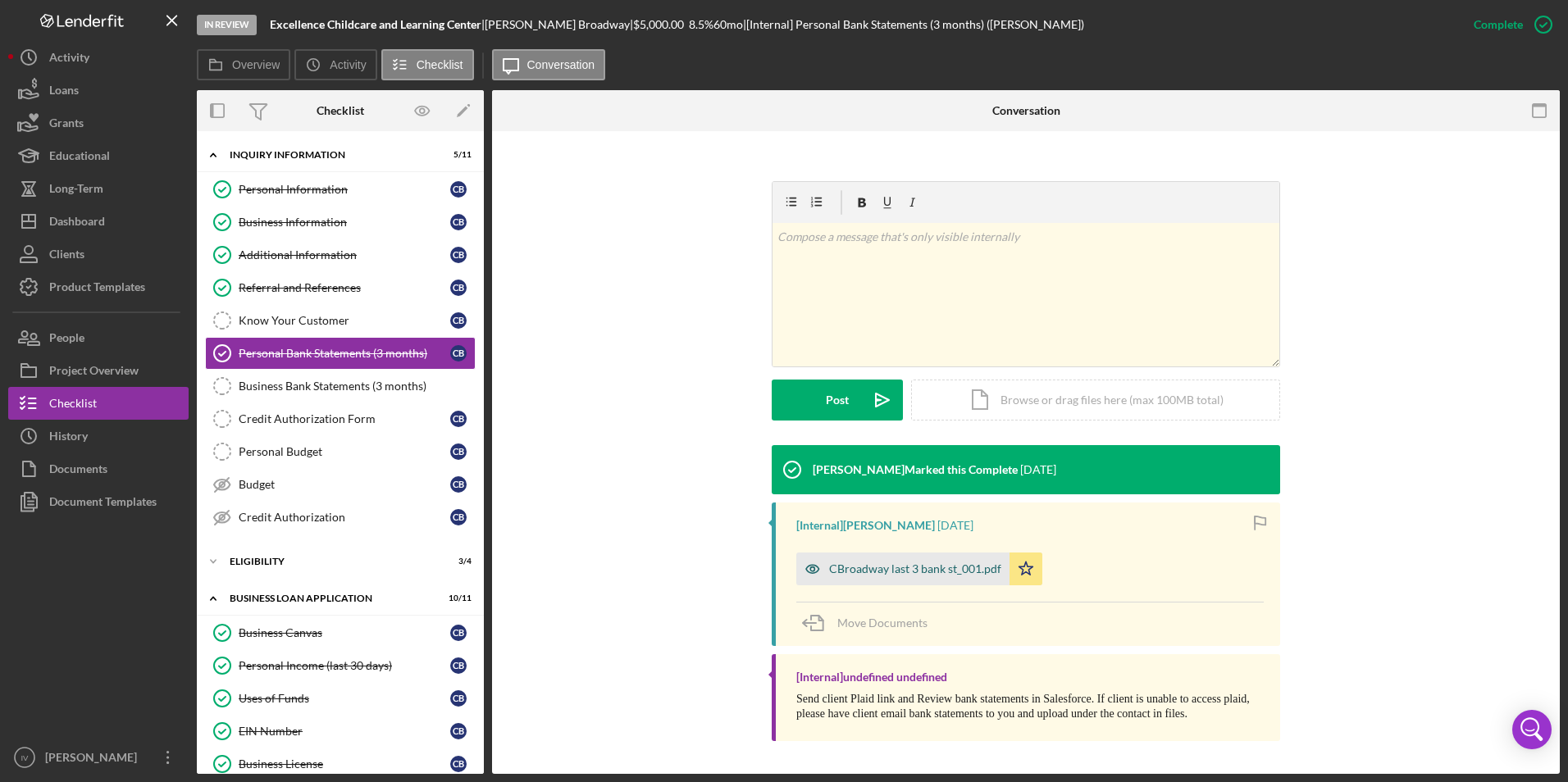
click at [897, 563] on div "CBroadway last 3 bank st_001.pdf" at bounding box center [915, 568] width 173 height 13
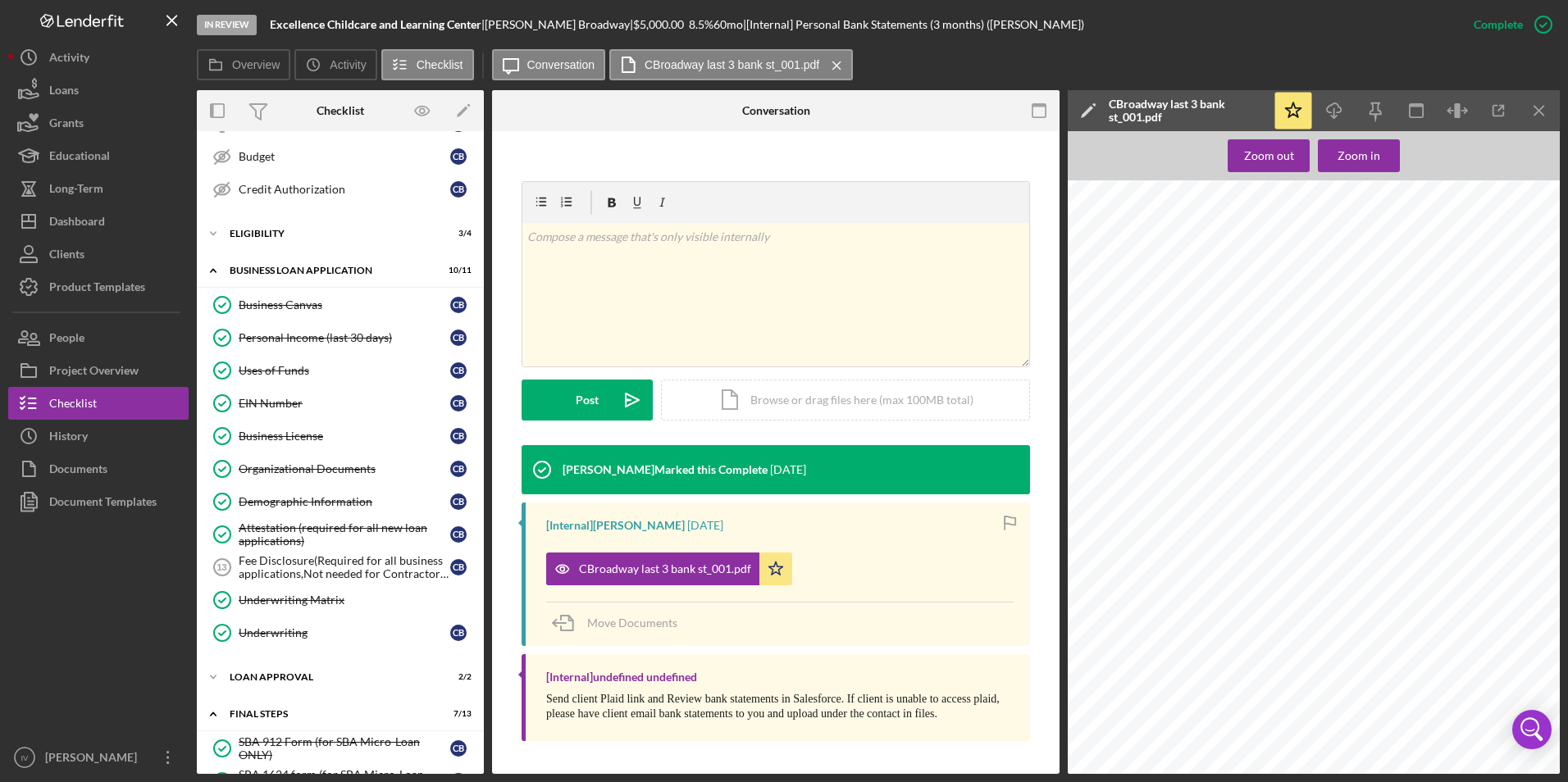
scroll to position [656, 0]
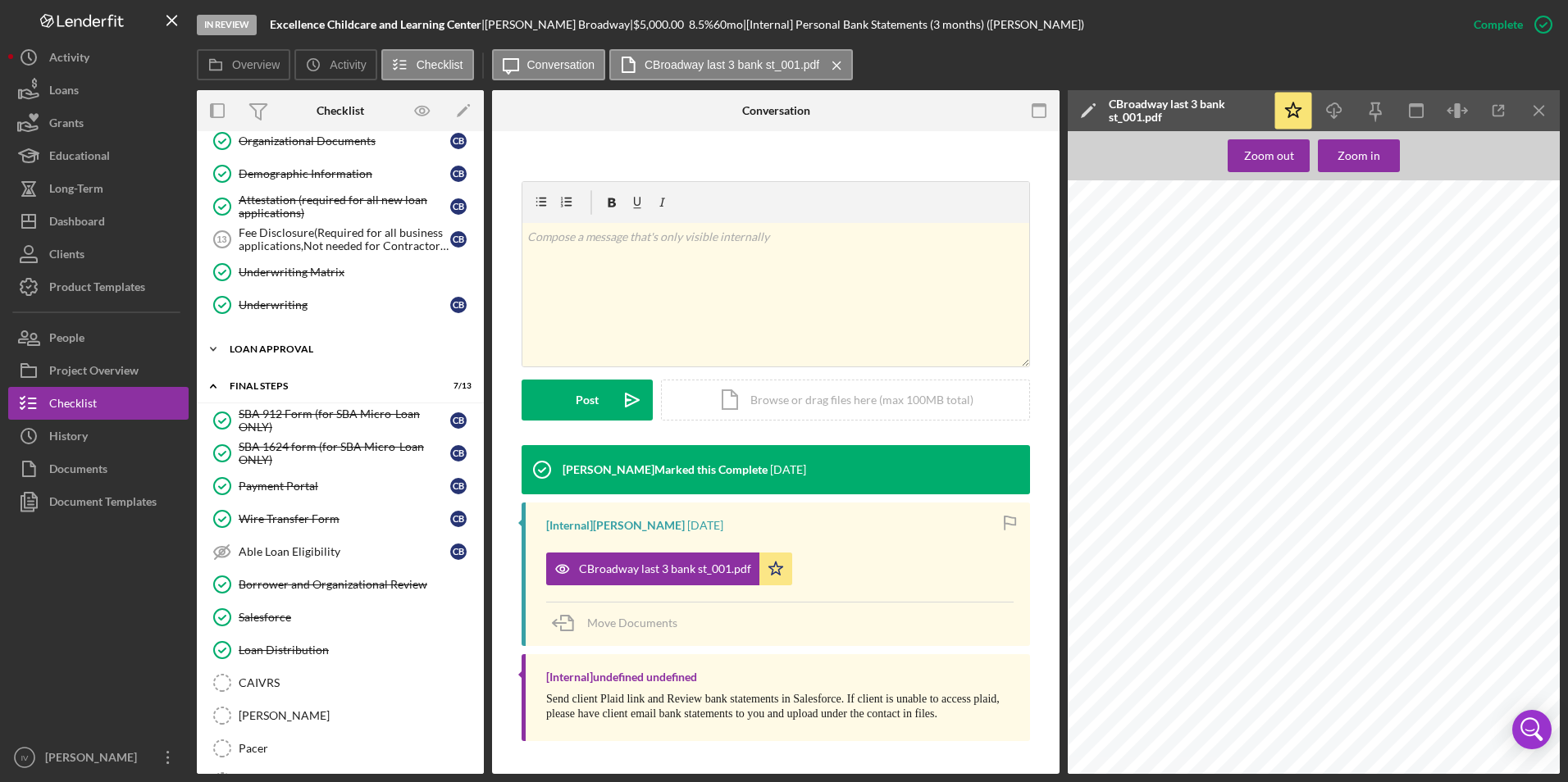
click at [279, 351] on div "Loan Approval" at bounding box center [346, 349] width 234 height 10
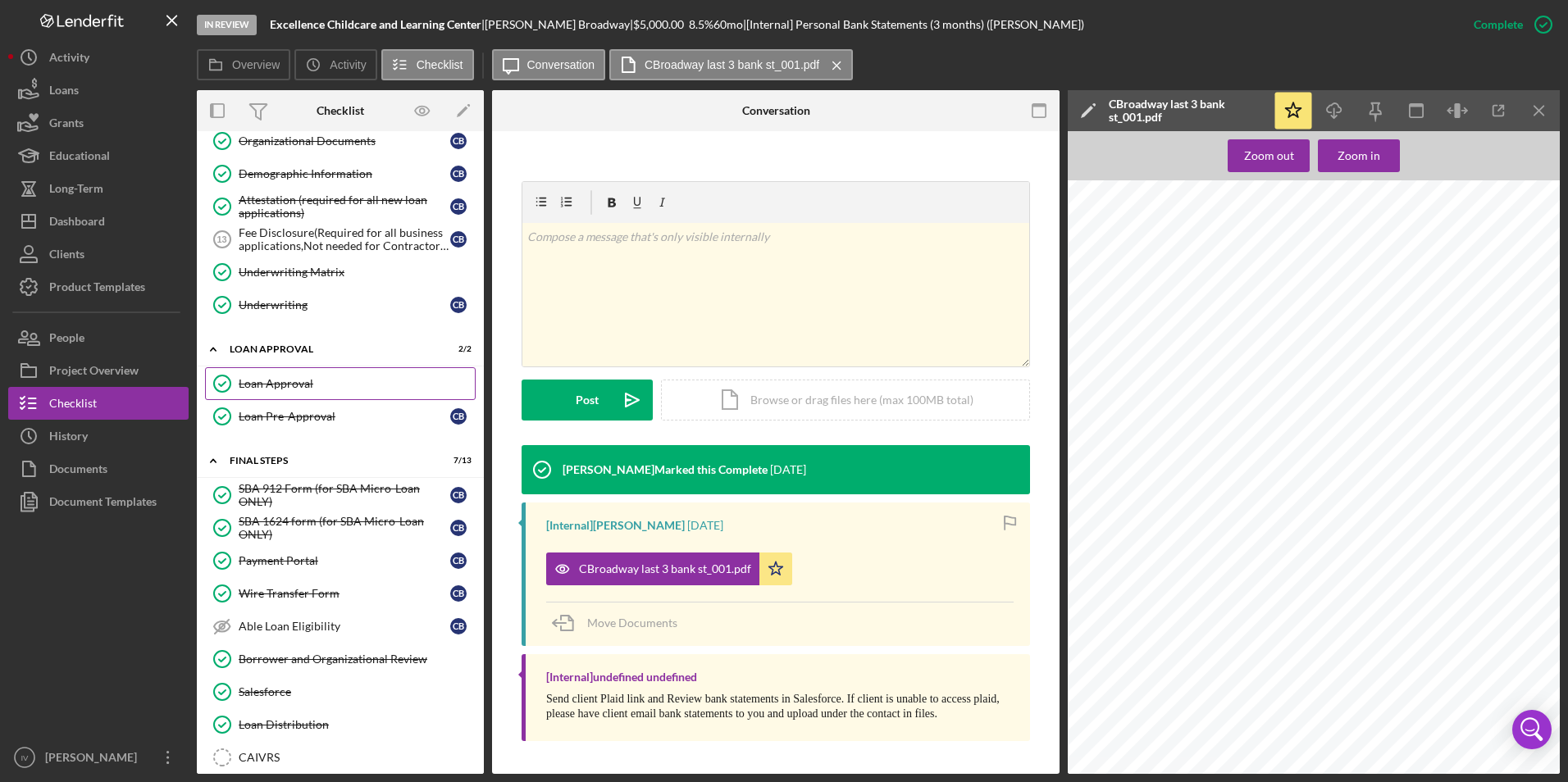
click at [279, 370] on link "Loan Approval Loan Approval" at bounding box center [340, 383] width 271 height 32
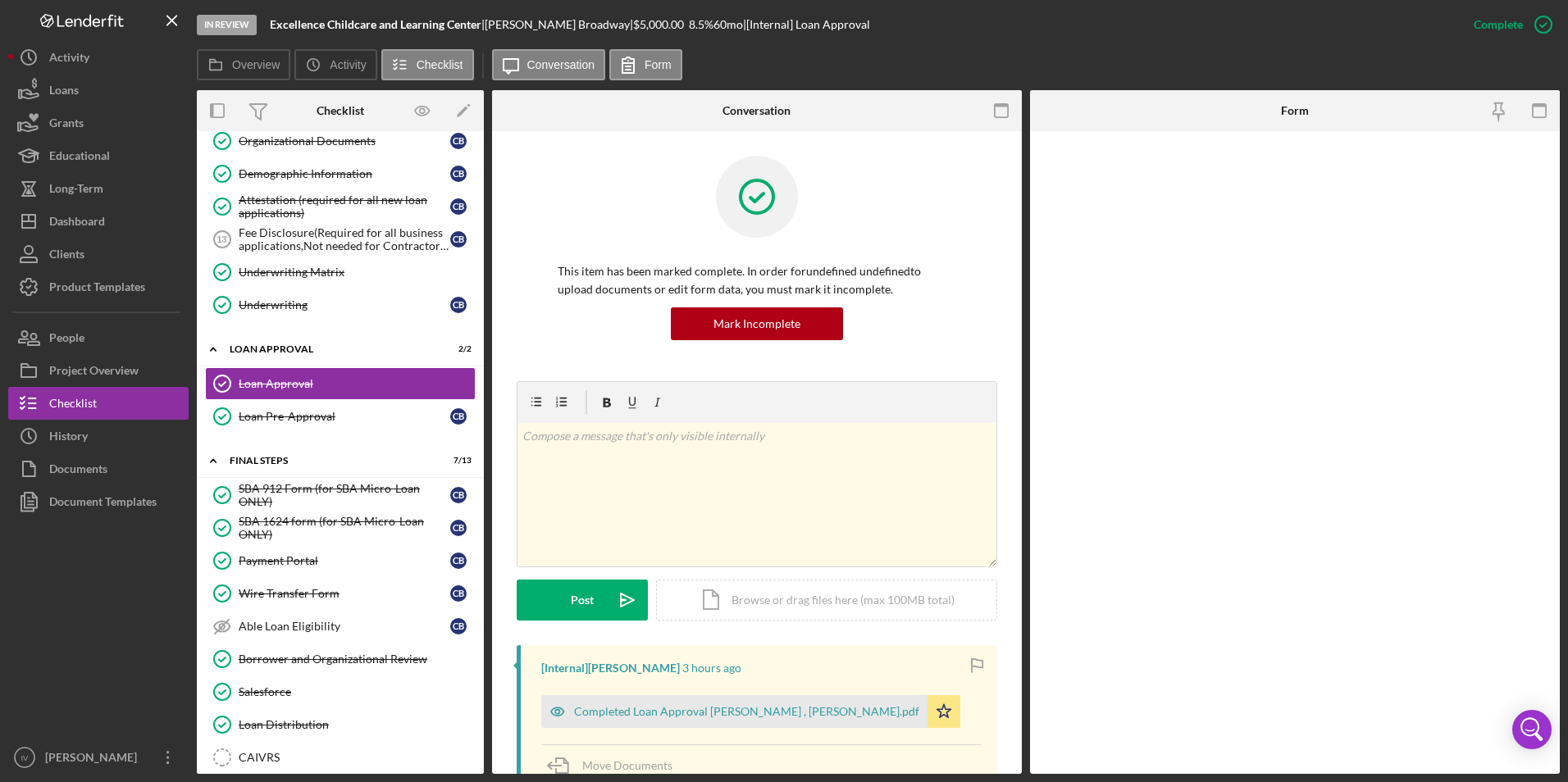
scroll to position [246, 0]
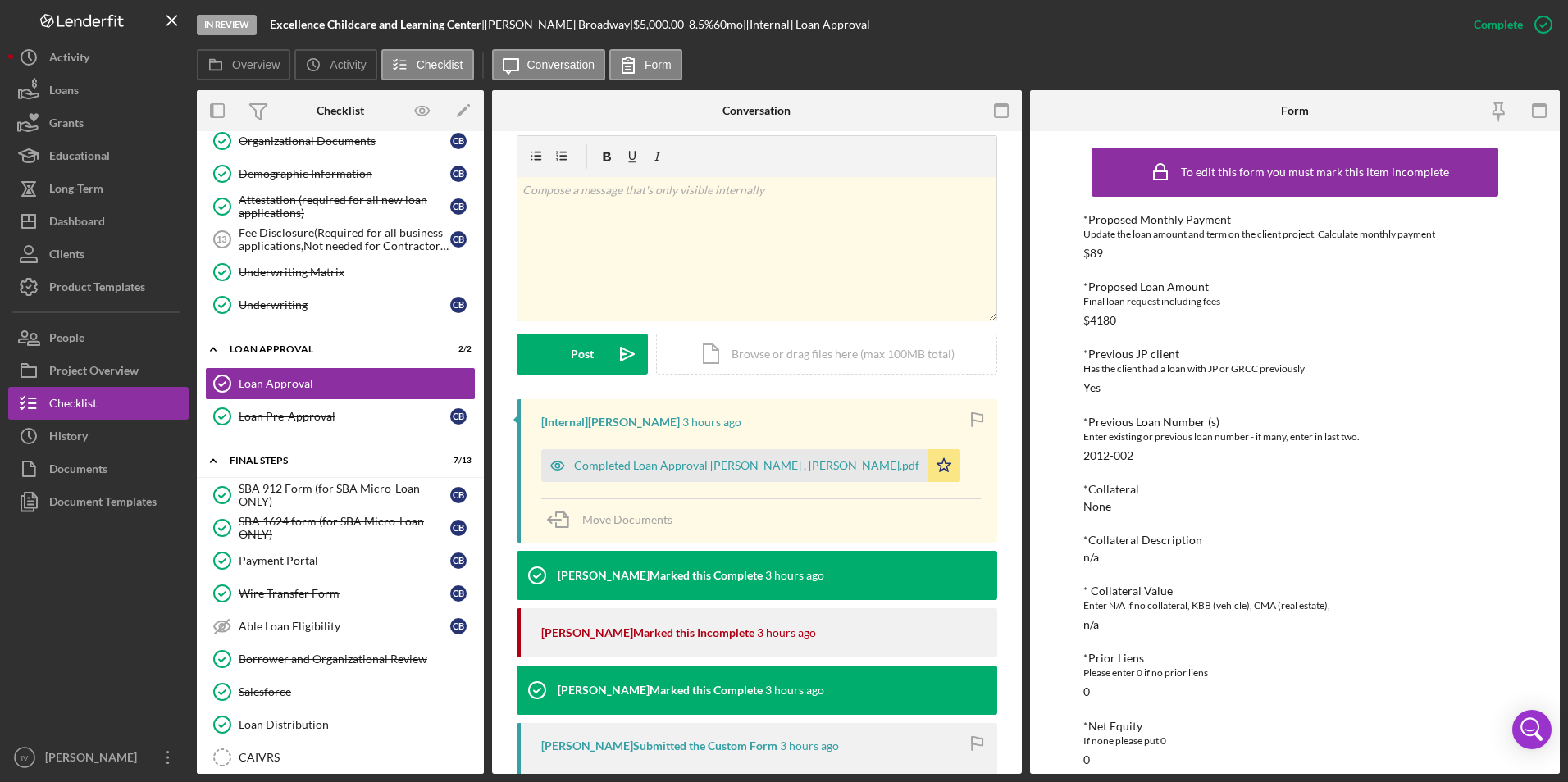
click at [791, 460] on div "Completed Loan Approval Gandy, LaTrisha , Cynthia Broadway.pdf" at bounding box center [746, 465] width 345 height 13
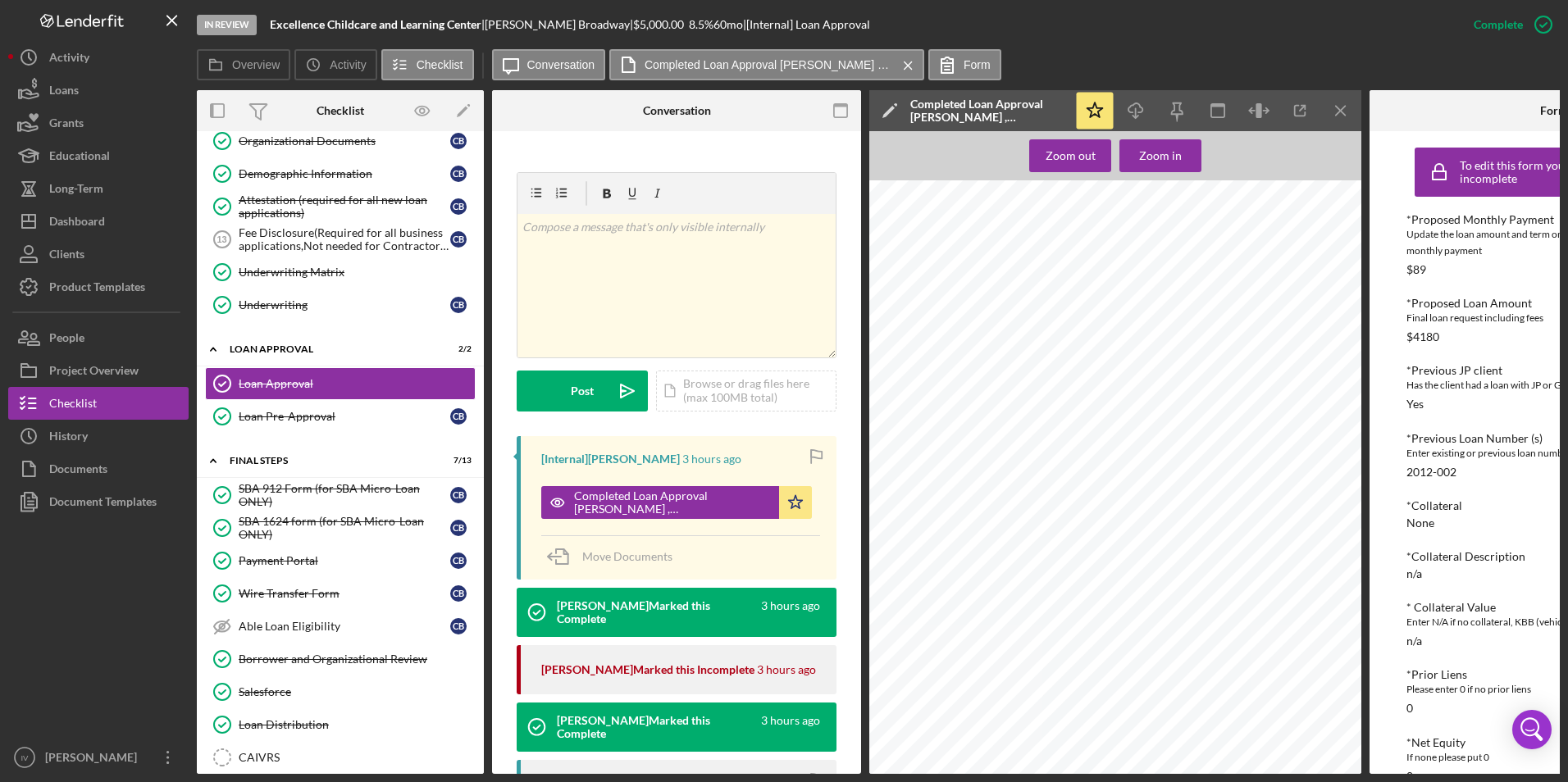
scroll to position [715, 0]
click at [95, 513] on div "Document Templates" at bounding box center [102, 504] width 108 height 37
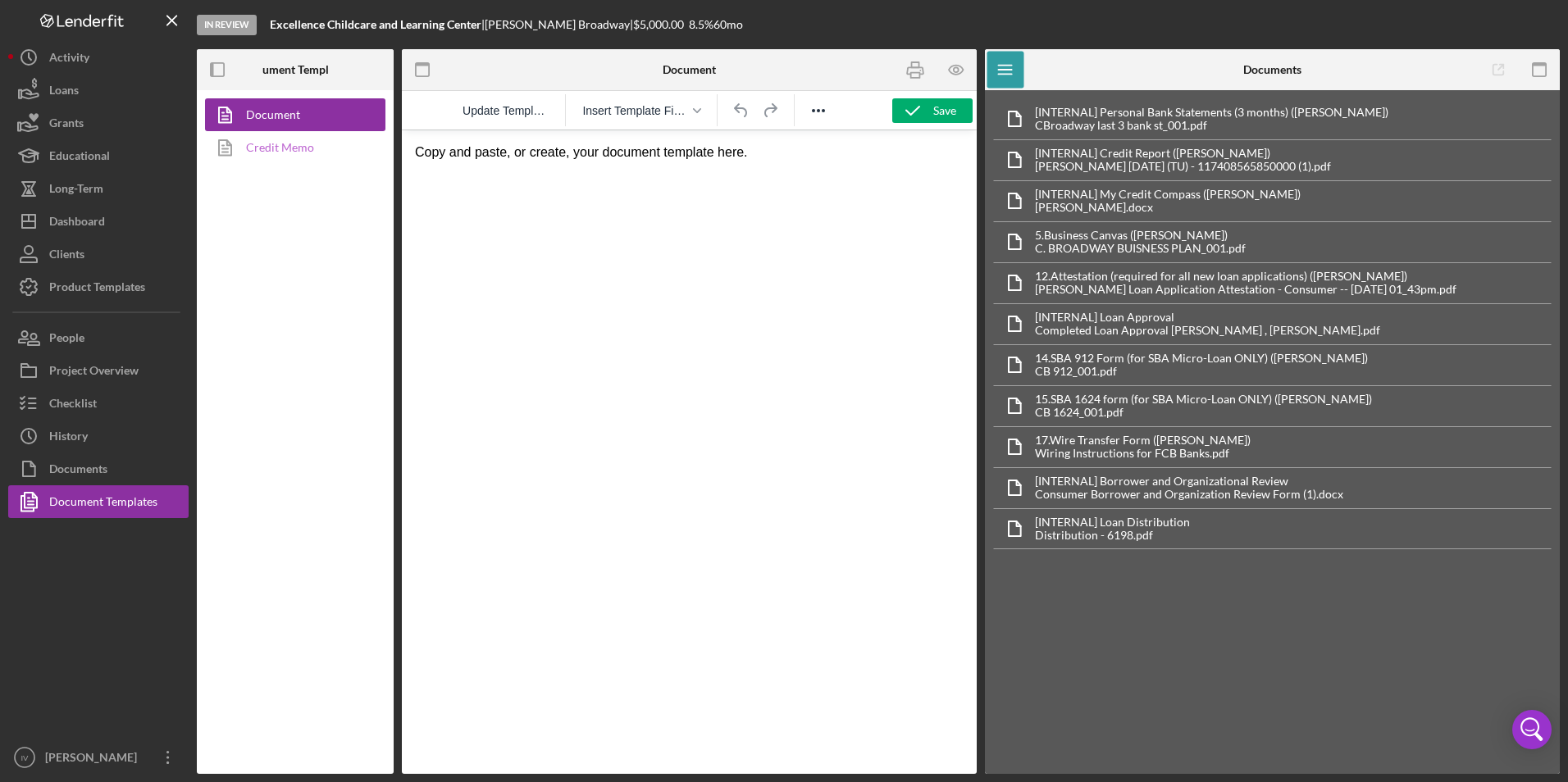
click at [287, 158] on link "Credit Memo" at bounding box center [291, 147] width 173 height 32
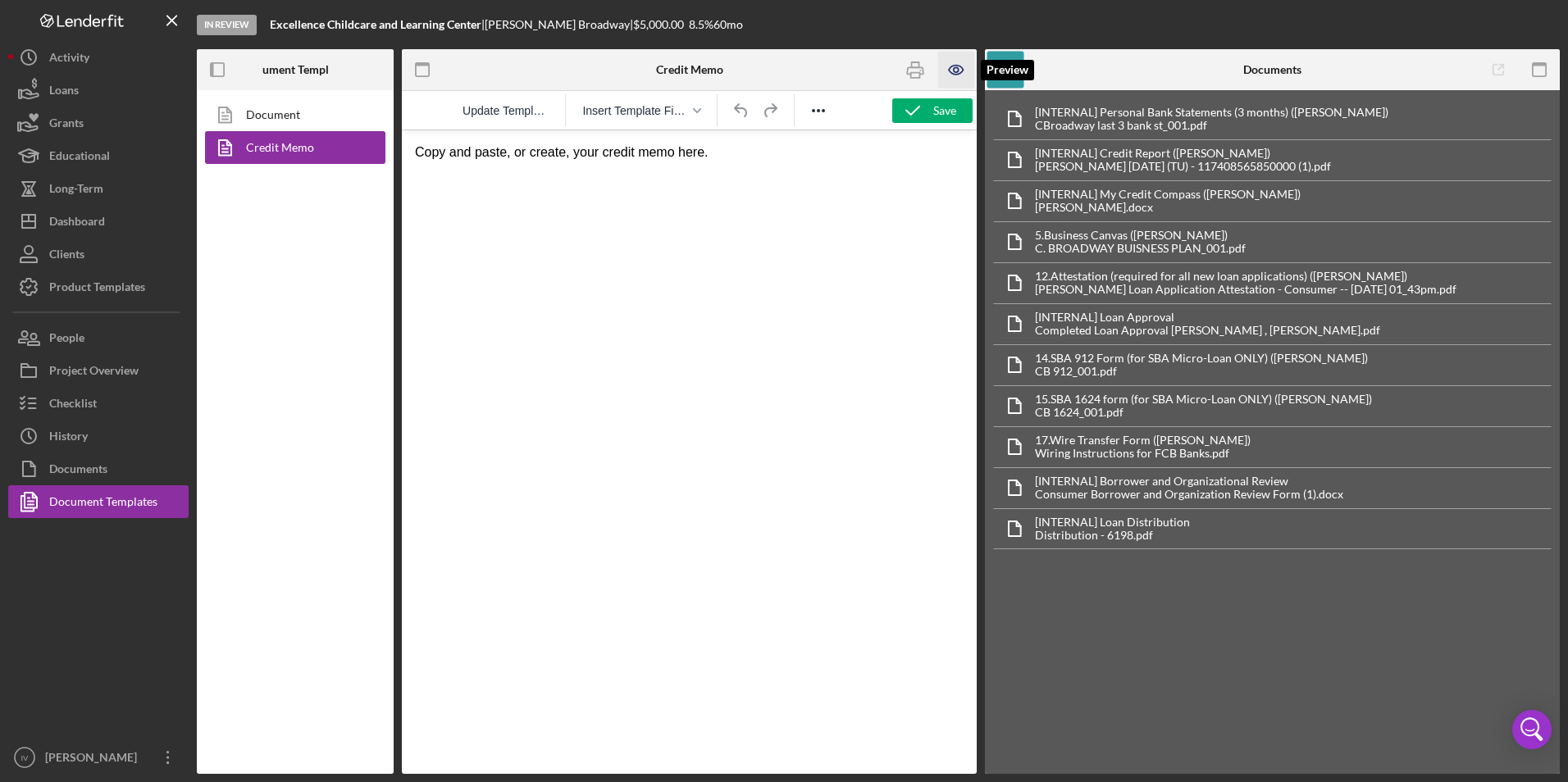
click at [954, 78] on icon "button" at bounding box center [957, 70] width 37 height 37
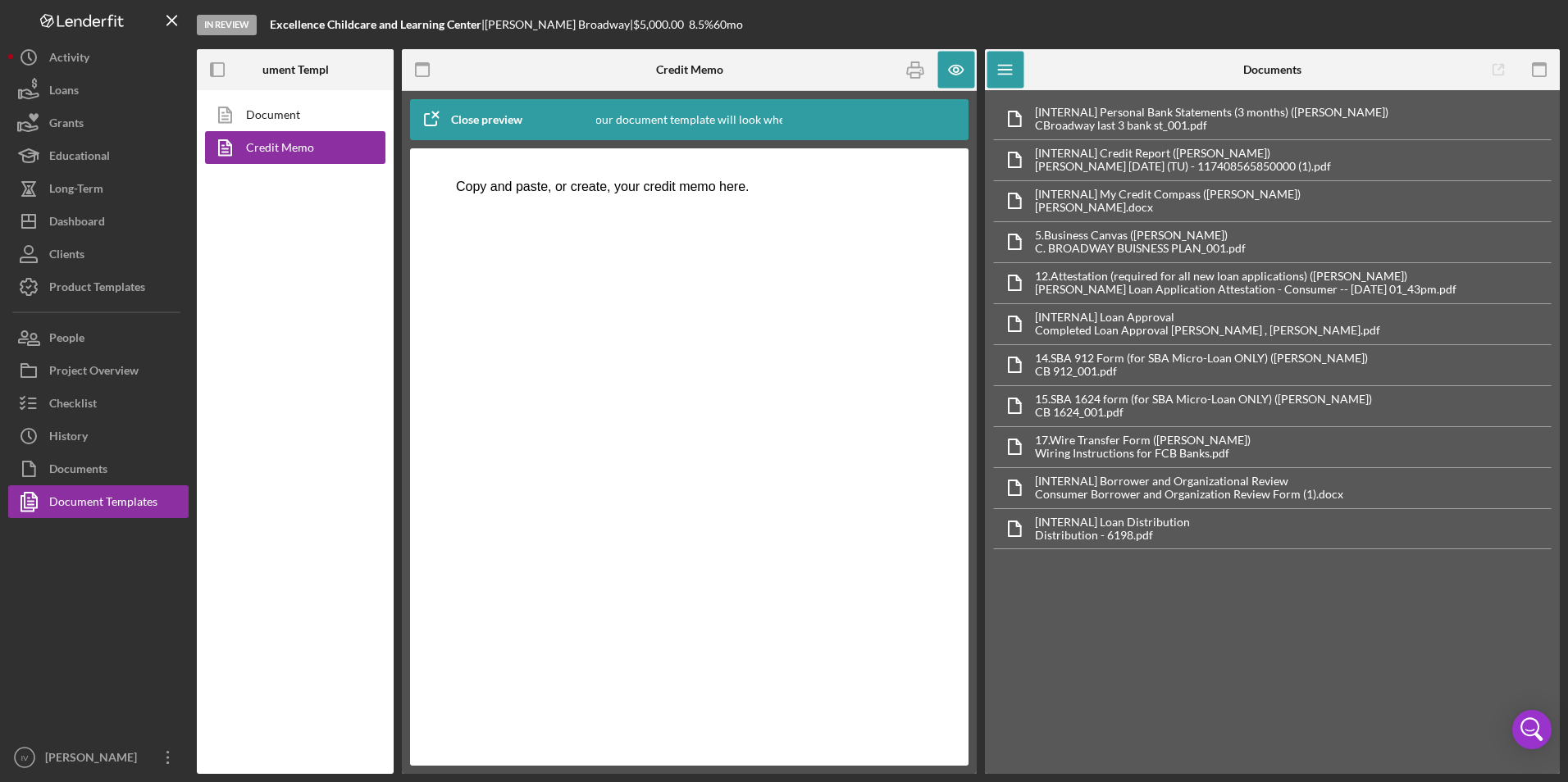
click at [776, 209] on html "Copy and paste, or create, your credit memo here." at bounding box center [689, 187] width 493 height 45
click at [95, 479] on div "Documents" at bounding box center [78, 471] width 58 height 37
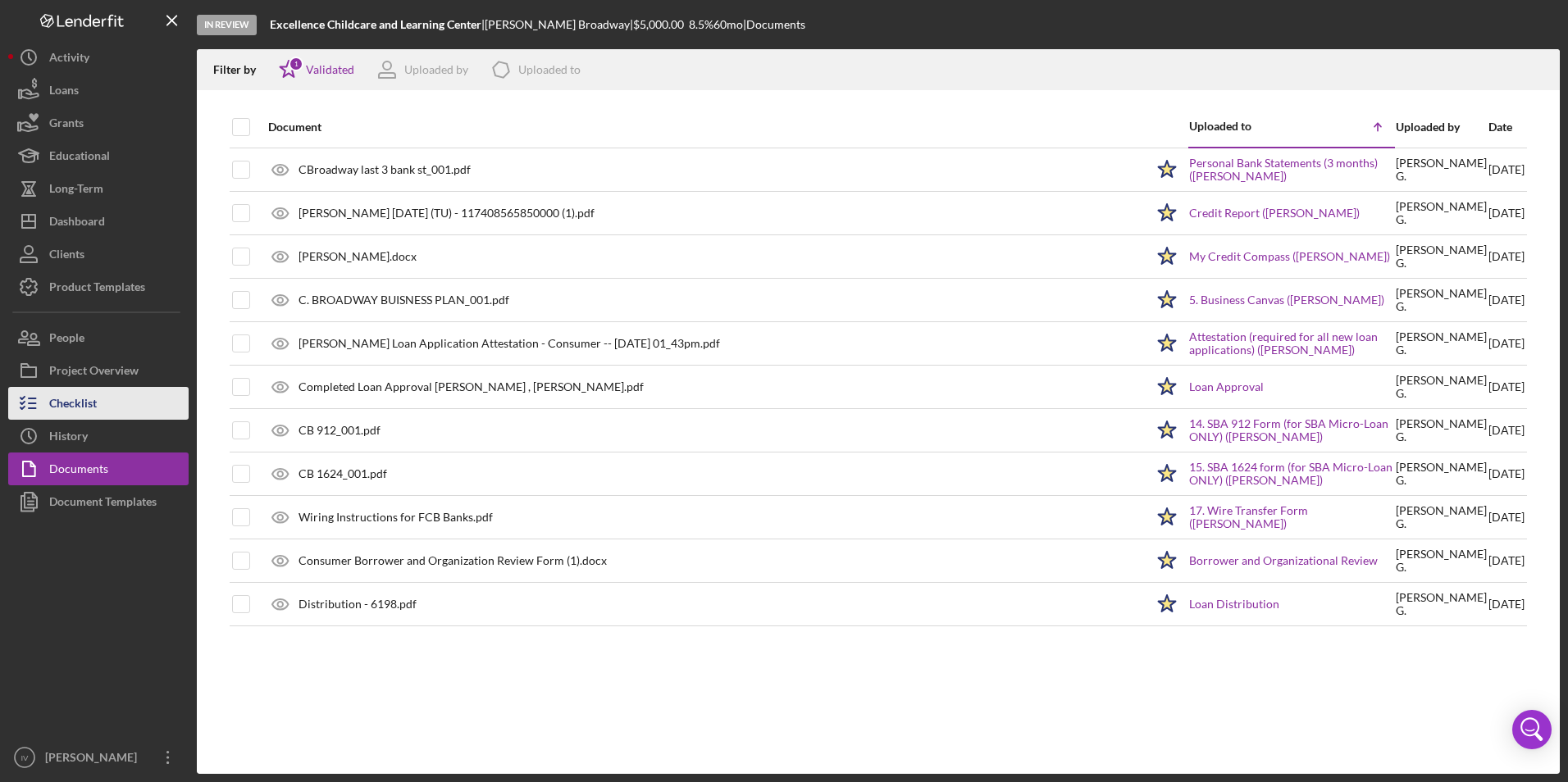
click at [97, 395] on button "Checklist" at bounding box center [98, 403] width 180 height 32
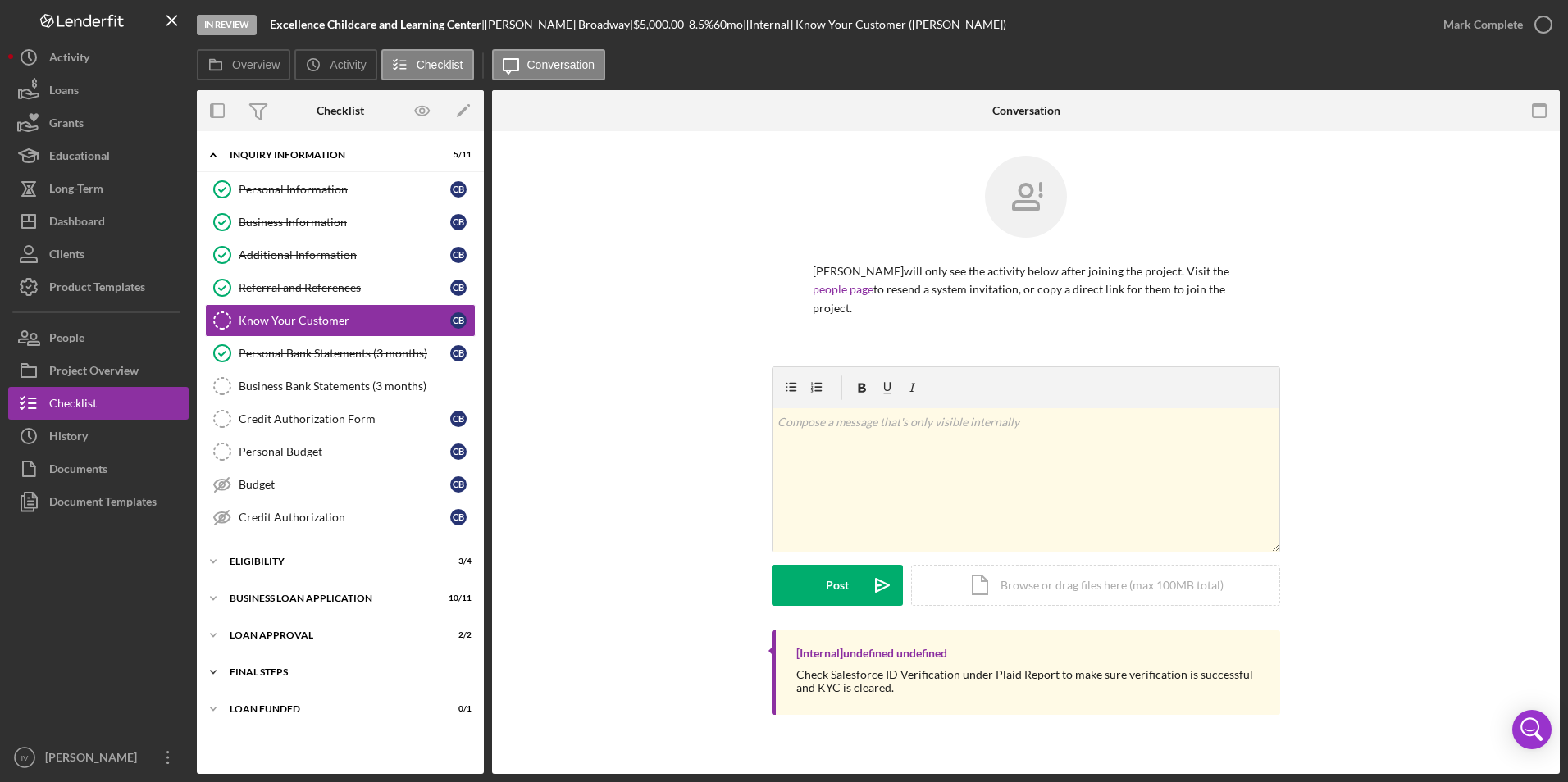
click at [250, 667] on div "Final Steps" at bounding box center [346, 672] width 234 height 10
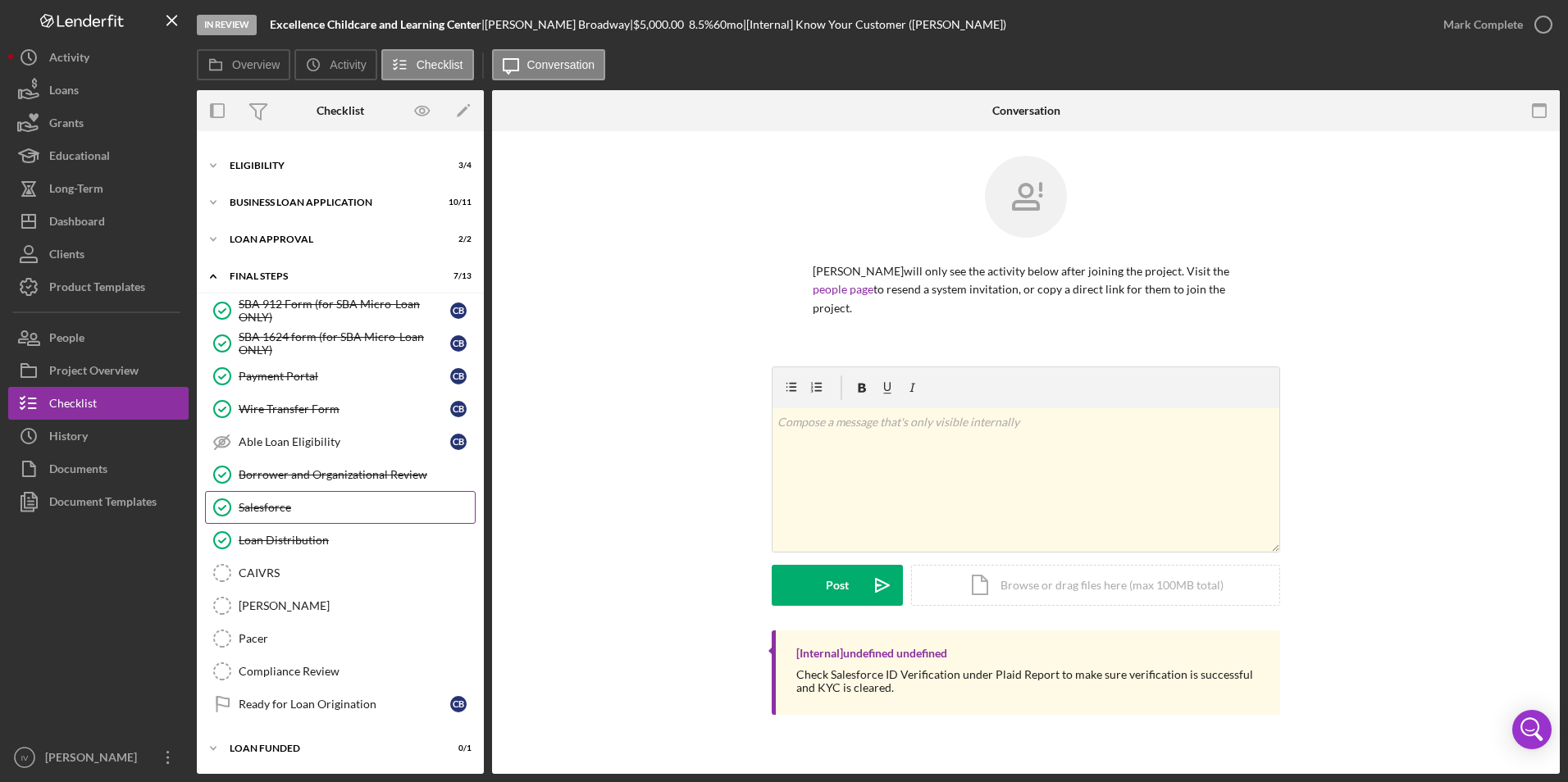
scroll to position [314, 0]
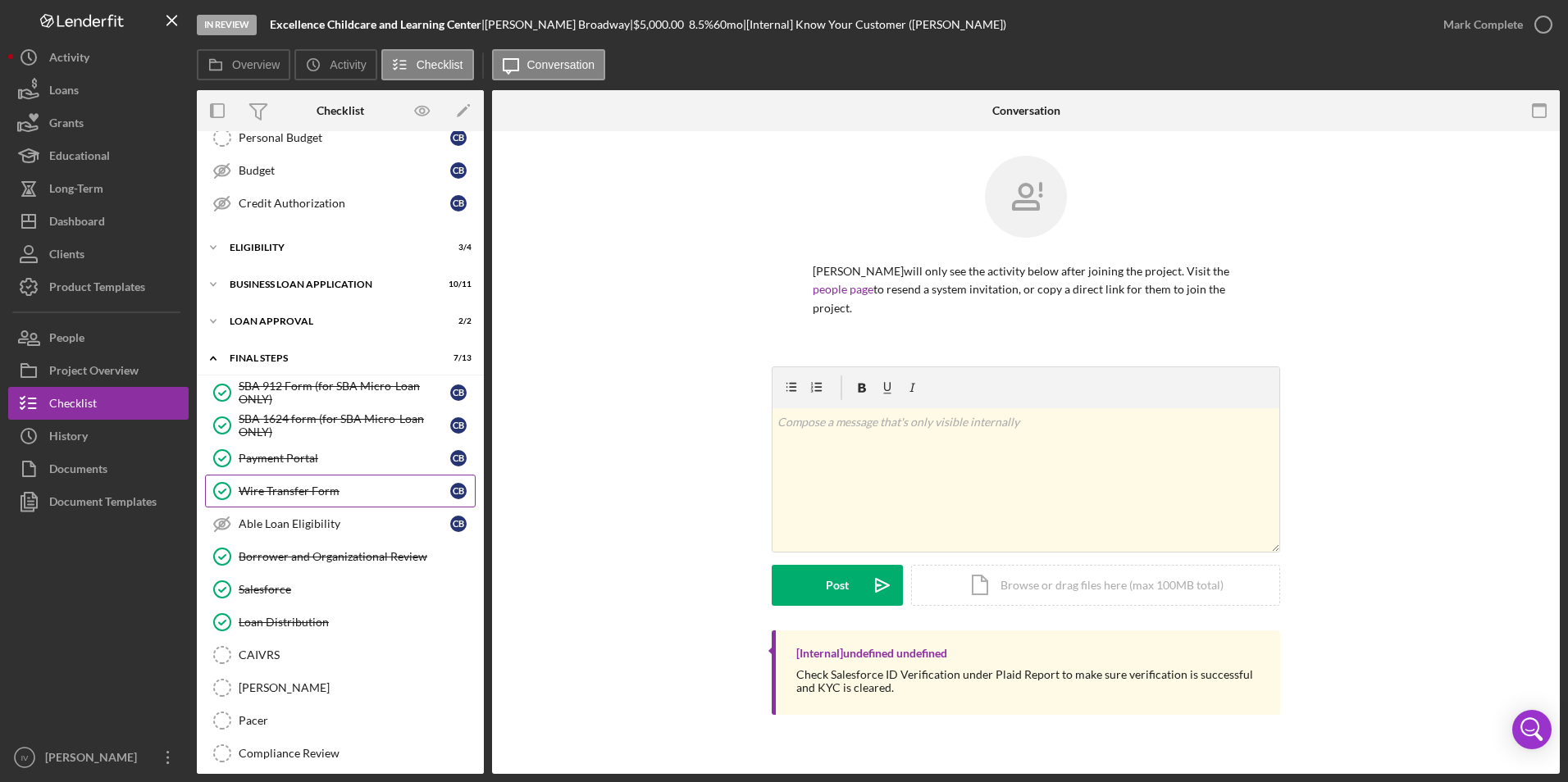
click at [283, 499] on link "Wire Transfer Form Wire Transfer Form C B" at bounding box center [340, 490] width 271 height 32
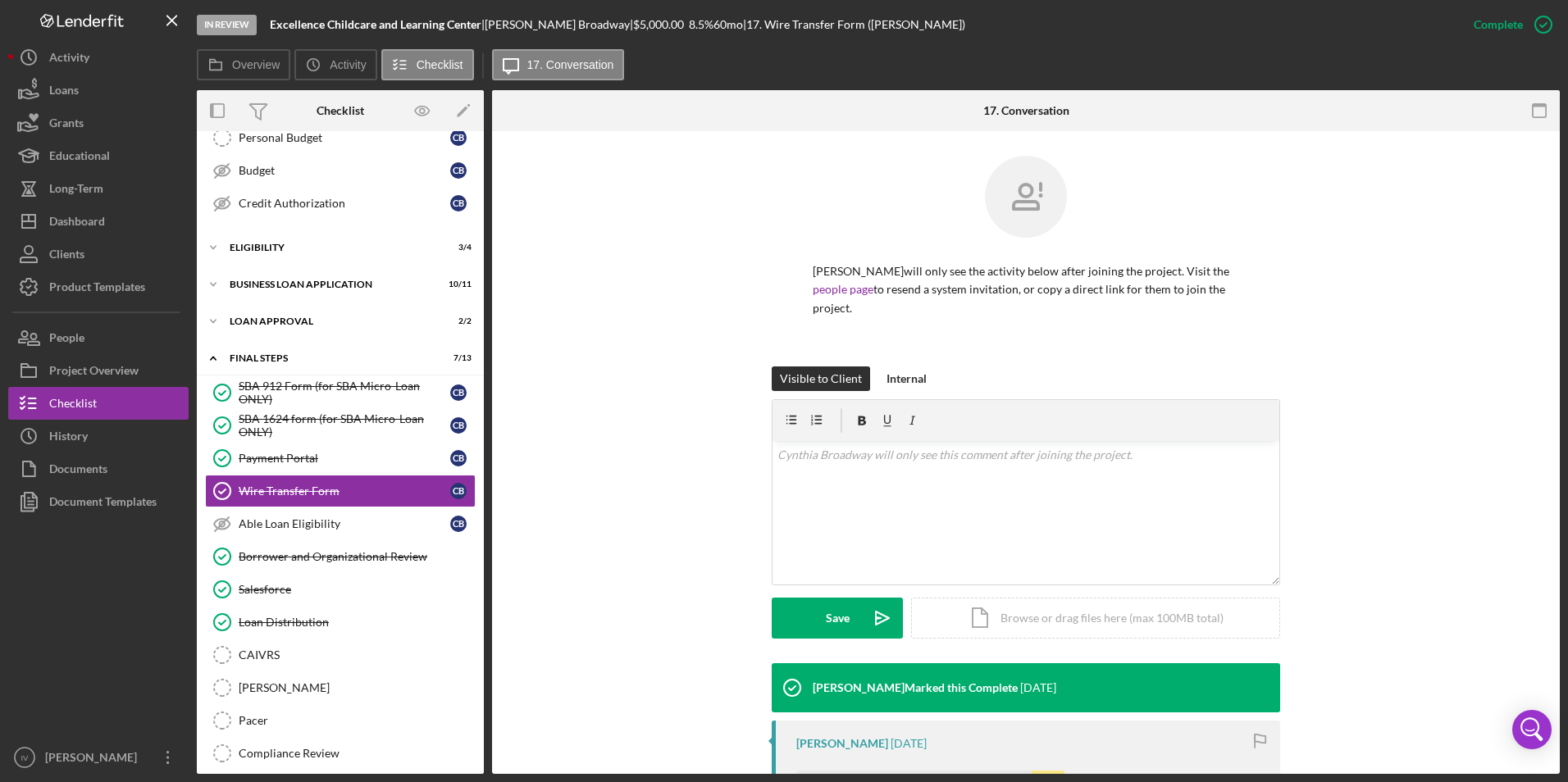
scroll to position [216, 0]
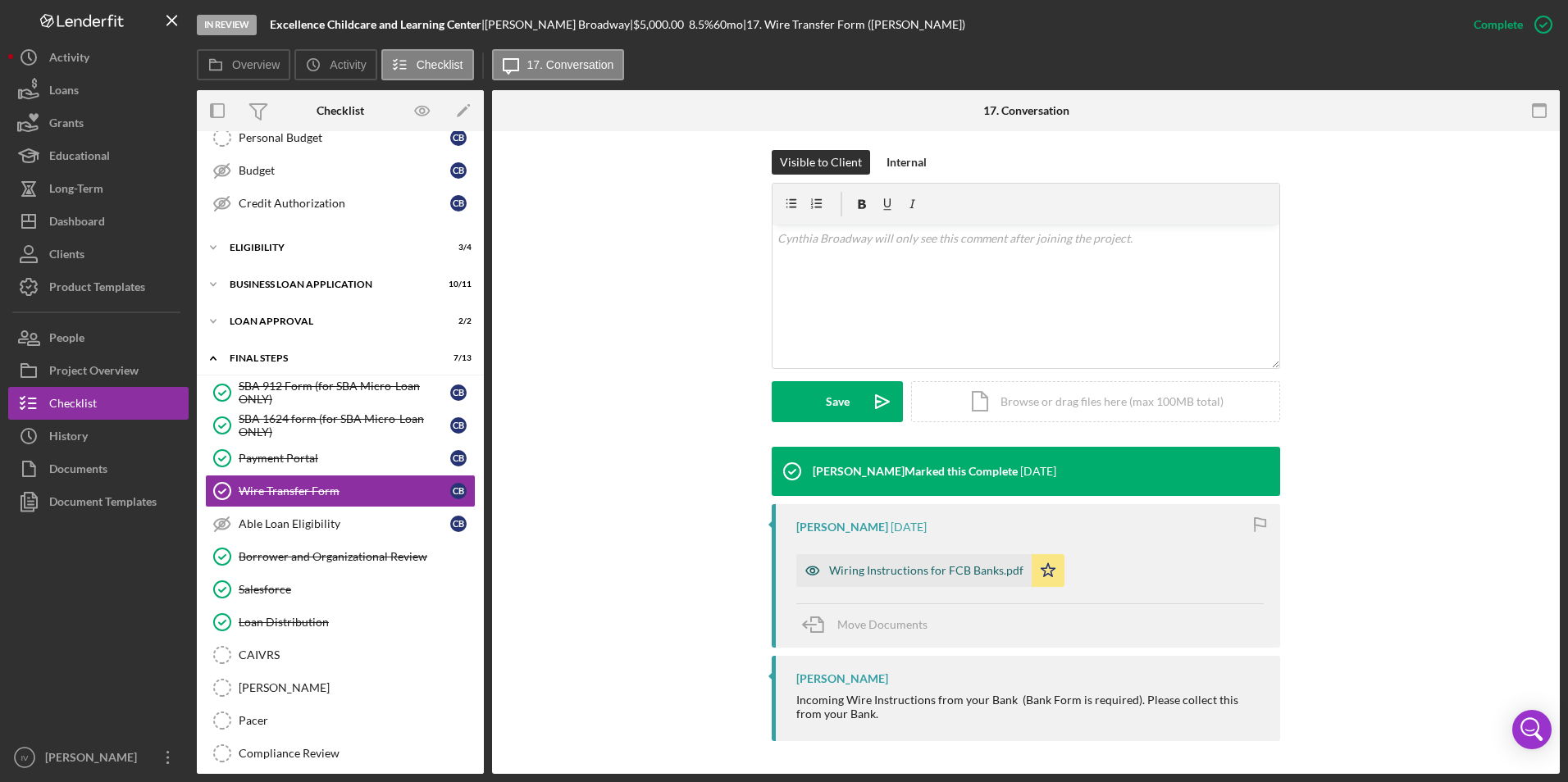
click at [940, 558] on div "Wiring Instructions for FCB Banks.pdf" at bounding box center [914, 570] width 236 height 32
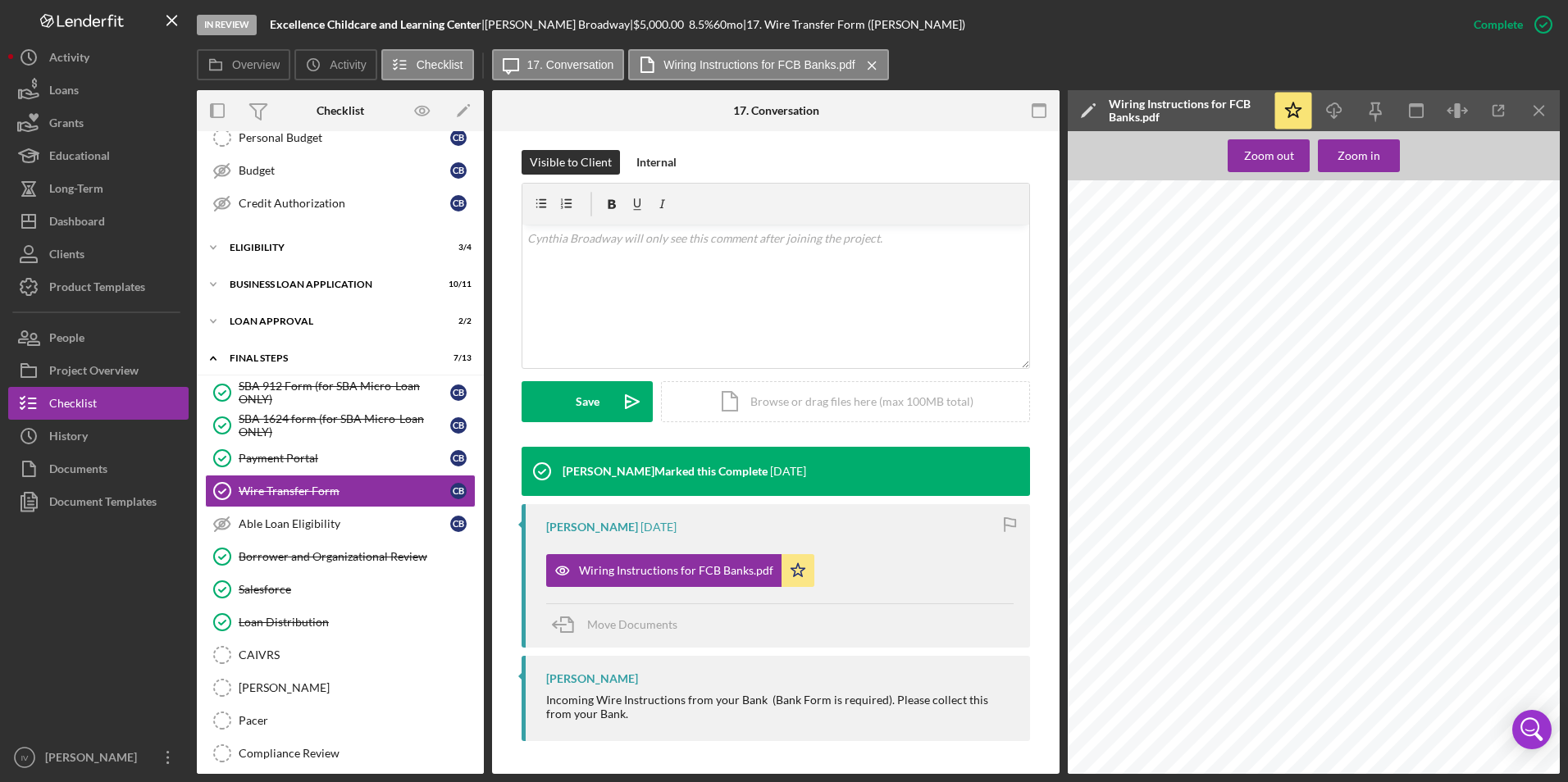
scroll to position [0, 0]
drag, startPoint x: 351, startPoint y: 553, endPoint x: 537, endPoint y: 509, distance: 191.1
click at [351, 559] on div "Borrower and Organizational Review" at bounding box center [357, 556] width 237 height 13
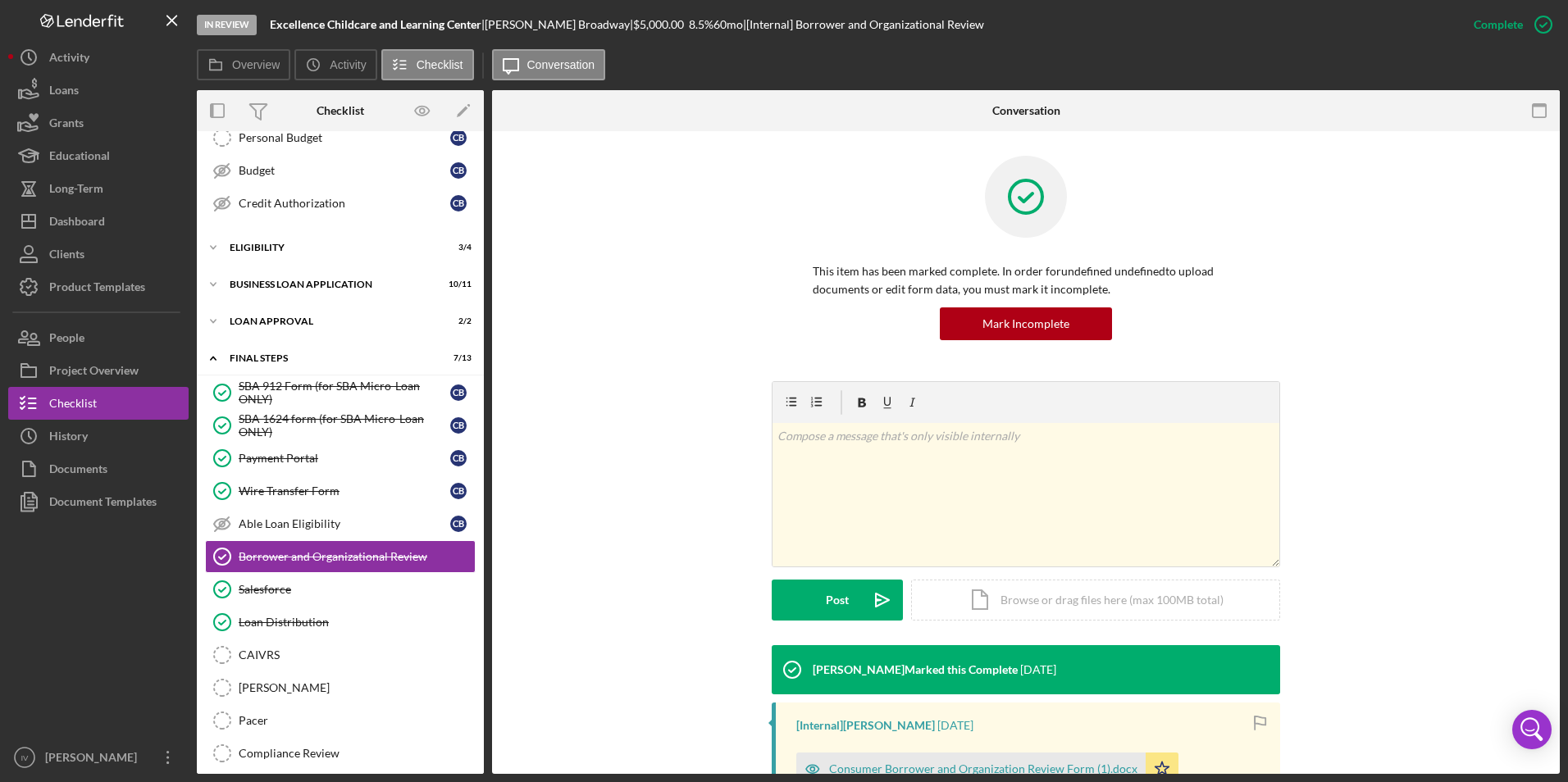
scroll to position [82, 0]
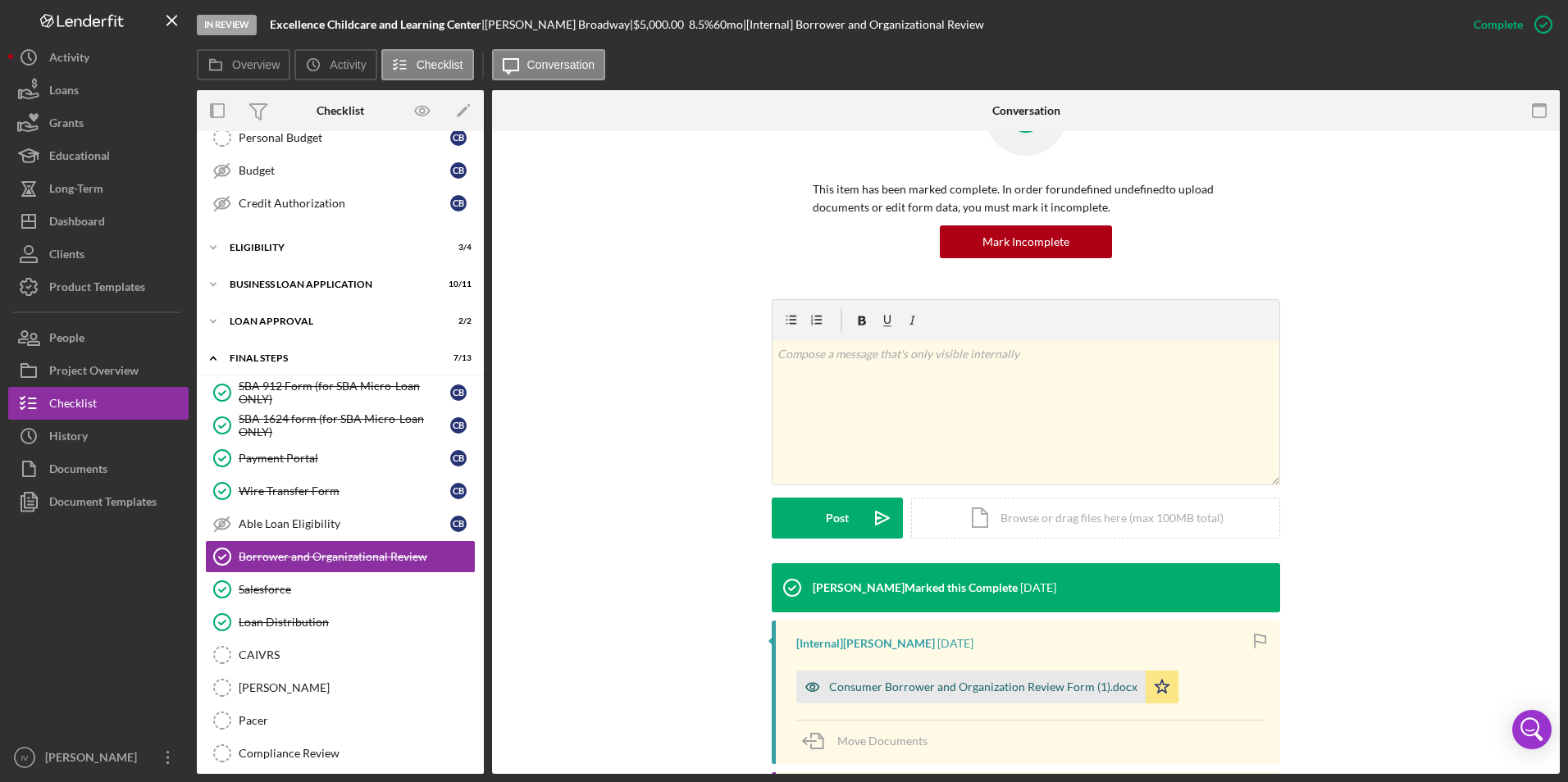
click at [897, 680] on div "Consumer Borrower and Organization Review Form (1).docx" at bounding box center [984, 687] width 308 height 13
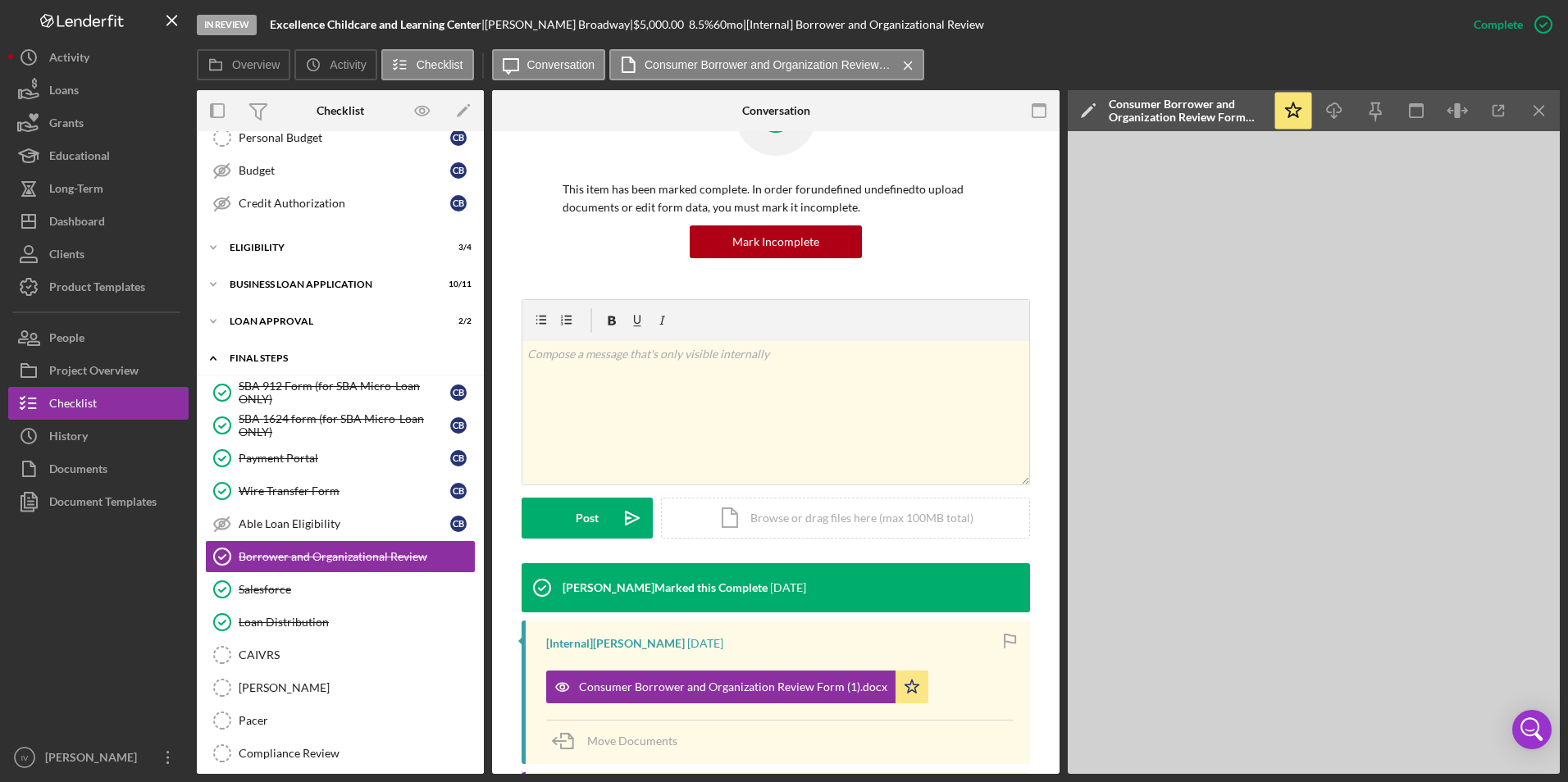
scroll to position [0, 0]
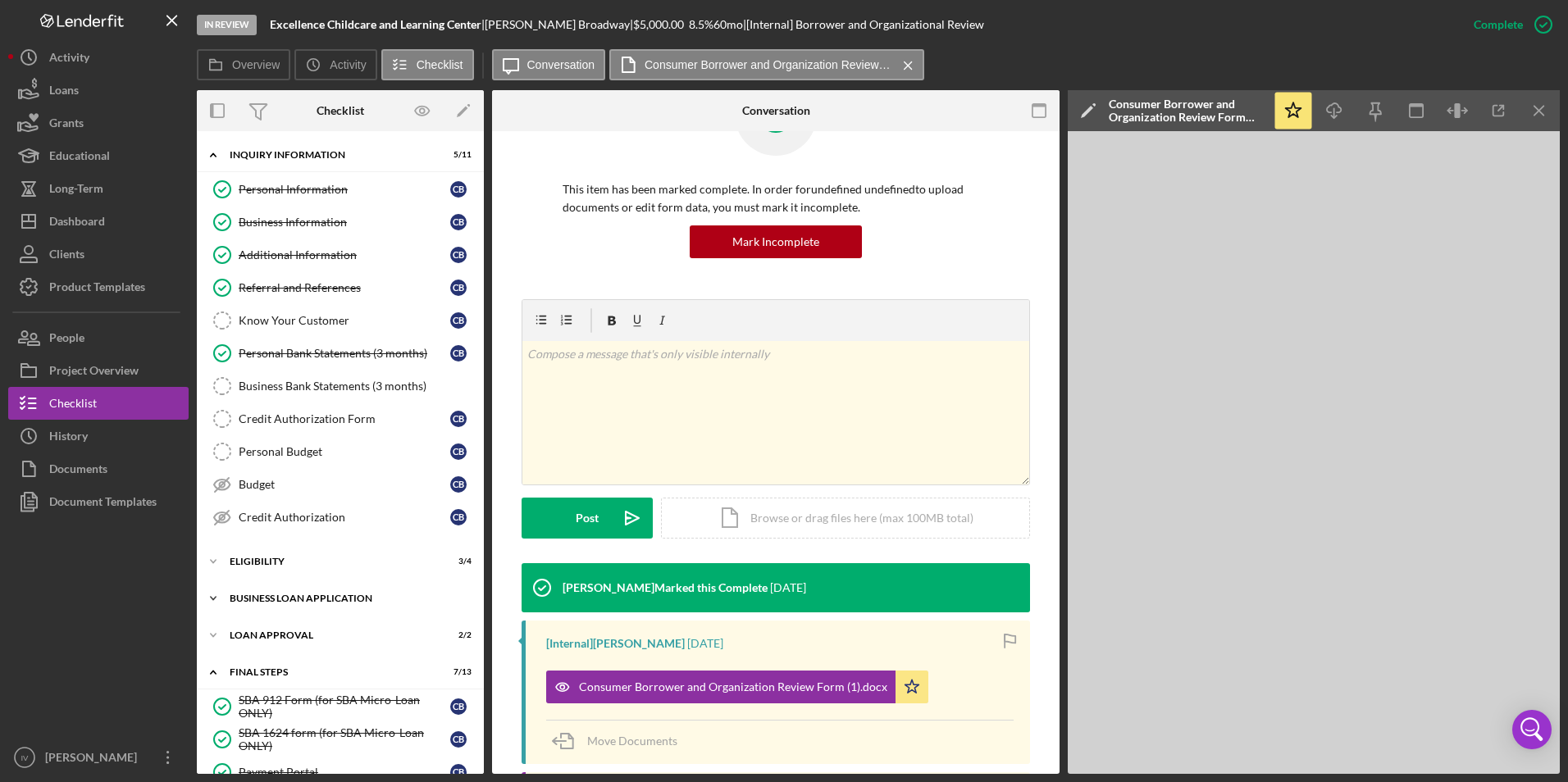
click at [288, 598] on div "BUSINESS LOAN APPLICATION" at bounding box center [346, 598] width 234 height 10
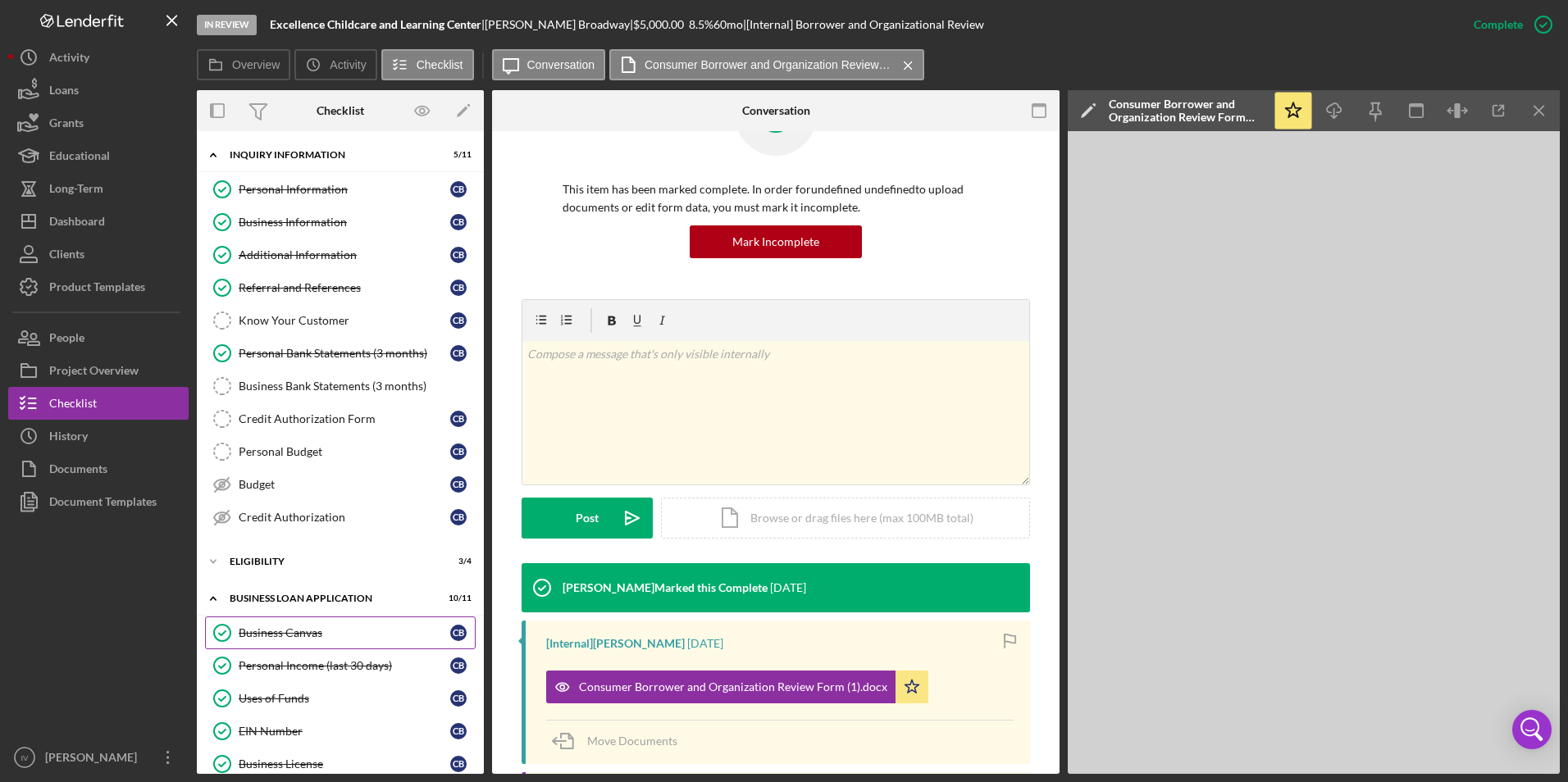
click at [308, 633] on div "Business Canvas" at bounding box center [344, 632] width 212 height 13
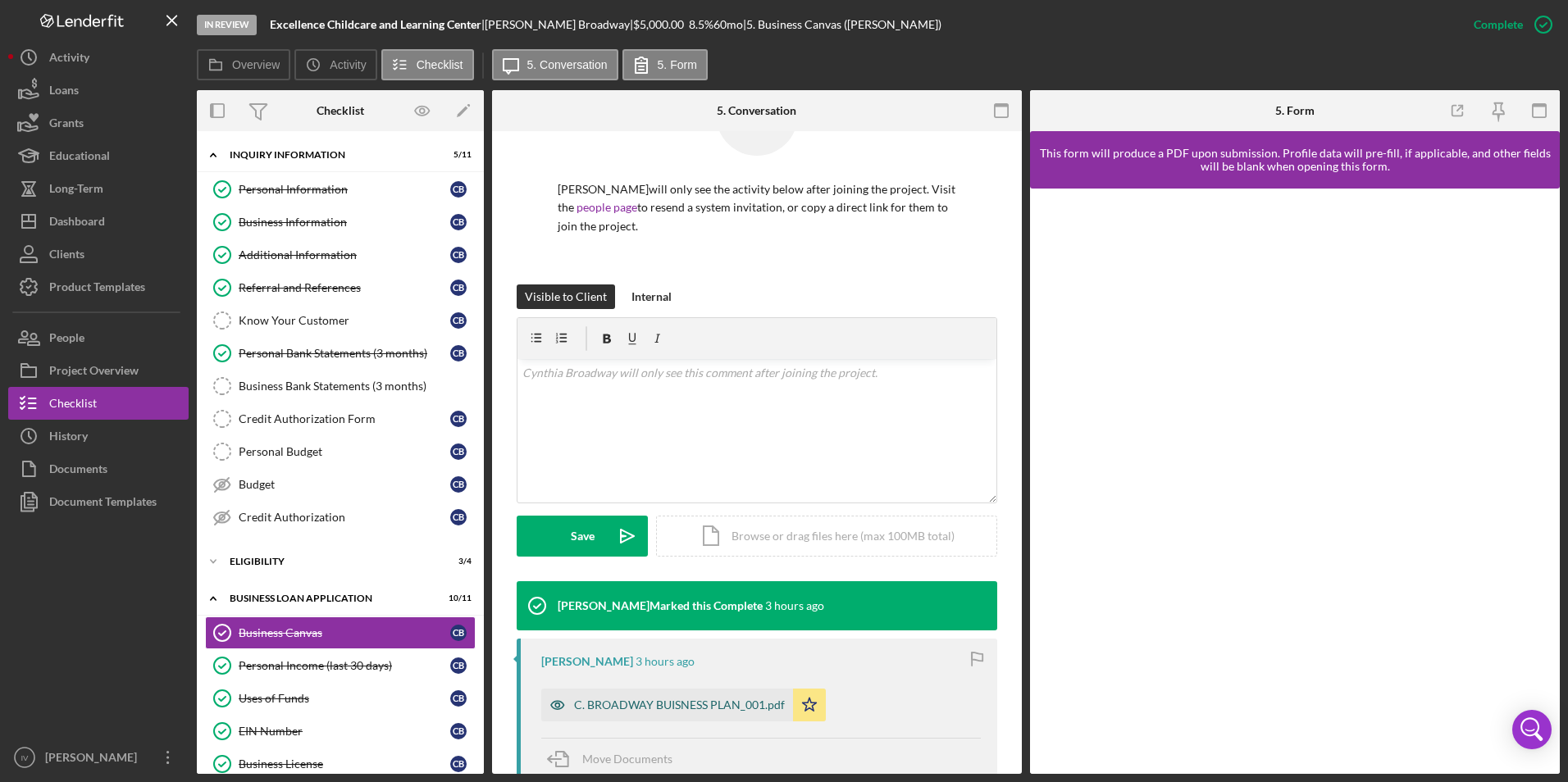
scroll to position [164, 0]
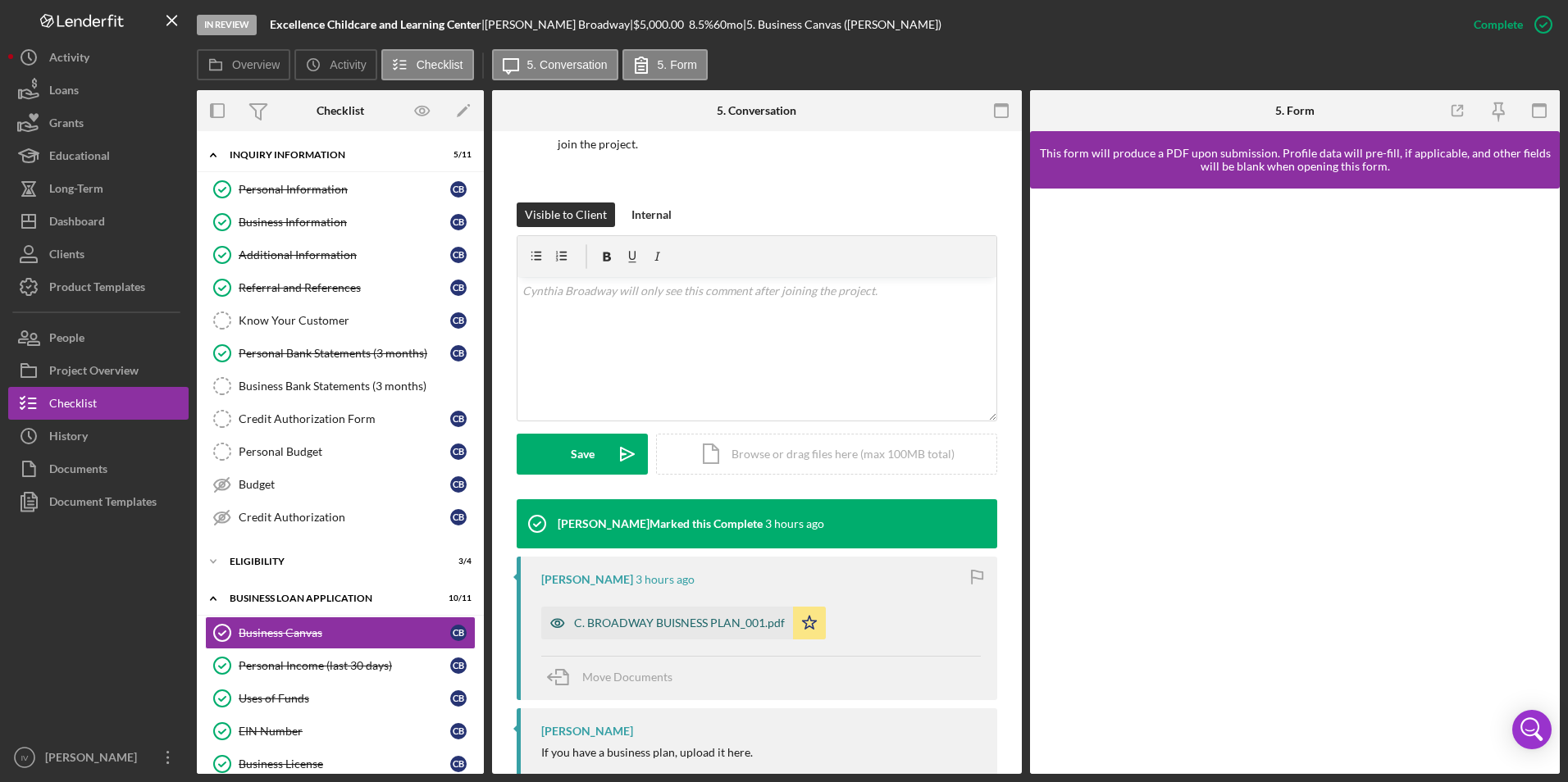
click at [629, 625] on div "C. BROADWAY BUISNESS PLAN_001.pdf" at bounding box center [679, 623] width 211 height 13
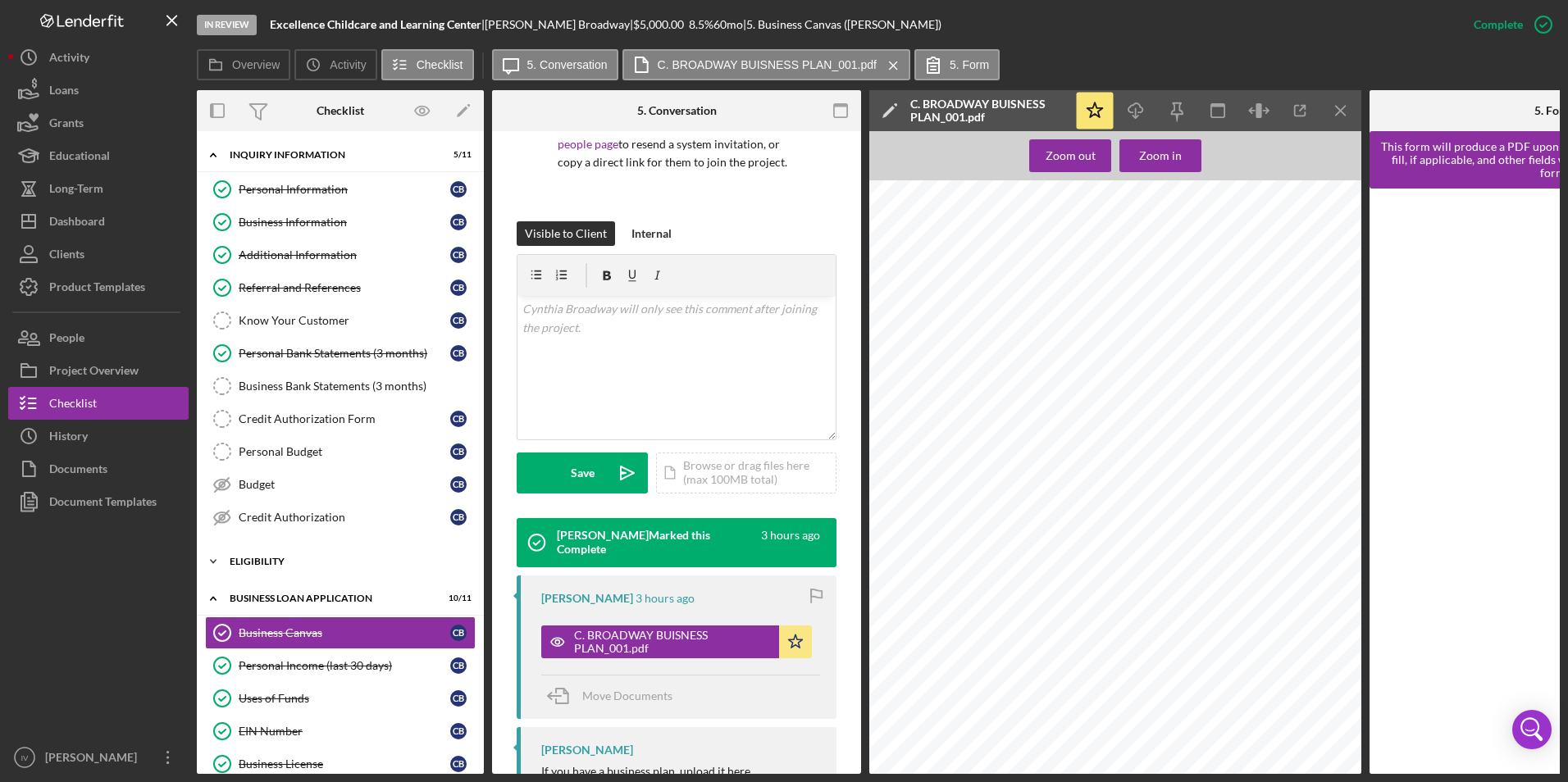
click at [300, 558] on div "Eligibility" at bounding box center [346, 561] width 234 height 10
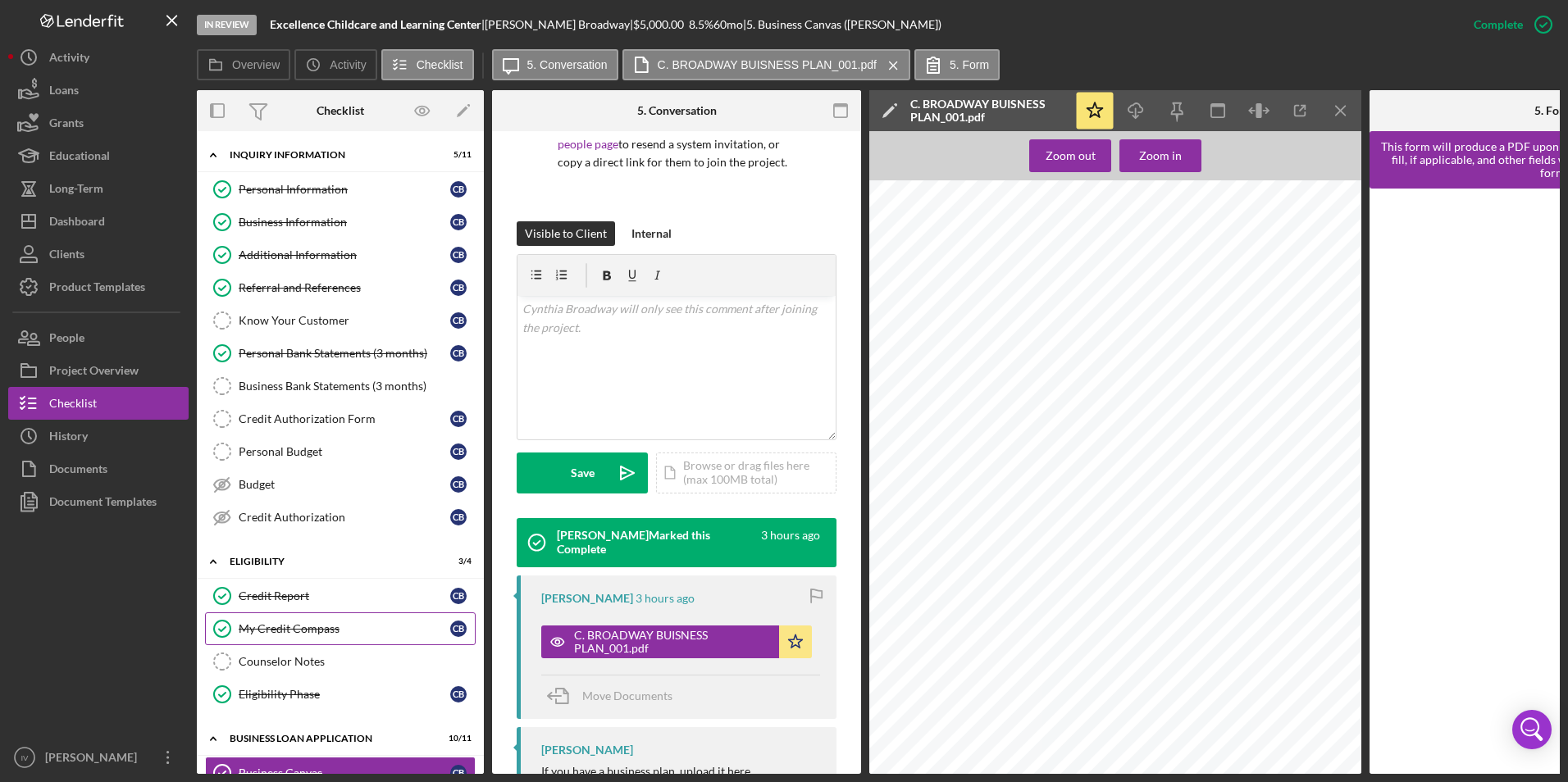
click at [321, 633] on div "My Credit Compass" at bounding box center [344, 629] width 212 height 13
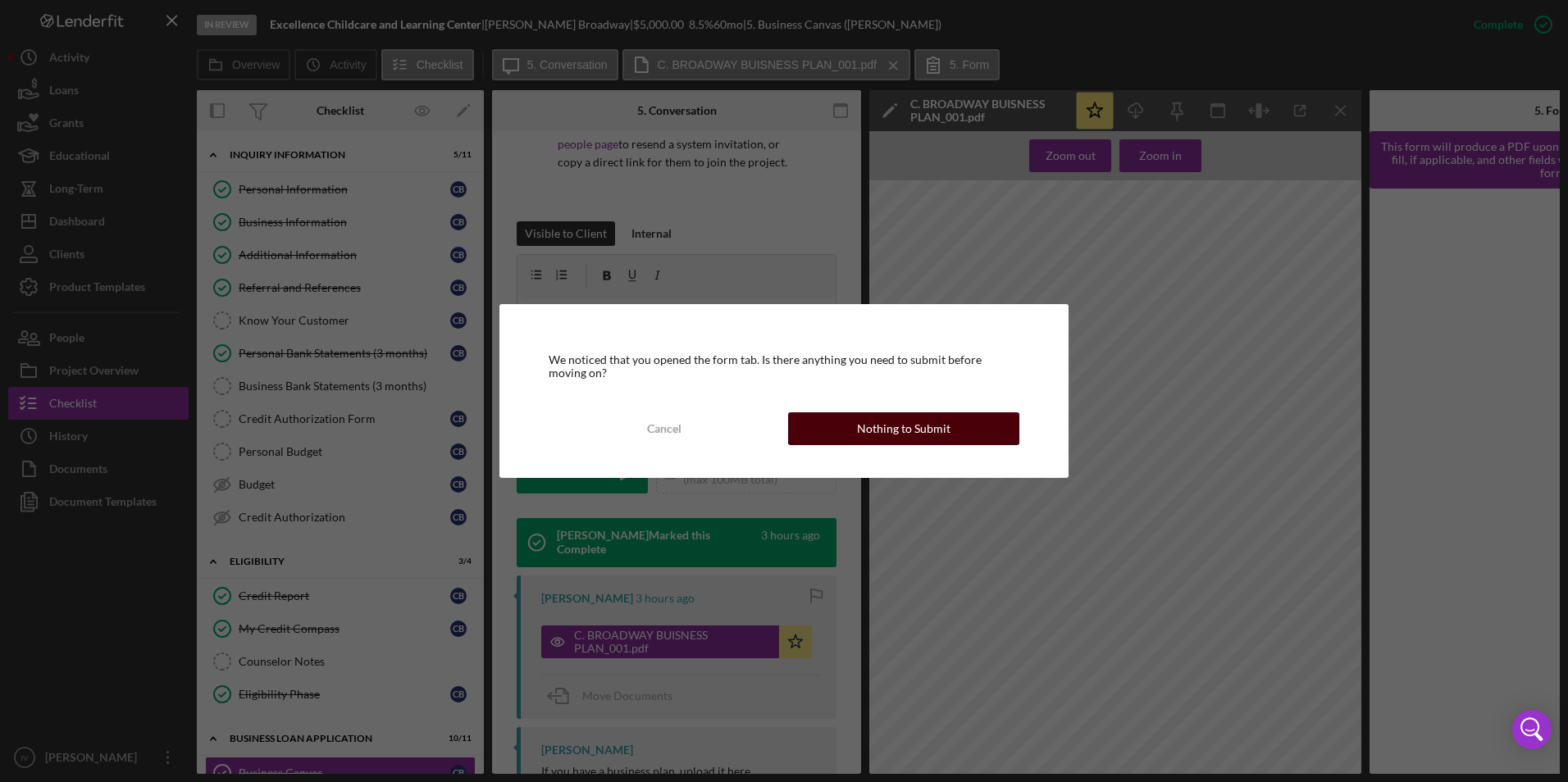
click at [831, 432] on button "Nothing to Submit" at bounding box center [904, 428] width 231 height 32
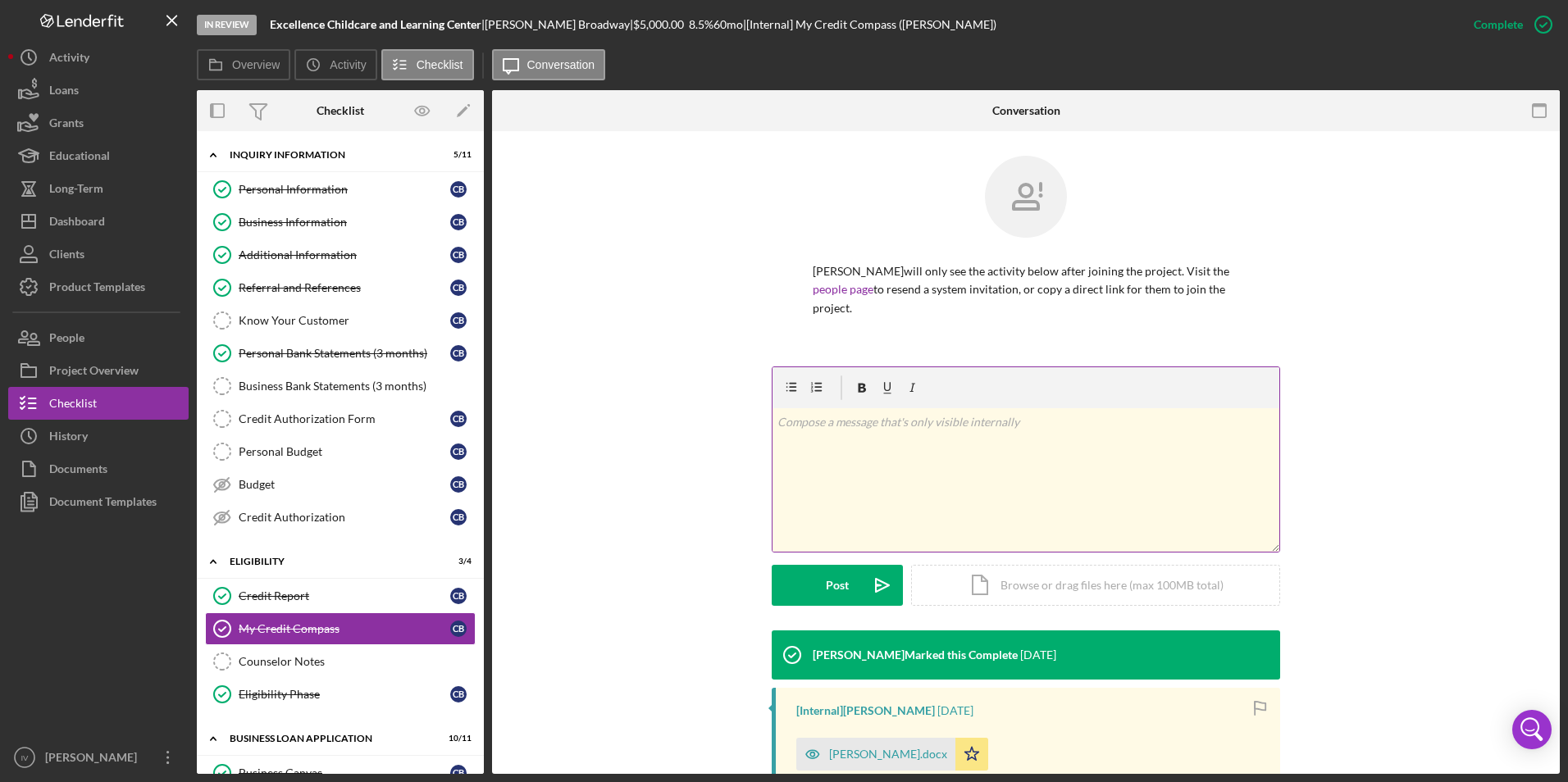
scroll to position [82, 0]
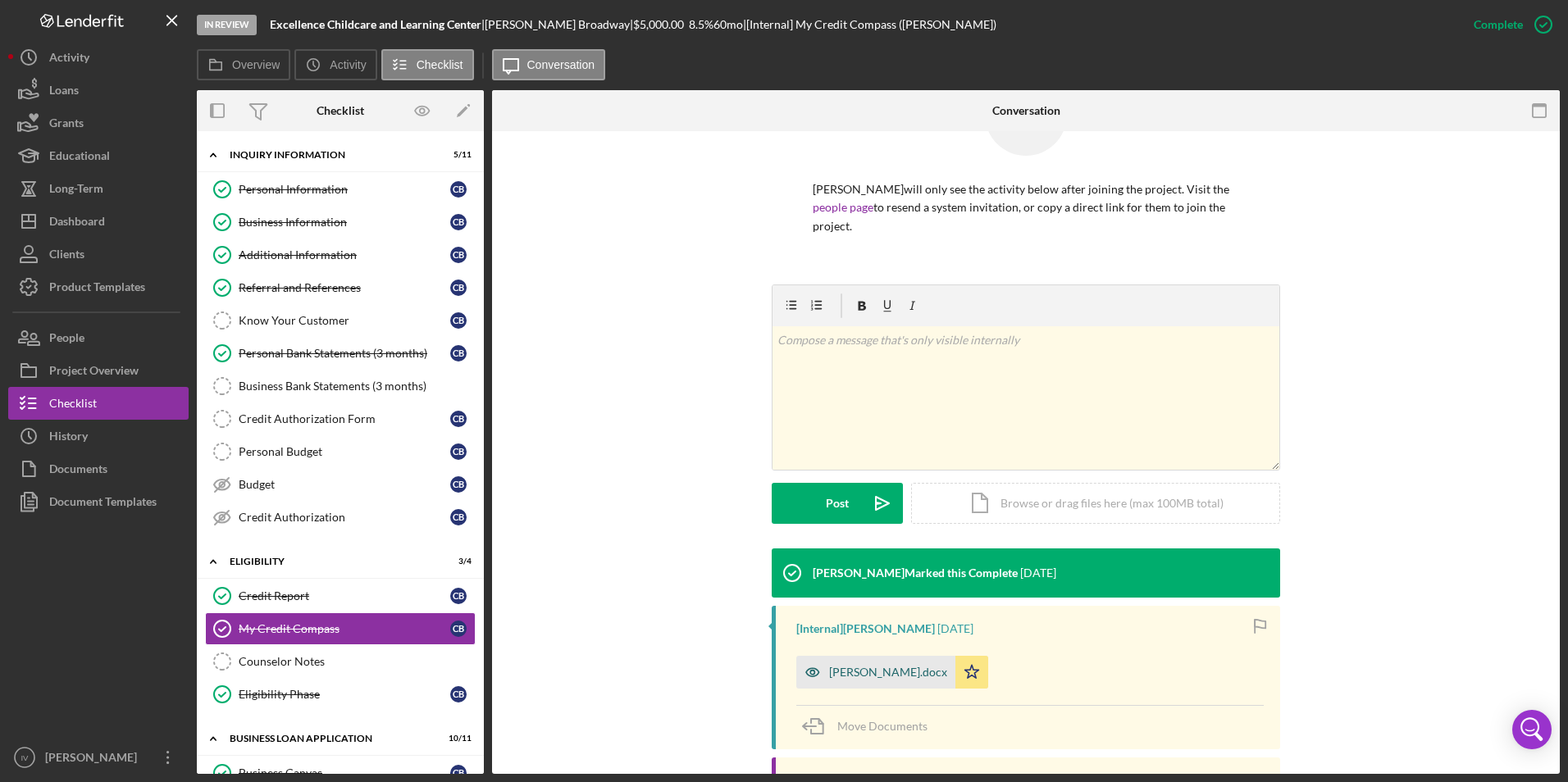
click at [889, 671] on div "cynthia broadway mcc.docx" at bounding box center [888, 672] width 118 height 13
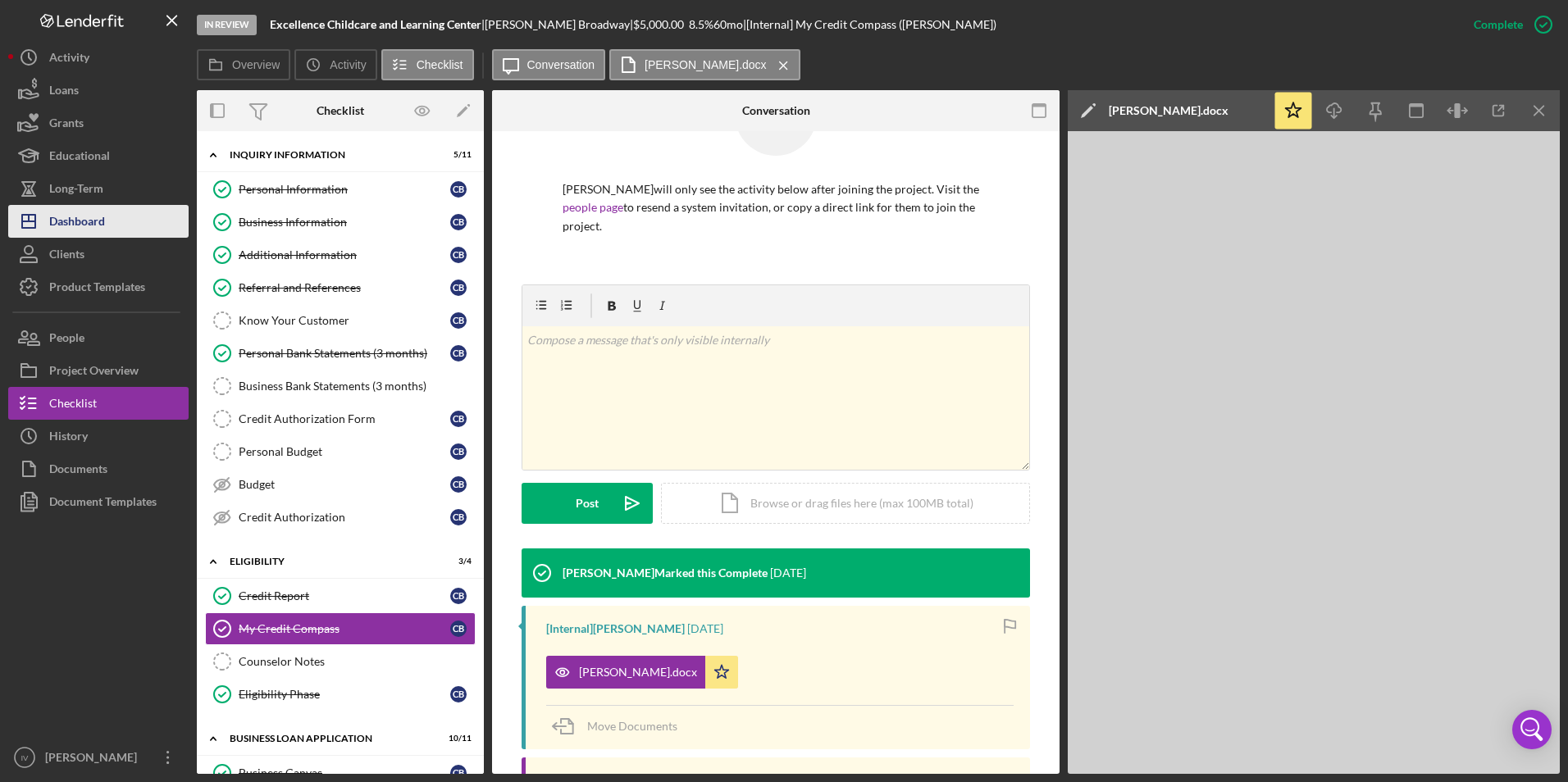
drag, startPoint x: 106, startPoint y: 231, endPoint x: 141, endPoint y: 232, distance: 35.0
click at [106, 231] on button "Icon/Dashboard Dashboard" at bounding box center [98, 221] width 180 height 32
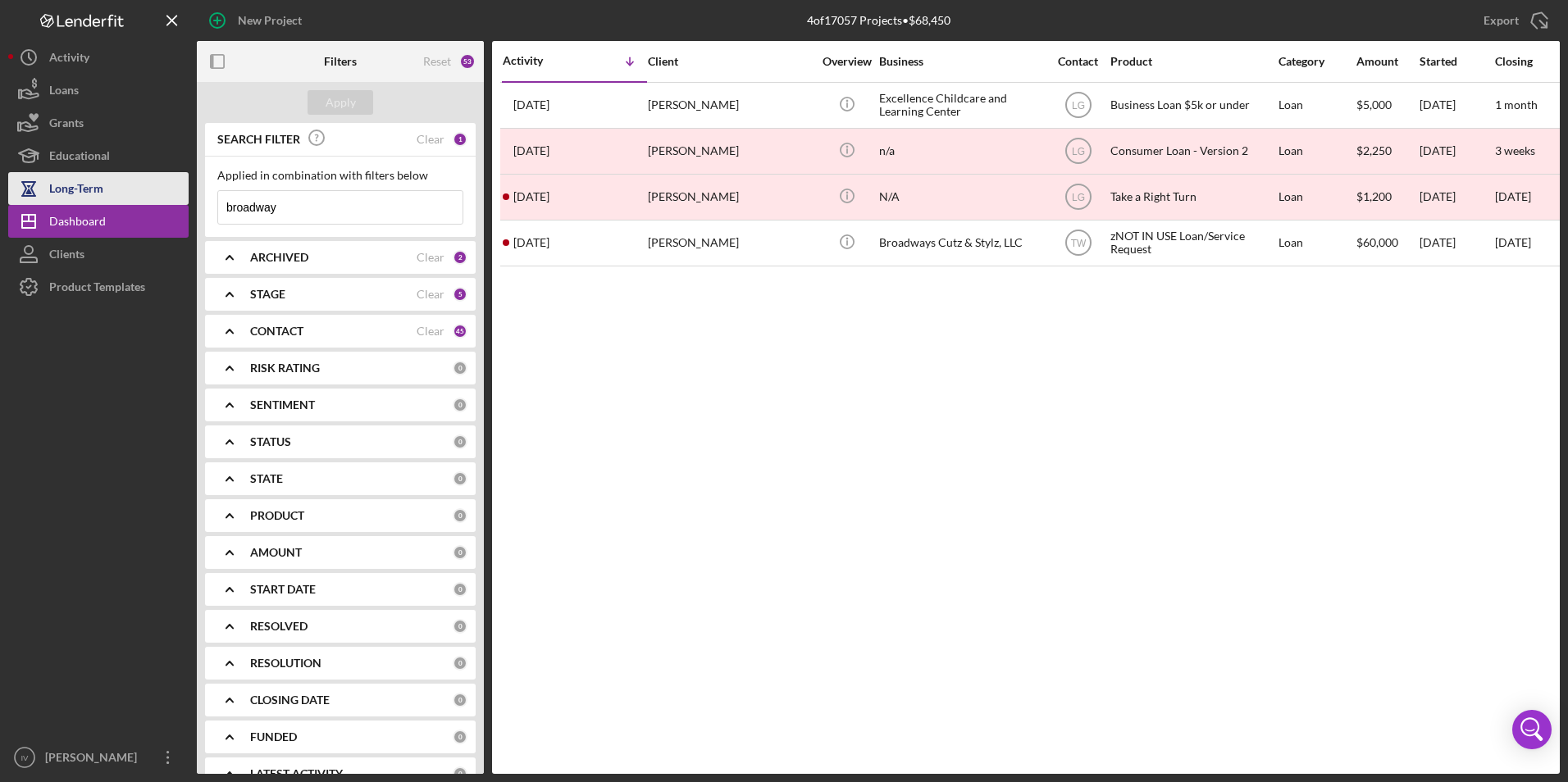
drag, startPoint x: 300, startPoint y: 212, endPoint x: 153, endPoint y: 200, distance: 147.5
click at [153, 200] on div "New Project 4 of 17057 Projects • $68,450 broadway Export Icon/Export Filters R…" at bounding box center [784, 387] width 1552 height 774
type input "pierce"
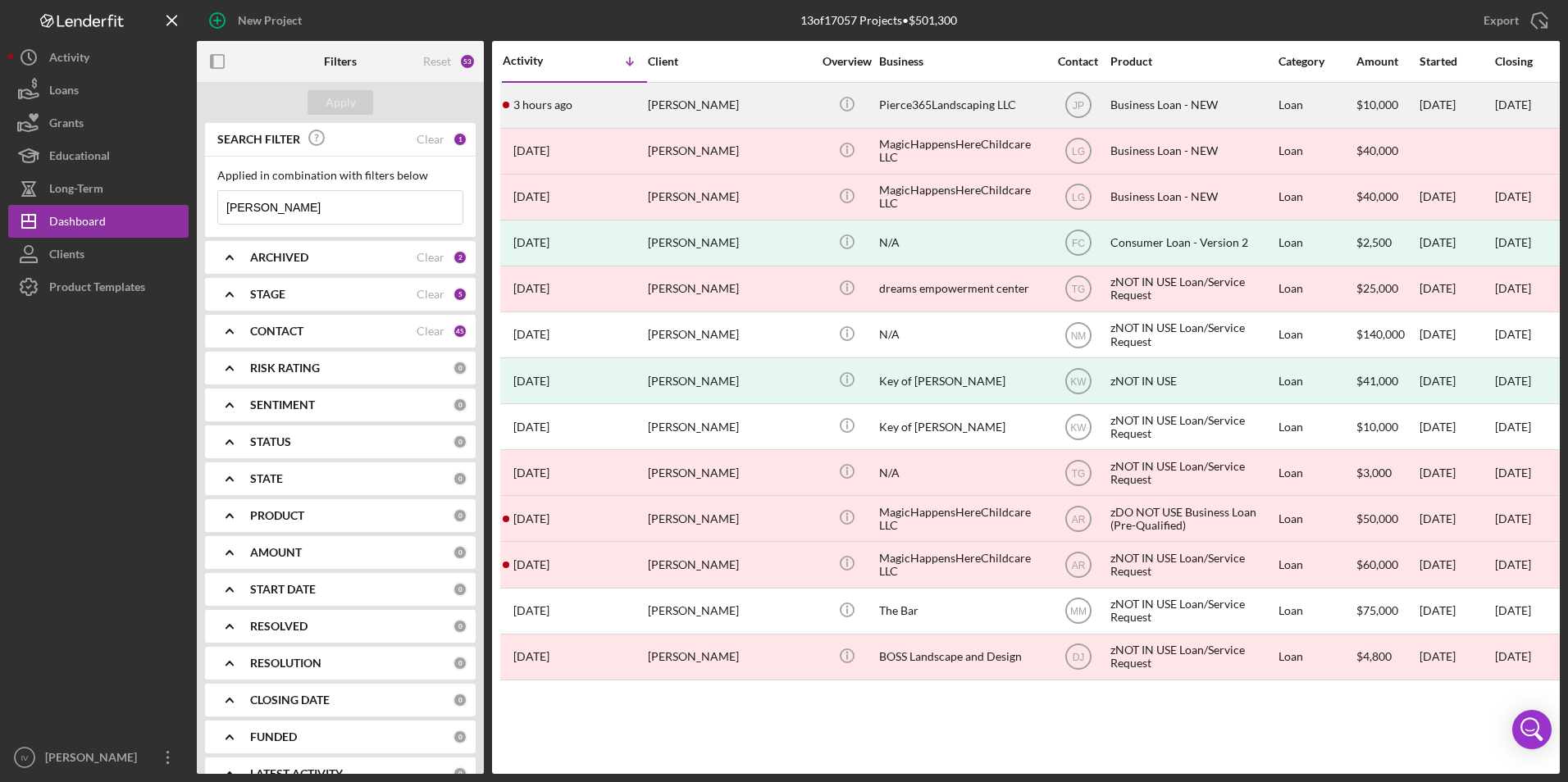
click at [718, 92] on div "Patrick Pierce" at bounding box center [730, 106] width 164 height 44
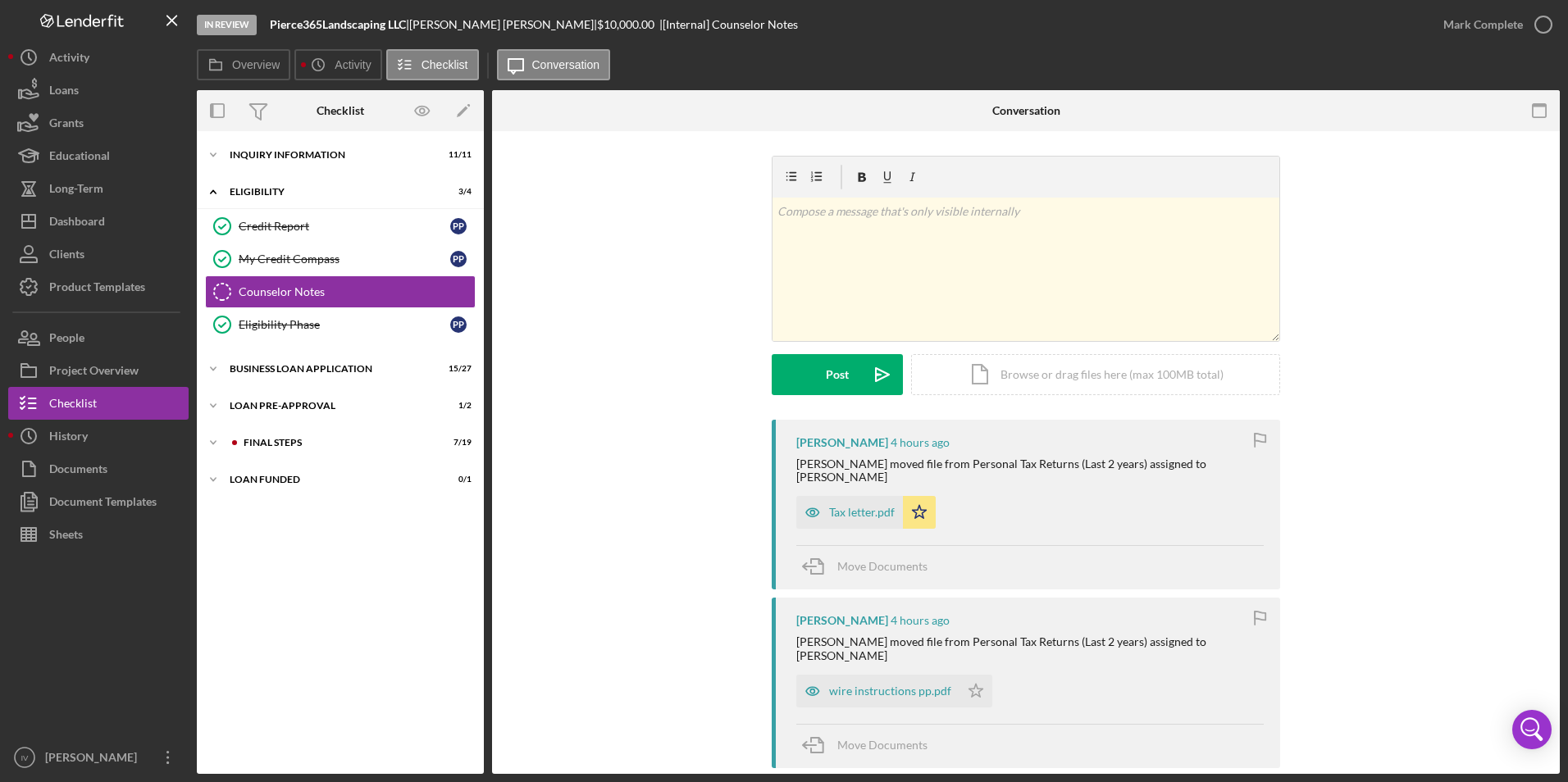
scroll to position [81, 0]
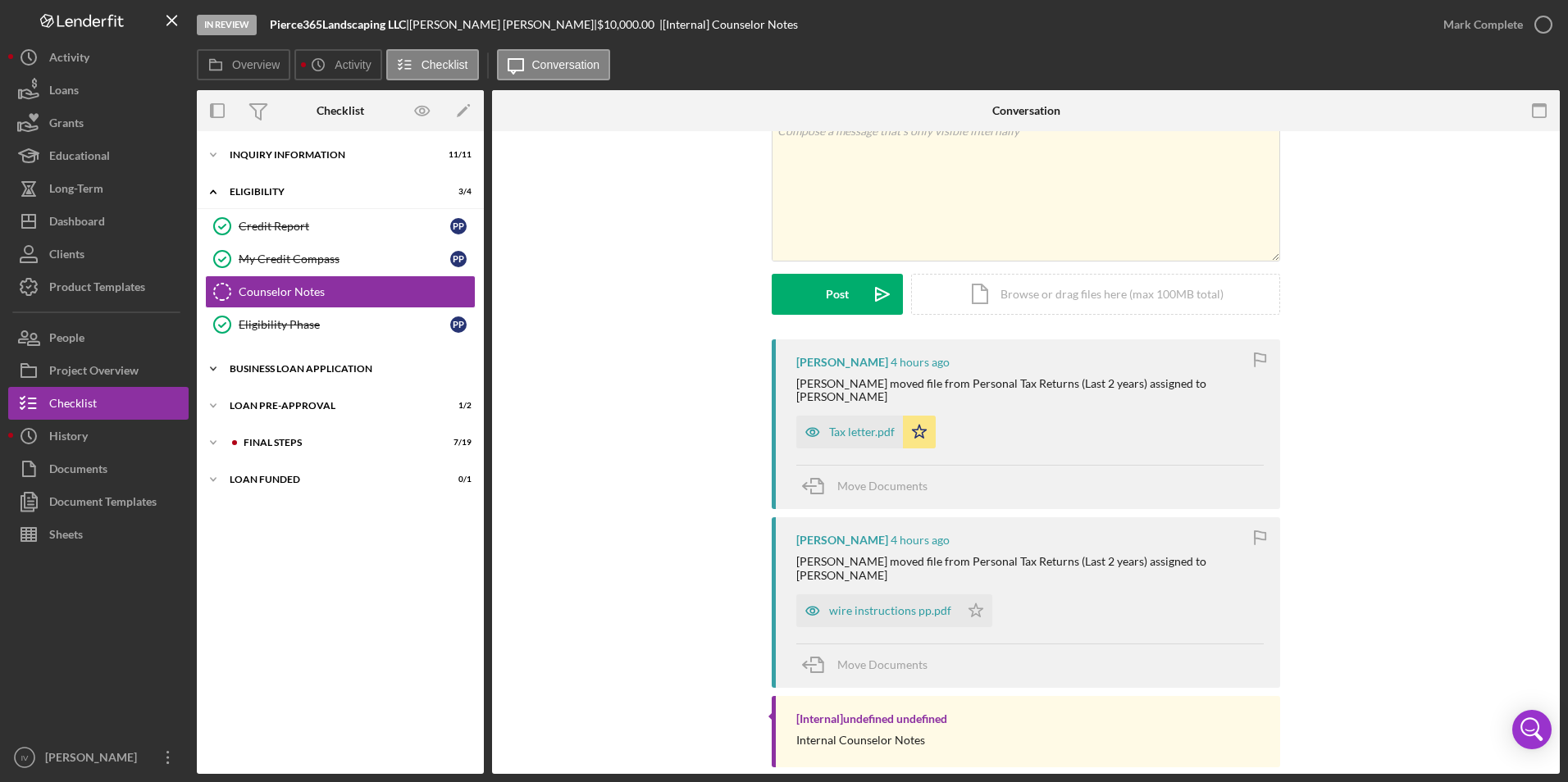
click at [283, 372] on div "BUSINESS LOAN APPLICATION" at bounding box center [346, 369] width 234 height 10
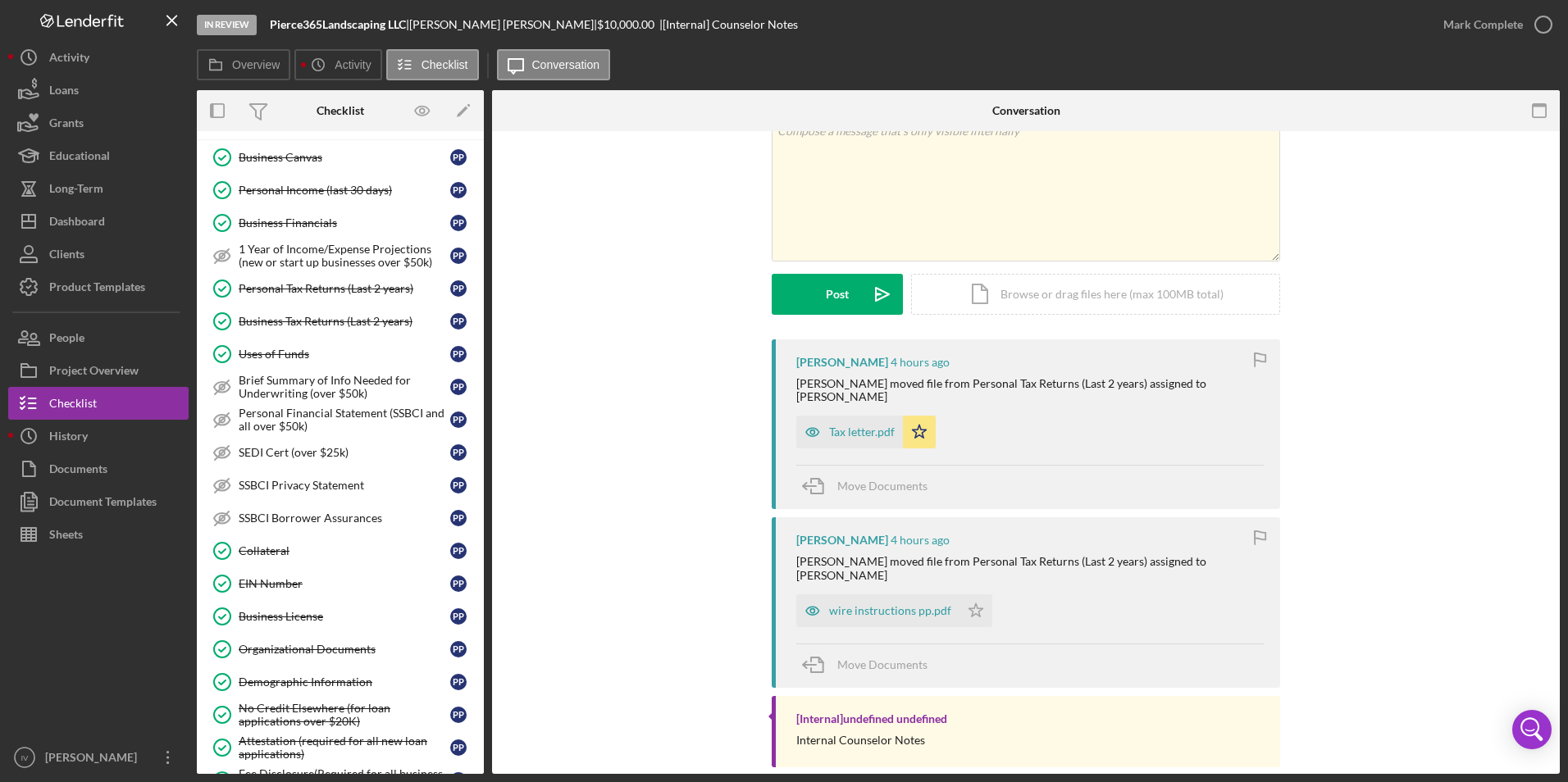
scroll to position [492, 0]
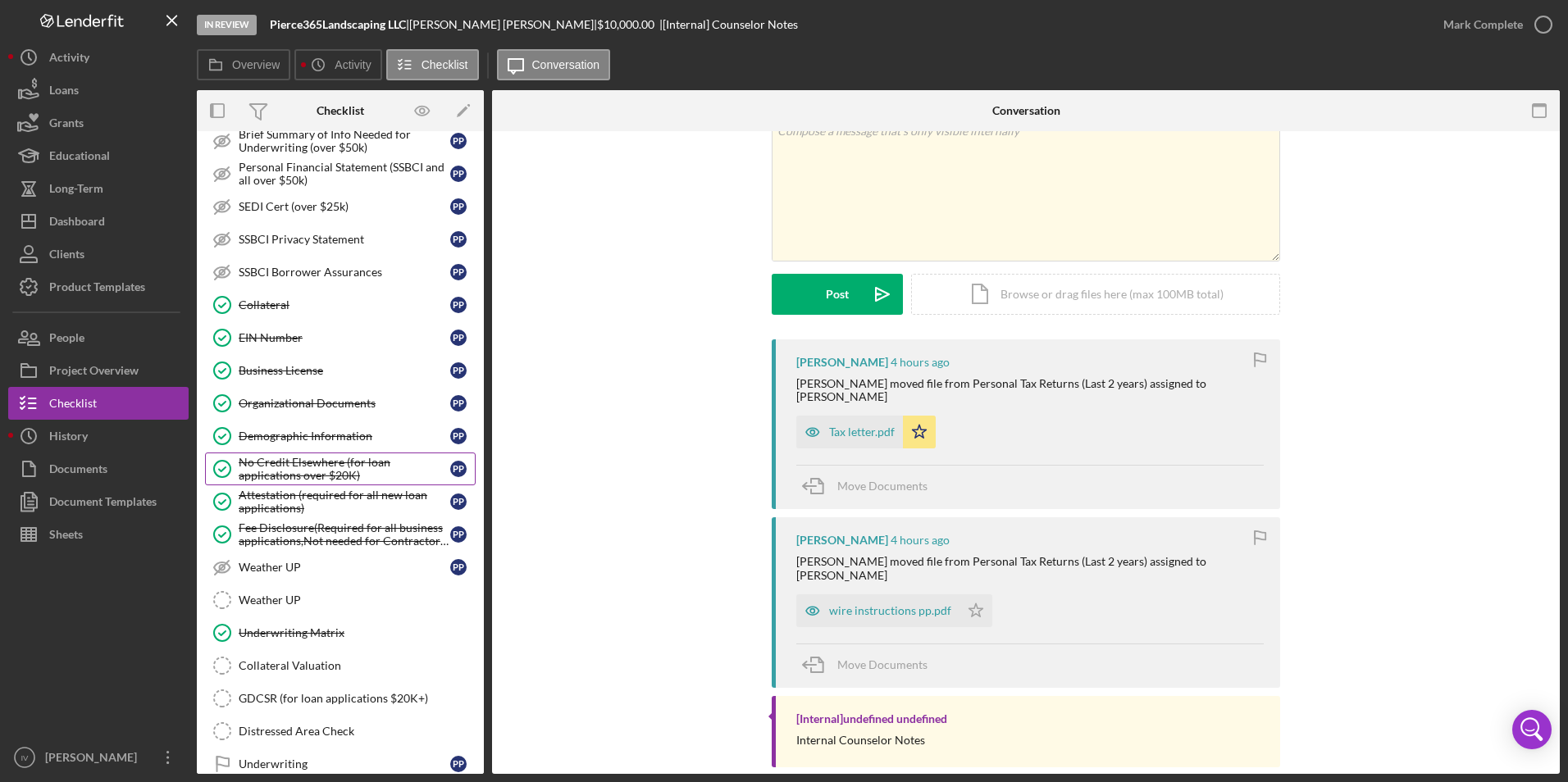
click at [310, 509] on div "Attestation (required for all new loan applications)" at bounding box center [344, 502] width 212 height 26
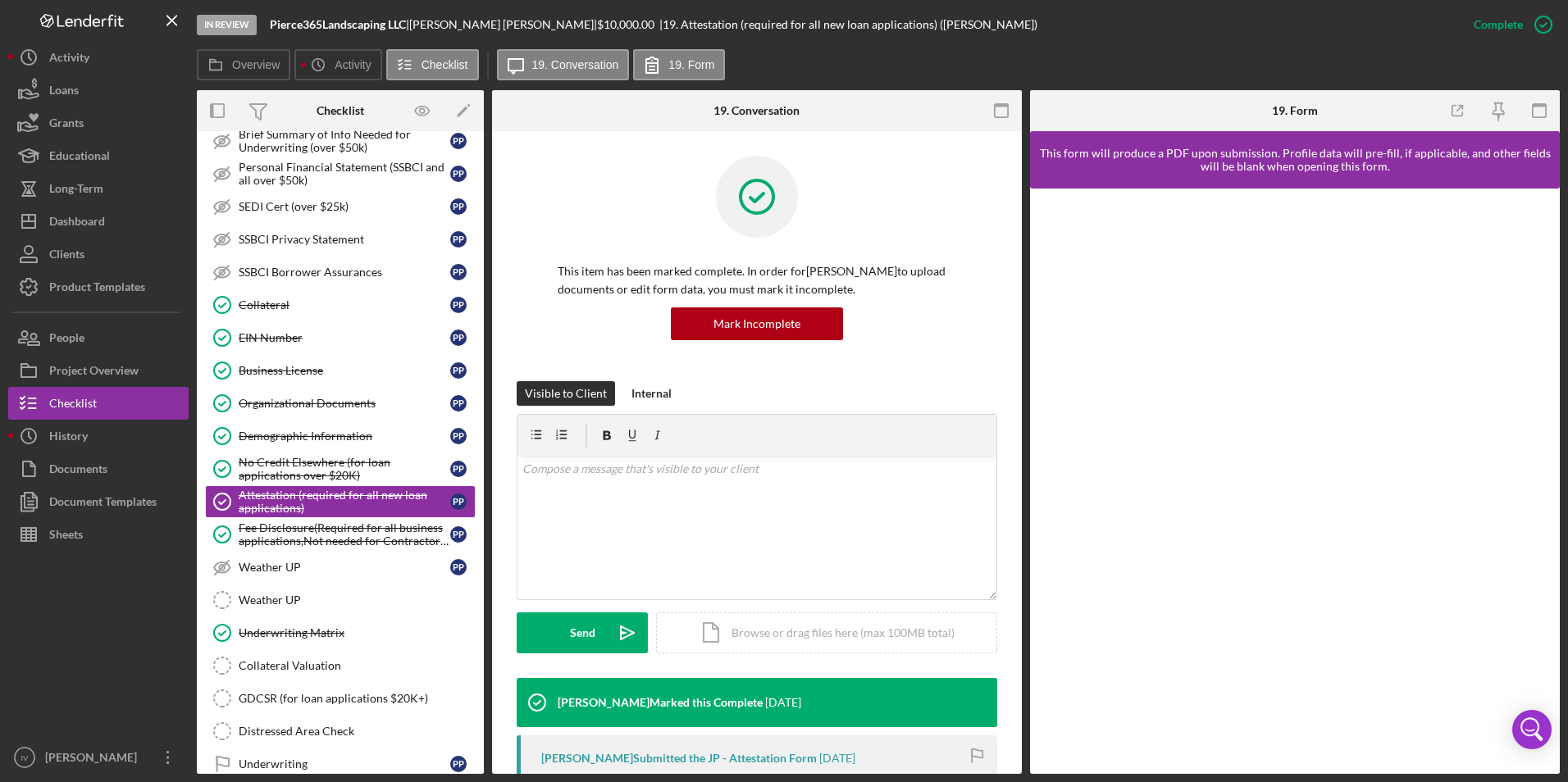
scroll to position [246, 0]
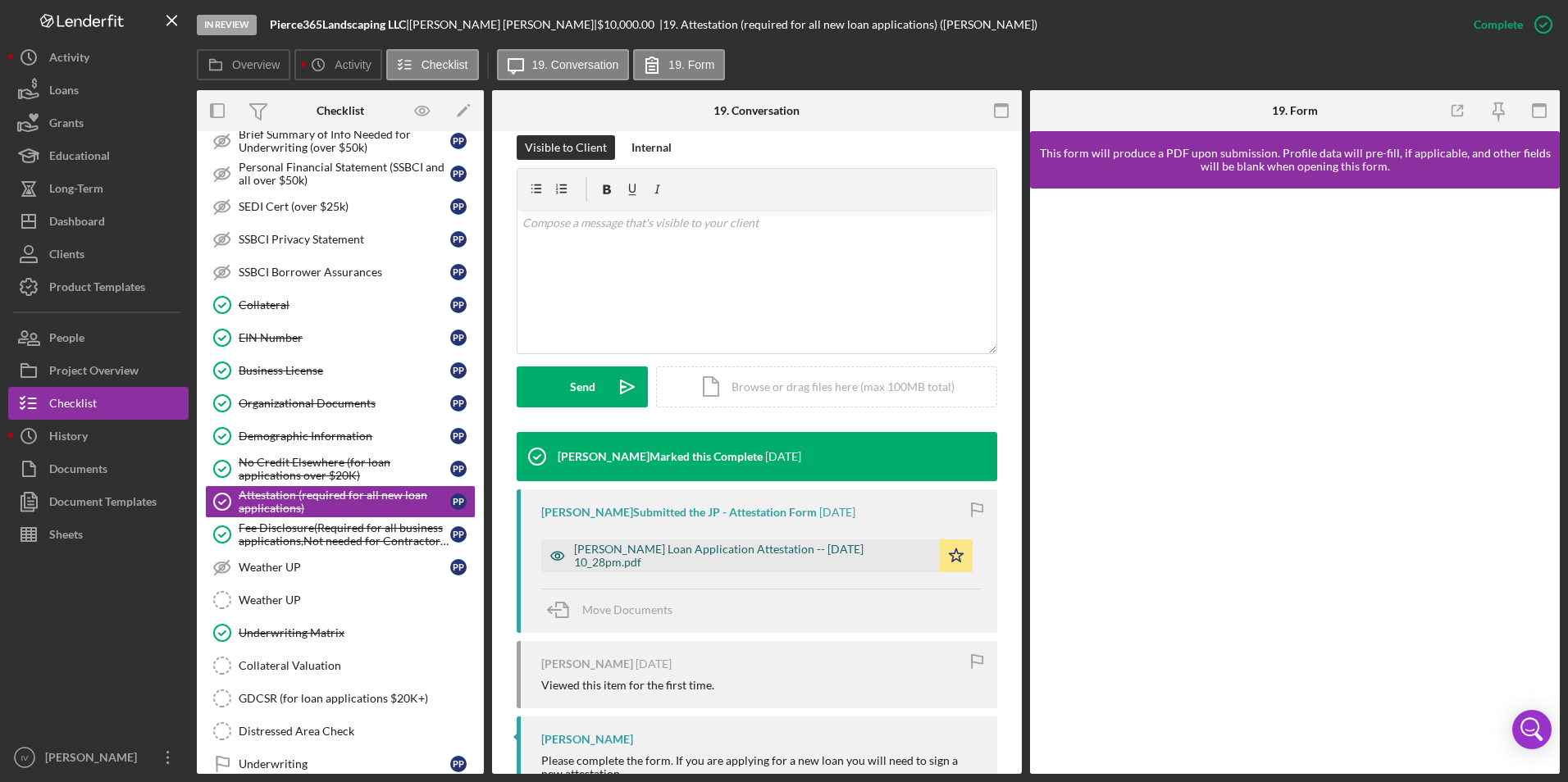
click at [673, 556] on div "Justine Petersen Loan Application Attestation -- 2025-08-18 10_28pm.pdf" at bounding box center [752, 556] width 357 height 26
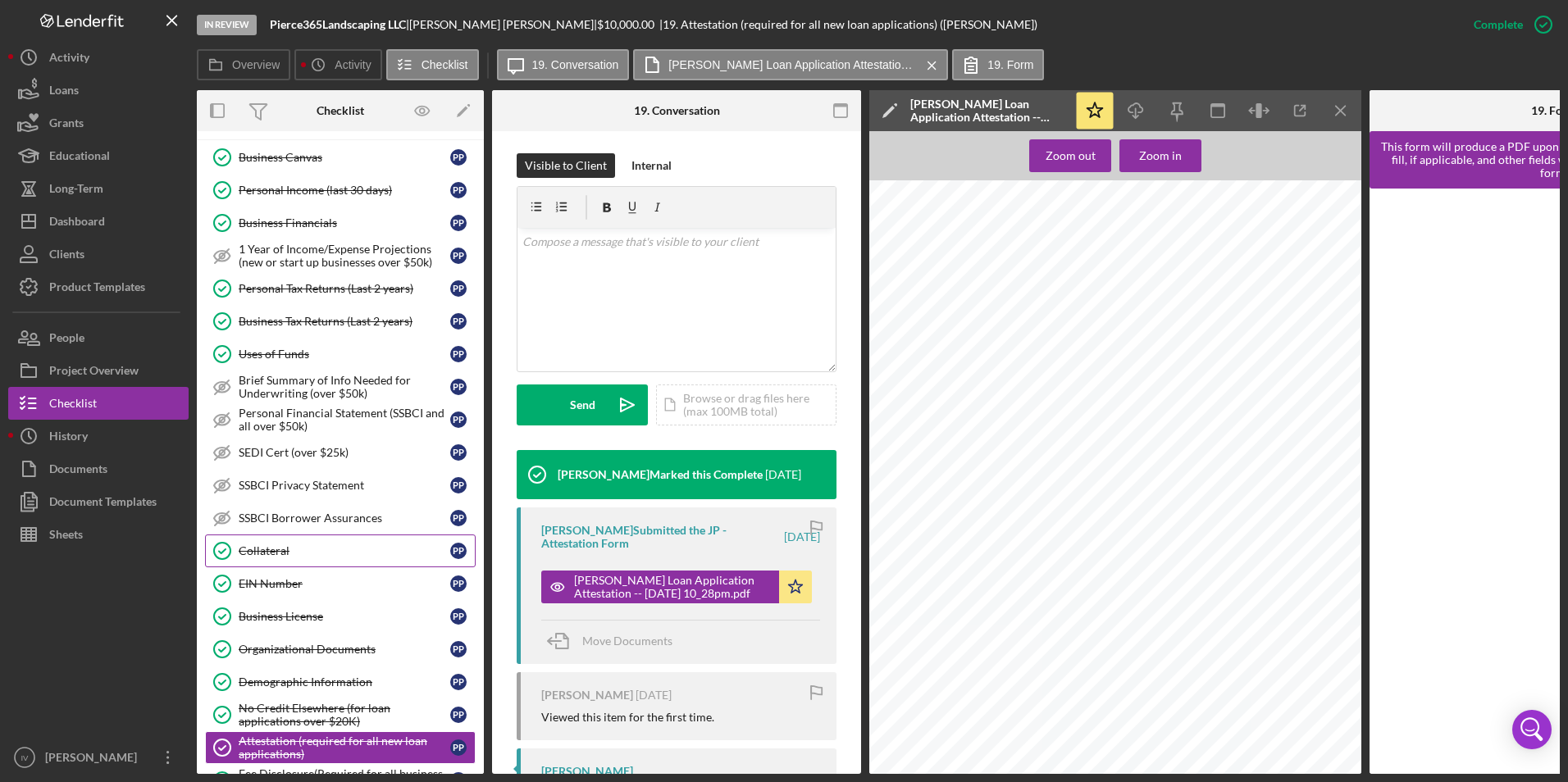
scroll to position [164, 0]
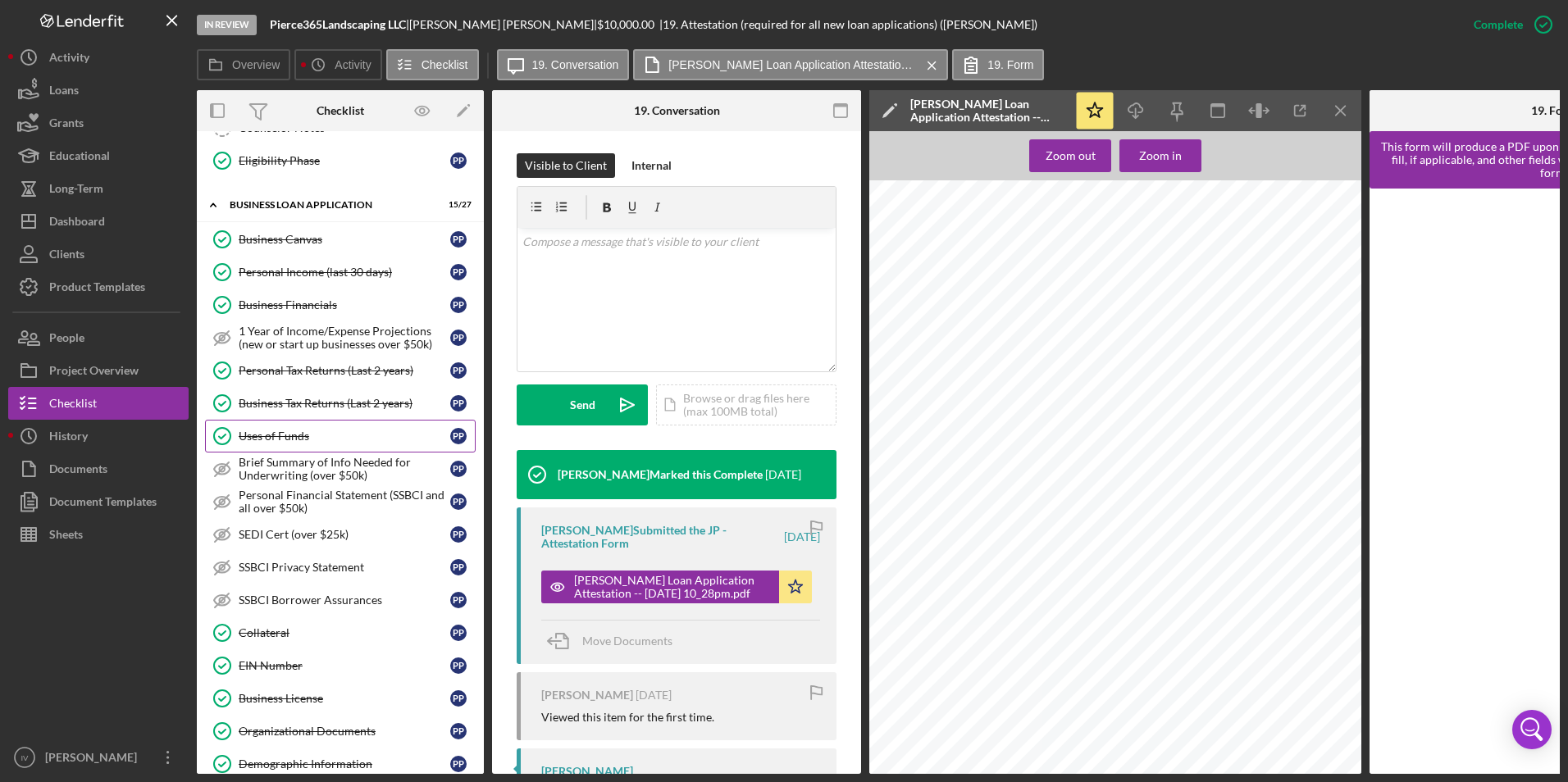
click at [300, 440] on div "Uses of Funds" at bounding box center [344, 436] width 212 height 13
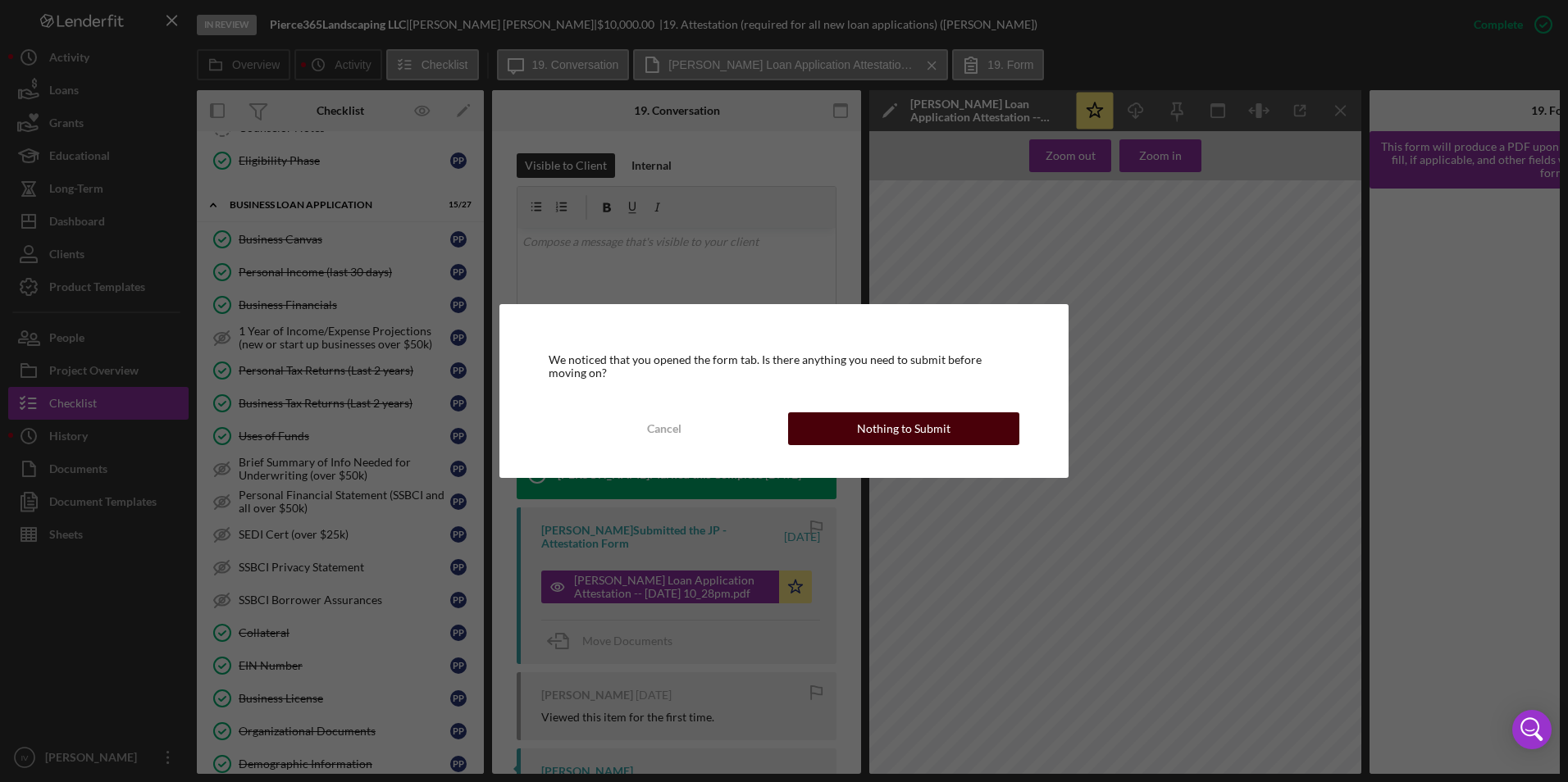
click at [902, 433] on div "Nothing to Submit" at bounding box center [904, 428] width 94 height 32
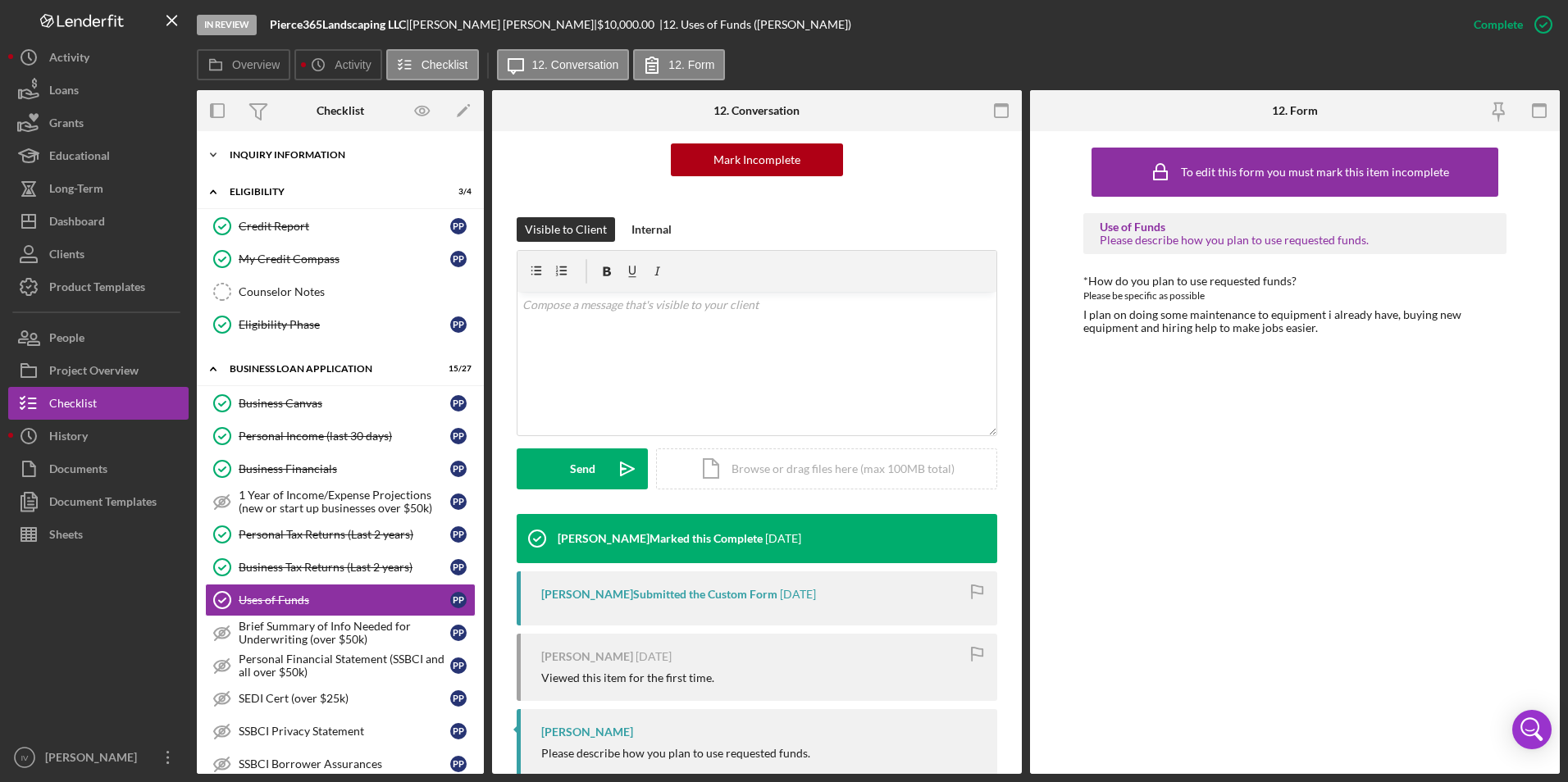
click at [296, 159] on div "INQUIRY INFORMATION" at bounding box center [346, 154] width 234 height 10
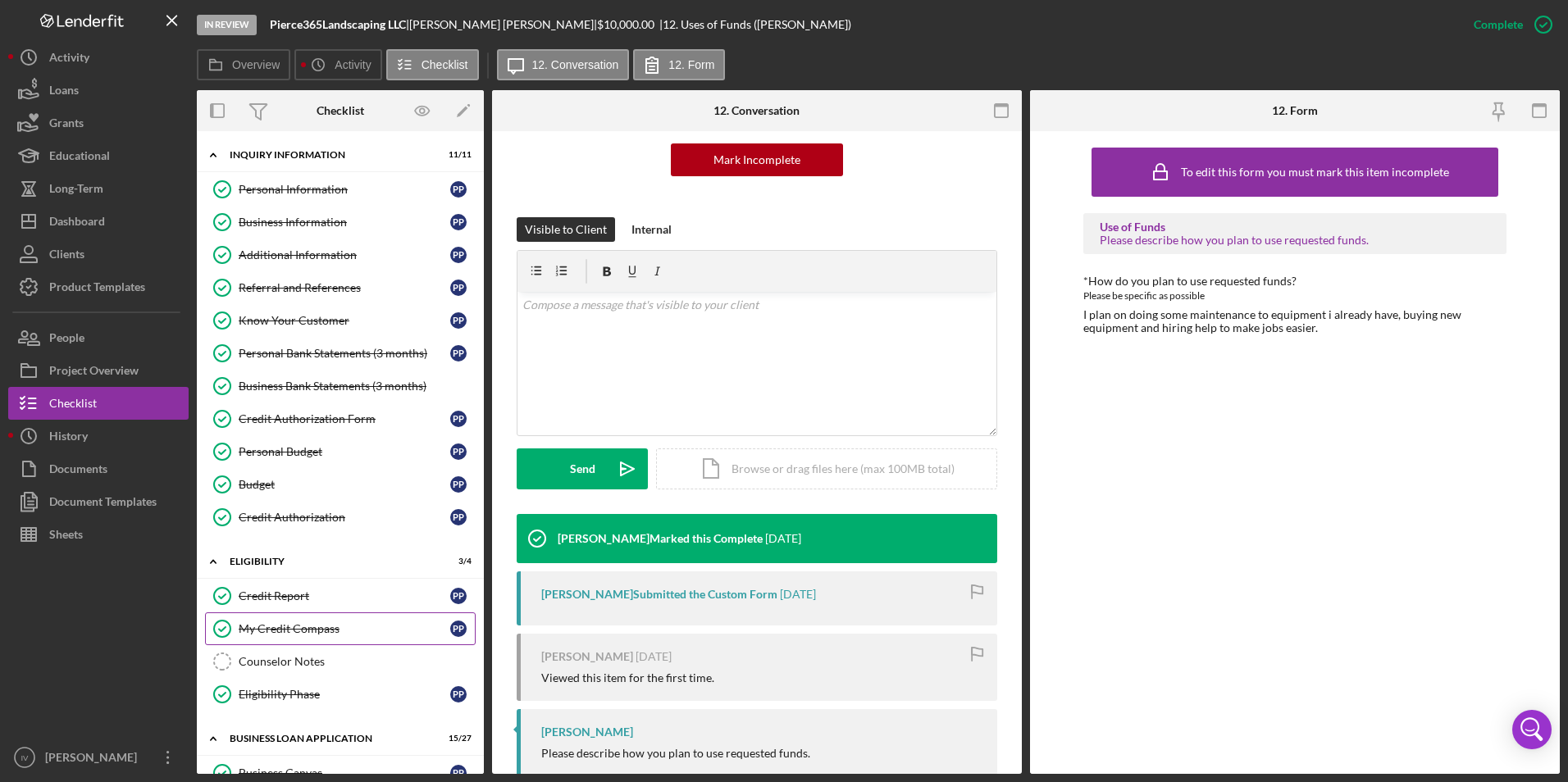
click at [270, 645] on link "My Credit Compass My Credit Compass P P" at bounding box center [340, 628] width 271 height 32
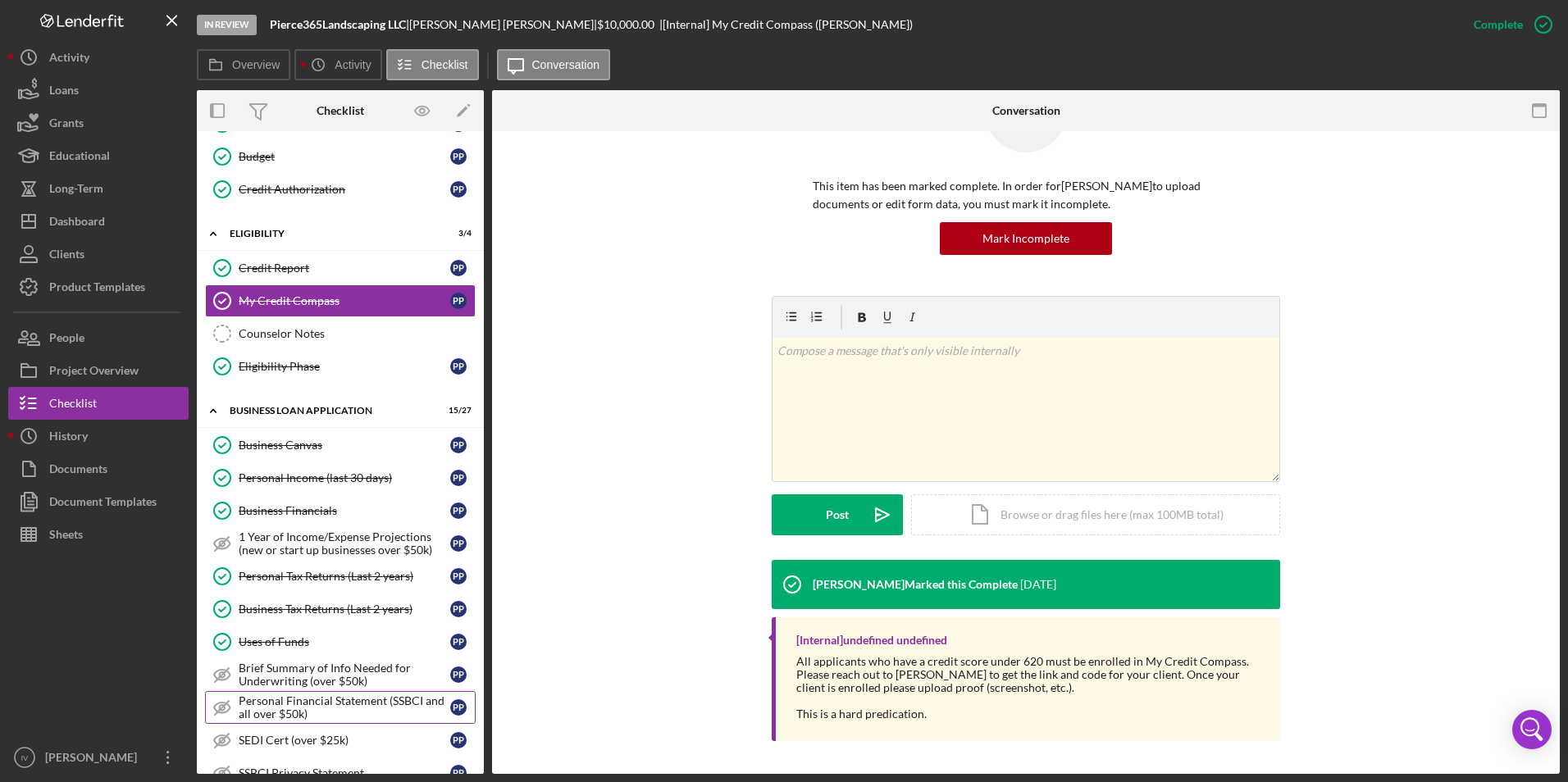
scroll to position [492, 0]
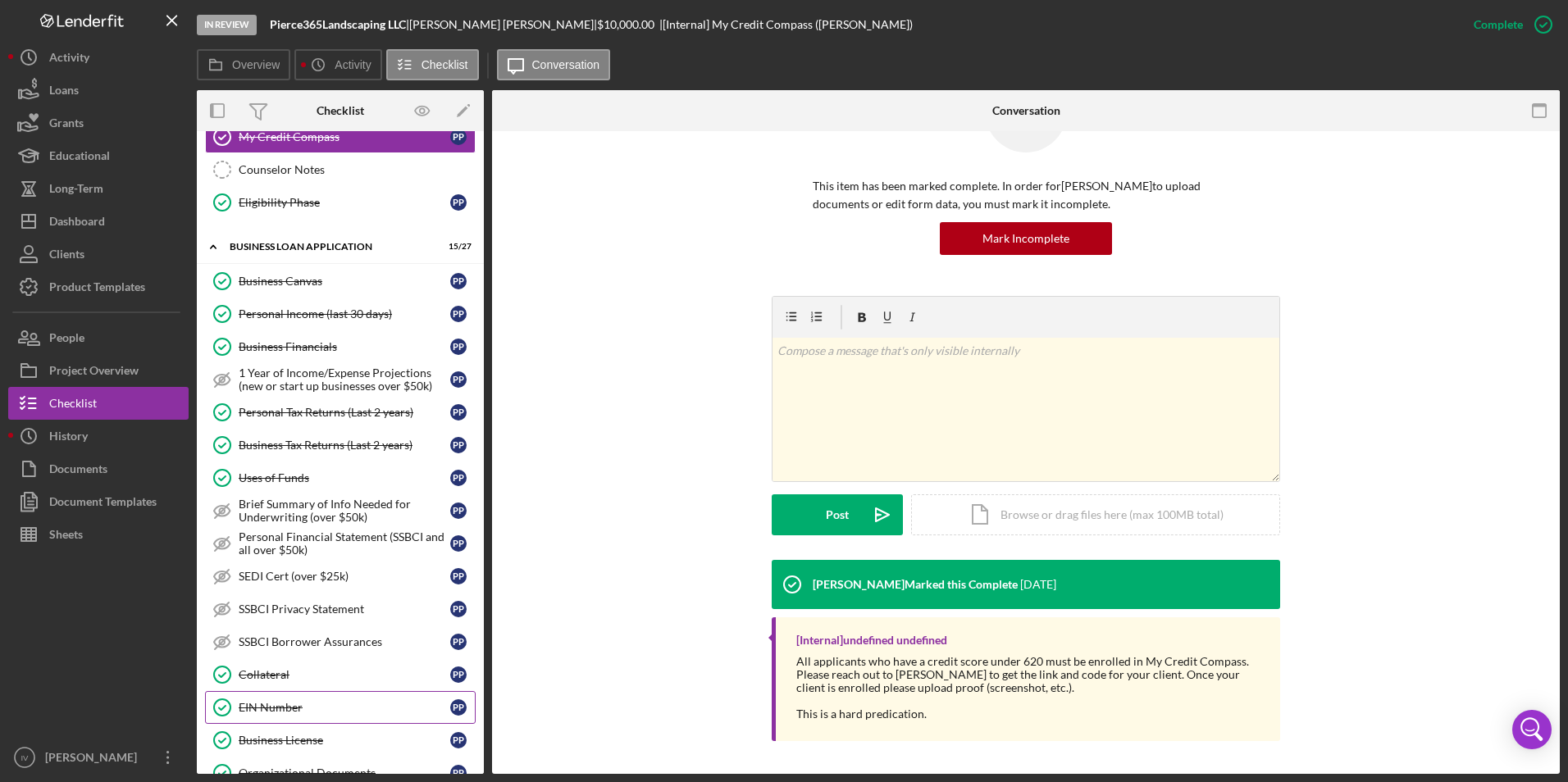
click at [277, 696] on link "EIN Number EIN Number P P" at bounding box center [340, 707] width 271 height 32
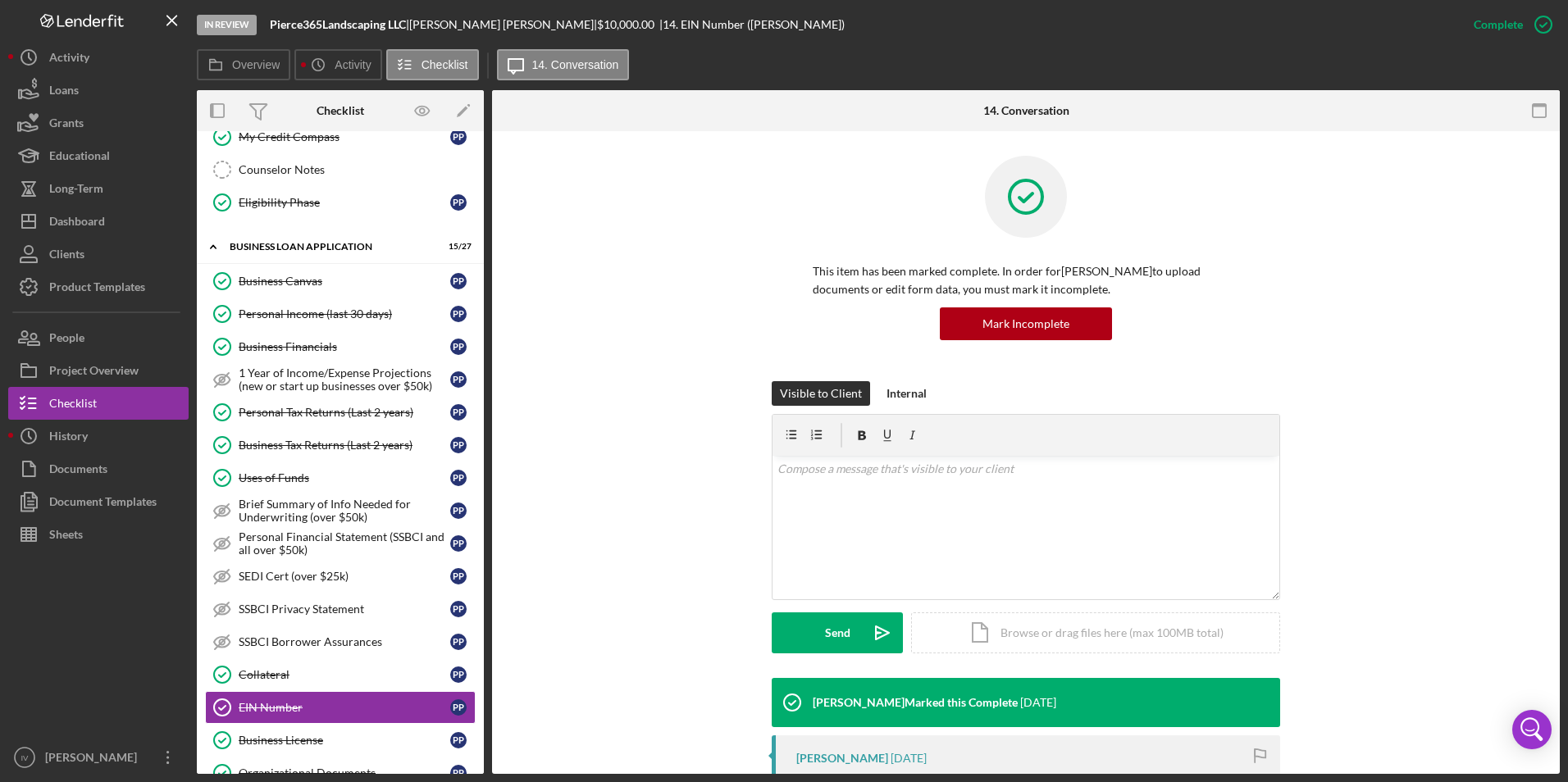
scroll to position [246, 0]
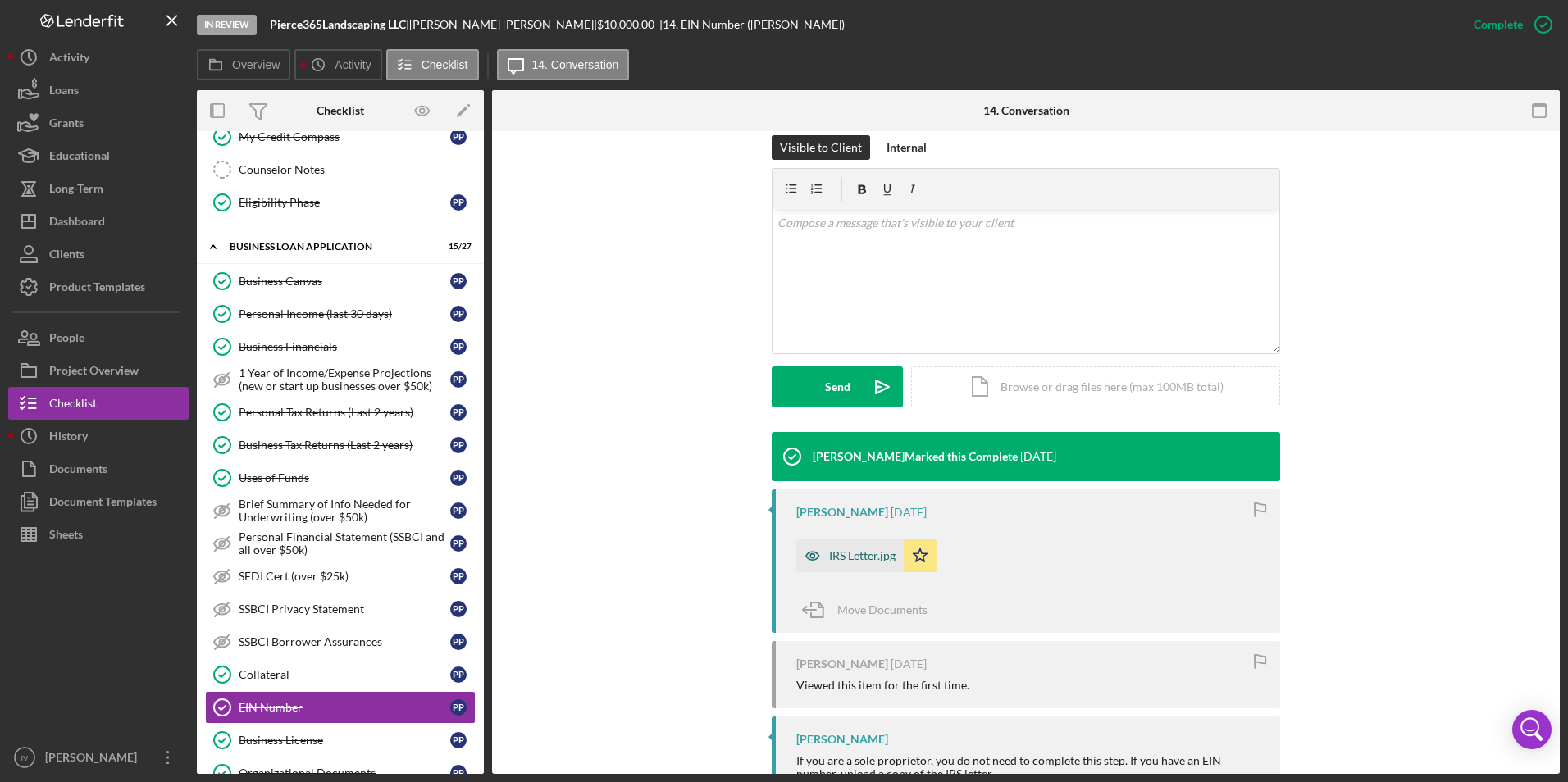
click at [858, 563] on div "IRS Letter.jpg" at bounding box center [850, 555] width 108 height 32
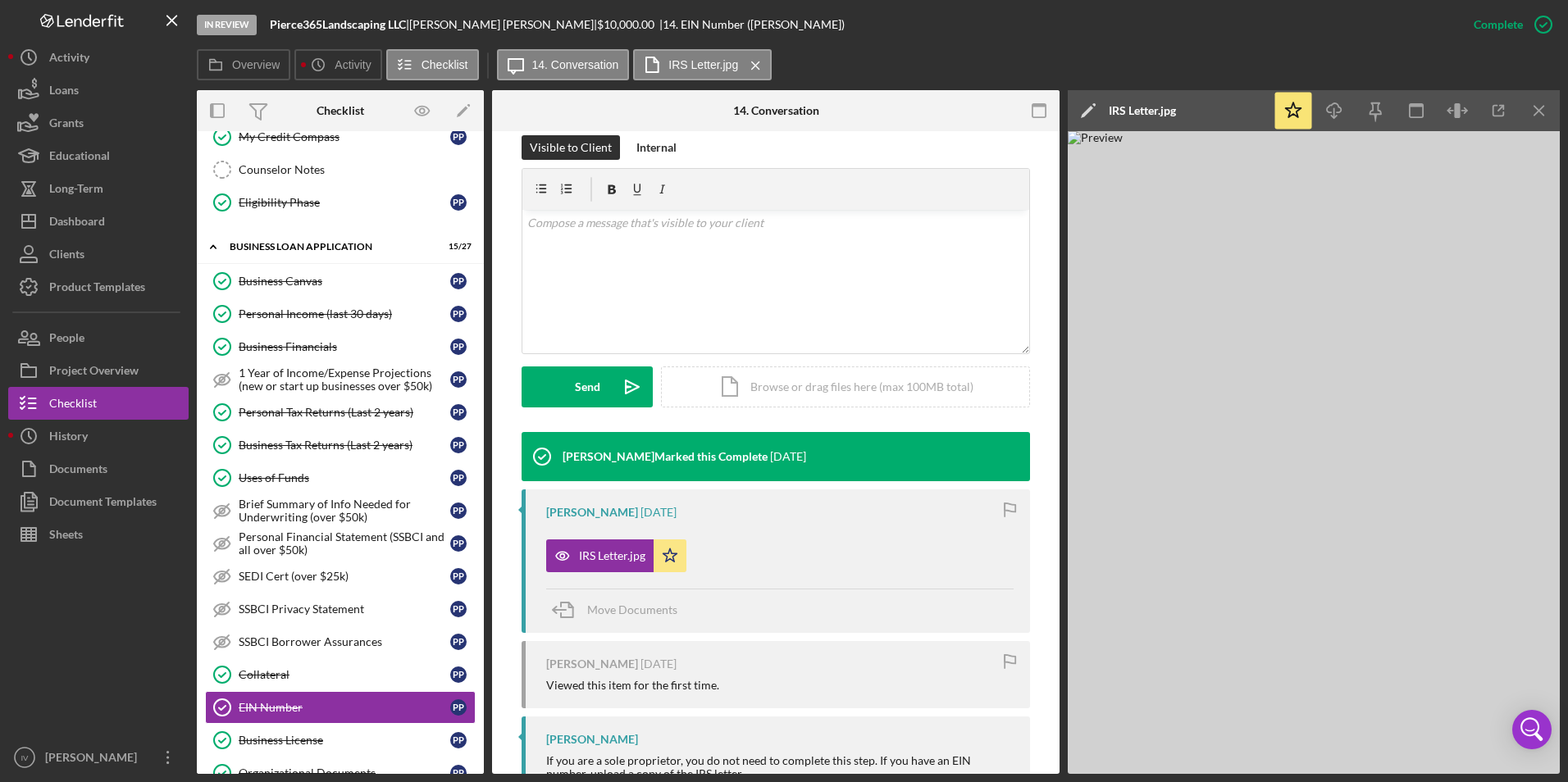
scroll to position [820, 0]
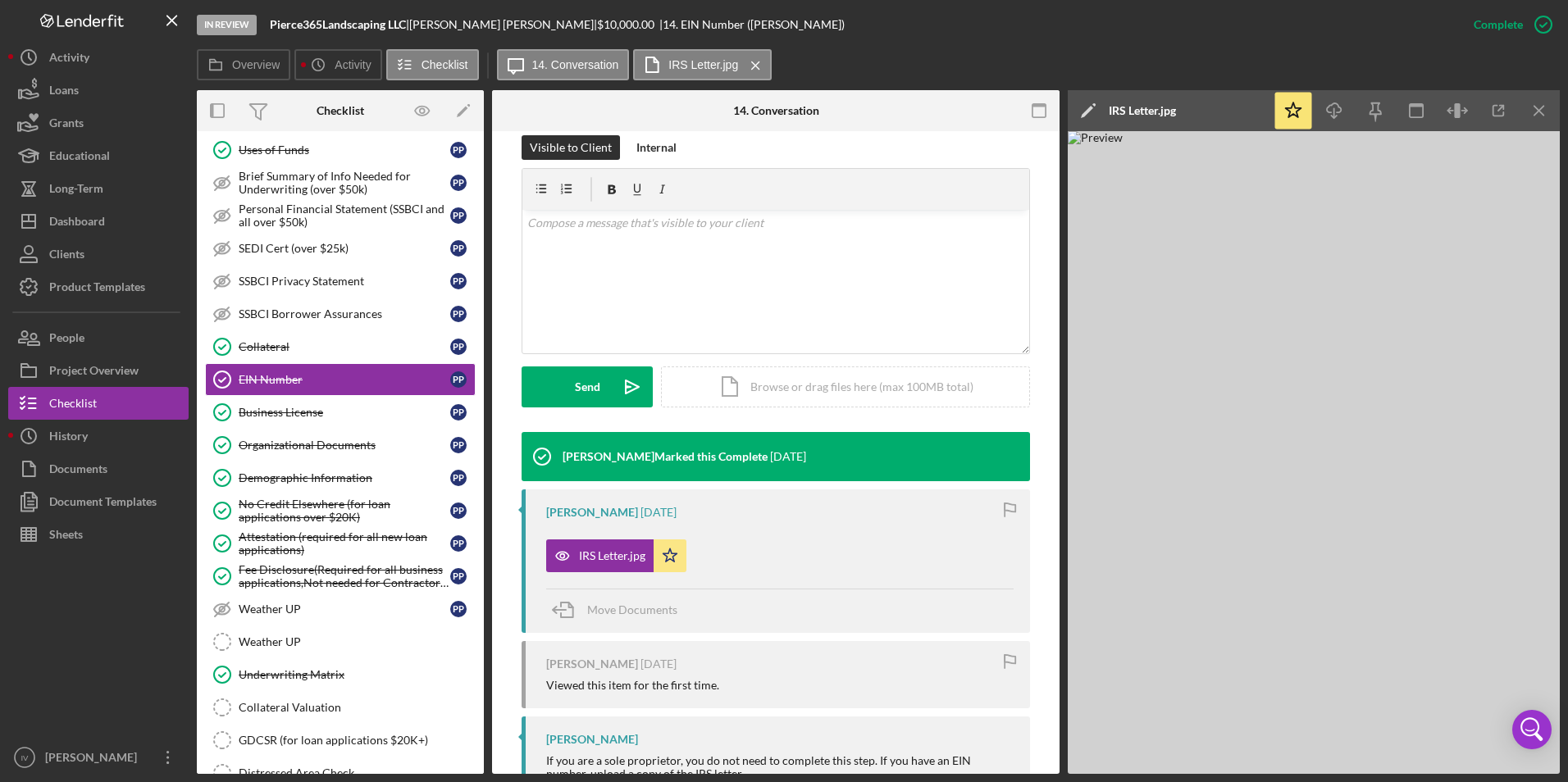
drag, startPoint x: 324, startPoint y: 471, endPoint x: 663, endPoint y: 410, distance: 344.4
click at [324, 471] on div "Demographic Information" at bounding box center [344, 477] width 212 height 13
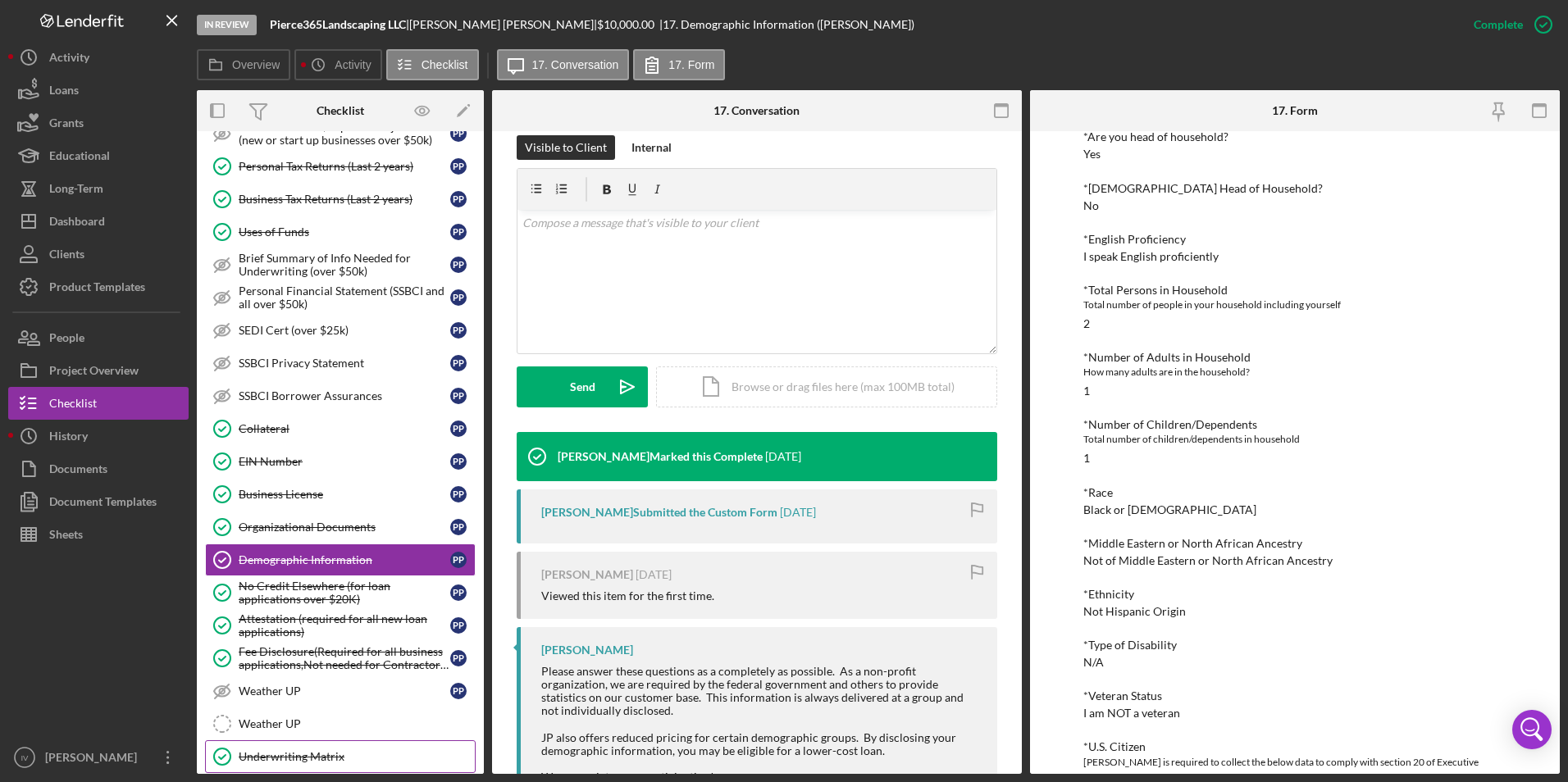
scroll to position [574, 0]
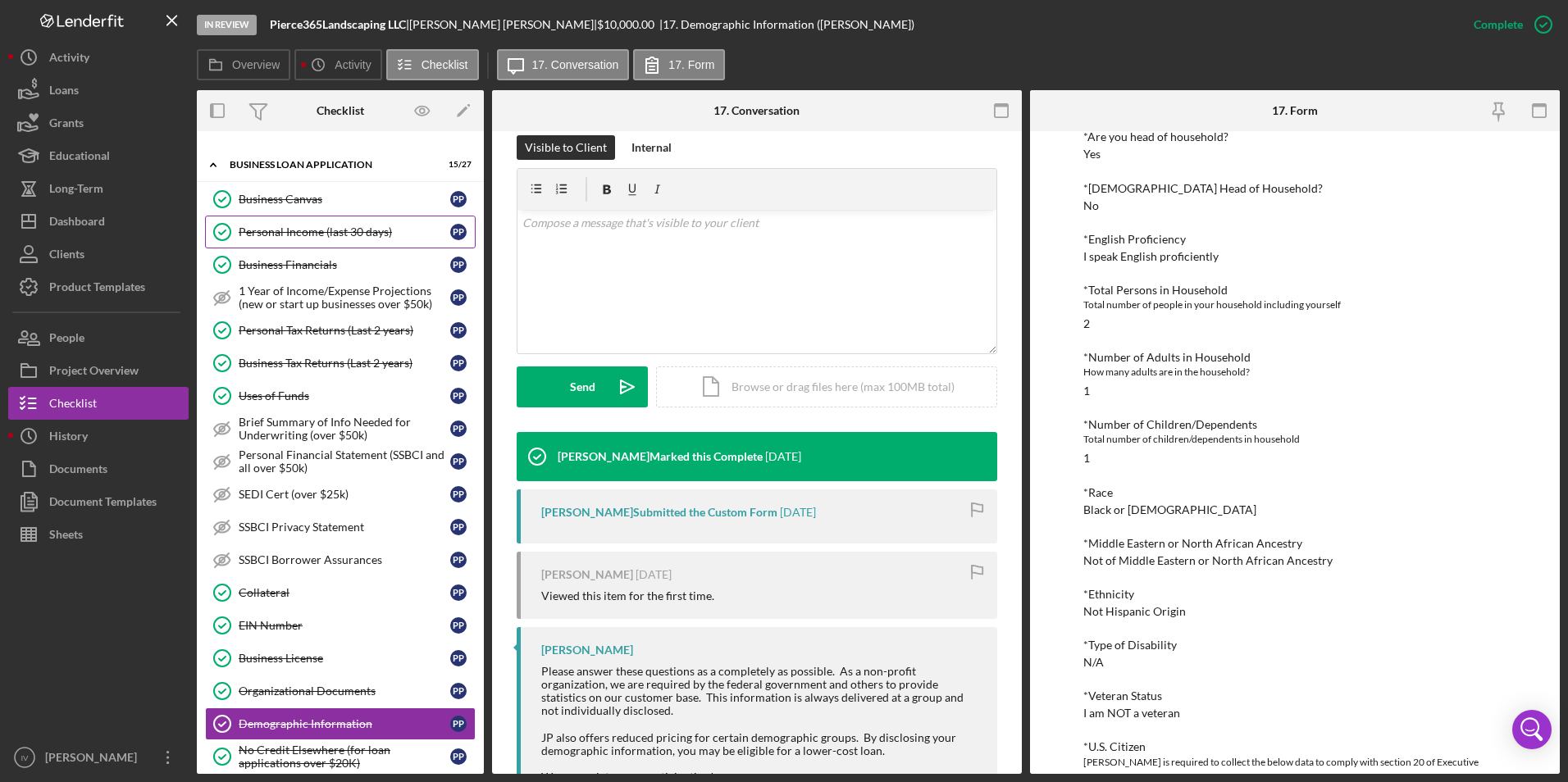
click at [316, 236] on div "Personal Income (last 30 days)" at bounding box center [344, 232] width 212 height 13
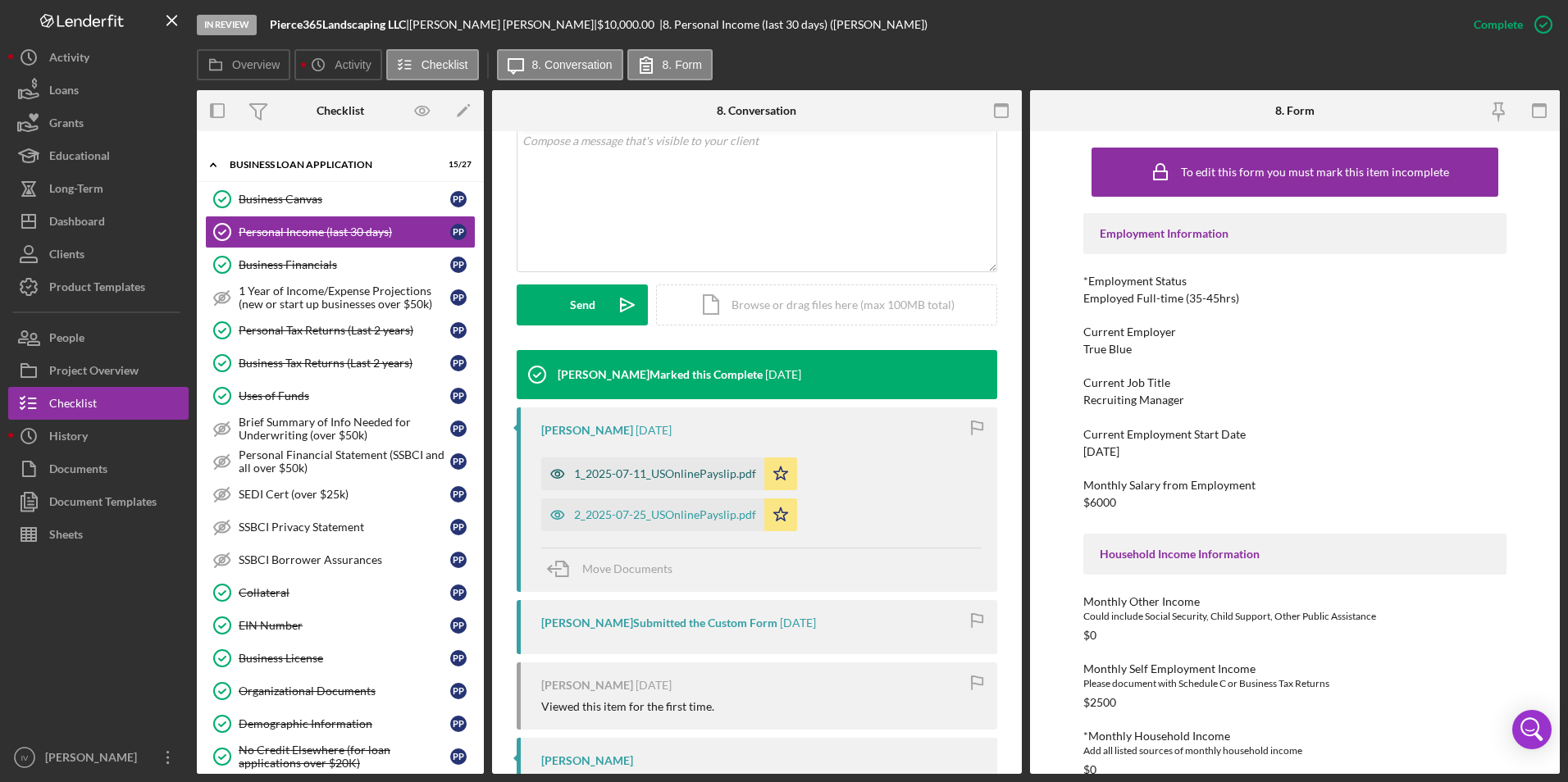
click at [682, 483] on div "1_2025-07-11_USOnlinePayslip.pdf" at bounding box center [653, 473] width 223 height 32
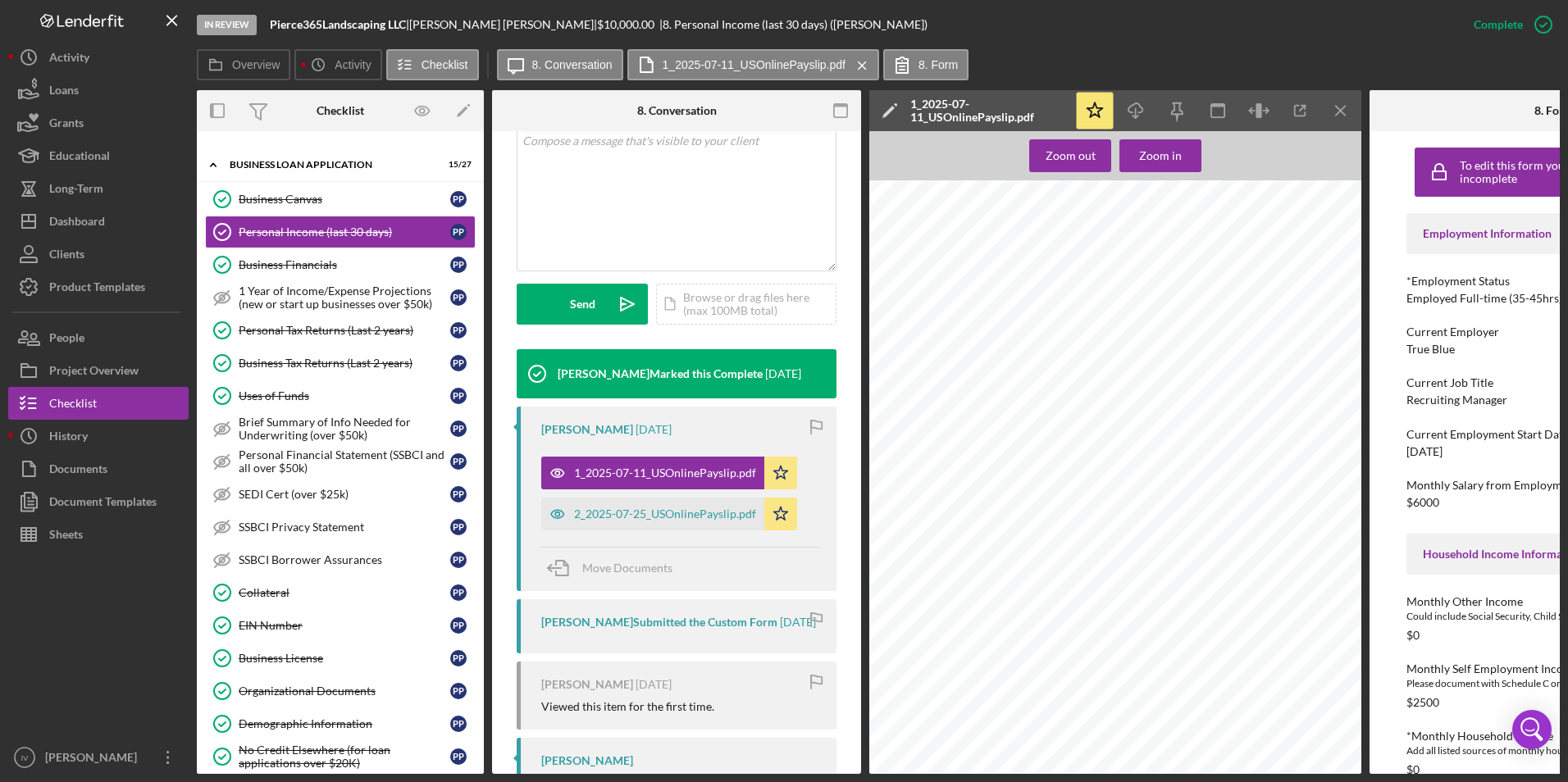
scroll to position [410, 0]
click at [88, 505] on div "Document Templates" at bounding box center [102, 504] width 108 height 37
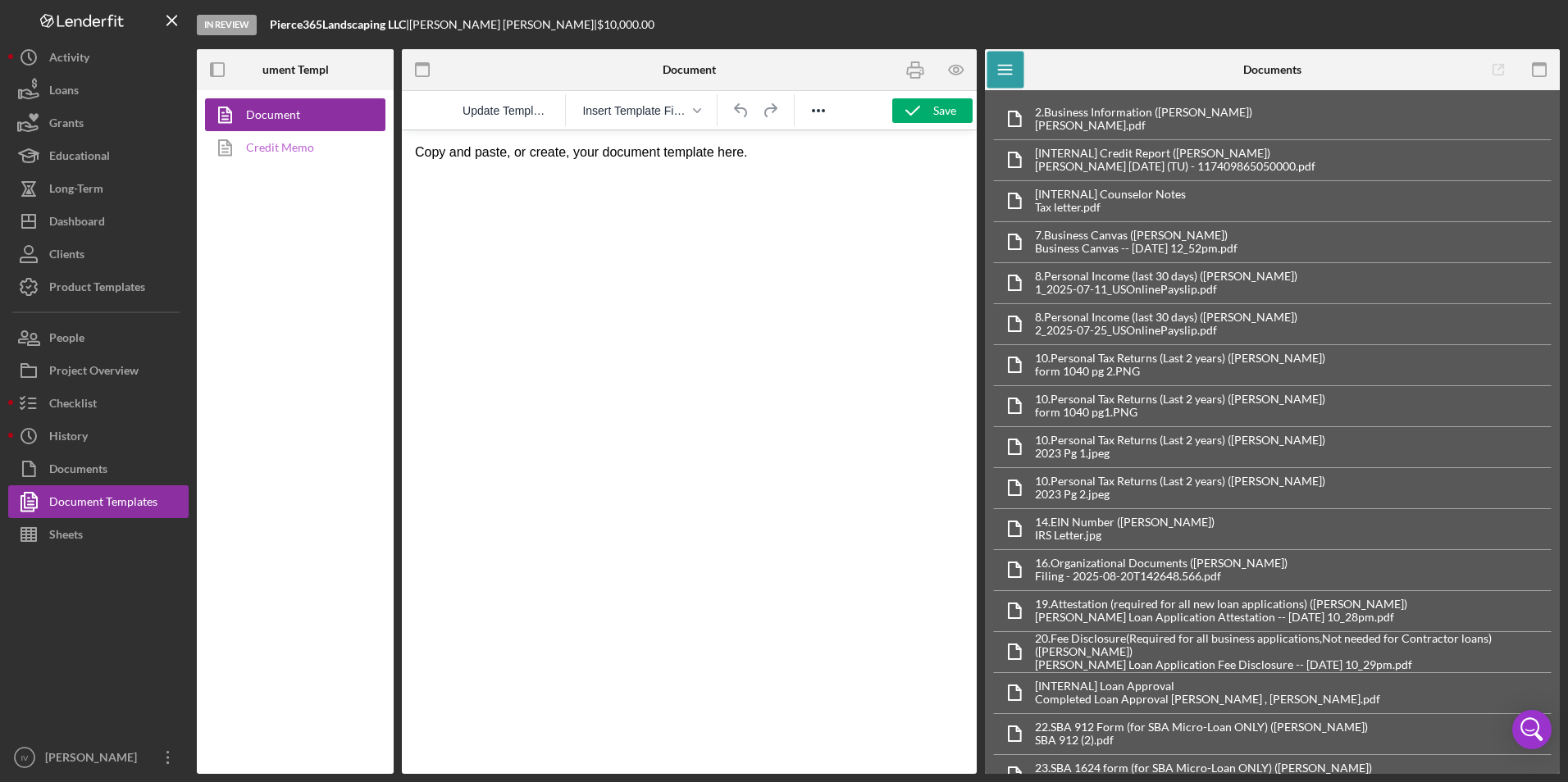
click at [325, 143] on link "Credit Memo" at bounding box center [291, 147] width 173 height 32
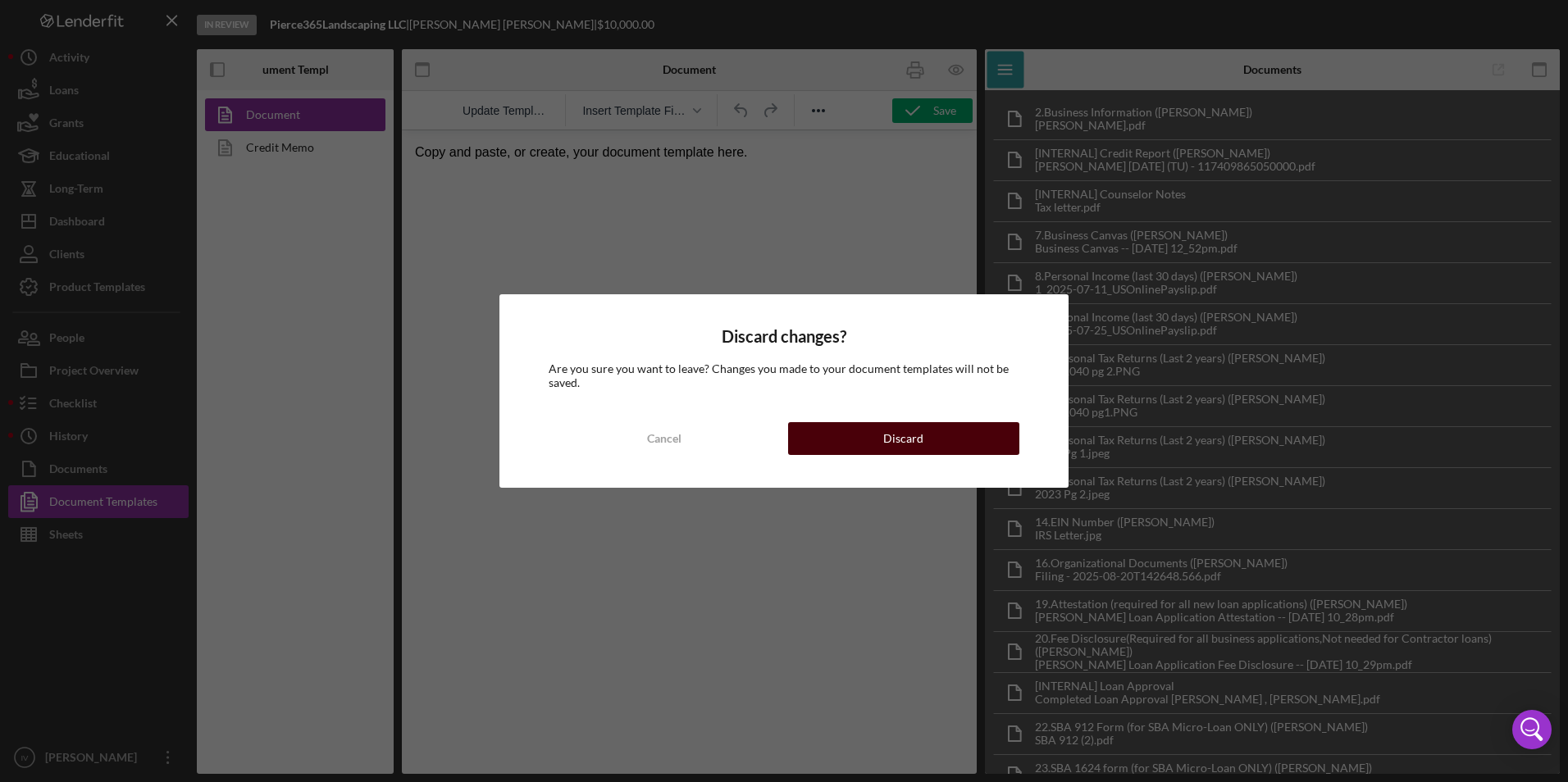
drag, startPoint x: 903, startPoint y: 429, endPoint x: 501, endPoint y: 296, distance: 423.4
click at [903, 429] on div "Discard" at bounding box center [903, 438] width 40 height 32
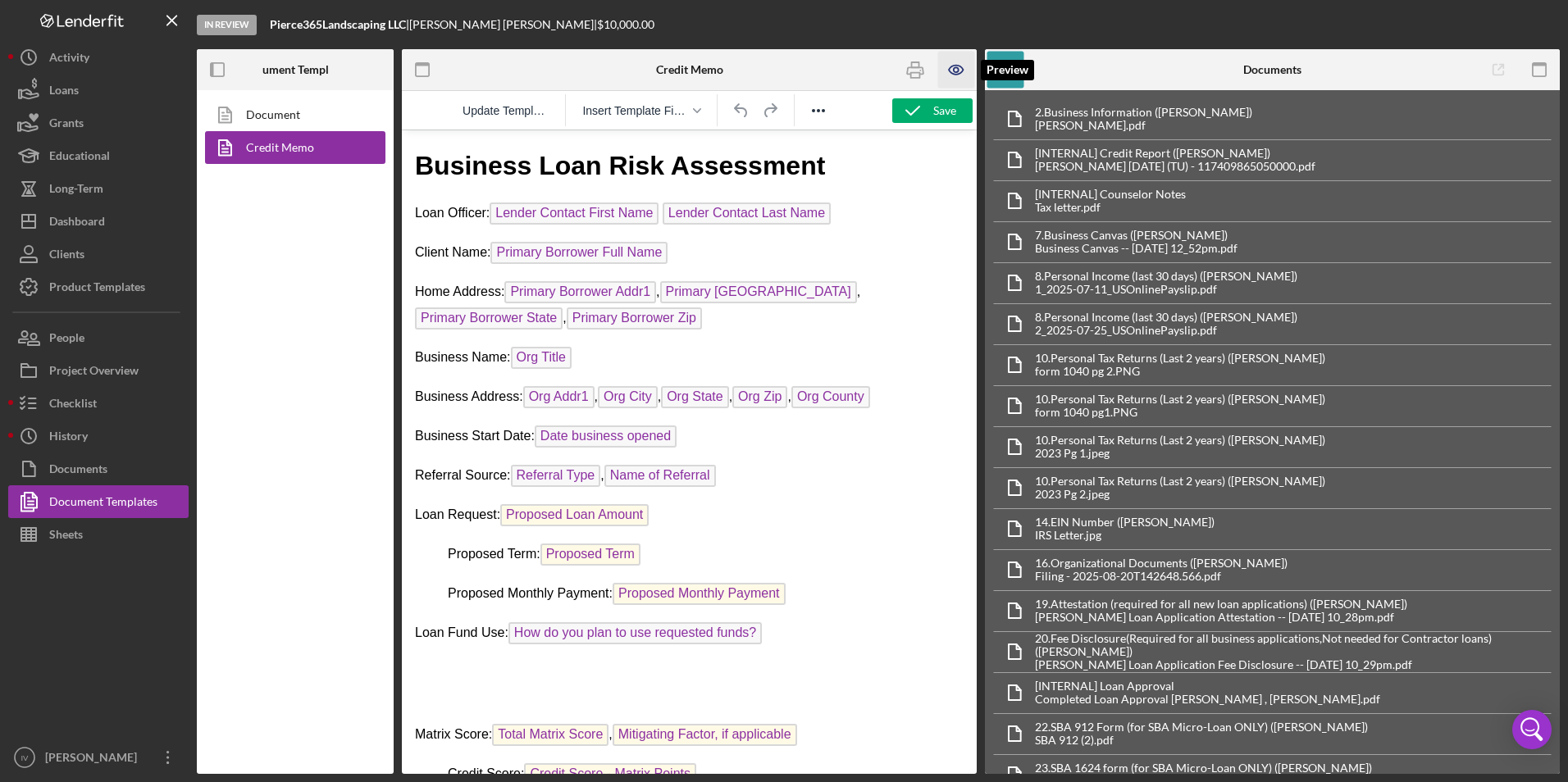
click at [948, 62] on icon "button" at bounding box center [957, 70] width 37 height 37
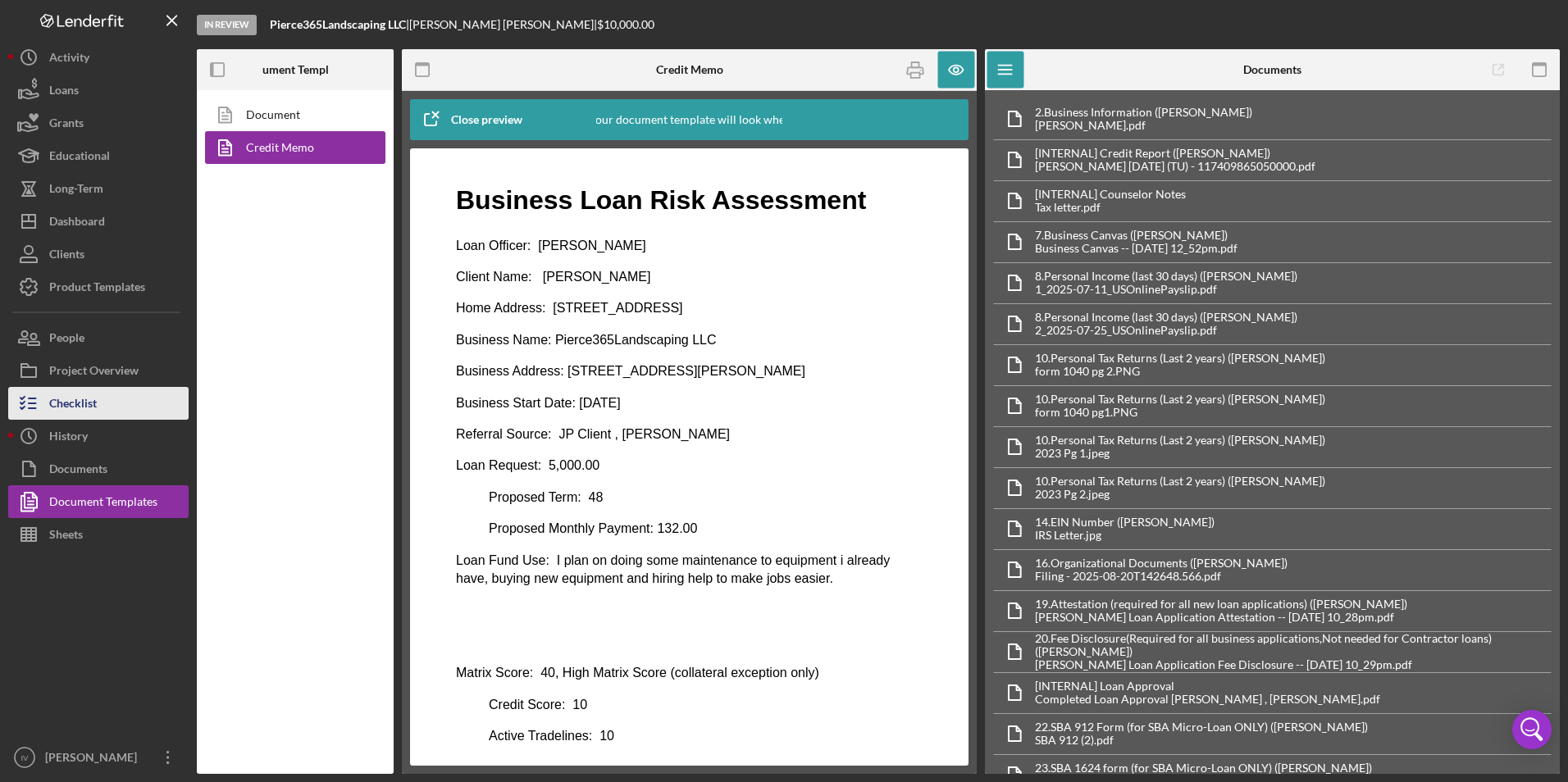
click at [68, 405] on div "Checklist" at bounding box center [73, 405] width 47 height 37
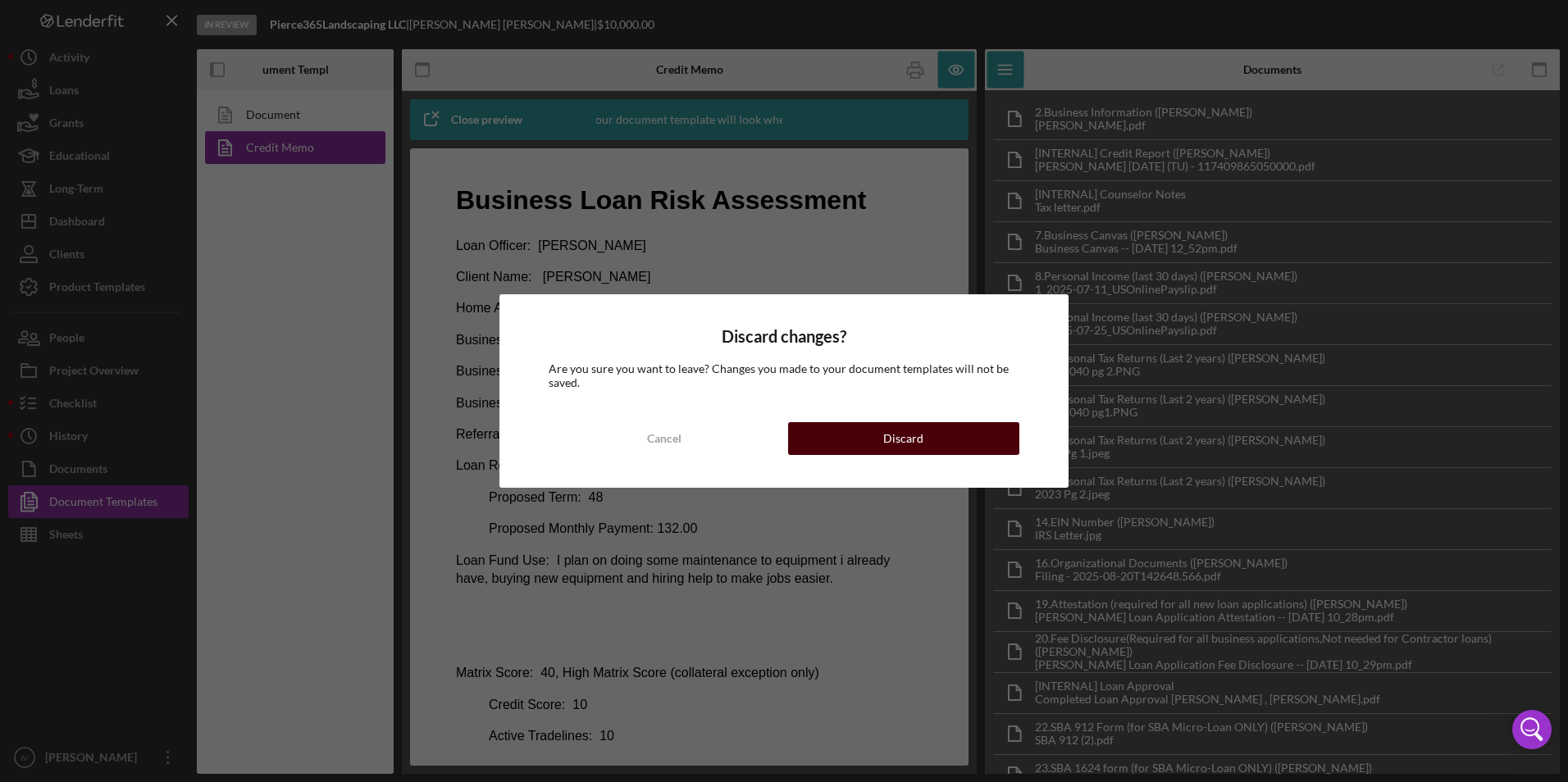
click at [831, 436] on button "Discard" at bounding box center [904, 438] width 231 height 32
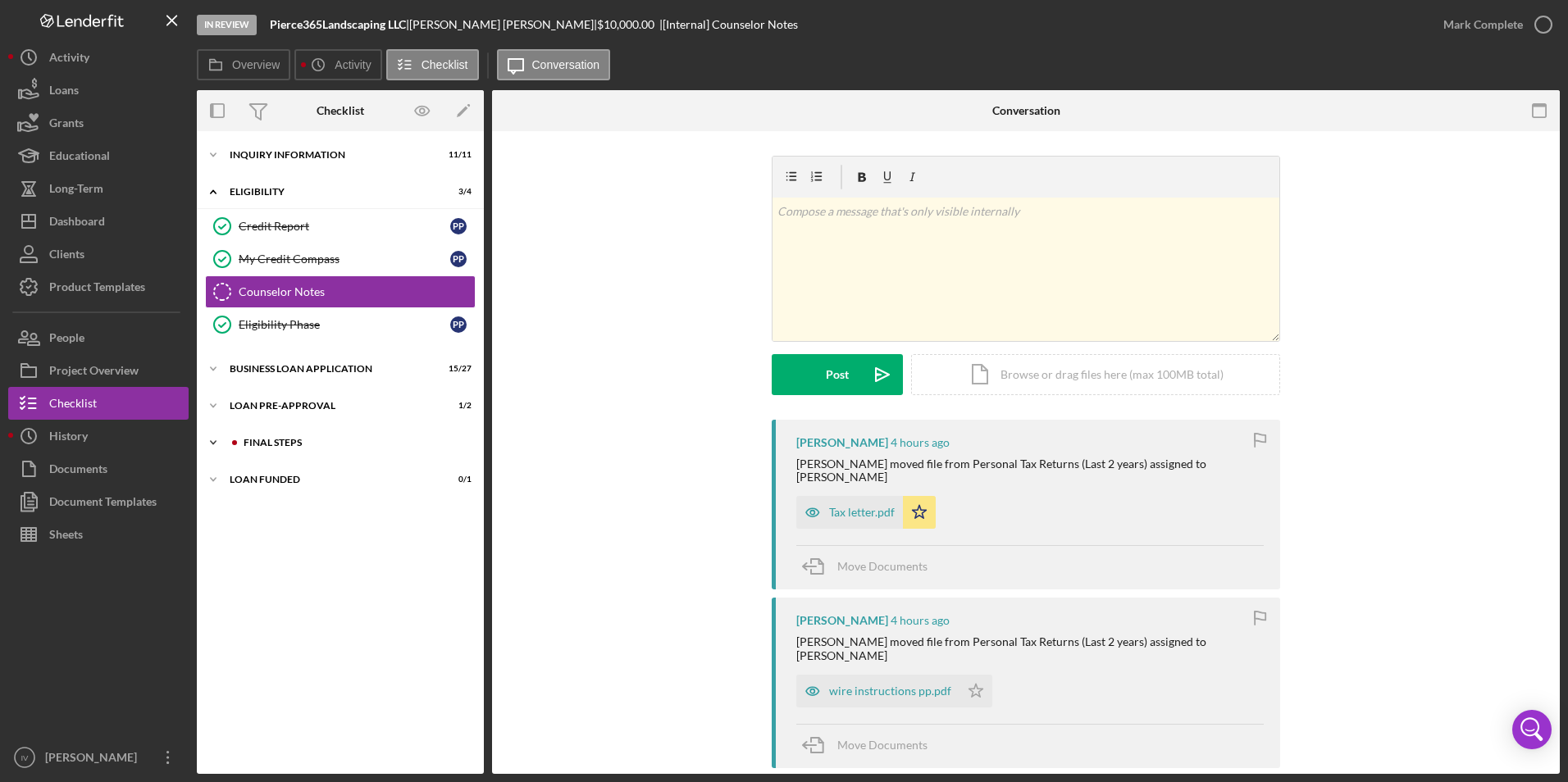
click at [265, 433] on div "Icon/Expander FINAL STEPS 7 / 19" at bounding box center [341, 442] width 287 height 32
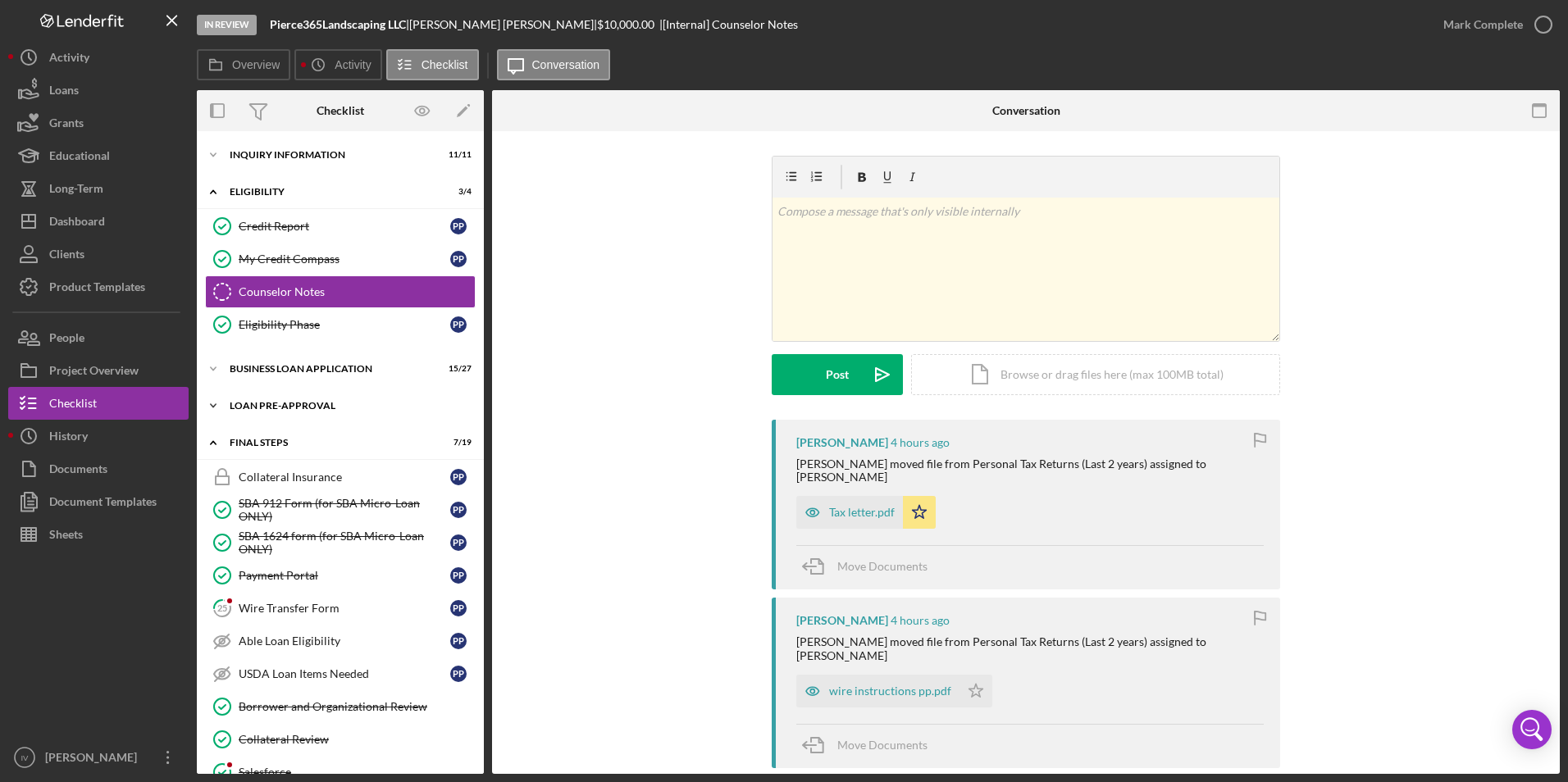
click at [276, 419] on div "Icon/Expander LOAN PRE-APPROVAL 1 / 2" at bounding box center [341, 405] width 287 height 32
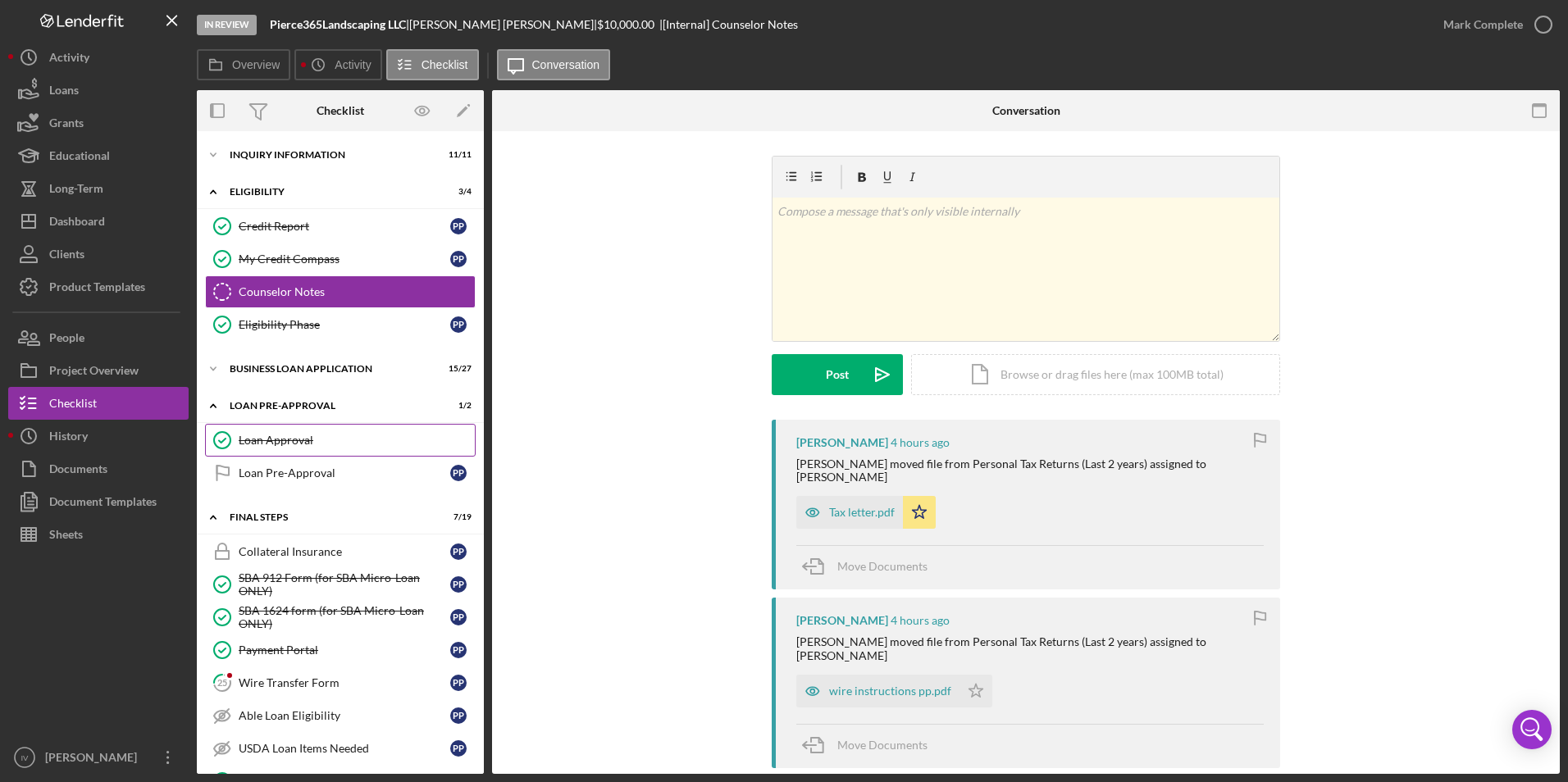
click at [284, 448] on link "Loan Approval Loan Approval" at bounding box center [340, 440] width 271 height 32
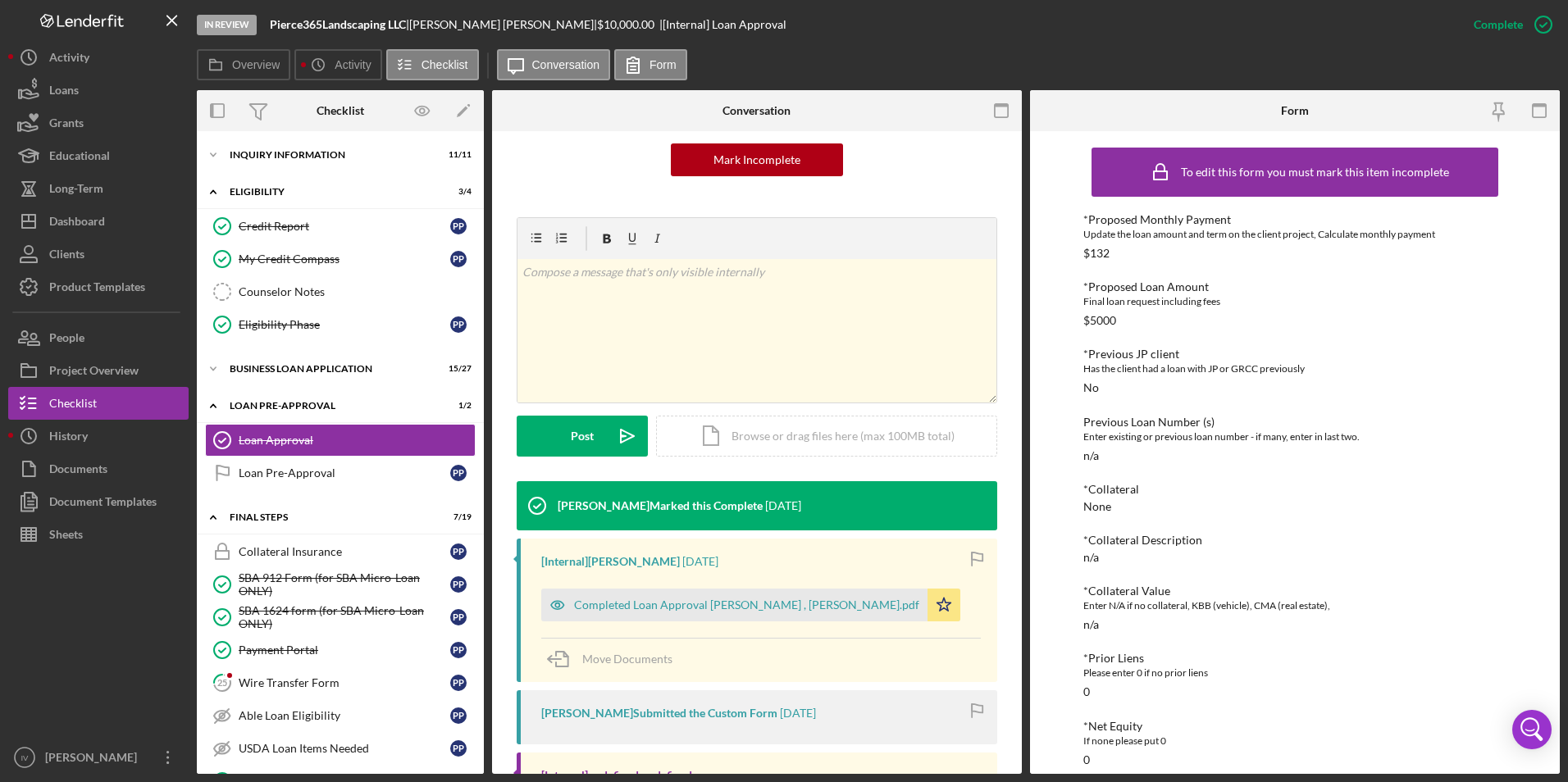
scroll to position [246, 0]
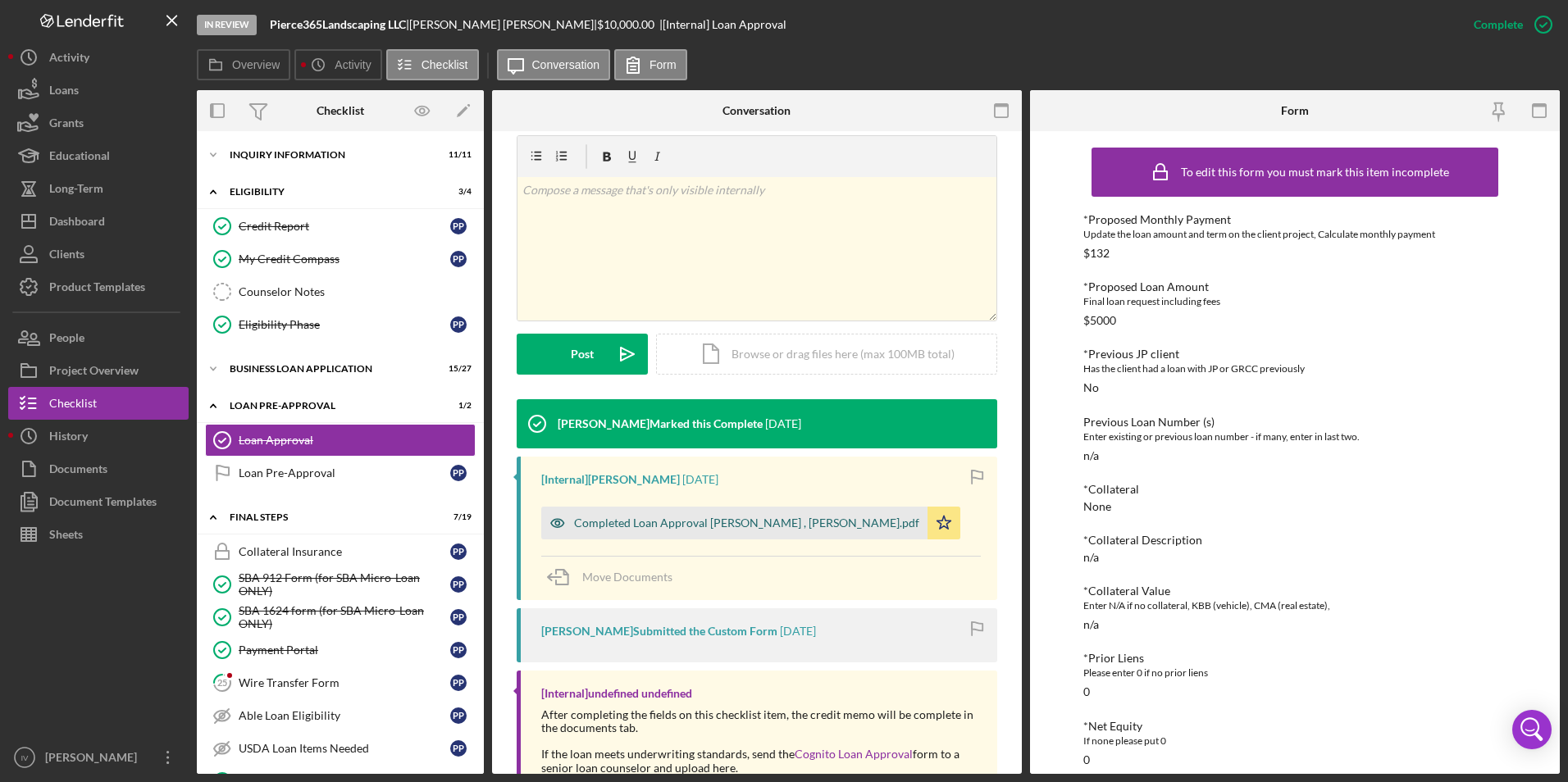
click at [751, 525] on div "Completed Loan Approval Pettigrew, Jon , Patrick Pierce.pdf" at bounding box center [746, 523] width 345 height 13
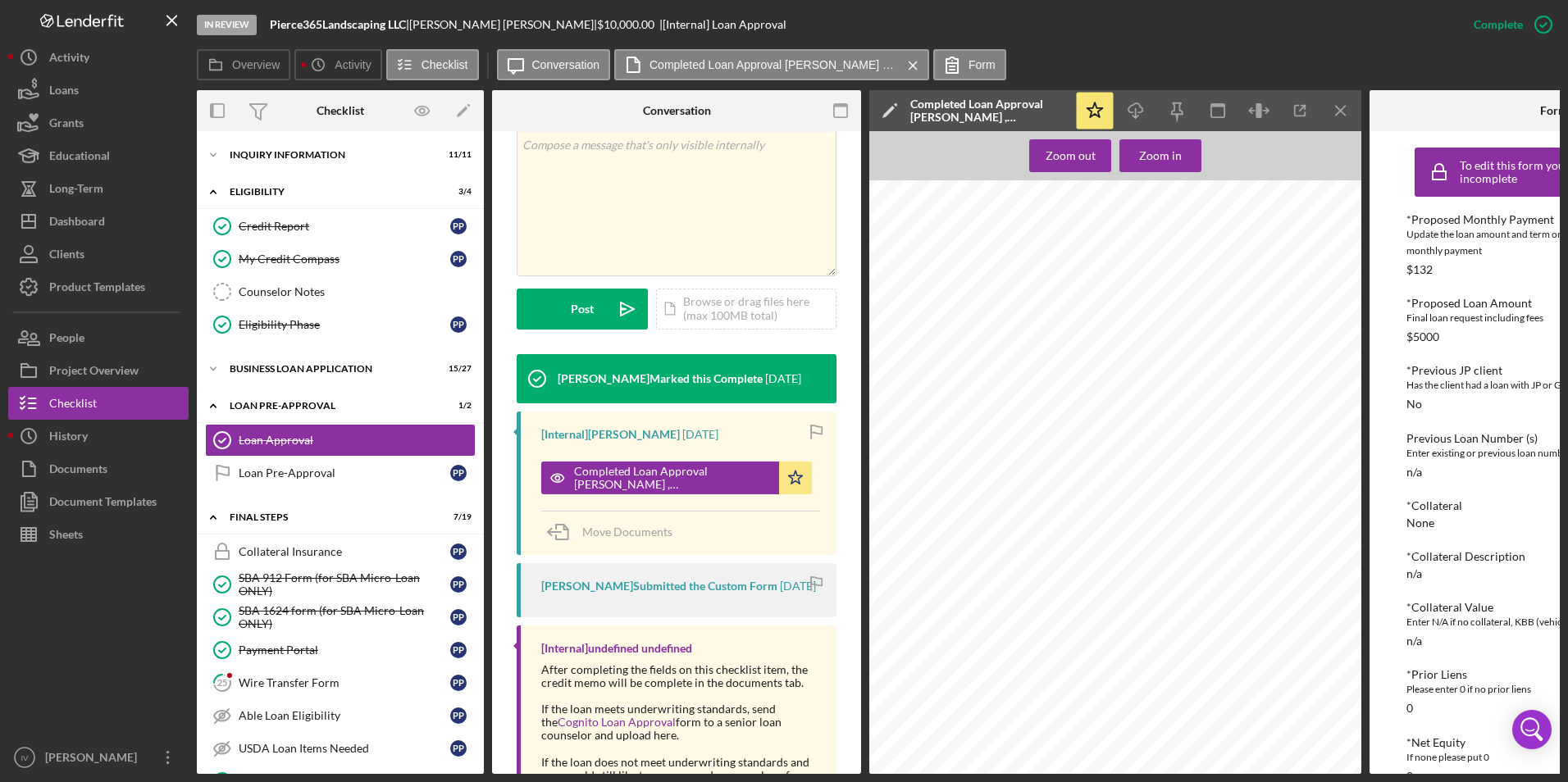
scroll to position [0, 0]
drag, startPoint x: 343, startPoint y: 588, endPoint x: 646, endPoint y: 483, distance: 320.7
click at [343, 588] on div "SBA 912 Form (for SBA Micro-Loan ONLY)" at bounding box center [344, 585] width 212 height 26
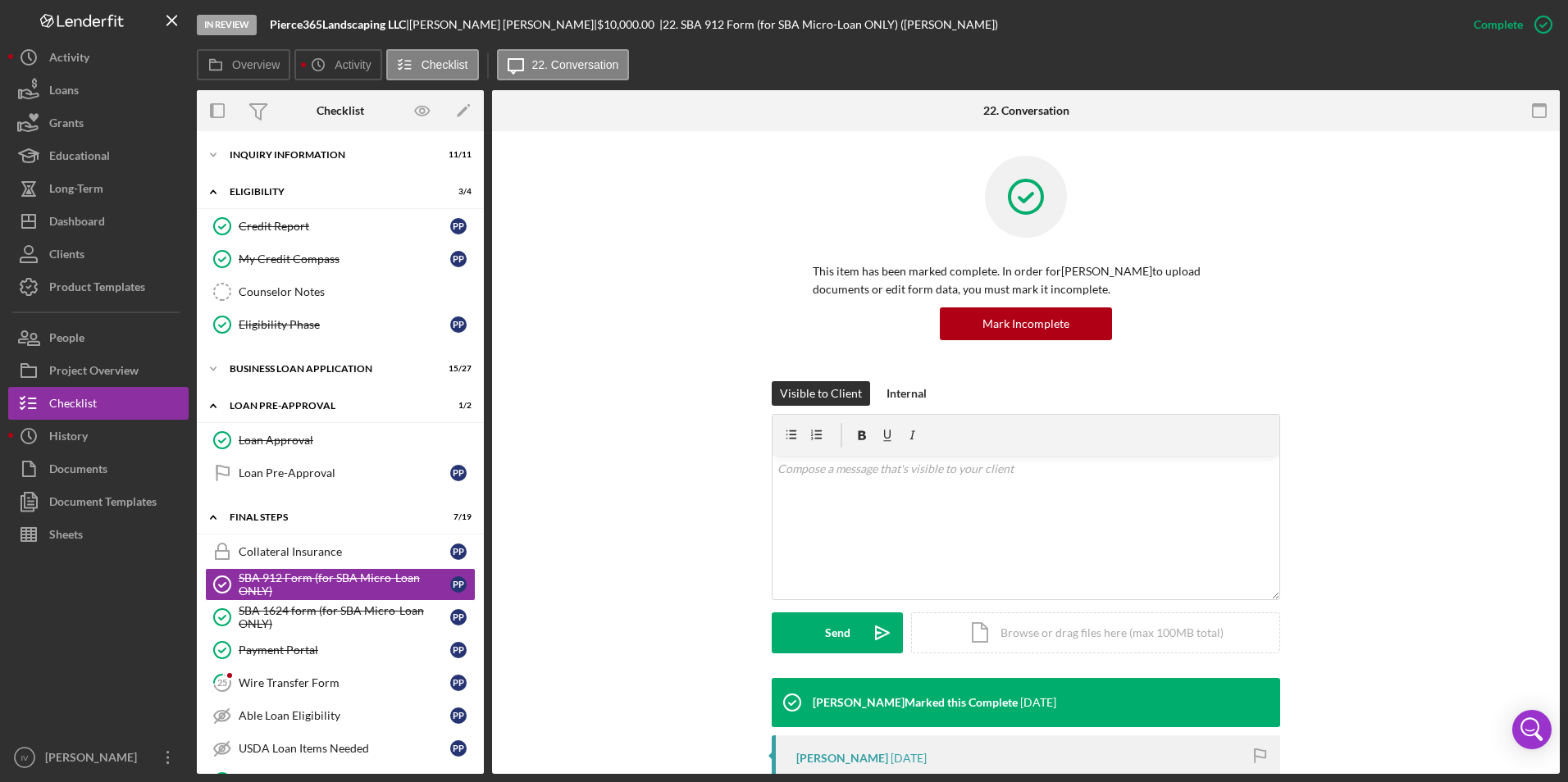
scroll to position [258, 0]
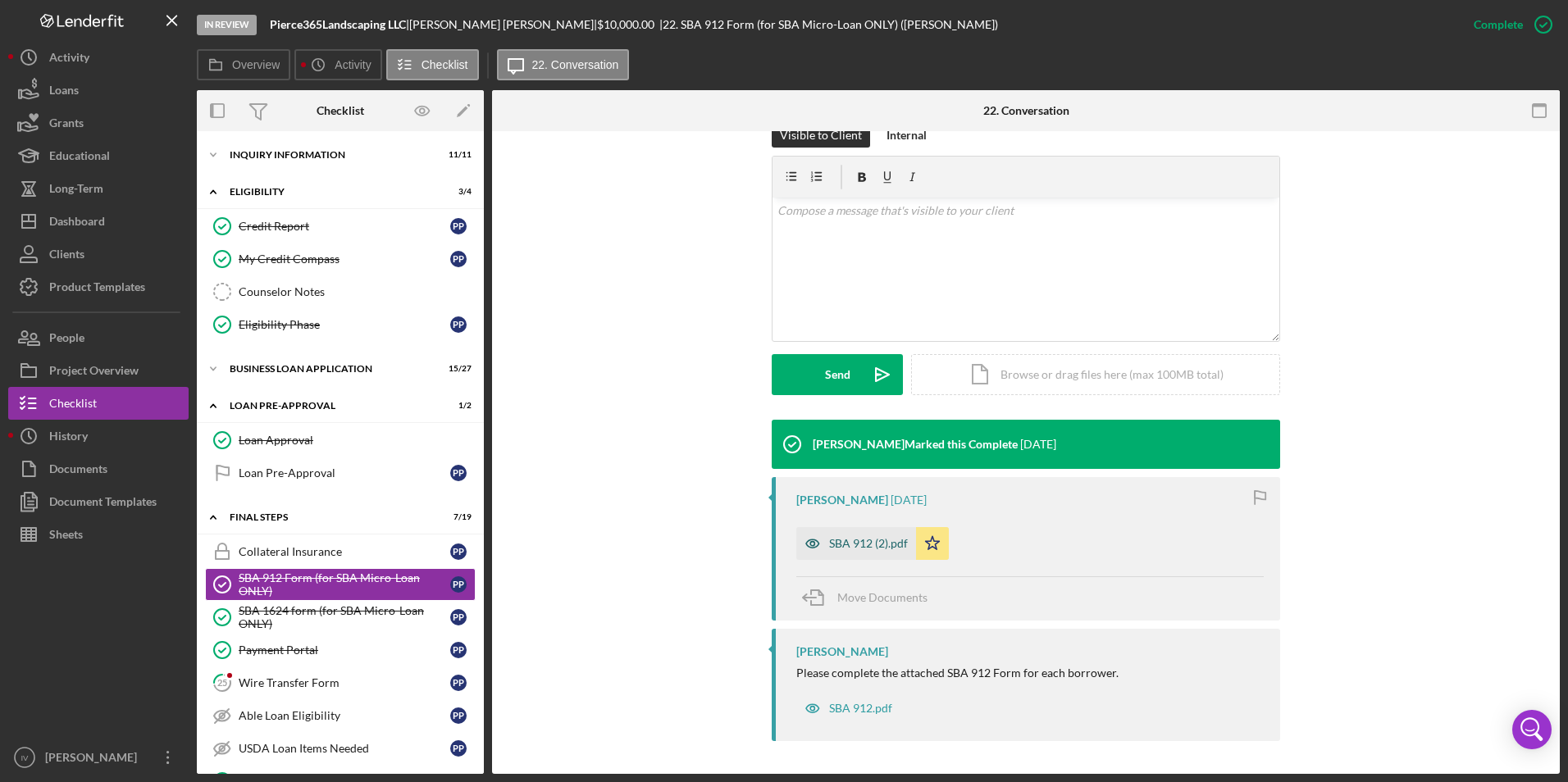
click at [896, 547] on div "SBA 912 (2).pdf" at bounding box center [869, 543] width 79 height 13
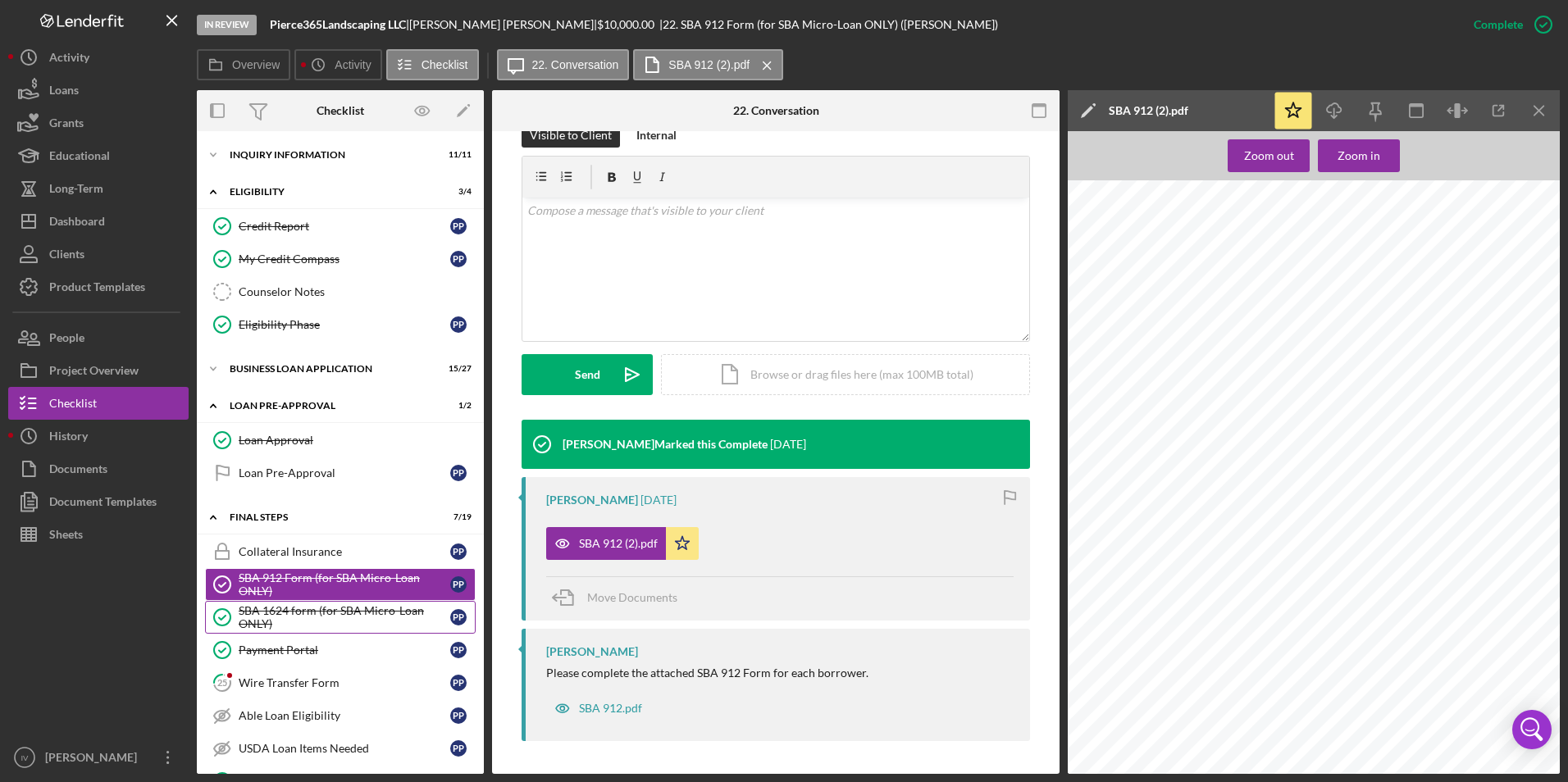
scroll to position [246, 0]
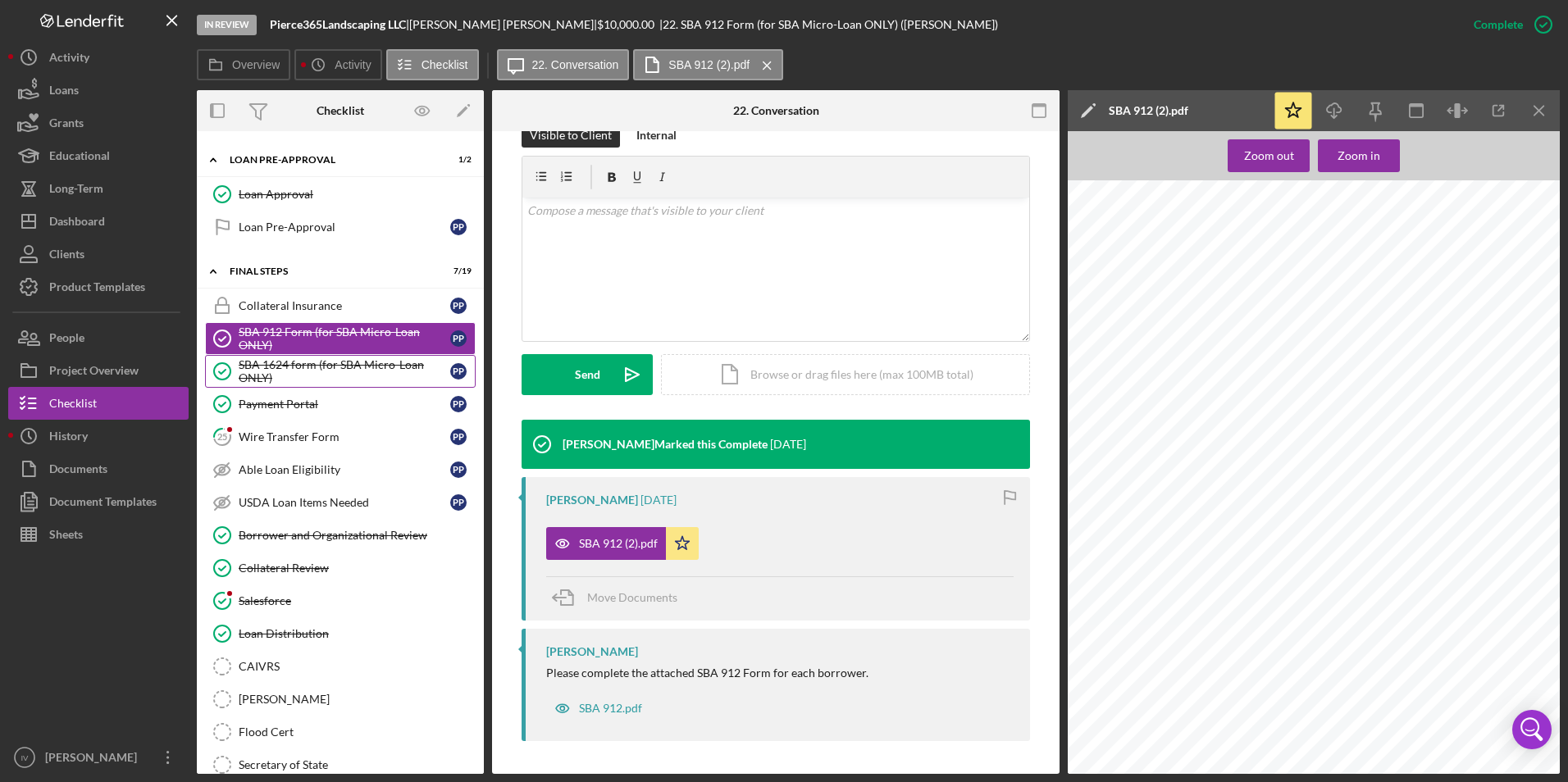
click at [324, 543] on link "Borrower and Organizational Review Borrower and Organizational Review" at bounding box center [340, 535] width 271 height 32
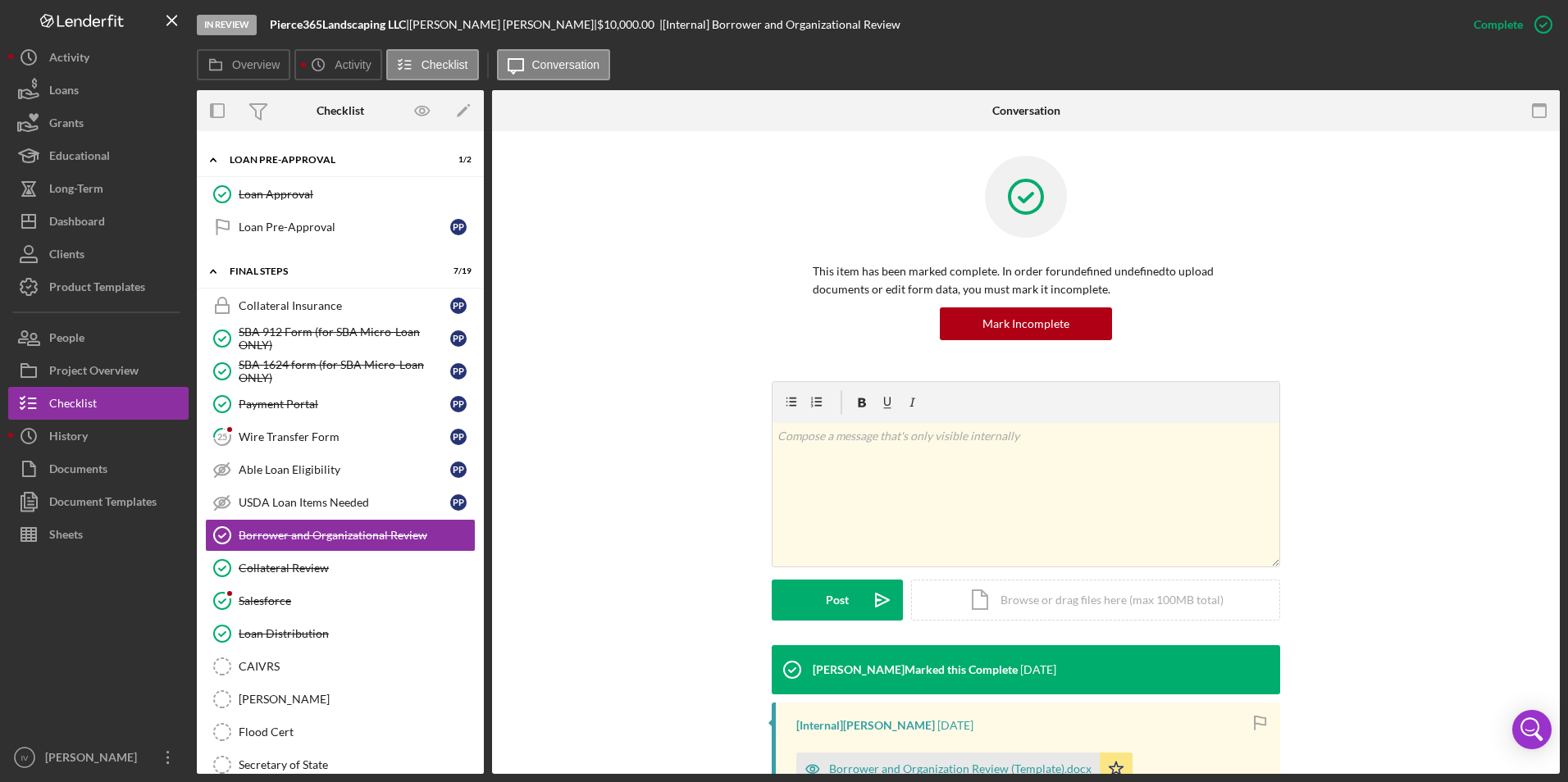
scroll to position [246, 0]
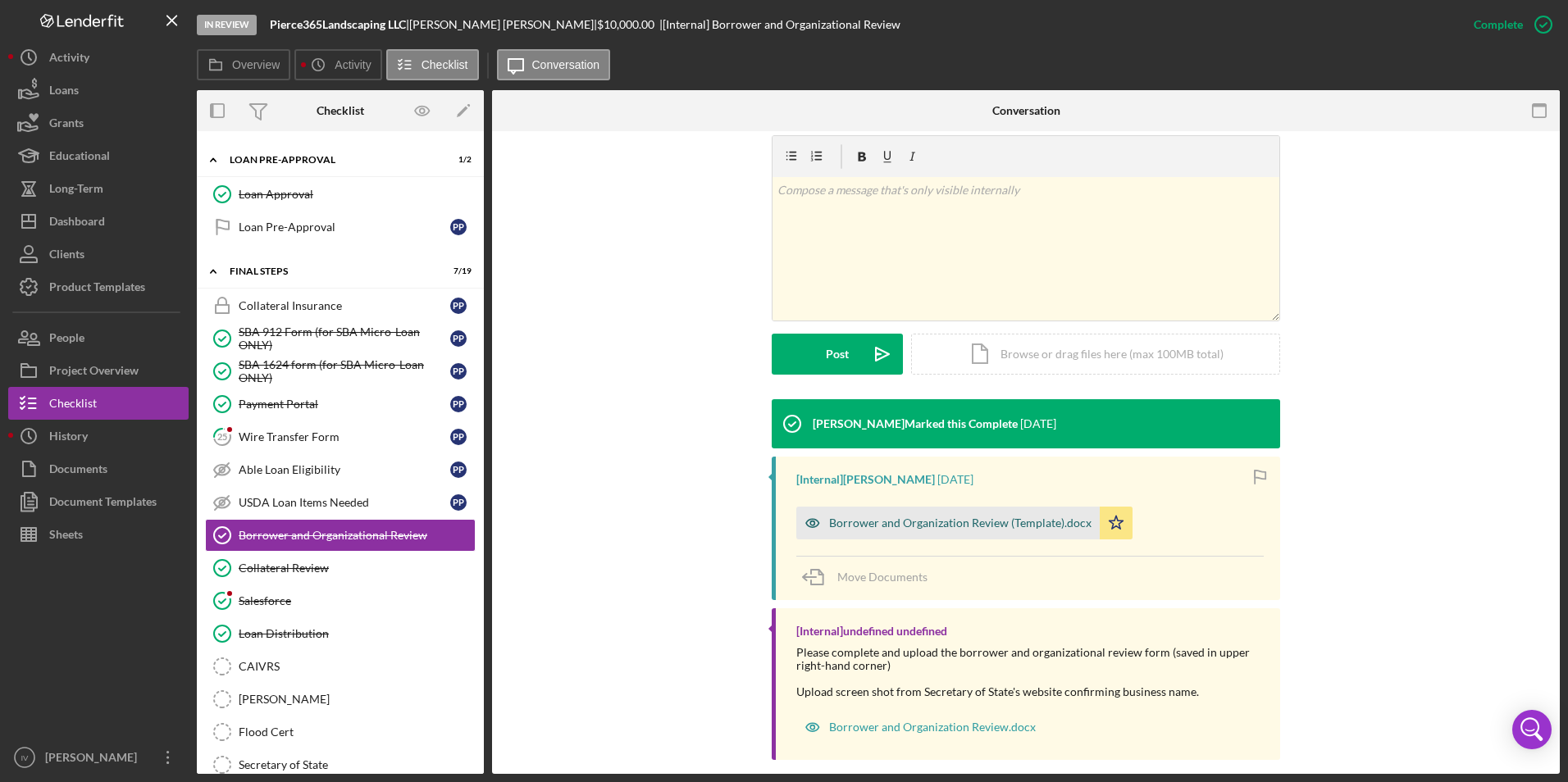
click at [929, 535] on div "Borrower and Organization Review (Template).docx" at bounding box center [948, 523] width 303 height 32
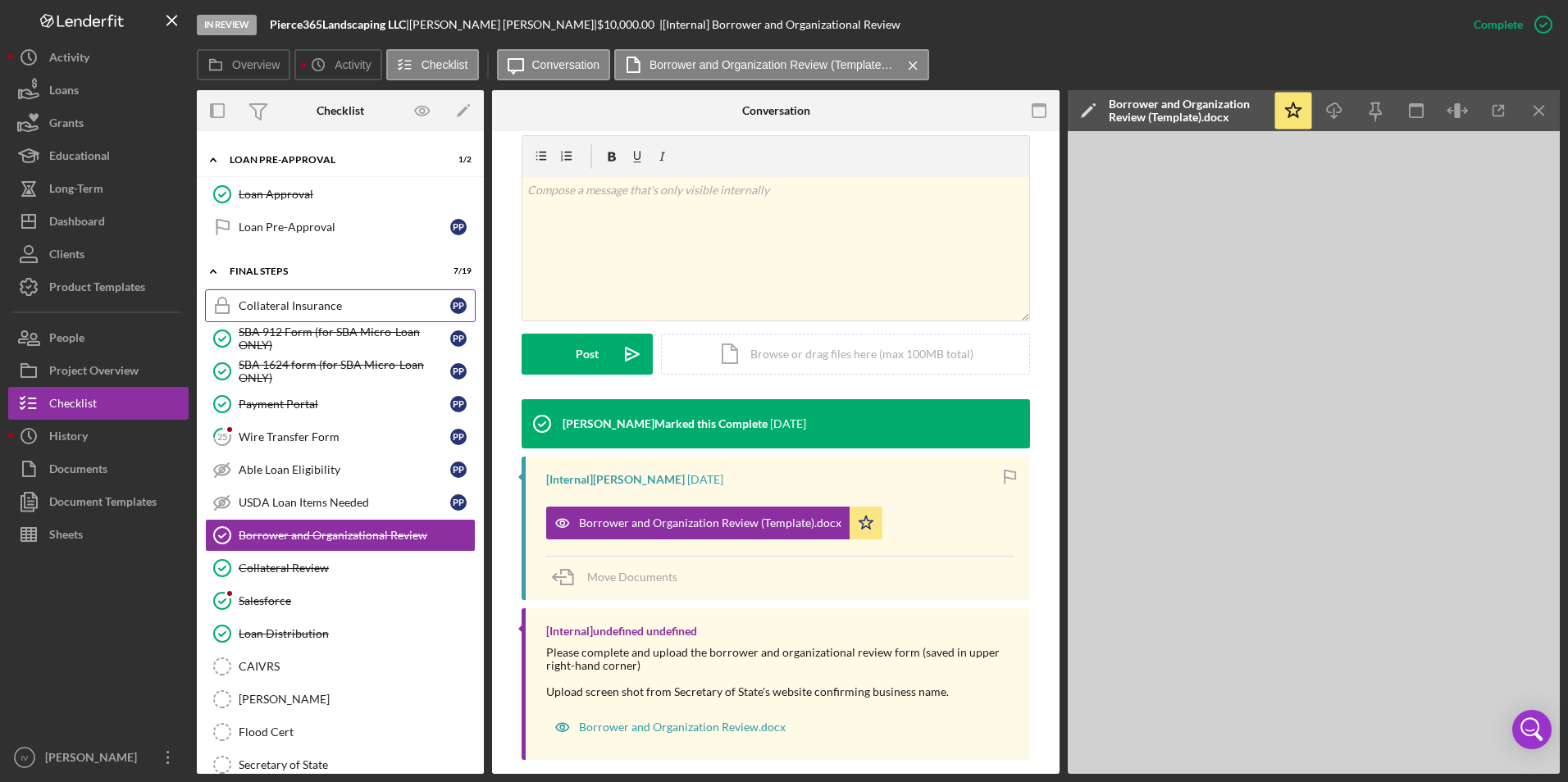
scroll to position [0, 0]
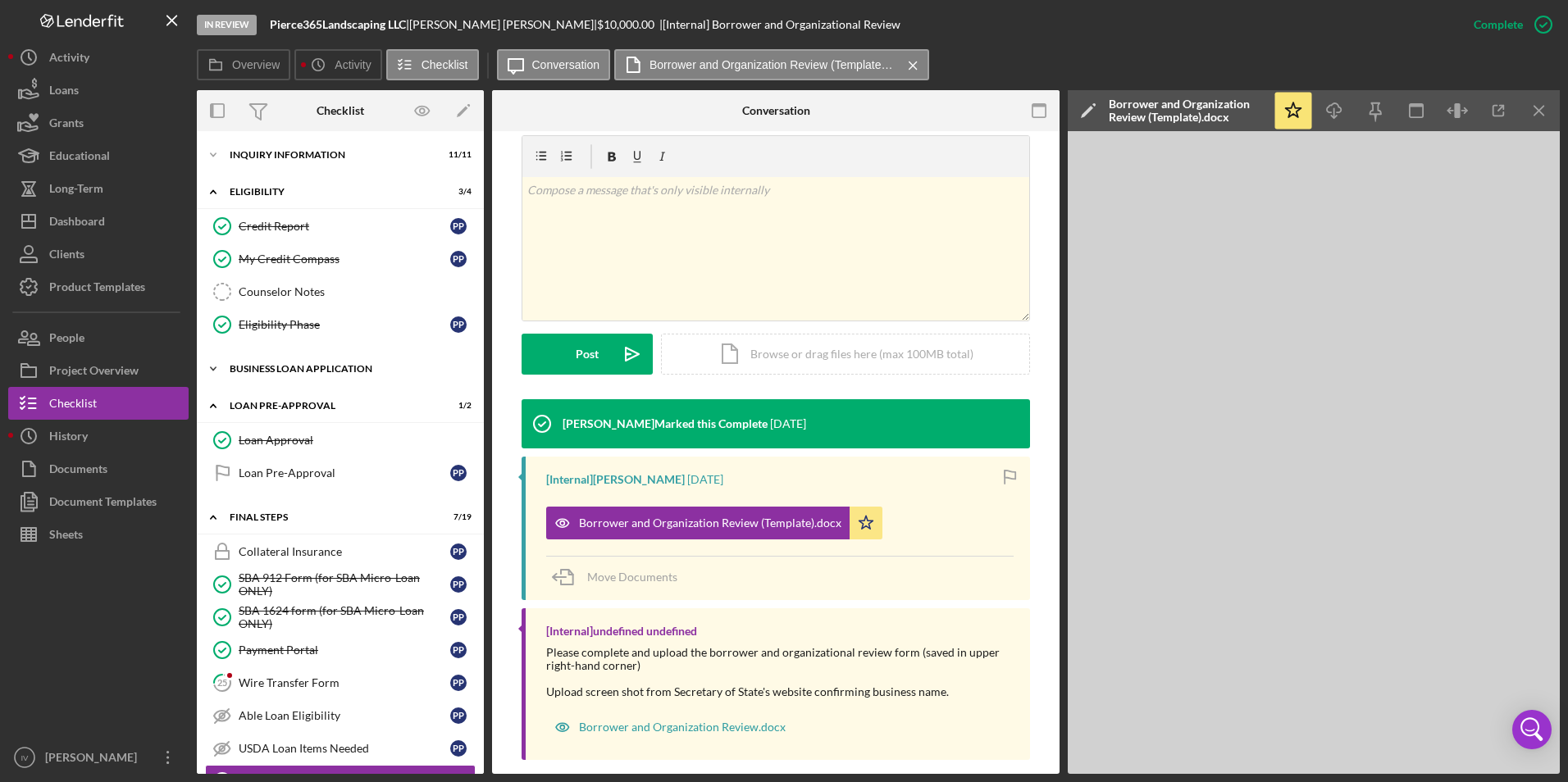
click at [282, 383] on div "Icon/Expander BUSINESS LOAN APPLICATION 15 / 27" at bounding box center [341, 369] width 287 height 32
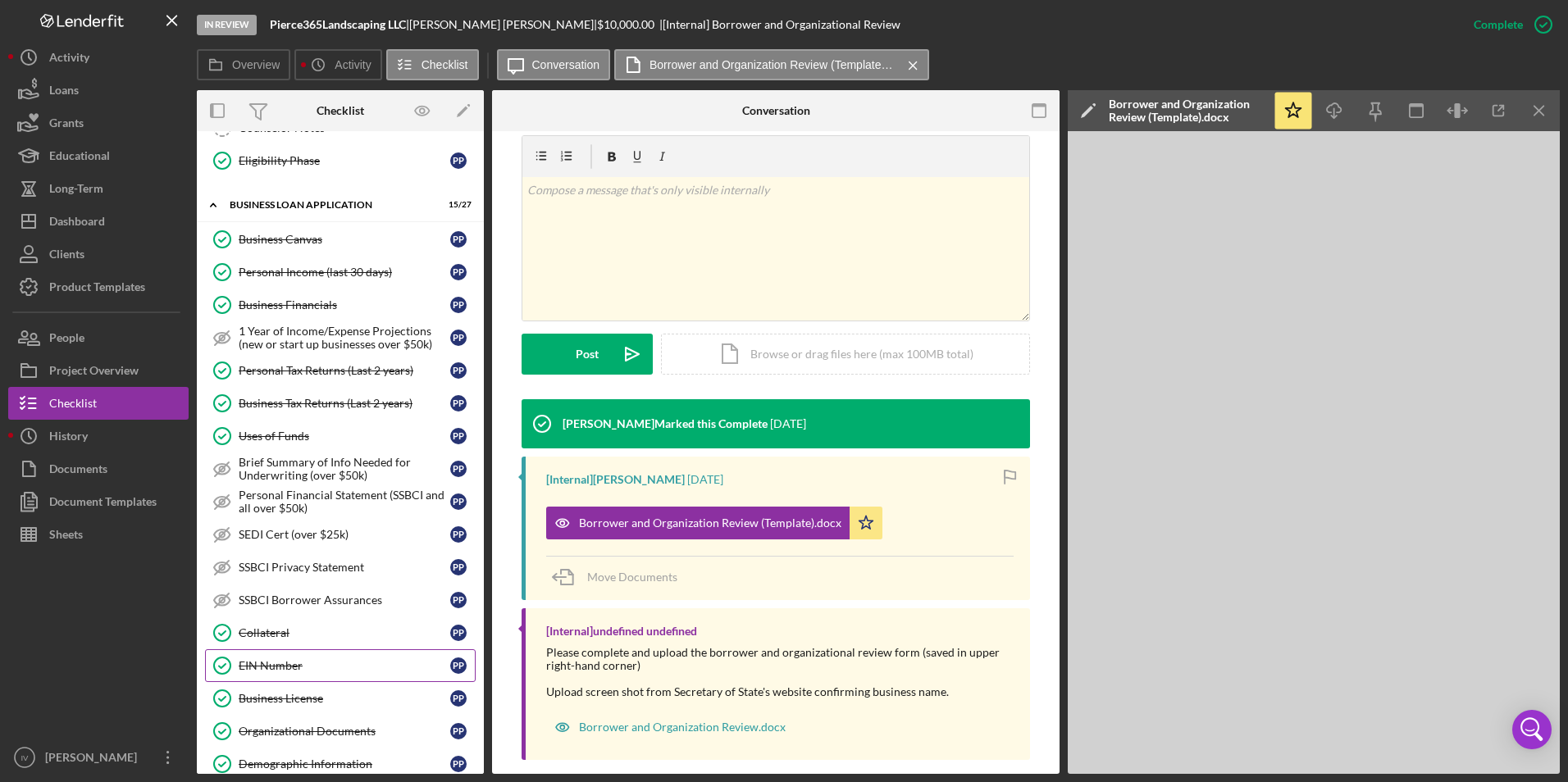
scroll to position [246, 0]
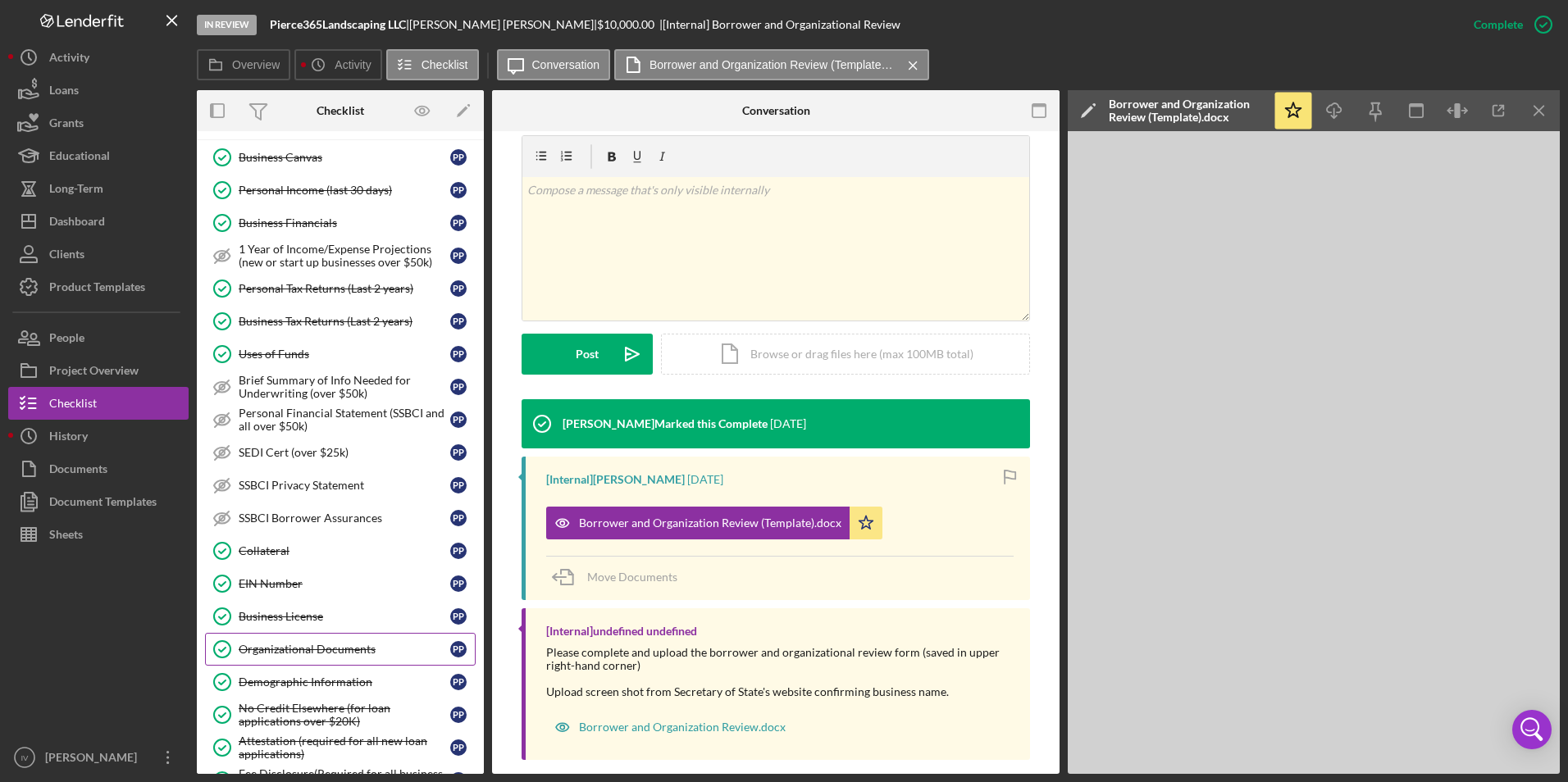
click at [321, 639] on link "Organizational Documents Organizational Documents P P" at bounding box center [340, 649] width 271 height 32
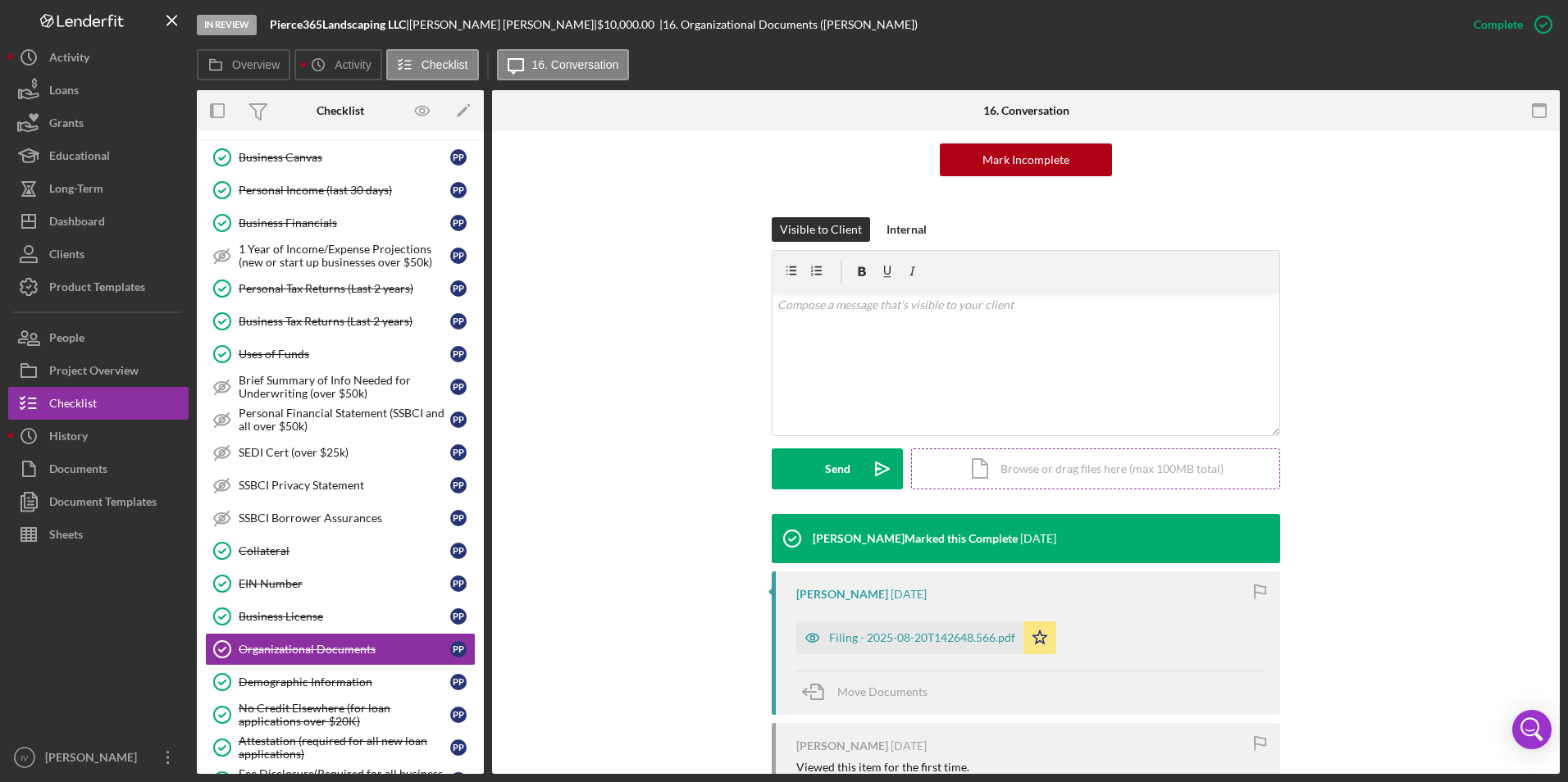
scroll to position [328, 0]
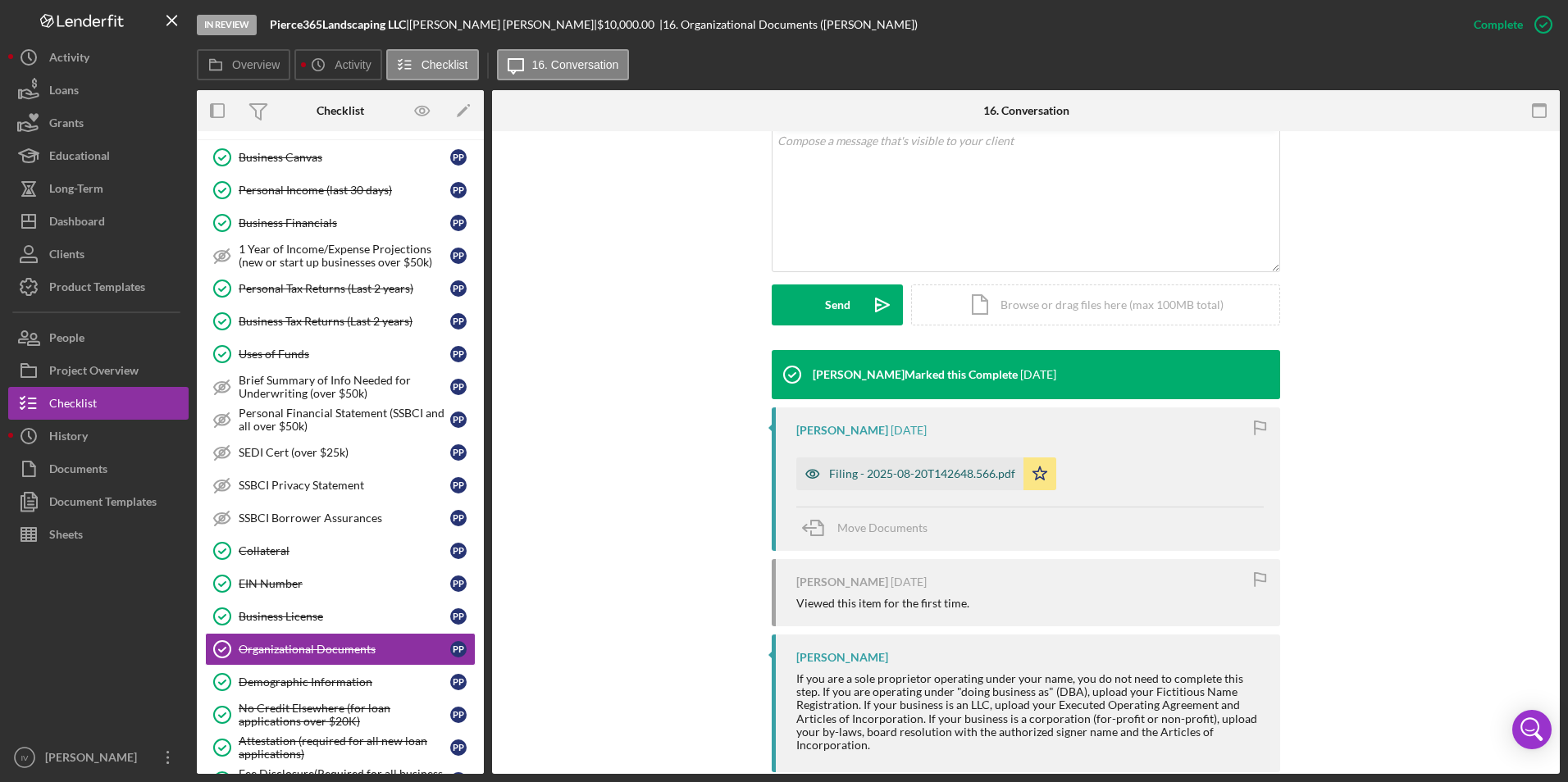
click at [922, 473] on div "Filing - 2025-08-20T142648.566.pdf" at bounding box center [922, 474] width 187 height 13
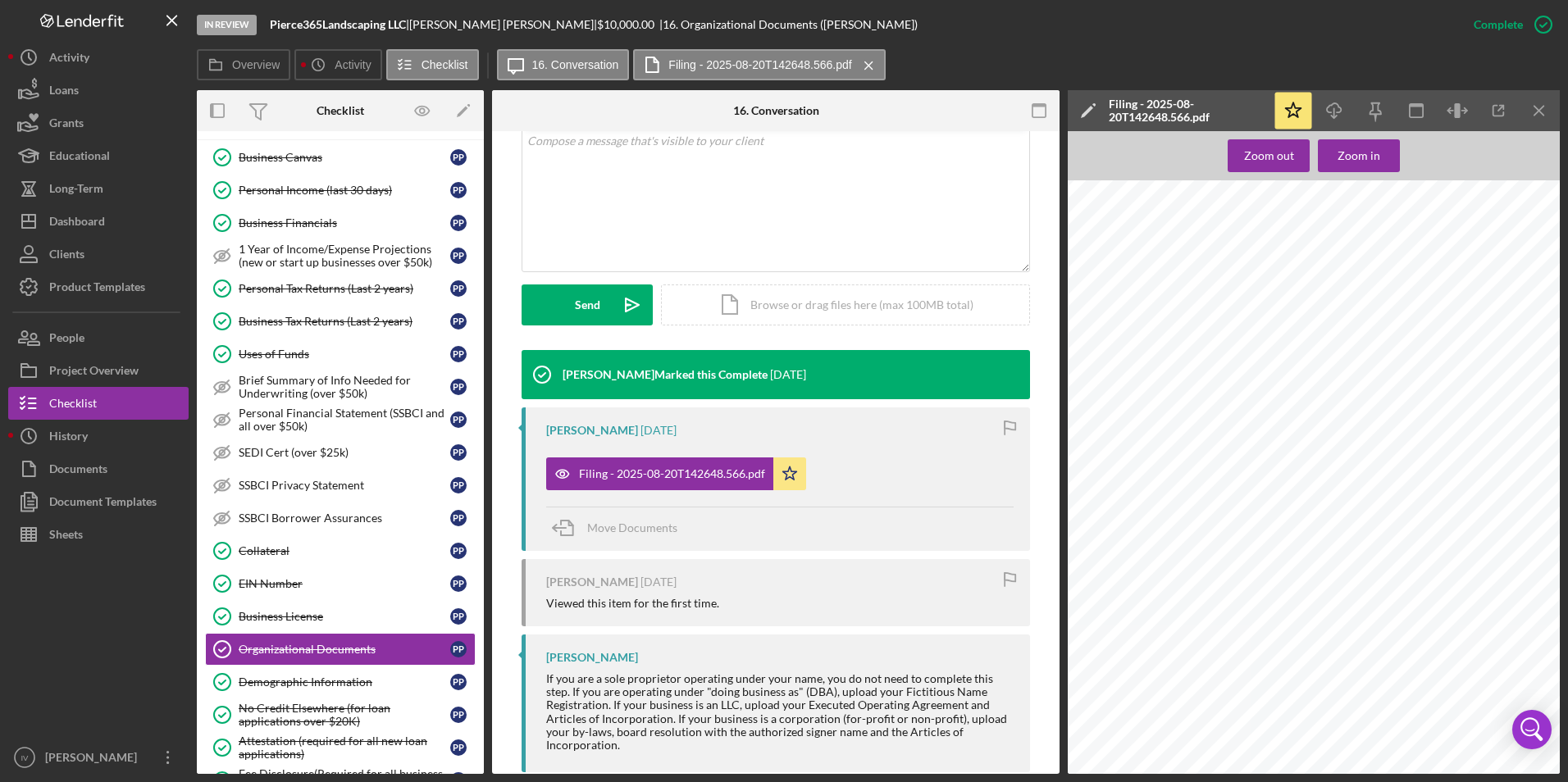
scroll to position [0, 0]
drag, startPoint x: 316, startPoint y: 587, endPoint x: 334, endPoint y: 540, distance: 50.3
click at [316, 587] on div "EIN Number" at bounding box center [344, 583] width 212 height 13
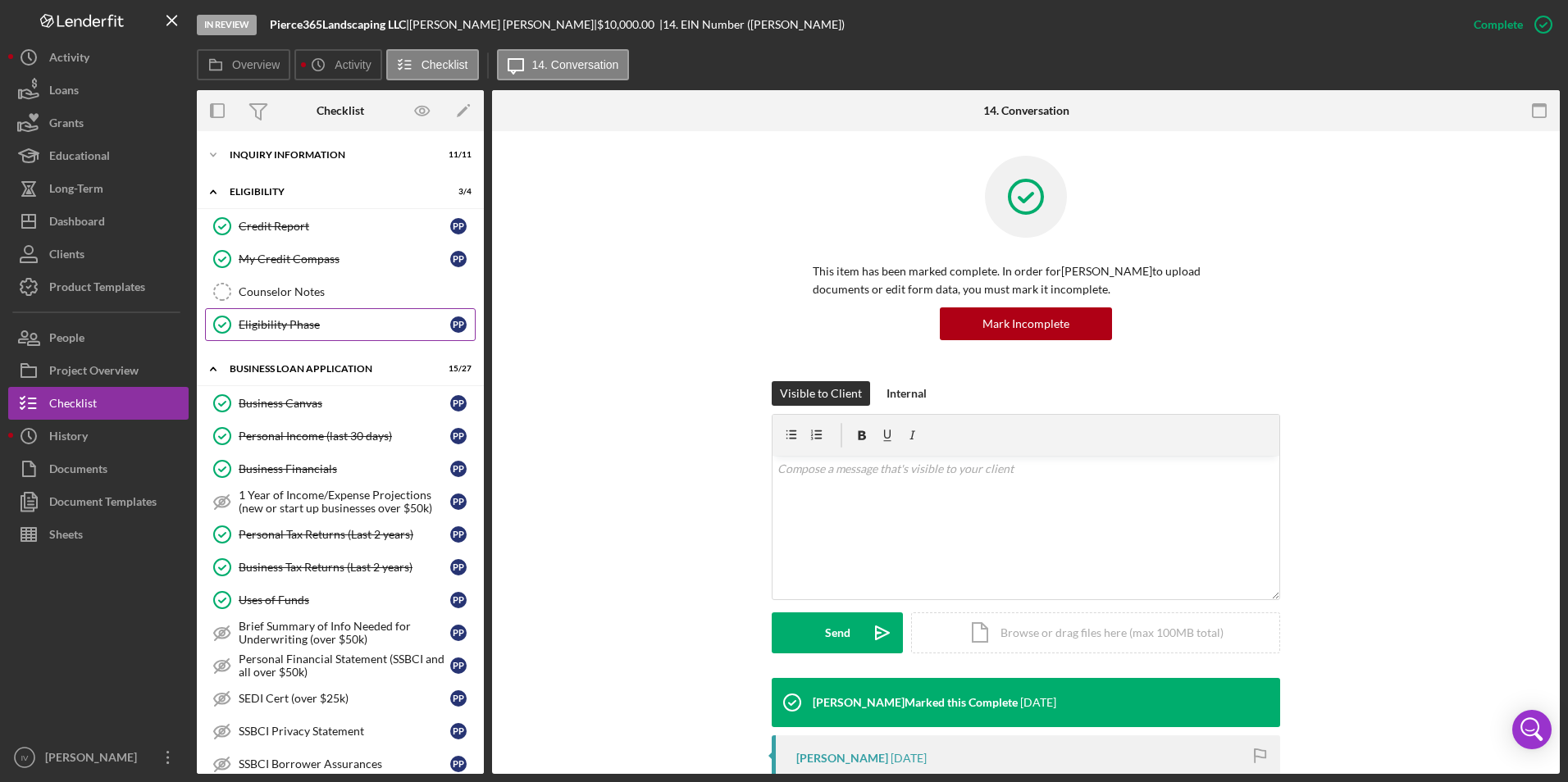
click at [316, 315] on link "Eligibility Phase Eligibility Phase P P" at bounding box center [340, 324] width 271 height 32
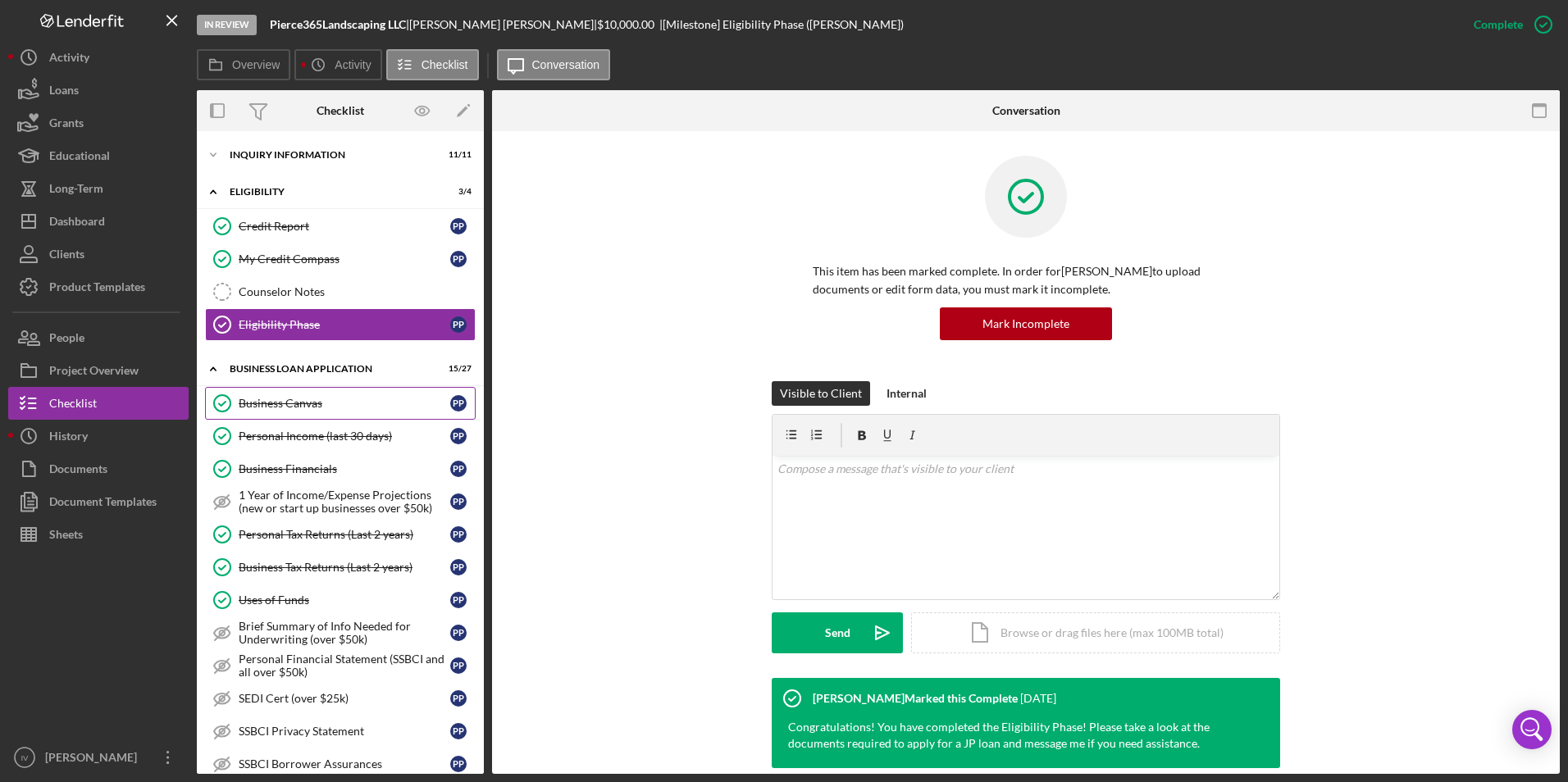
click at [268, 402] on div "Business Canvas" at bounding box center [344, 403] width 212 height 13
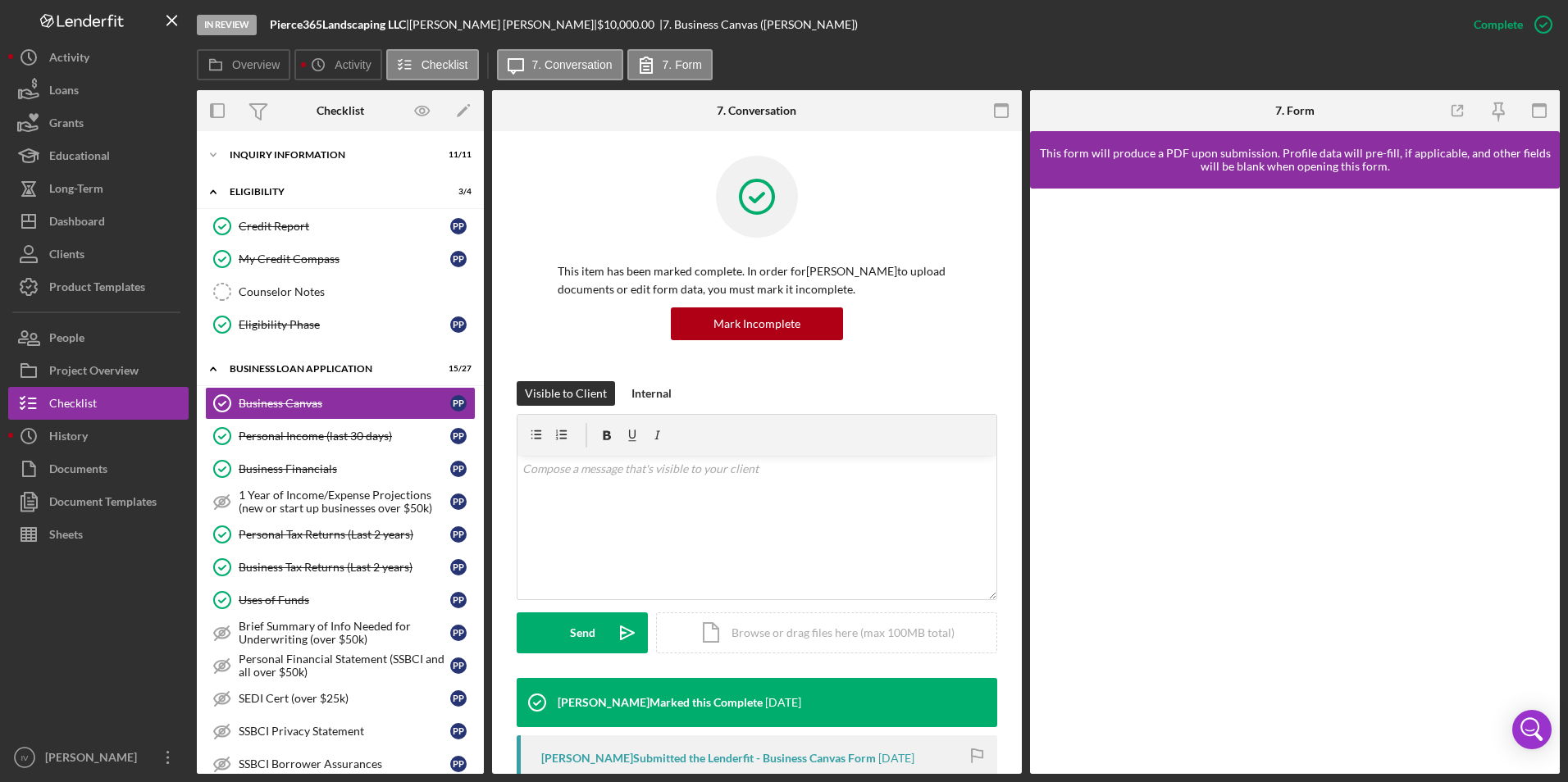
scroll to position [328, 0]
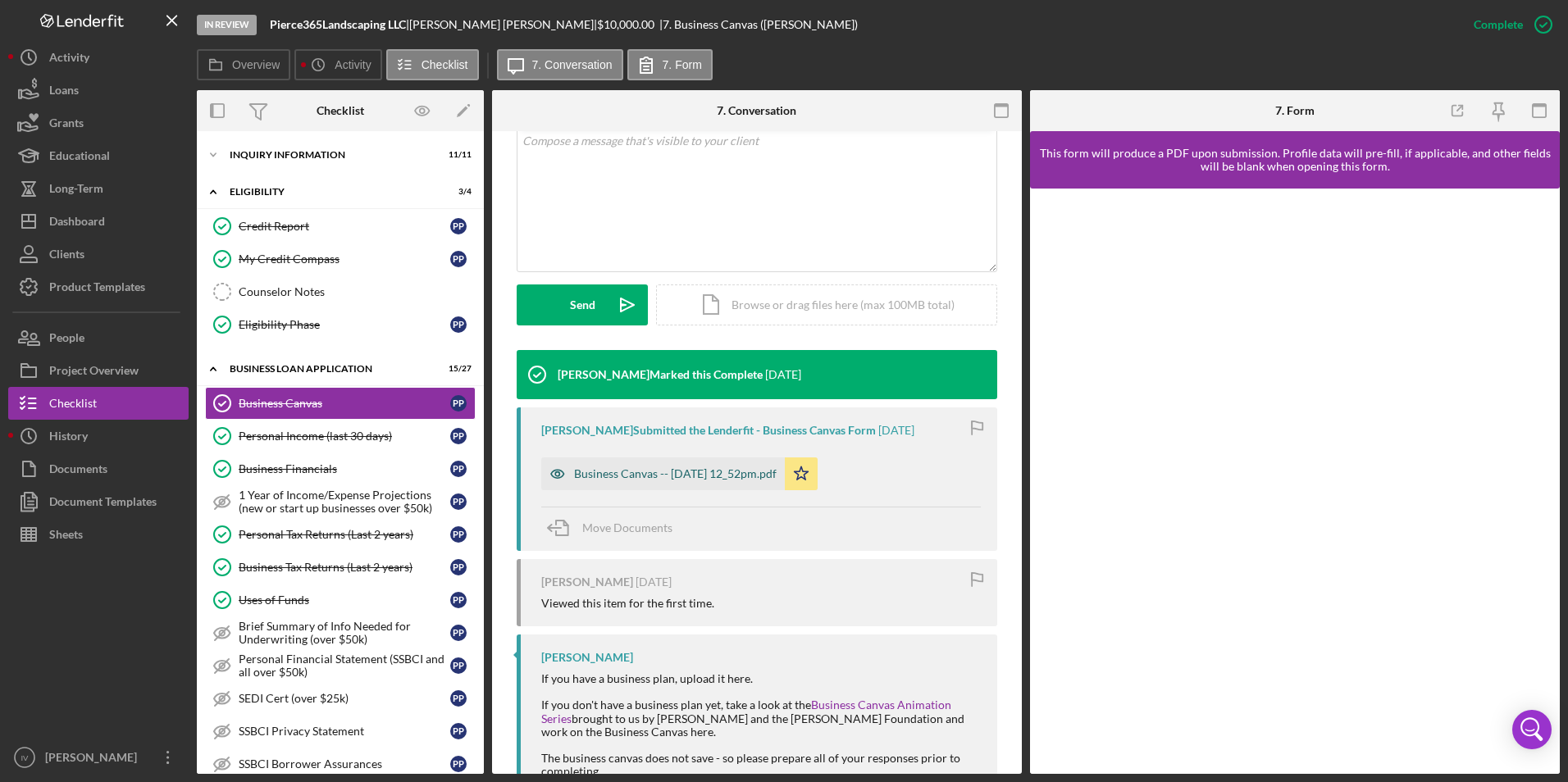
click at [761, 485] on div "Business Canvas -- 2025-07-29 12_52pm.pdf" at bounding box center [663, 473] width 244 height 32
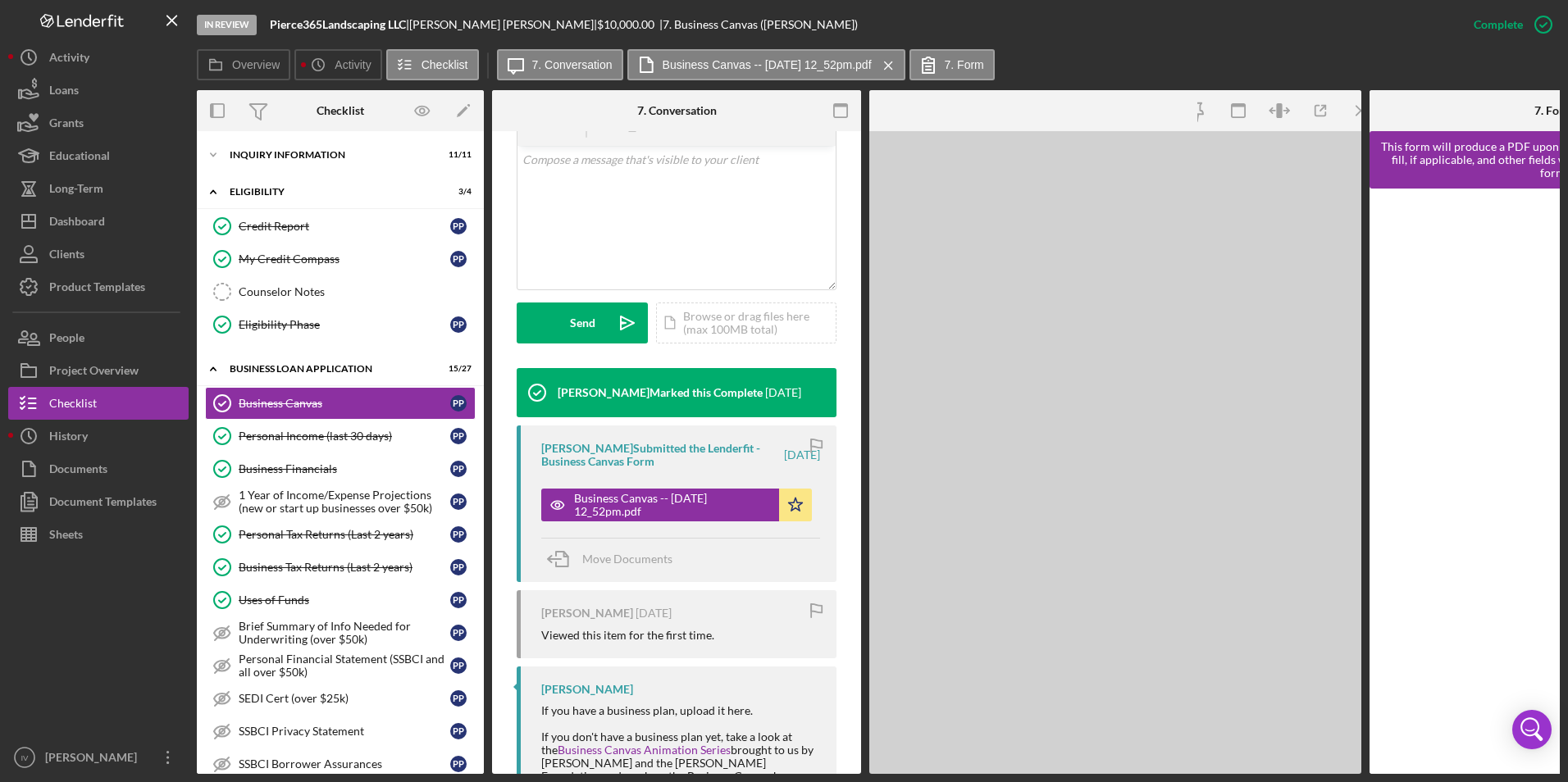
scroll to position [347, 0]
